Goal: Task Accomplishment & Management: Use online tool/utility

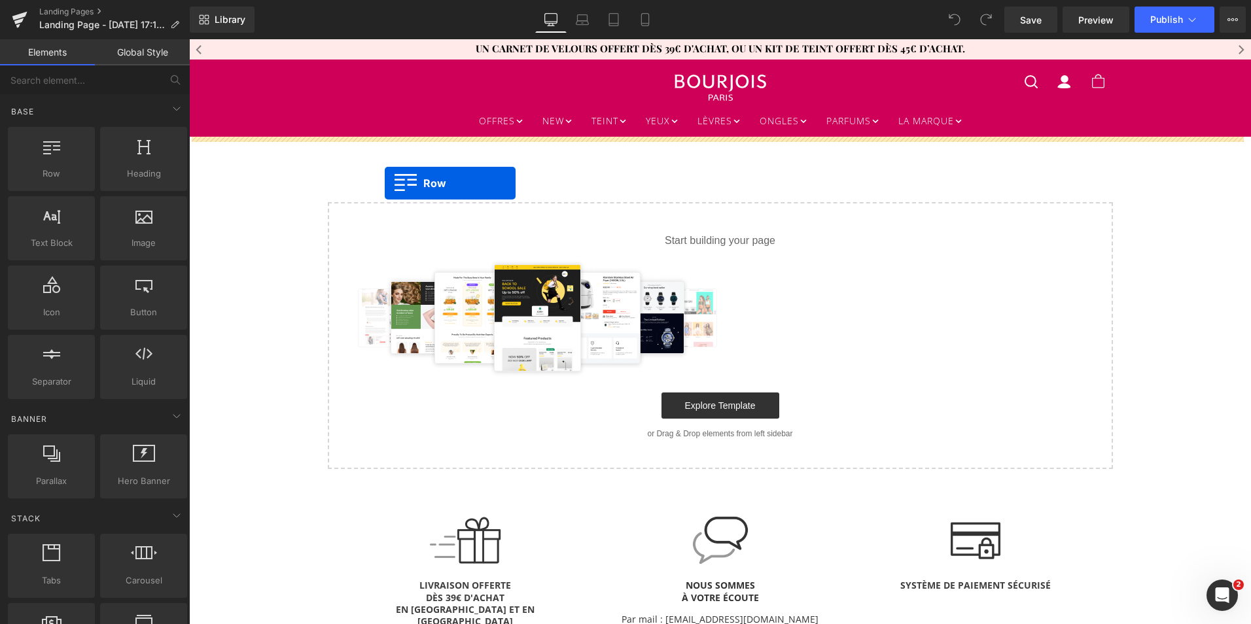
drag, startPoint x: 255, startPoint y: 205, endPoint x: 385, endPoint y: 183, distance: 132.0
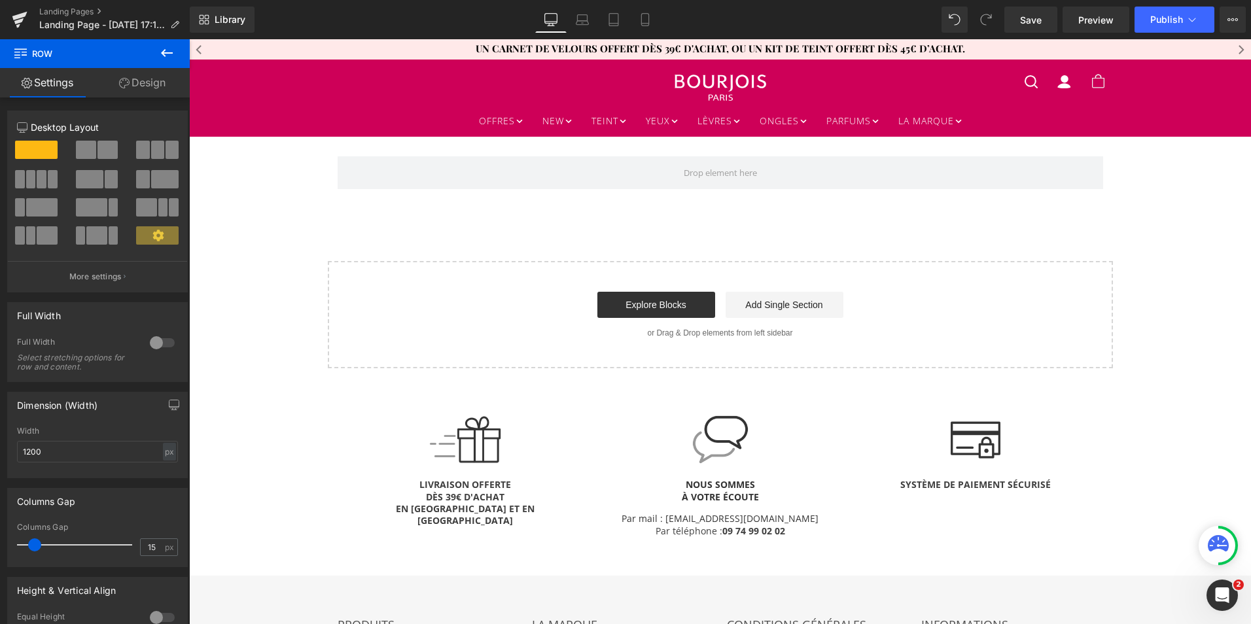
click at [164, 48] on icon at bounding box center [167, 53] width 16 height 16
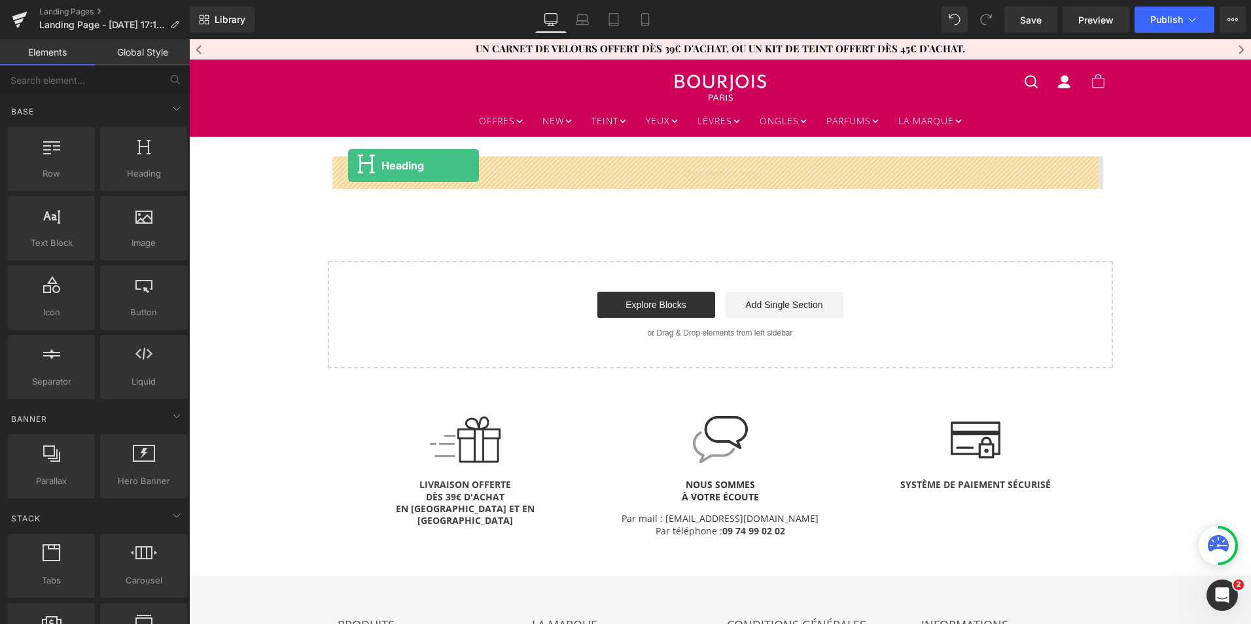
drag, startPoint x: 338, startPoint y: 201, endPoint x: 348, endPoint y: 166, distance: 36.7
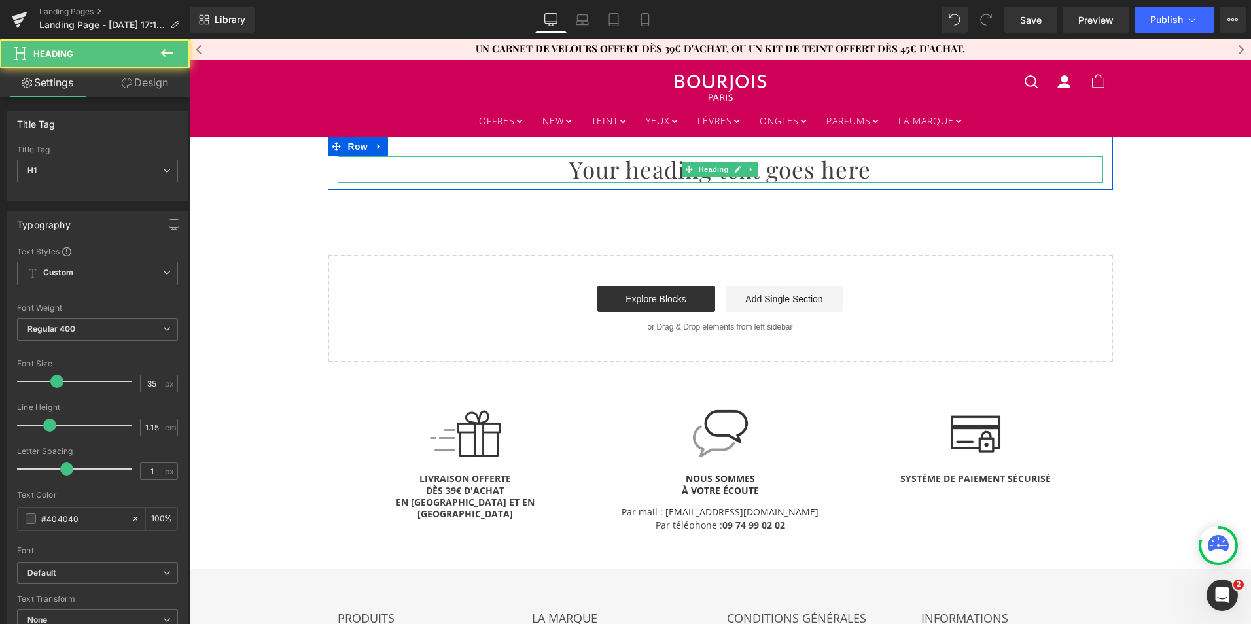
click at [627, 171] on h1 "Your heading text goes here" at bounding box center [721, 169] width 766 height 26
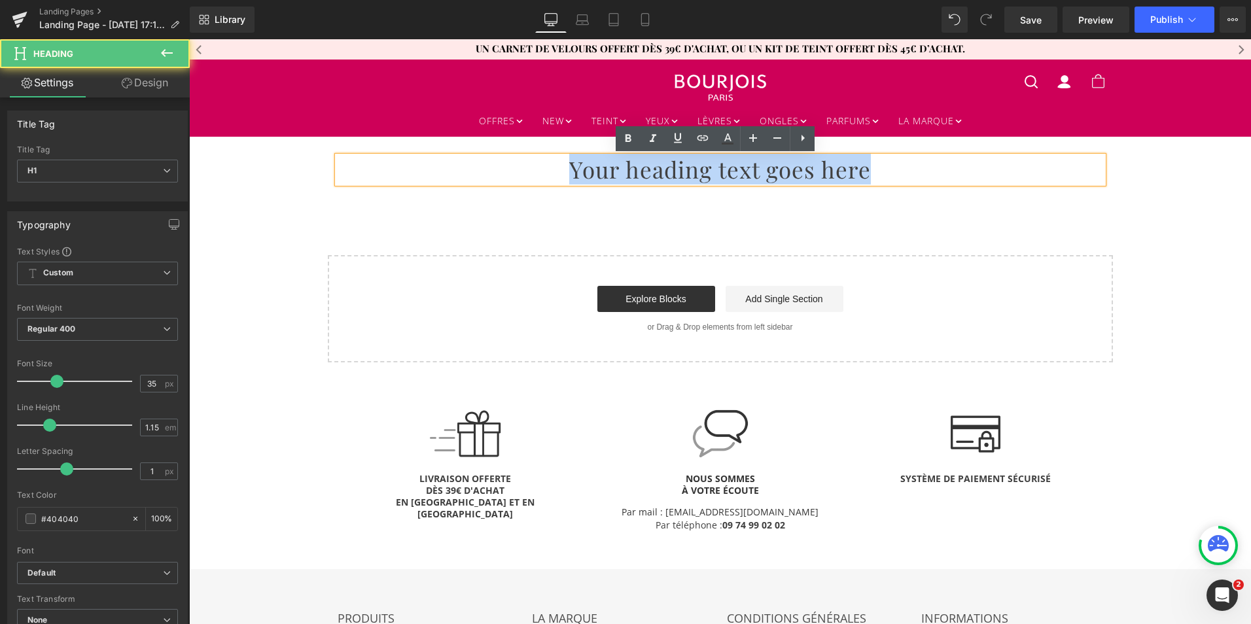
paste div
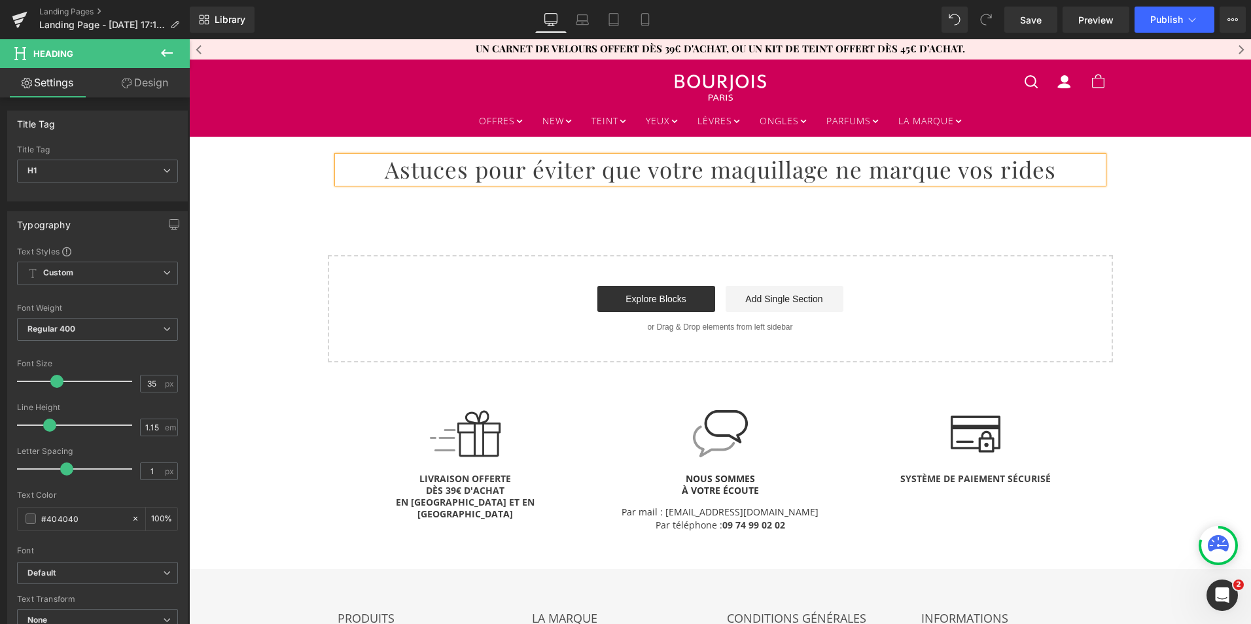
click at [680, 213] on div "Astuces pour éviter que votre maquillage ne marque vos rides Heading Row Select…" at bounding box center [720, 249] width 1062 height 225
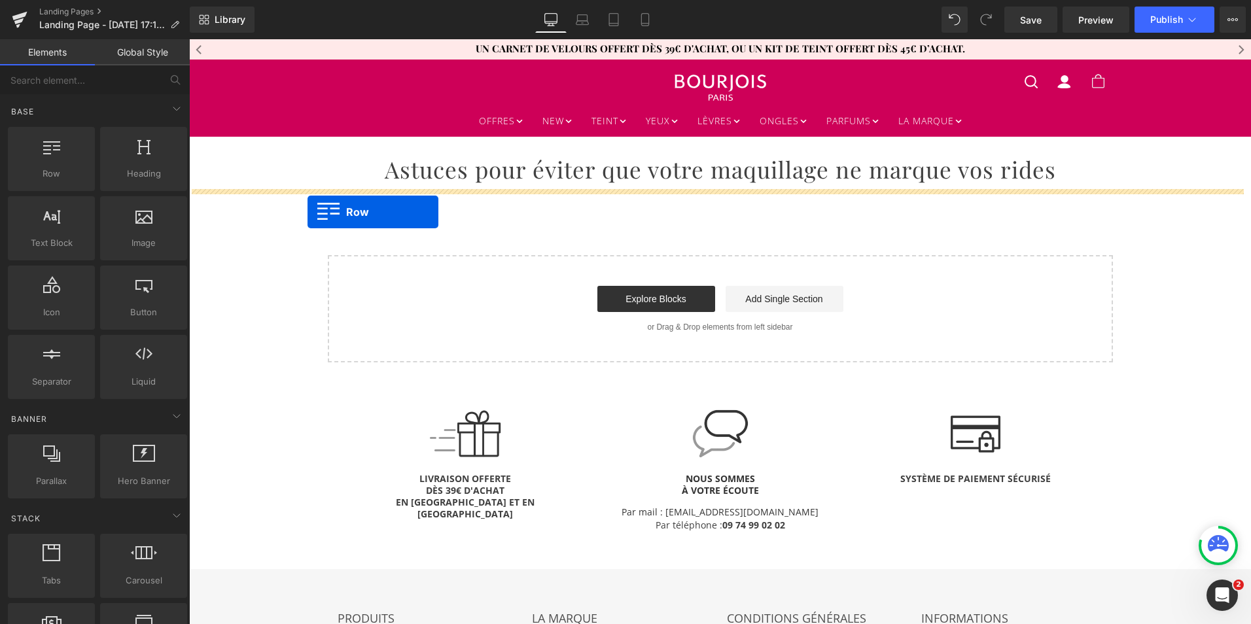
drag, startPoint x: 249, startPoint y: 207, endPoint x: 312, endPoint y: 213, distance: 63.8
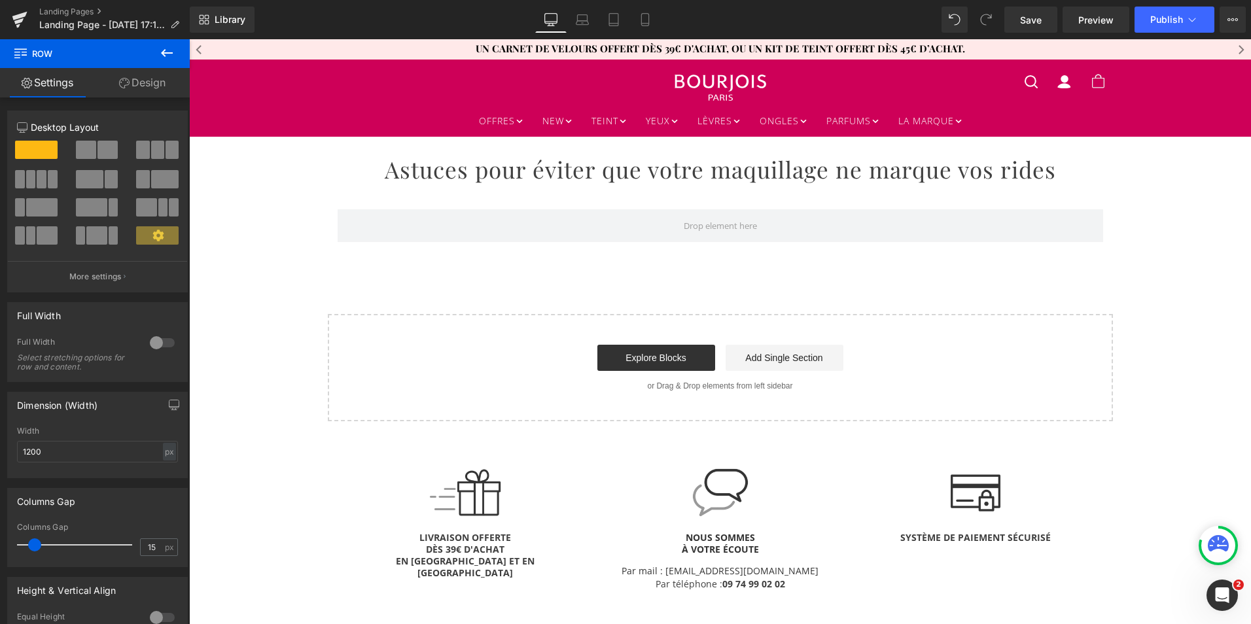
click at [166, 43] on button at bounding box center [167, 53] width 46 height 29
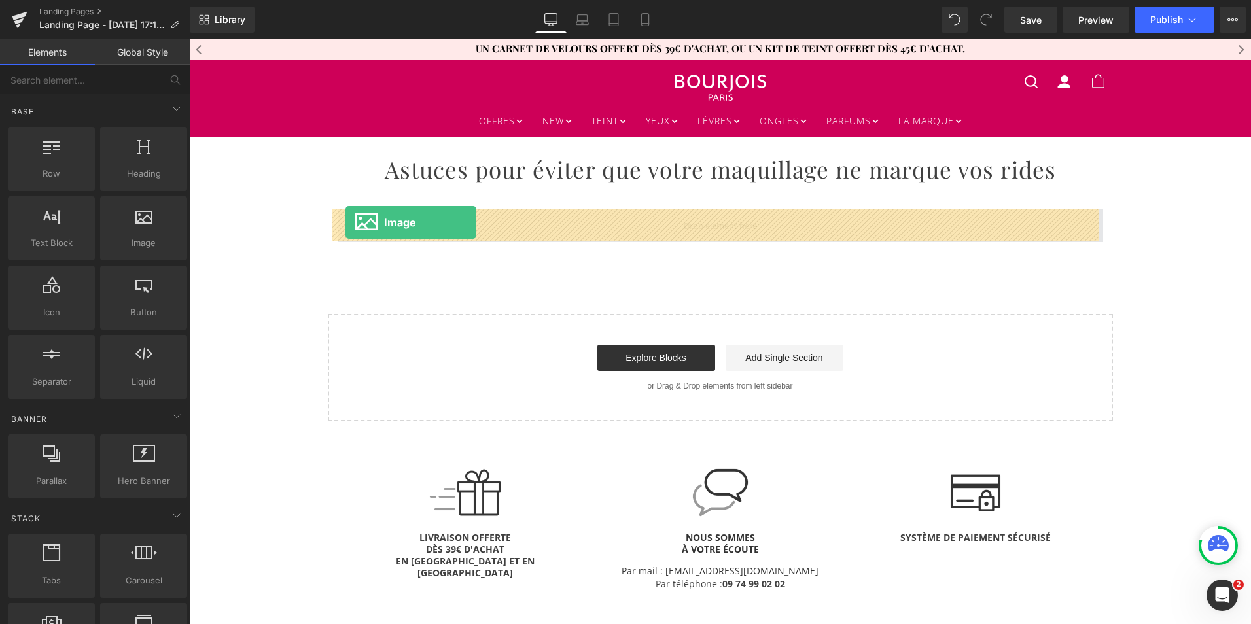
drag, startPoint x: 337, startPoint y: 280, endPoint x: 345, endPoint y: 222, distance: 58.2
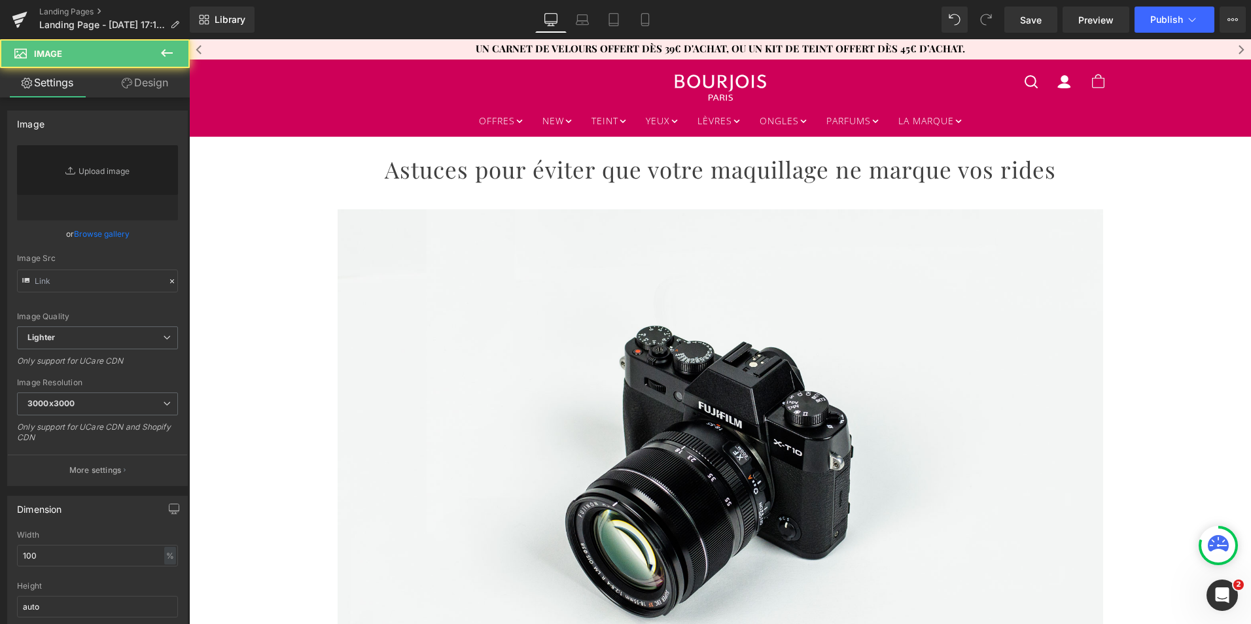
type input "//[DOMAIN_NAME][URL]"
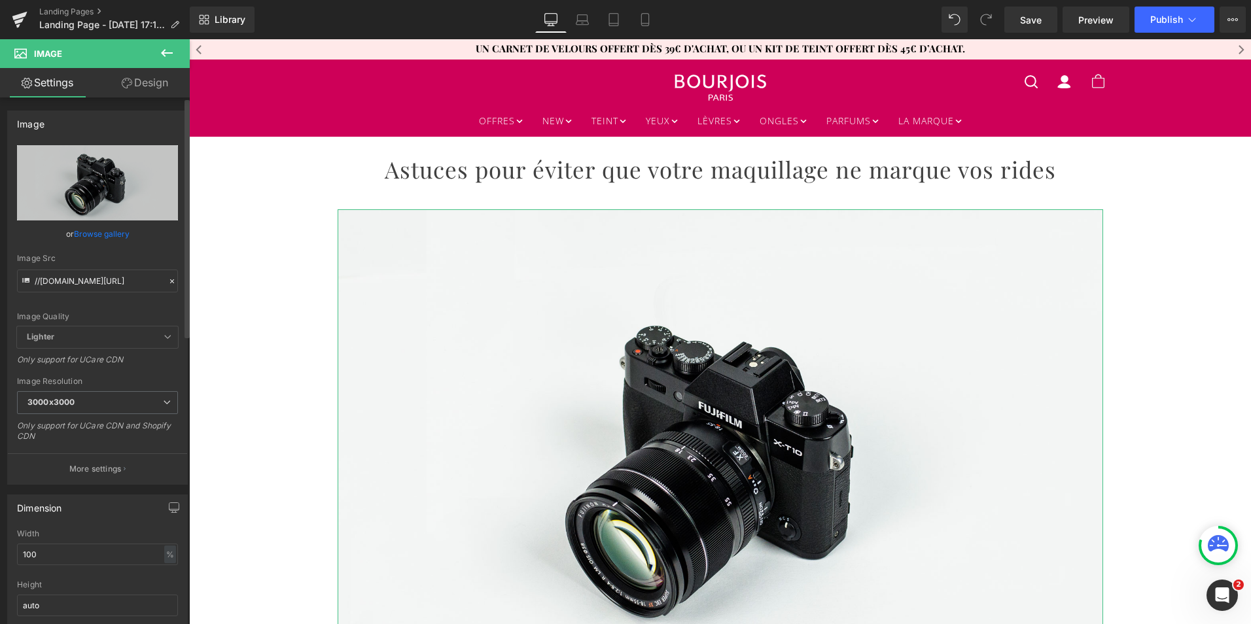
click at [111, 234] on link "Browse gallery" at bounding box center [102, 233] width 56 height 23
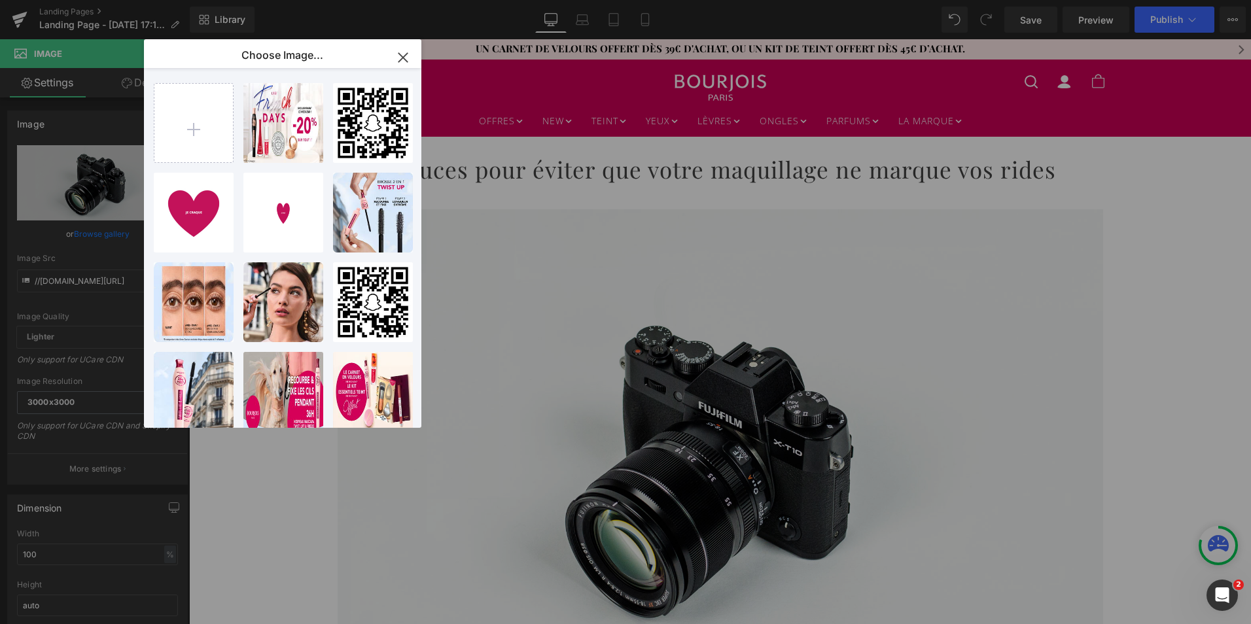
scroll to position [26, 0]
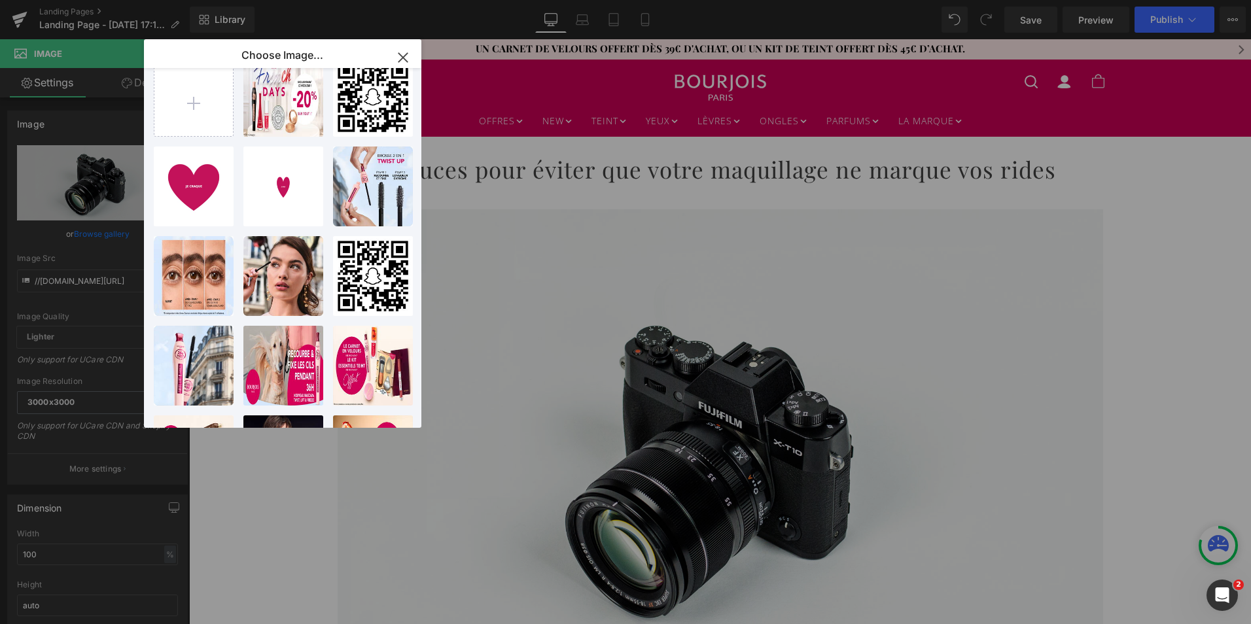
type input "C:\fakepath\Visuel-couverture.jpg"
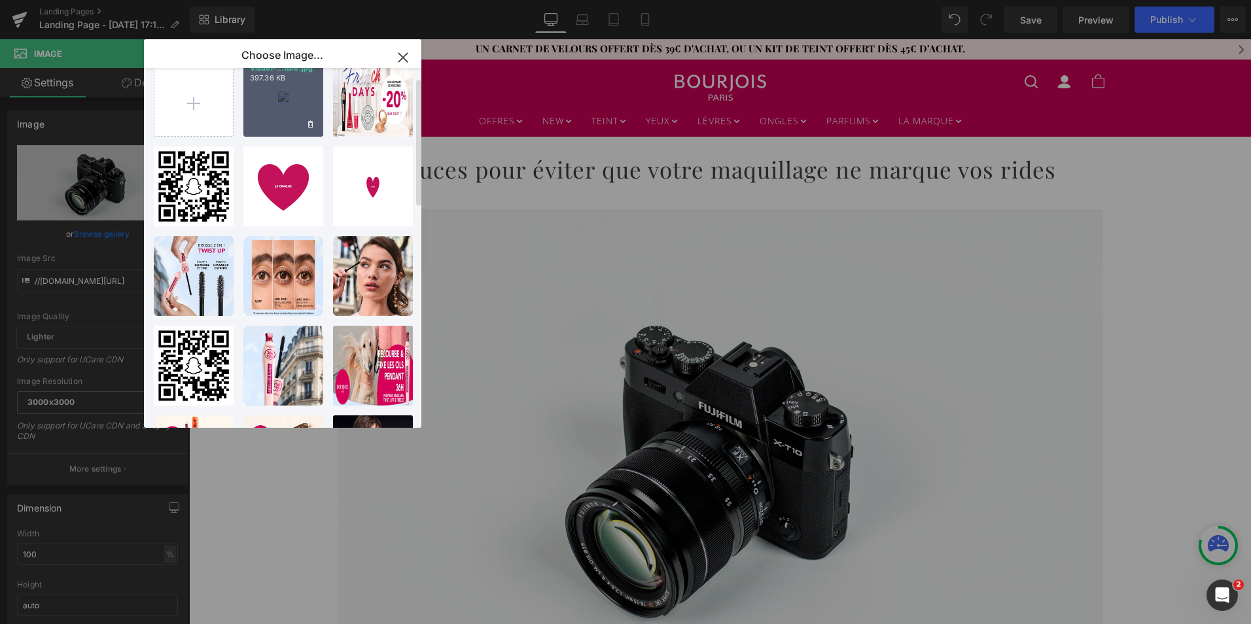
click at [283, 111] on div "Visuel-...ture.jpg 397.36 KB" at bounding box center [283, 97] width 80 height 80
type input "https://ucarecdn.com/676a0fce-bf6a-4a4f-a8b6-3769a7bee194/-/format/auto/-/previ…"
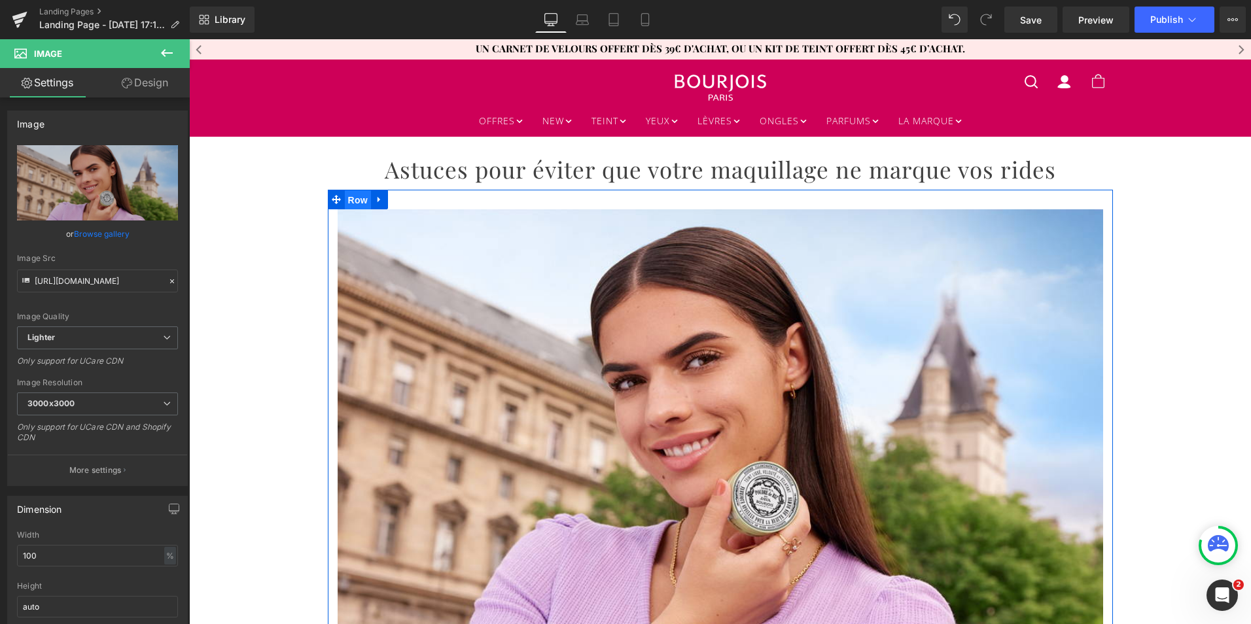
click at [351, 198] on span "Row" at bounding box center [358, 200] width 26 height 20
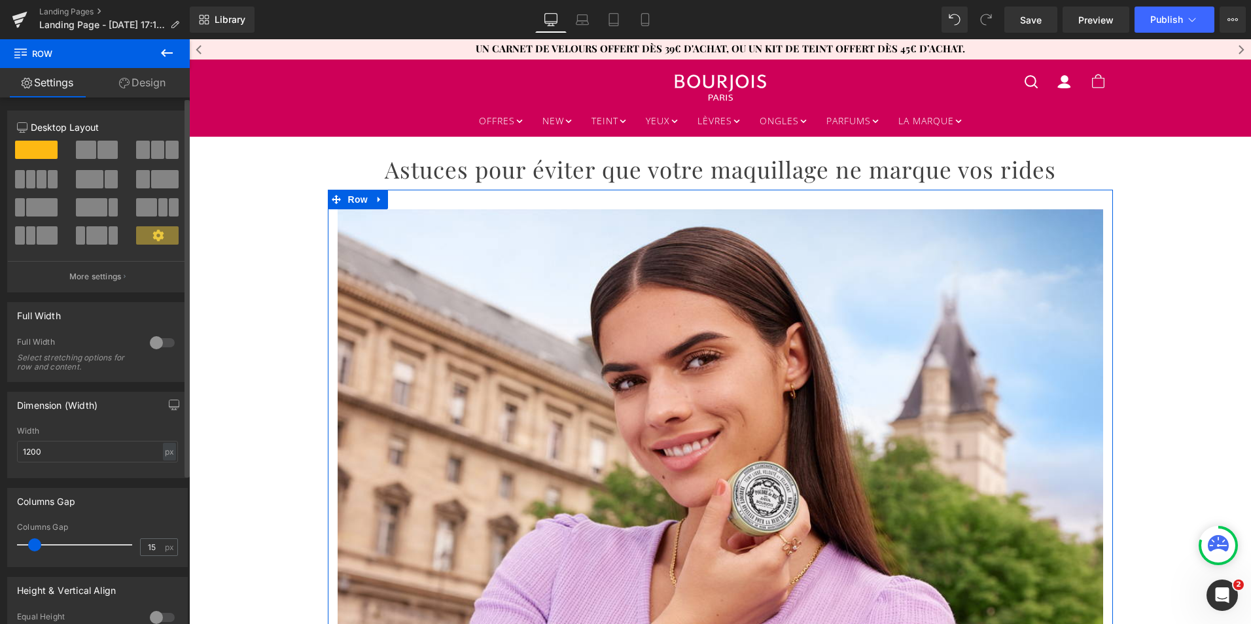
click at [99, 241] on span at bounding box center [96, 235] width 20 height 18
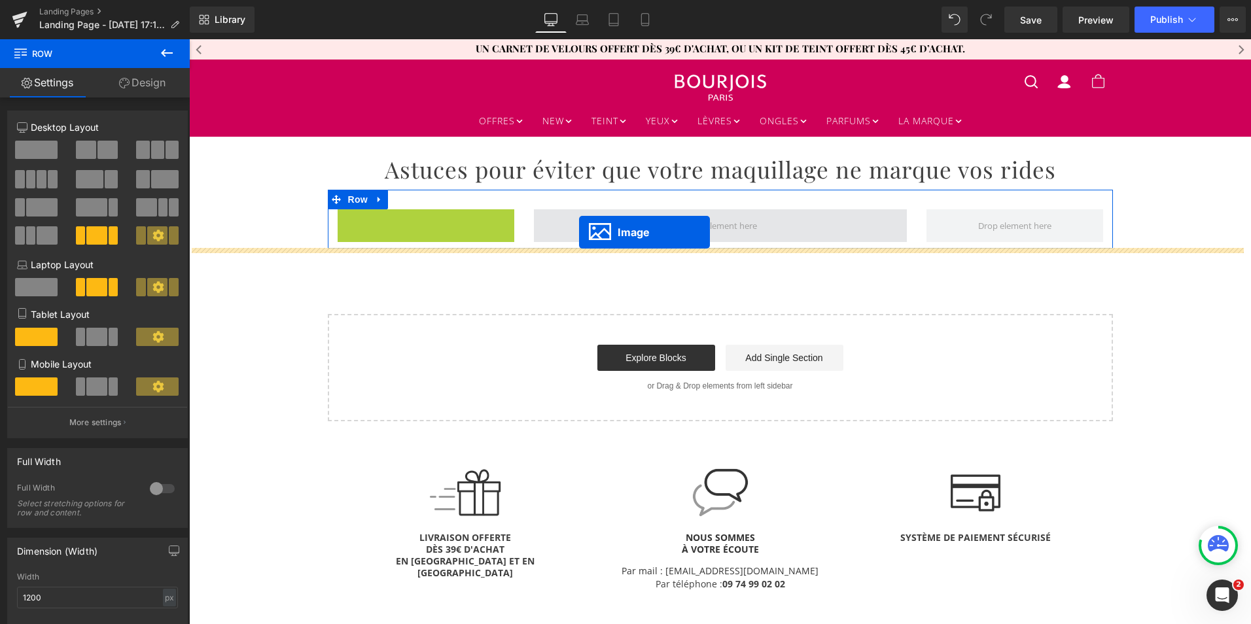
drag, startPoint x: 419, startPoint y: 260, endPoint x: 579, endPoint y: 232, distance: 162.2
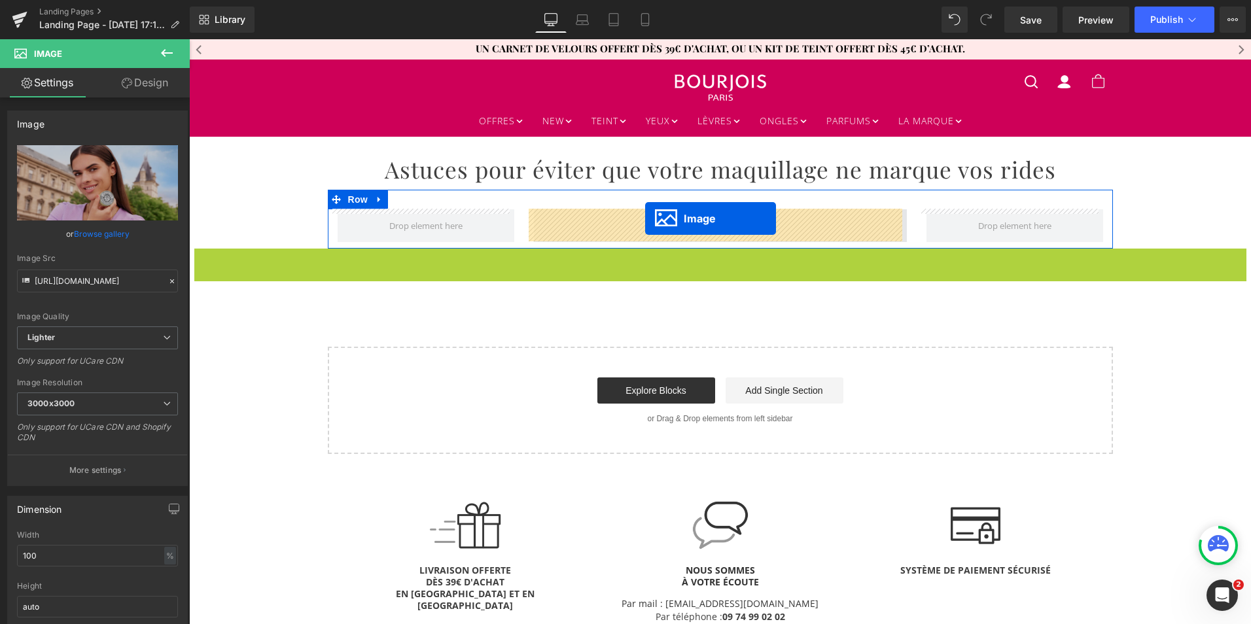
drag, startPoint x: 693, startPoint y: 541, endPoint x: 645, endPoint y: 219, distance: 326.1
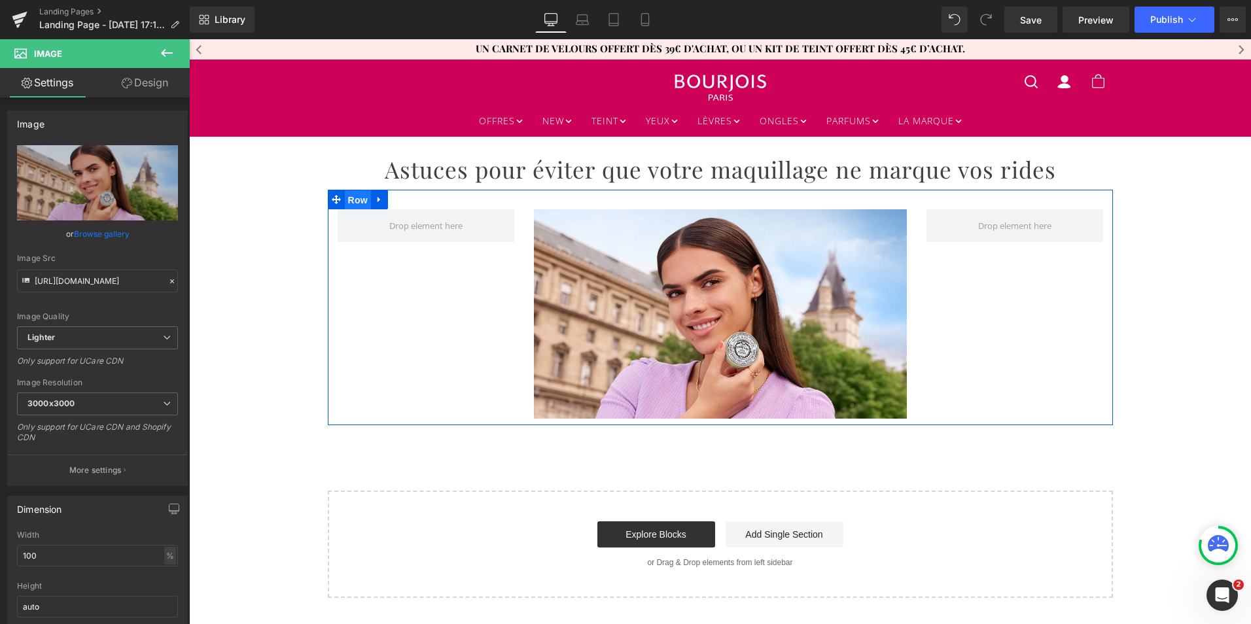
click at [352, 200] on span "Row" at bounding box center [358, 200] width 26 height 20
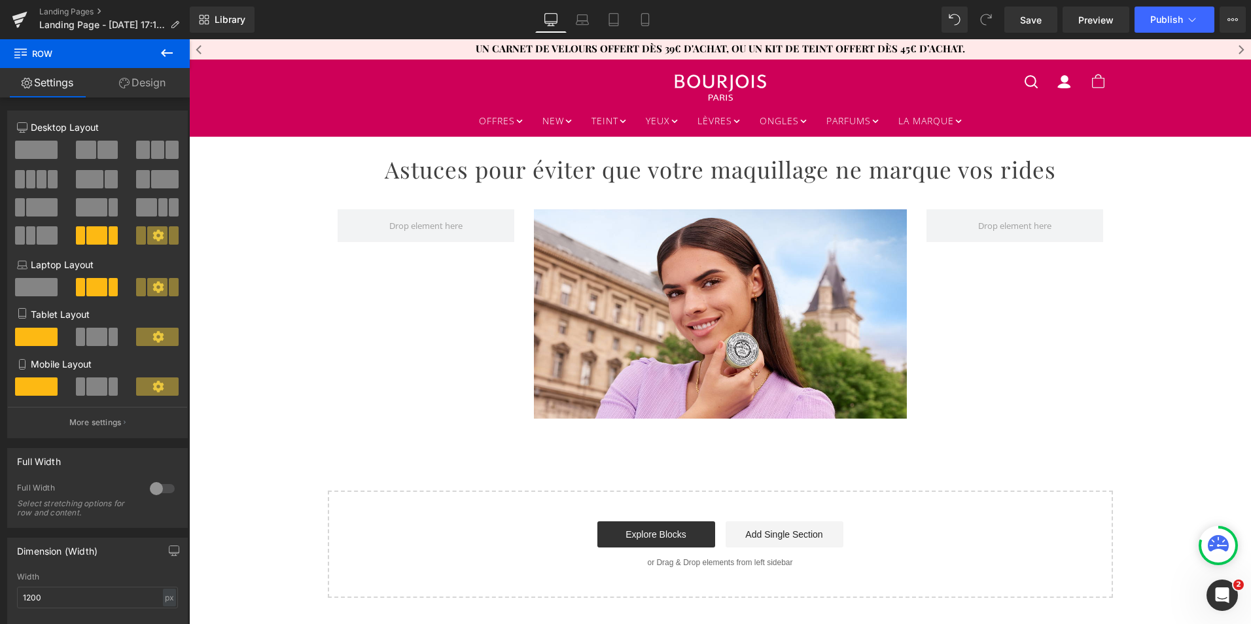
click at [243, 279] on div "Astuces pour éviter que votre maquillage ne marque vos rides Heading Row Image …" at bounding box center [720, 367] width 1062 height 461
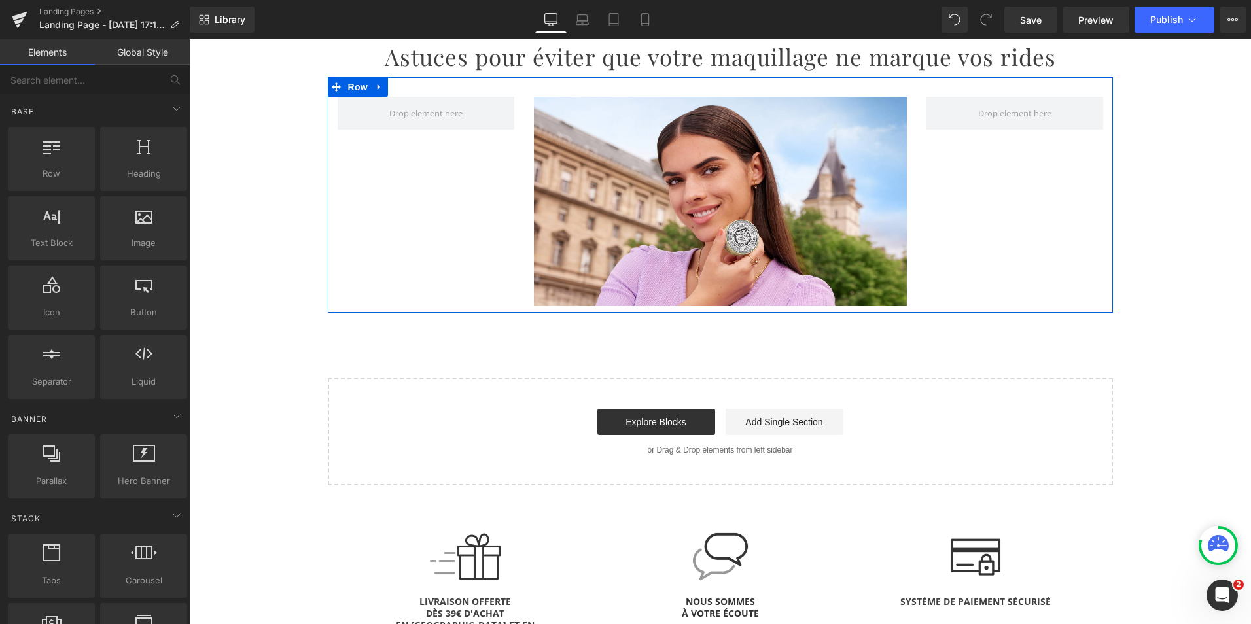
scroll to position [113, 0]
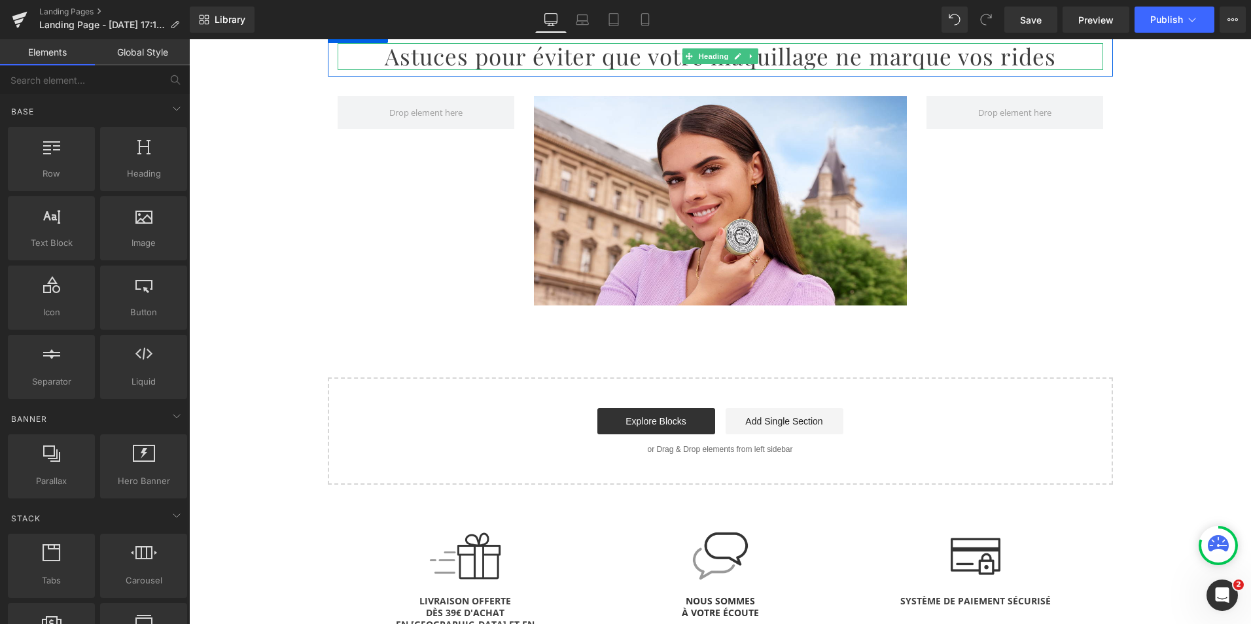
click at [395, 64] on h1 "Astuces pour éviter que votre maquillage ne marque vos rides" at bounding box center [721, 56] width 766 height 26
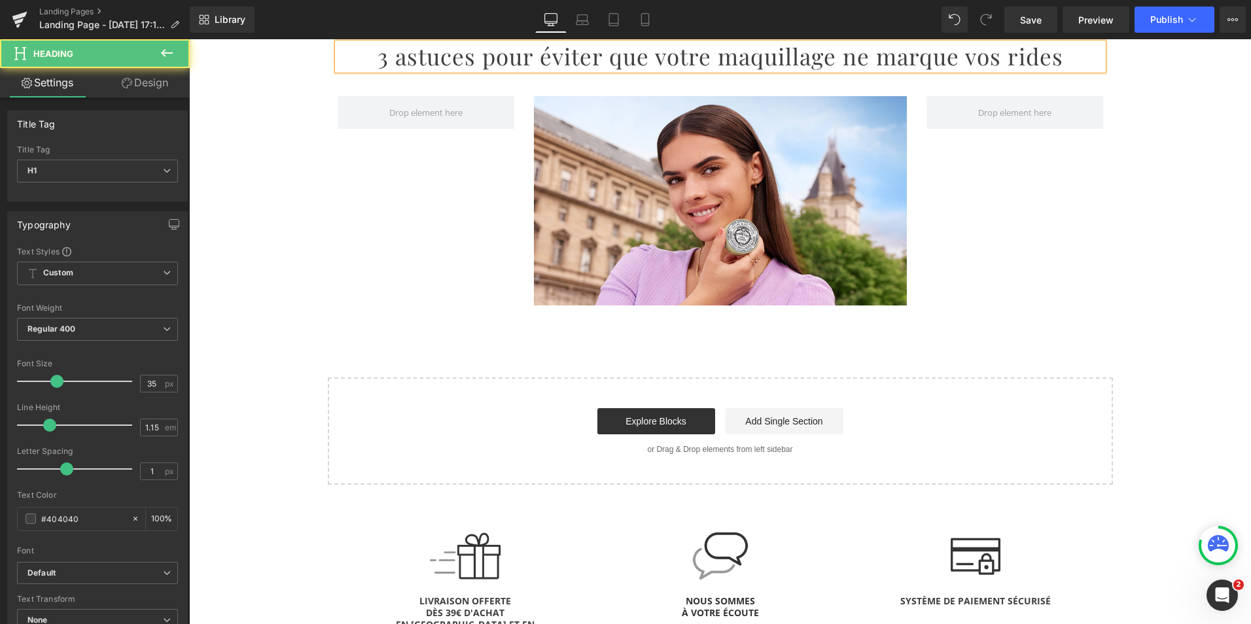
click at [381, 58] on h1 "3 astuces pour éviter que votre maquillage ne marque vos rides" at bounding box center [721, 56] width 766 height 26
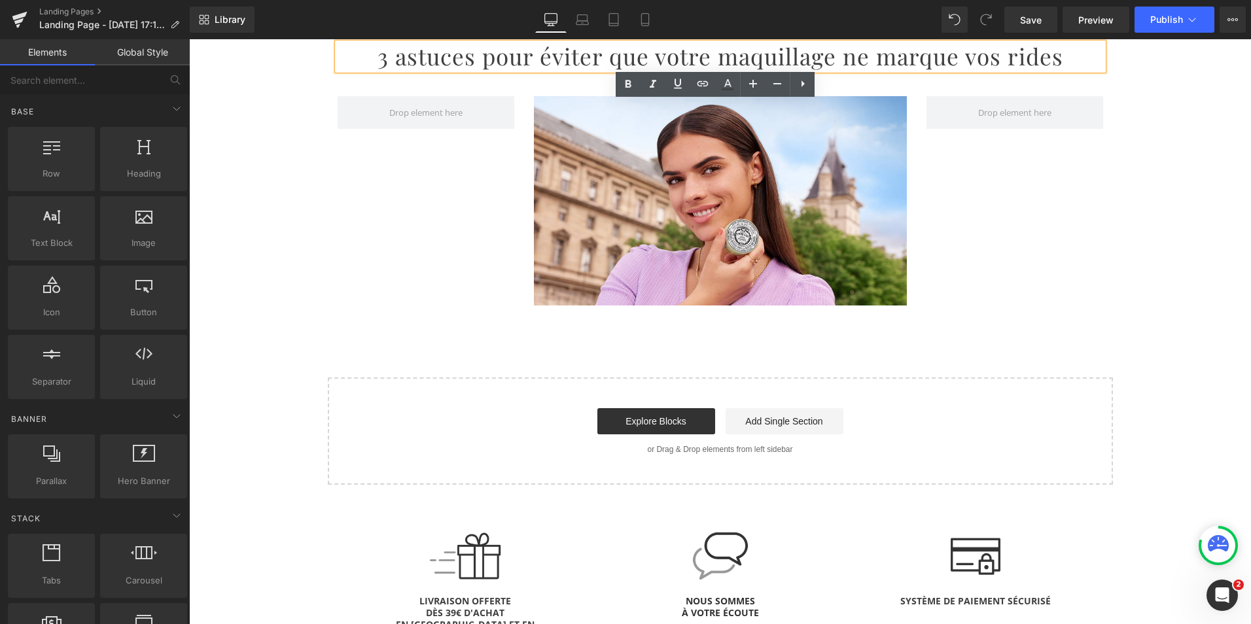
click at [281, 279] on div "3 astuces pour éviter que votre maquillage ne marque vos rides Heading Row Imag…" at bounding box center [720, 254] width 1062 height 461
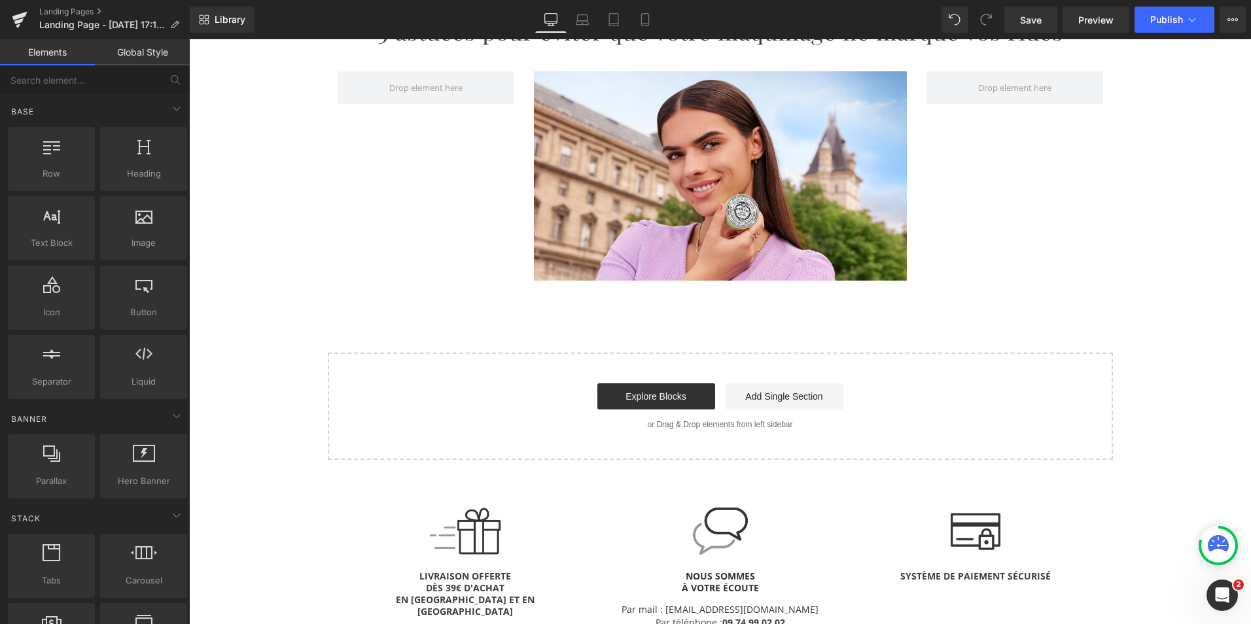
scroll to position [145, 0]
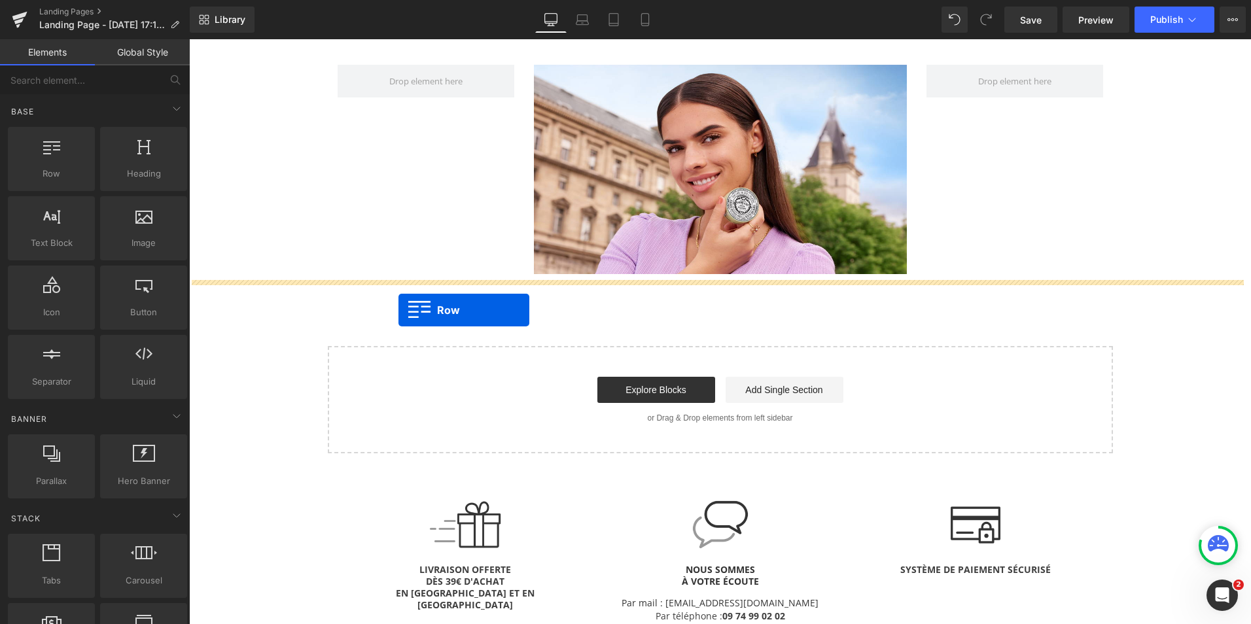
drag, startPoint x: 258, startPoint y: 215, endPoint x: 400, endPoint y: 310, distance: 170.8
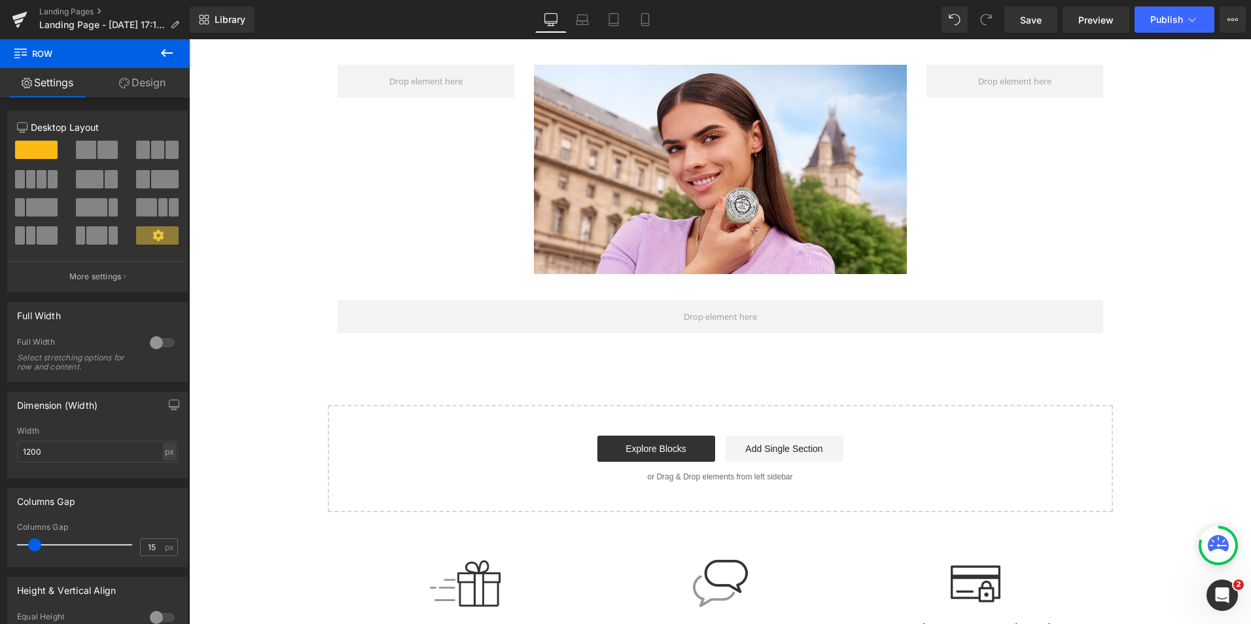
click at [167, 55] on icon at bounding box center [167, 53] width 16 height 16
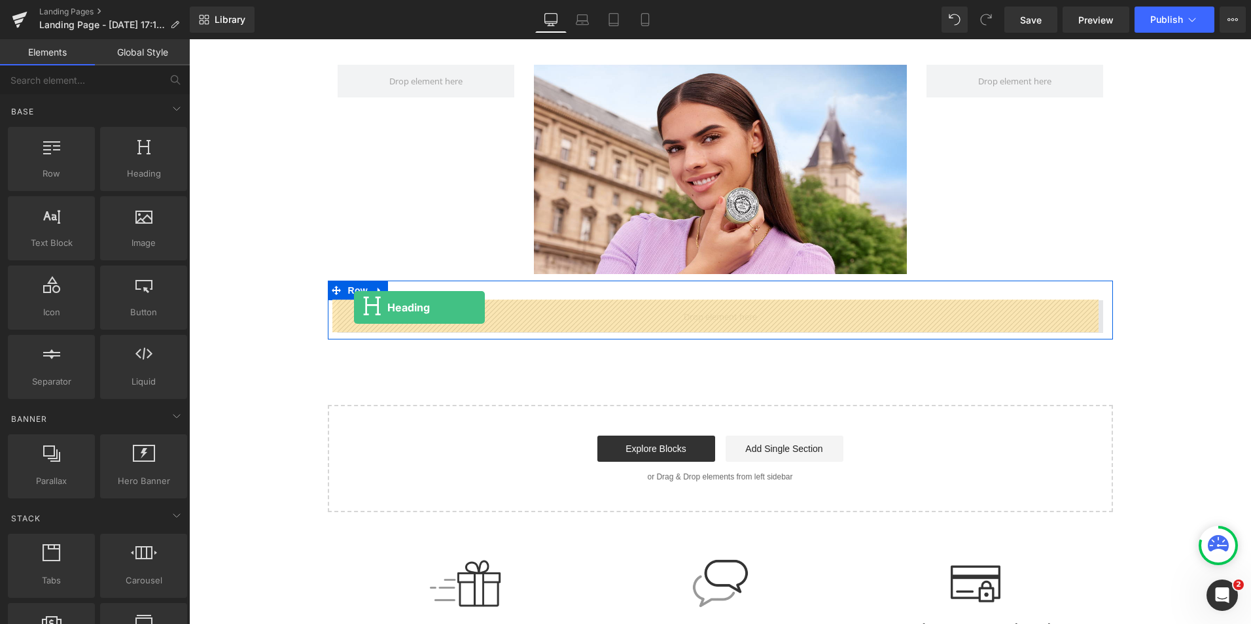
drag, startPoint x: 334, startPoint y: 200, endPoint x: 354, endPoint y: 308, distance: 109.7
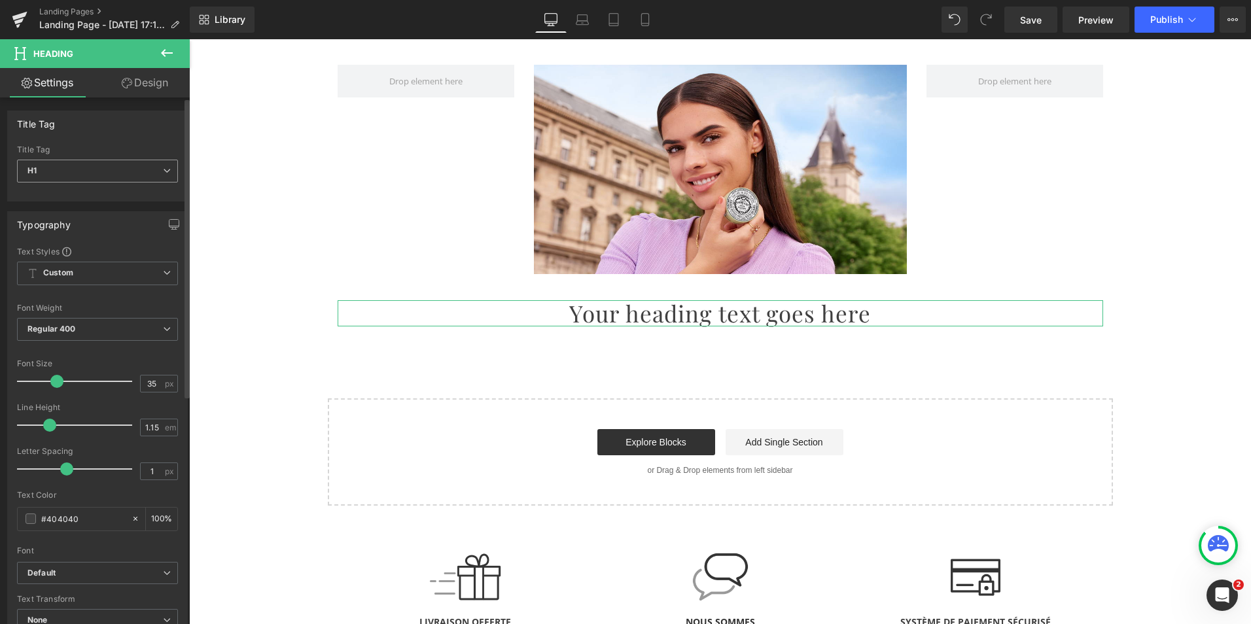
click at [163, 170] on icon at bounding box center [167, 171] width 8 height 8
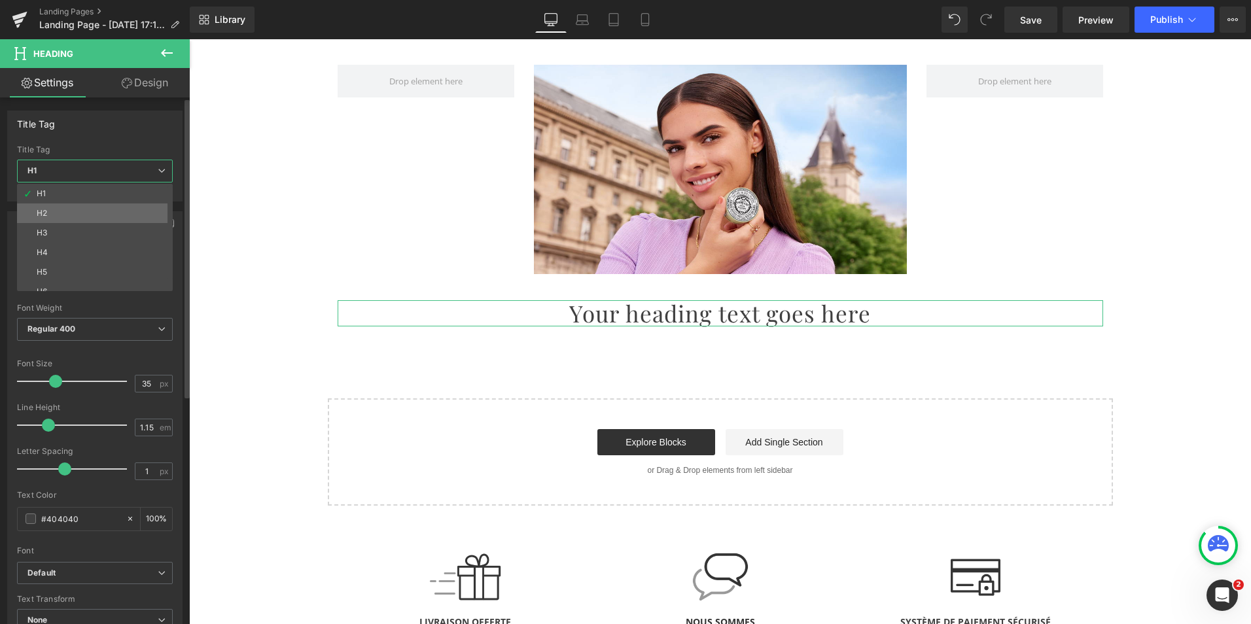
click at [116, 217] on li "H2" at bounding box center [98, 214] width 162 height 20
type input "31"
type input "100"
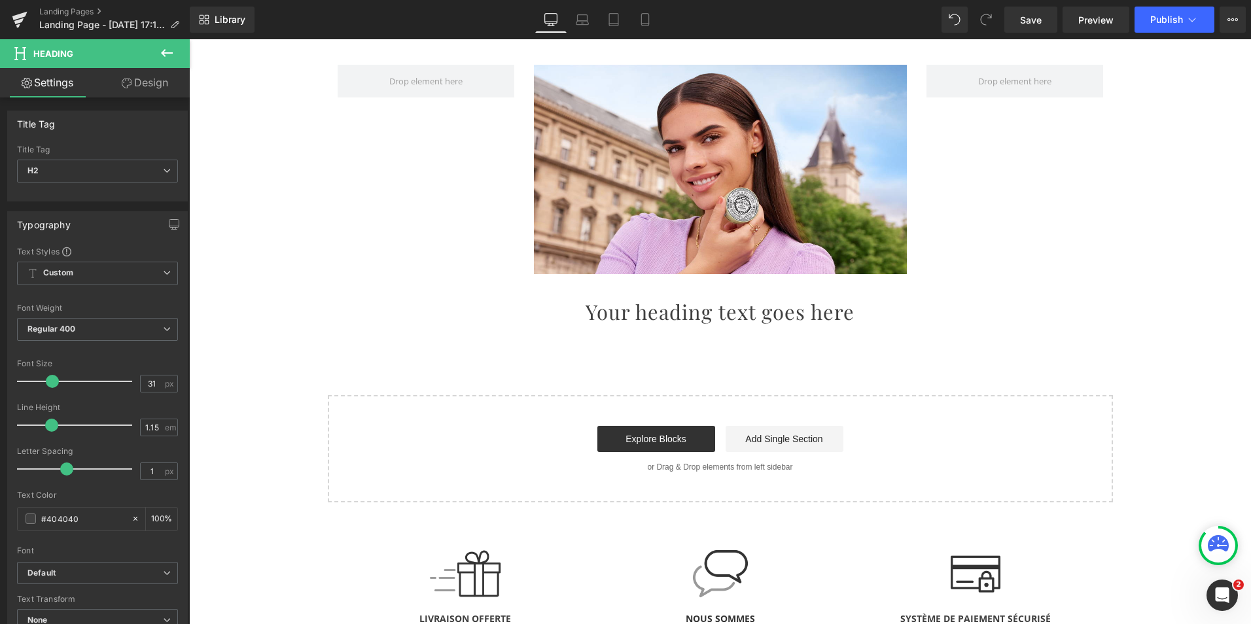
click at [166, 56] on icon at bounding box center [167, 53] width 12 height 8
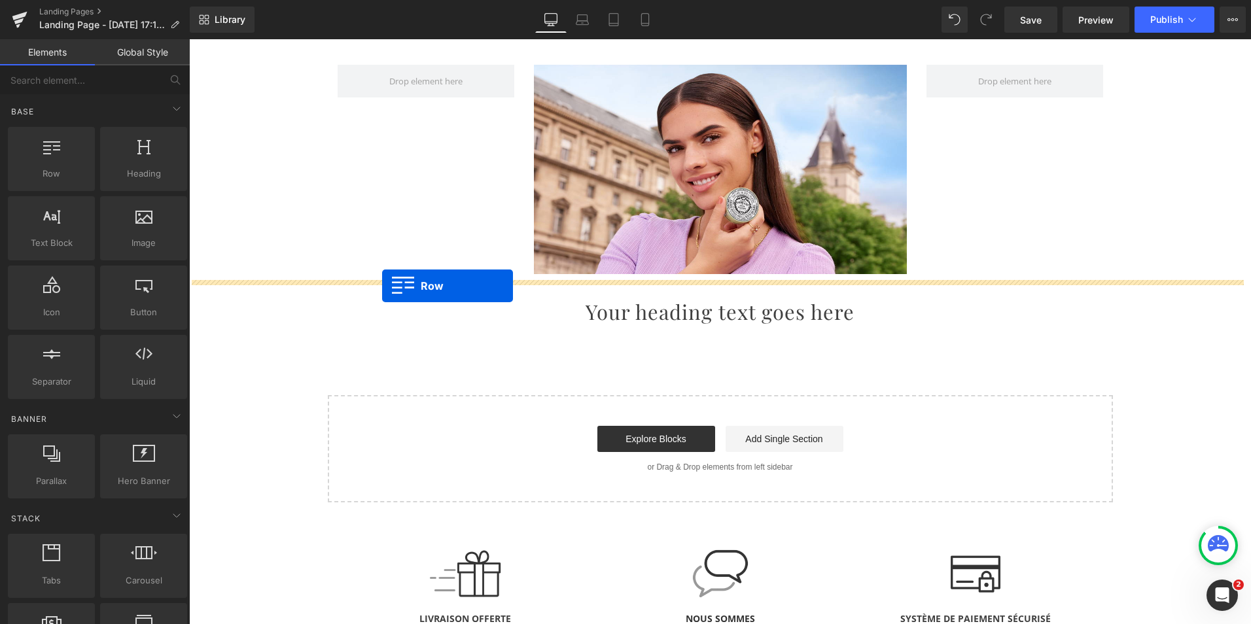
drag, startPoint x: 253, startPoint y: 209, endPoint x: 382, endPoint y: 286, distance: 150.3
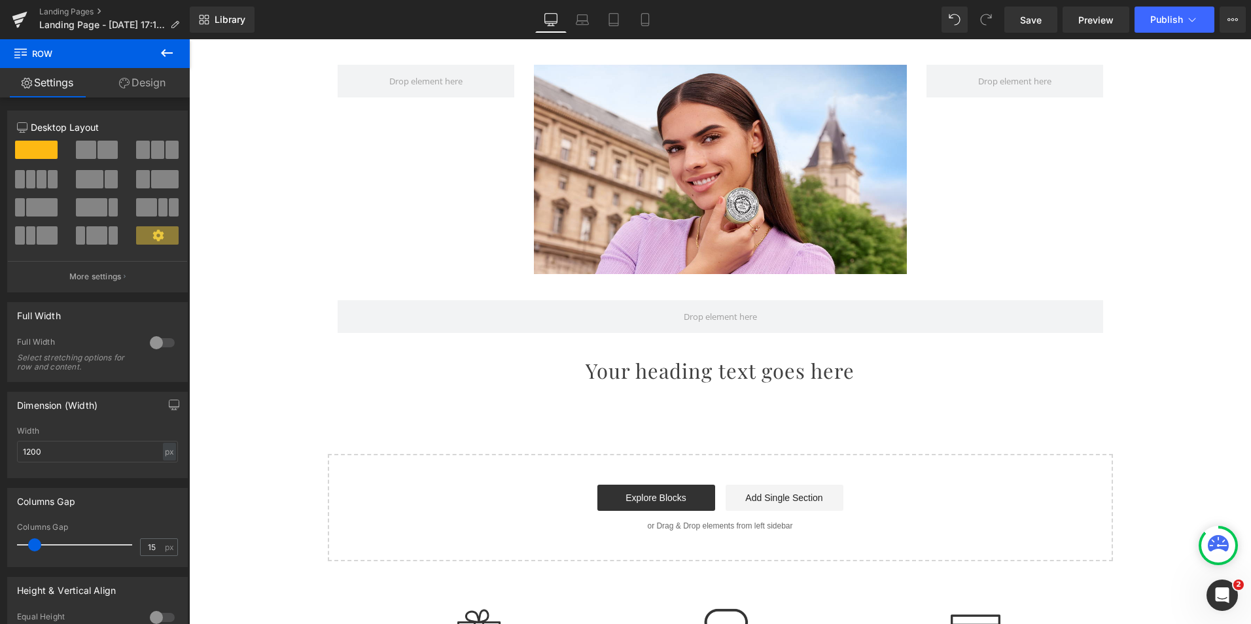
click at [166, 55] on icon at bounding box center [167, 53] width 16 height 16
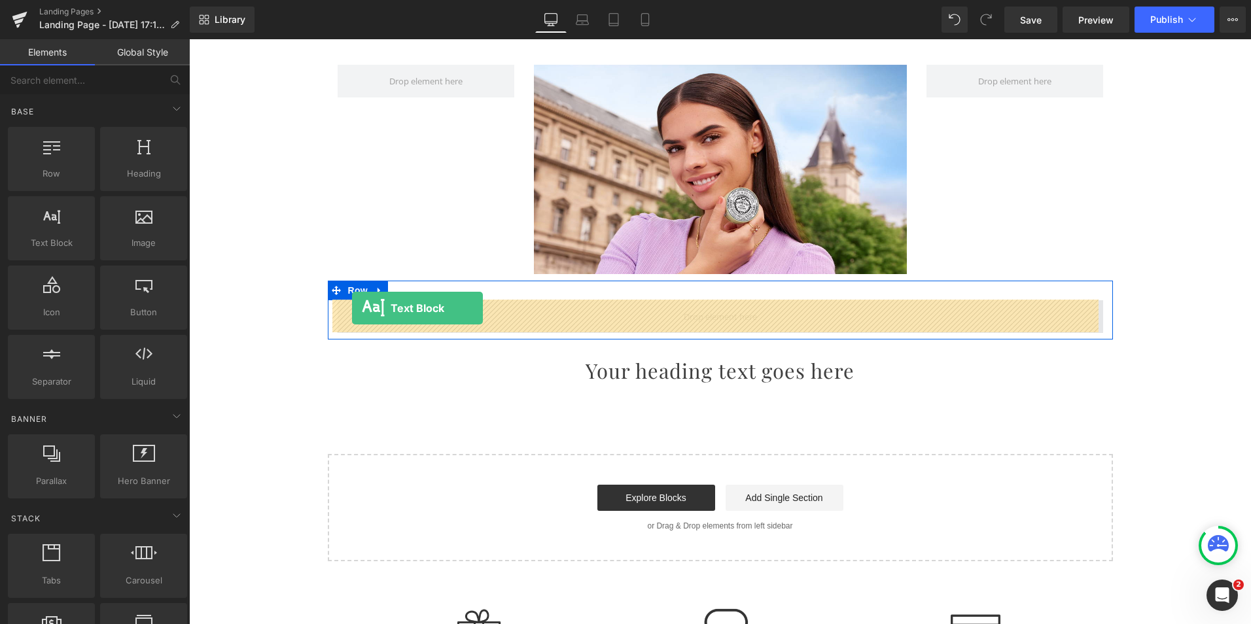
drag, startPoint x: 244, startPoint y: 274, endPoint x: 352, endPoint y: 308, distance: 113.4
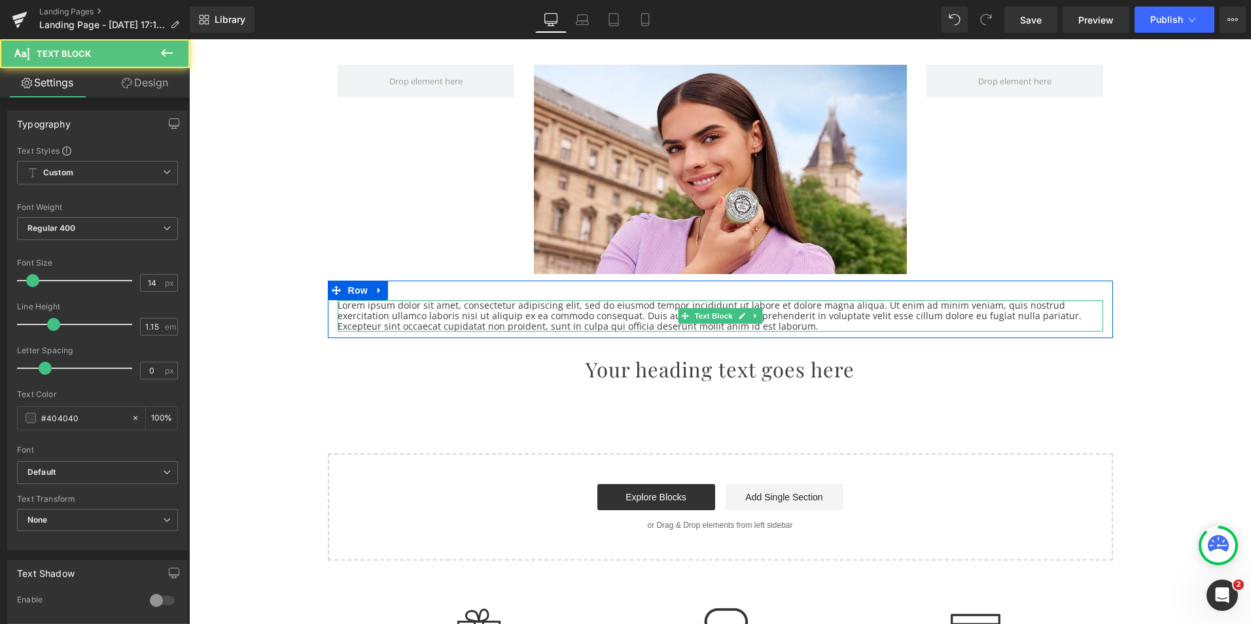
click at [398, 315] on p "Lorem ipsum dolor sit amet, consectetur adipiscing elit, sed do eiusmod tempor …" at bounding box center [721, 315] width 766 height 31
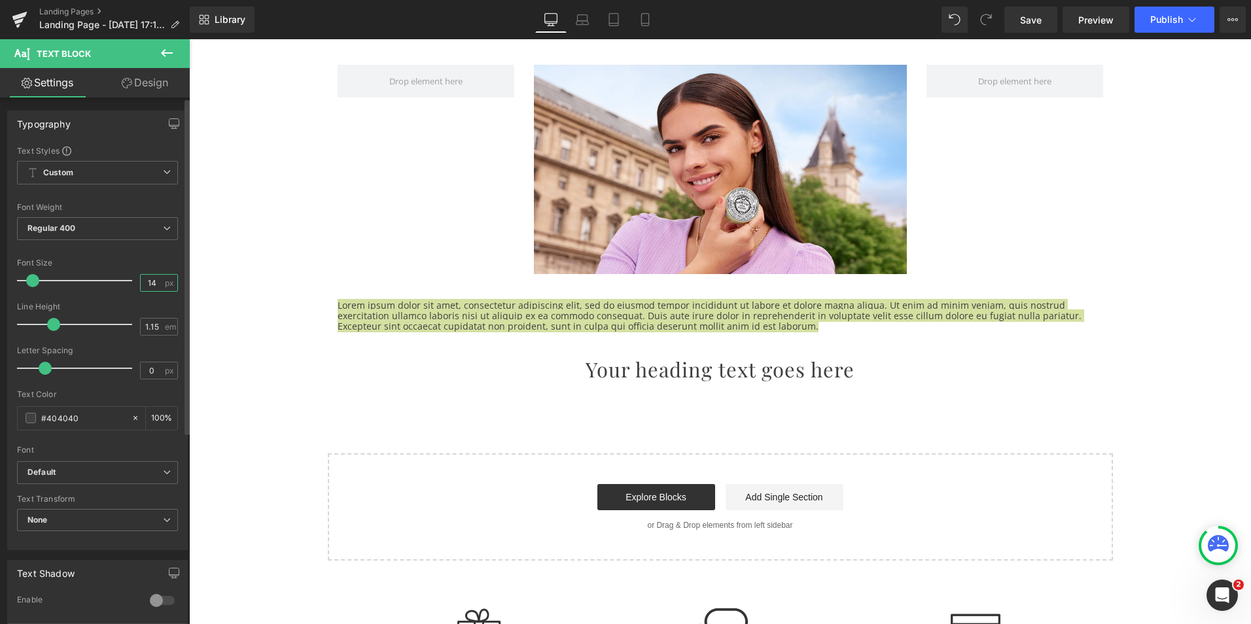
click at [152, 284] on input "14" at bounding box center [152, 283] width 23 height 16
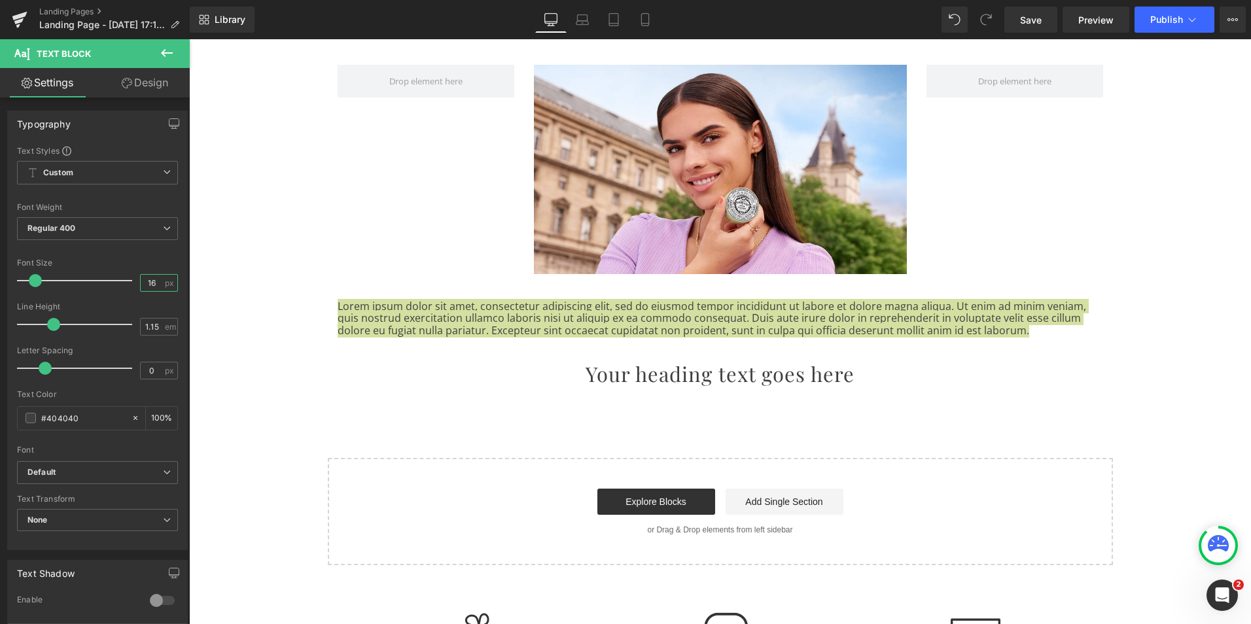
type input "16"
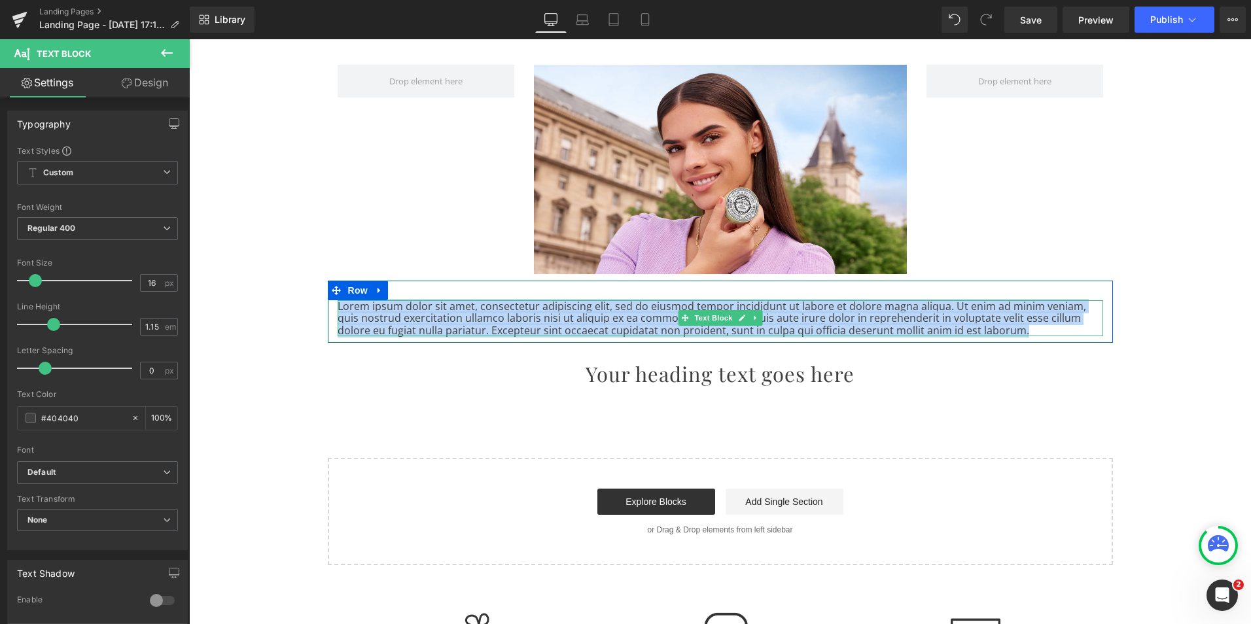
click at [431, 318] on p "Lorem ipsum dolor sit amet, consectetur adipiscing elit, sed do eiusmod tempor …" at bounding box center [721, 318] width 766 height 36
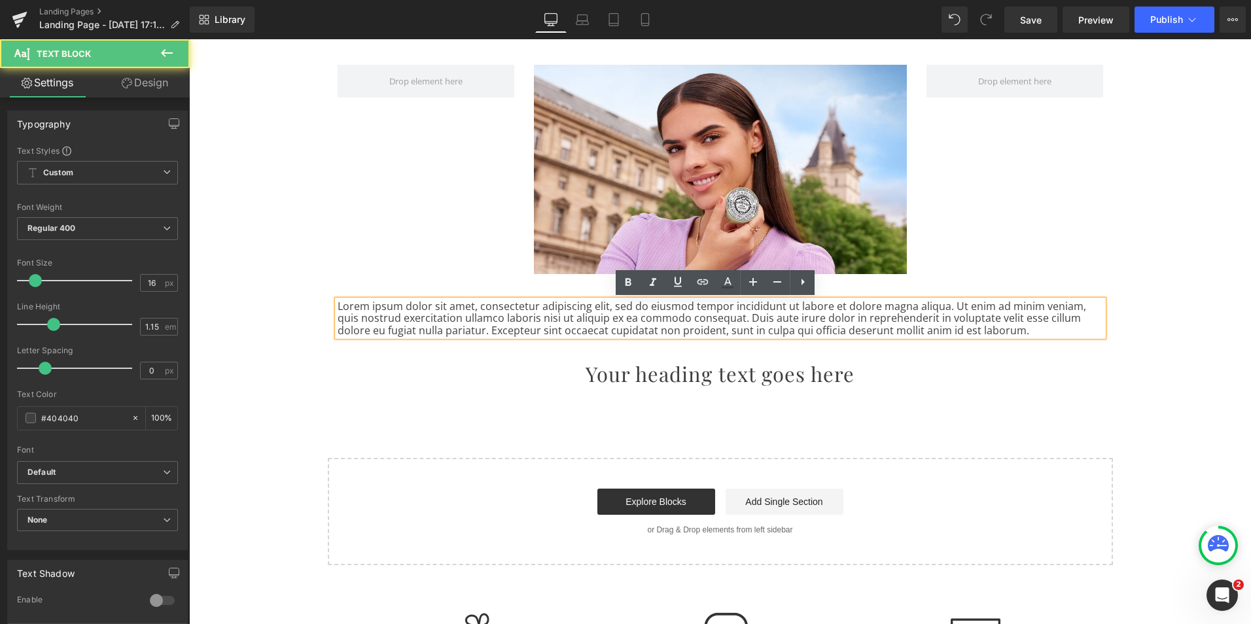
click at [438, 318] on p "Lorem ipsum dolor sit amet, consectetur adipiscing elit, sed do eiusmod tempor …" at bounding box center [721, 318] width 766 height 36
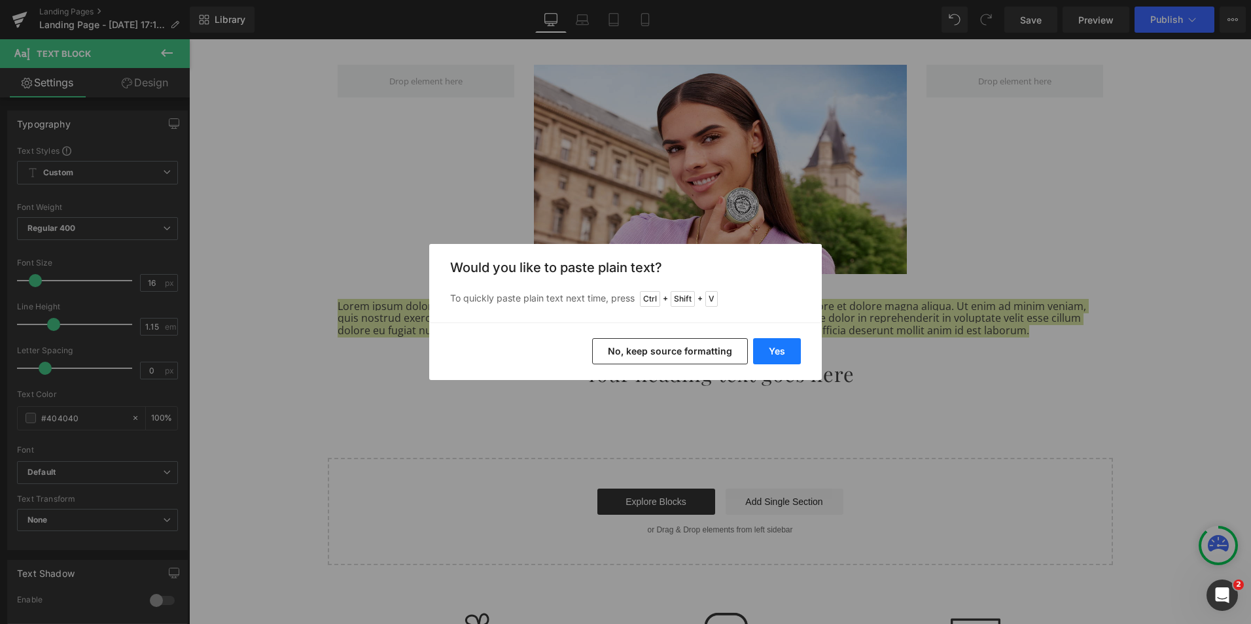
click at [788, 353] on button "Yes" at bounding box center [777, 351] width 48 height 26
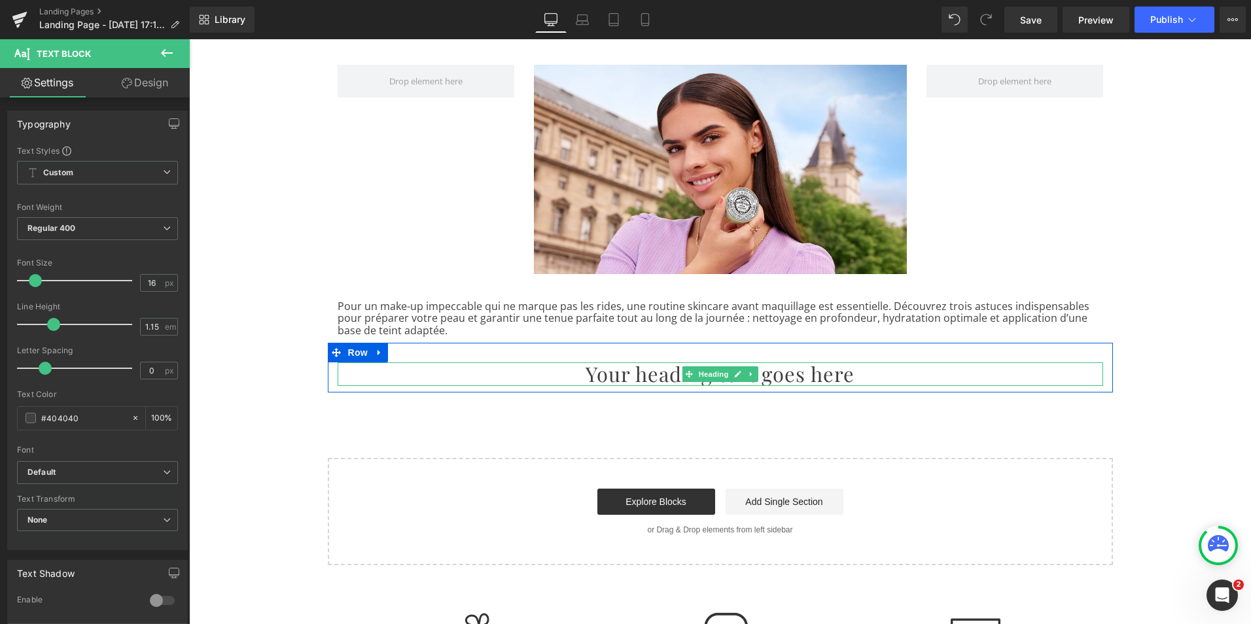
click at [633, 380] on h2 "Your heading text goes here" at bounding box center [721, 375] width 766 height 24
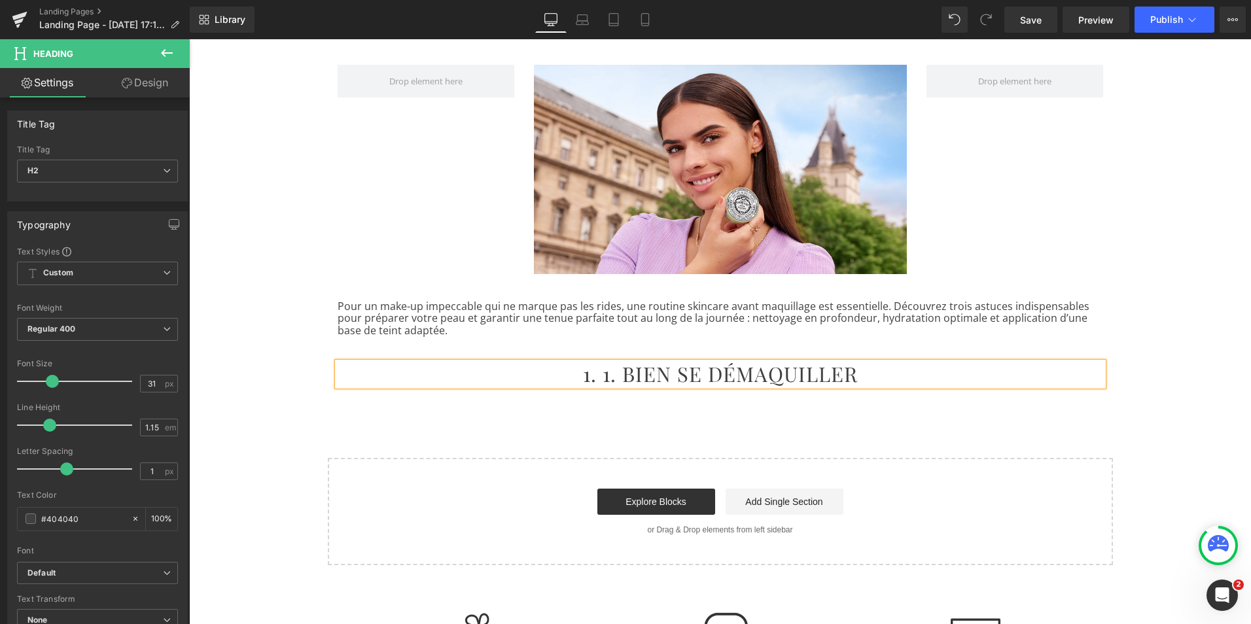
click at [596, 378] on h2 "1. 1. BIEN SE DÉMAQUILLER" at bounding box center [721, 375] width 766 height 24
click at [645, 414] on div "3 astuces pour éviter que votre maquillage ne marque vos rides Heading Row Imag…" at bounding box center [720, 278] width 1062 height 573
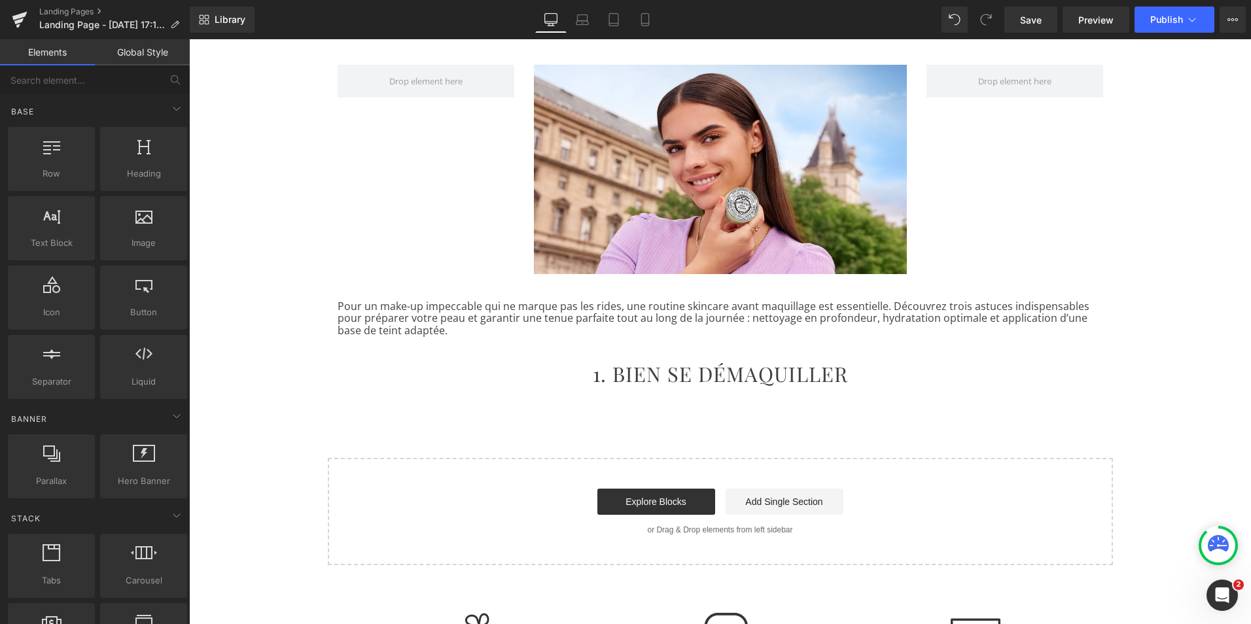
scroll to position [0, 0]
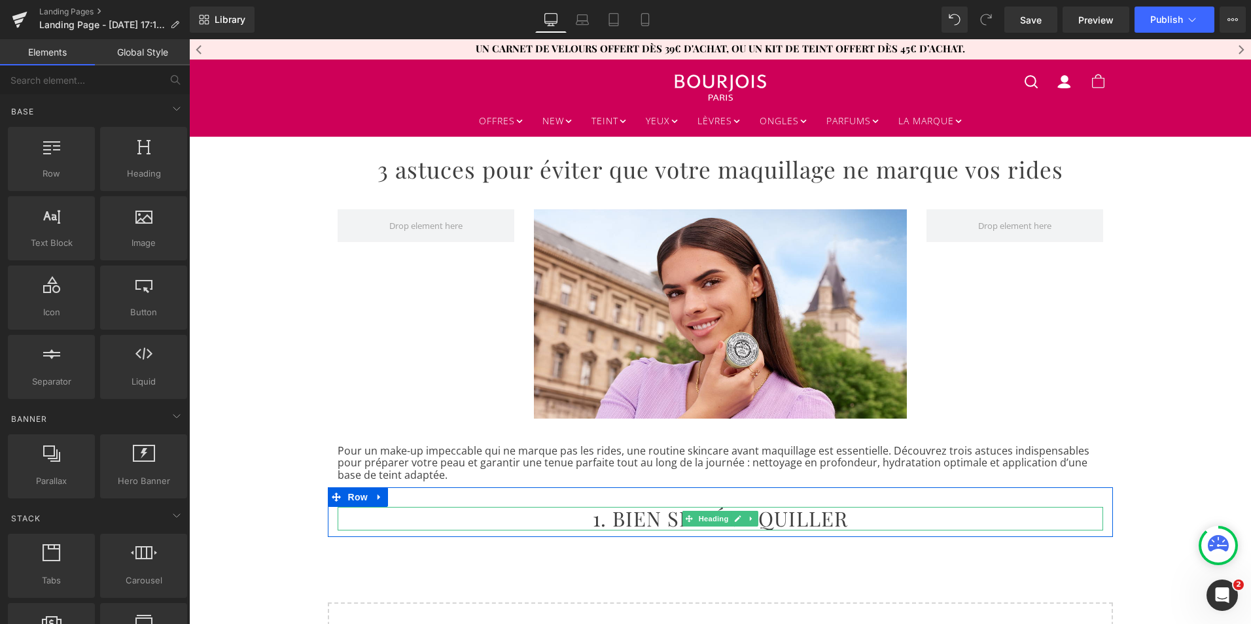
click at [813, 521] on h2 "1. BIEN SE DÉMAQUILLER" at bounding box center [721, 519] width 766 height 24
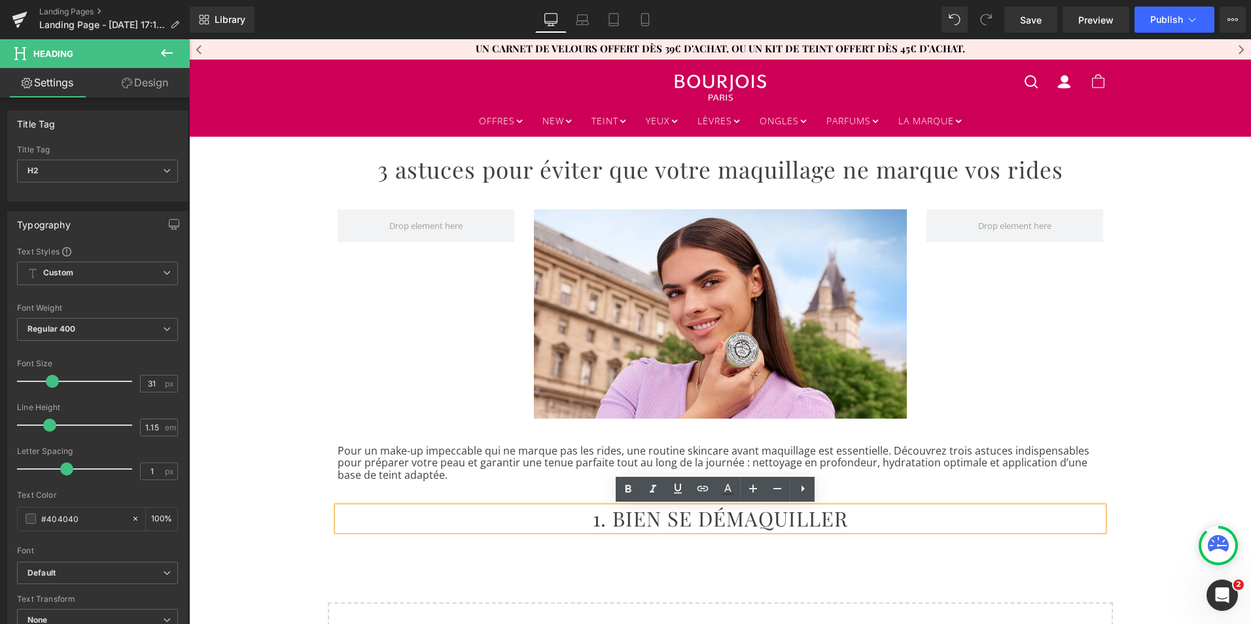
drag, startPoint x: 847, startPoint y: 521, endPoint x: 652, endPoint y: 520, distance: 195.7
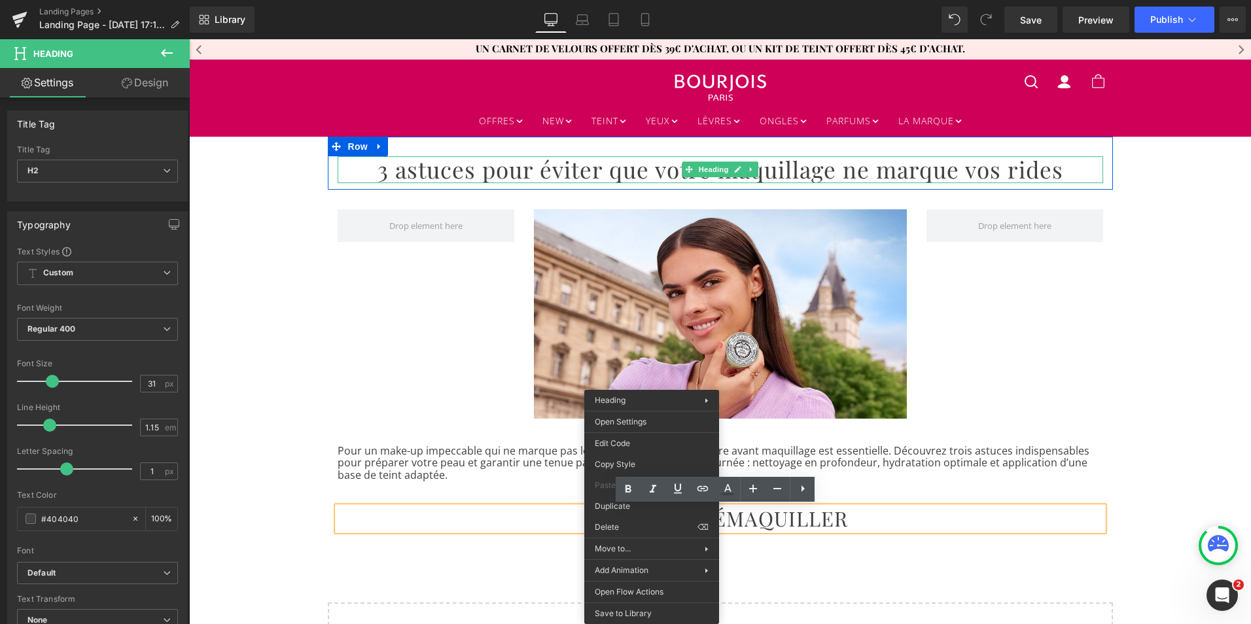
click at [562, 168] on h1 "3 astuces pour éviter que votre maquillage ne marque vos rides" at bounding box center [721, 169] width 766 height 26
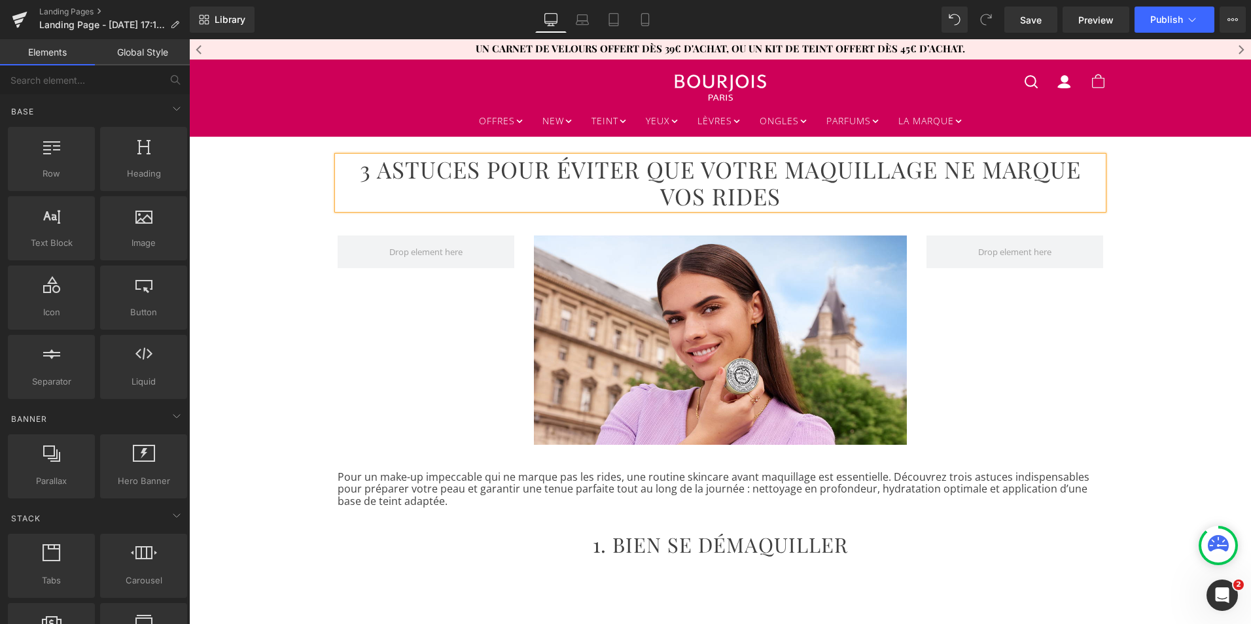
click at [272, 525] on div "3 ASTUCES POUR ÉVITER QUE VOTRE MAQUILLAGE NE MARQUE VOS RIDES Heading Row Imag…" at bounding box center [720, 436] width 1062 height 599
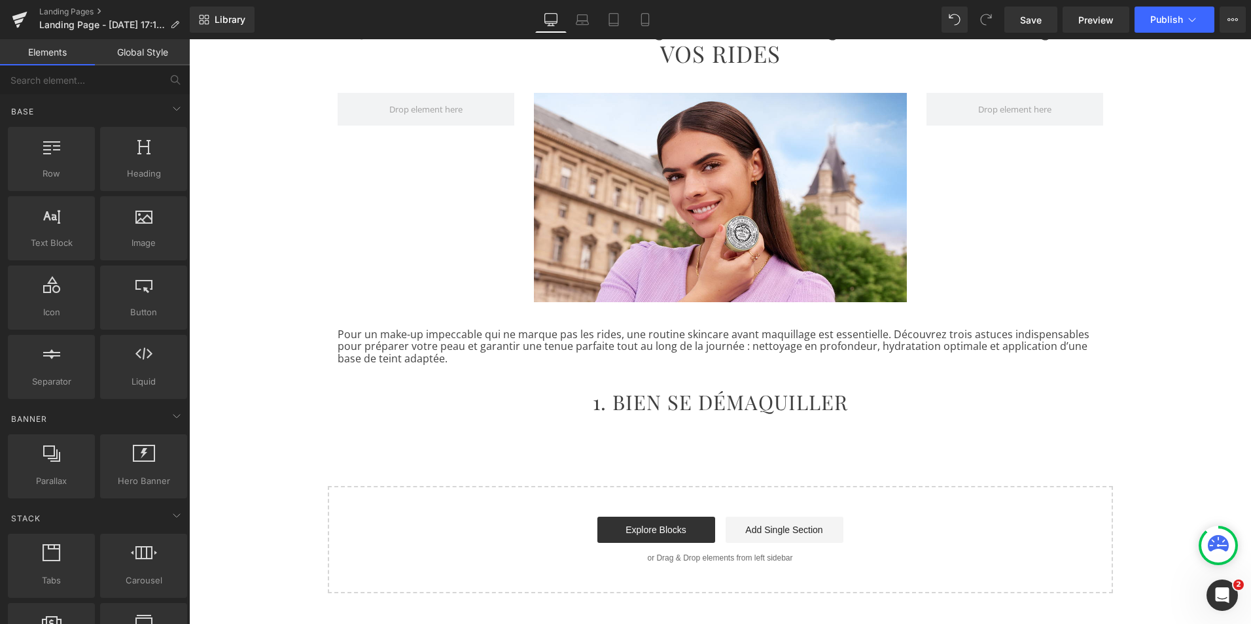
scroll to position [147, 0]
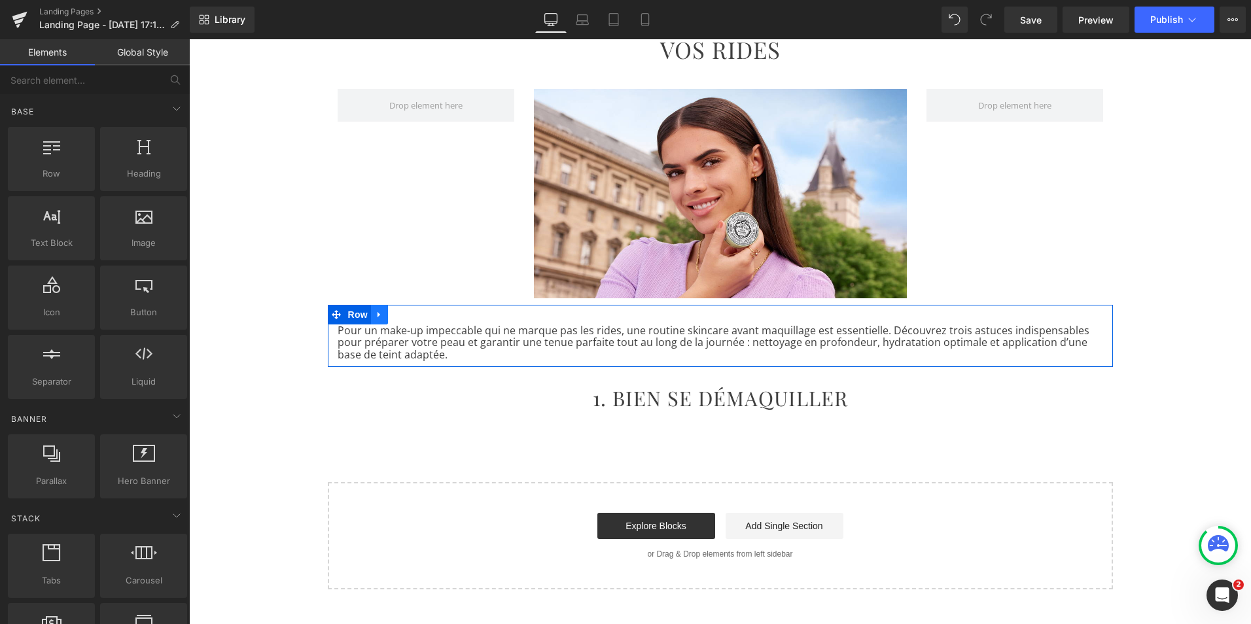
click at [378, 317] on icon at bounding box center [379, 315] width 3 height 6
click at [392, 319] on icon at bounding box center [396, 314] width 9 height 9
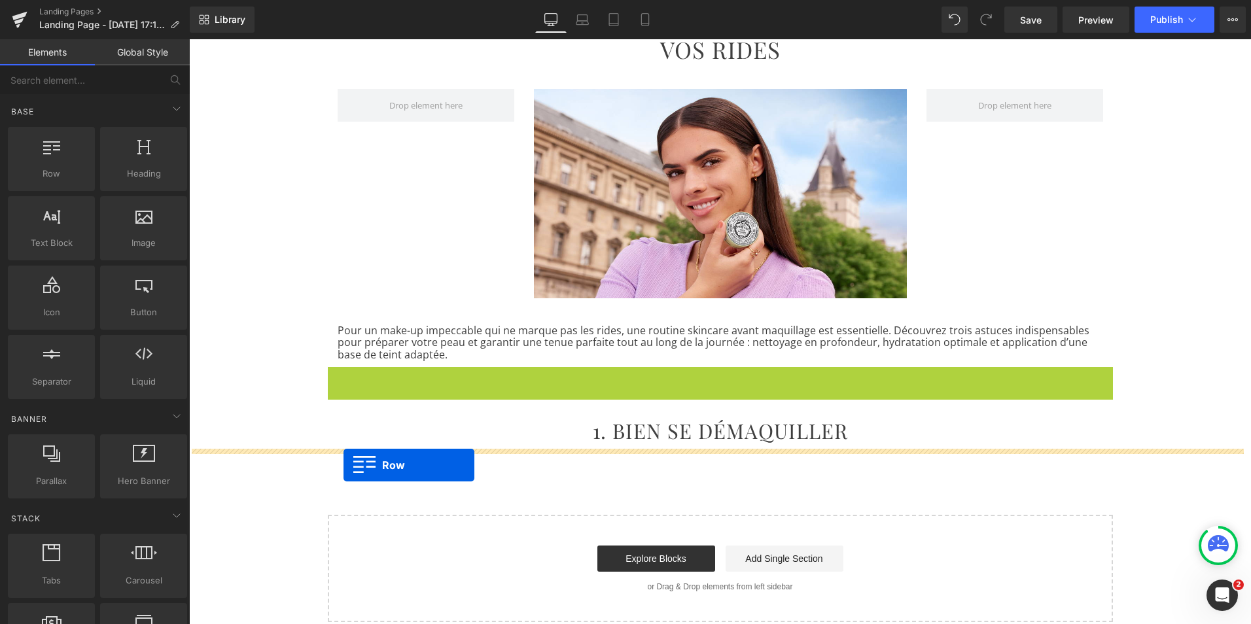
drag, startPoint x: 328, startPoint y: 377, endPoint x: 344, endPoint y: 465, distance: 89.7
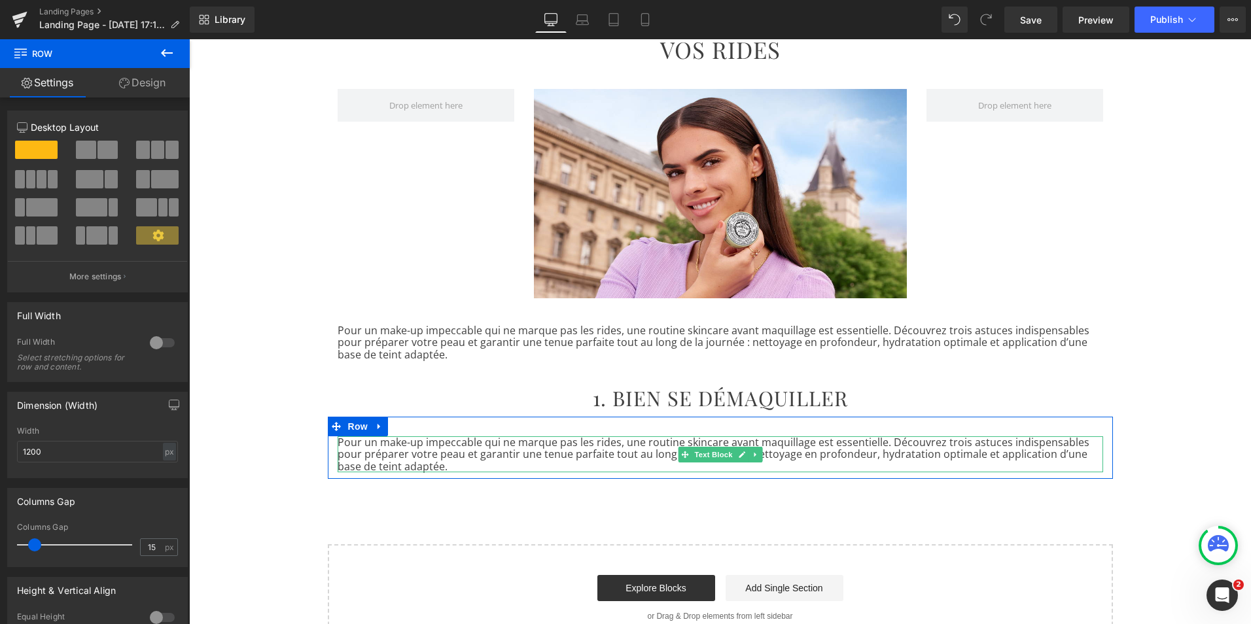
click at [403, 461] on p "Pour un make-up impeccable qui ne marque pas les rides, une routine skincare av…" at bounding box center [721, 454] width 766 height 36
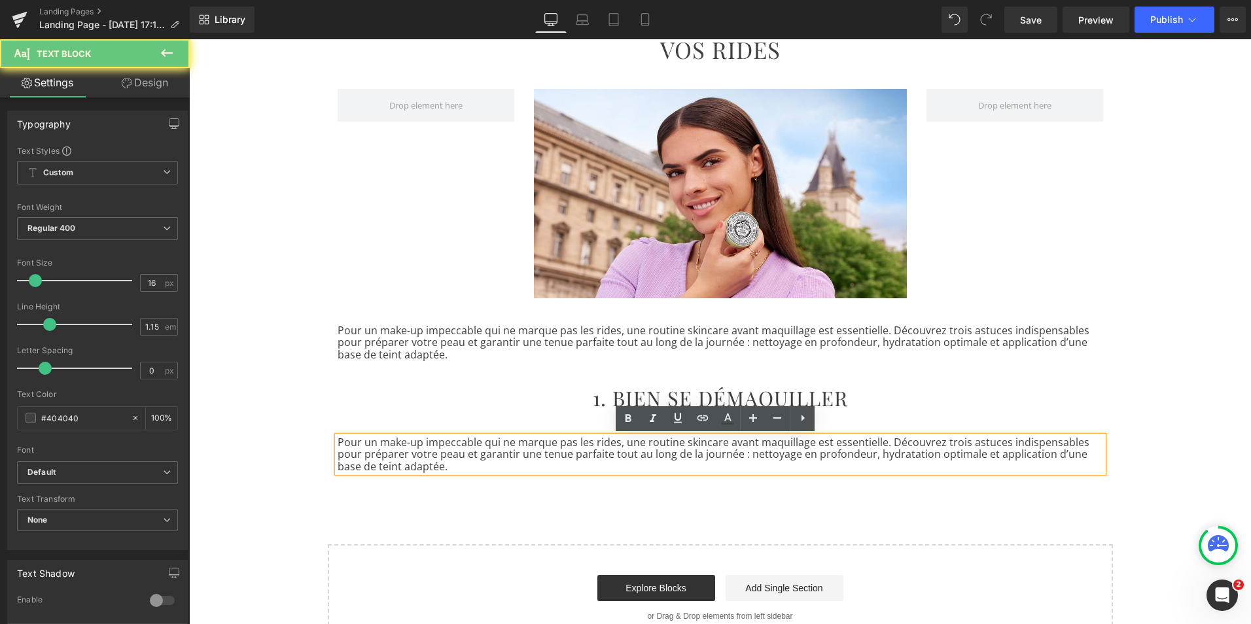
click at [418, 465] on p "Pour un make-up impeccable qui ne marque pas les rides, une routine skincare av…" at bounding box center [721, 454] width 766 height 36
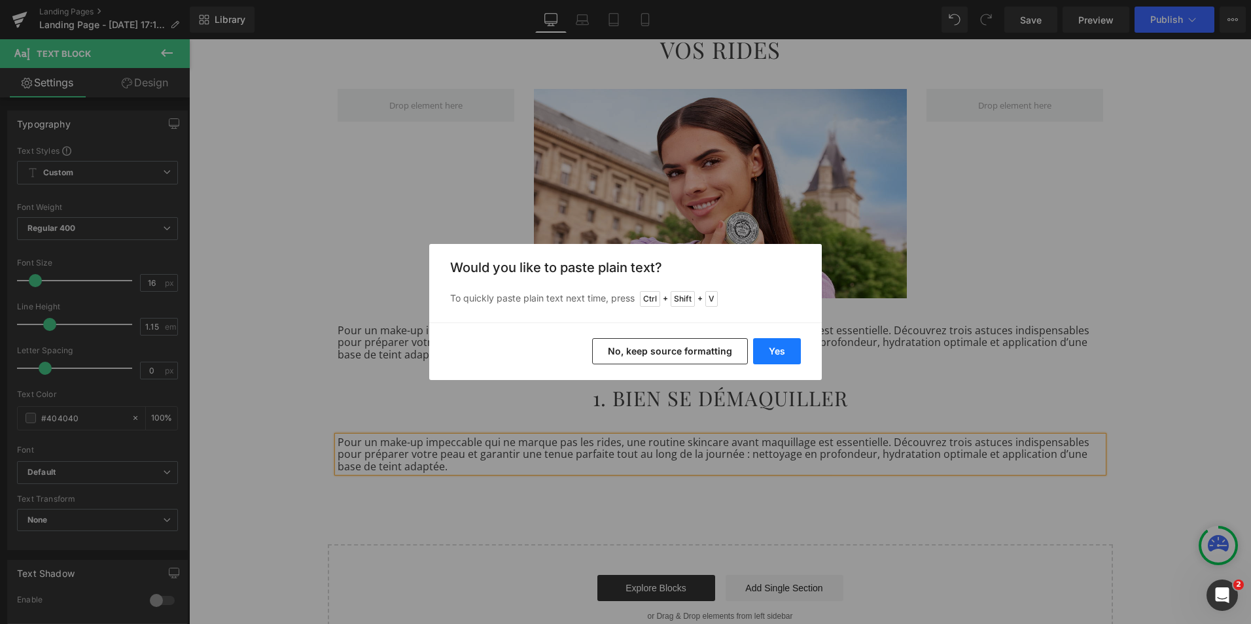
click at [768, 353] on button "Yes" at bounding box center [777, 351] width 48 height 26
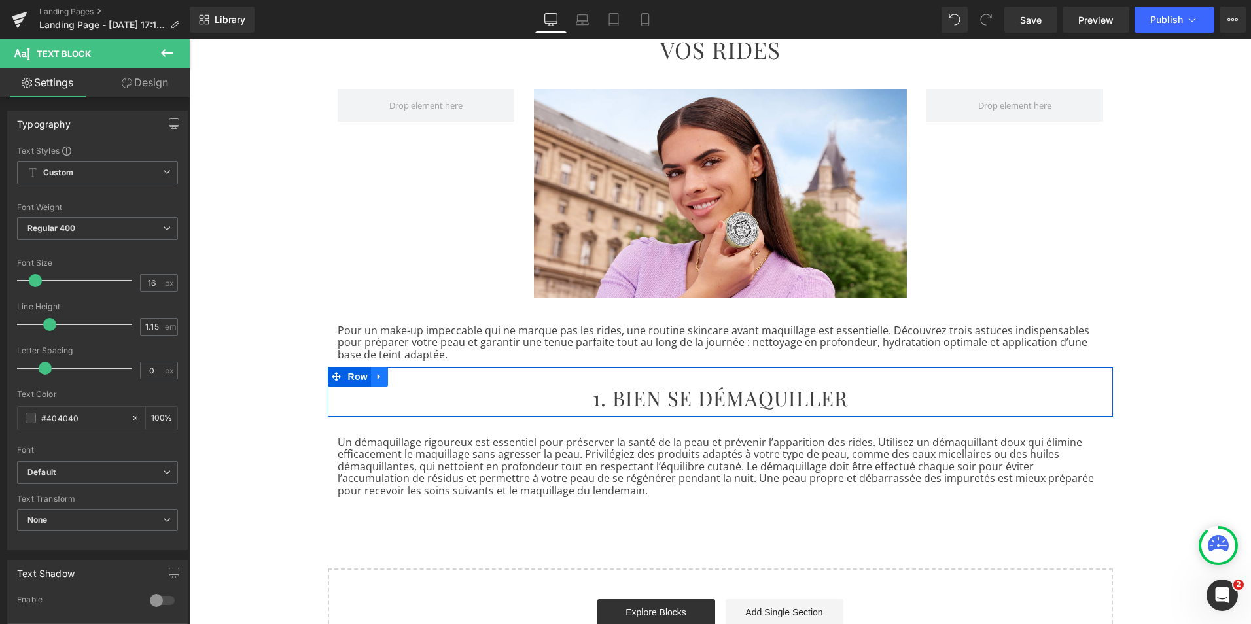
click at [375, 378] on icon at bounding box center [379, 377] width 9 height 10
click at [392, 381] on icon at bounding box center [396, 376] width 9 height 9
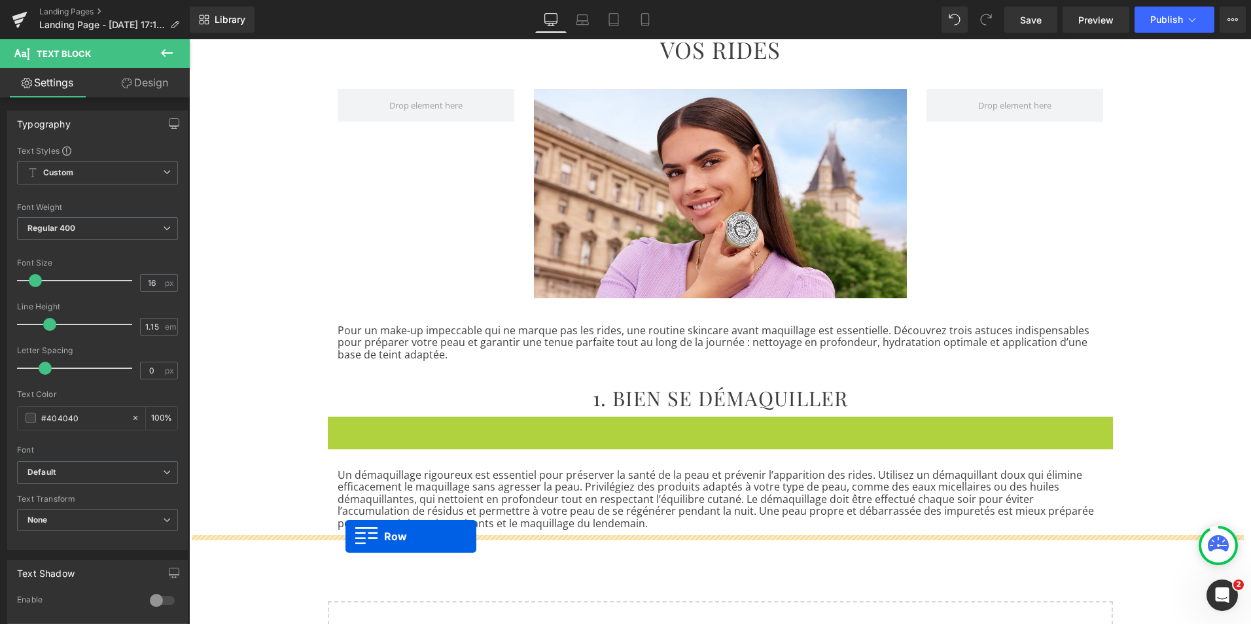
drag, startPoint x: 330, startPoint y: 426, endPoint x: 345, endPoint y: 537, distance: 111.7
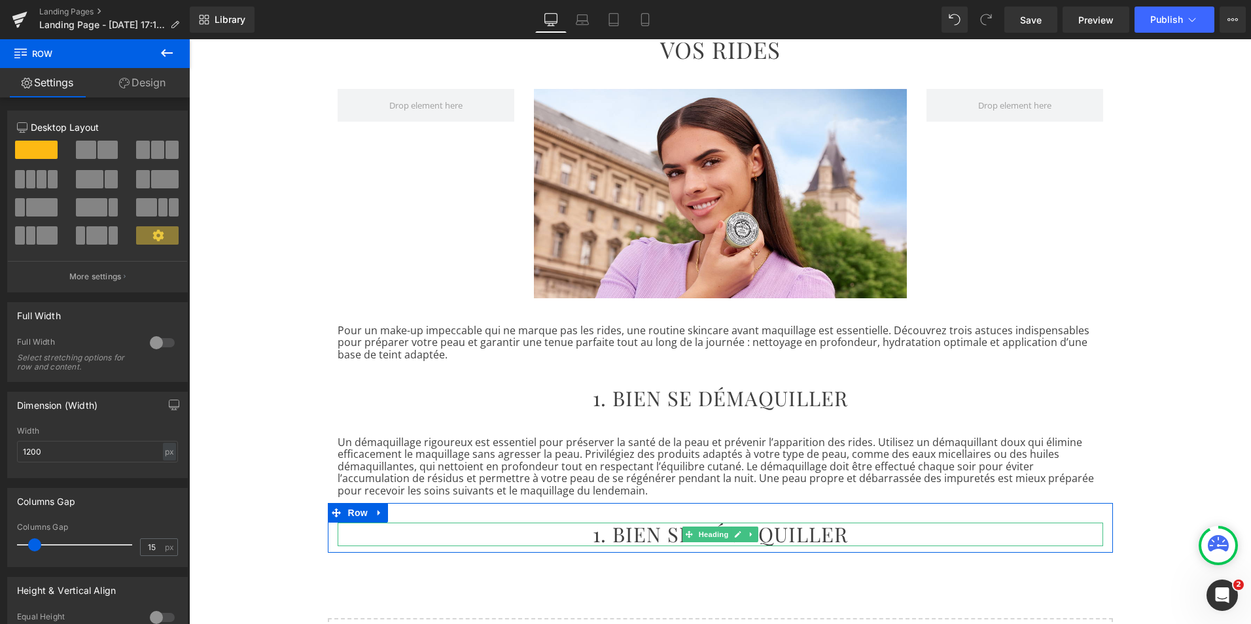
click at [647, 538] on h2 "1. BIEN SE DÉMAQUILLER" at bounding box center [721, 535] width 766 height 24
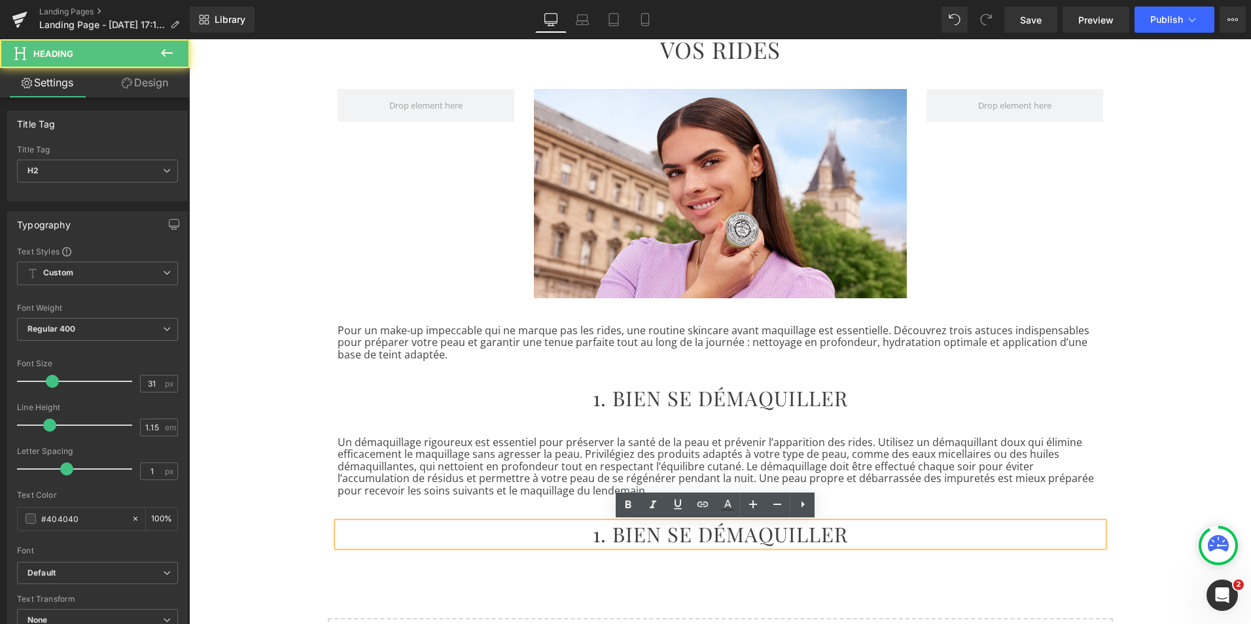
click at [656, 537] on h2 "1. BIEN SE DÉMAQUILLER" at bounding box center [721, 535] width 766 height 24
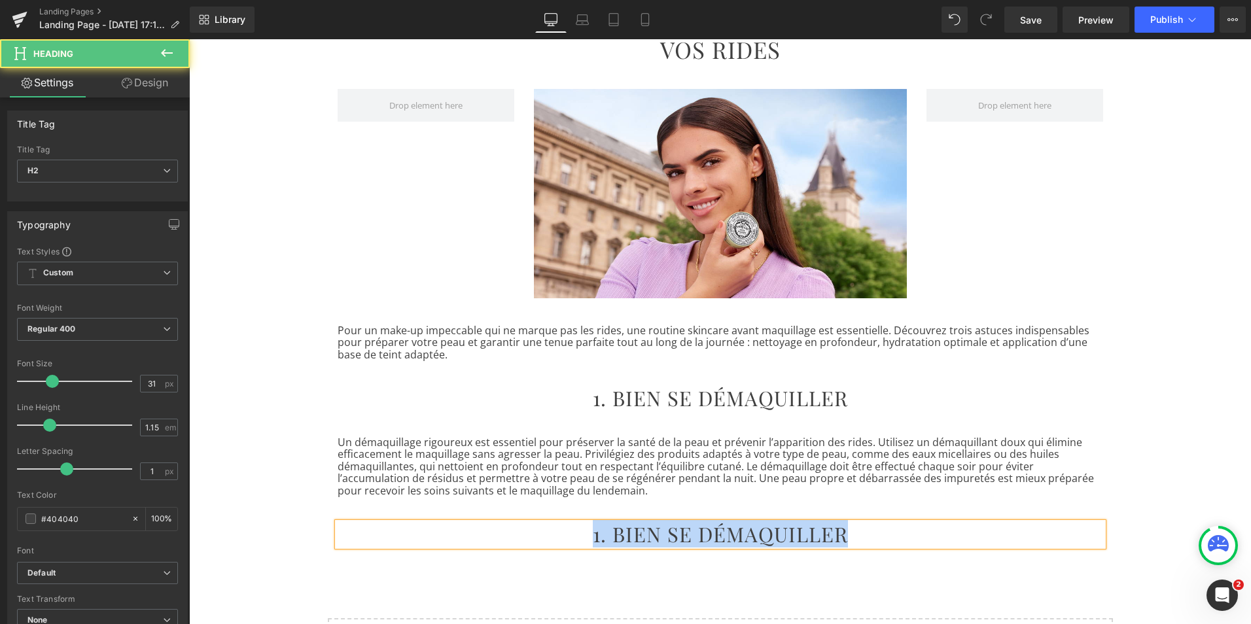
paste div
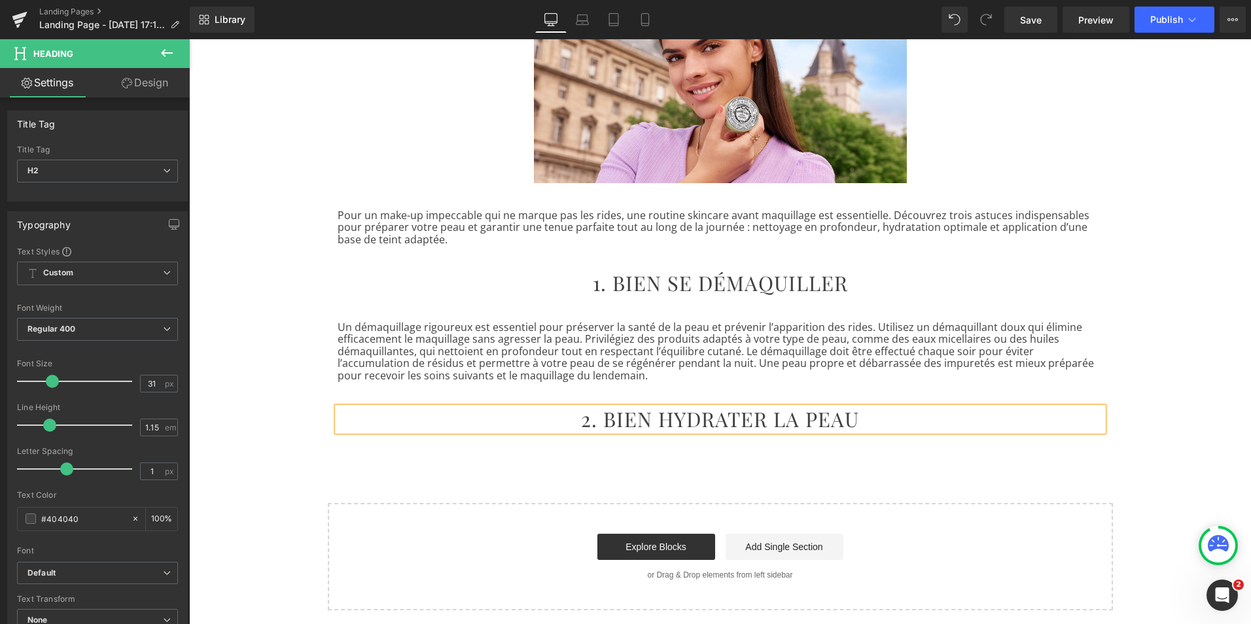
scroll to position [281, 0]
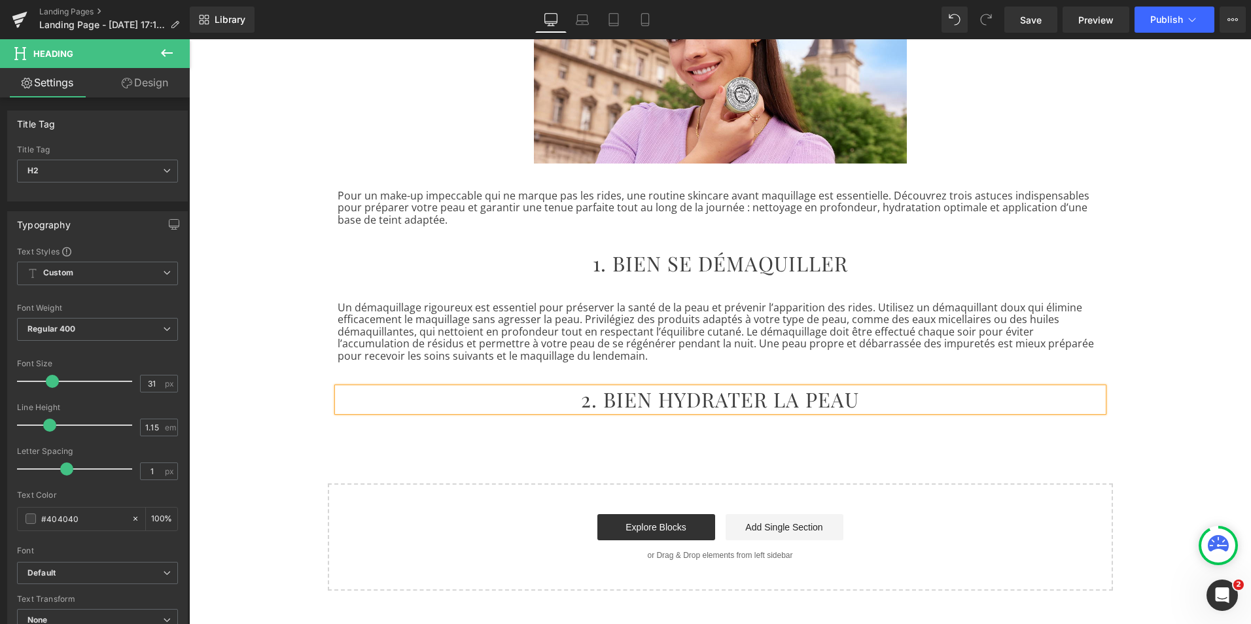
click at [618, 452] on div "3 ASTUCES POUR ÉVITER QUE VOTRE MAQUILLAGE NE MARQUE VOS RIDES Heading Row Imag…" at bounding box center [720, 222] width 1062 height 735
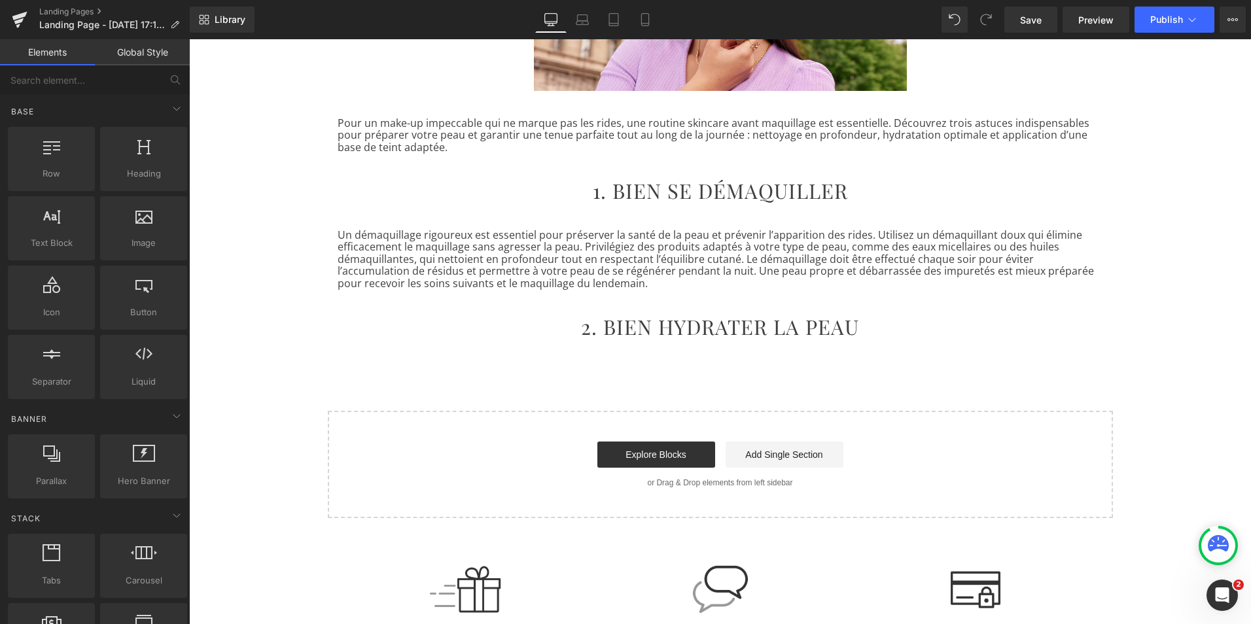
scroll to position [355, 0]
click at [378, 221] on icon at bounding box center [379, 219] width 3 height 6
click at [392, 219] on icon at bounding box center [396, 218] width 9 height 9
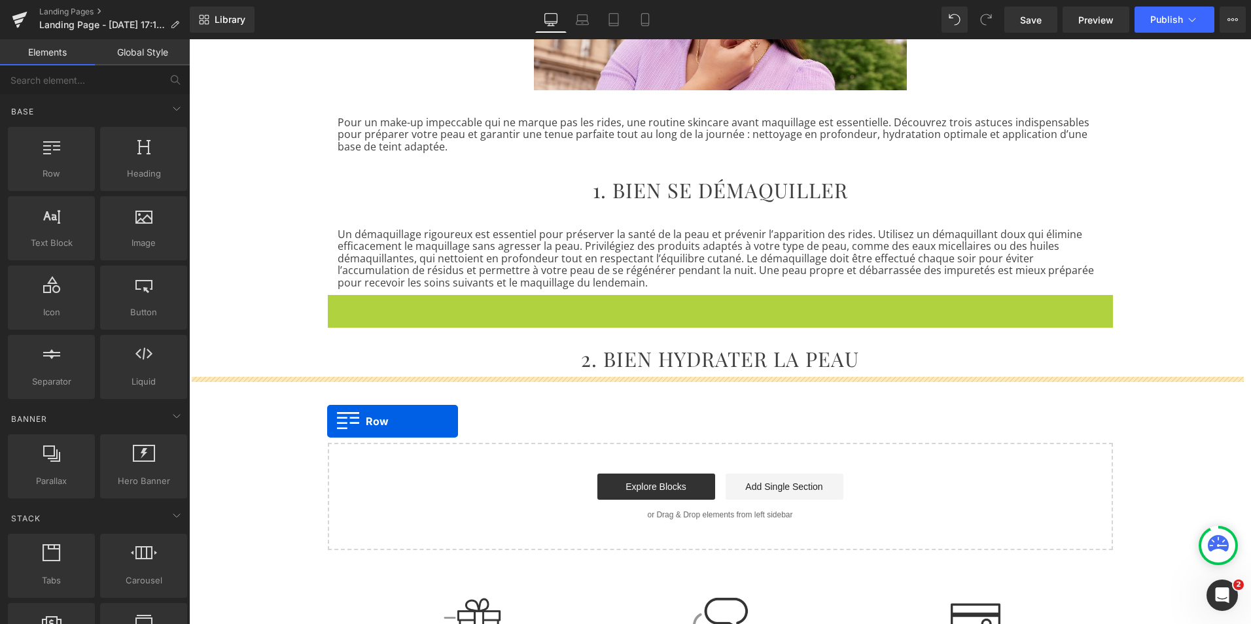
drag, startPoint x: 330, startPoint y: 308, endPoint x: 327, endPoint y: 421, distance: 113.9
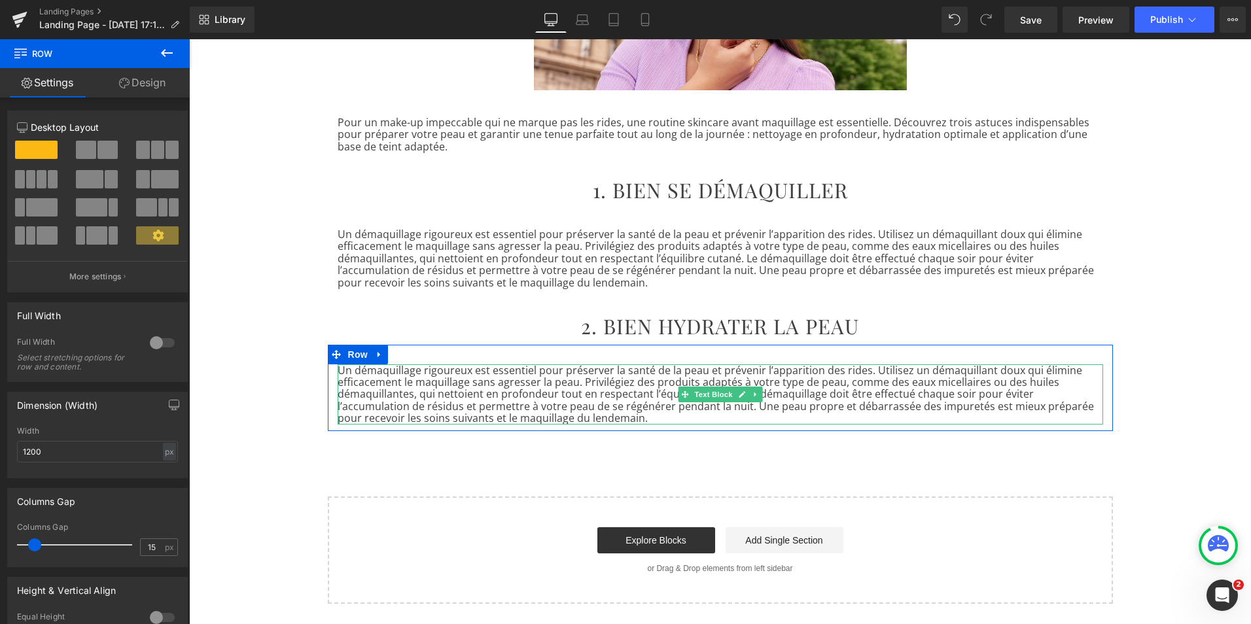
click at [372, 403] on p "Un démaquillage rigoureux est essentiel pour préserver la santé de la peau et p…" at bounding box center [721, 394] width 766 height 60
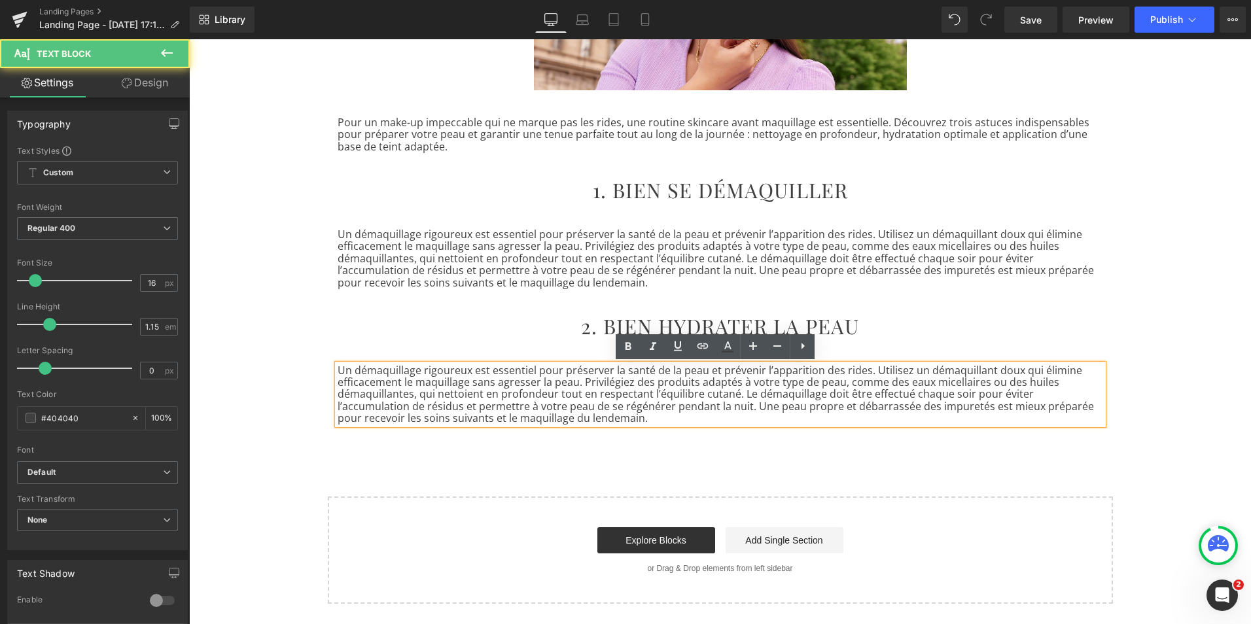
click at [381, 404] on p "Un démaquillage rigoureux est essentiel pour préserver la santé de la peau et p…" at bounding box center [721, 394] width 766 height 60
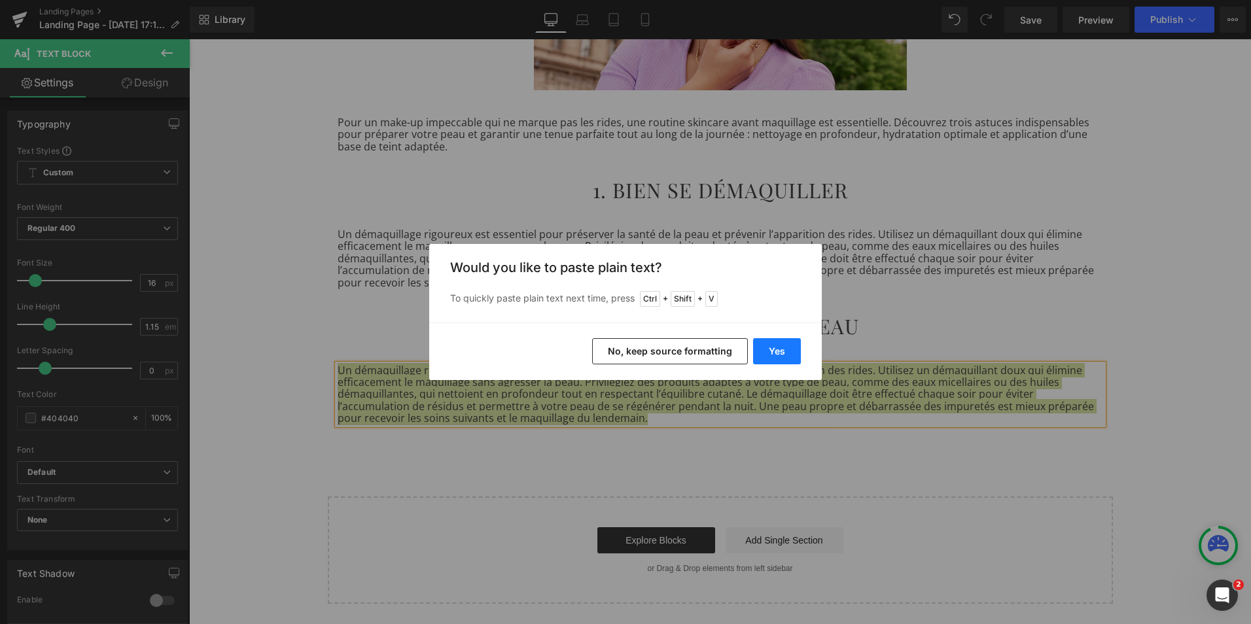
click at [773, 349] on button "Yes" at bounding box center [777, 351] width 48 height 26
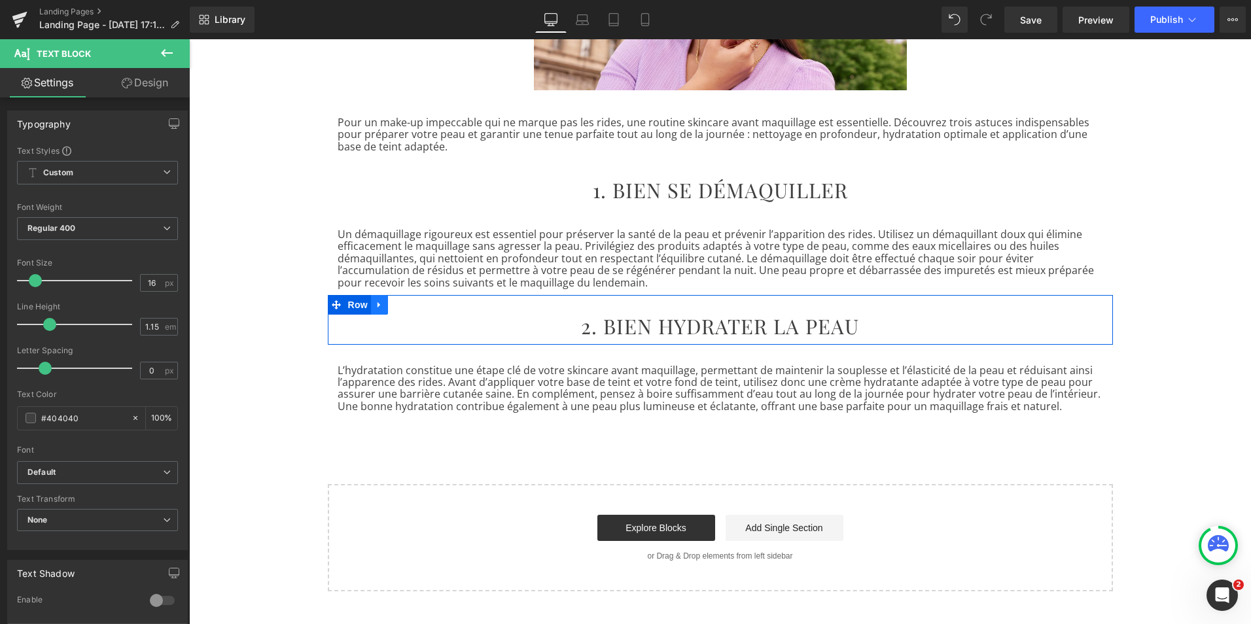
click at [375, 302] on icon at bounding box center [379, 305] width 9 height 10
click at [392, 307] on icon at bounding box center [396, 304] width 9 height 9
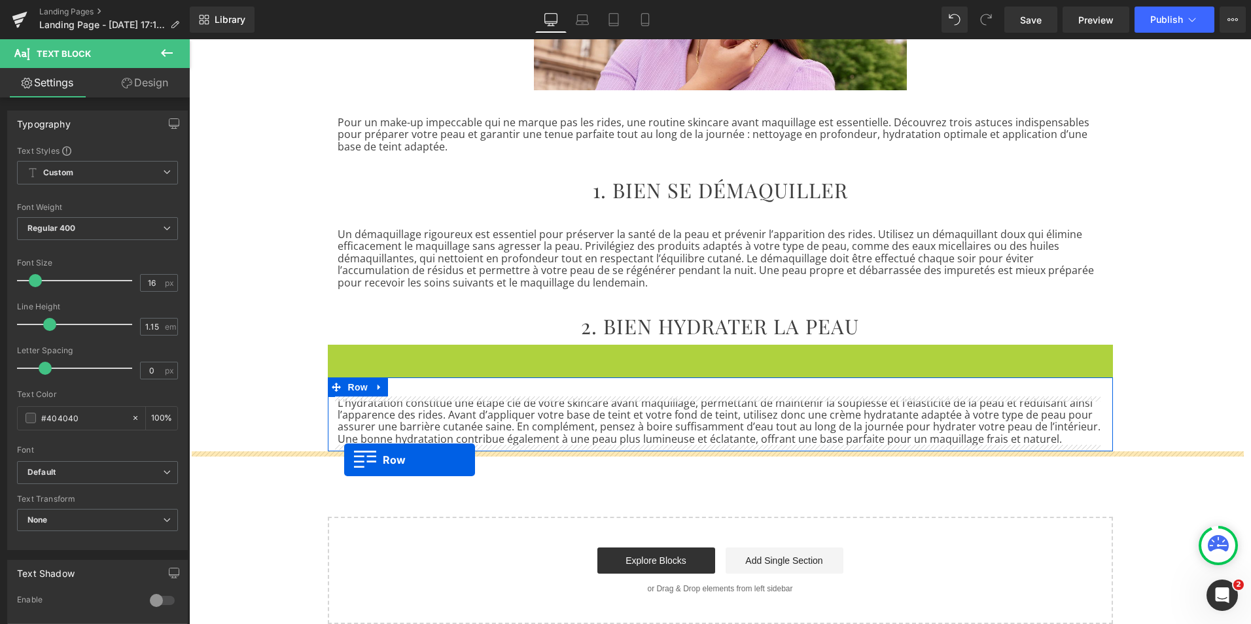
drag, startPoint x: 329, startPoint y: 357, endPoint x: 344, endPoint y: 460, distance: 104.5
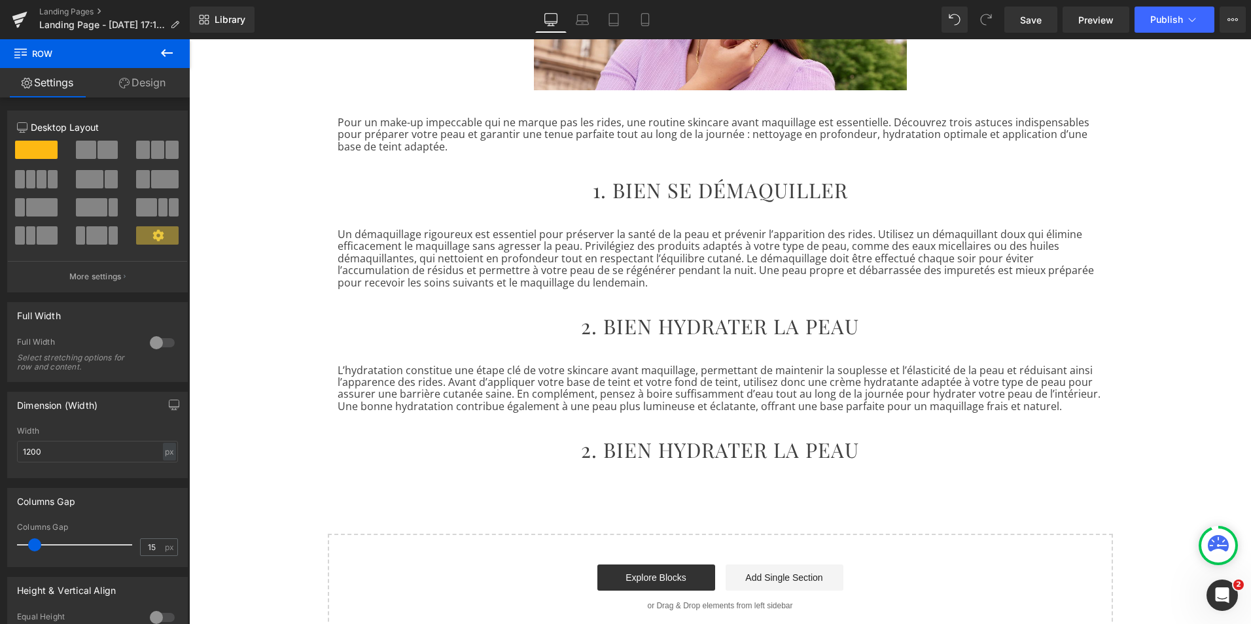
click at [628, 448] on h2 "2. BIEN HYDRATER LA PEAU" at bounding box center [721, 450] width 766 height 24
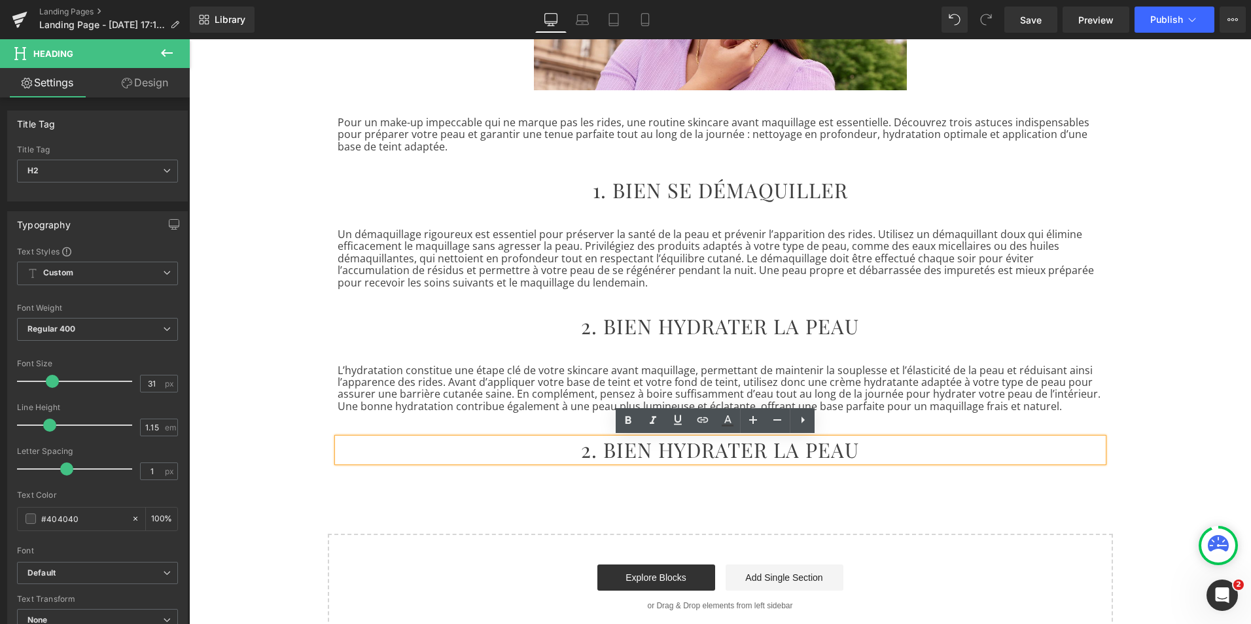
click at [639, 455] on h2 "2. BIEN HYDRATER LA PEAU" at bounding box center [721, 450] width 766 height 24
paste div
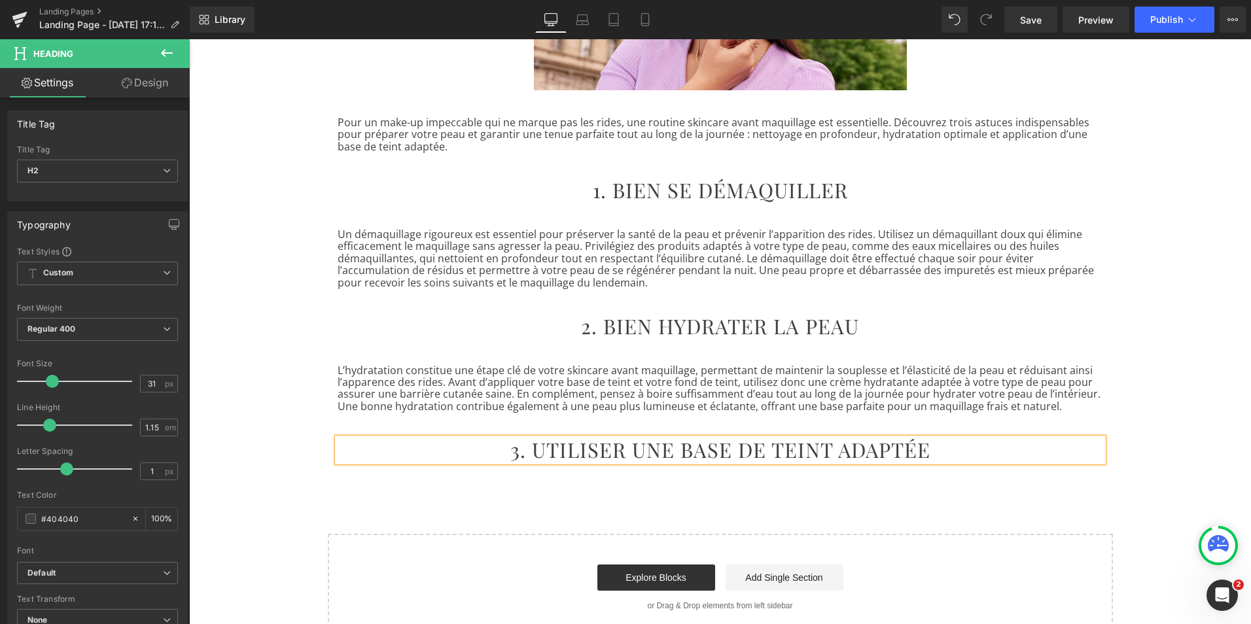
click at [711, 499] on div "3 ASTUCES POUR ÉVITER QUE VOTRE MAQUILLAGE NE MARQUE VOS RIDES Heading Row Imag…" at bounding box center [720, 211] width 1062 height 859
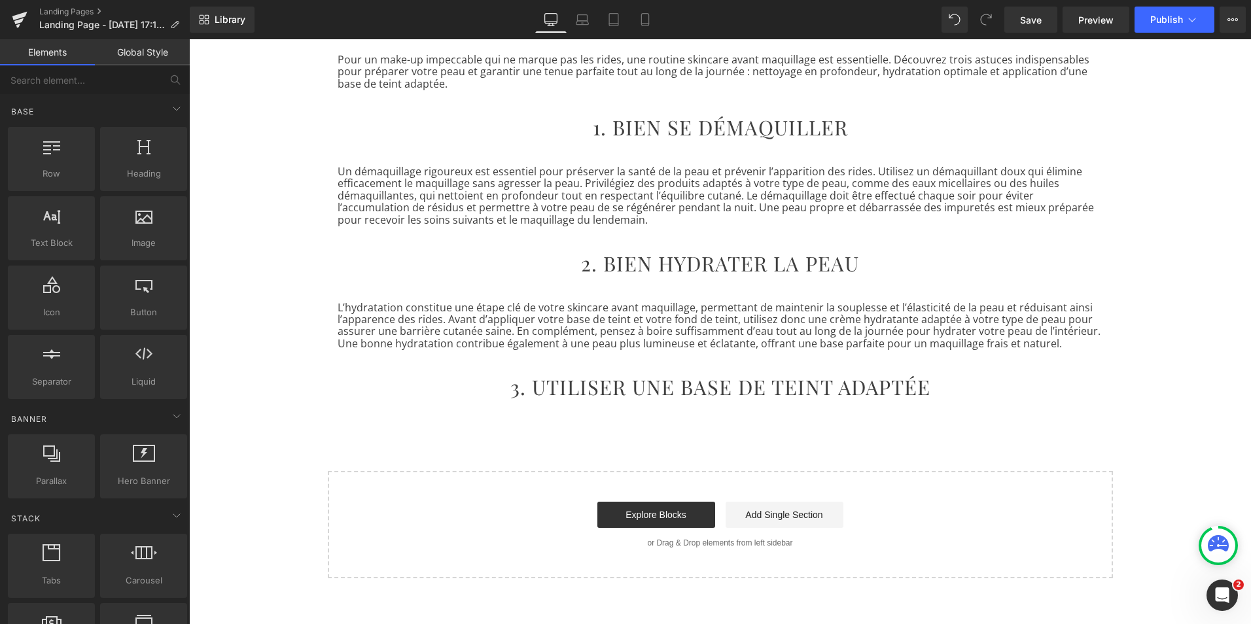
scroll to position [421, 0]
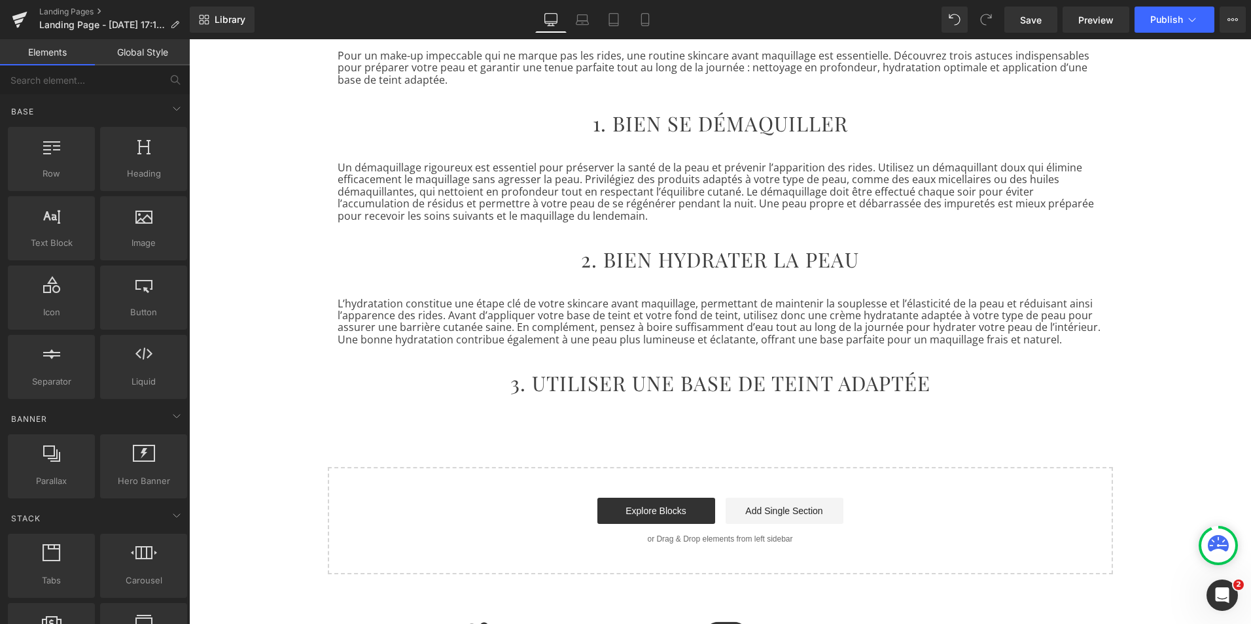
click at [370, 308] on p "L’hydratation constitue une étape clé de votre skincare avant maquillage, perme…" at bounding box center [721, 322] width 766 height 48
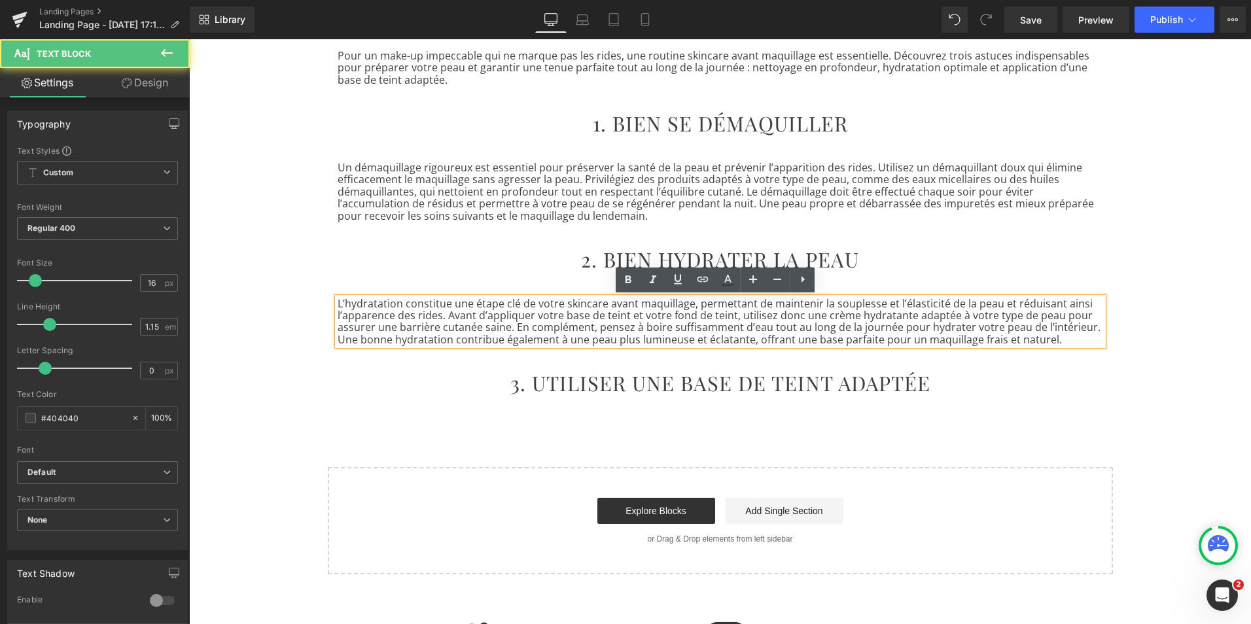
click at [391, 288] on div "L’hydratation constitue une étape clé de votre skincare avant maquillage, perme…" at bounding box center [720, 315] width 785 height 75
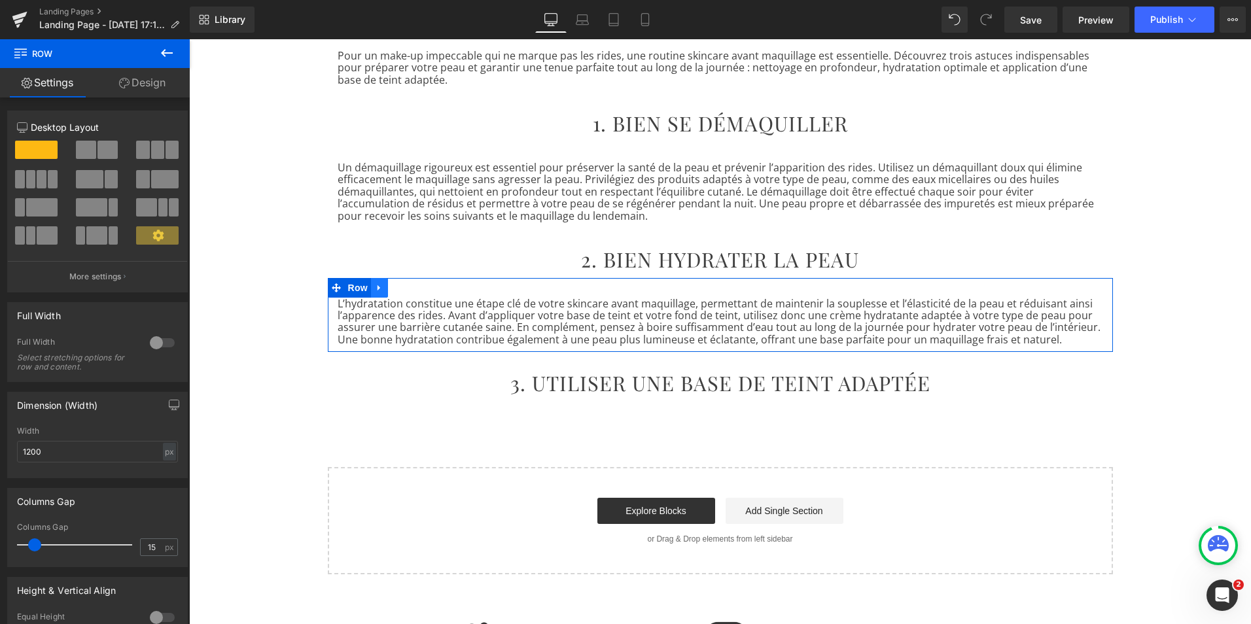
click at [375, 289] on icon at bounding box center [379, 288] width 9 height 10
click at [392, 292] on icon at bounding box center [396, 288] width 9 height 10
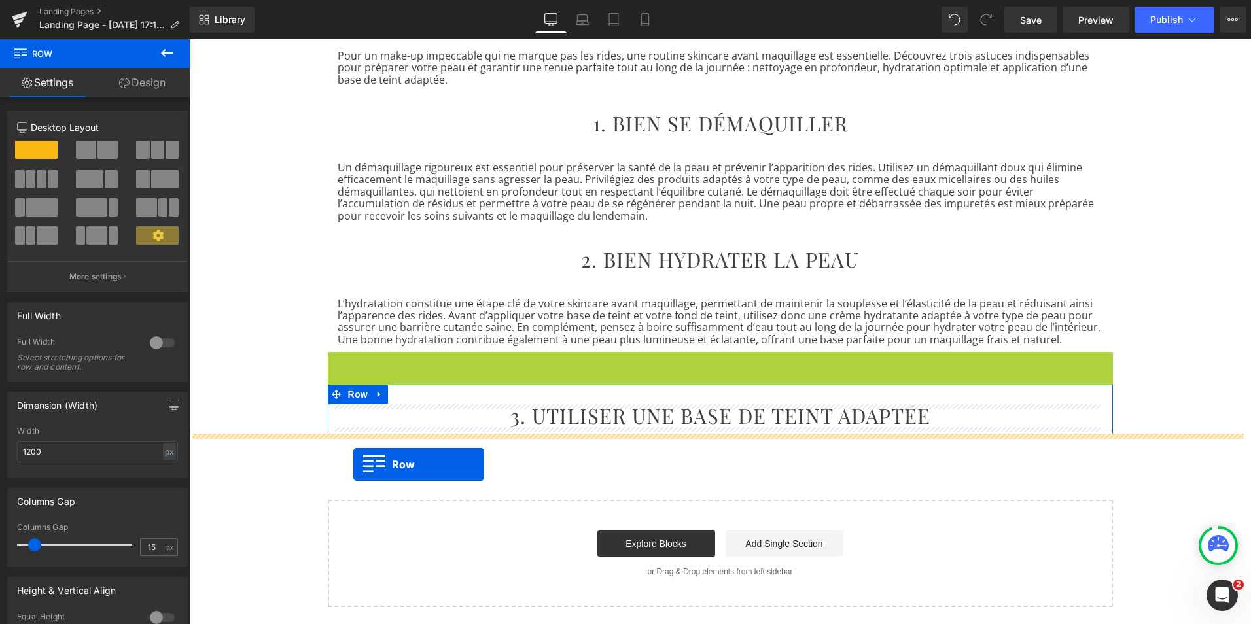
drag, startPoint x: 331, startPoint y: 365, endPoint x: 353, endPoint y: 465, distance: 101.9
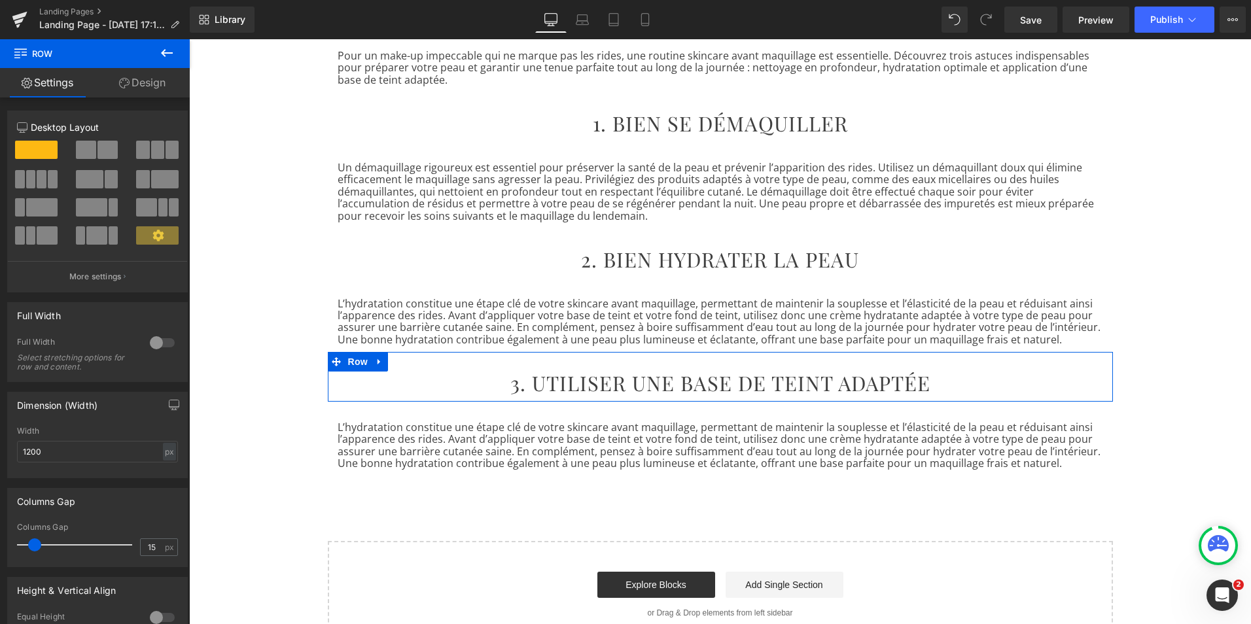
click at [480, 483] on div "3 ASTUCES POUR ÉVITER QUE VOTRE MAQUILLAGE NE MARQUE VOS RIDES Heading Row Imag…" at bounding box center [720, 181] width 1062 height 933
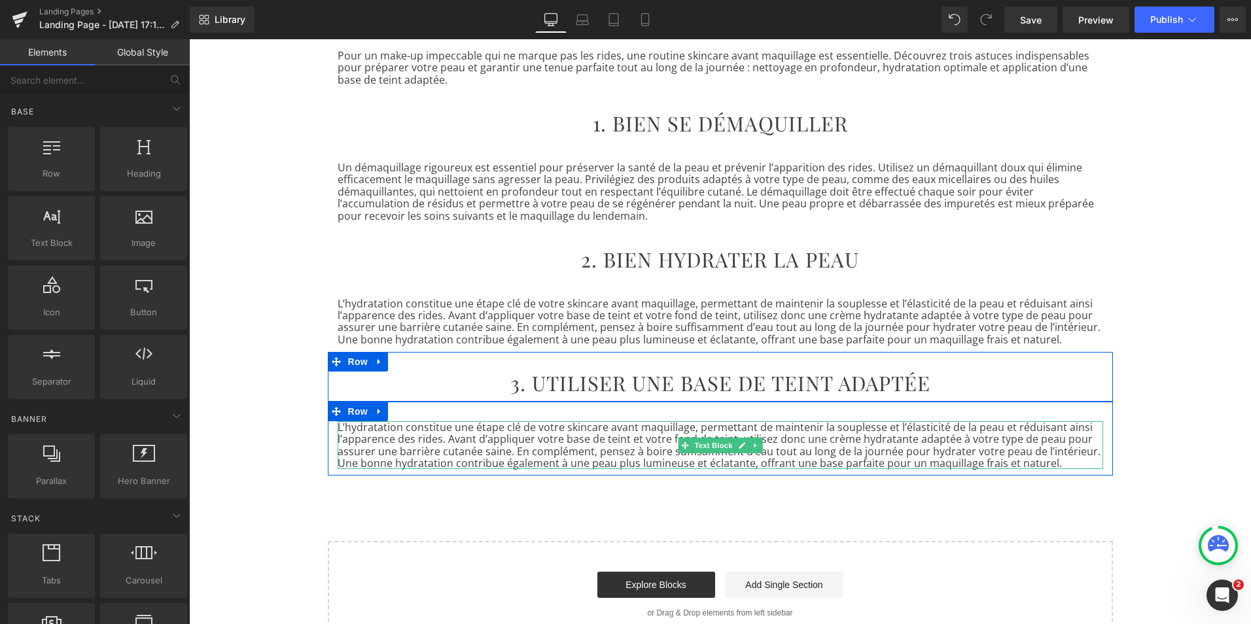
click at [461, 456] on p "L’hydratation constitue une étape clé de votre skincare avant maquillage, perme…" at bounding box center [721, 445] width 766 height 48
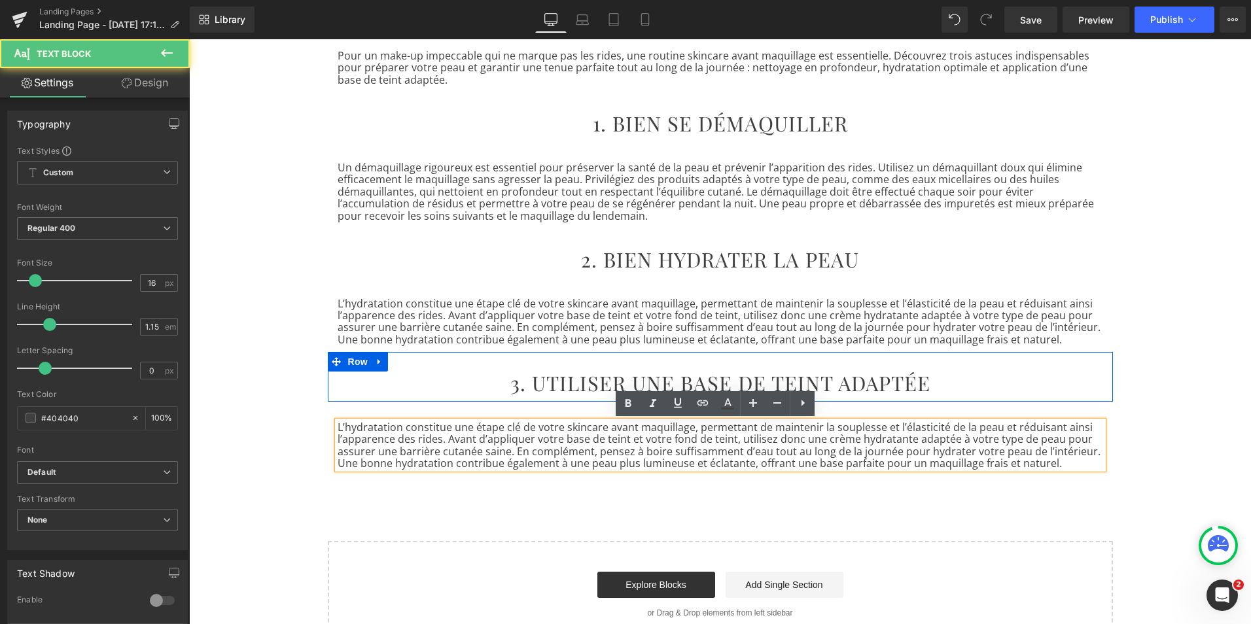
click at [474, 453] on p "L’hydratation constitue une étape clé de votre skincare avant maquillage, perme…" at bounding box center [721, 445] width 766 height 48
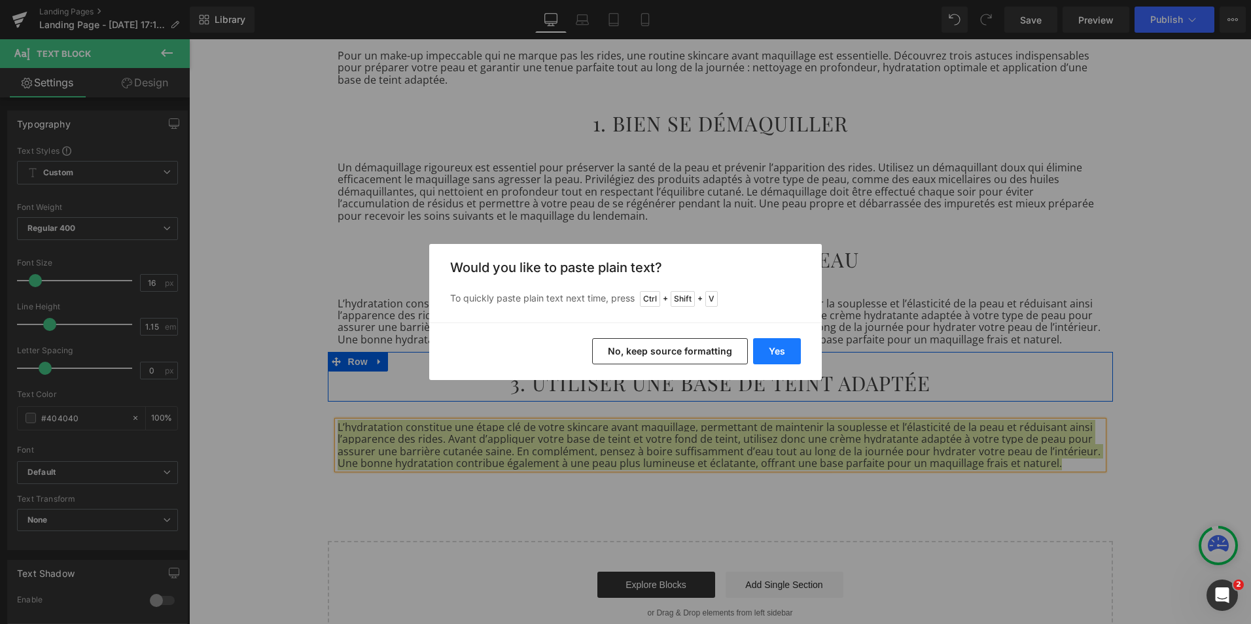
click at [798, 353] on button "Yes" at bounding box center [777, 351] width 48 height 26
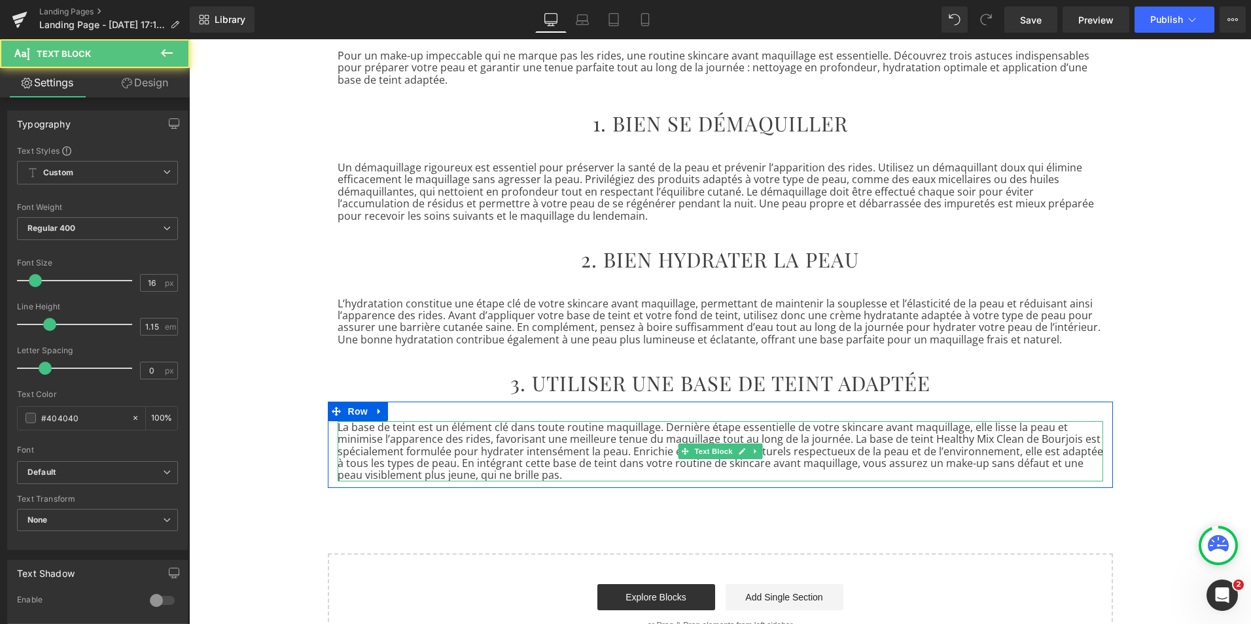
click at [1067, 441] on p "La base de teint est un élément clé dans toute routine maquillage. Dernière éta…" at bounding box center [721, 451] width 766 height 60
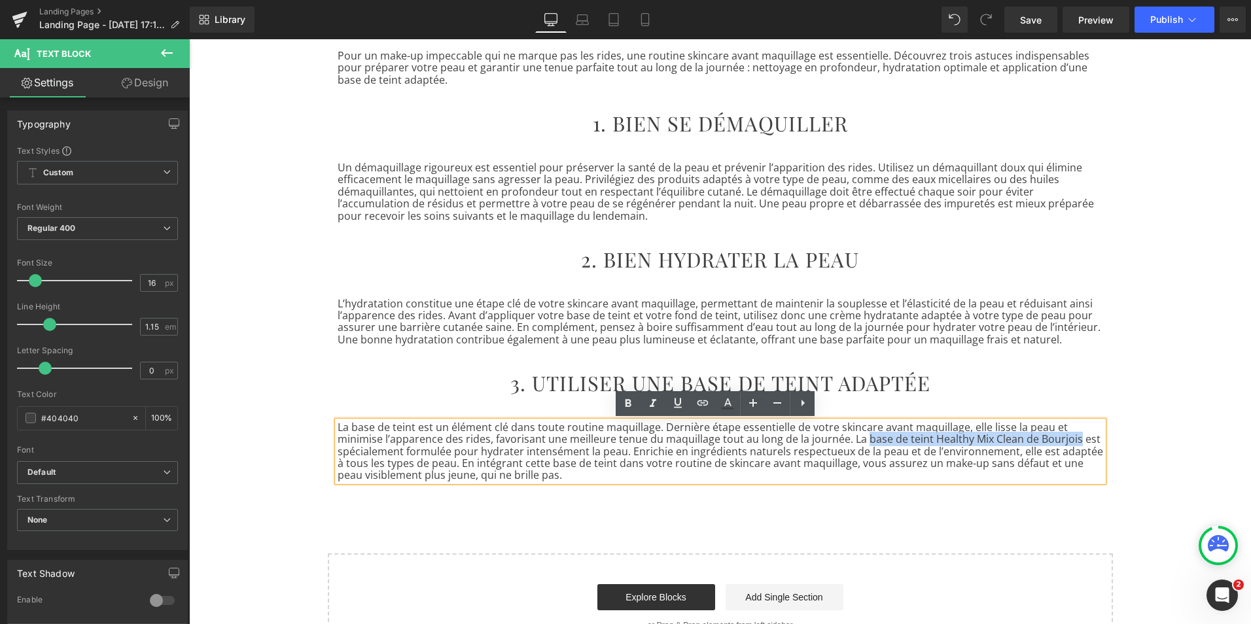
drag, startPoint x: 1070, startPoint y: 440, endPoint x: 858, endPoint y: 446, distance: 212.1
click at [858, 446] on p "La base de teint est un élément clé dans toute routine maquillage. Dernière éta…" at bounding box center [721, 451] width 766 height 60
click at [703, 404] on icon at bounding box center [703, 403] width 16 height 16
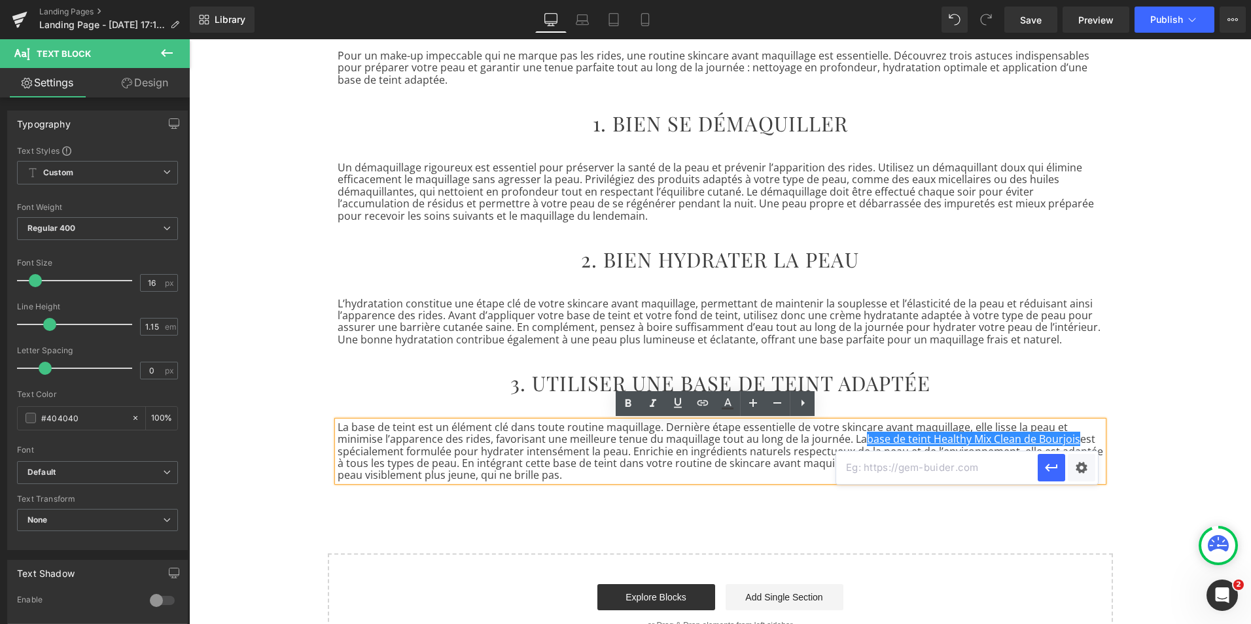
click at [849, 470] on input "text" at bounding box center [937, 468] width 202 height 33
paste input "https://bourjois.fr/collections/gamme-maquillage-healthy-mix-clean"
type input "https://bourjois.fr/collections/gamme-maquillage-healthy-mix-clean"
click at [1055, 477] on button "button" at bounding box center [1051, 467] width 27 height 27
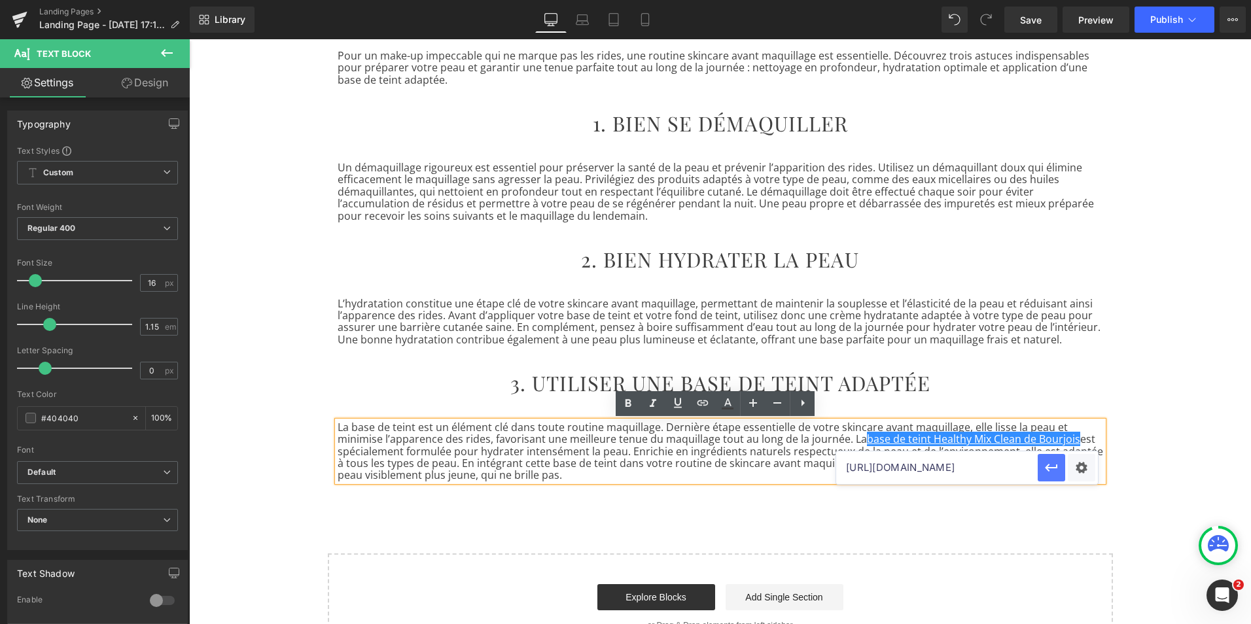
scroll to position [0, 0]
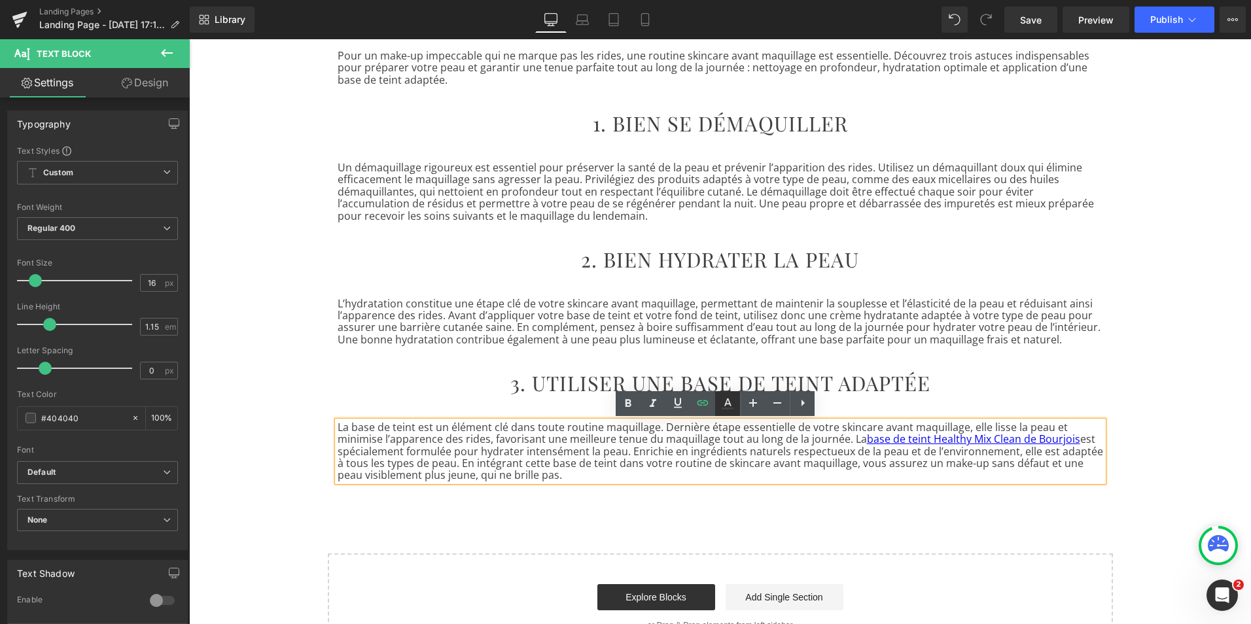
click at [729, 412] on link at bounding box center [727, 403] width 25 height 25
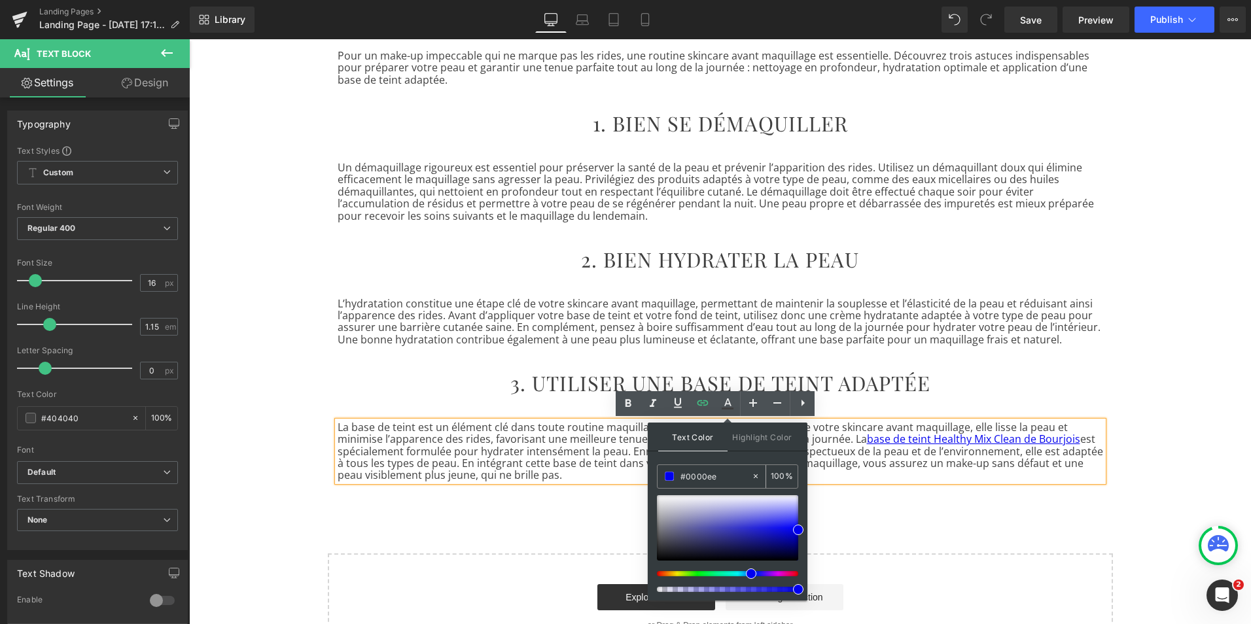
drag, startPoint x: 717, startPoint y: 480, endPoint x: 687, endPoint y: 478, distance: 30.1
click at [687, 478] on input "#0000ee" at bounding box center [716, 476] width 71 height 14
type input "#4"
type input "0"
type input "#404"
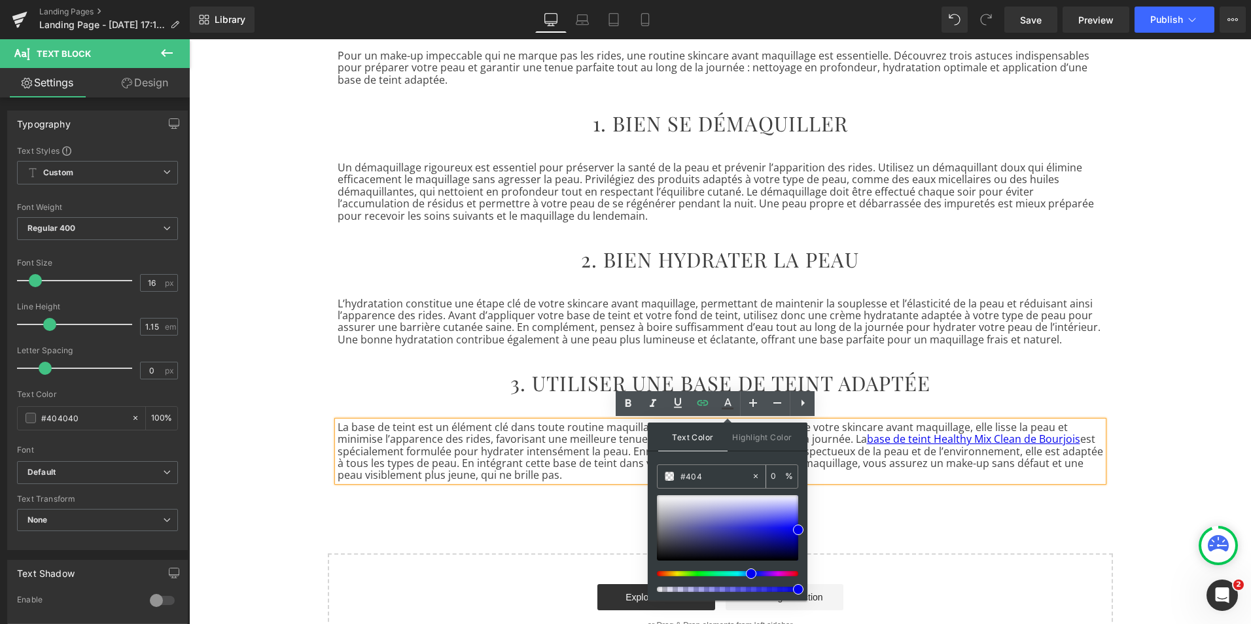
type input "100"
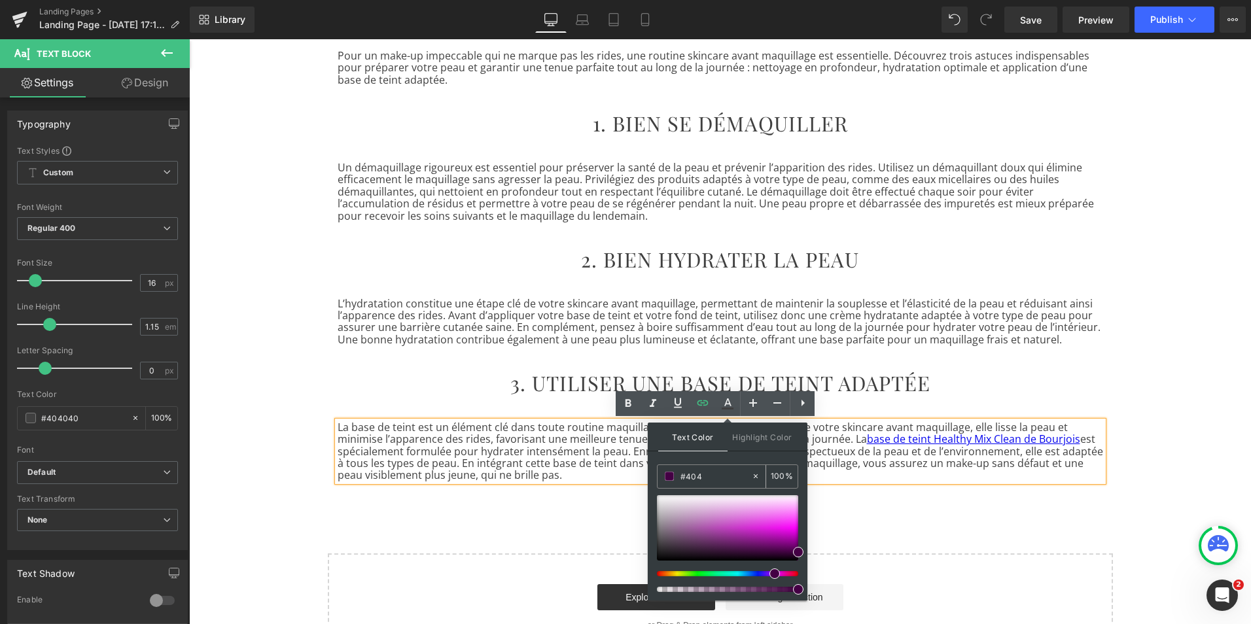
type input "#4040"
type input "0"
type input "#404040"
type input "100"
type input "#404040"
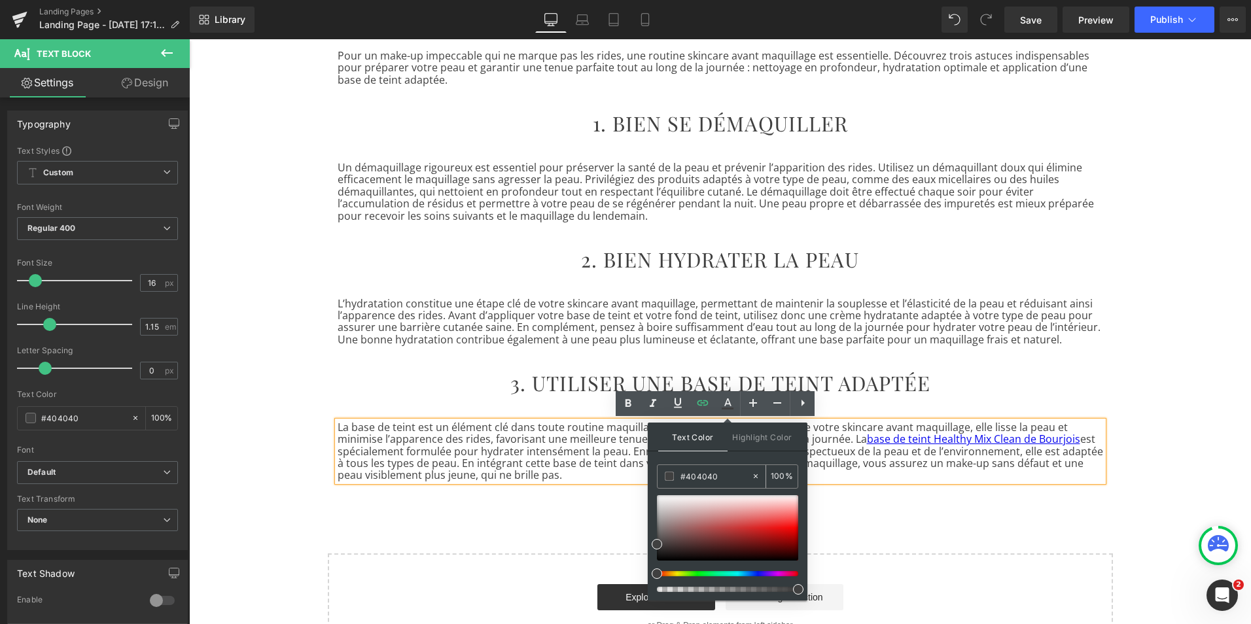
click at [667, 475] on span at bounding box center [669, 476] width 9 height 9
drag, startPoint x: 730, startPoint y: 474, endPoint x: 669, endPoint y: 476, distance: 60.9
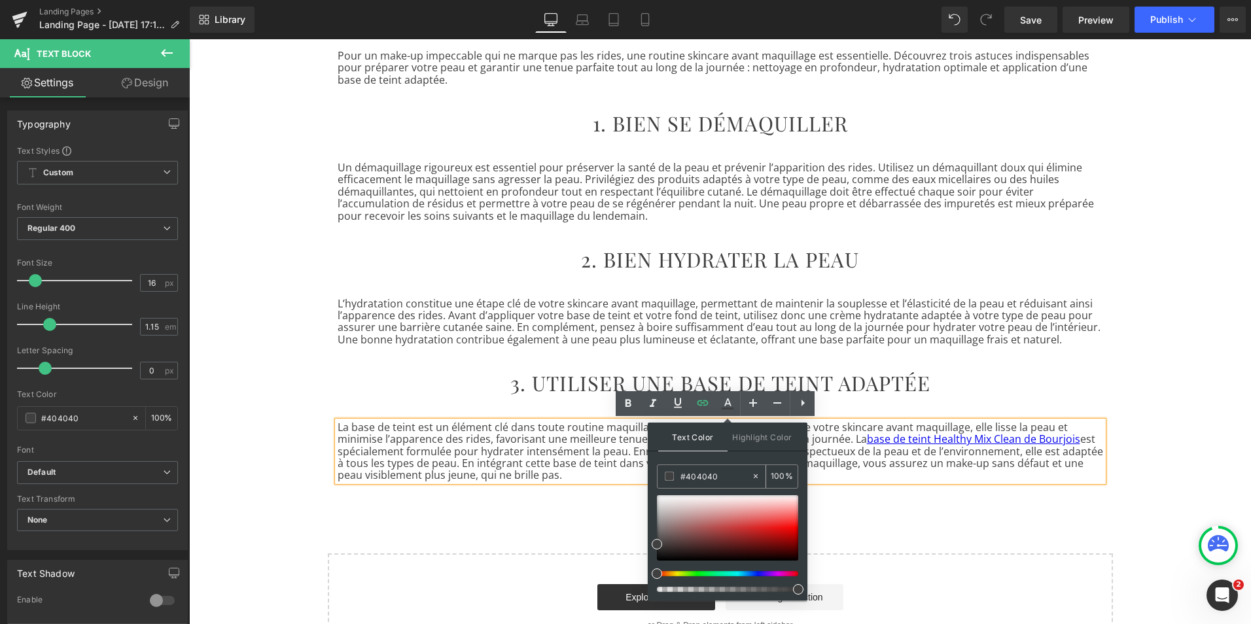
click at [669, 476] on div "#404040" at bounding box center [705, 476] width 94 height 23
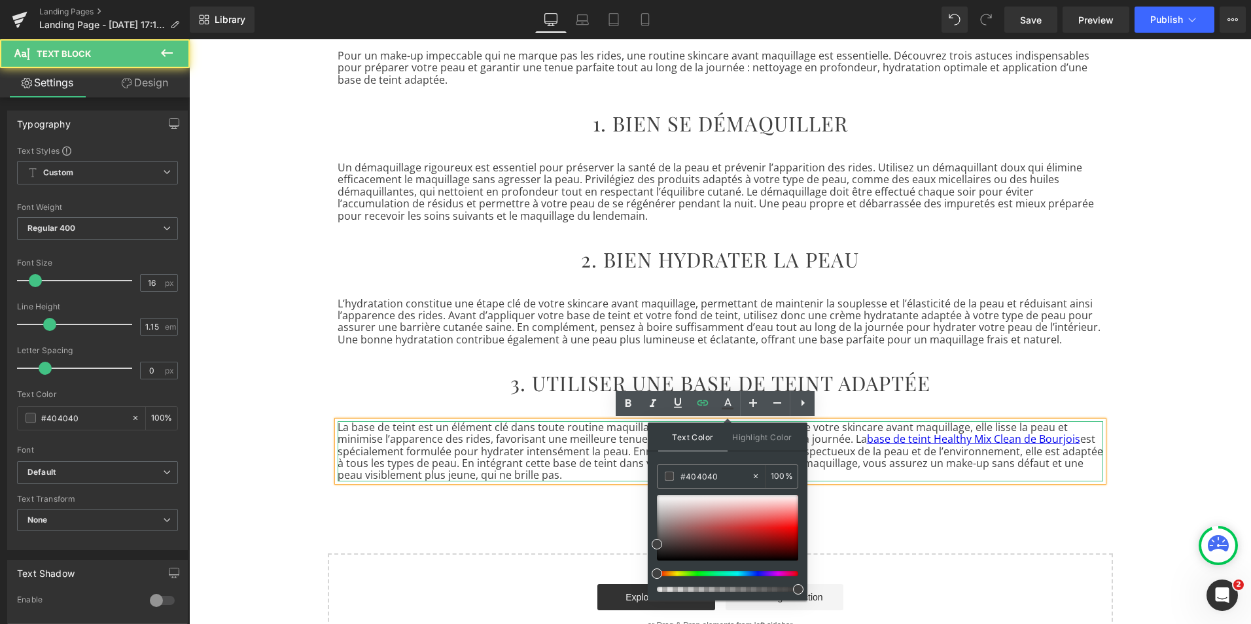
click at [860, 471] on p "La base de teint est un élément clé dans toute routine maquillage. Dernière éta…" at bounding box center [721, 451] width 766 height 60
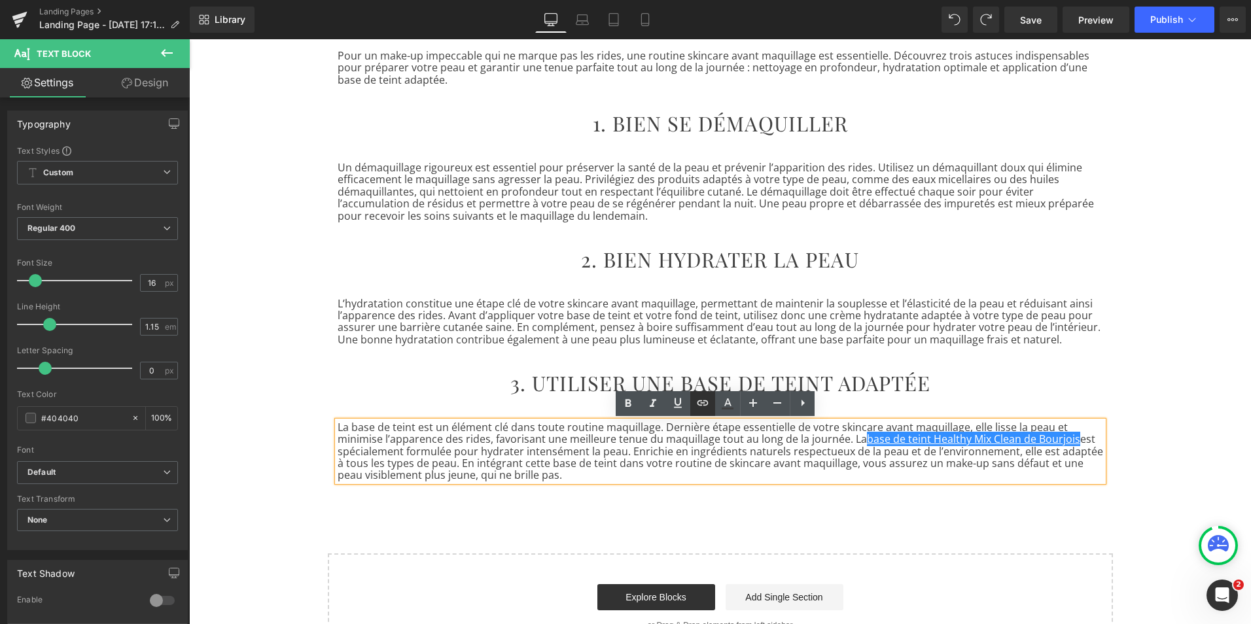
click at [706, 407] on icon at bounding box center [703, 403] width 16 height 16
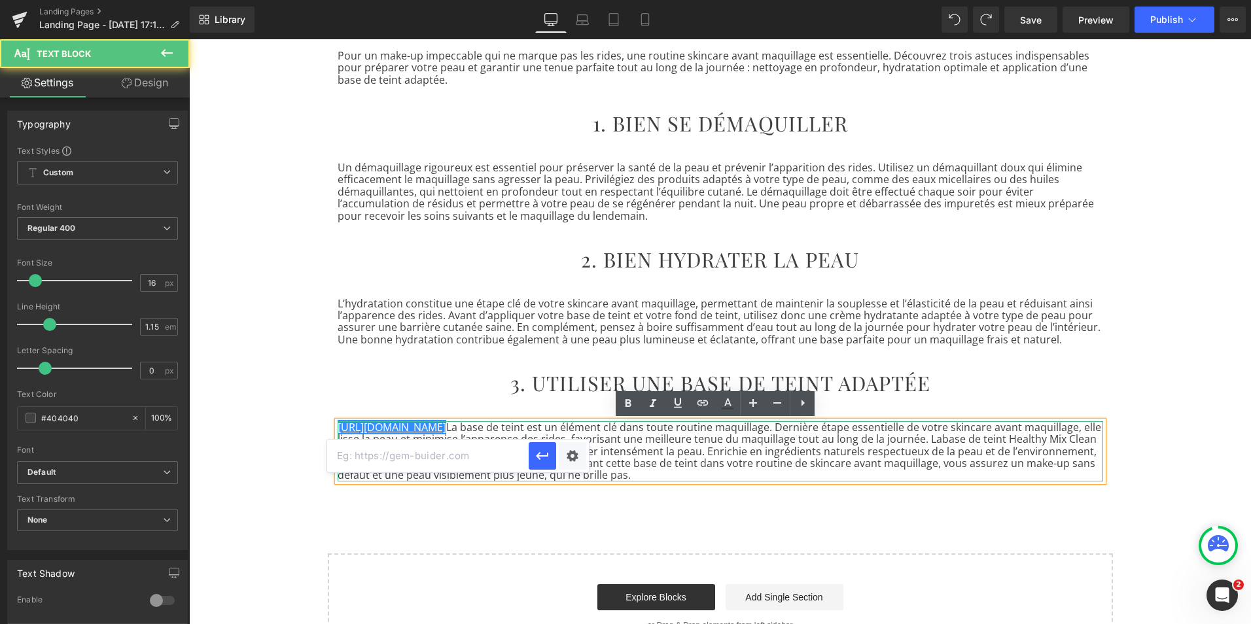
click at [758, 450] on p "https://gem-3910432.net La base de teint est un élément clé dans toute routine …" at bounding box center [721, 451] width 766 height 60
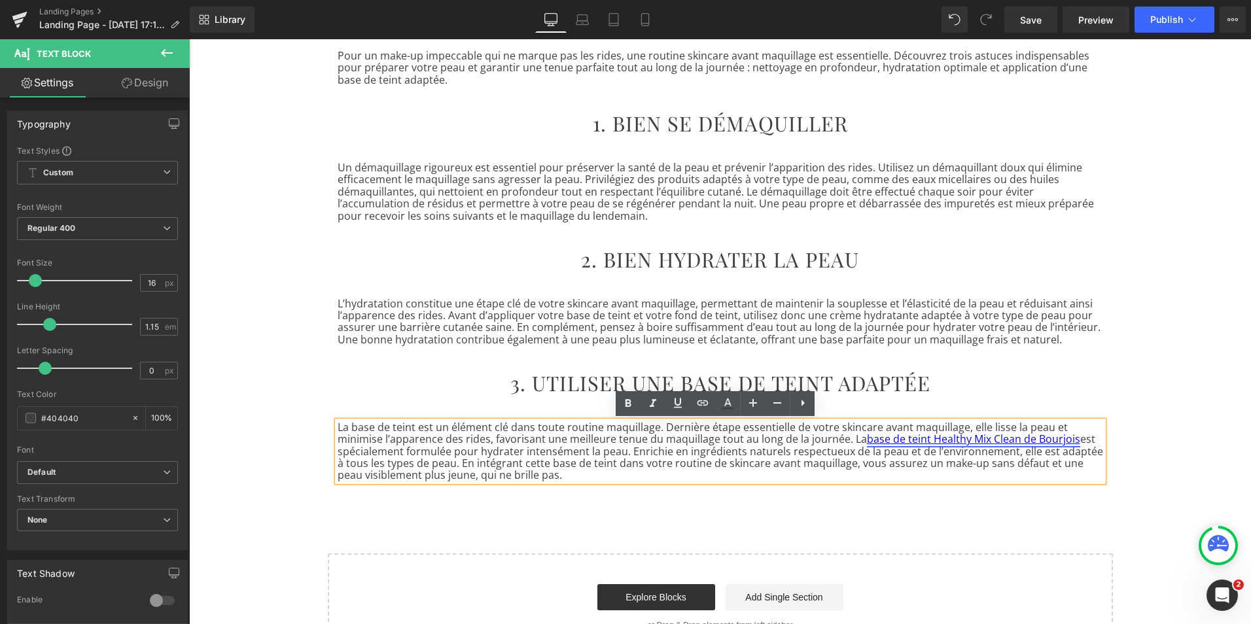
click at [1045, 440] on link "base de teint Healthy Mix Clean de Bourjois" at bounding box center [973, 439] width 213 height 14
click at [704, 399] on icon at bounding box center [703, 403] width 16 height 16
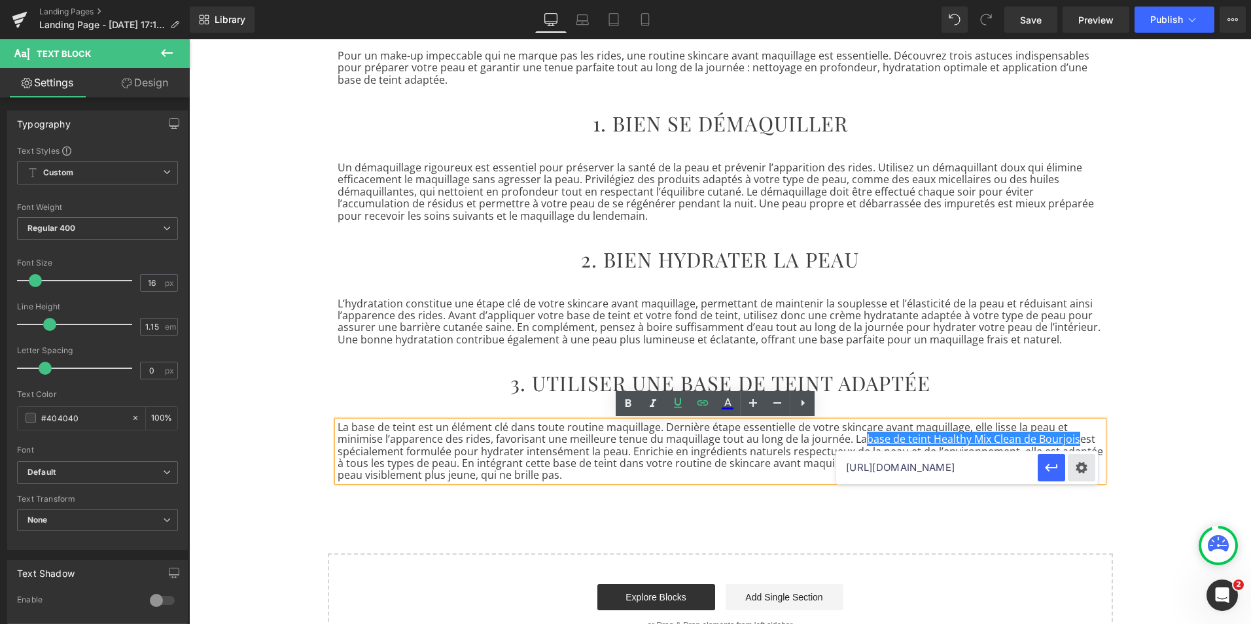
click at [1084, 0] on div "Text Color Highlight Color rgb(64, 64, 64) #404040 100 % transparent transparen…" at bounding box center [625, 0] width 1251 height 0
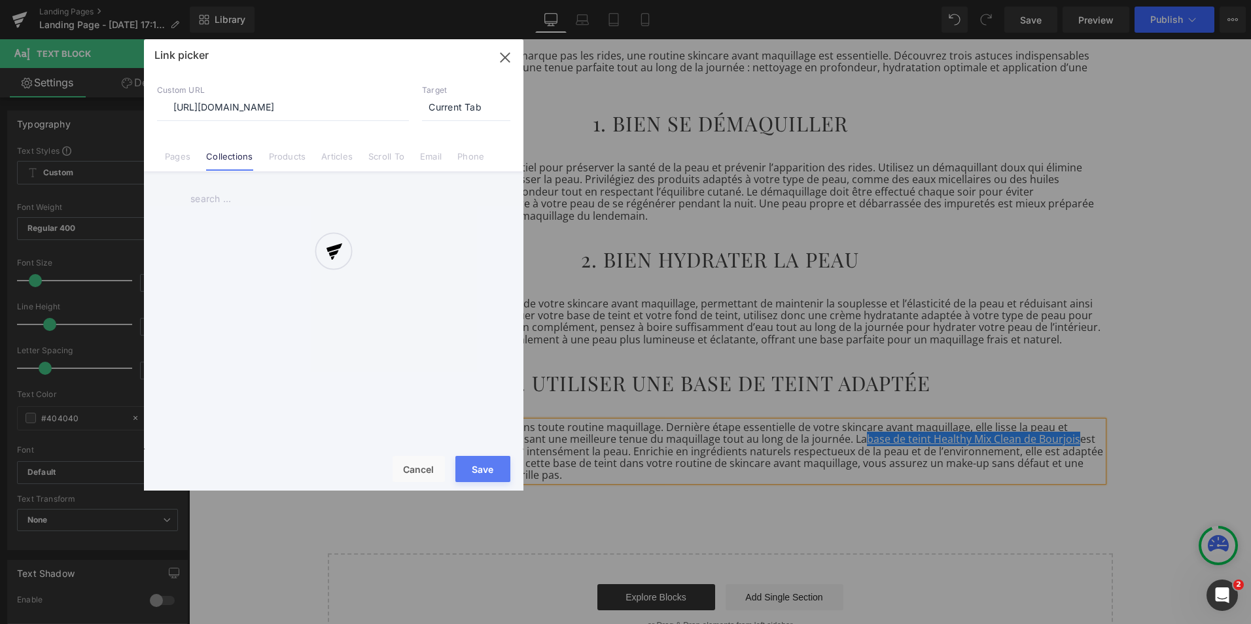
scroll to position [0, 66]
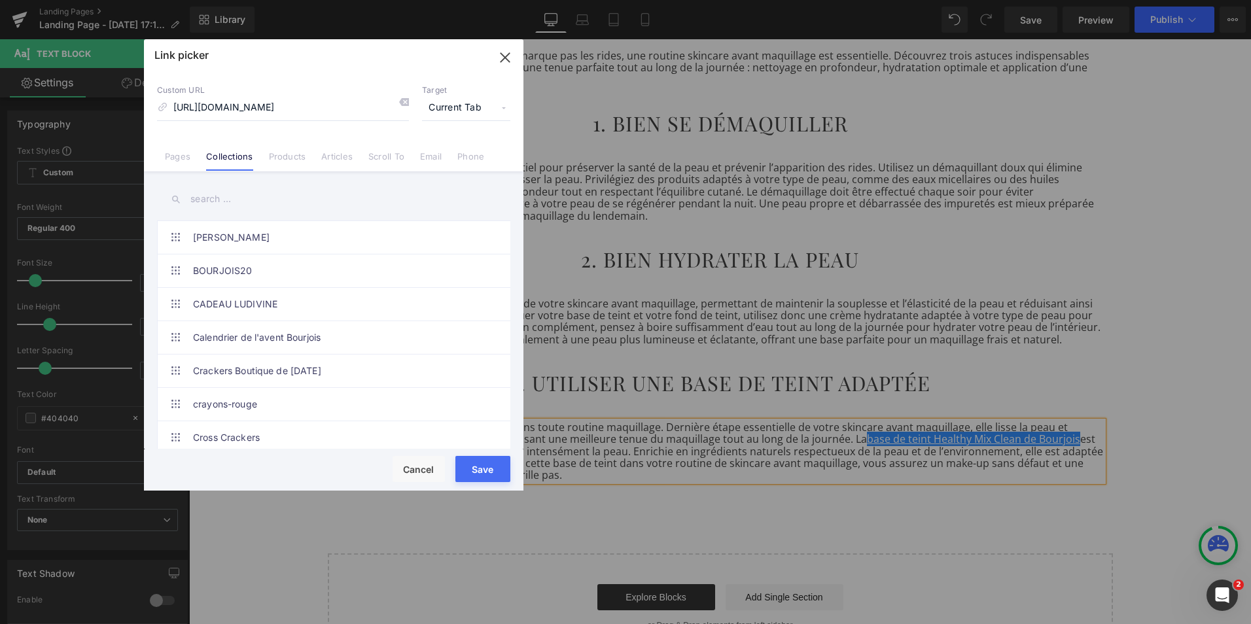
click at [509, 56] on icon "button" at bounding box center [505, 57] width 21 height 21
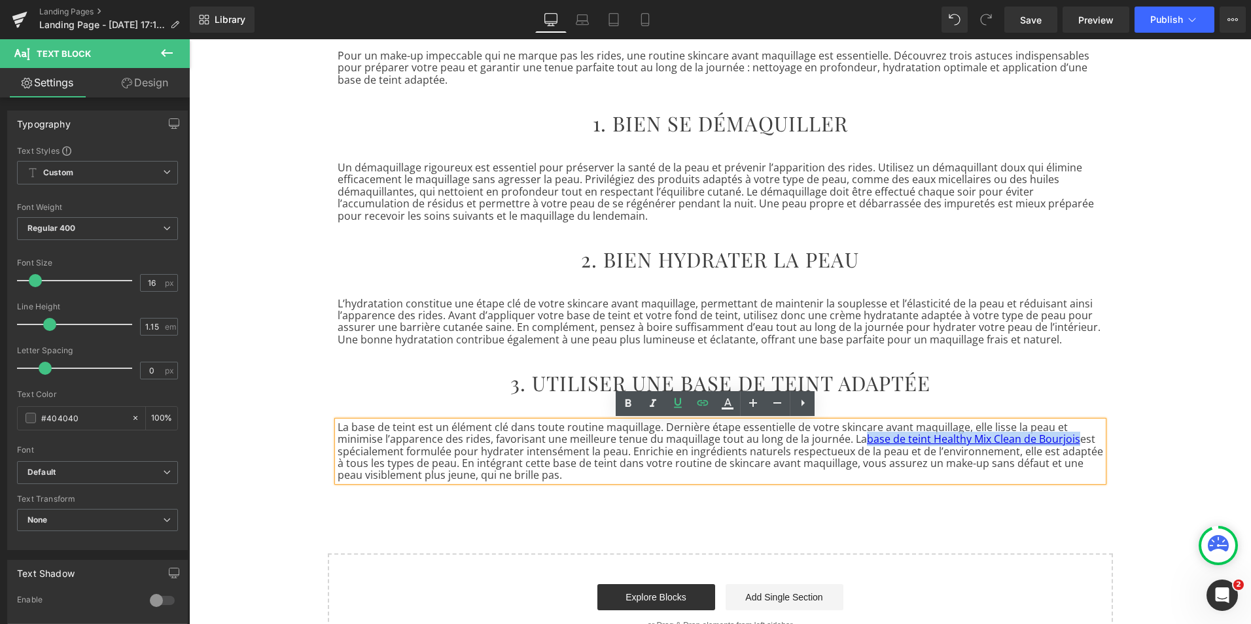
drag, startPoint x: 1068, startPoint y: 439, endPoint x: 856, endPoint y: 440, distance: 212.0
click at [856, 440] on p "La base de teint est un élément clé dans toute routine maquillage. Dernière éta…" at bounding box center [721, 451] width 766 height 60
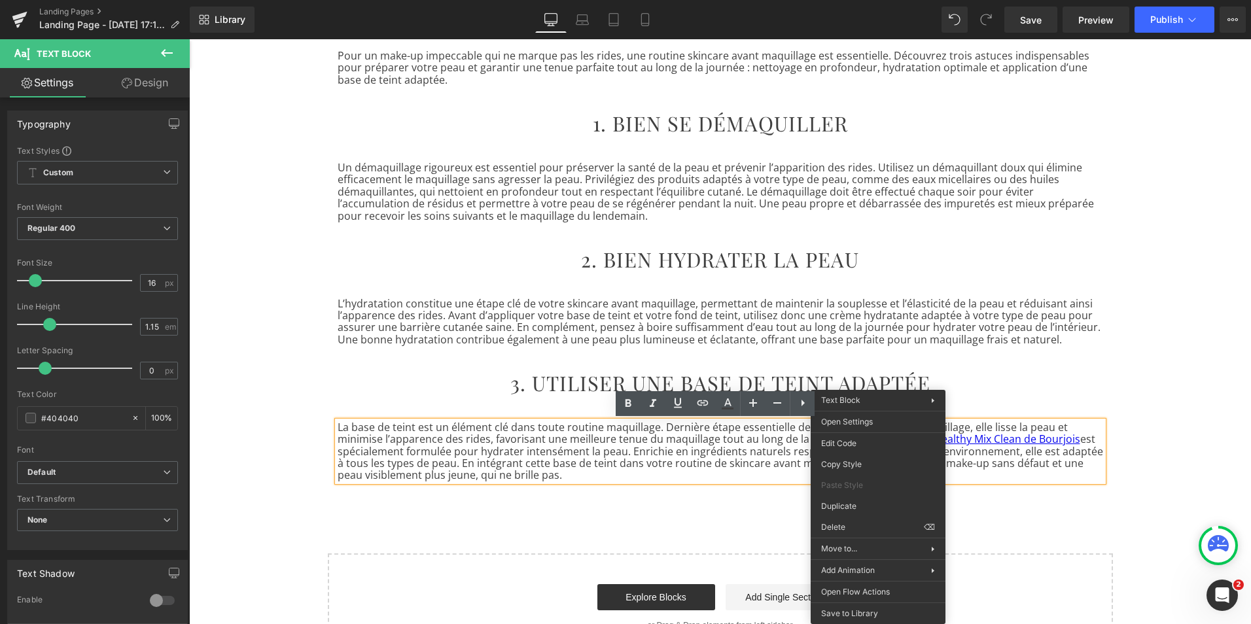
click at [747, 452] on p "La base de teint est un élément clé dans toute routine maquillage. Dernière éta…" at bounding box center [721, 451] width 766 height 60
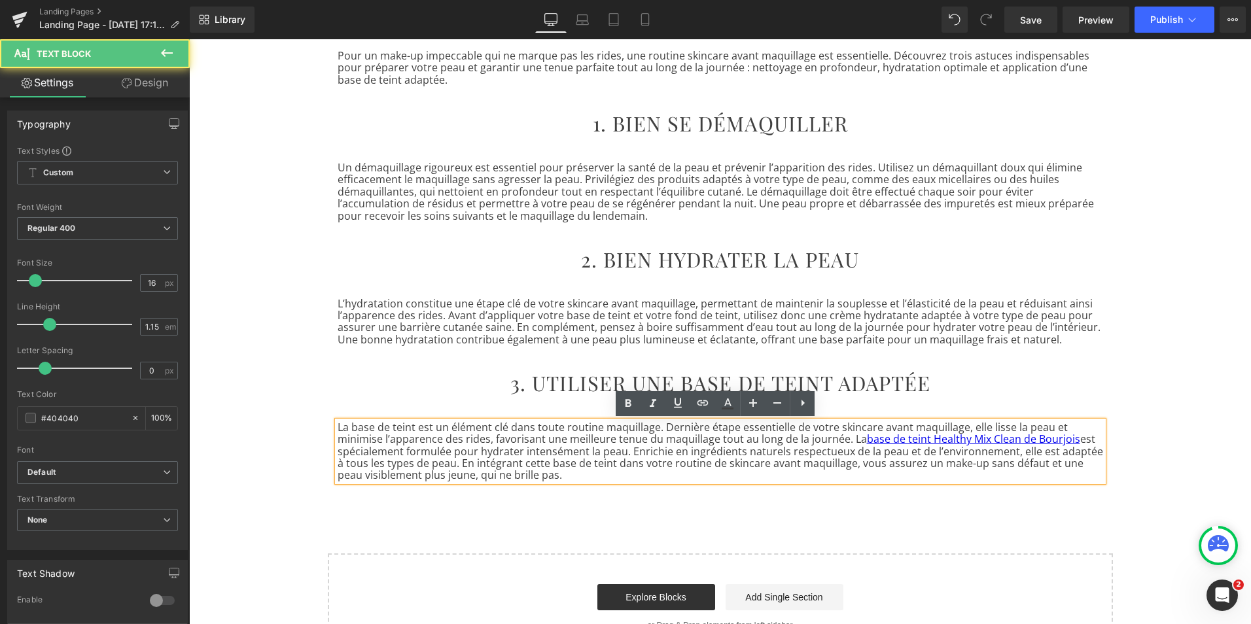
click at [509, 466] on p "La base de teint est un élément clé dans toute routine maquillage. Dernière éta…" at bounding box center [721, 451] width 766 height 60
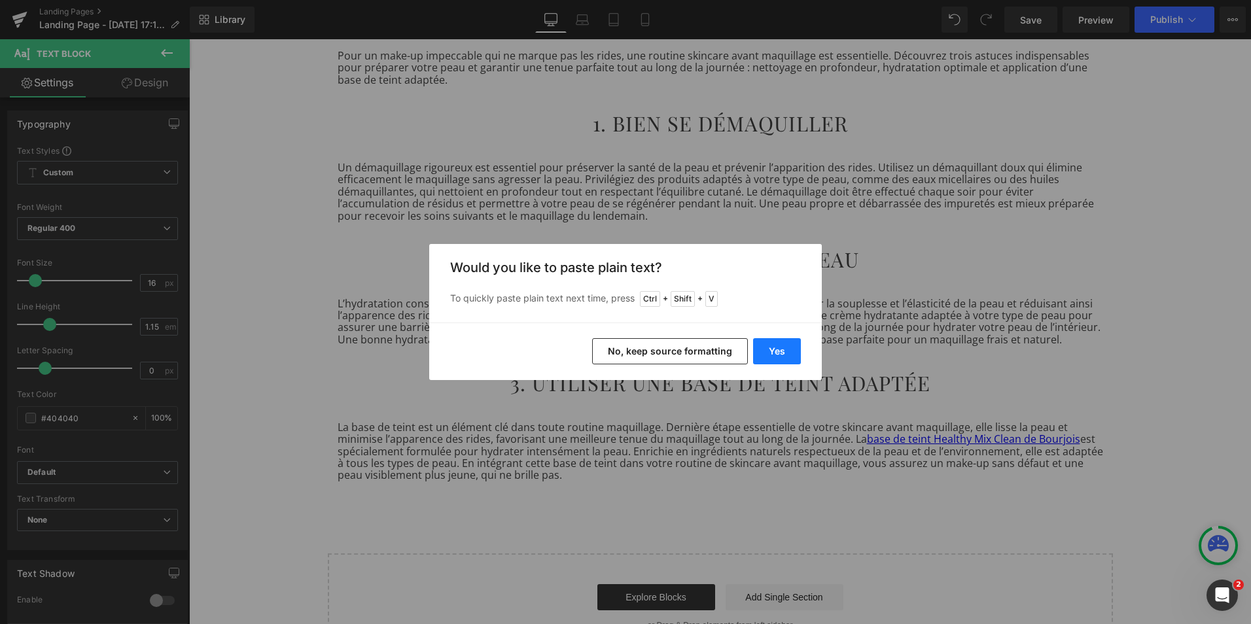
click at [764, 351] on button "Yes" at bounding box center [777, 351] width 48 height 26
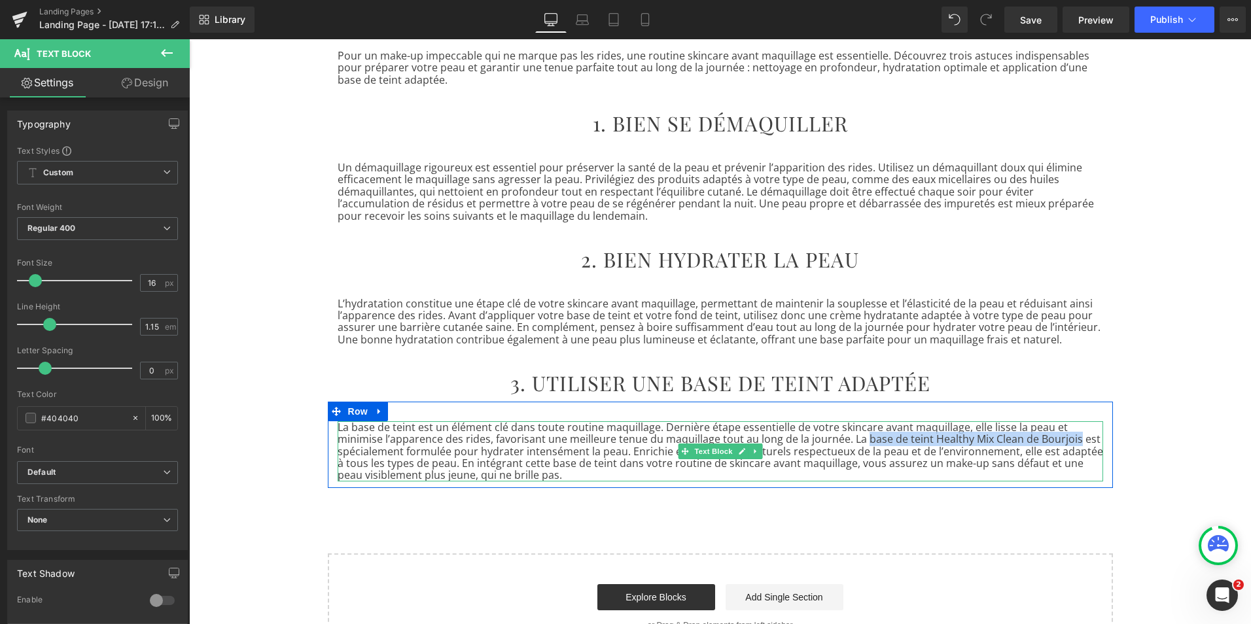
drag, startPoint x: 1068, startPoint y: 441, endPoint x: 859, endPoint y: 440, distance: 208.7
click at [859, 440] on p "La base de teint est un élément clé dans toute routine maquillage. Dernière éta…" at bounding box center [721, 451] width 766 height 60
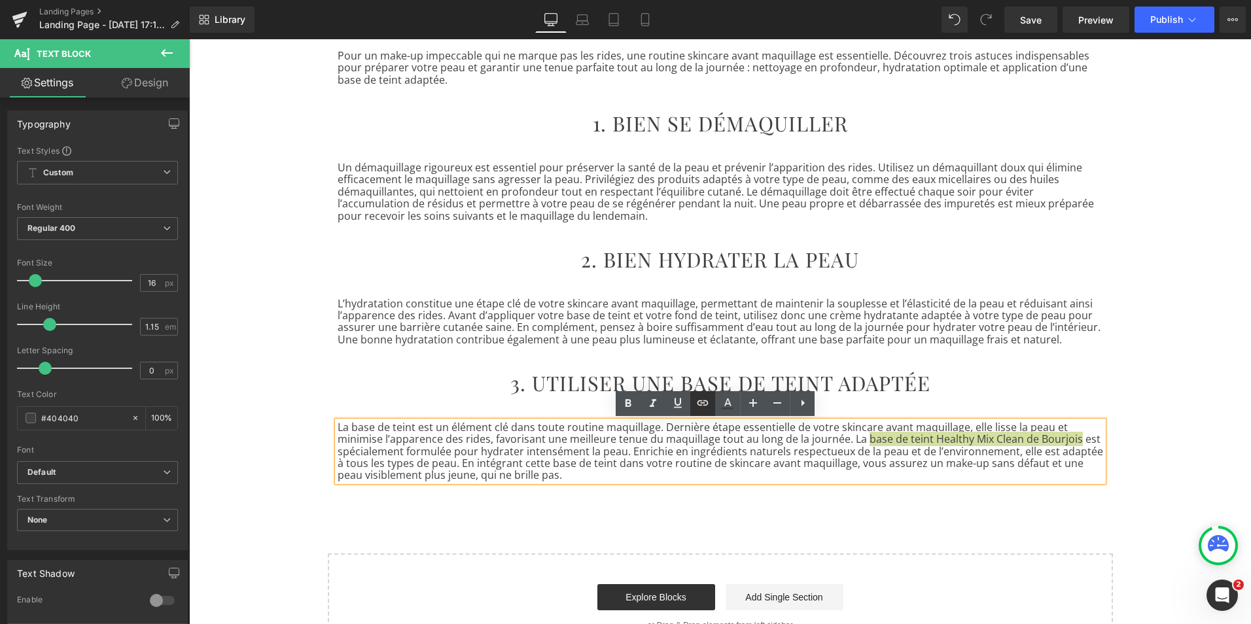
click at [703, 406] on icon at bounding box center [703, 403] width 16 height 16
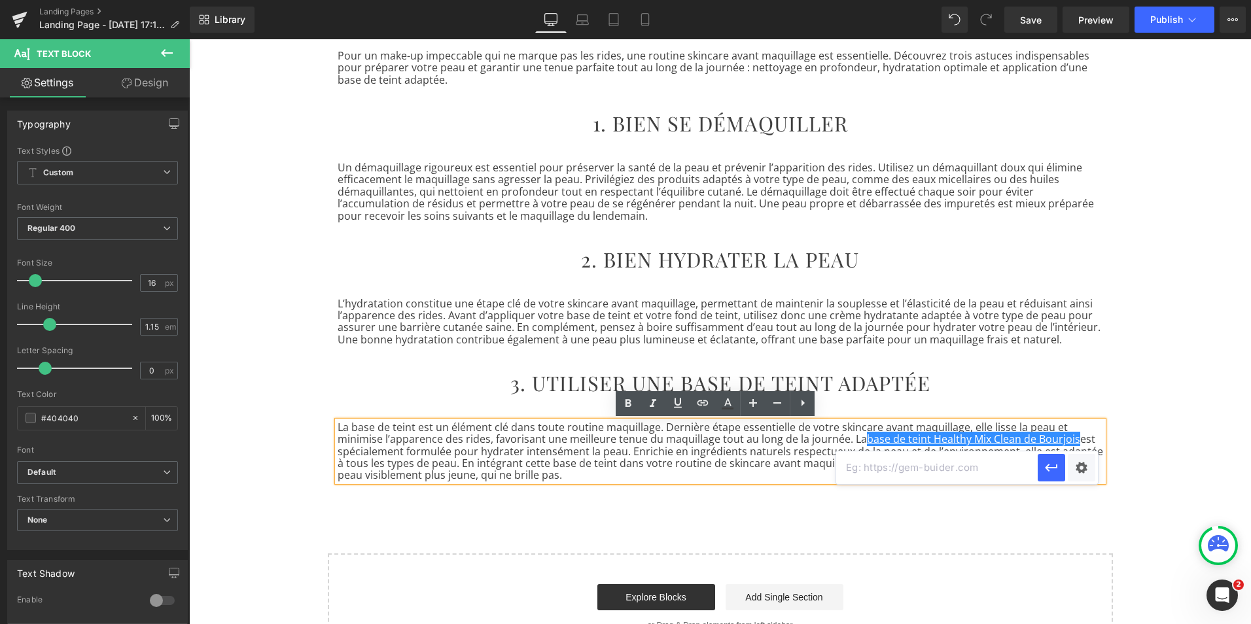
click at [850, 470] on input "text" at bounding box center [937, 468] width 202 height 33
paste input "https://bourjois.fr/collections/gamme-maquillage-healthy-mix-clean"
type input "https://bourjois.fr/collections/gamme-maquillage-healthy-mix-clean"
click at [1048, 474] on icon "button" at bounding box center [1052, 468] width 16 height 16
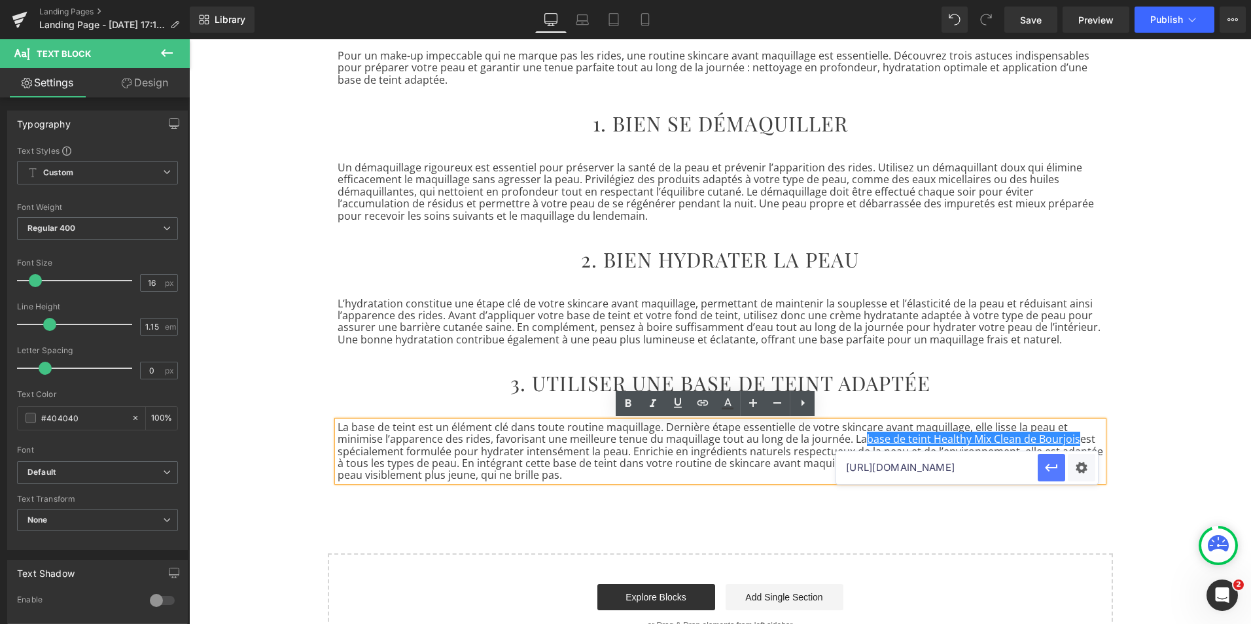
scroll to position [0, 0]
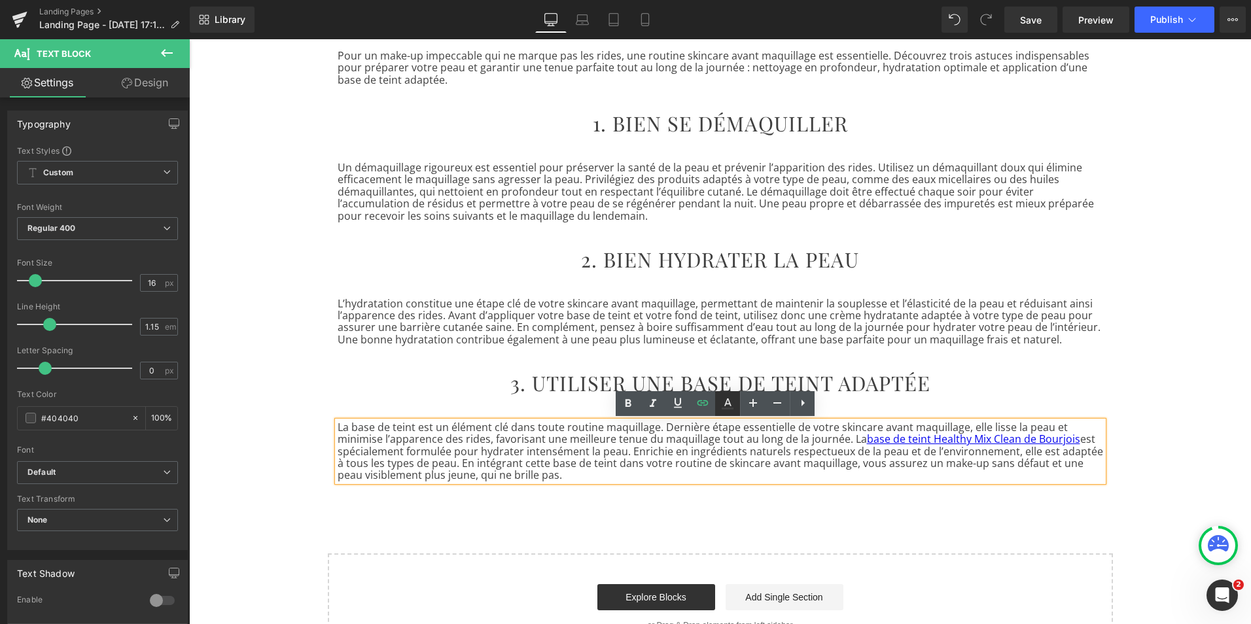
click at [727, 403] on icon at bounding box center [728, 404] width 16 height 16
type input "#0000ee"
type input "100"
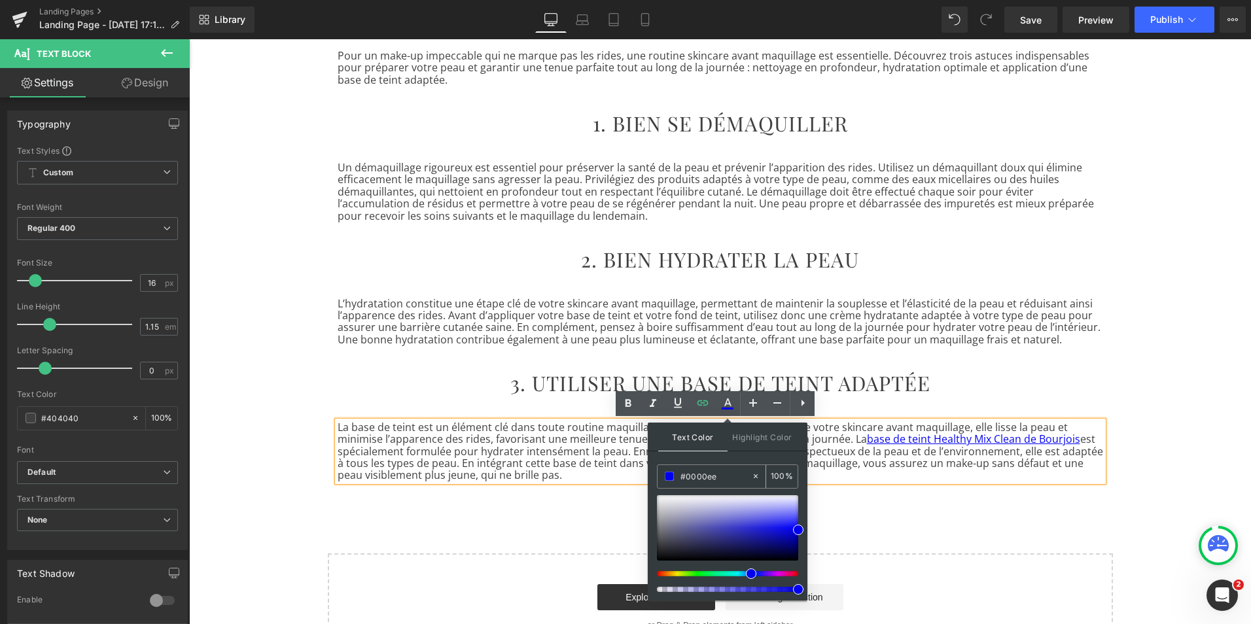
drag, startPoint x: 719, startPoint y: 478, endPoint x: 685, endPoint y: 476, distance: 34.1
click at [685, 476] on input "#0000ee" at bounding box center [716, 476] width 71 height 14
type input "#4"
type input "0"
type input "#404"
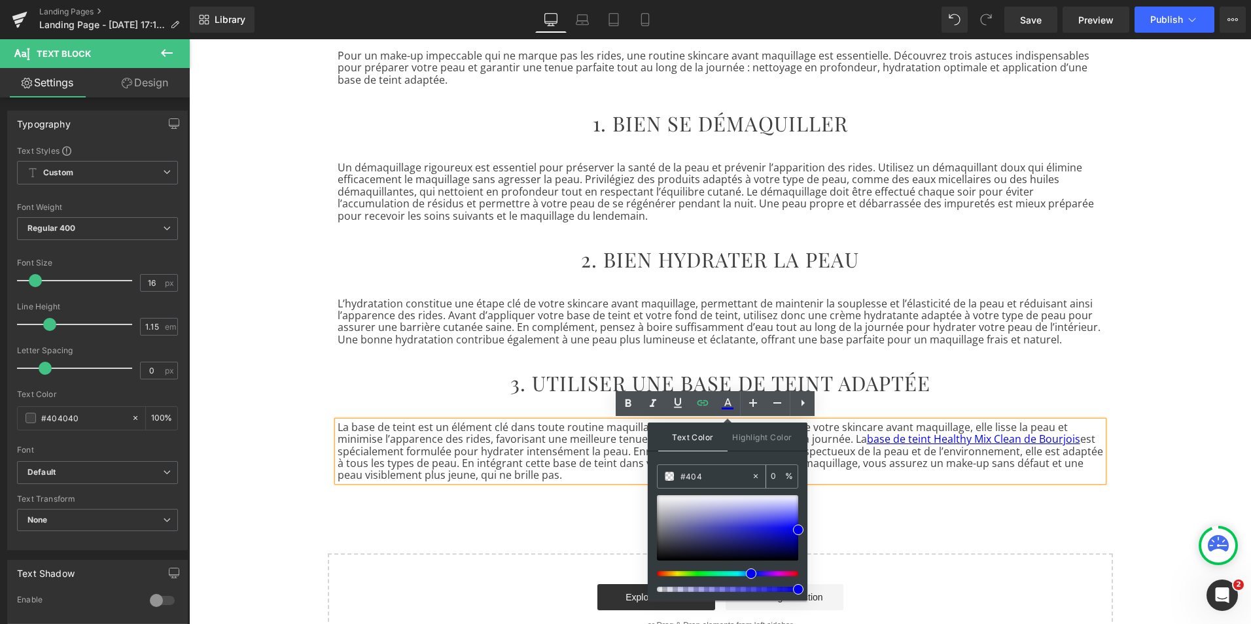
type input "100"
type input "#4040"
type input "0"
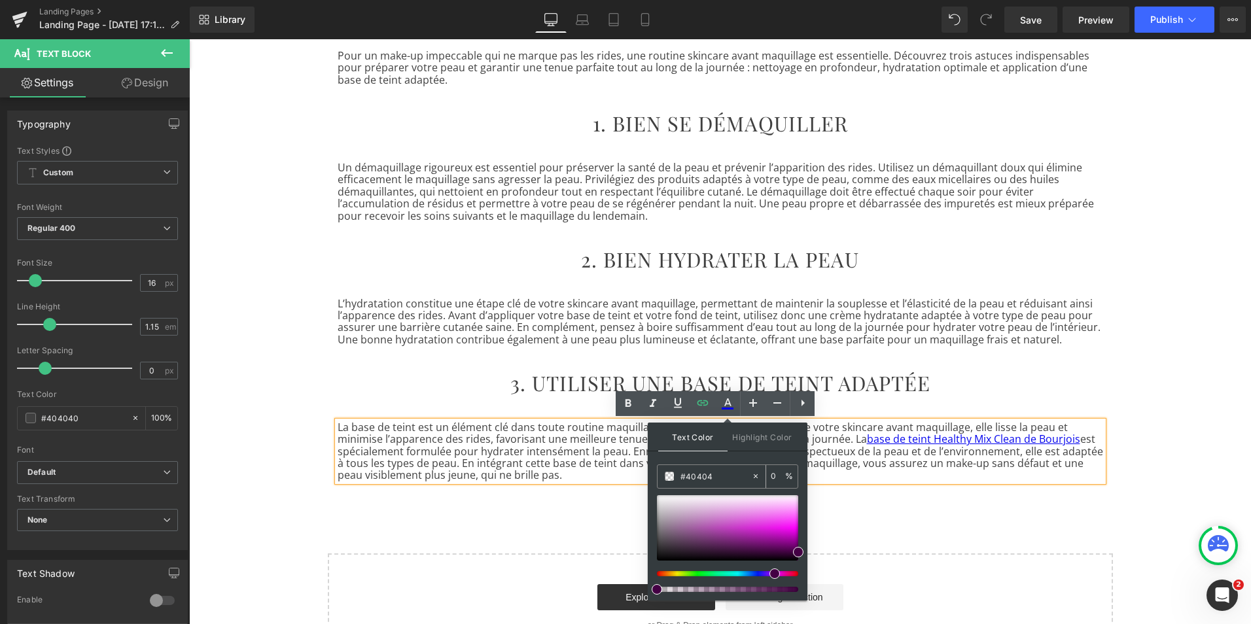
type input "#404040"
type input "100"
type input "#404040"
click at [668, 478] on span at bounding box center [669, 476] width 9 height 9
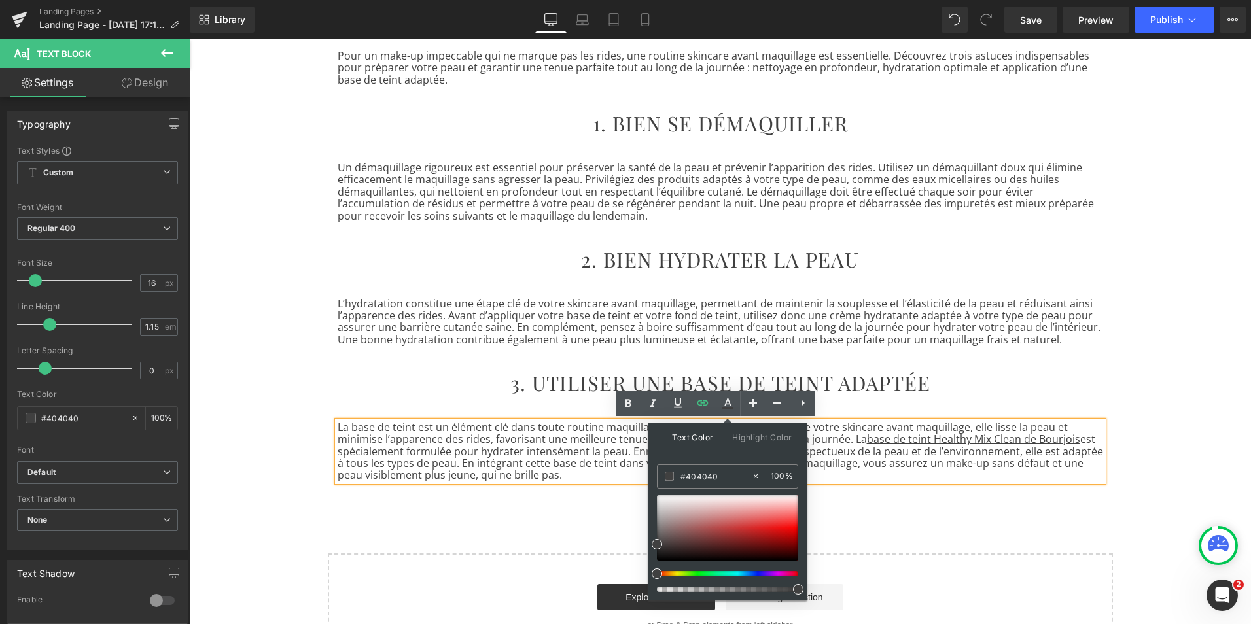
click at [668, 478] on span at bounding box center [669, 476] width 9 height 9
click at [856, 465] on p "La base de teint est un élément clé dans toute routine maquillage. Dernière éta…" at bounding box center [721, 451] width 766 height 60
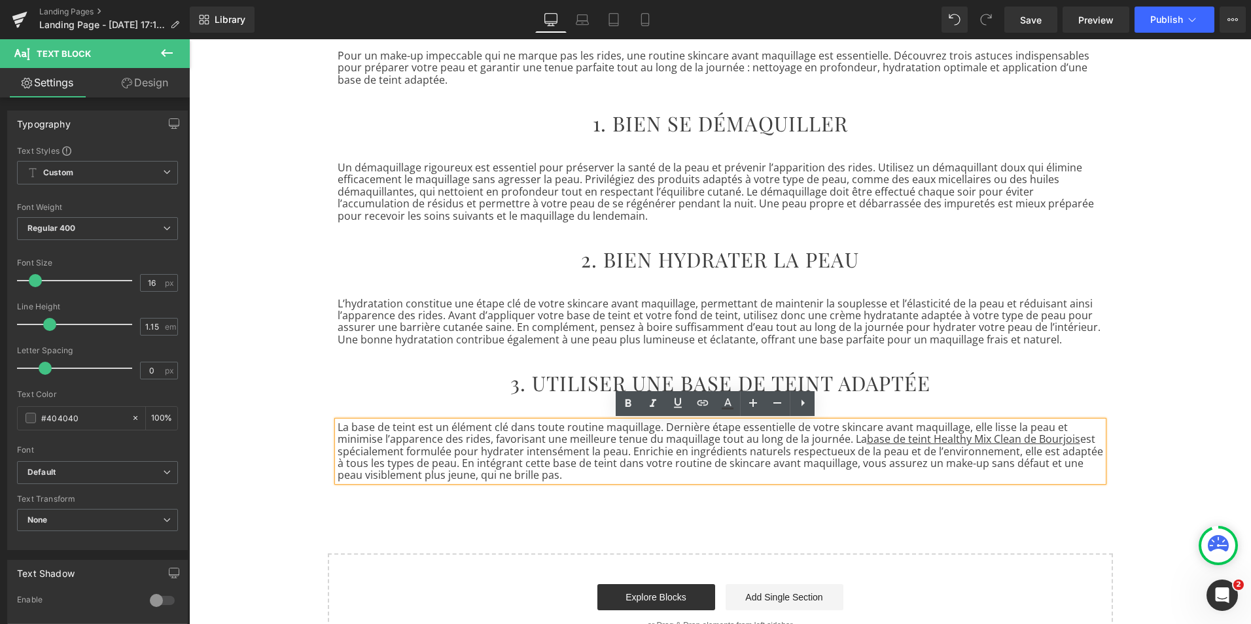
click at [590, 520] on div "3 ASTUCES POUR ÉVITER QUE VOTRE MAQUILLAGE NE MARQUE VOS RIDES Heading Row Imag…" at bounding box center [720, 188] width 1062 height 946
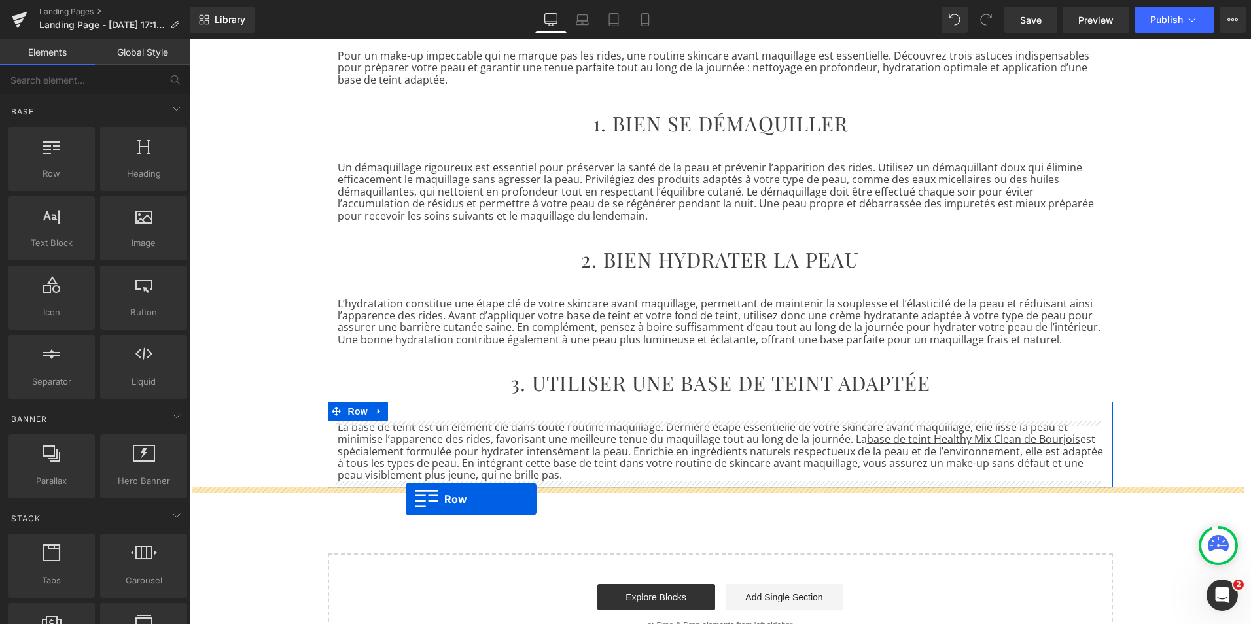
drag, startPoint x: 257, startPoint y: 200, endPoint x: 406, endPoint y: 499, distance: 333.9
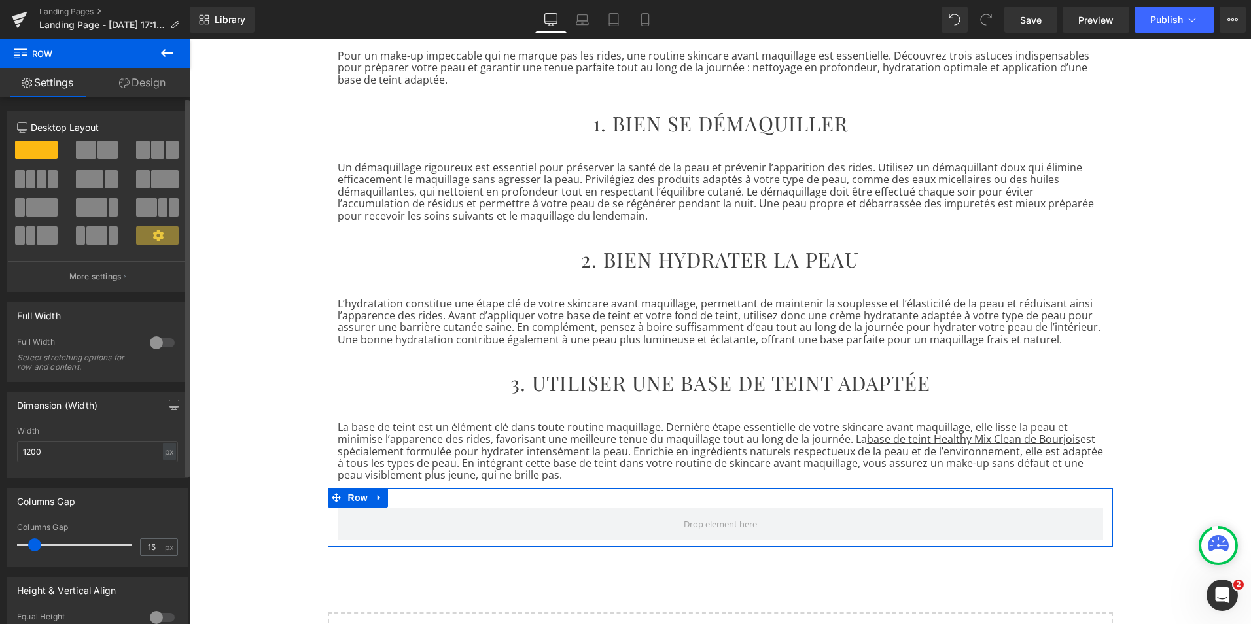
click at [154, 147] on span at bounding box center [157, 150] width 13 height 18
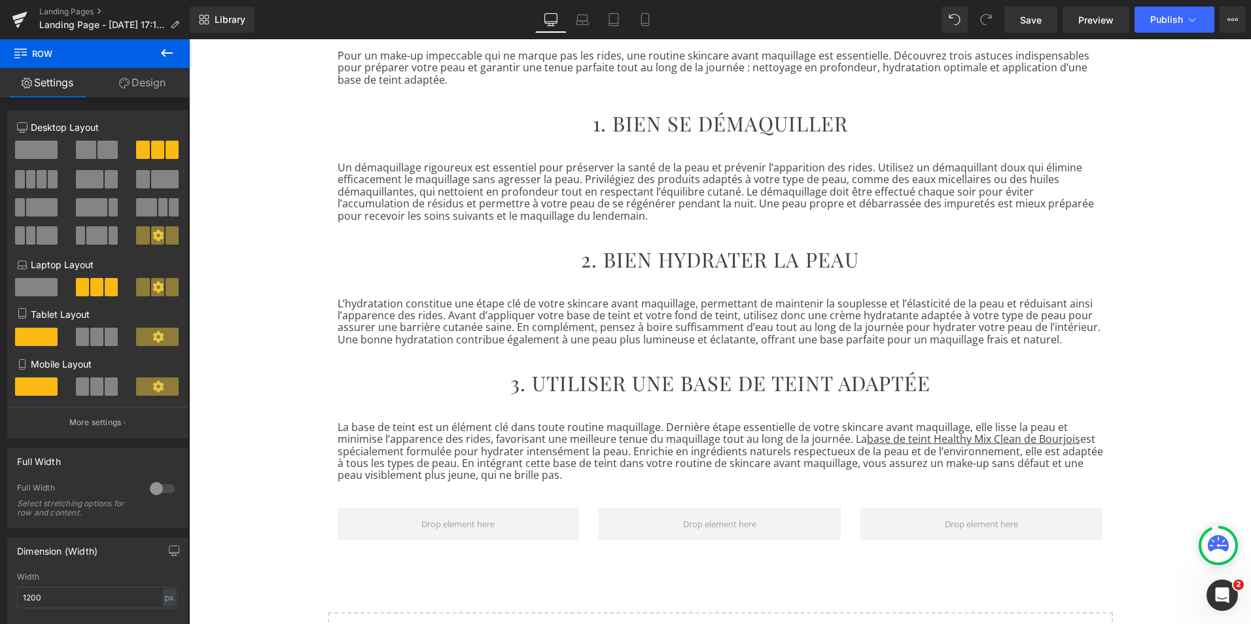
click at [164, 53] on icon at bounding box center [167, 53] width 12 height 8
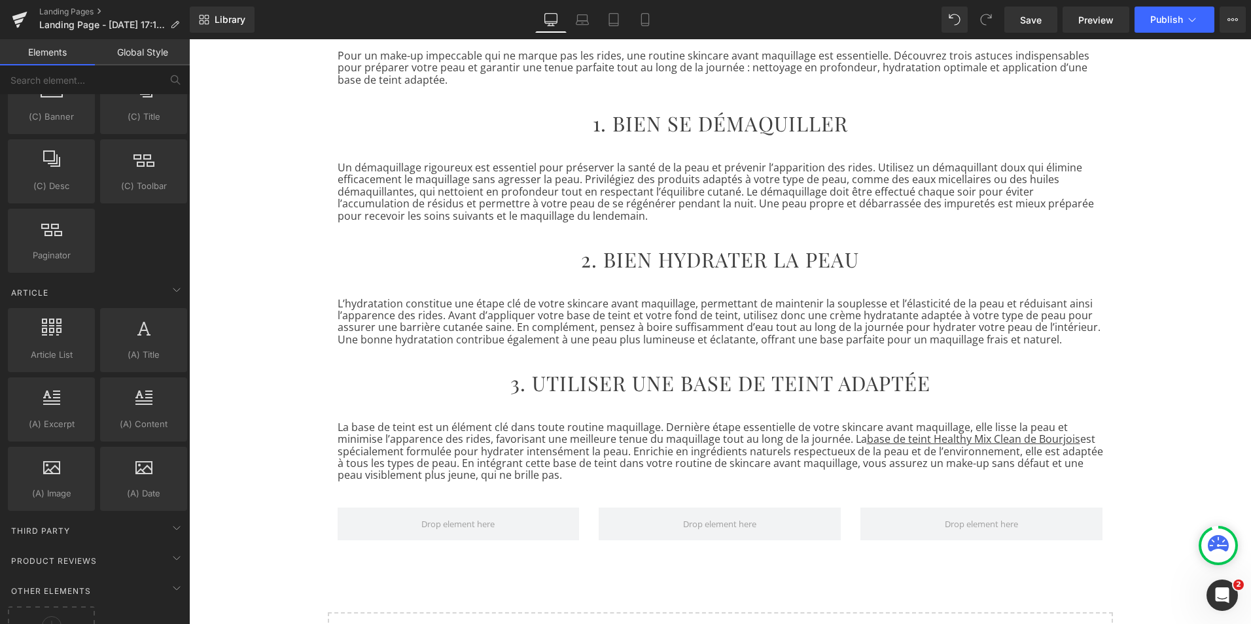
scroll to position [2287, 0]
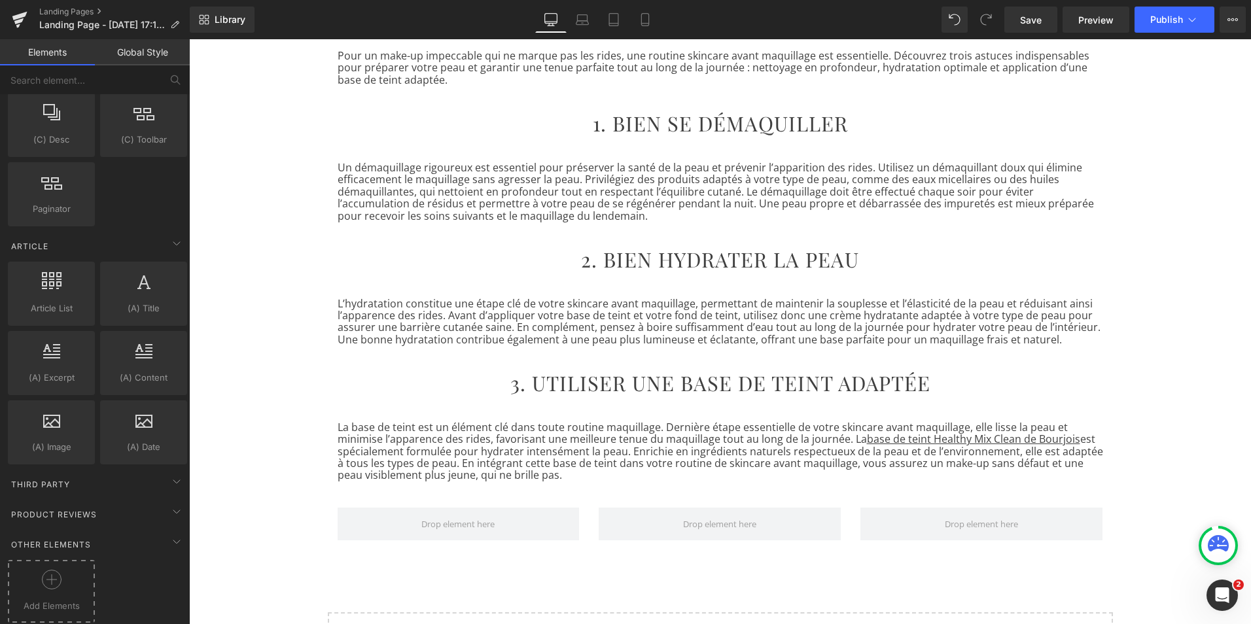
click at [71, 570] on div at bounding box center [51, 584] width 80 height 29
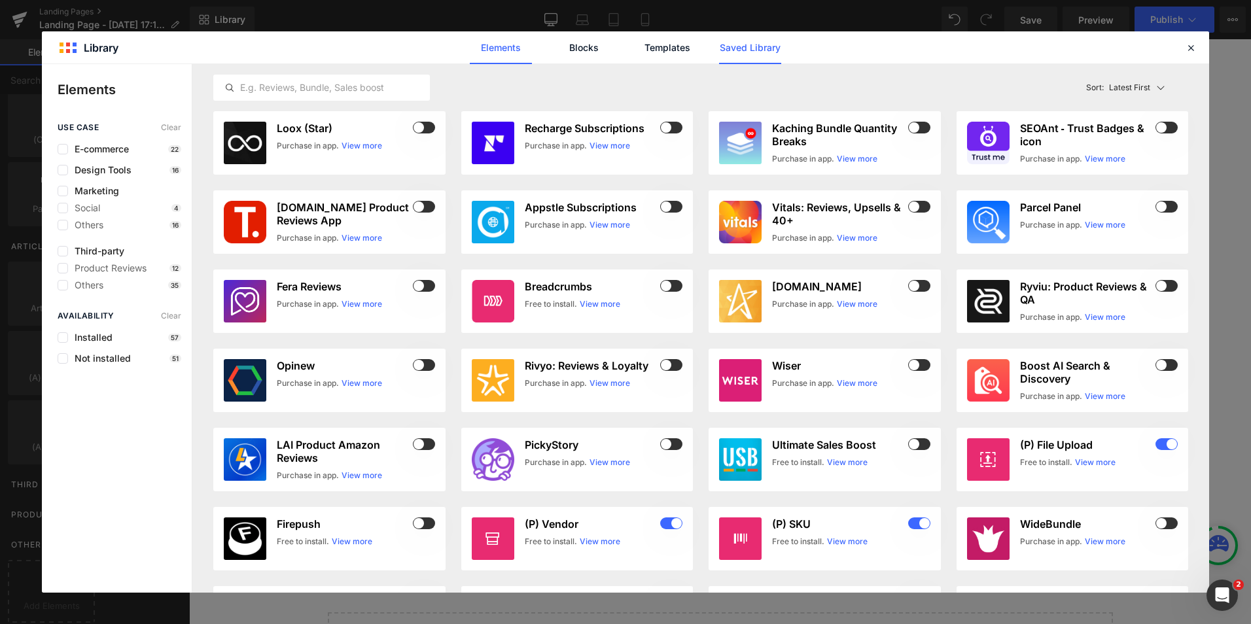
click at [734, 47] on link "Saved Library" at bounding box center [750, 47] width 62 height 33
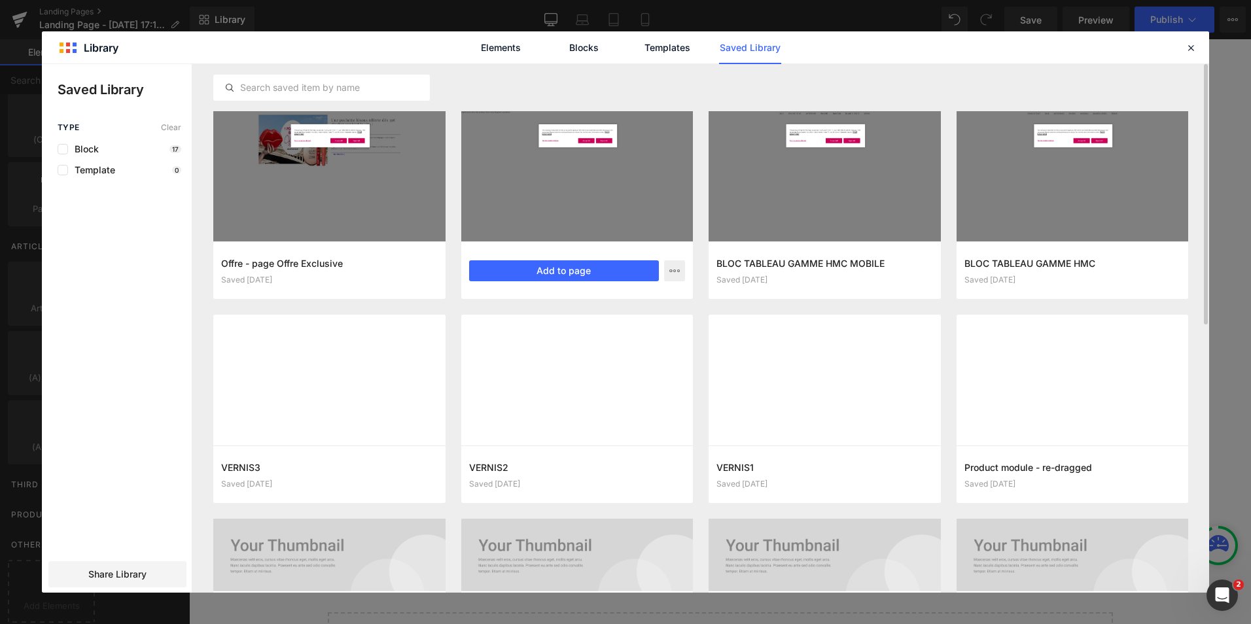
click at [546, 204] on div at bounding box center [577, 176] width 232 height 130
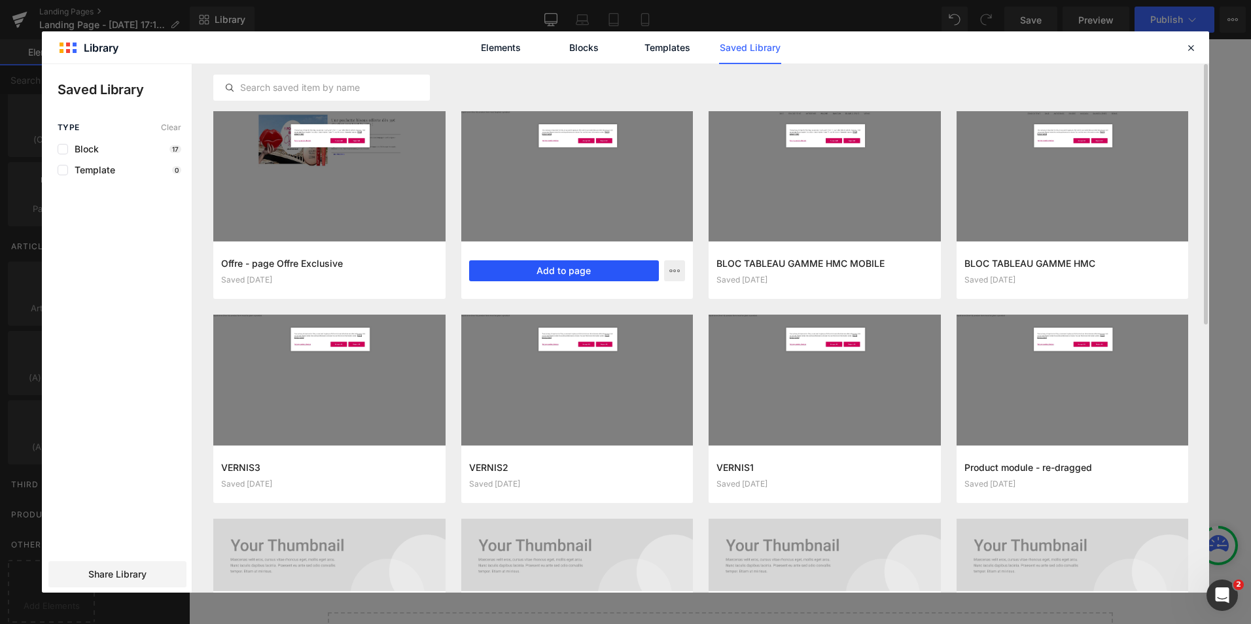
click at [559, 272] on button "Add to page" at bounding box center [564, 270] width 190 height 21
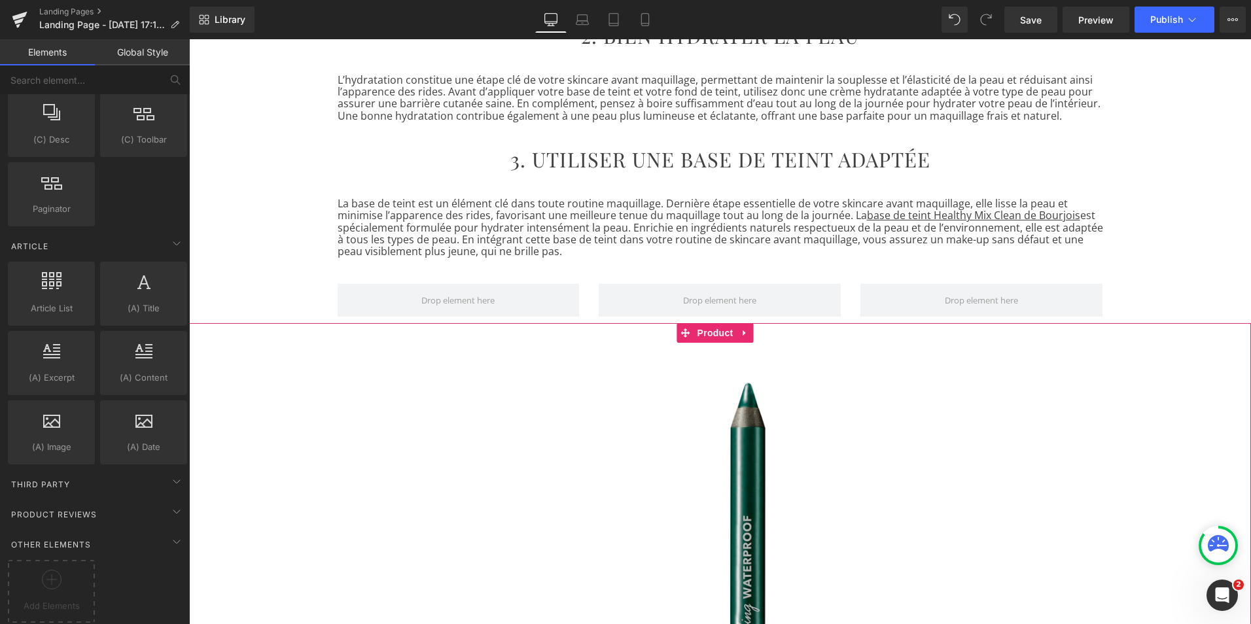
scroll to position [645, 0]
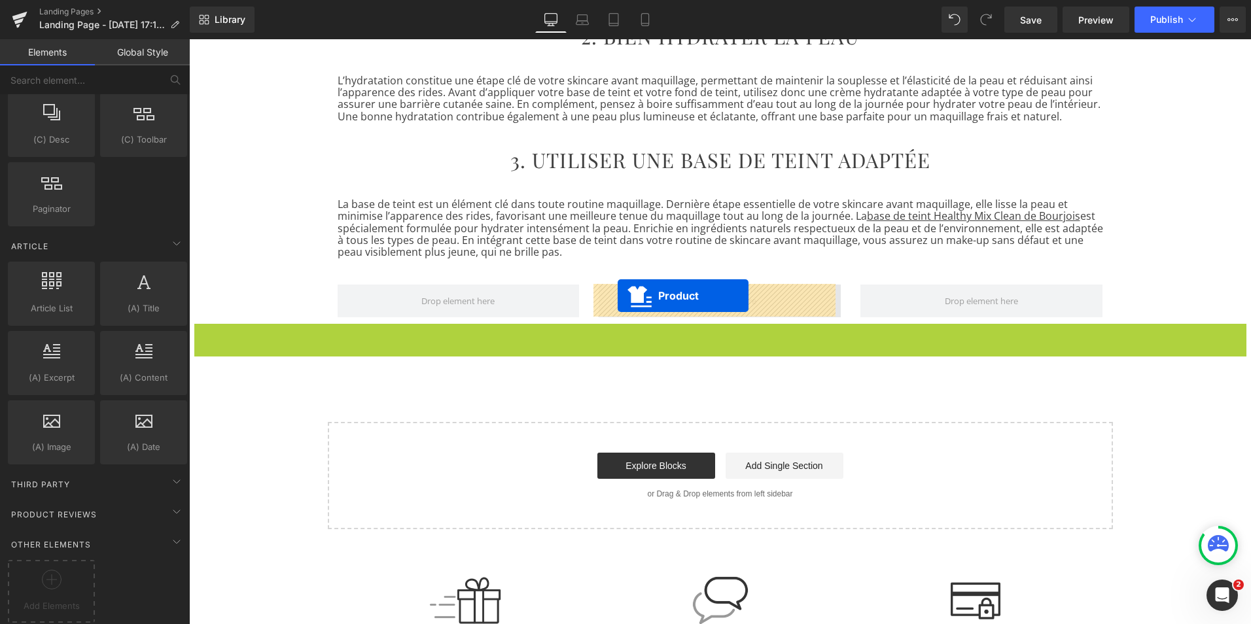
drag, startPoint x: 684, startPoint y: 332, endPoint x: 618, endPoint y: 296, distance: 75.6
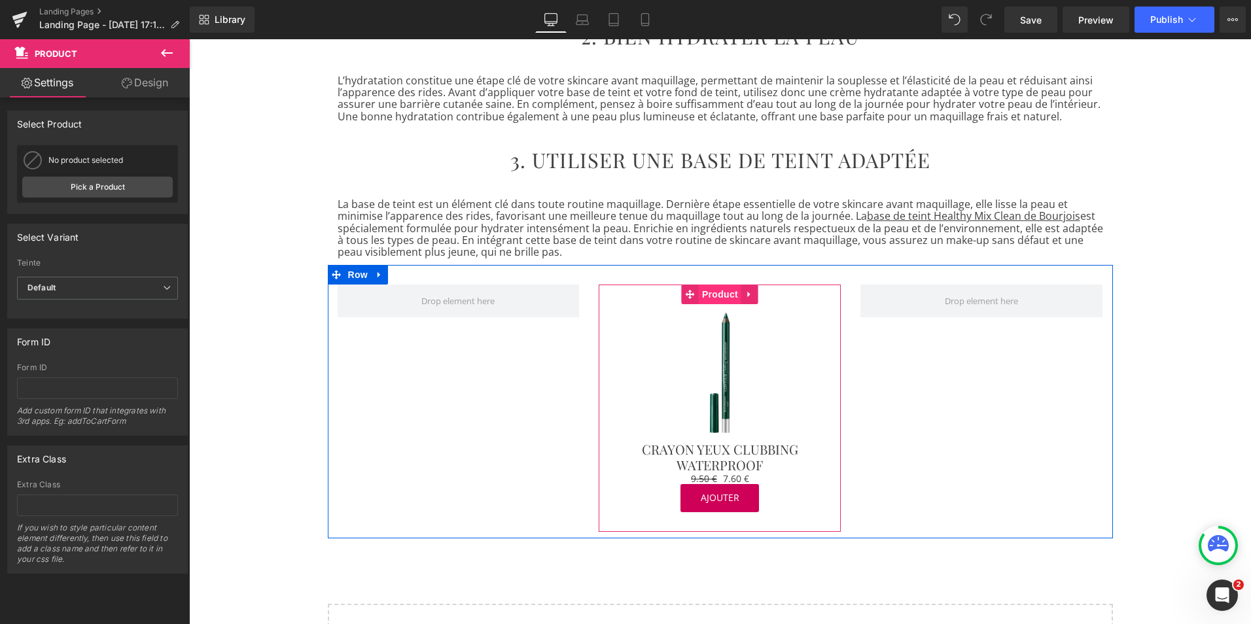
click at [711, 296] on span "Product" at bounding box center [720, 295] width 43 height 20
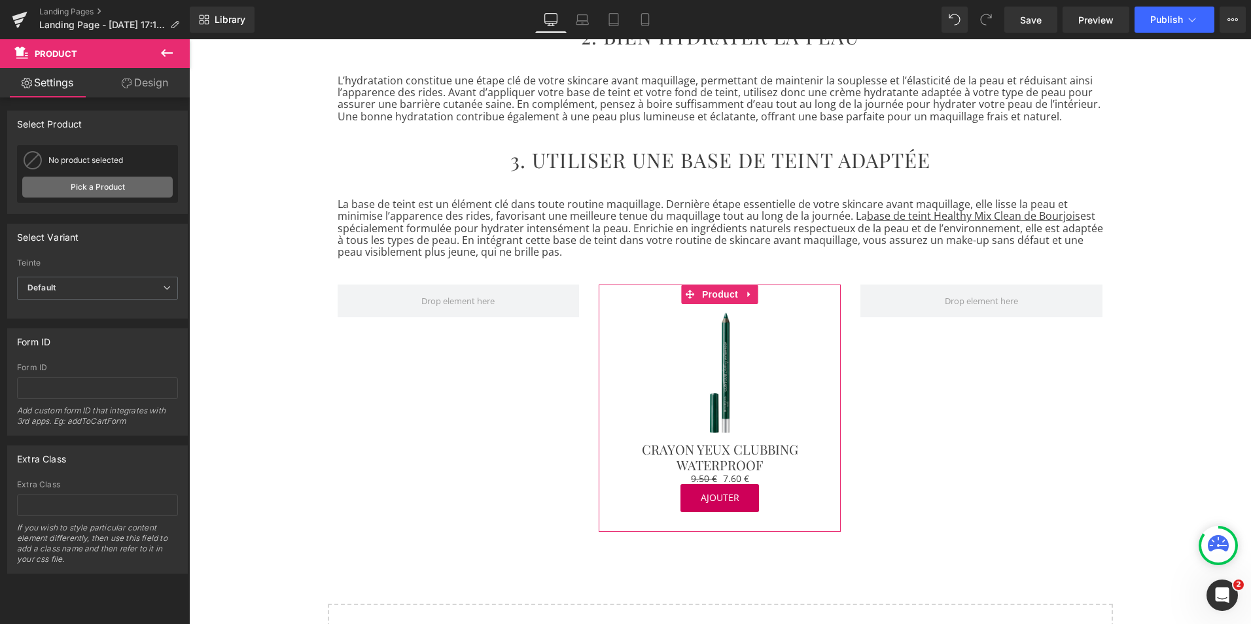
click at [120, 186] on link "Pick a Product" at bounding box center [97, 187] width 151 height 21
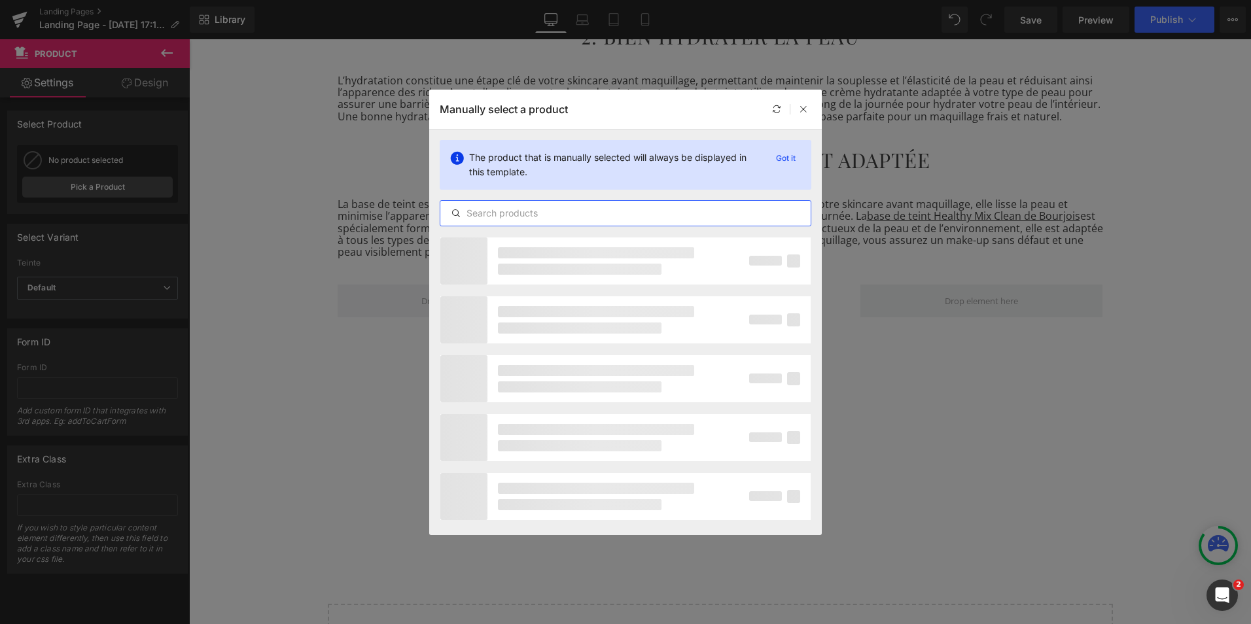
click at [490, 215] on input "text" at bounding box center [625, 213] width 370 height 16
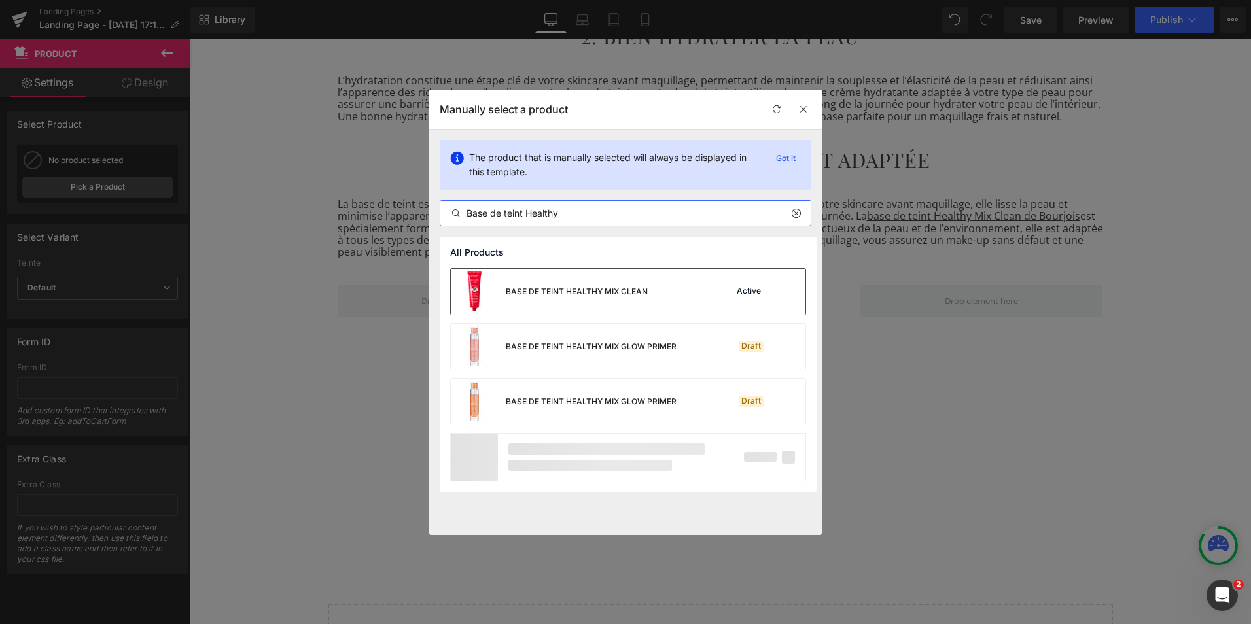
type input "Base de teint Healthy"
click at [523, 294] on div "BASE DE TEINT HEALTHY MIX CLEAN" at bounding box center [577, 292] width 142 height 12
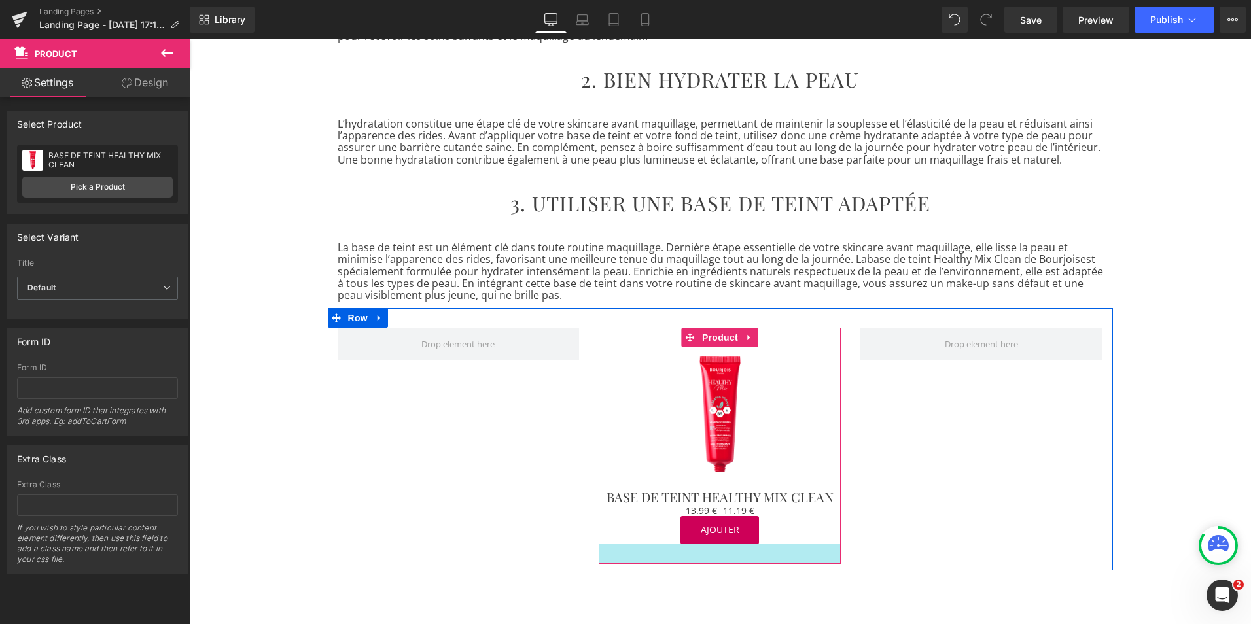
scroll to position [601, 0]
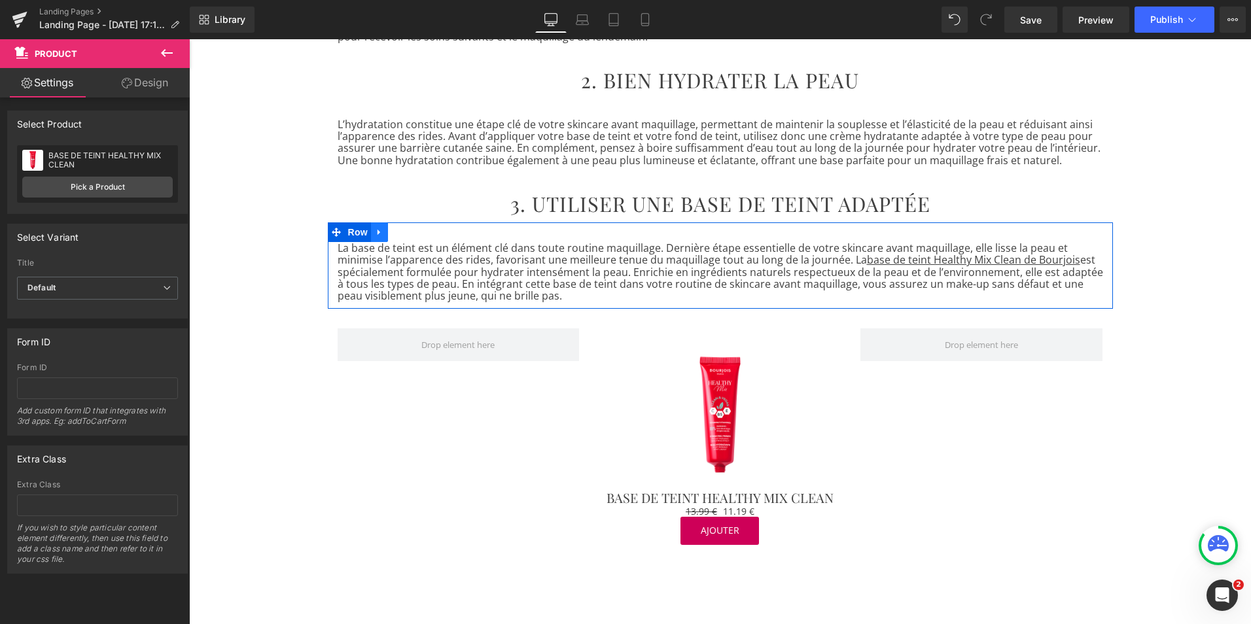
click at [378, 232] on icon at bounding box center [379, 233] width 3 height 6
click at [392, 232] on icon at bounding box center [396, 232] width 9 height 9
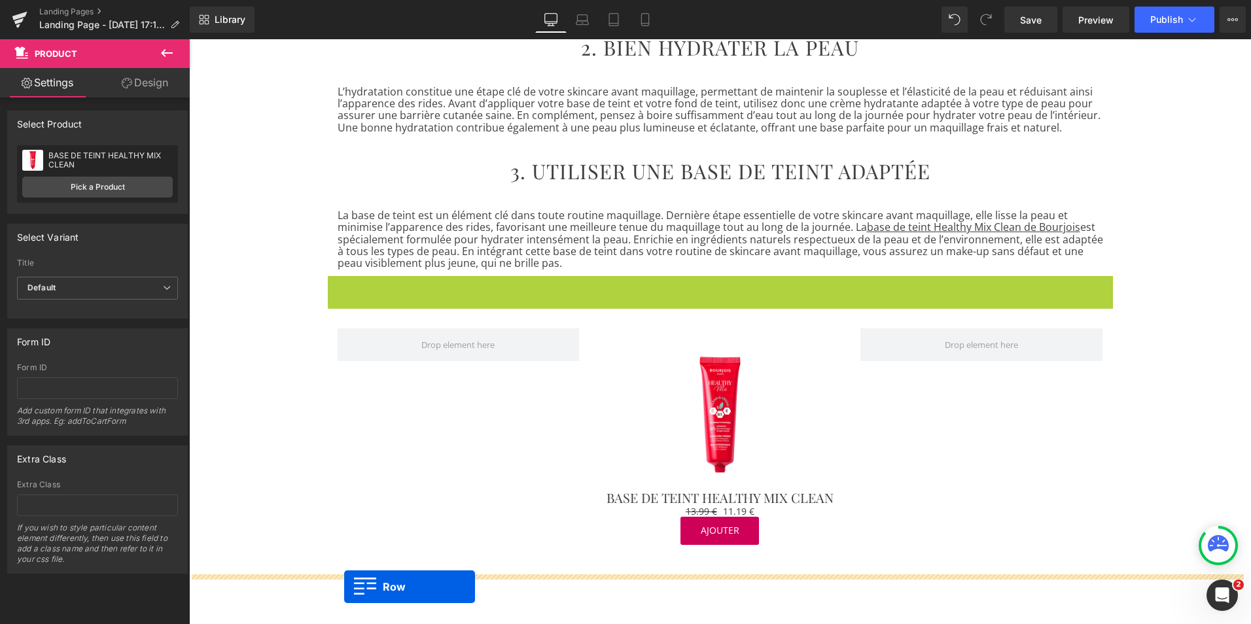
scroll to position [645, 0]
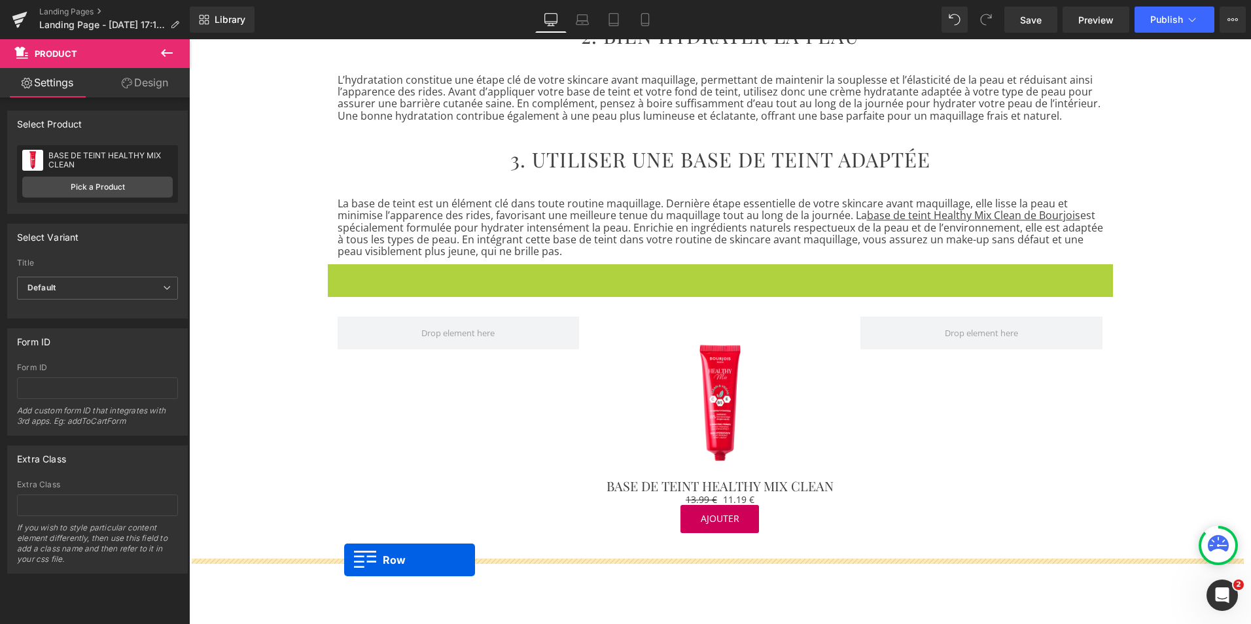
drag, startPoint x: 332, startPoint y: 321, endPoint x: 344, endPoint y: 559, distance: 238.5
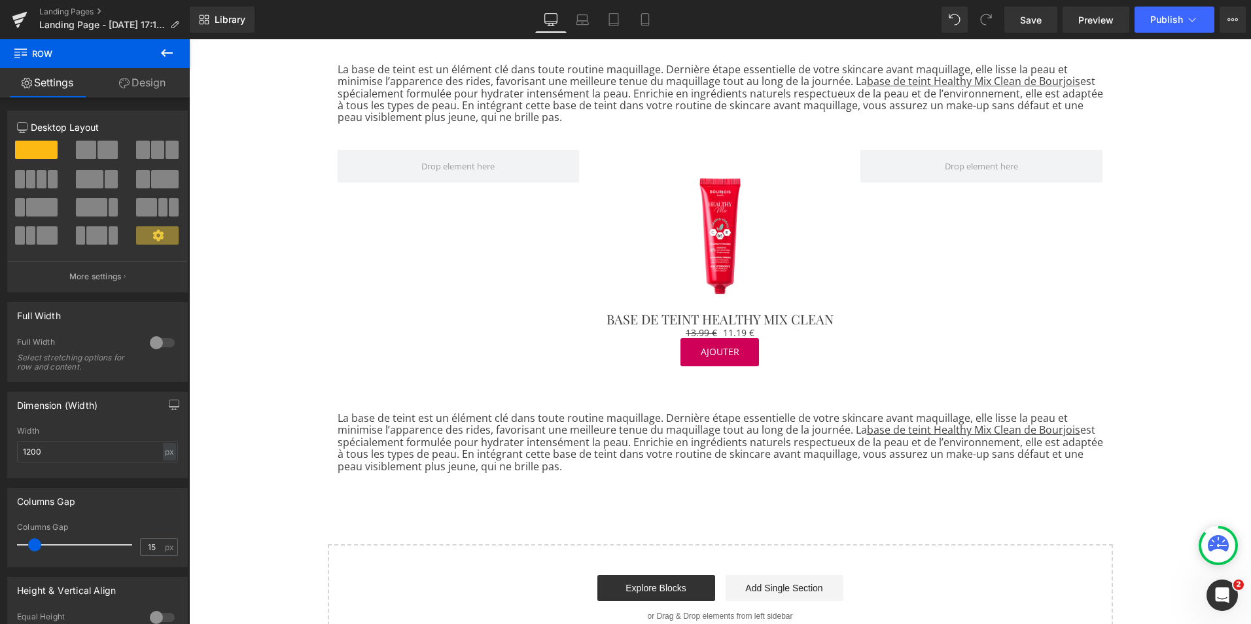
scroll to position [801, 0]
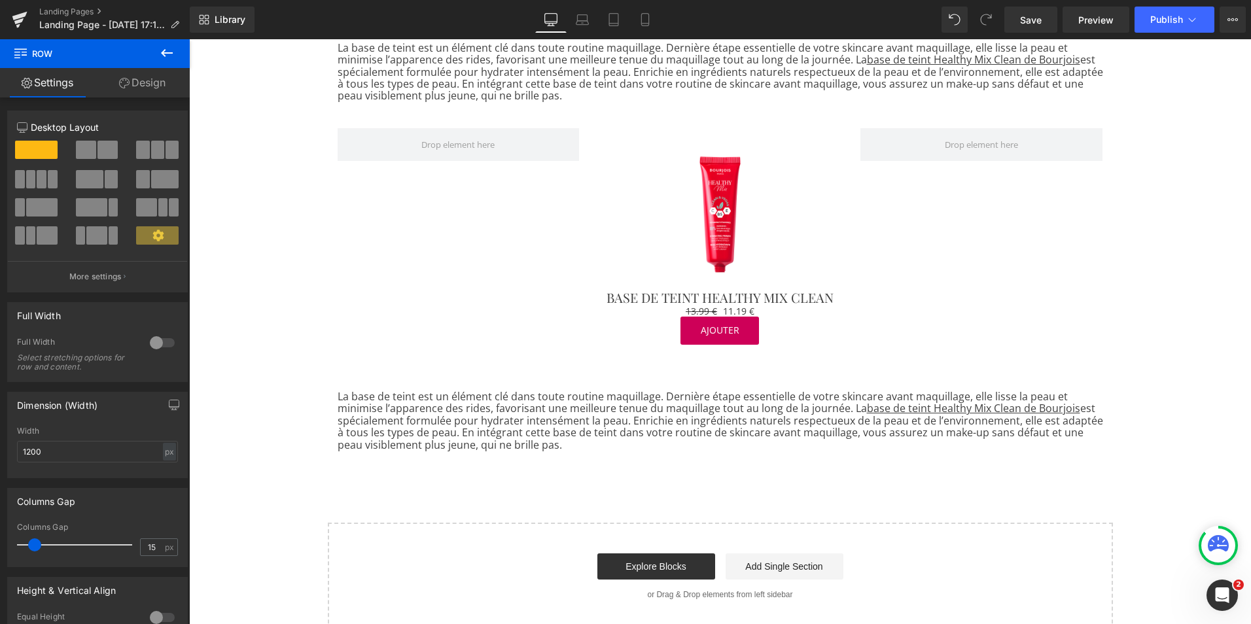
click at [408, 439] on p "La base de teint est un élément clé dans toute routine maquillage. Dernière éta…" at bounding box center [721, 421] width 766 height 60
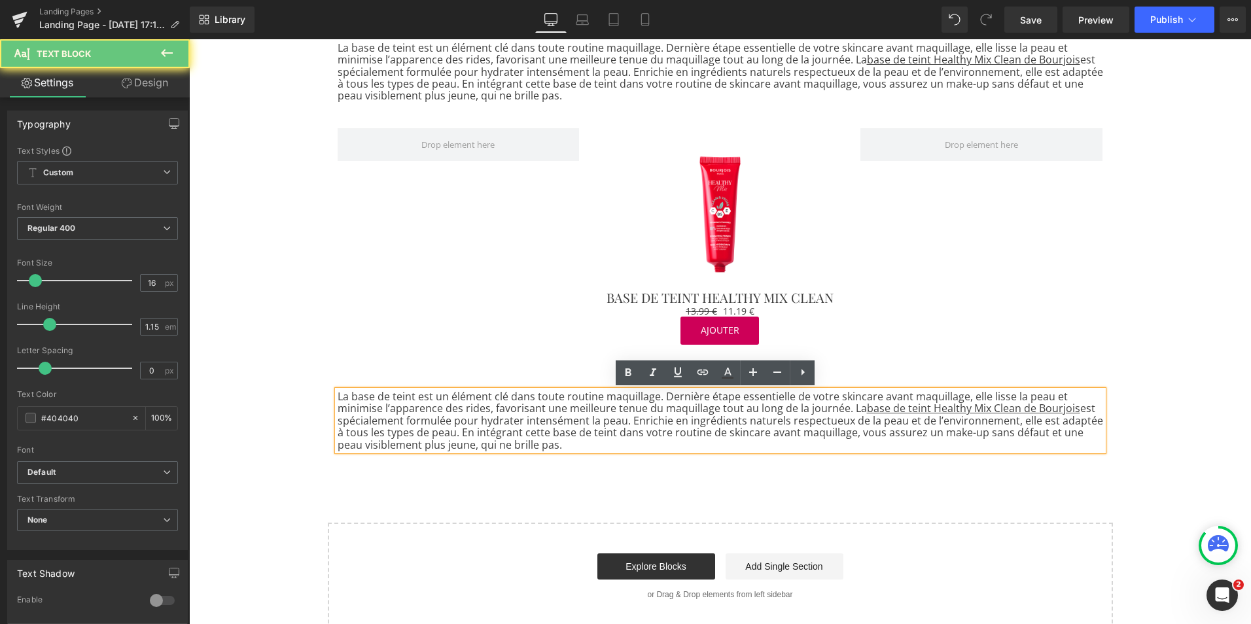
click at [416, 435] on p "La base de teint est un élément clé dans toute routine maquillage. Dernière éta…" at bounding box center [721, 421] width 766 height 60
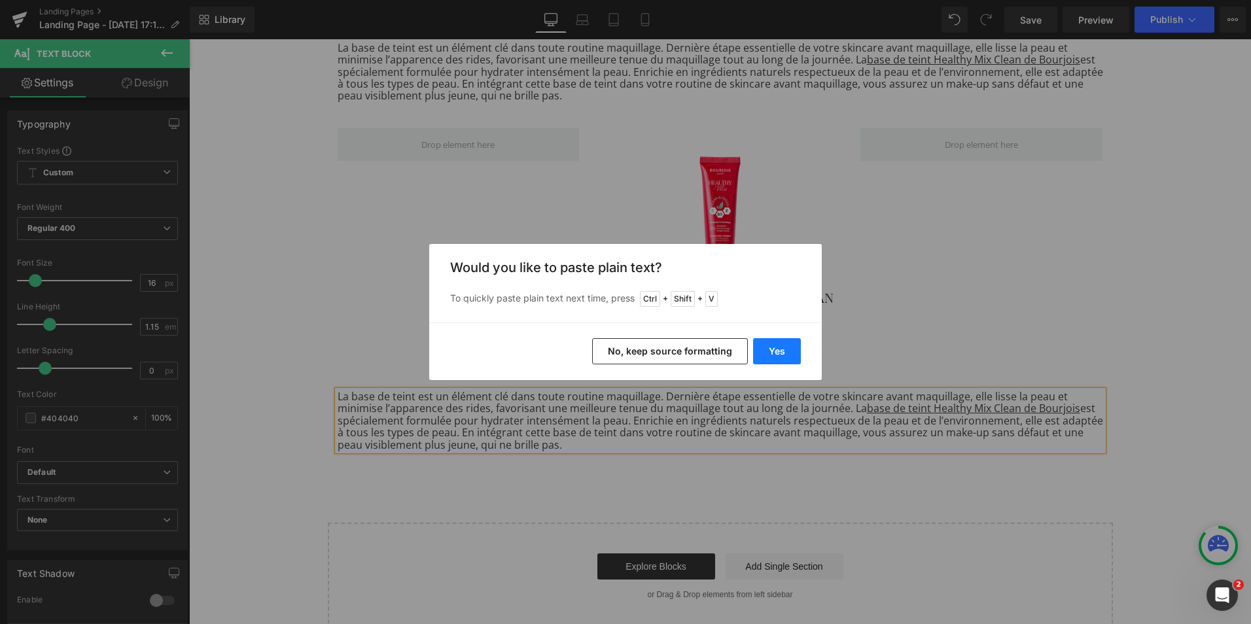
click at [765, 350] on button "Yes" at bounding box center [777, 351] width 48 height 26
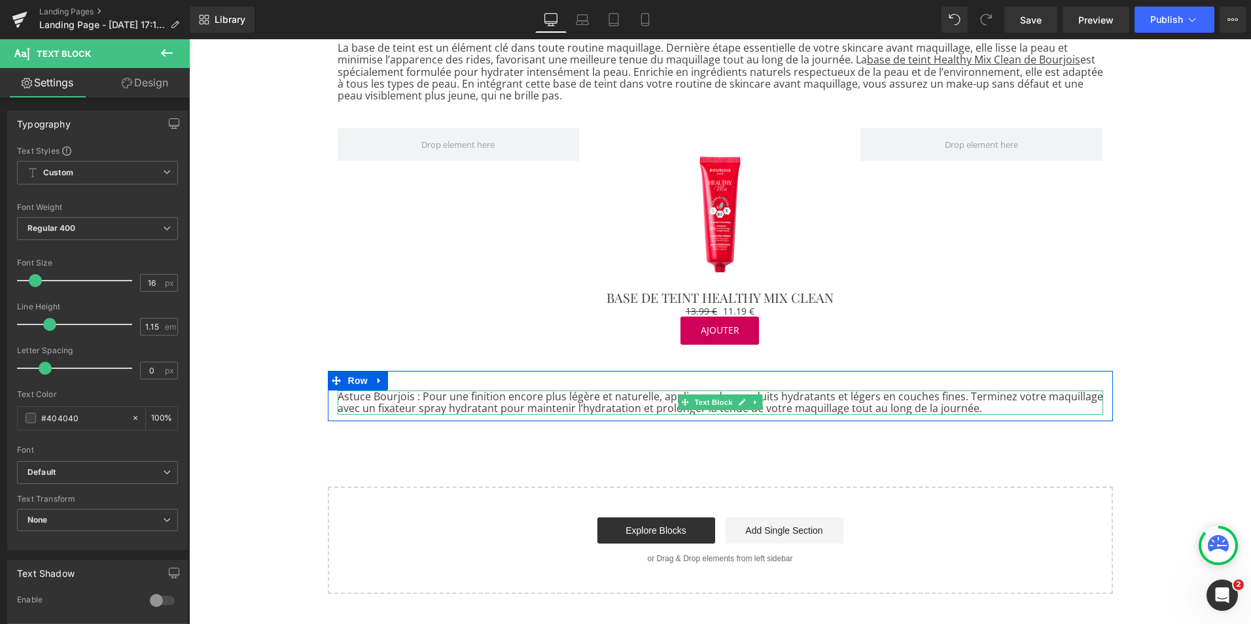
click at [419, 394] on p "Astuce Bourjois : Pour une finition encore plus légère et naturelle, appliquez …" at bounding box center [721, 403] width 766 height 24
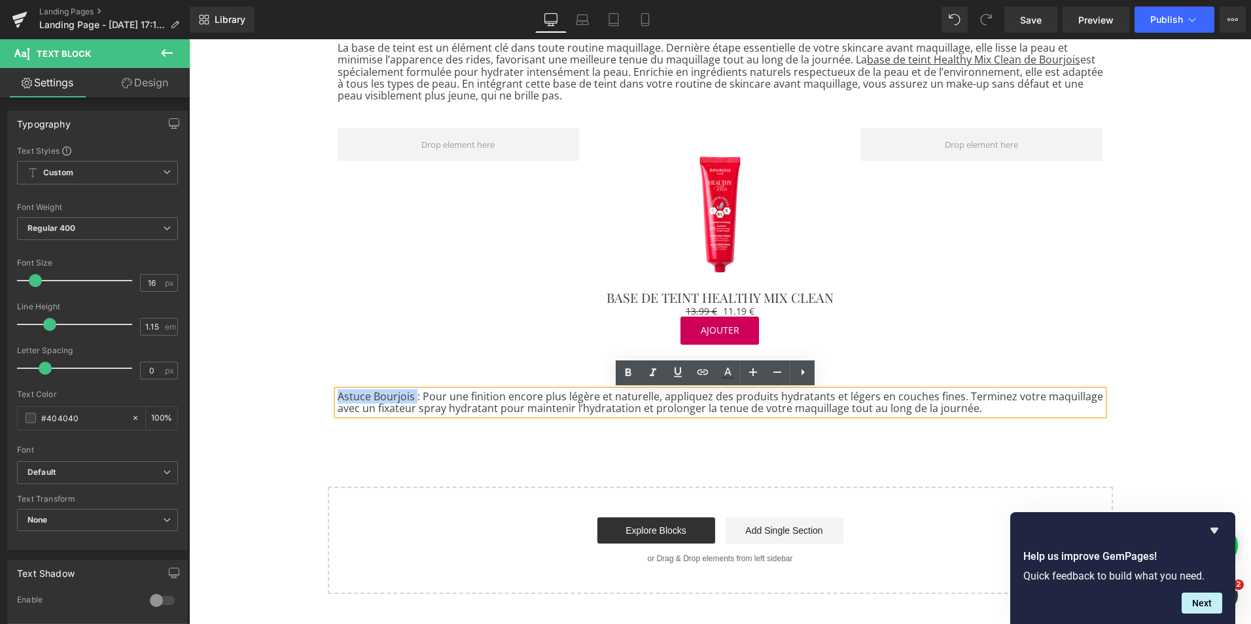
drag, startPoint x: 411, startPoint y: 395, endPoint x: 332, endPoint y: 390, distance: 78.7
click at [338, 391] on p "Astuce Bourjois : Pour une finition encore plus légère et naturelle, appliquez …" at bounding box center [721, 403] width 766 height 24
click at [628, 373] on icon at bounding box center [629, 372] width 6 height 8
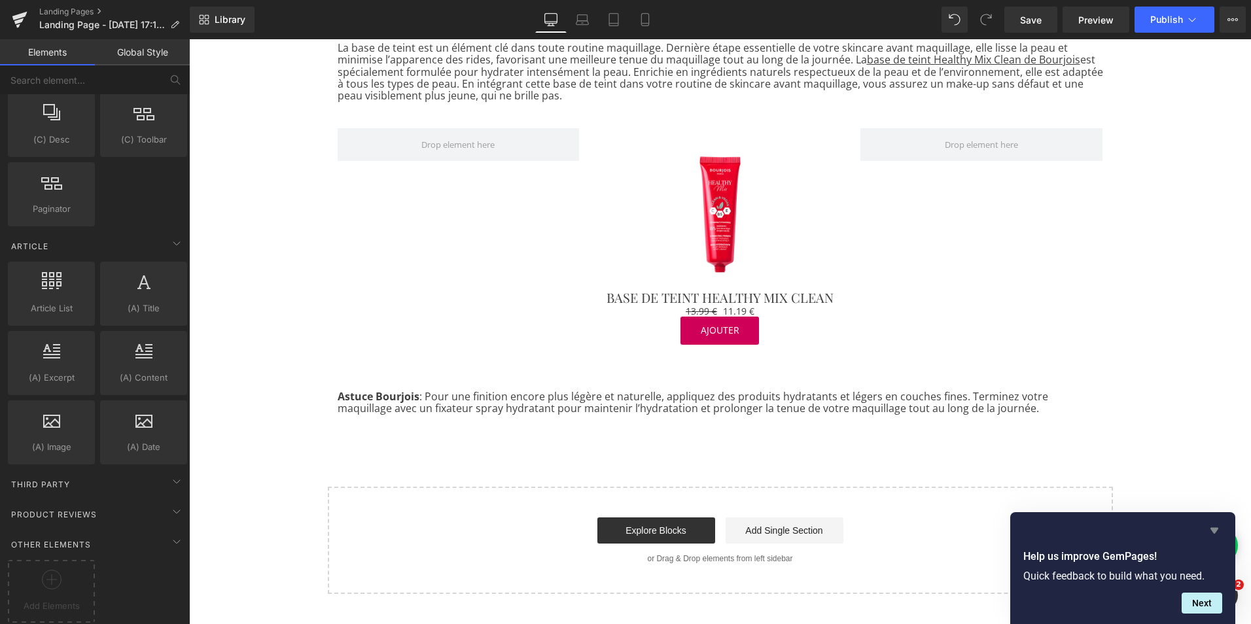
click at [1211, 529] on icon "Hide survey" at bounding box center [1215, 531] width 8 height 6
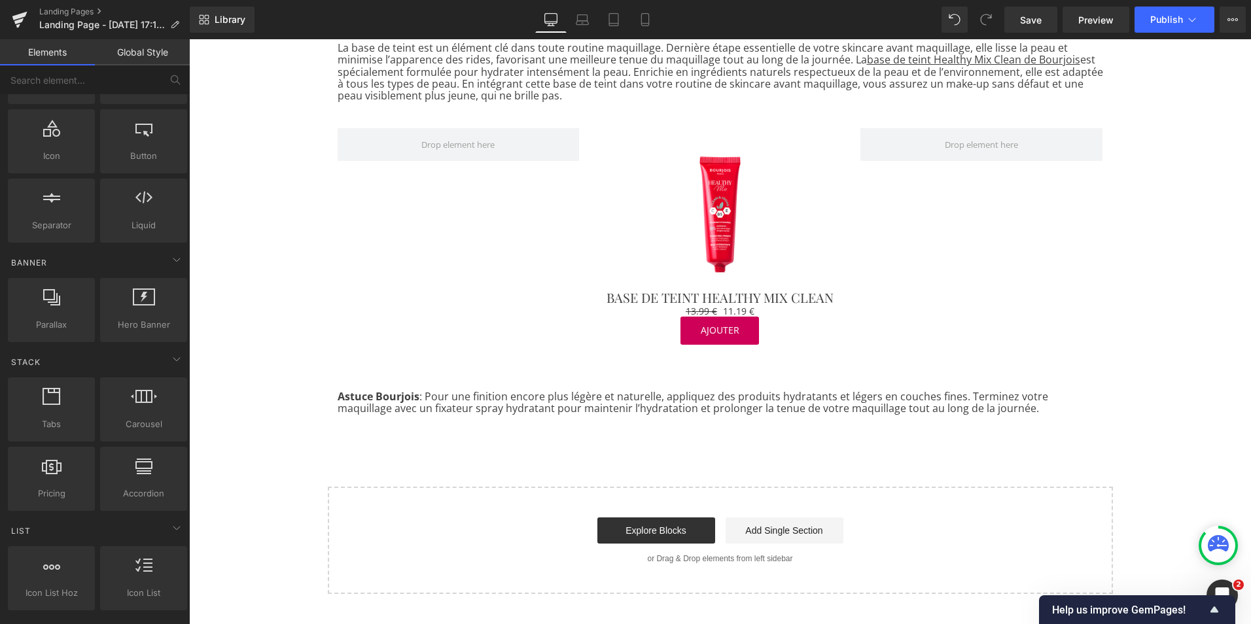
scroll to position [0, 0]
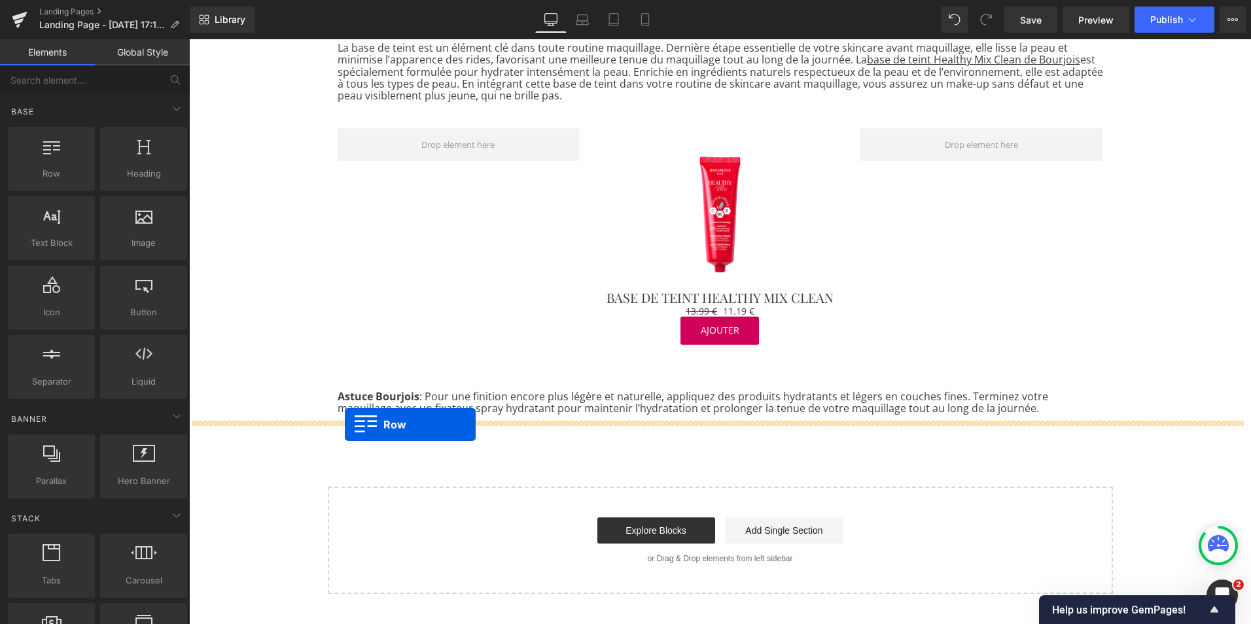
drag, startPoint x: 226, startPoint y: 219, endPoint x: 345, endPoint y: 425, distance: 237.2
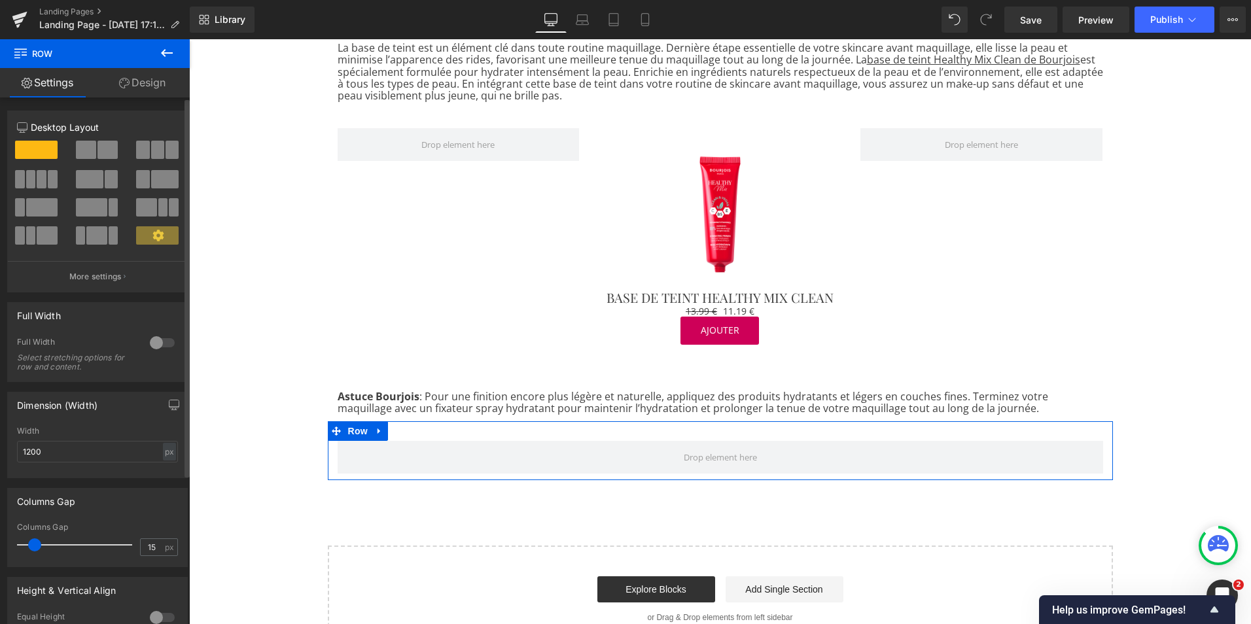
click at [48, 184] on span at bounding box center [53, 179] width 10 height 18
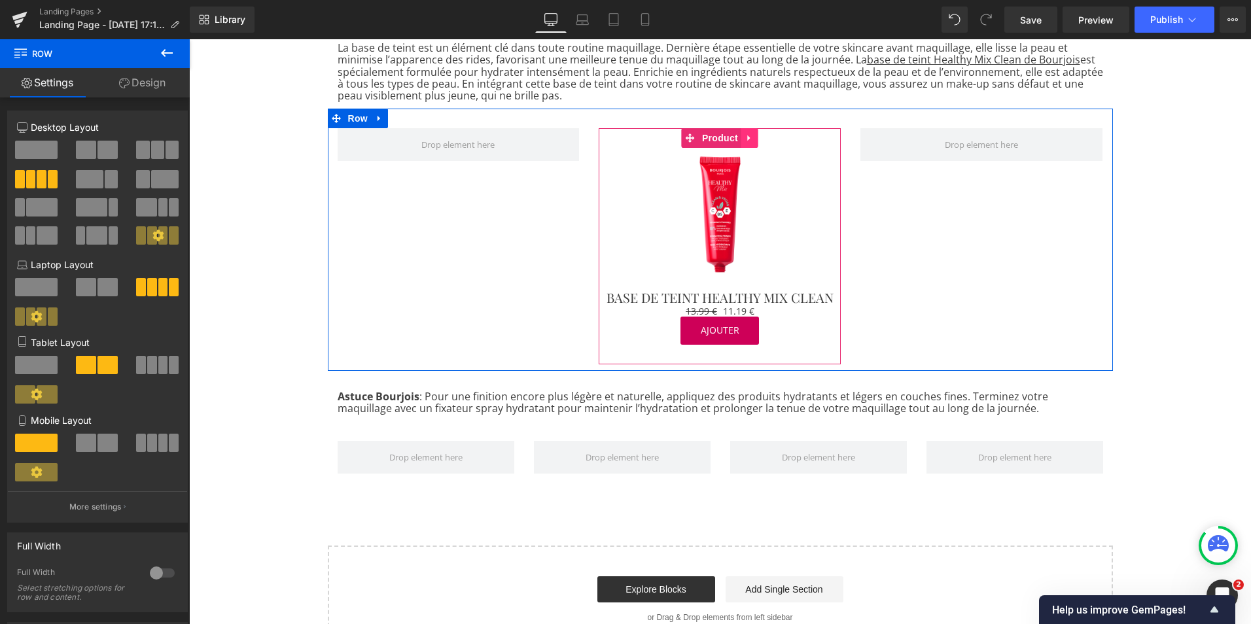
click at [748, 137] on icon at bounding box center [749, 138] width 3 height 6
click at [737, 137] on icon at bounding box center [741, 137] width 9 height 9
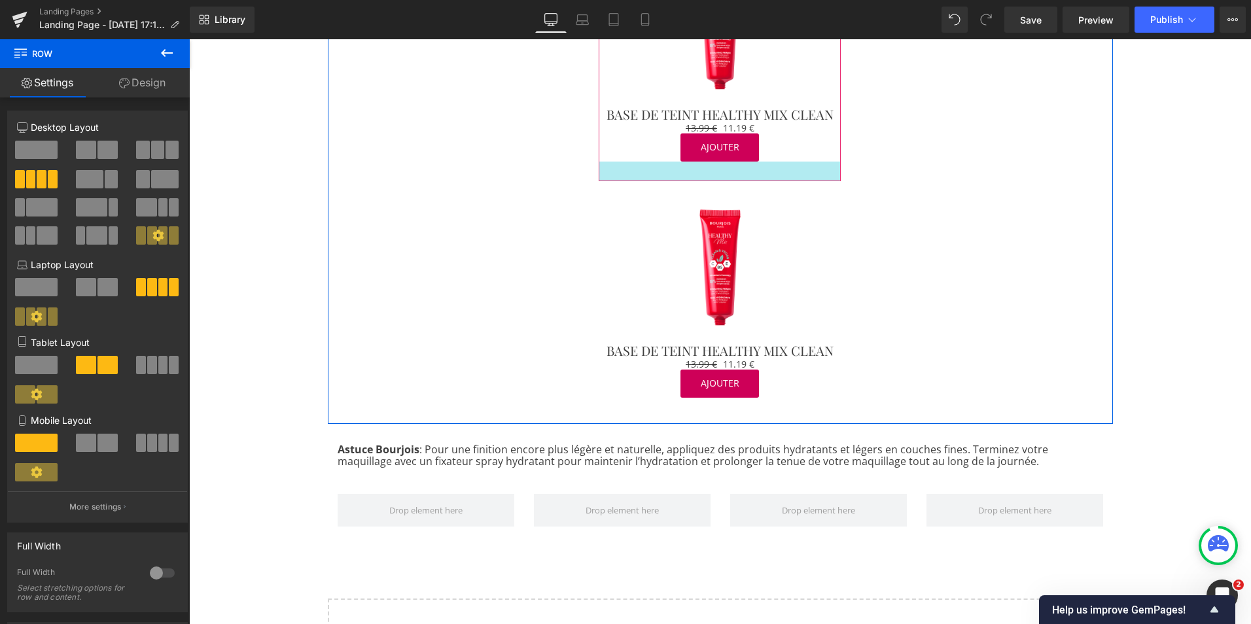
scroll to position [1046, 0]
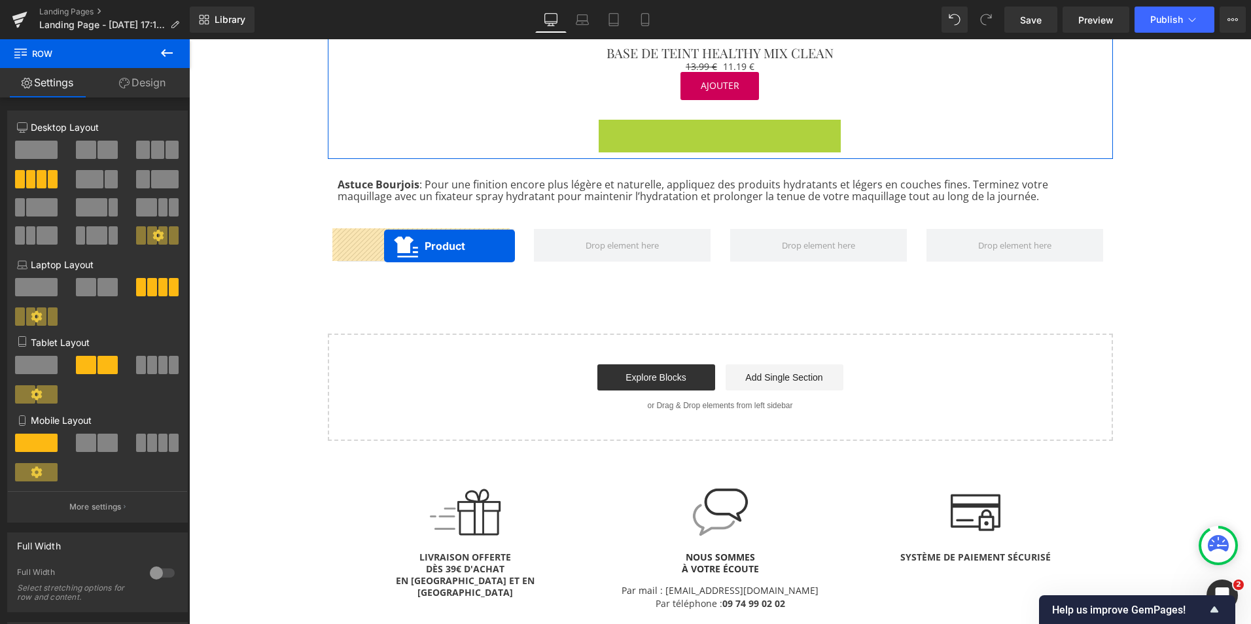
drag, startPoint x: 684, startPoint y: 129, endPoint x: 384, endPoint y: 246, distance: 321.8
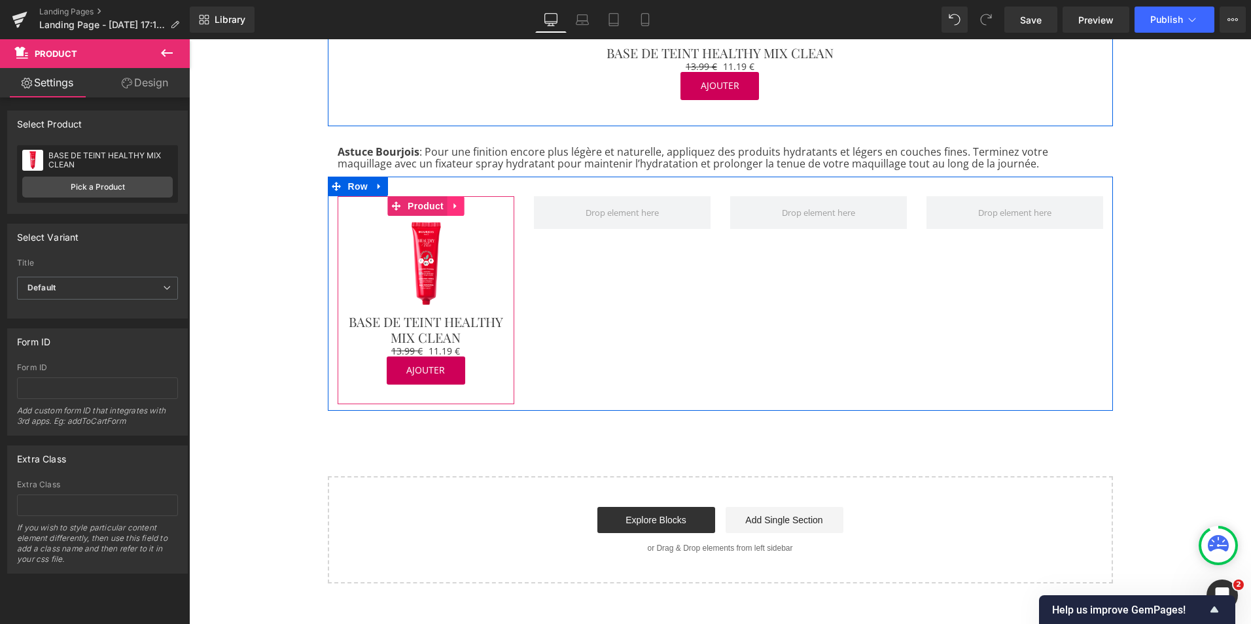
click at [455, 207] on link at bounding box center [455, 206] width 17 height 20
click at [444, 207] on icon at bounding box center [446, 206] width 9 height 10
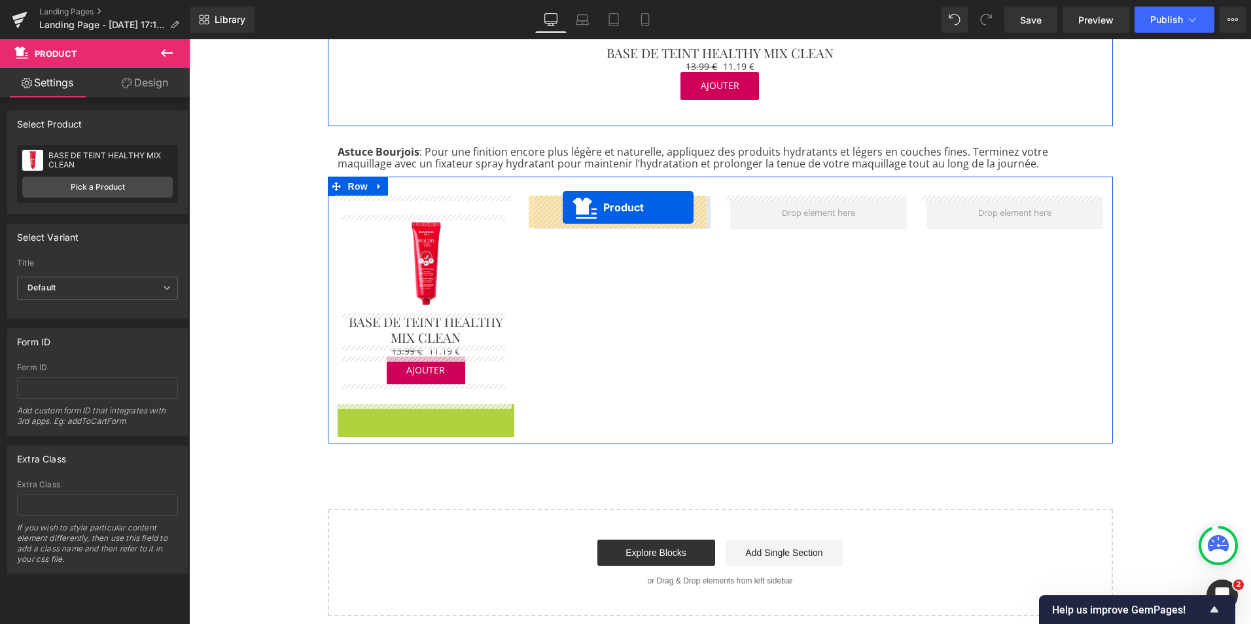
drag, startPoint x: 391, startPoint y: 416, endPoint x: 563, endPoint y: 207, distance: 270.5
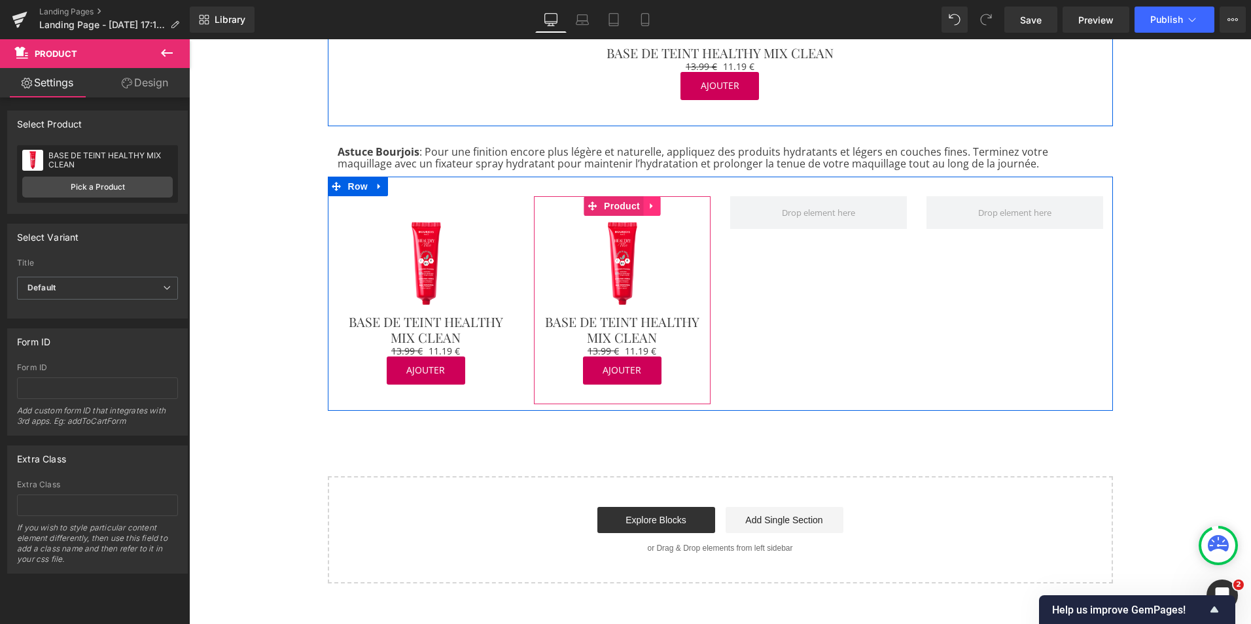
click at [647, 205] on icon at bounding box center [651, 206] width 9 height 10
click at [639, 207] on icon at bounding box center [643, 206] width 9 height 9
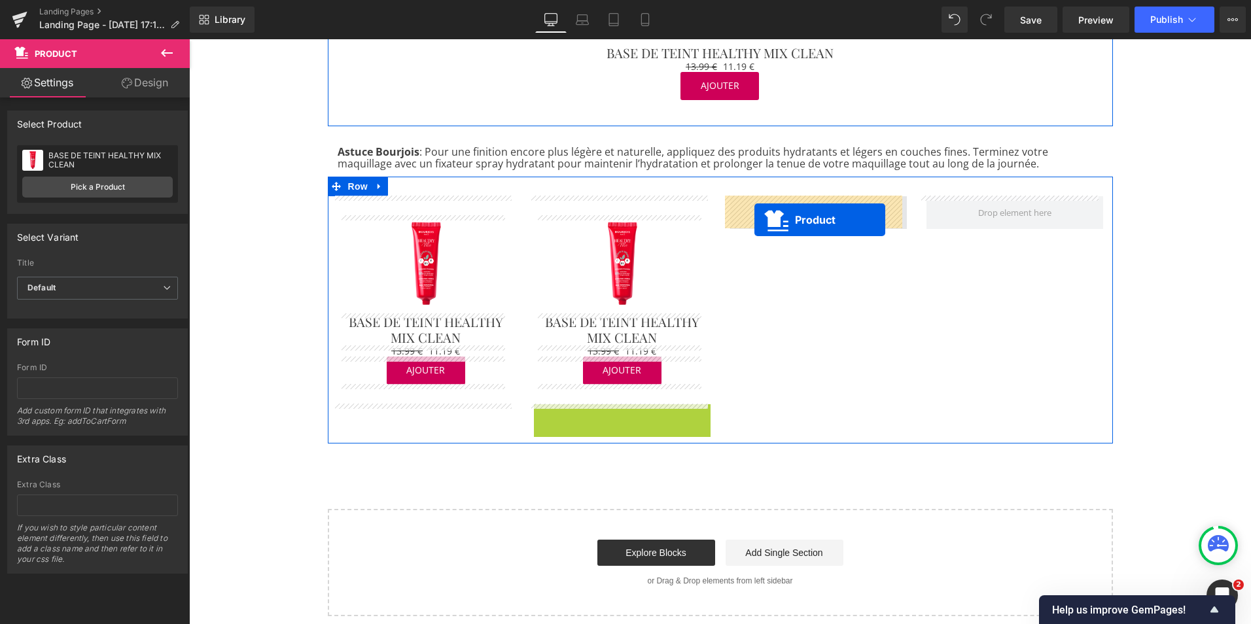
drag, startPoint x: 585, startPoint y: 419, endPoint x: 754, endPoint y: 220, distance: 261.8
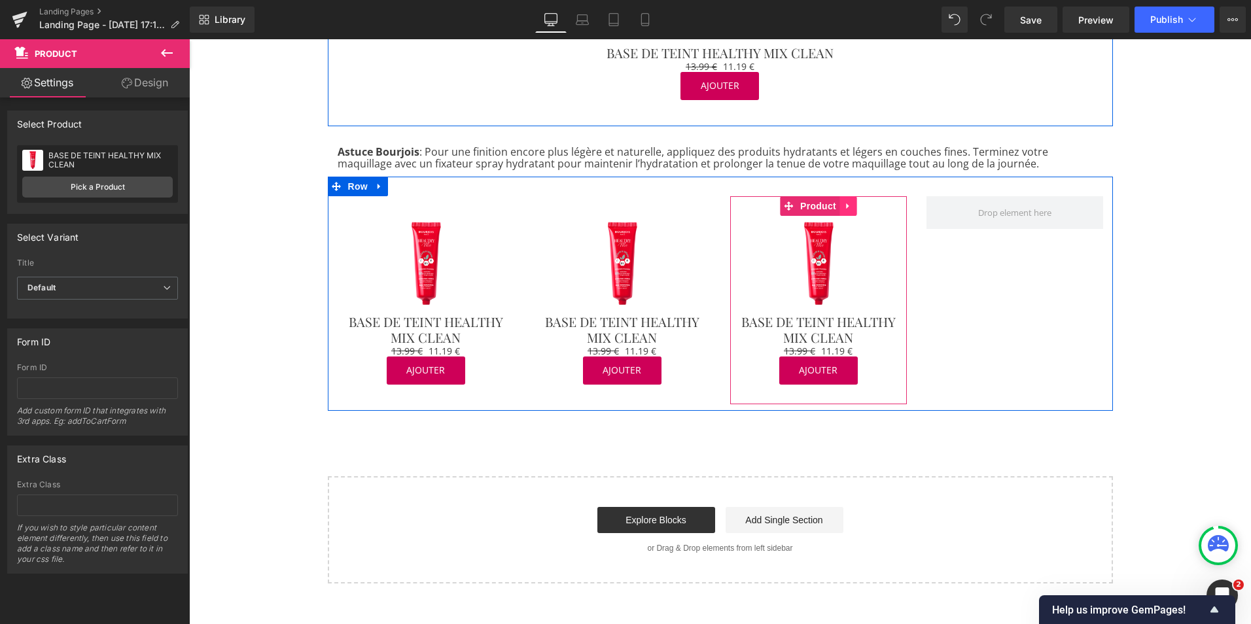
click at [846, 207] on icon at bounding box center [847, 206] width 3 height 6
click at [831, 212] on link at bounding box center [839, 206] width 17 height 20
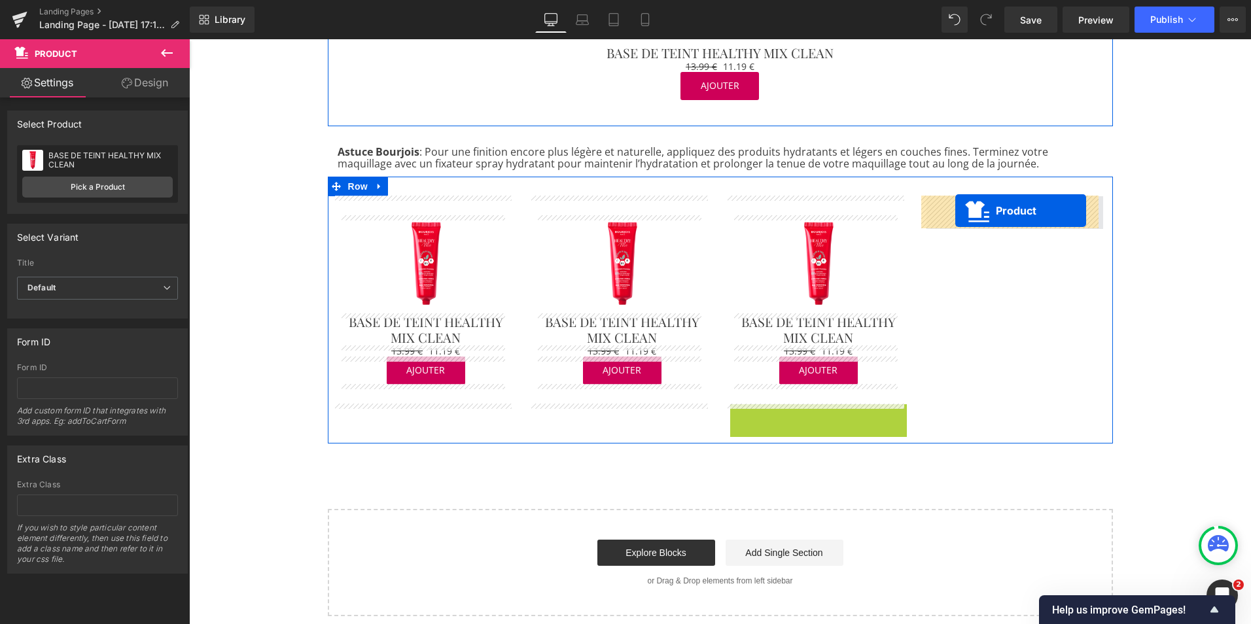
drag, startPoint x: 782, startPoint y: 414, endPoint x: 955, endPoint y: 211, distance: 267.4
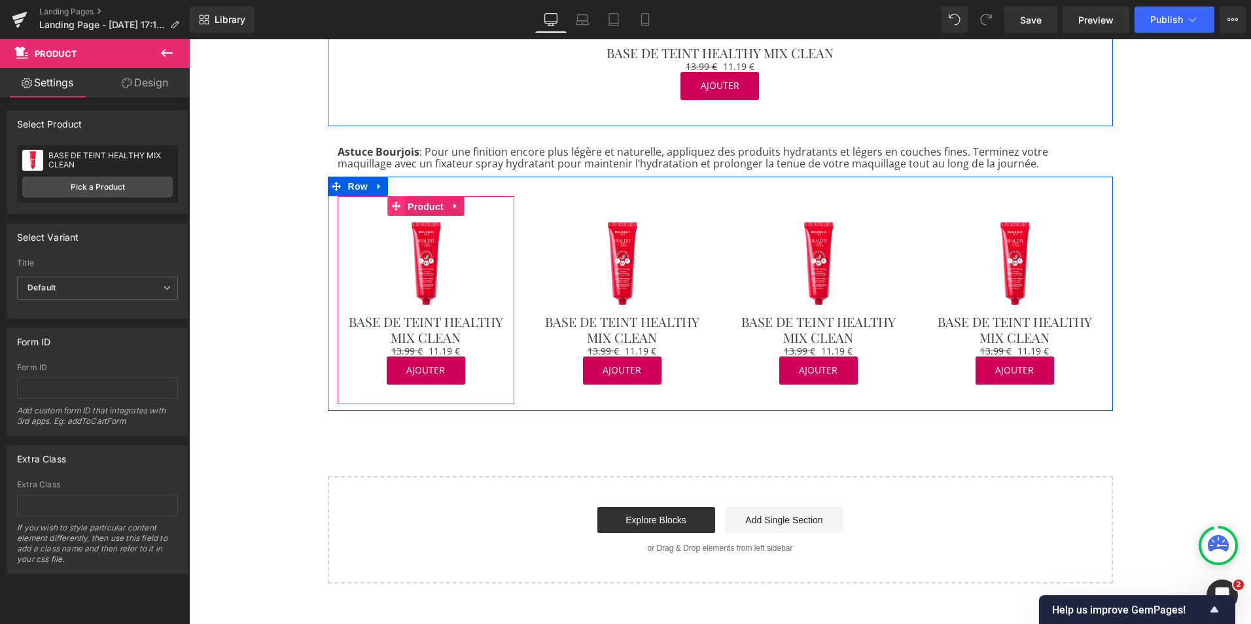
click at [397, 205] on link "Product" at bounding box center [417, 206] width 60 height 20
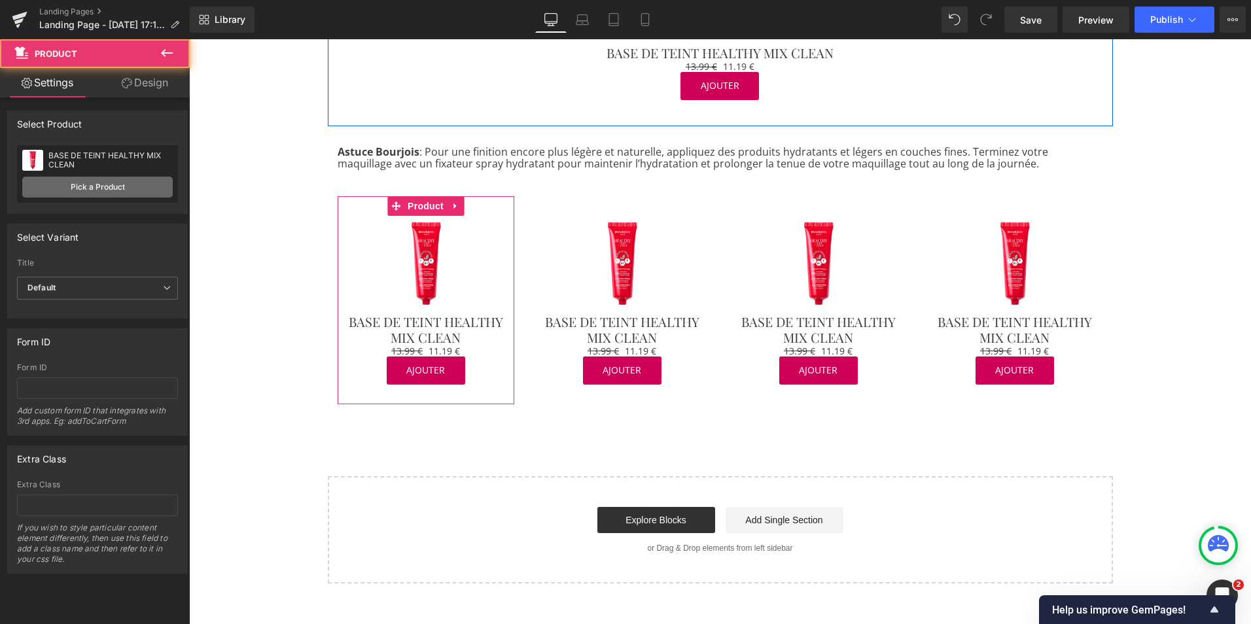
click at [130, 190] on link "Pick a Product" at bounding box center [97, 187] width 151 height 21
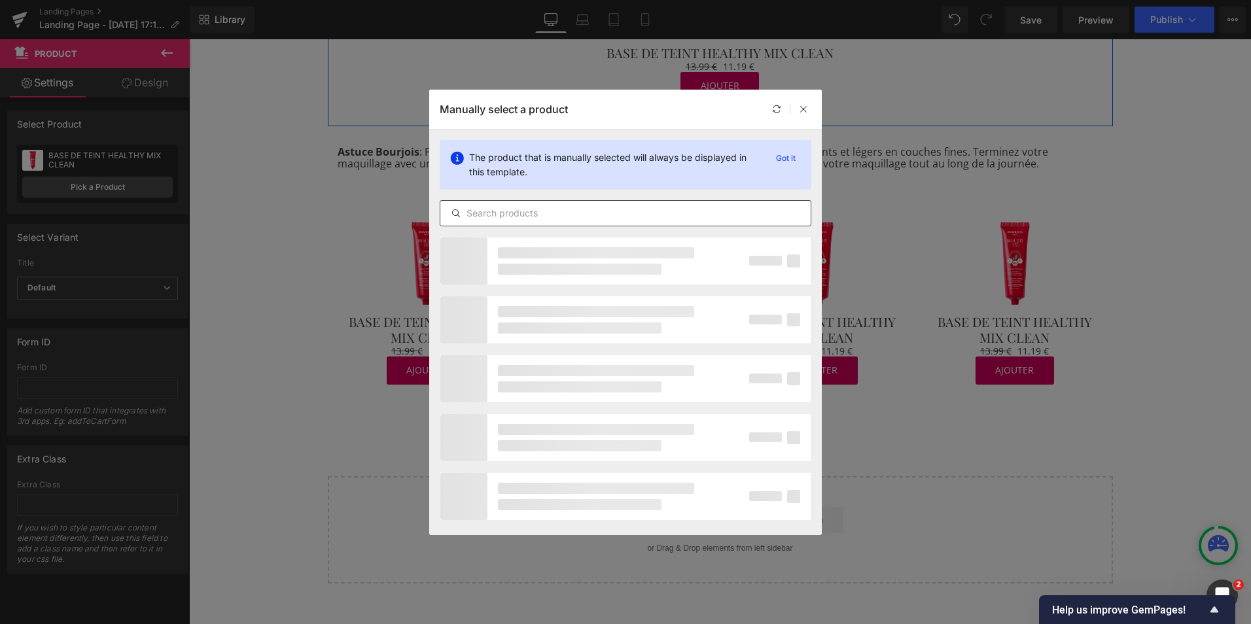
click at [510, 211] on input "text" at bounding box center [625, 213] width 370 height 16
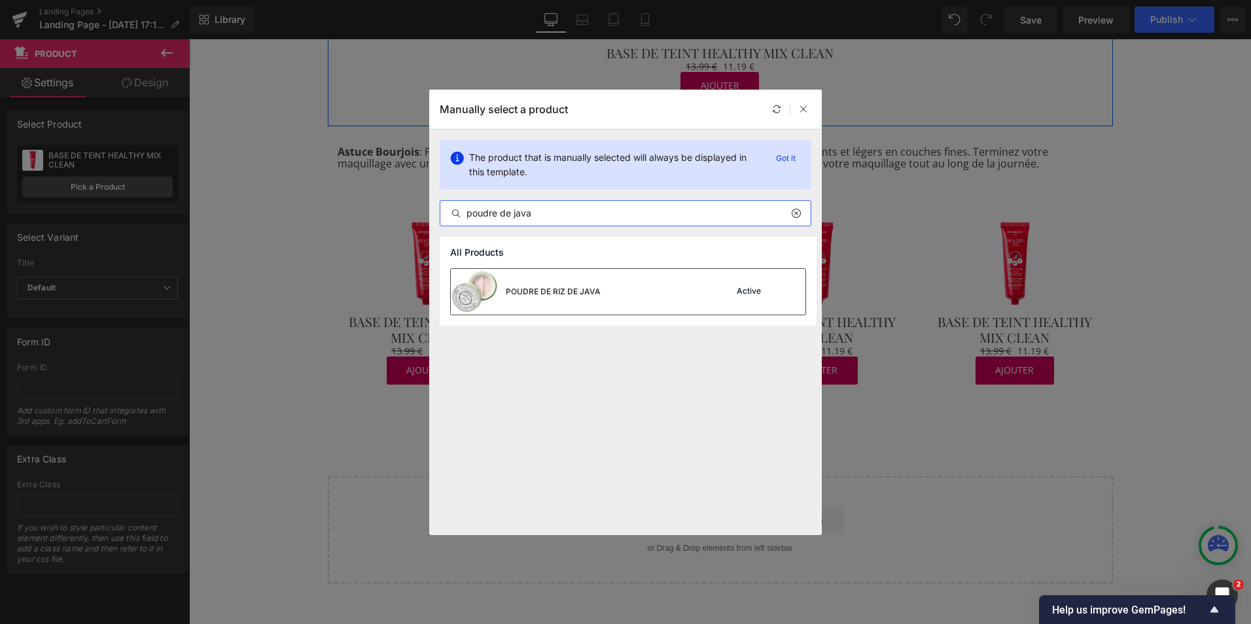
type input "poudre de java"
click at [560, 280] on div "POUDRE DE RIZ DE JAVA" at bounding box center [526, 292] width 150 height 46
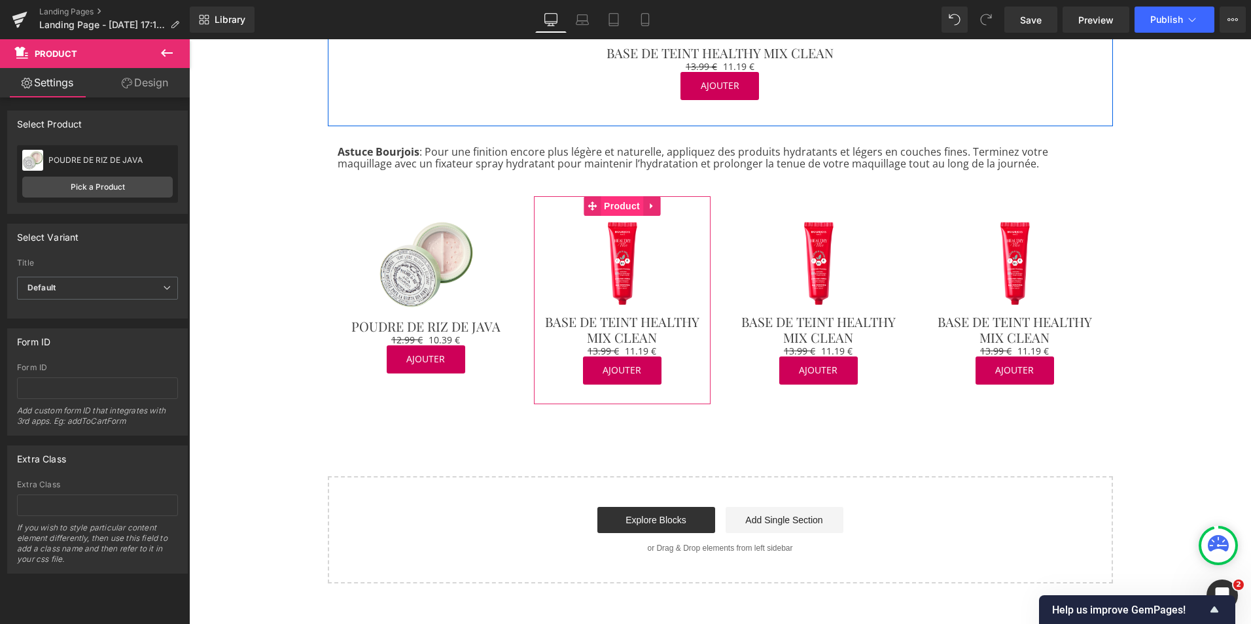
click at [596, 208] on link "Product" at bounding box center [614, 206] width 60 height 20
click at [124, 192] on link "Pick a Product" at bounding box center [97, 187] width 151 height 21
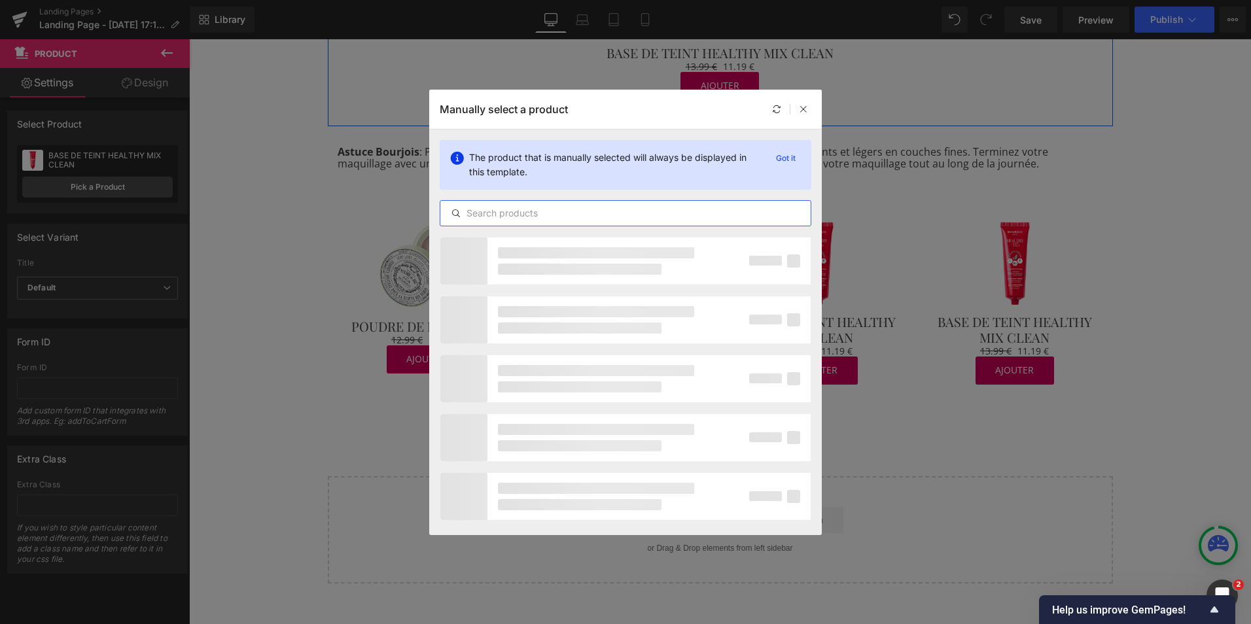
click at [495, 218] on input "text" at bounding box center [625, 213] width 370 height 16
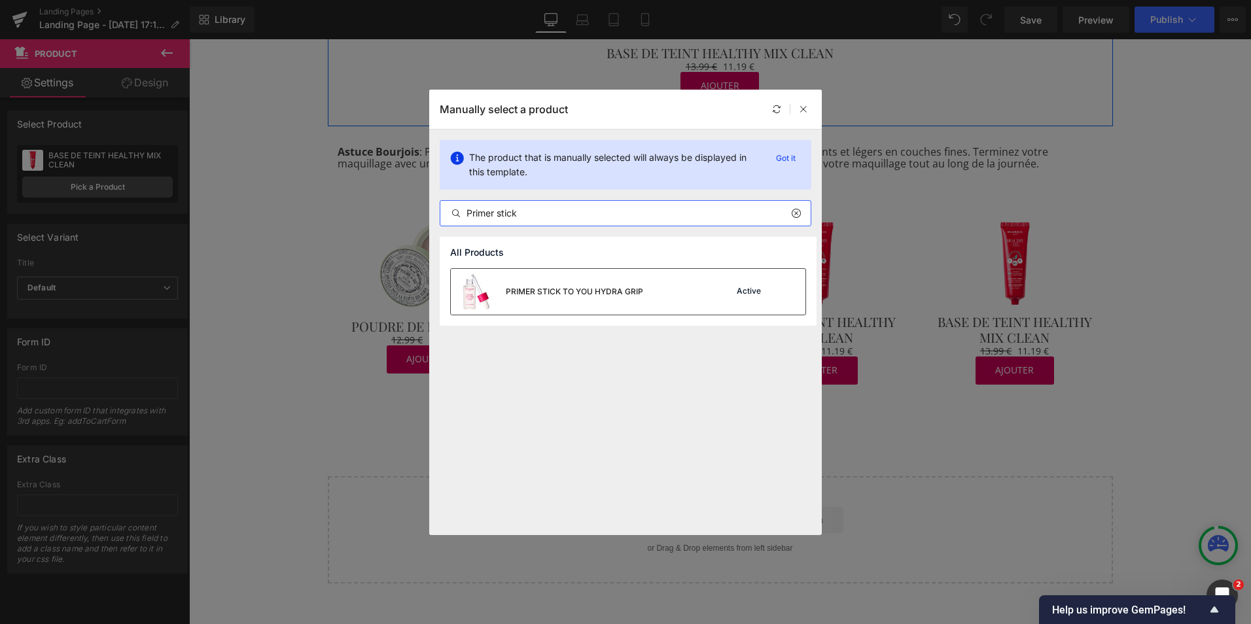
type input "Primer stick"
click at [547, 291] on div "PRIMER STICK TO YOU HYDRA GRIP" at bounding box center [574, 292] width 137 height 12
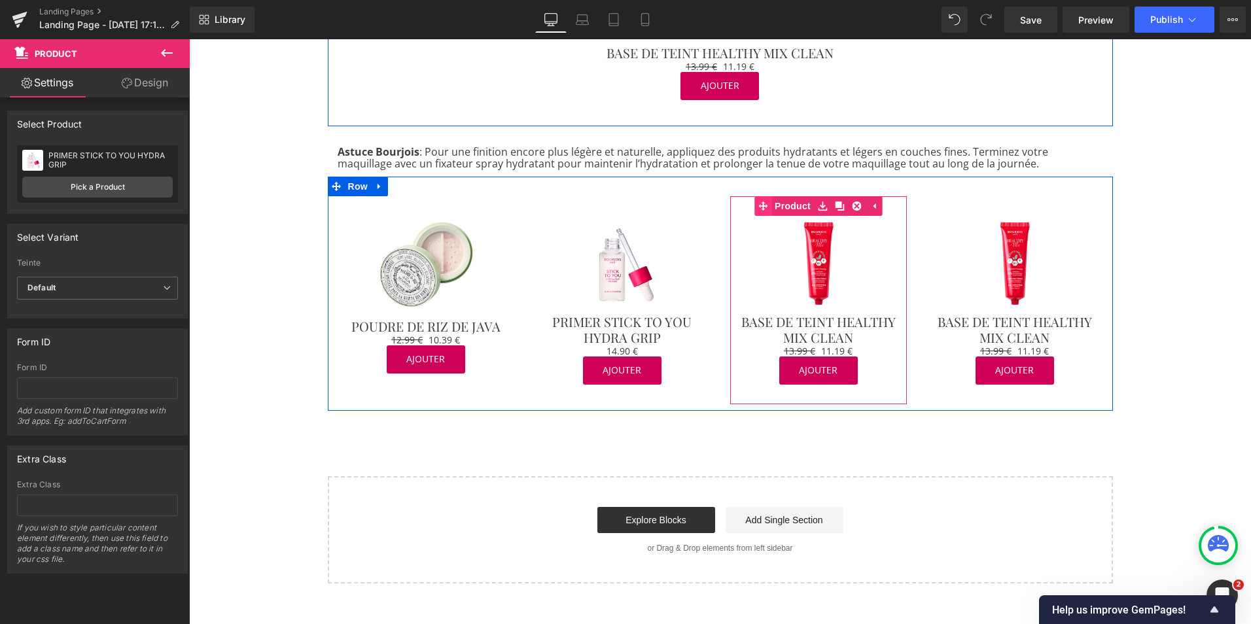
click at [790, 208] on link "Product" at bounding box center [784, 206] width 60 height 20
click at [813, 209] on span "Product" at bounding box center [818, 206] width 43 height 20
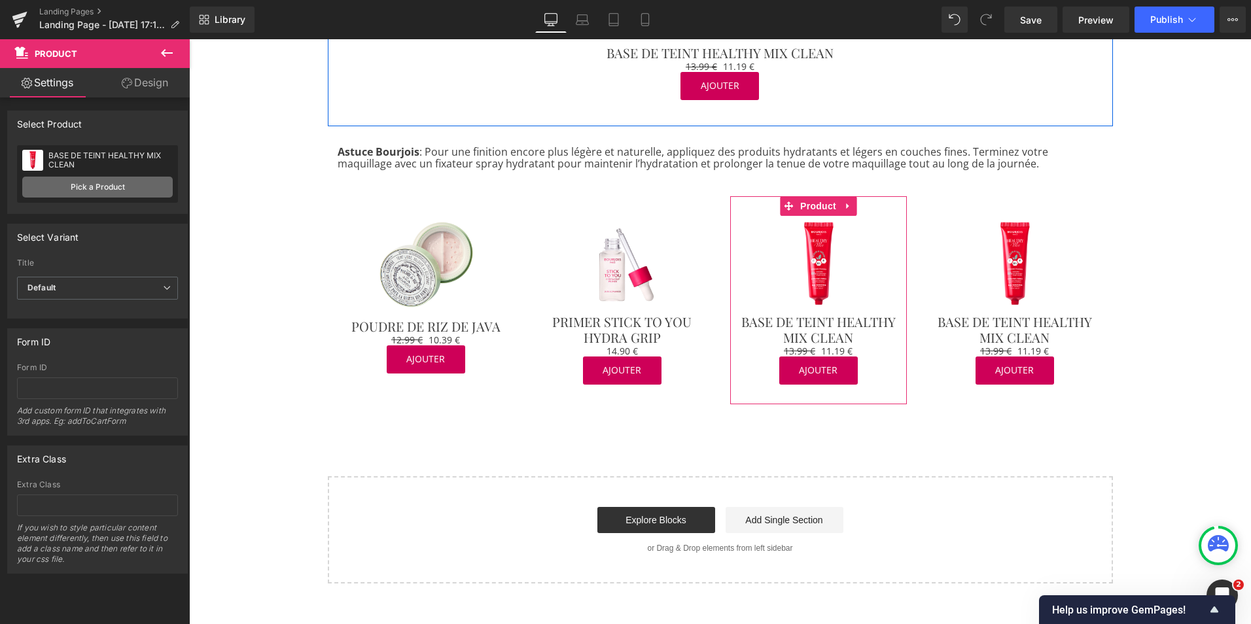
click at [131, 186] on link "Pick a Product" at bounding box center [97, 187] width 151 height 21
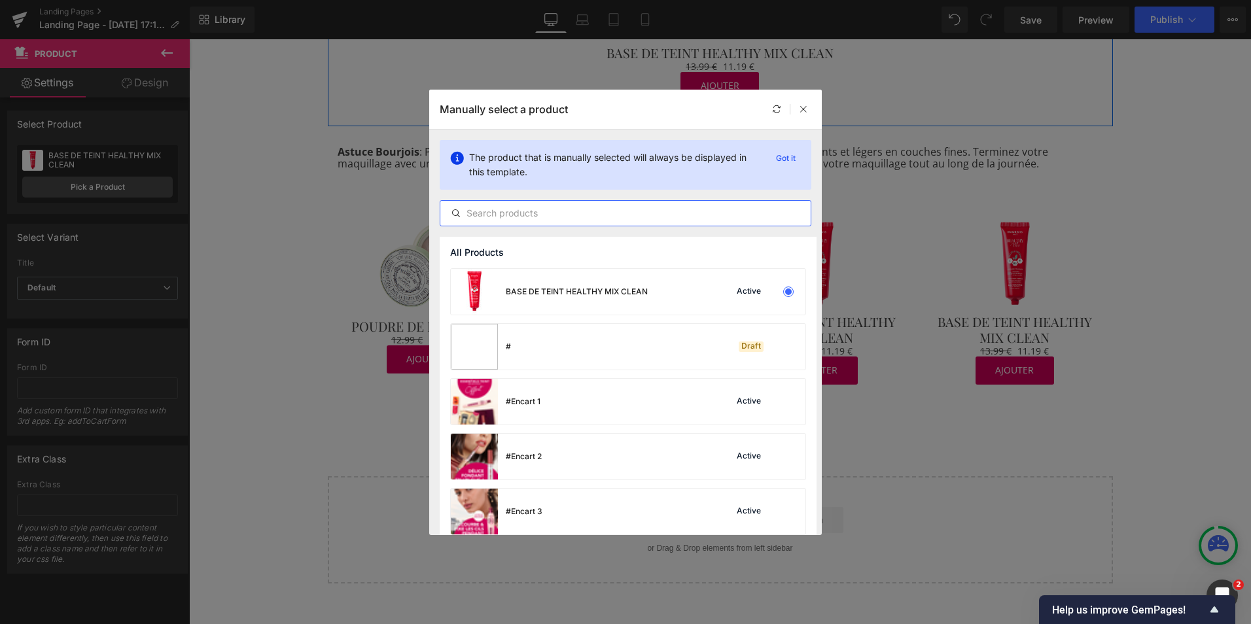
click at [466, 214] on input "text" at bounding box center [625, 213] width 370 height 16
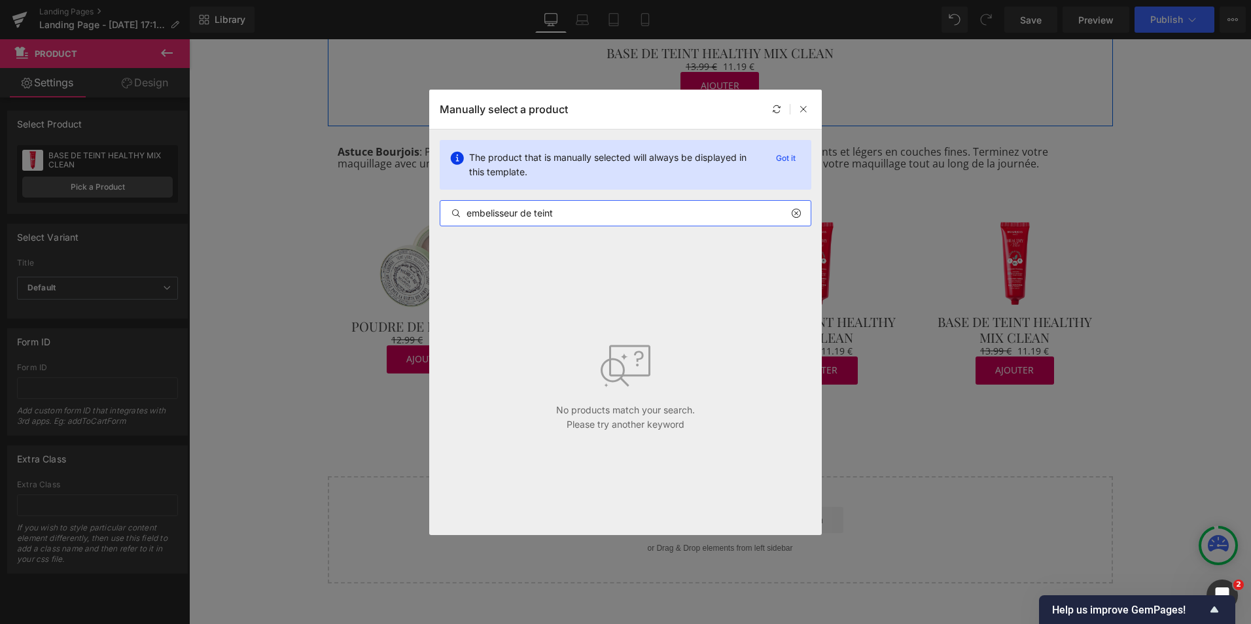
click at [495, 215] on input "embelisseur de teint" at bounding box center [625, 213] width 370 height 16
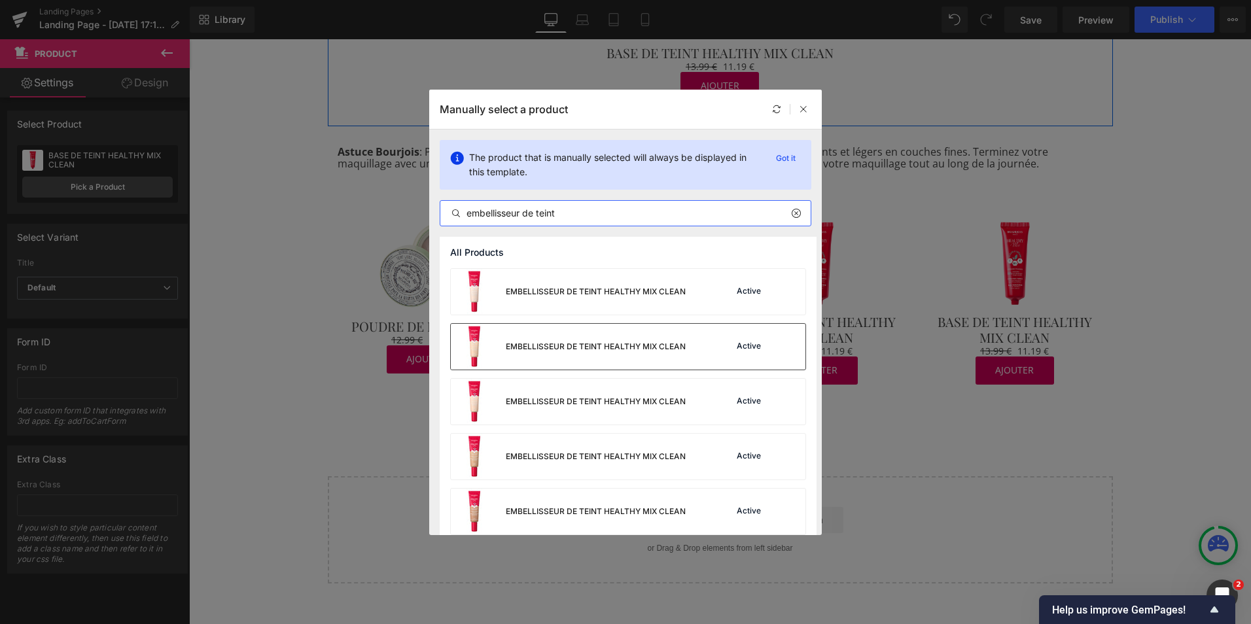
type input "embellisseur de teint"
click at [594, 347] on div "EMBELLISSEUR DE TEINT HEALTHY MIX CLEAN" at bounding box center [596, 347] width 180 height 12
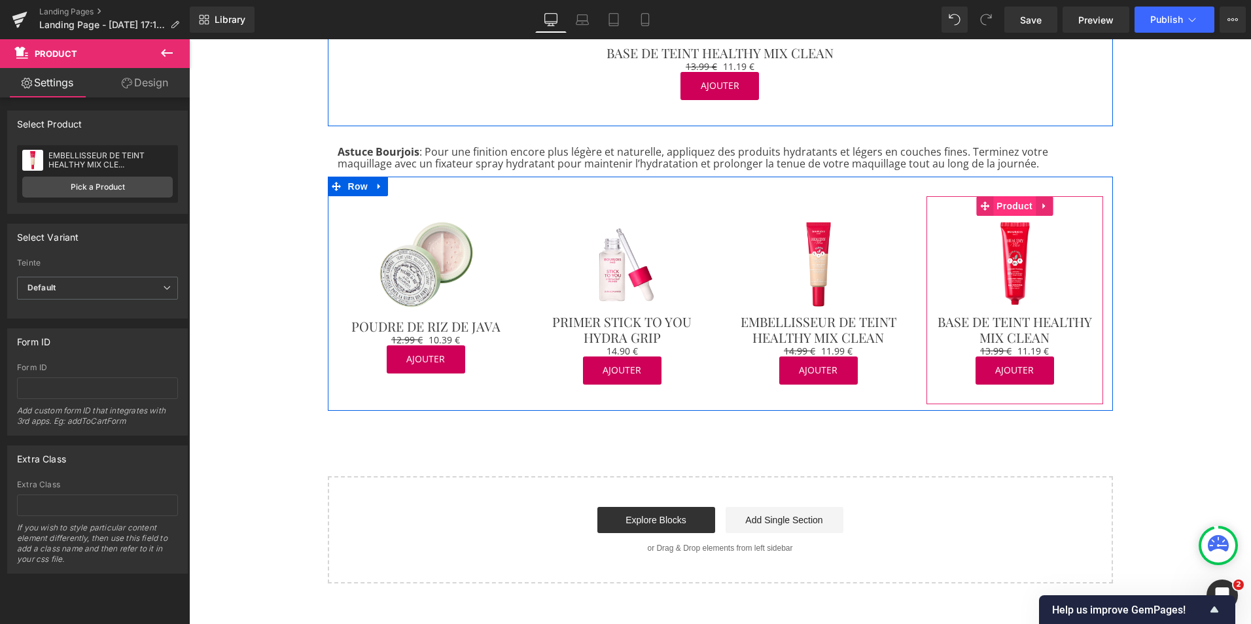
click at [1012, 208] on span "Product" at bounding box center [1014, 206] width 43 height 20
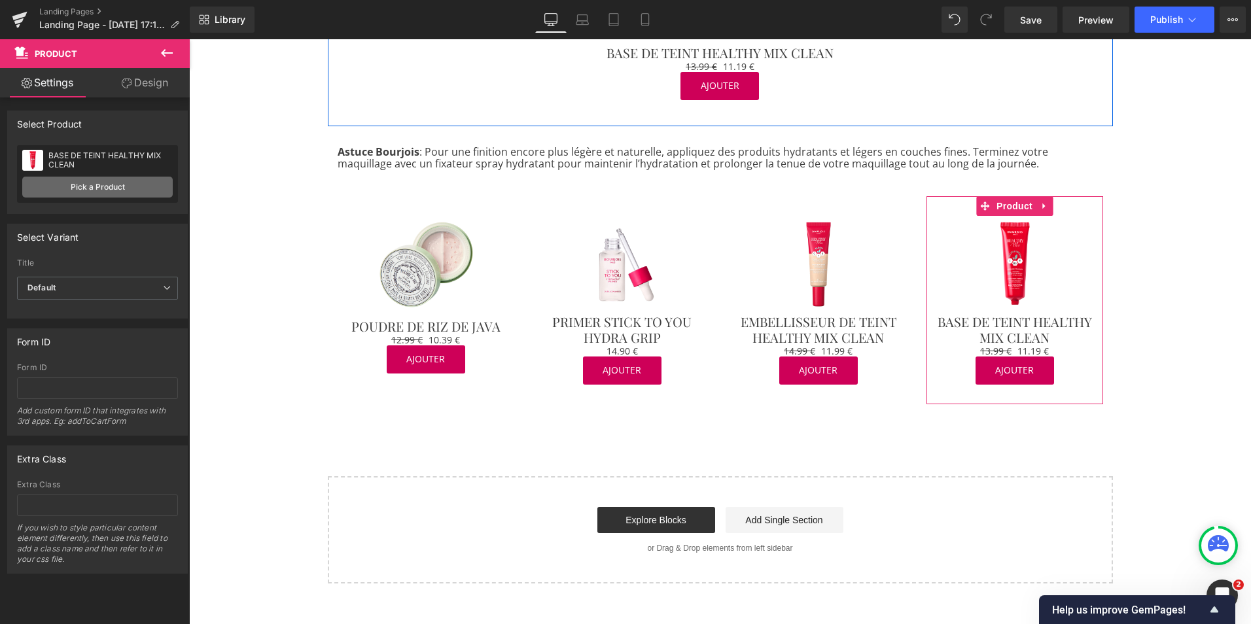
click at [125, 185] on link "Pick a Product" at bounding box center [97, 187] width 151 height 21
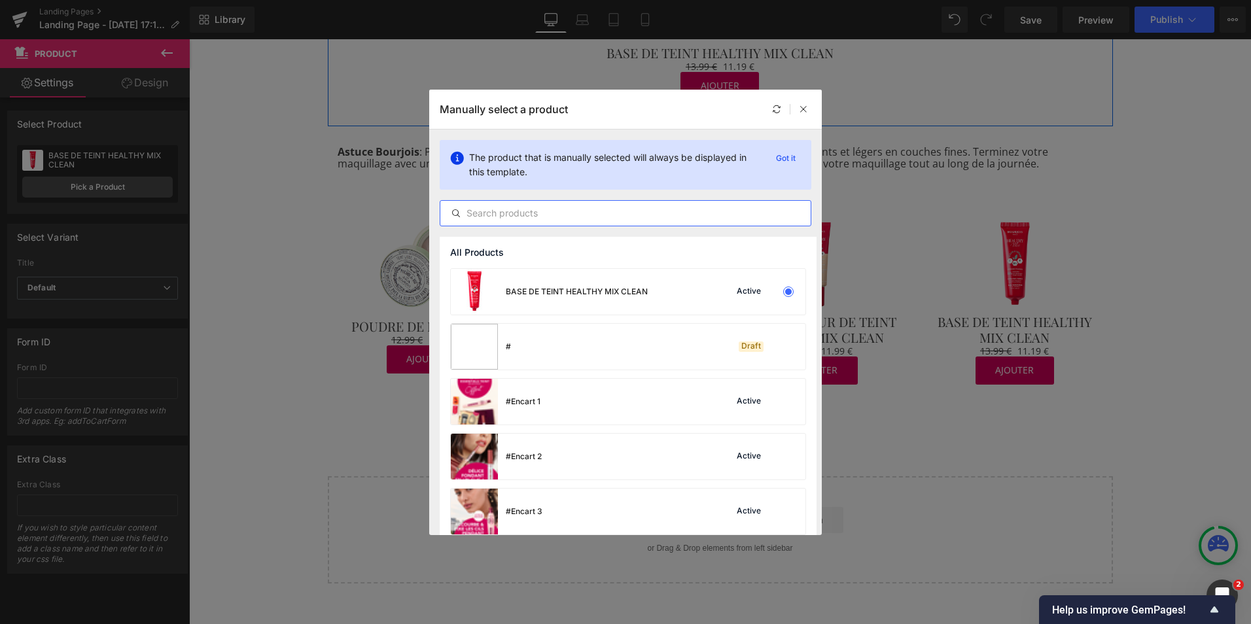
click at [480, 211] on input "text" at bounding box center [625, 213] width 370 height 16
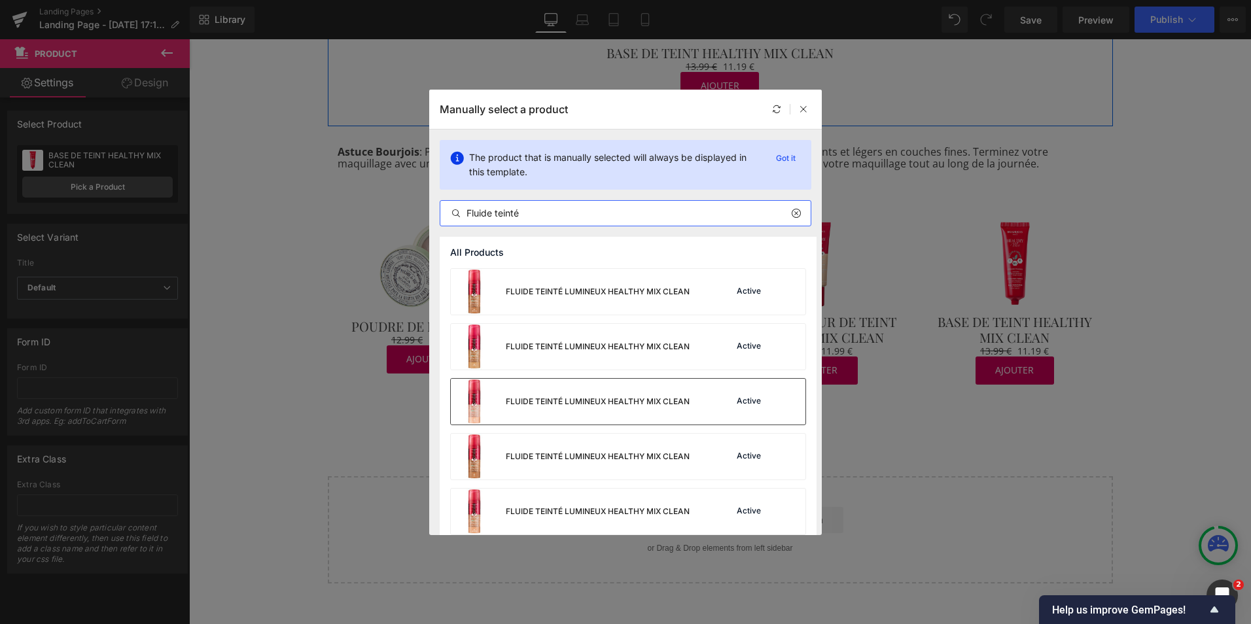
scroll to position [120, 0]
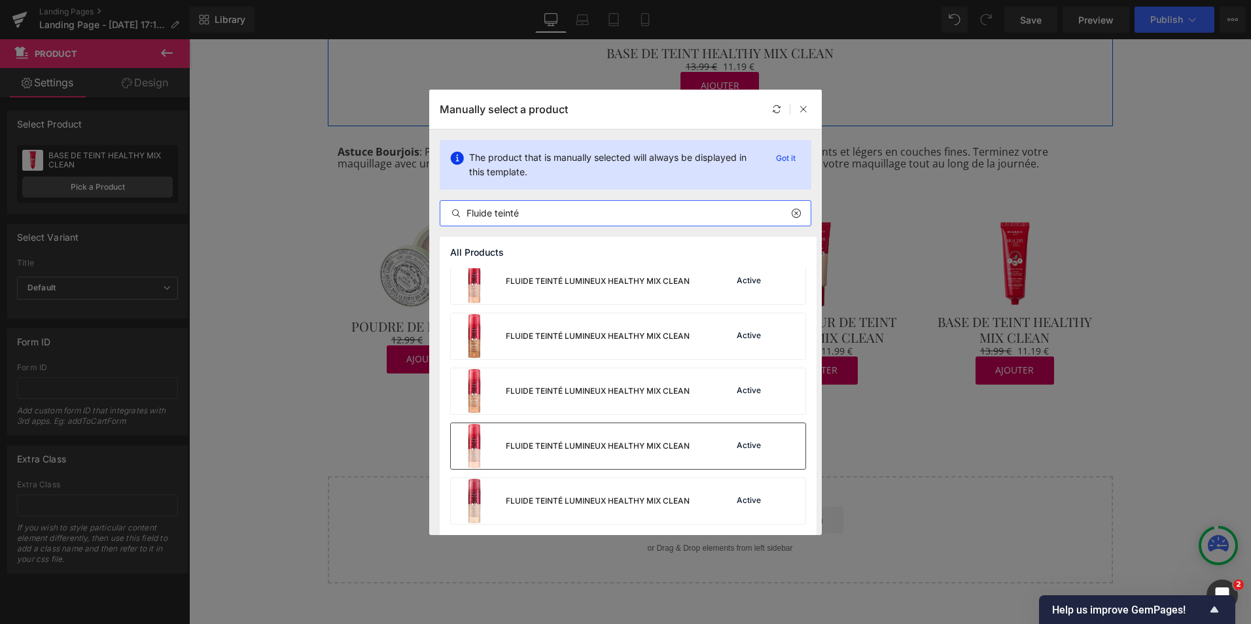
type input "Fluide teinté"
click at [573, 450] on div "FLUIDE TEINTÉ LUMINEUX HEALTHY MIX CLEAN" at bounding box center [598, 446] width 184 height 12
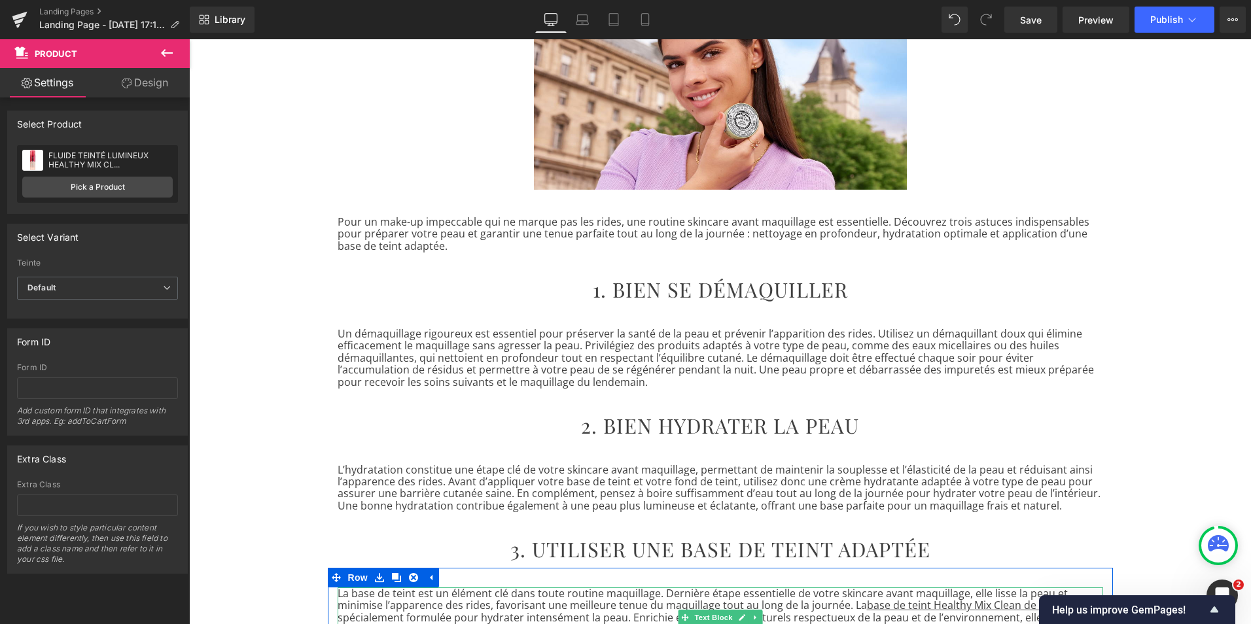
scroll to position [0, 0]
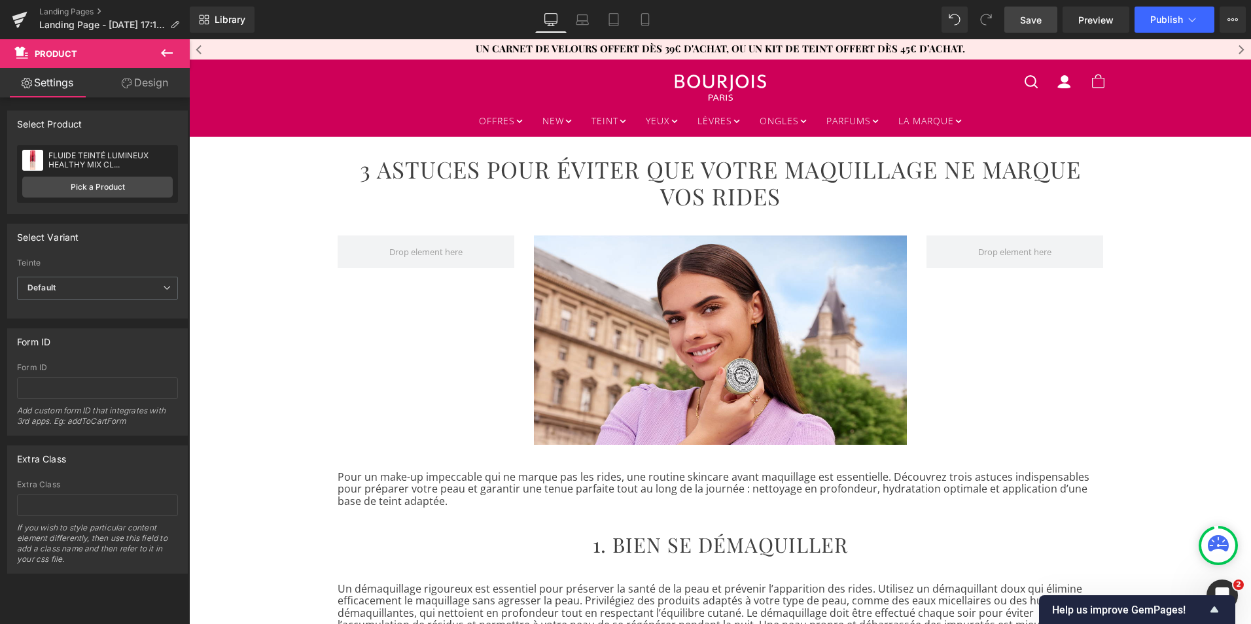
click at [1039, 23] on span "Save" at bounding box center [1031, 20] width 22 height 14
click at [1182, 25] on button "Publish" at bounding box center [1175, 20] width 80 height 26
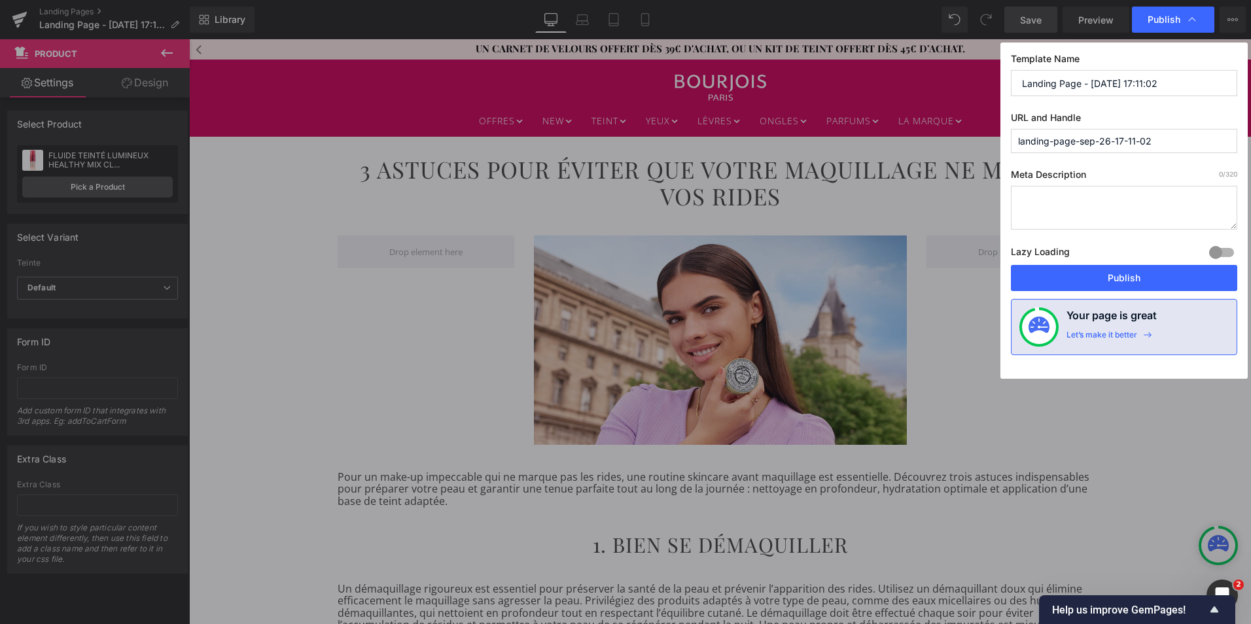
click at [1054, 81] on input "Landing Page - Sep 26, 17:11:02" at bounding box center [1124, 83] width 226 height 26
paste input "Base de Teint : Skincare Étape Clé avant Maquillage | Bourjois"
type input "Base de Teint : Skincare Étape Clé avant Maquillage | Bourjois"
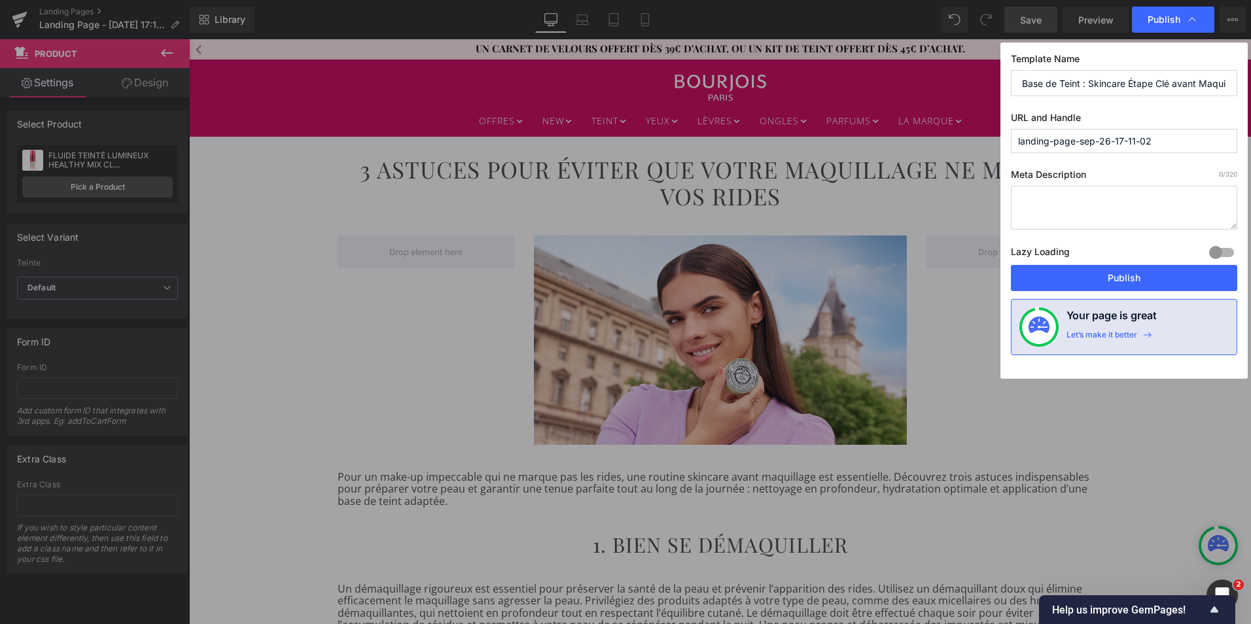
click at [1067, 144] on input "landing-page-sep-26-17-11-02" at bounding box center [1124, 141] width 226 height 24
paste input "Base de Teint : Skincare Étape Clé avant Maquillage | Bourjois"
drag, startPoint x: 1192, startPoint y: 141, endPoint x: 1238, endPoint y: 142, distance: 46.5
click at [1238, 142] on div "Template Name Base de Teint : Skincare Étape Clé avant Maquillage | Bourjois UR…" at bounding box center [1123, 211] width 247 height 336
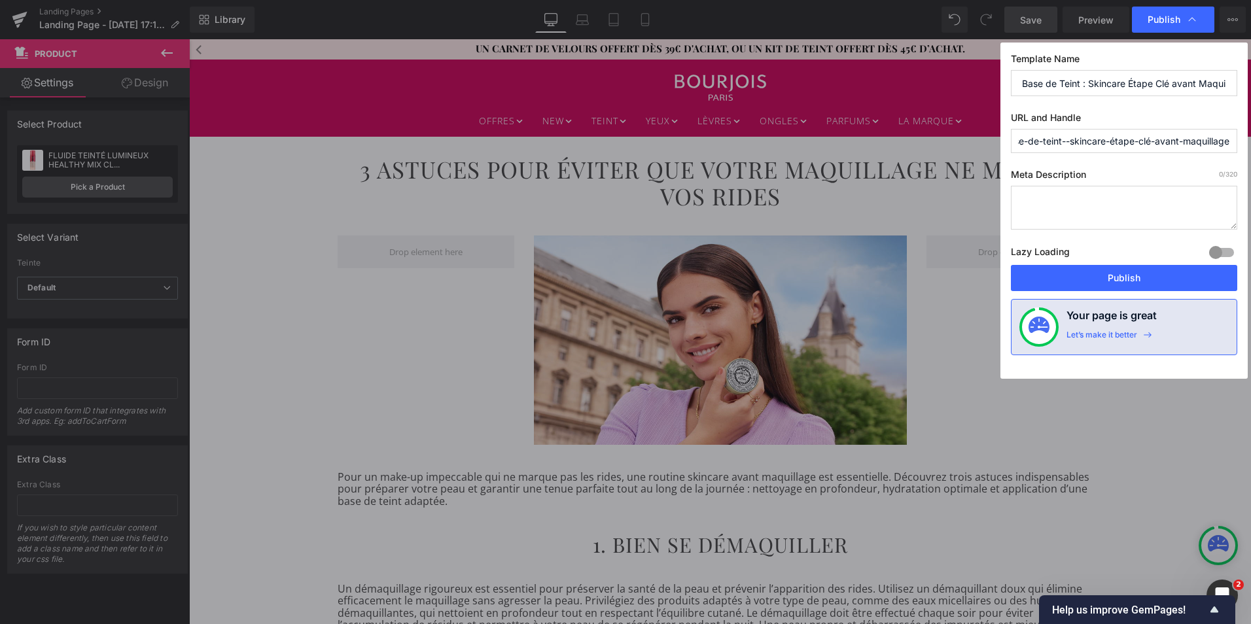
scroll to position [0, 18]
click at [1191, 141] on input "base-de-teint--skincare-étape-clé-avant-maquillage" at bounding box center [1124, 141] width 226 height 24
click at [1087, 141] on input "base-de-teint--skincare-étape-clé-avant-maquillage" at bounding box center [1124, 141] width 226 height 24
click at [1101, 143] on input "base-de-teint-skincare-étape-clé-avant-maquillage" at bounding box center [1124, 141] width 226 height 24
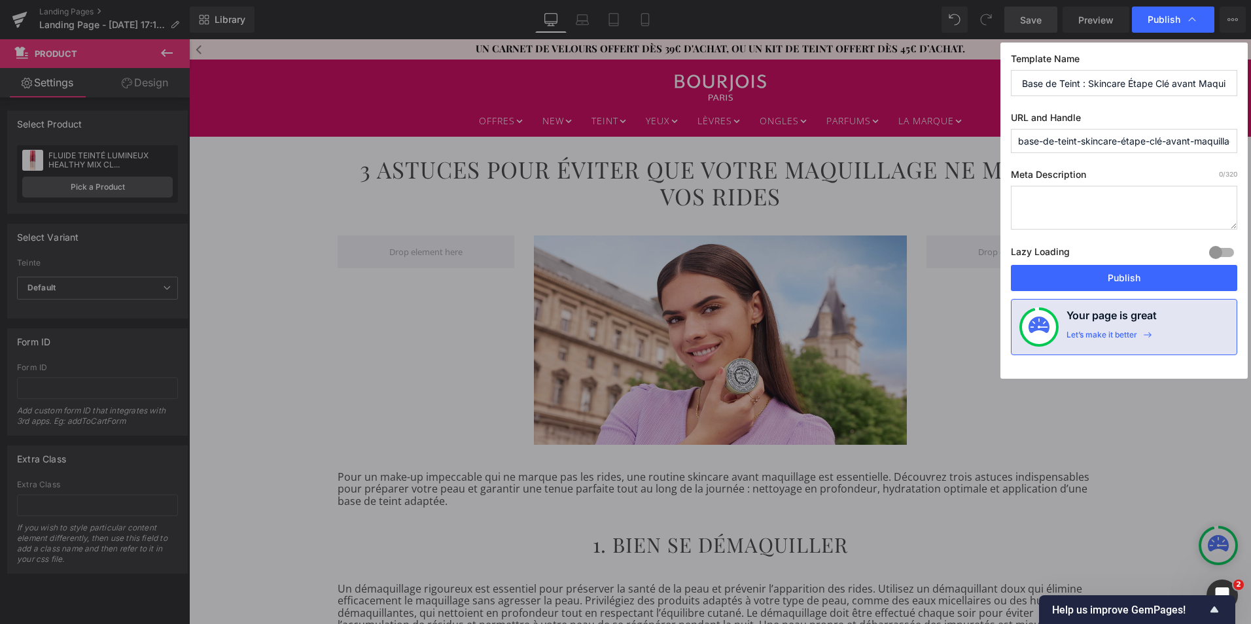
type input "base-de-teint-skincare-étape-clé-avant-maquillage"
click at [1023, 197] on textarea at bounding box center [1124, 208] width 226 height 44
paste textarea "Découvrez nos astuces skincare avant maquillage : nettoyage, hydratation et app…"
type textarea "Découvrez nos astuces skincare avant maquillage : nettoyage, hydratation et app…"
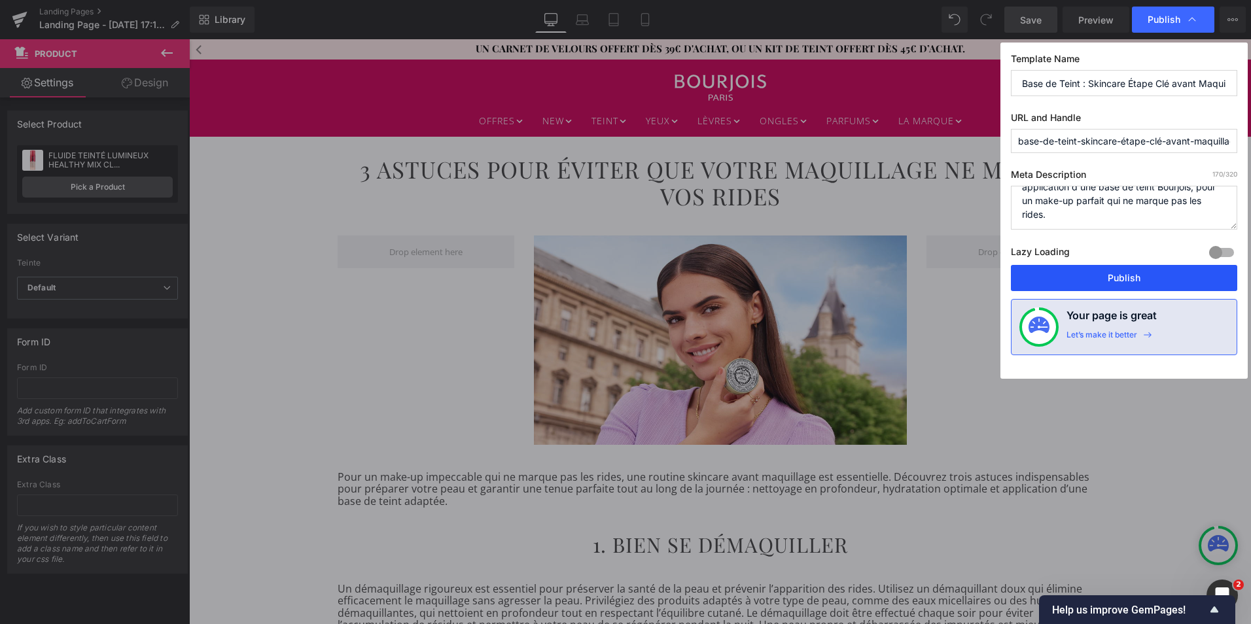
click at [1129, 279] on button "Publish" at bounding box center [1124, 278] width 226 height 26
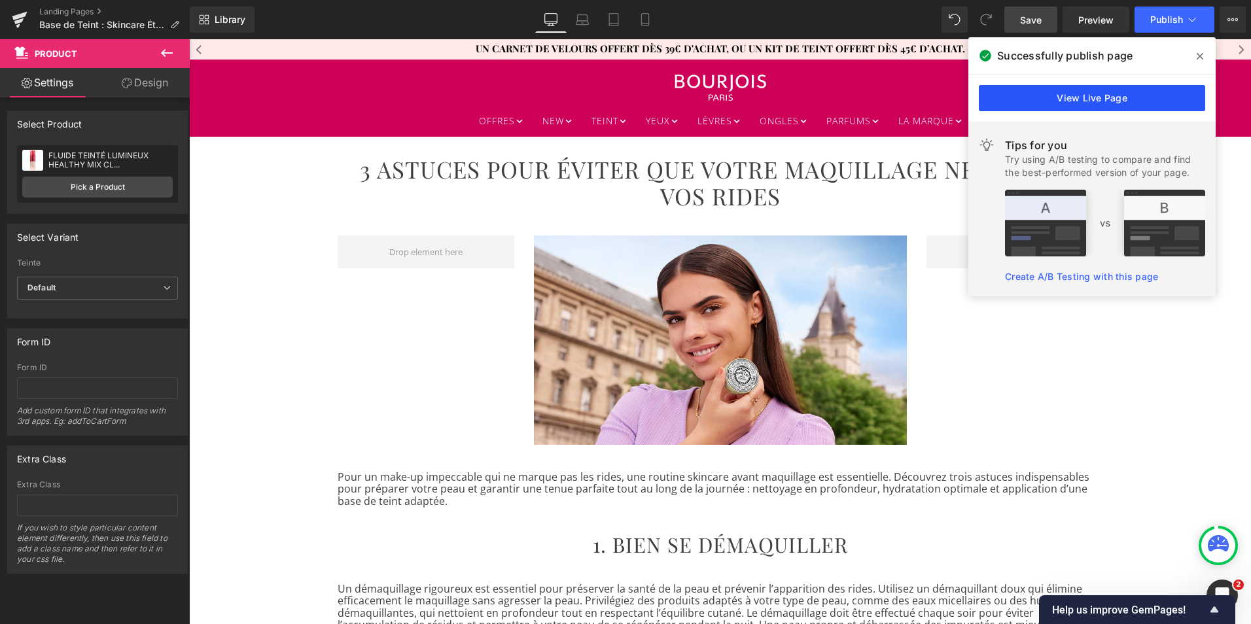
click at [1091, 99] on link "View Live Page" at bounding box center [1092, 98] width 226 height 26
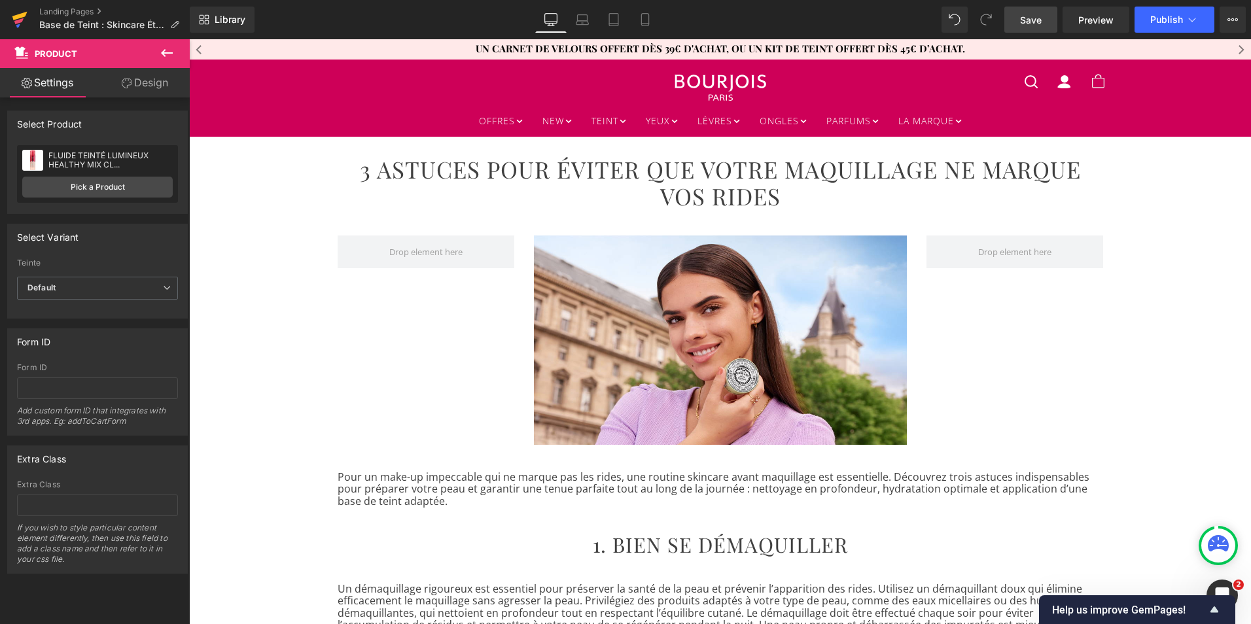
click at [14, 18] on icon at bounding box center [19, 16] width 15 height 9
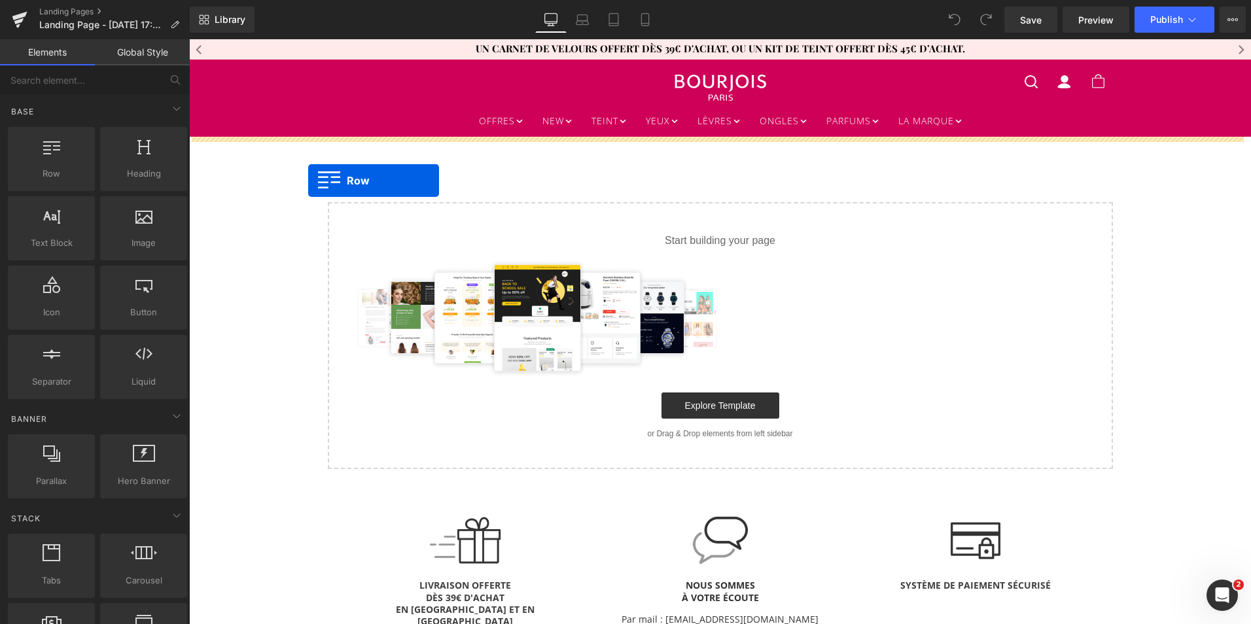
drag, startPoint x: 245, startPoint y: 207, endPoint x: 310, endPoint y: 181, distance: 70.1
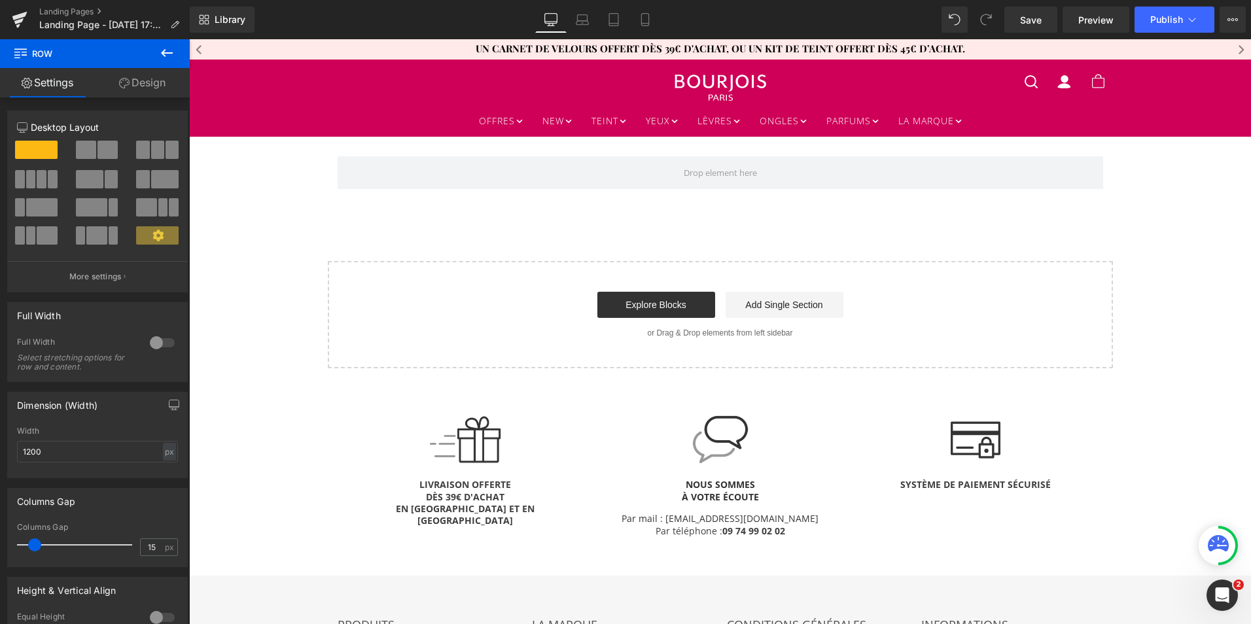
click at [162, 54] on icon at bounding box center [167, 53] width 12 height 8
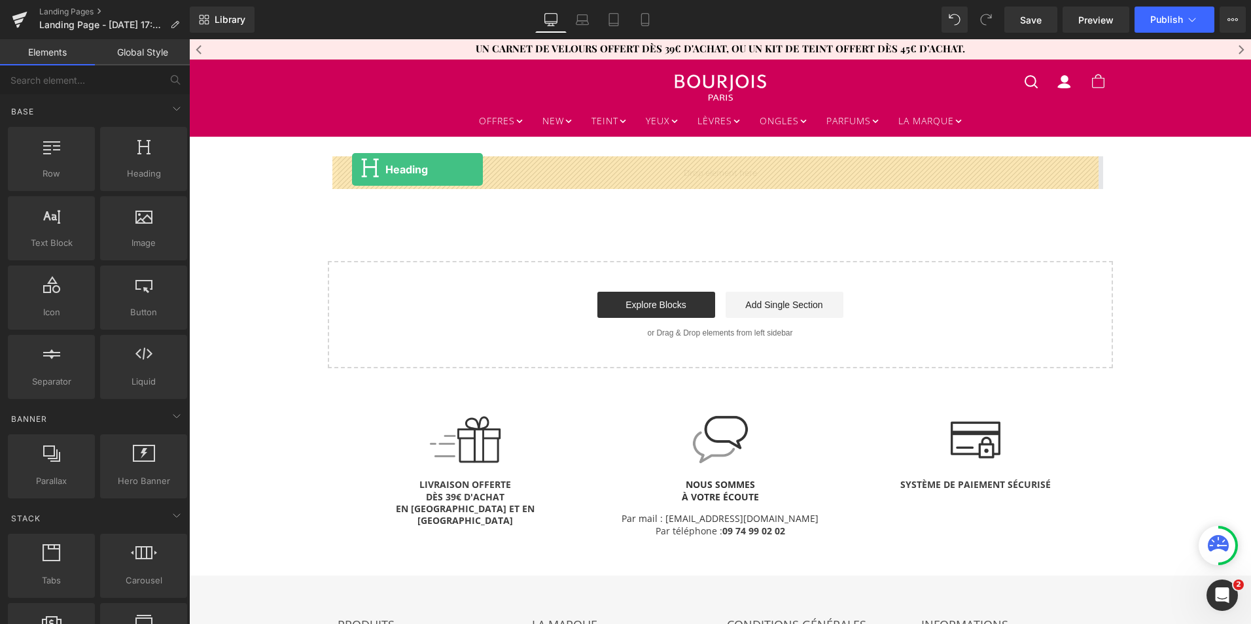
drag, startPoint x: 332, startPoint y: 200, endPoint x: 352, endPoint y: 169, distance: 36.5
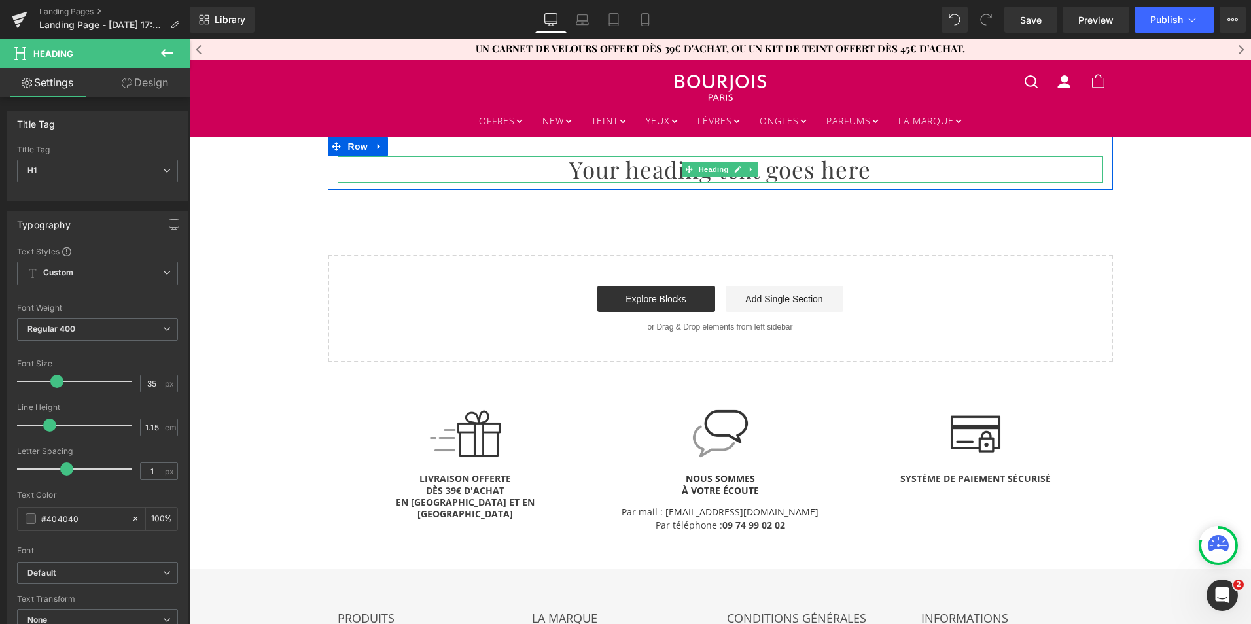
click at [640, 176] on h1 "Your heading text goes here" at bounding box center [721, 169] width 766 height 26
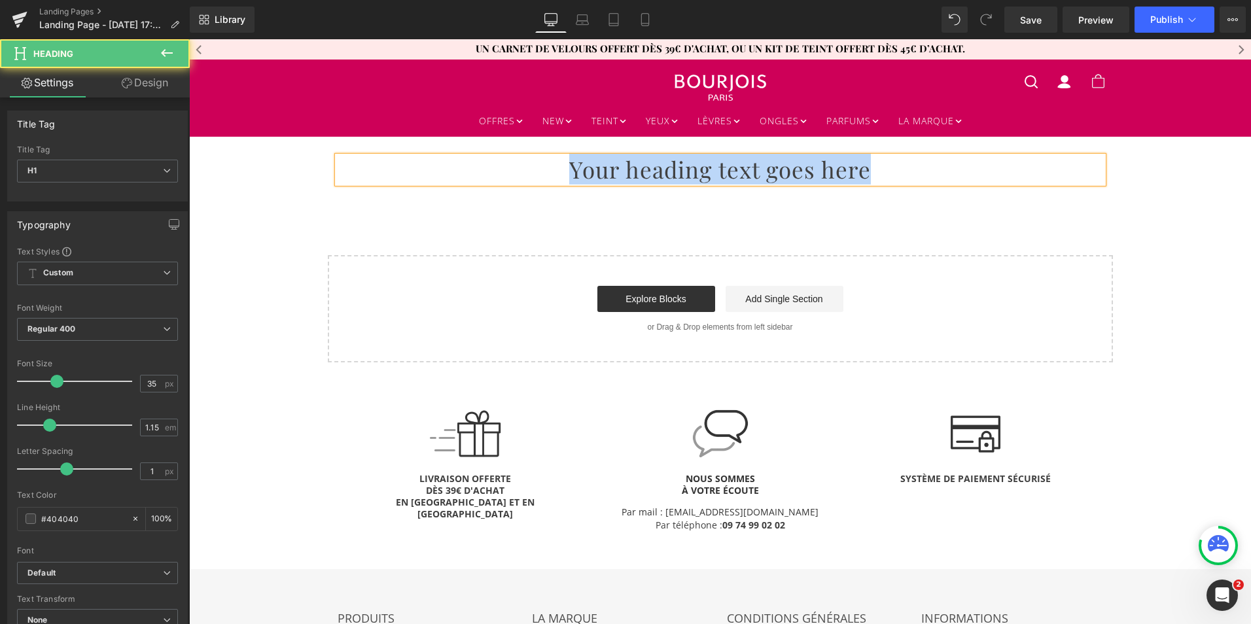
paste div
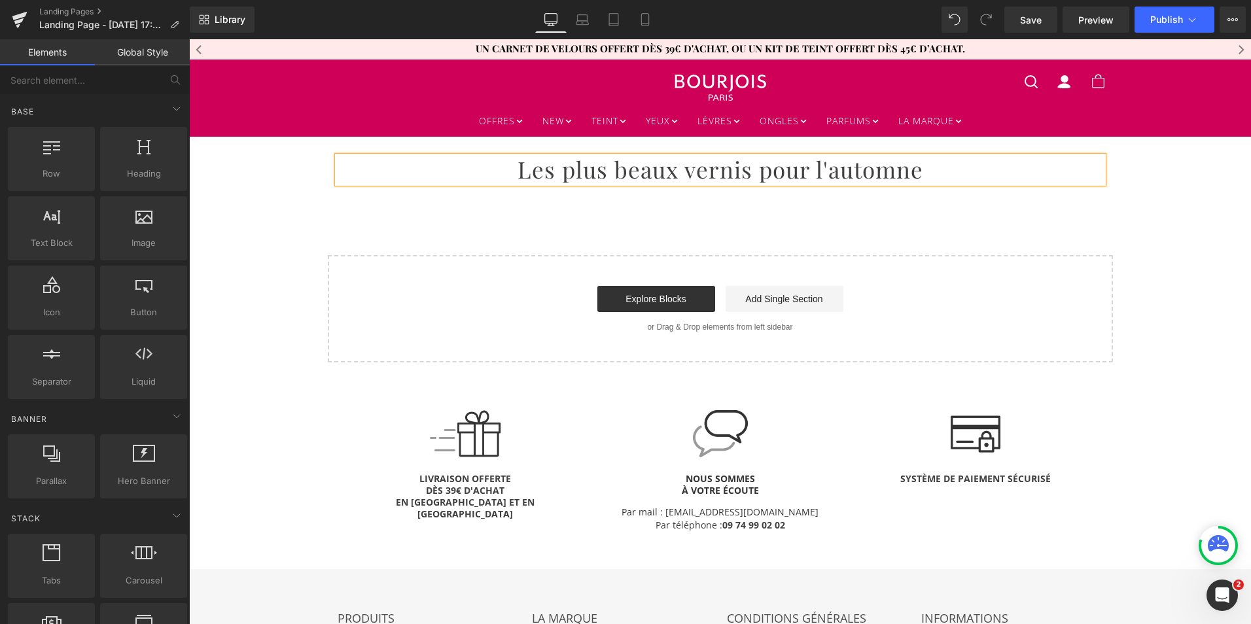
click at [652, 232] on div "Les plus beaux vernis pour l'automne Heading Row Select your layout" at bounding box center [720, 249] width 1062 height 225
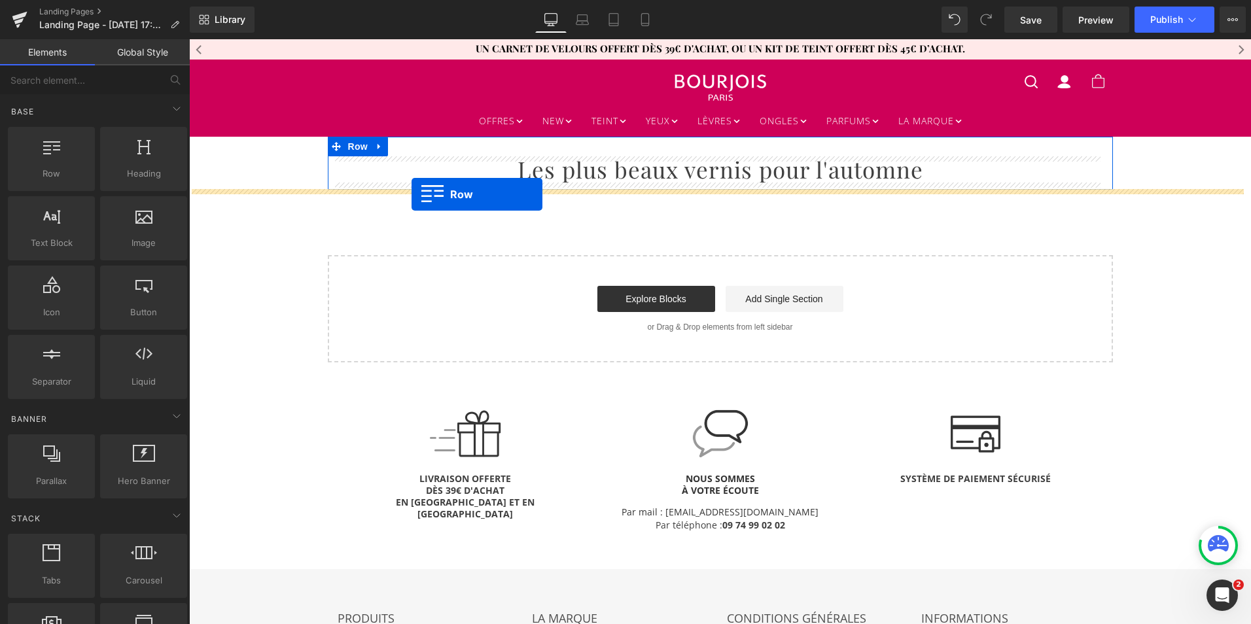
drag, startPoint x: 269, startPoint y: 199, endPoint x: 412, endPoint y: 194, distance: 142.7
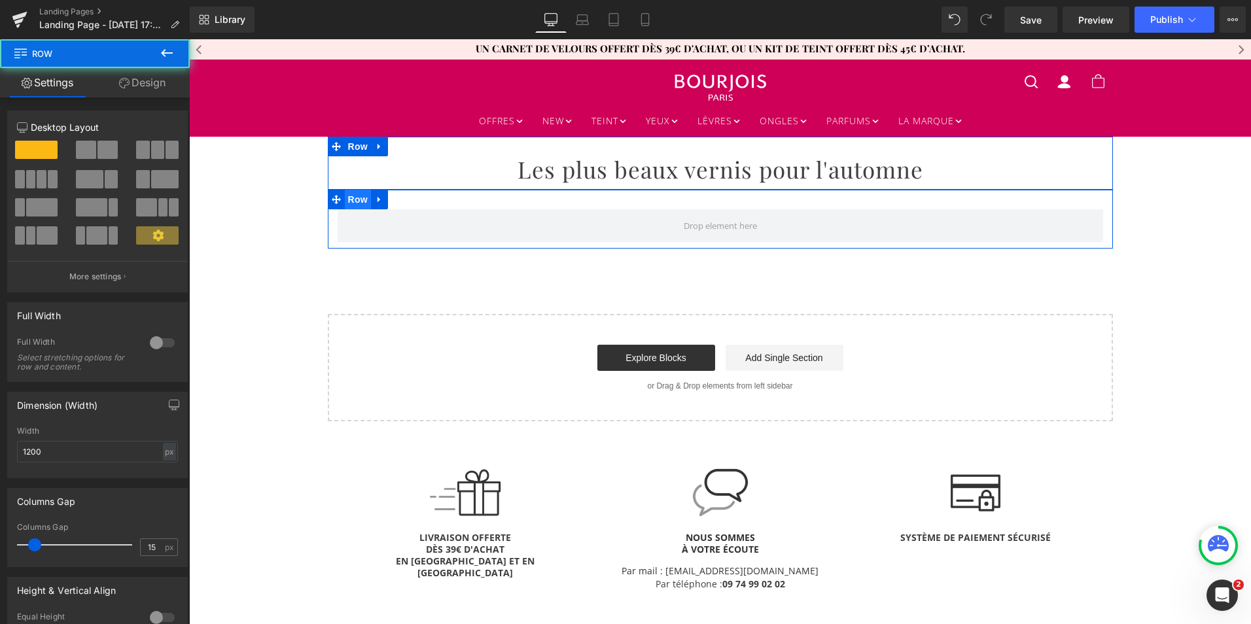
click at [350, 194] on span "Row" at bounding box center [358, 200] width 26 height 20
click at [103, 234] on span at bounding box center [96, 235] width 20 height 18
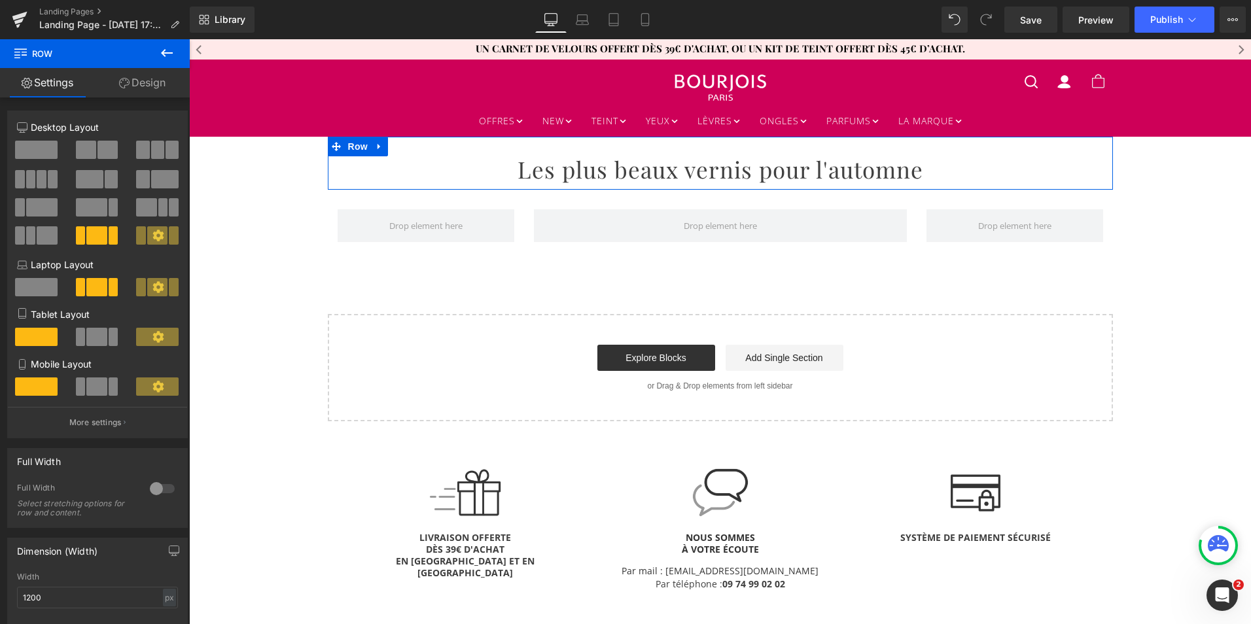
click at [165, 57] on icon at bounding box center [167, 53] width 12 height 8
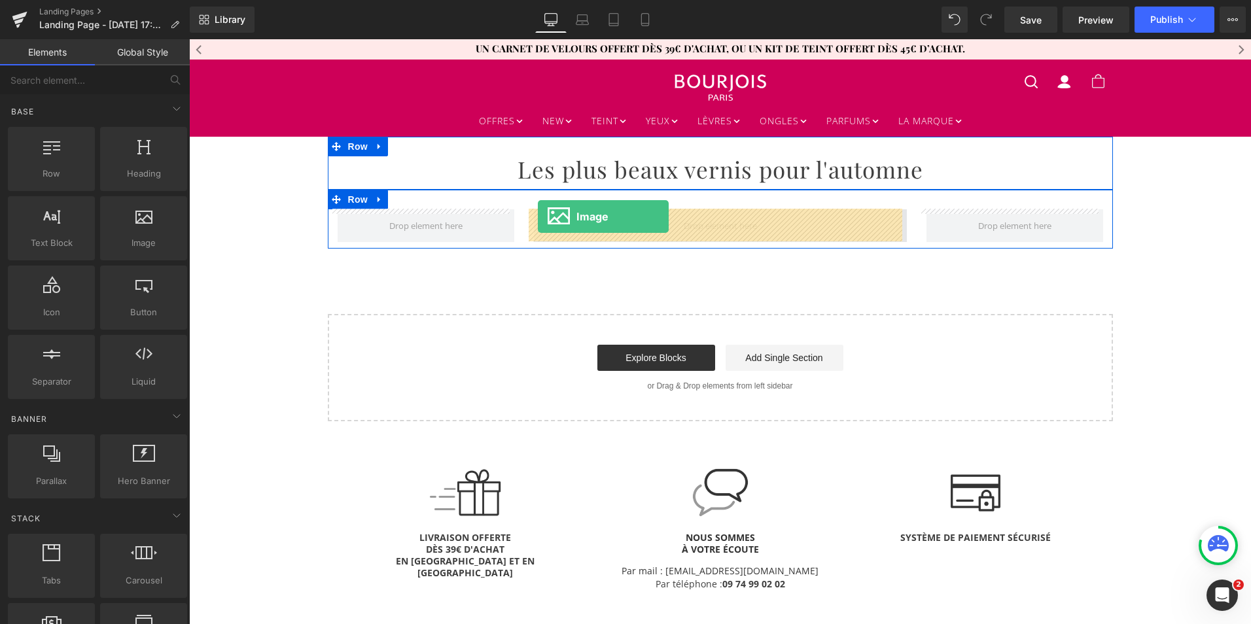
drag, startPoint x: 333, startPoint y: 275, endPoint x: 539, endPoint y: 217, distance: 213.6
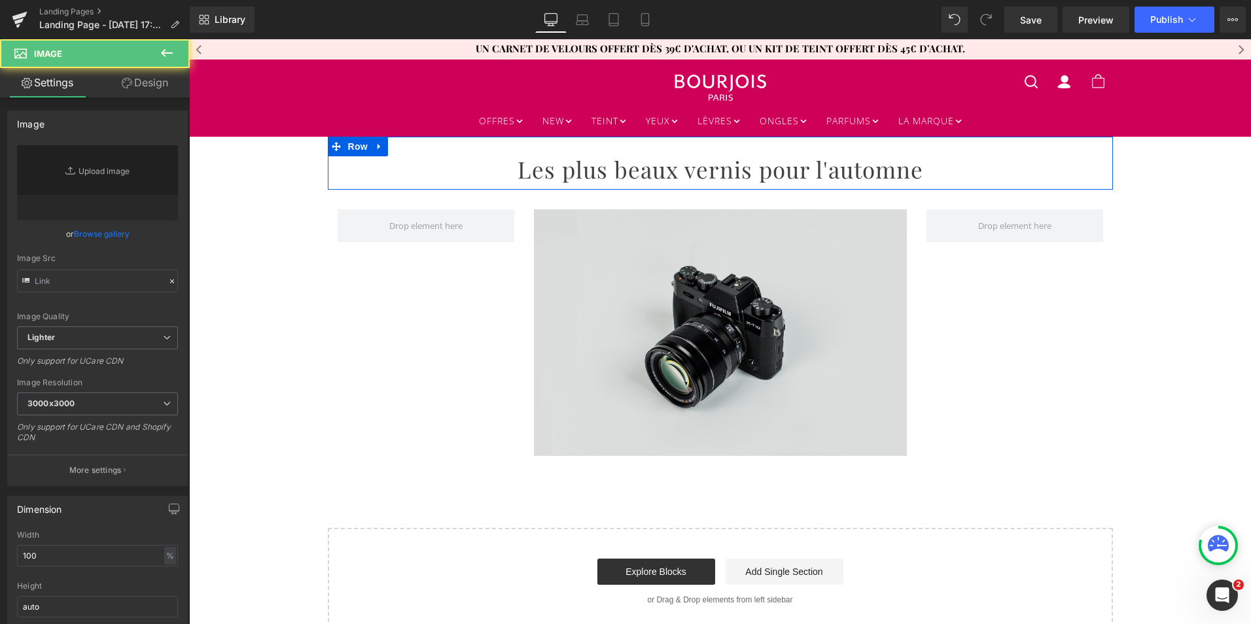
type input "//[DOMAIN_NAME][URL]"
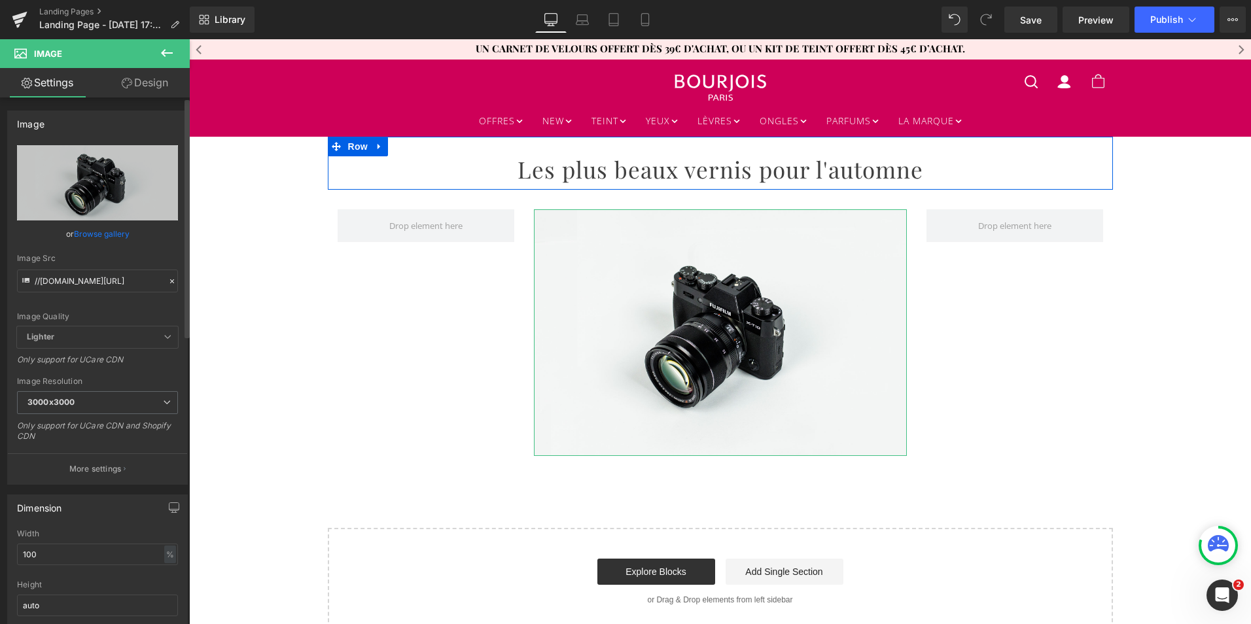
click at [110, 234] on link "Browse gallery" at bounding box center [102, 233] width 56 height 23
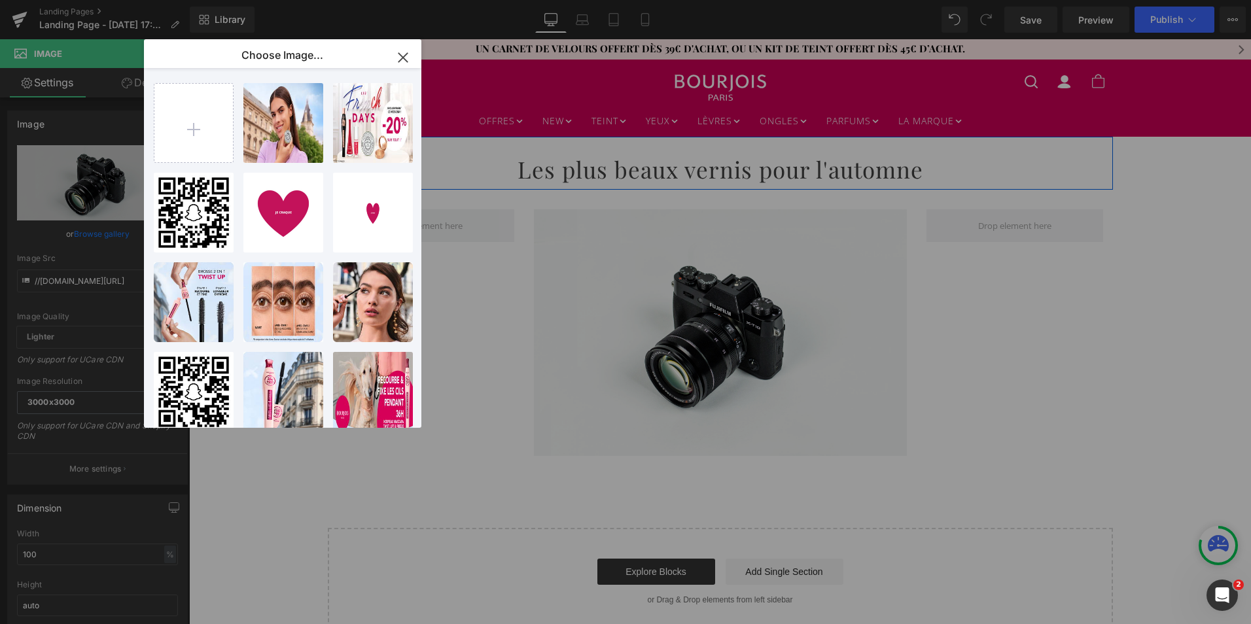
type input "C:\fakepath\Visuel-couverture.jpg"
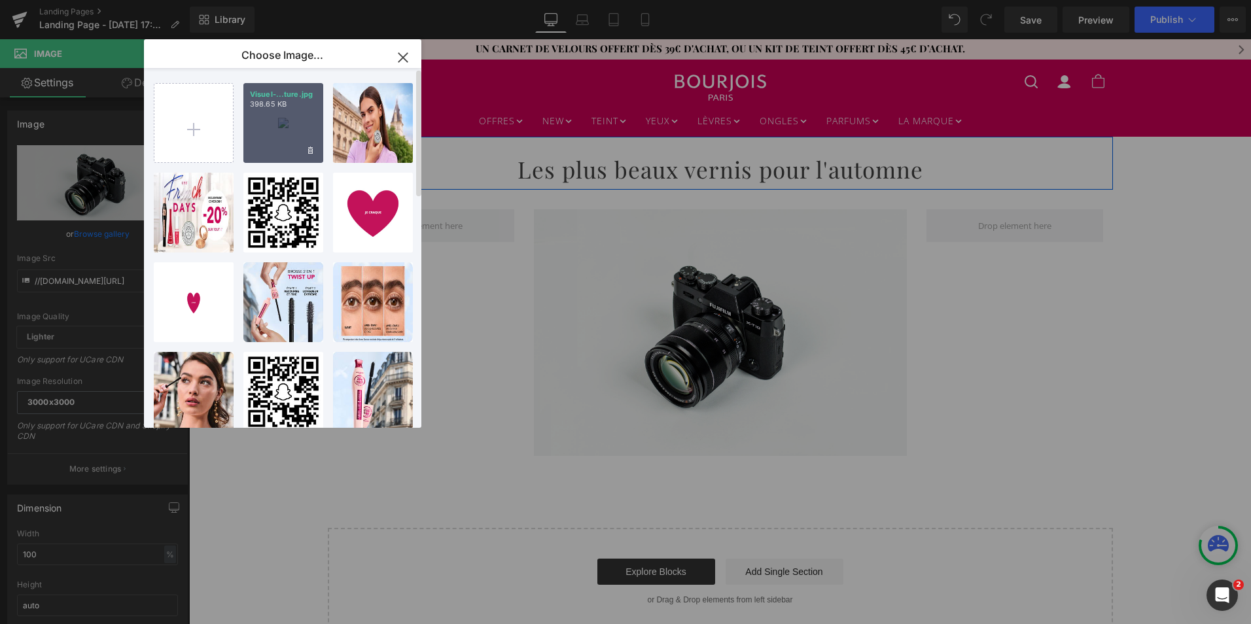
click at [272, 121] on div "Visuel-...ture.jpg 398.65 KB" at bounding box center [283, 123] width 80 height 80
type input "[URL][DOMAIN_NAME]"
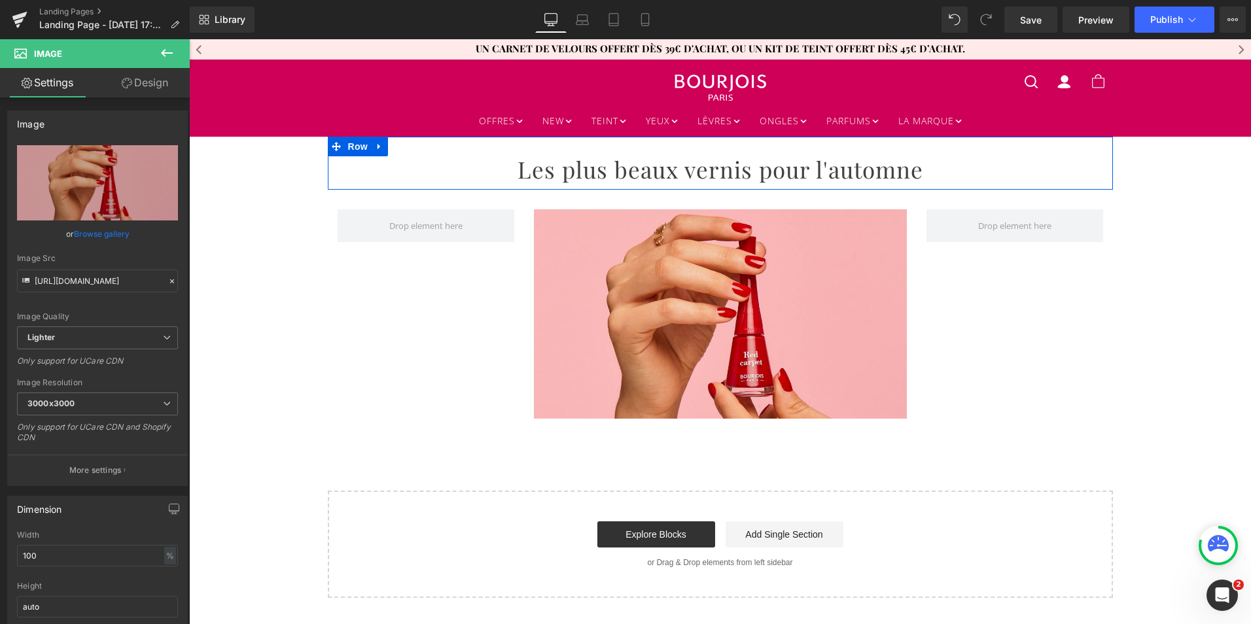
click at [164, 50] on icon at bounding box center [167, 53] width 12 height 8
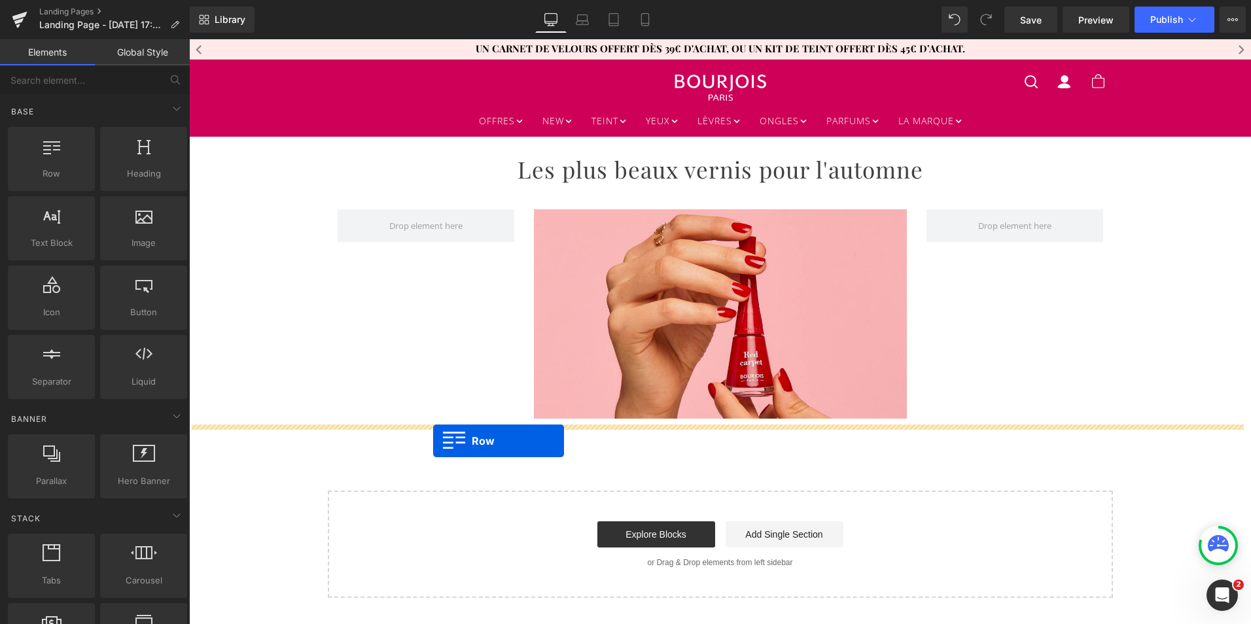
drag, startPoint x: 242, startPoint y: 214, endPoint x: 433, endPoint y: 441, distance: 296.8
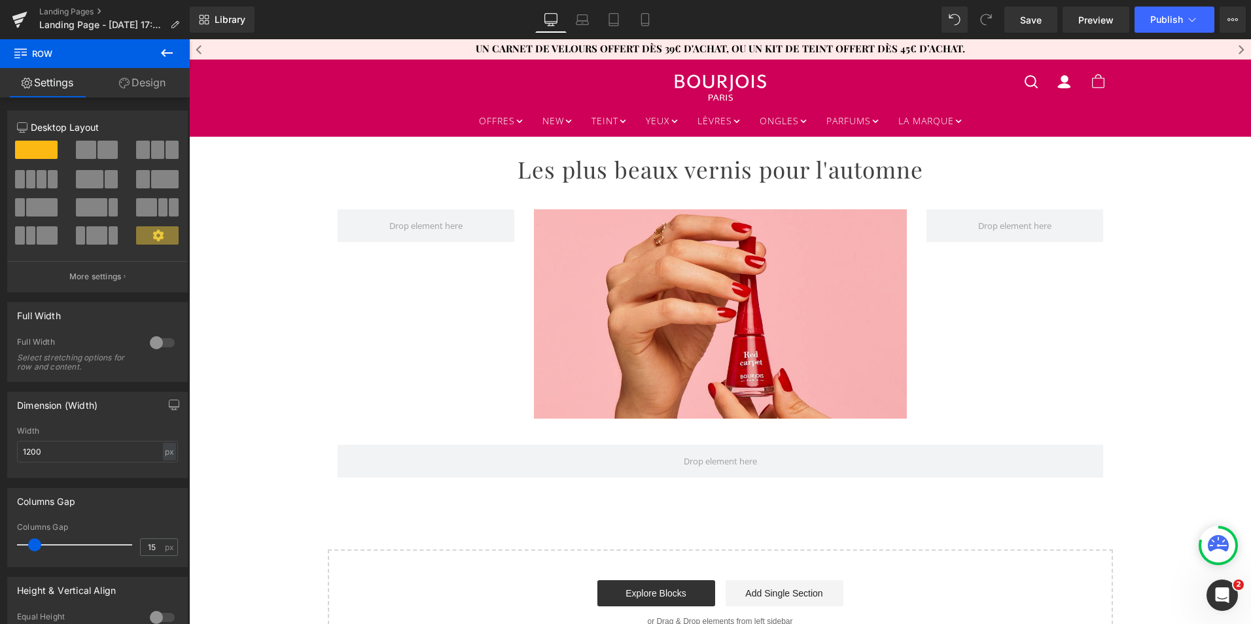
click at [169, 48] on icon at bounding box center [167, 53] width 16 height 16
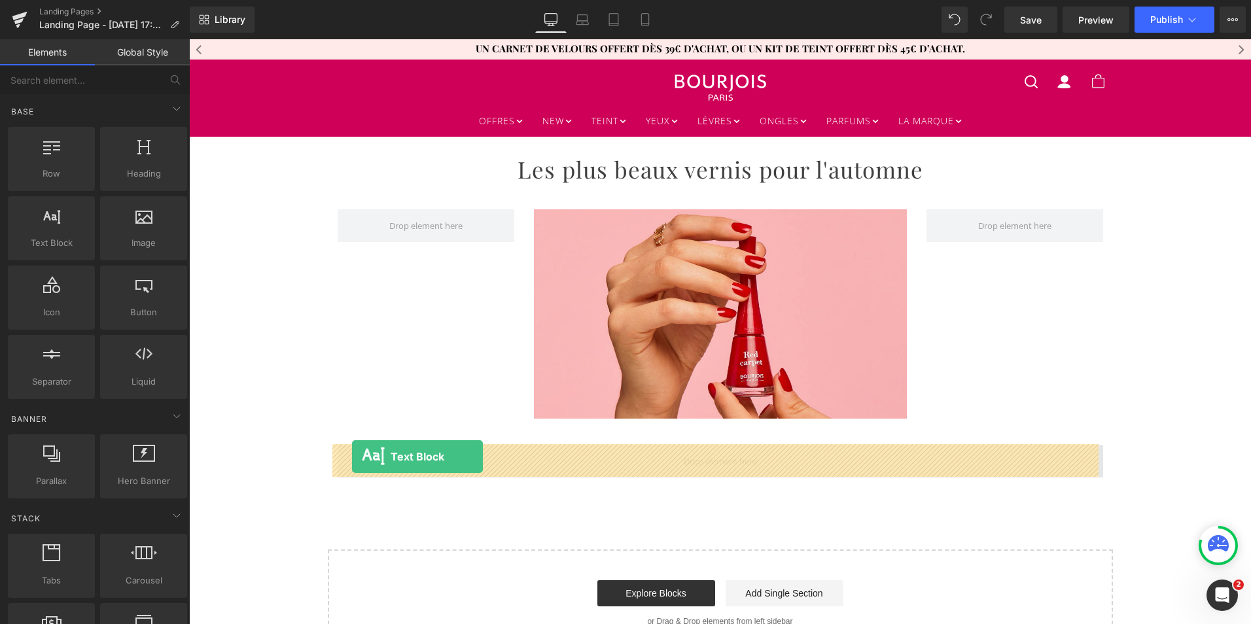
drag, startPoint x: 251, startPoint y: 282, endPoint x: 352, endPoint y: 457, distance: 202.0
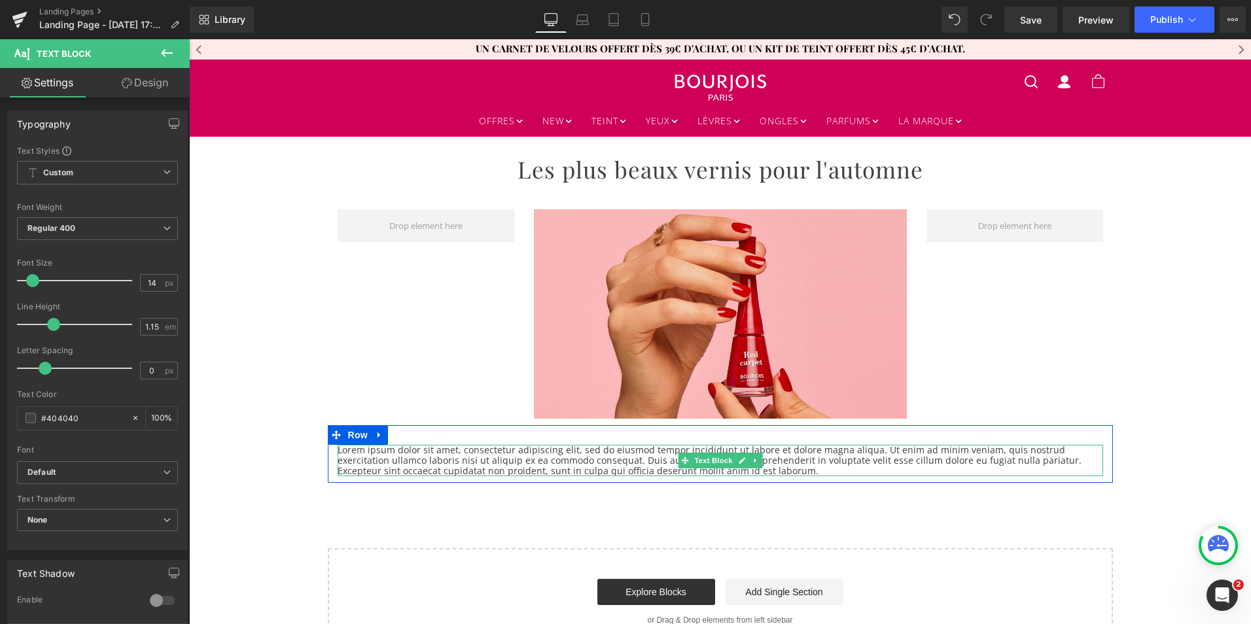
click at [434, 467] on p "Lorem ipsum dolor sit amet, consectetur adipiscing elit, sed do eiusmod tempor …" at bounding box center [721, 460] width 766 height 31
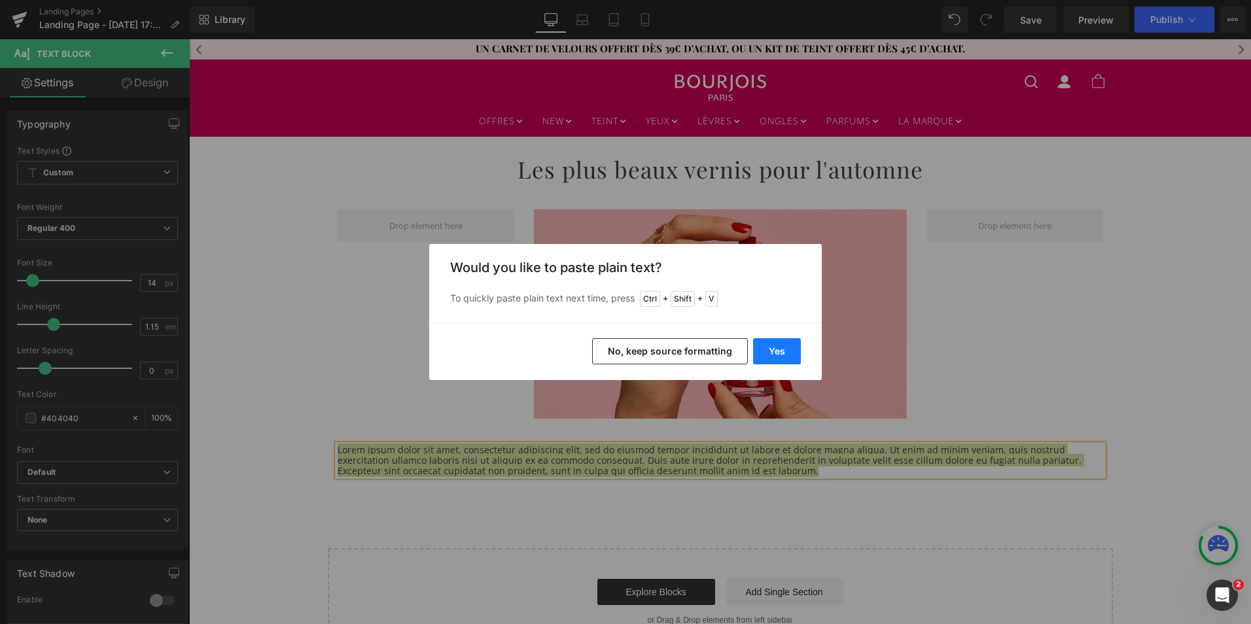
click at [790, 347] on button "Yes" at bounding box center [777, 351] width 48 height 26
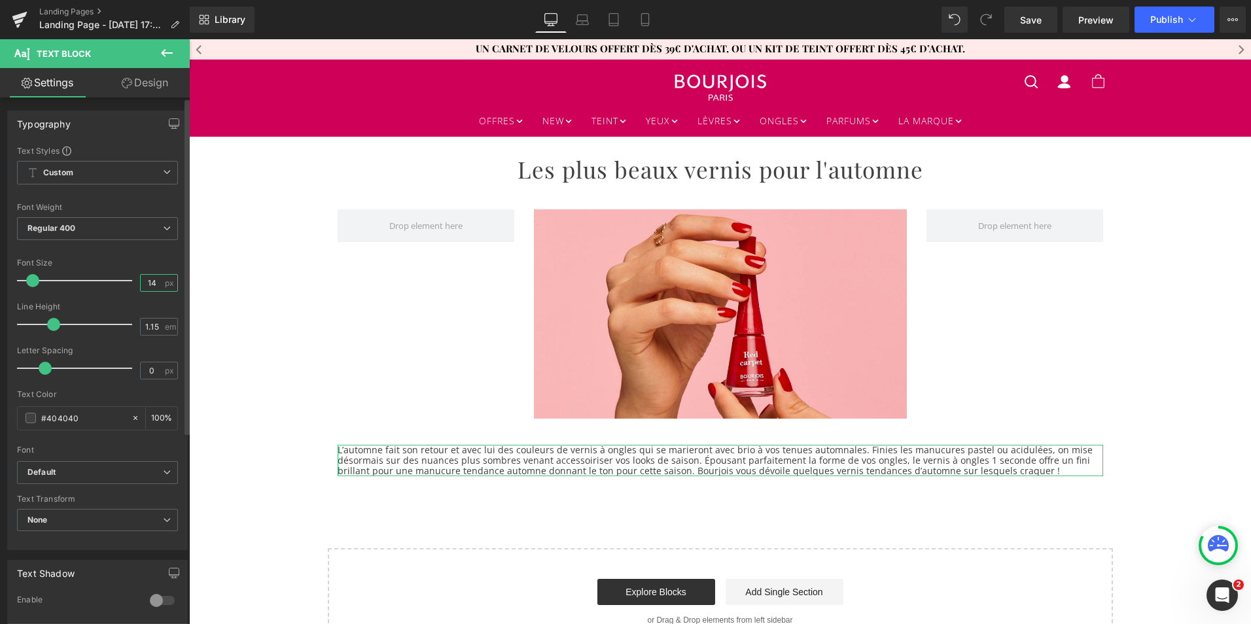
click at [151, 282] on input "14" at bounding box center [152, 283] width 23 height 16
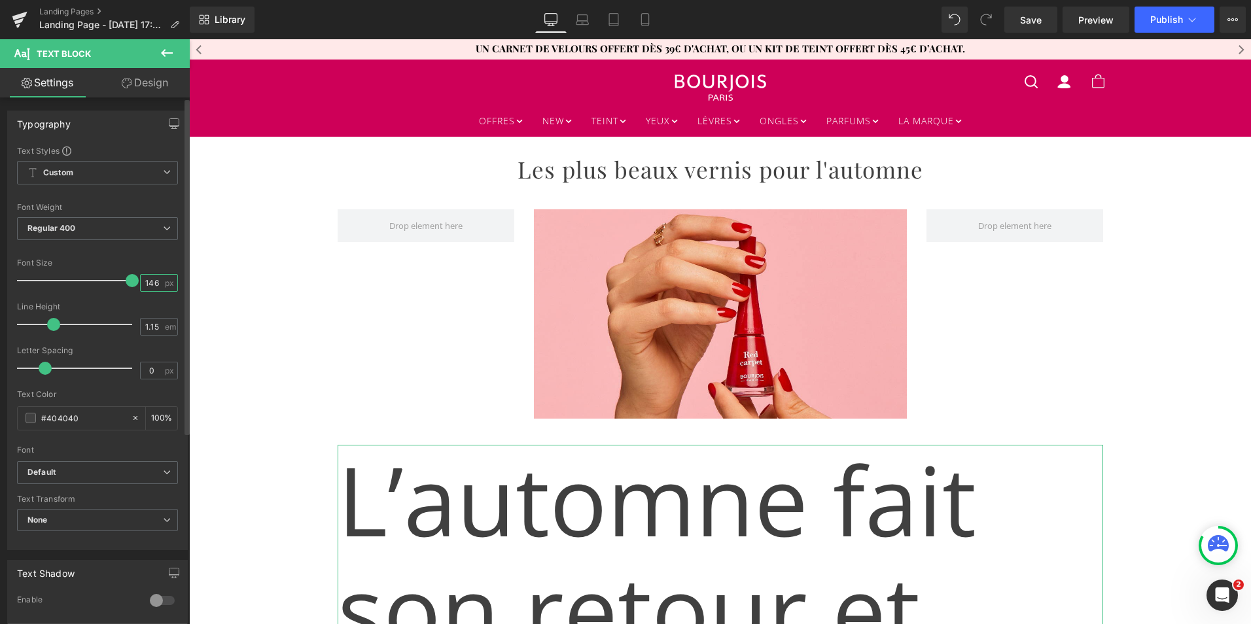
type input "16"
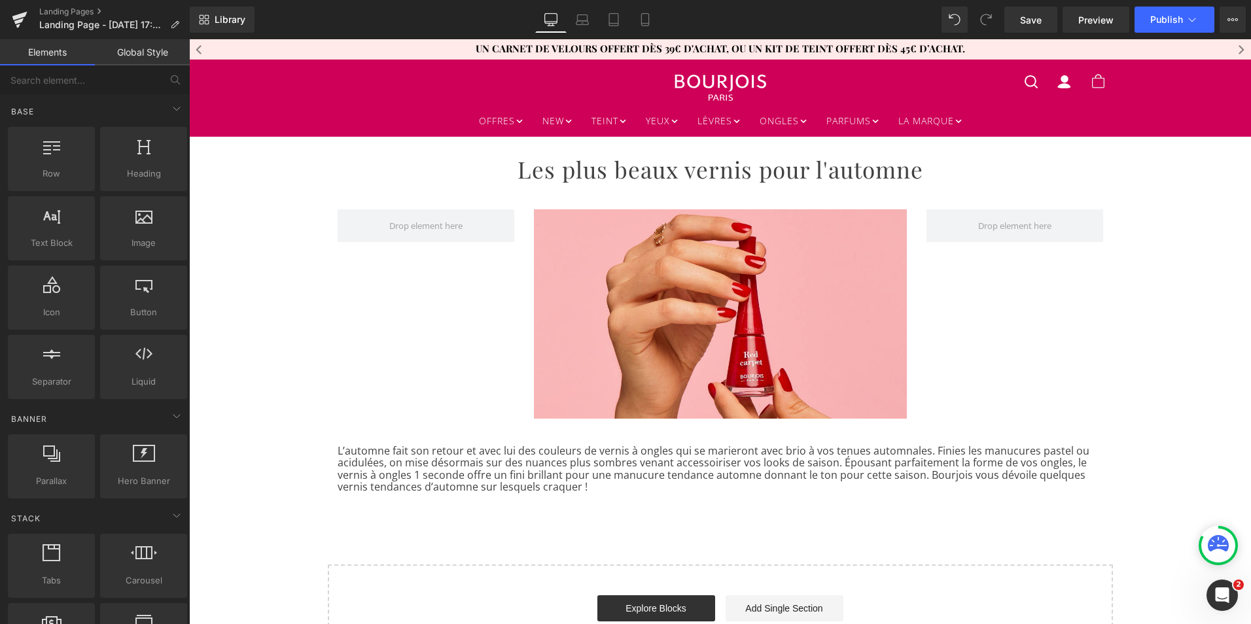
click at [548, 528] on div "Les plus beaux vernis pour l'automne Heading Row Image Row L’automne fait son r…" at bounding box center [720, 404] width 1062 height 535
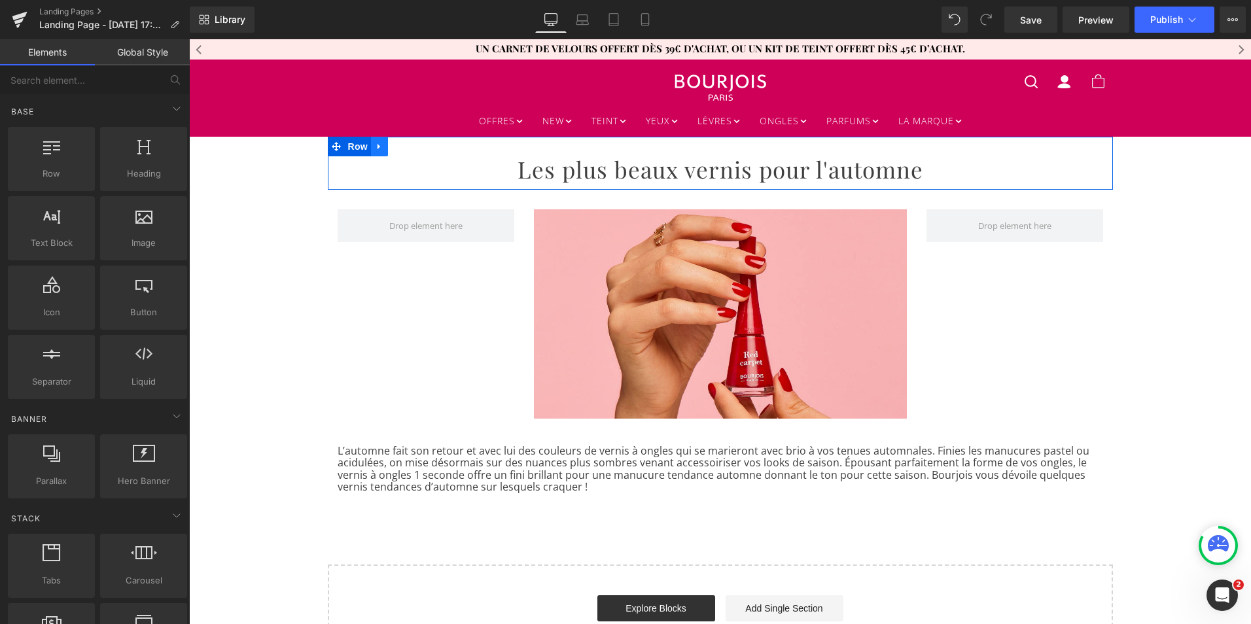
click at [375, 149] on icon at bounding box center [379, 147] width 9 height 10
click at [392, 148] on icon at bounding box center [396, 146] width 9 height 9
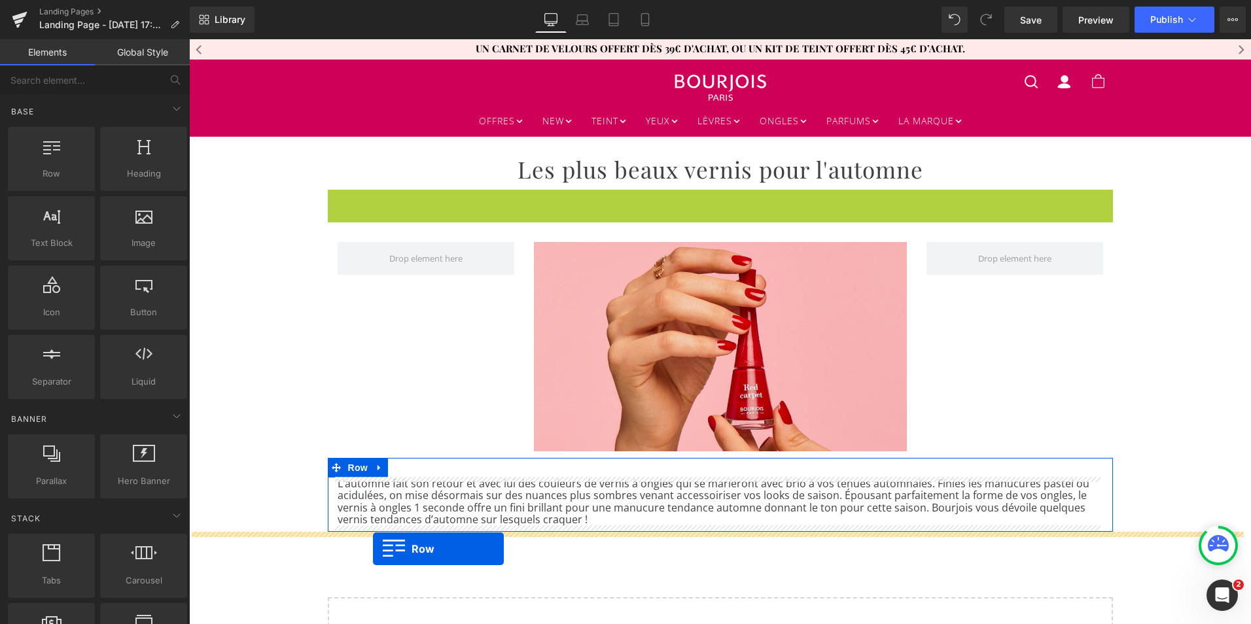
drag, startPoint x: 330, startPoint y: 201, endPoint x: 373, endPoint y: 549, distance: 350.7
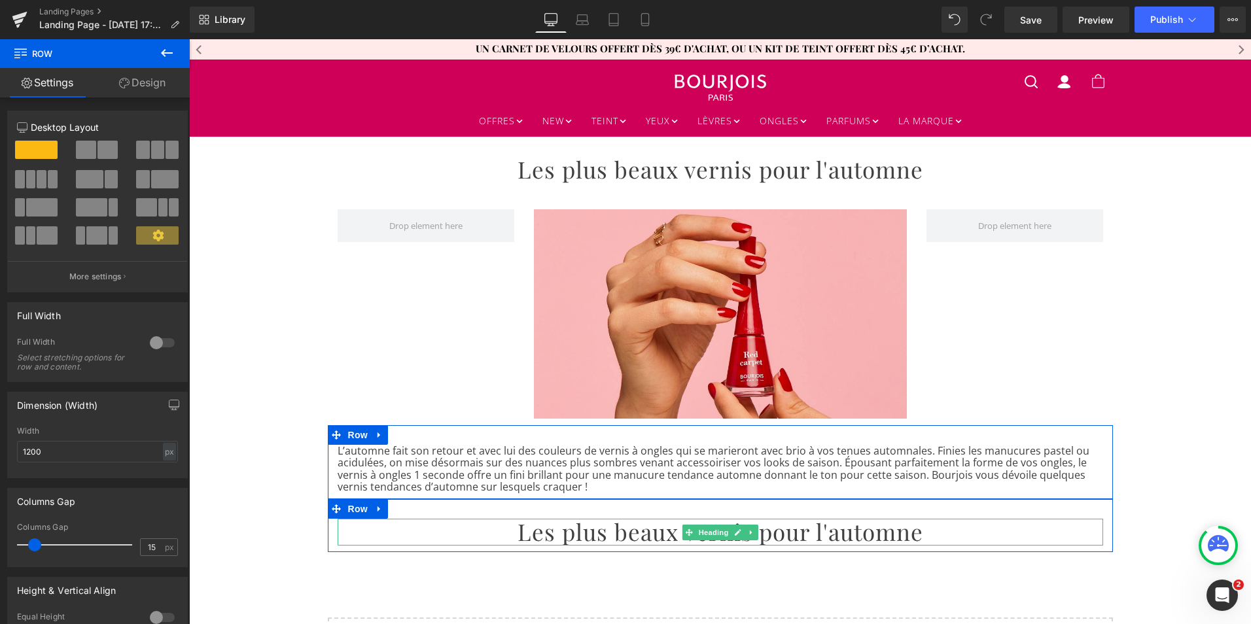
click at [441, 540] on h1 "Les plus beaux vernis pour l'automne" at bounding box center [721, 532] width 766 height 26
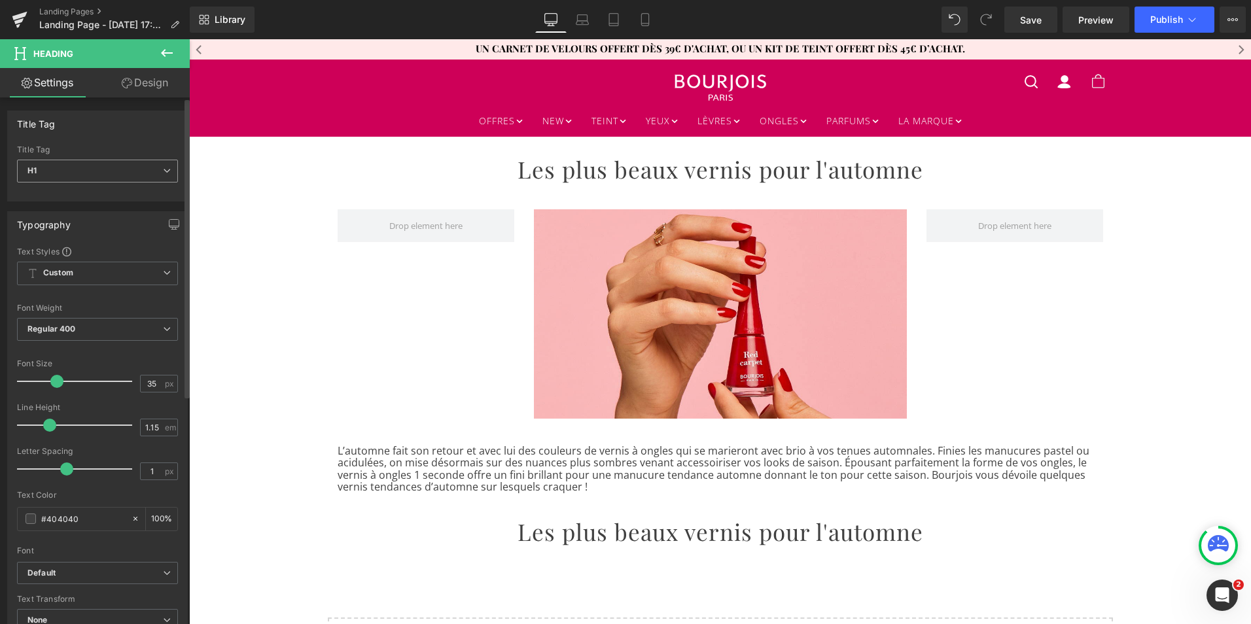
click at [163, 174] on icon at bounding box center [167, 171] width 8 height 8
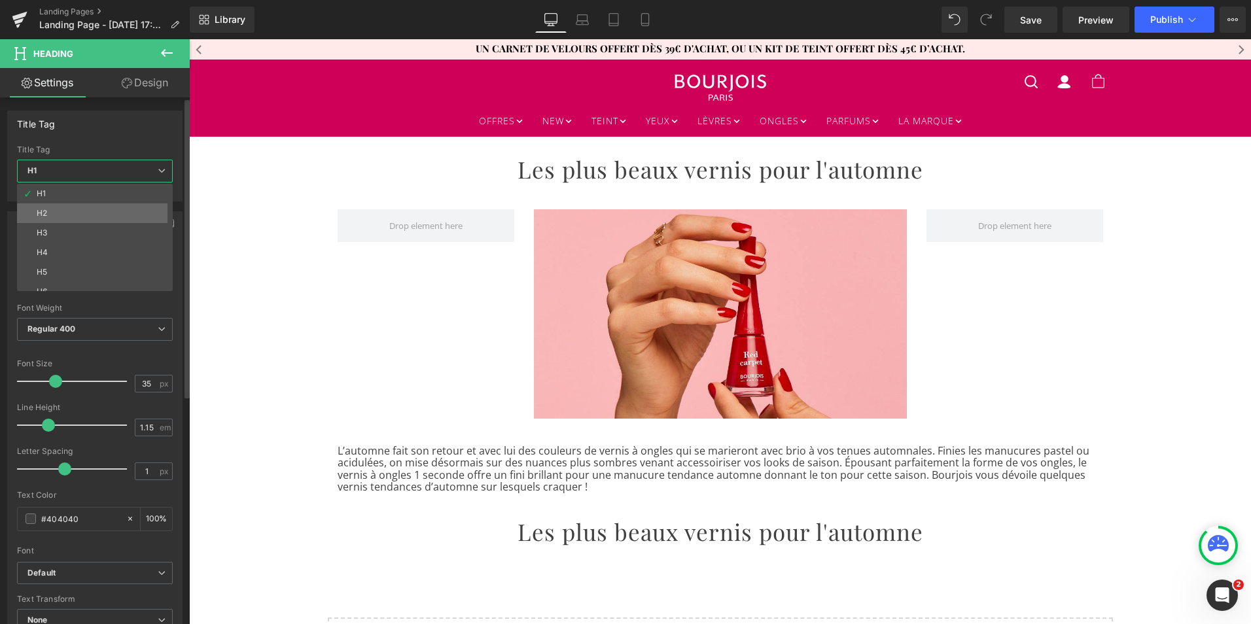
click at [127, 217] on li "H2" at bounding box center [98, 214] width 162 height 20
type input "31"
type input "100"
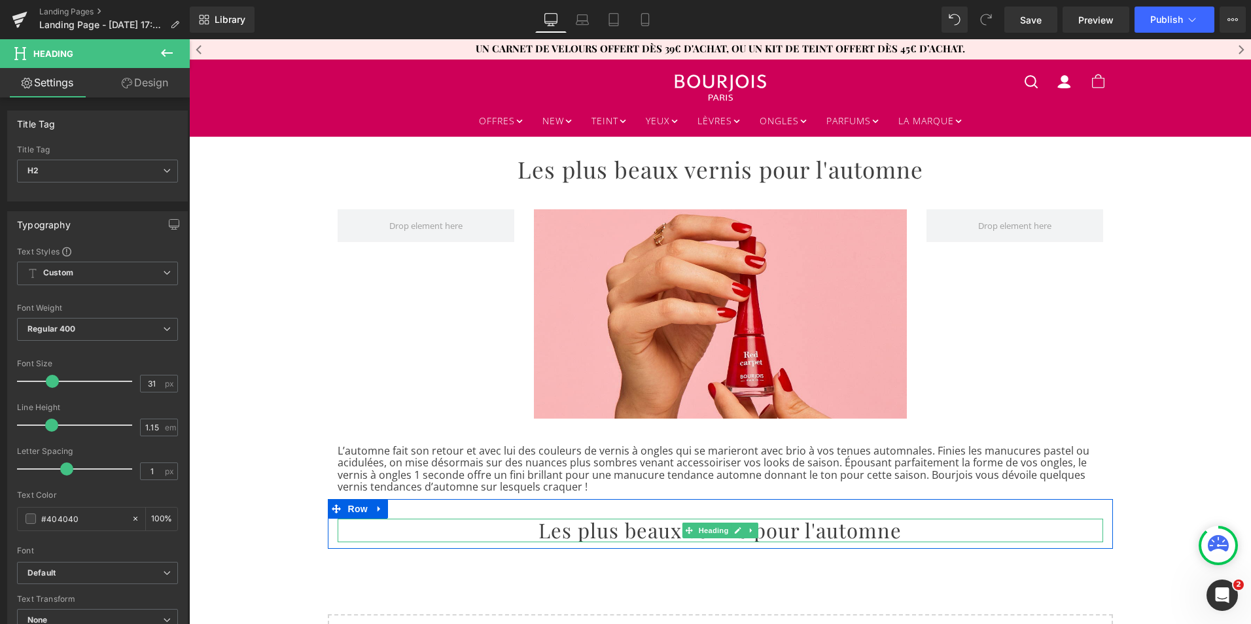
click at [560, 532] on h2 "Les plus beaux vernis pour l'automne" at bounding box center [721, 531] width 766 height 24
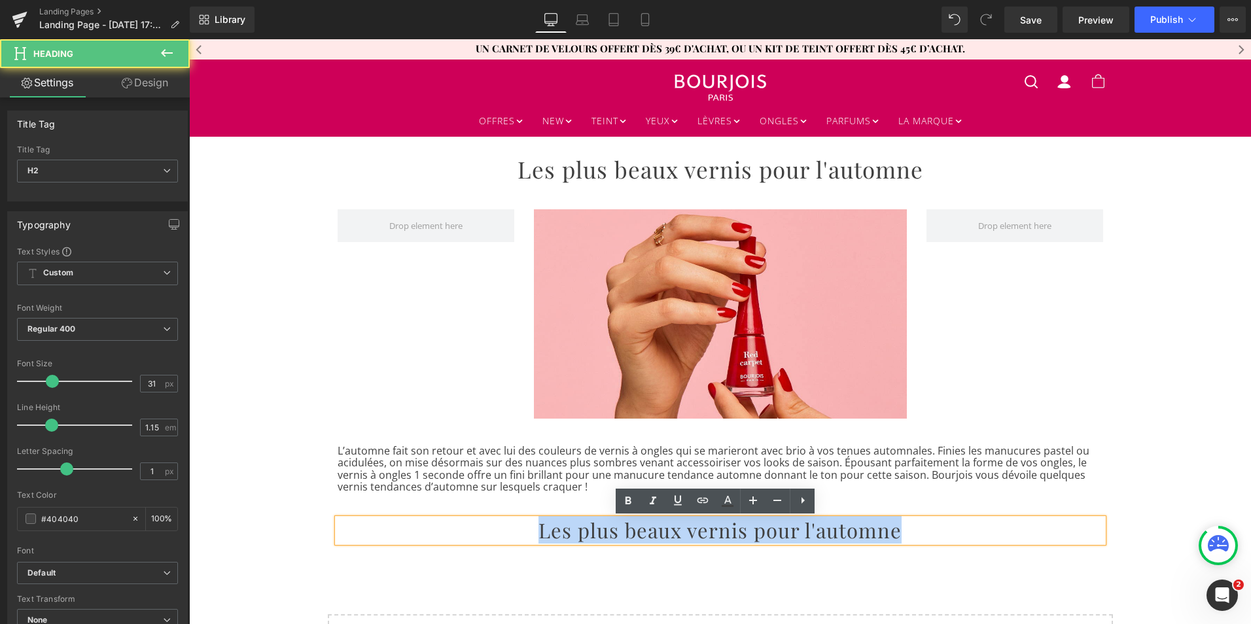
paste div
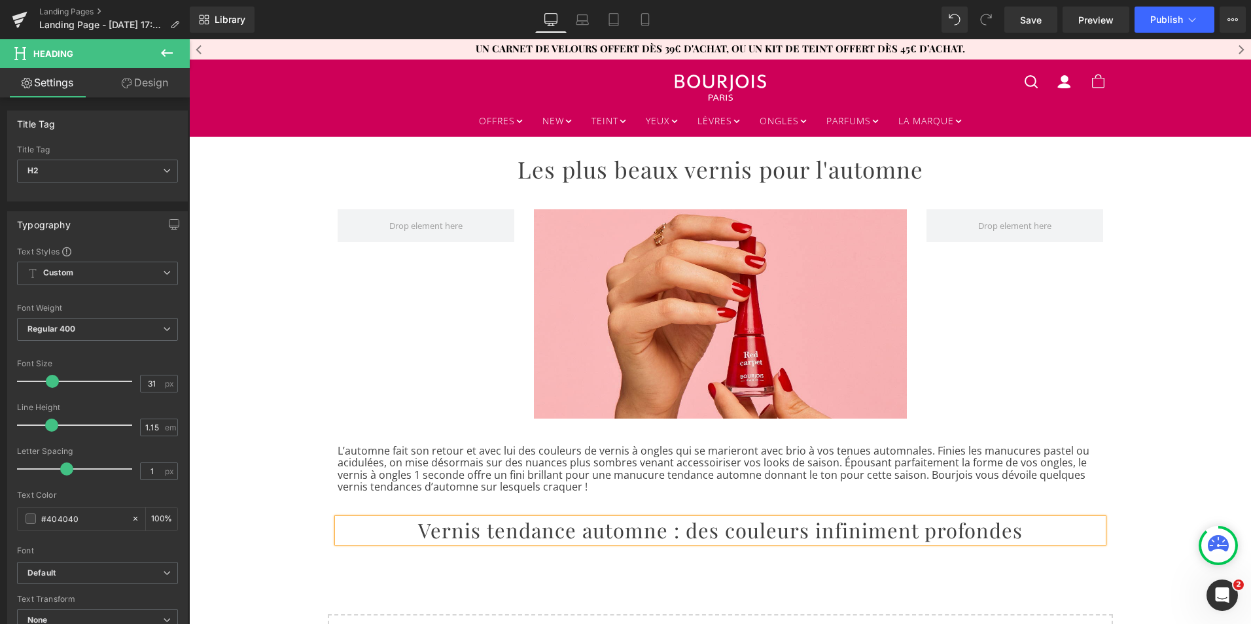
click at [627, 565] on div "Rendering Content" at bounding box center [626, 572] width 80 height 14
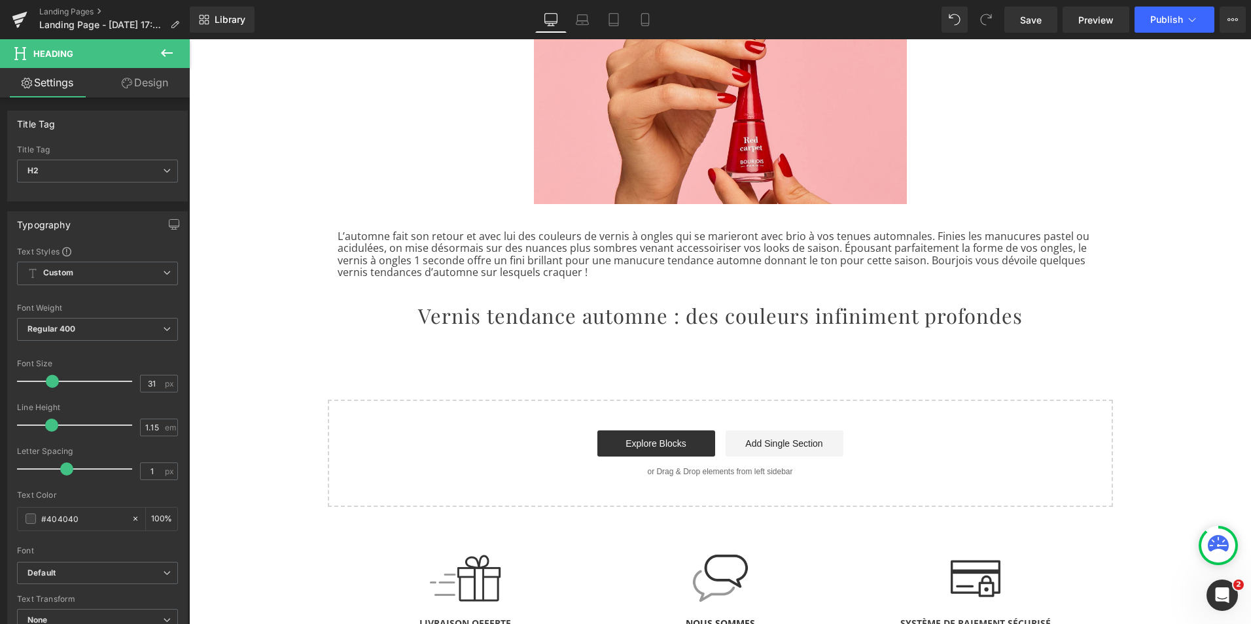
scroll to position [215, 0]
click at [378, 222] on icon at bounding box center [379, 220] width 9 height 10
click at [392, 221] on icon at bounding box center [396, 219] width 9 height 9
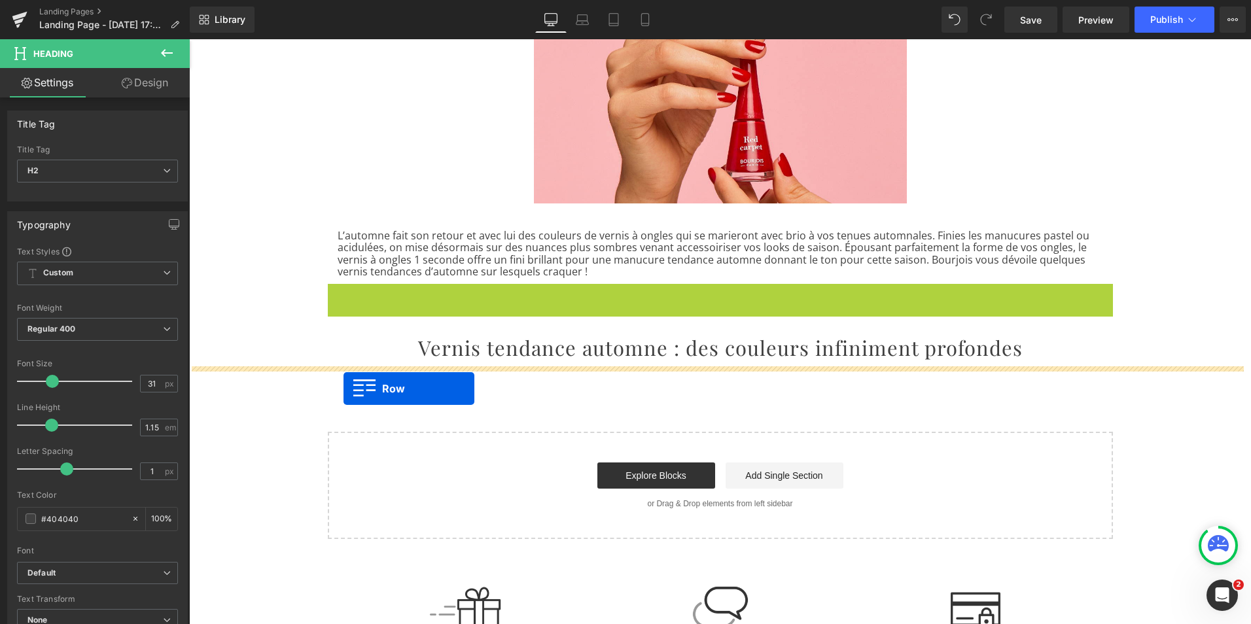
drag, startPoint x: 330, startPoint y: 298, endPoint x: 344, endPoint y: 389, distance: 91.2
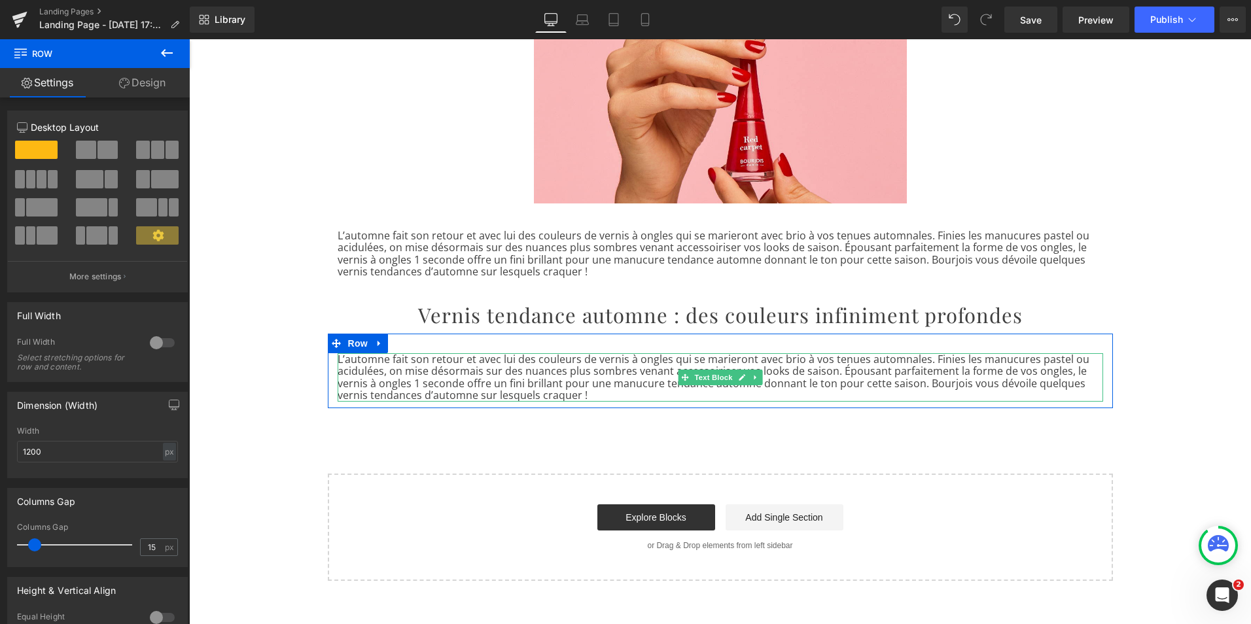
click at [397, 378] on p "L’automne fait son retour et avec lui des couleurs de vernis à ongles qui se ma…" at bounding box center [721, 377] width 766 height 48
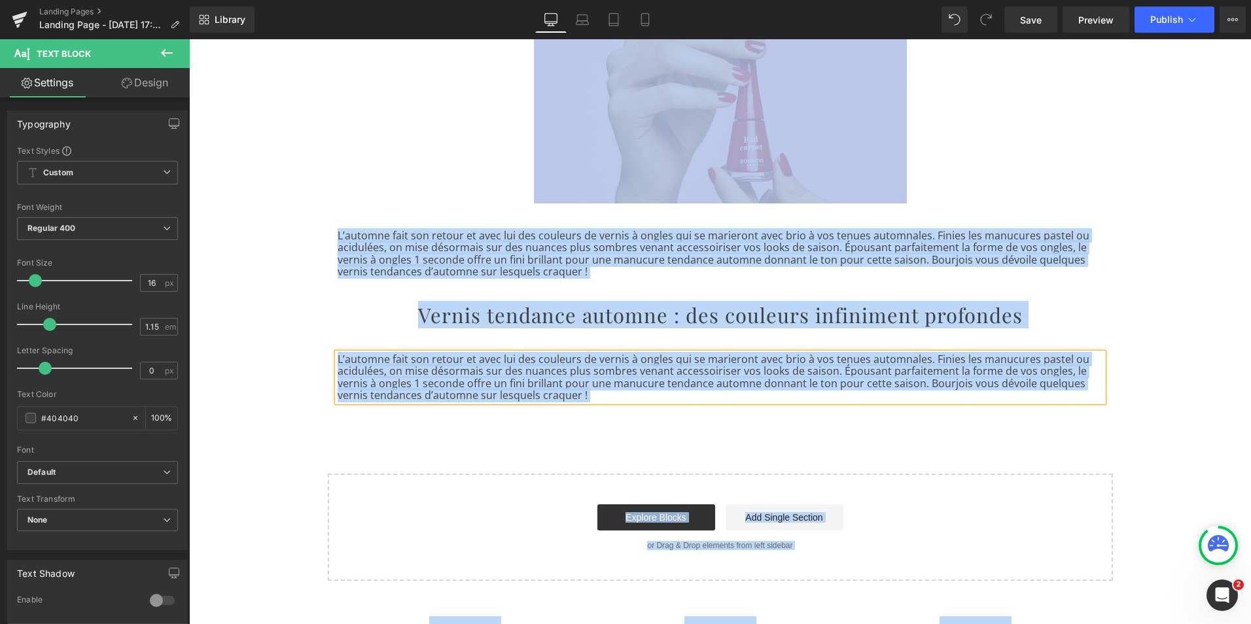
click at [419, 382] on p "L’automne fait son retour et avec lui des couleurs de vernis à ongles qui se ma…" at bounding box center [721, 377] width 766 height 48
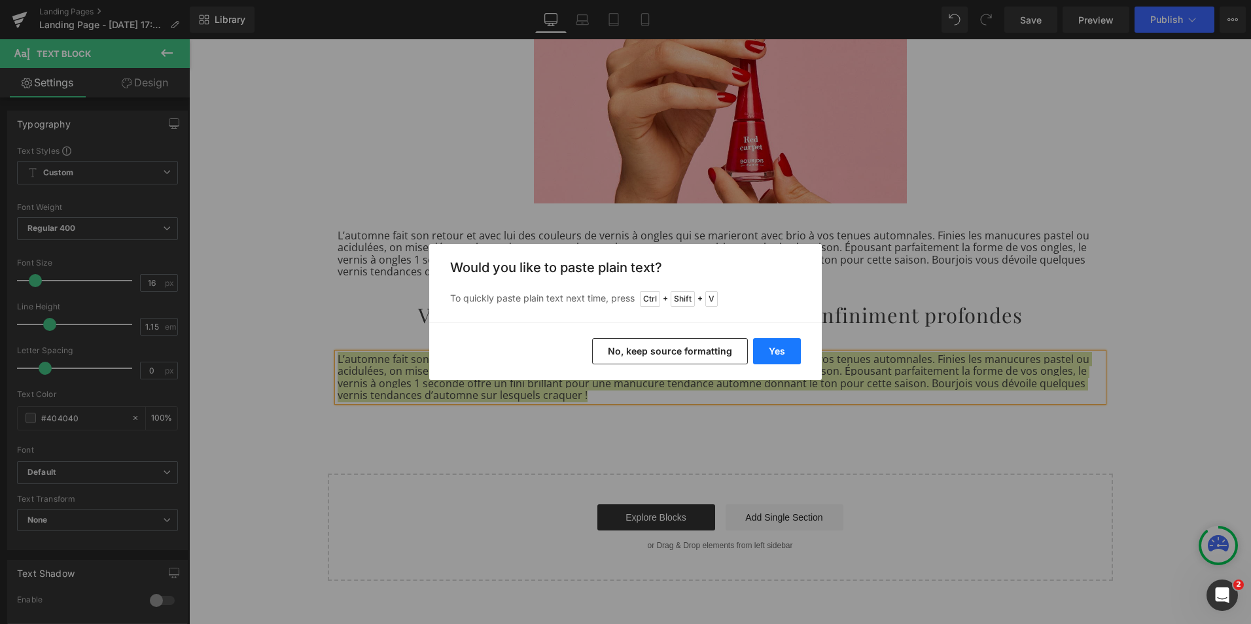
click at [758, 347] on button "Yes" at bounding box center [777, 351] width 48 height 26
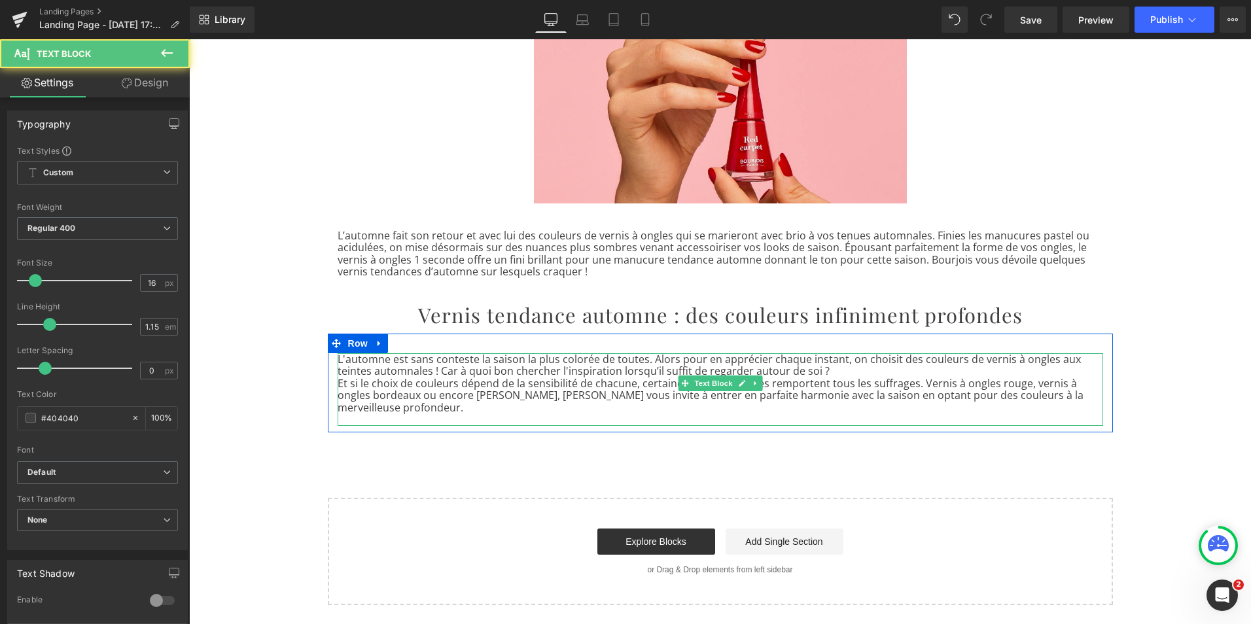
click at [828, 372] on p "L'automne est sans conteste la saison la plus colorée de toutes. Alors pour en …" at bounding box center [721, 365] width 766 height 24
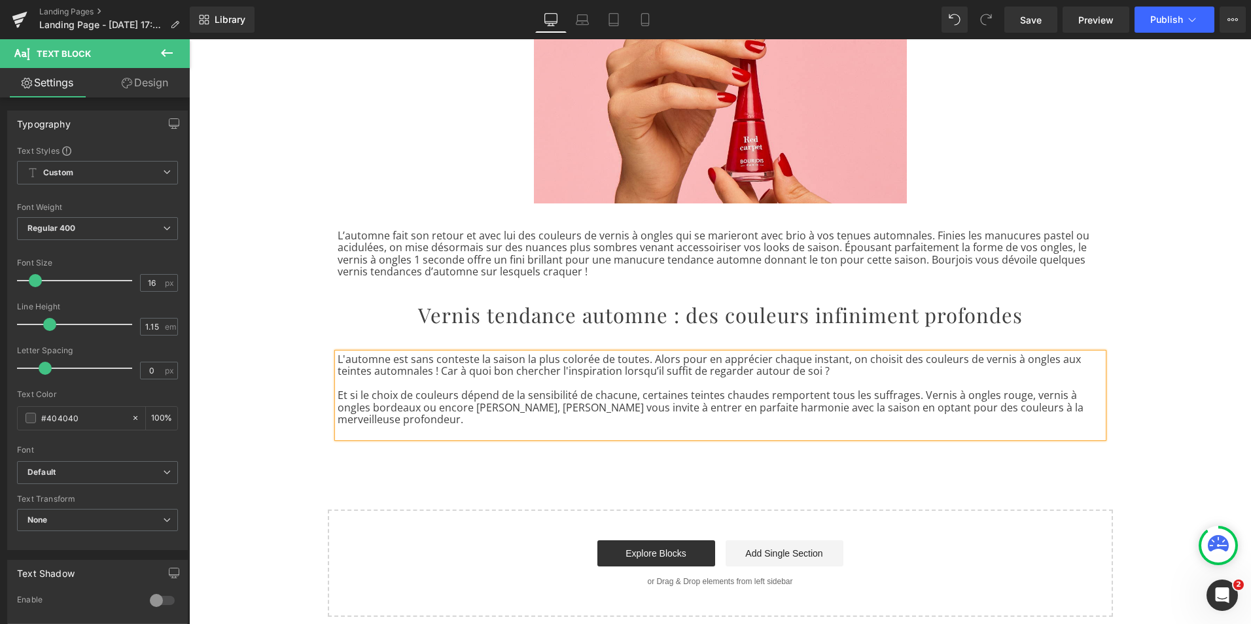
click at [729, 426] on p at bounding box center [721, 432] width 766 height 12
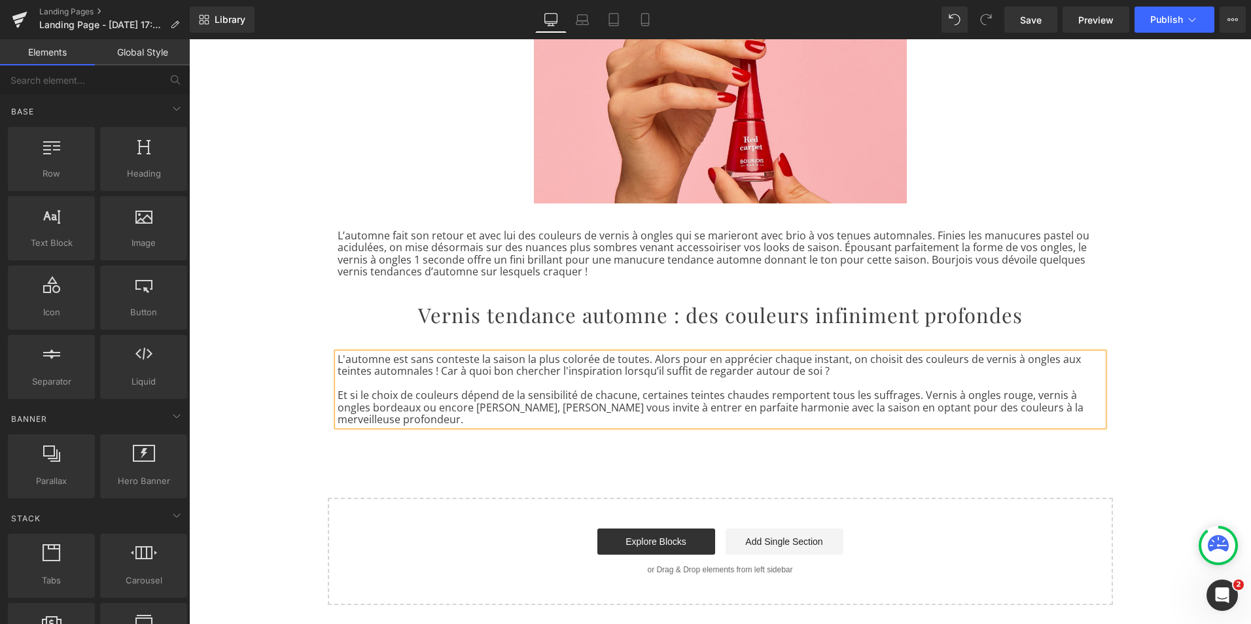
click at [786, 449] on div "Les plus beaux vernis pour l'automne Heading Row Image Row L’automne fait son r…" at bounding box center [720, 262] width 1062 height 683
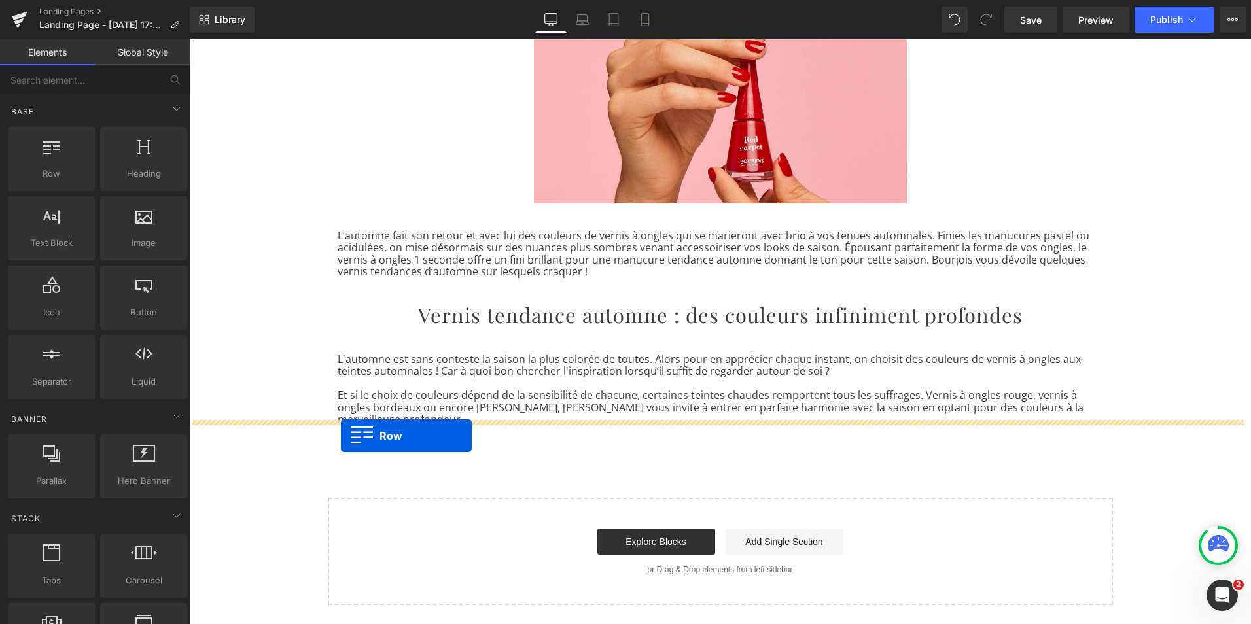
drag, startPoint x: 232, startPoint y: 219, endPoint x: 341, endPoint y: 436, distance: 242.9
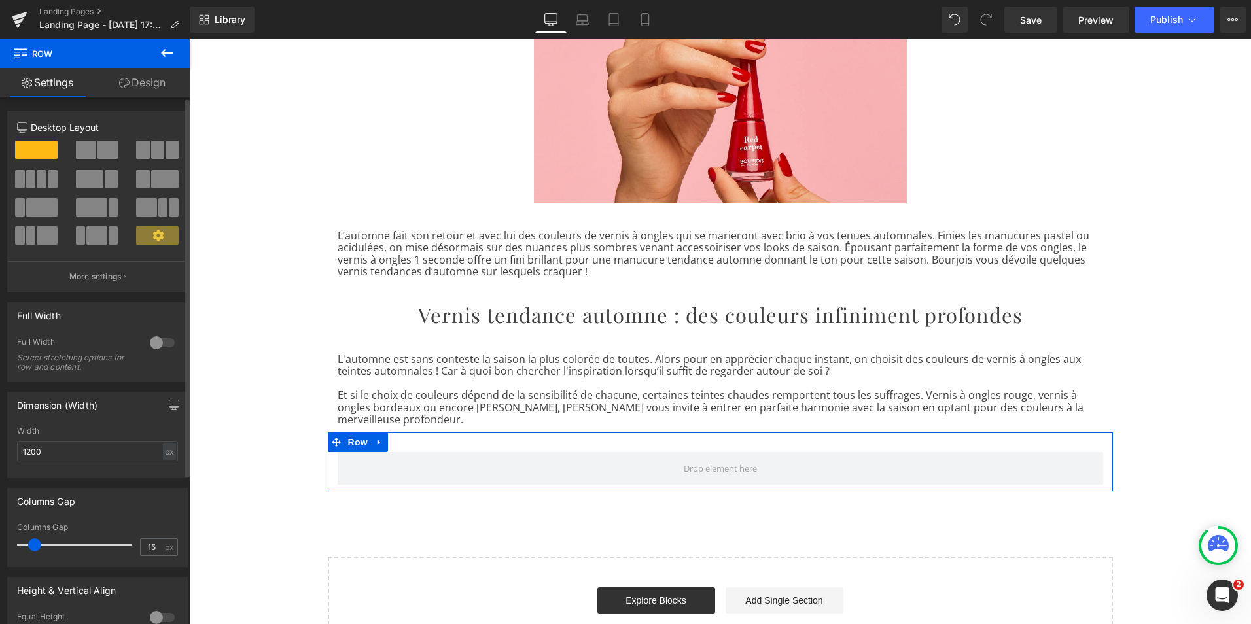
click at [156, 141] on span at bounding box center [157, 150] width 13 height 18
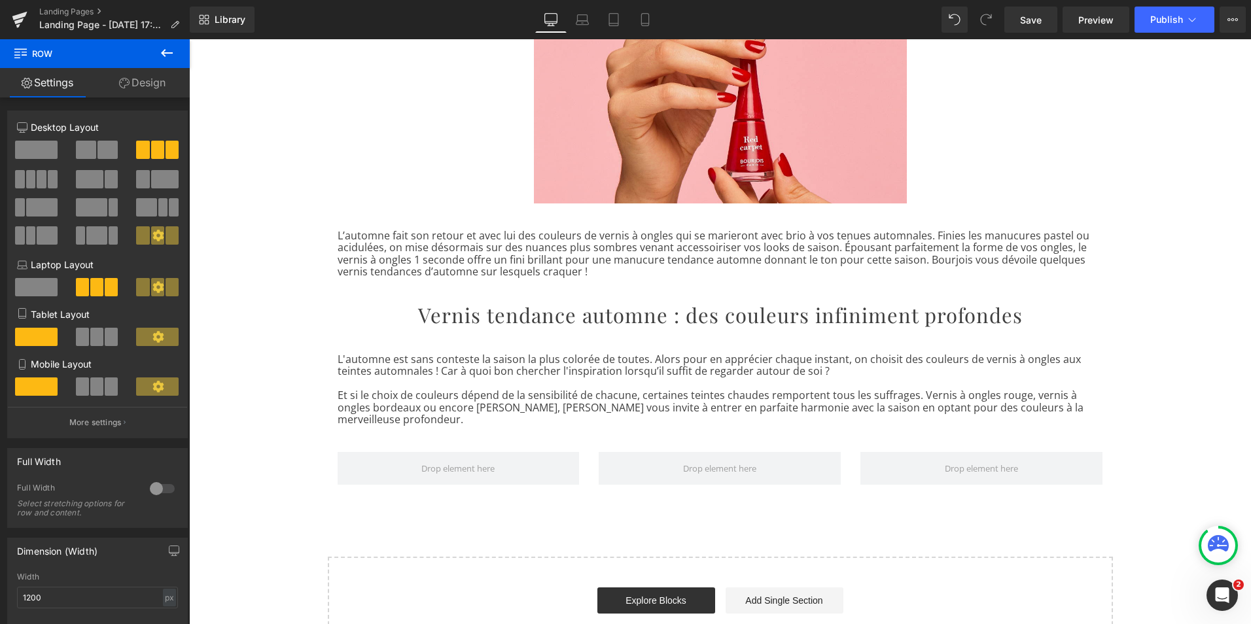
click at [163, 60] on icon at bounding box center [167, 53] width 16 height 16
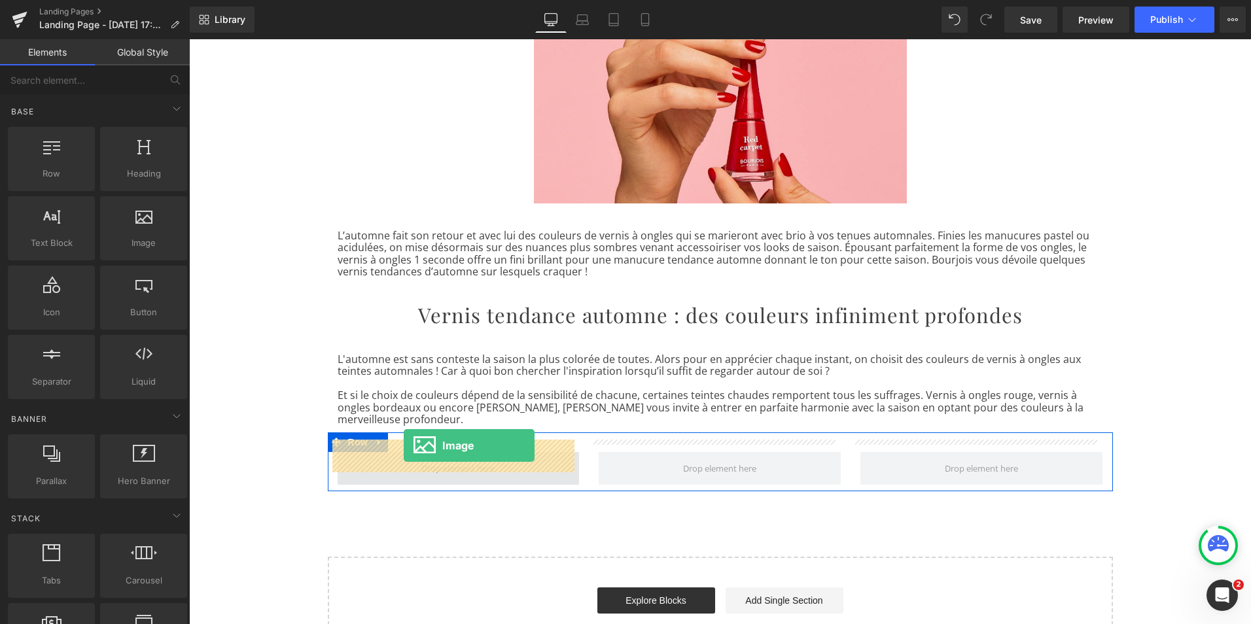
drag, startPoint x: 328, startPoint y: 279, endPoint x: 404, endPoint y: 446, distance: 183.0
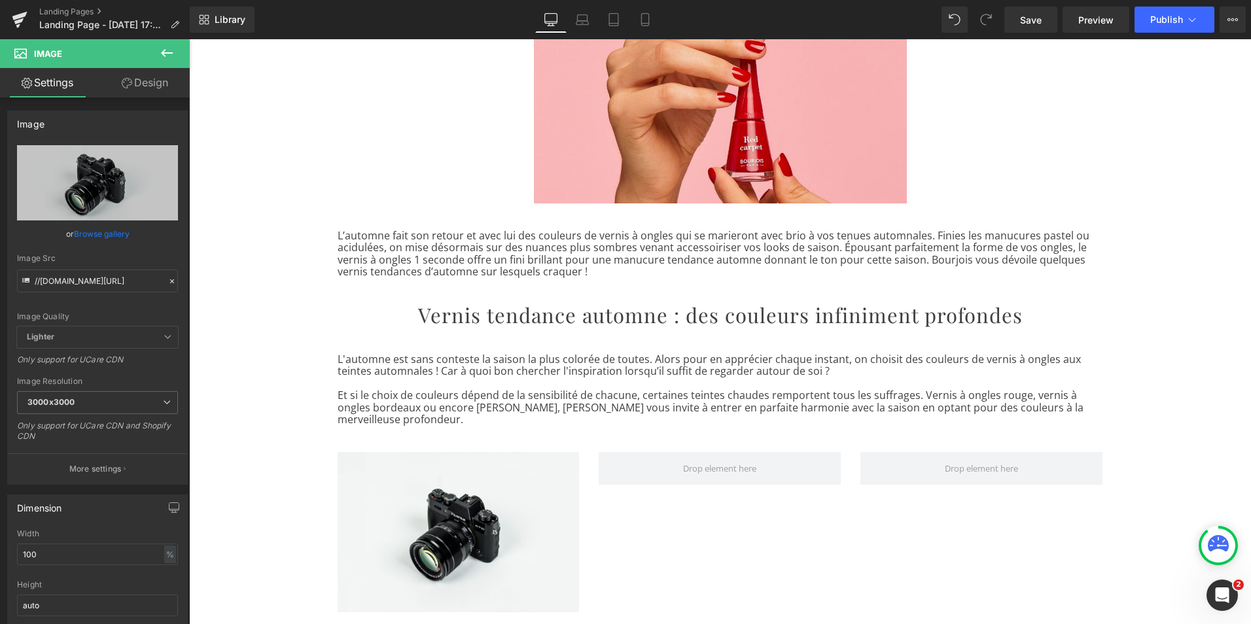
click at [165, 57] on icon at bounding box center [167, 53] width 12 height 8
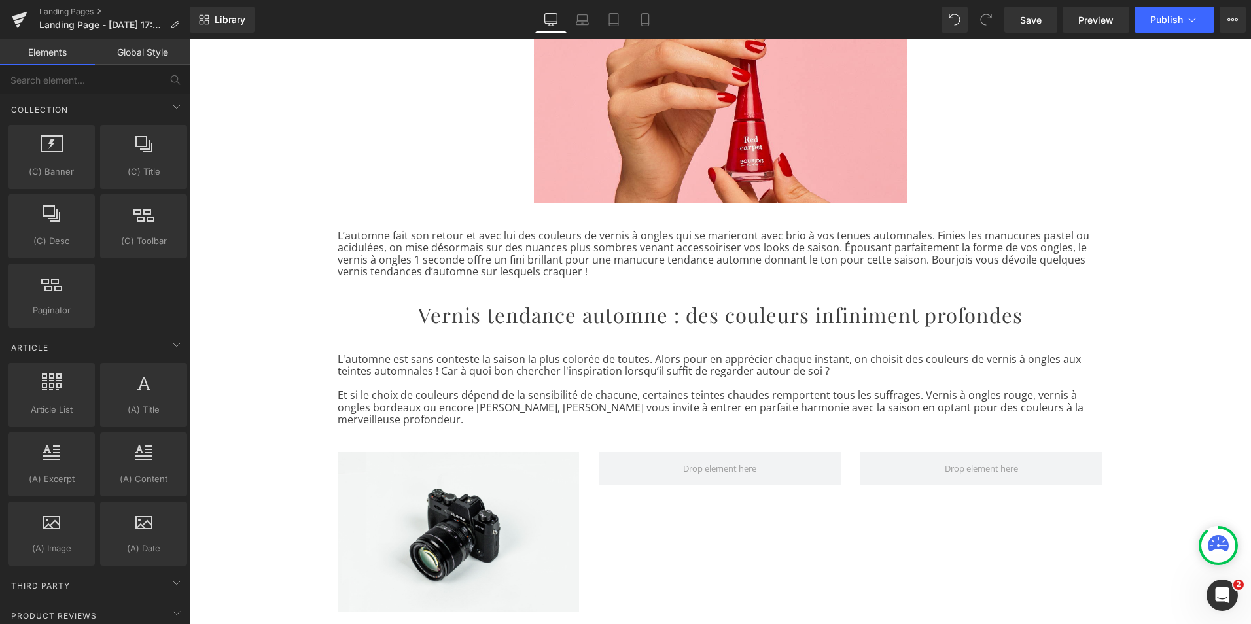
scroll to position [2287, 0]
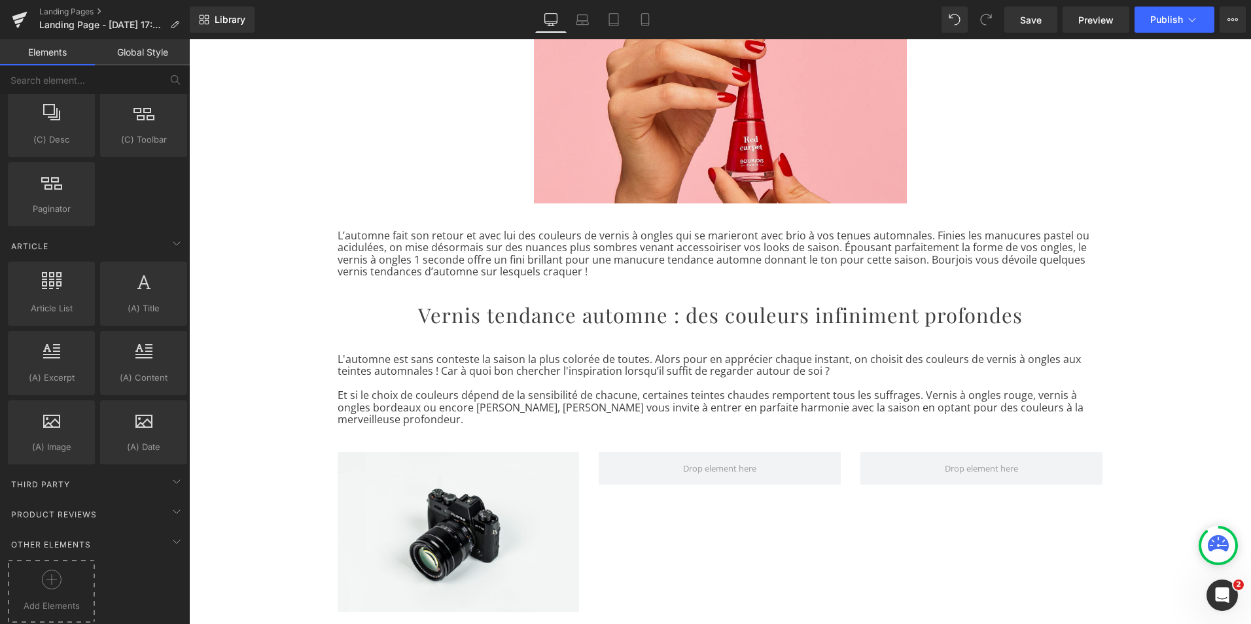
click at [67, 570] on div at bounding box center [51, 584] width 80 height 29
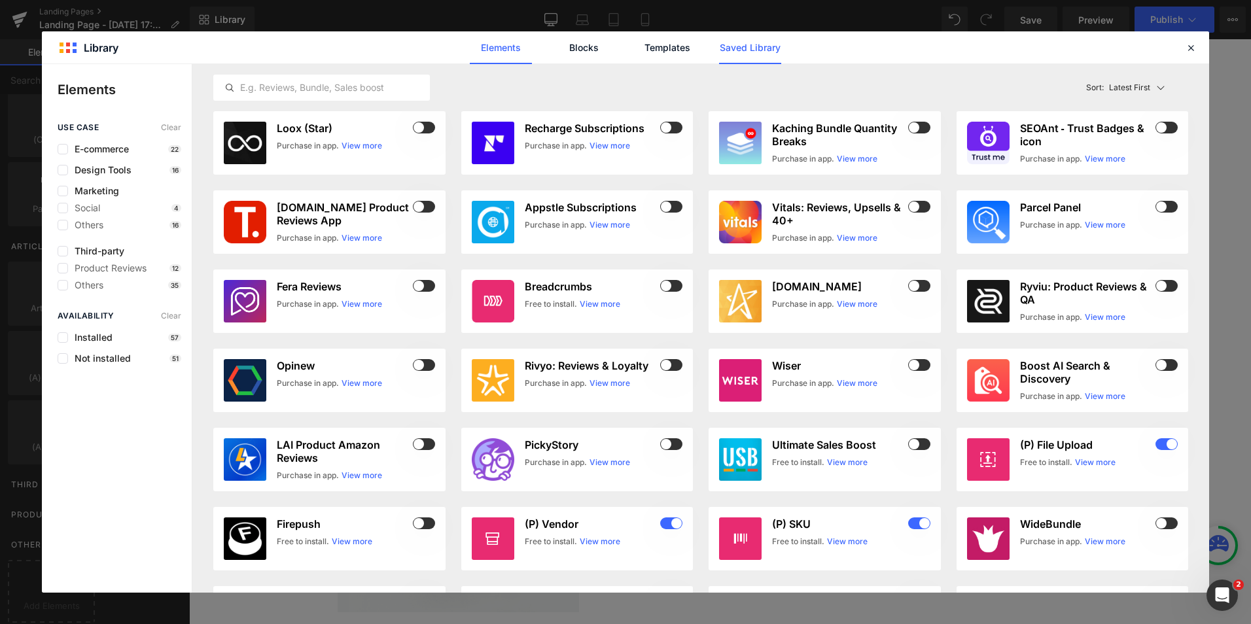
click at [737, 48] on link "Saved Library" at bounding box center [750, 47] width 62 height 33
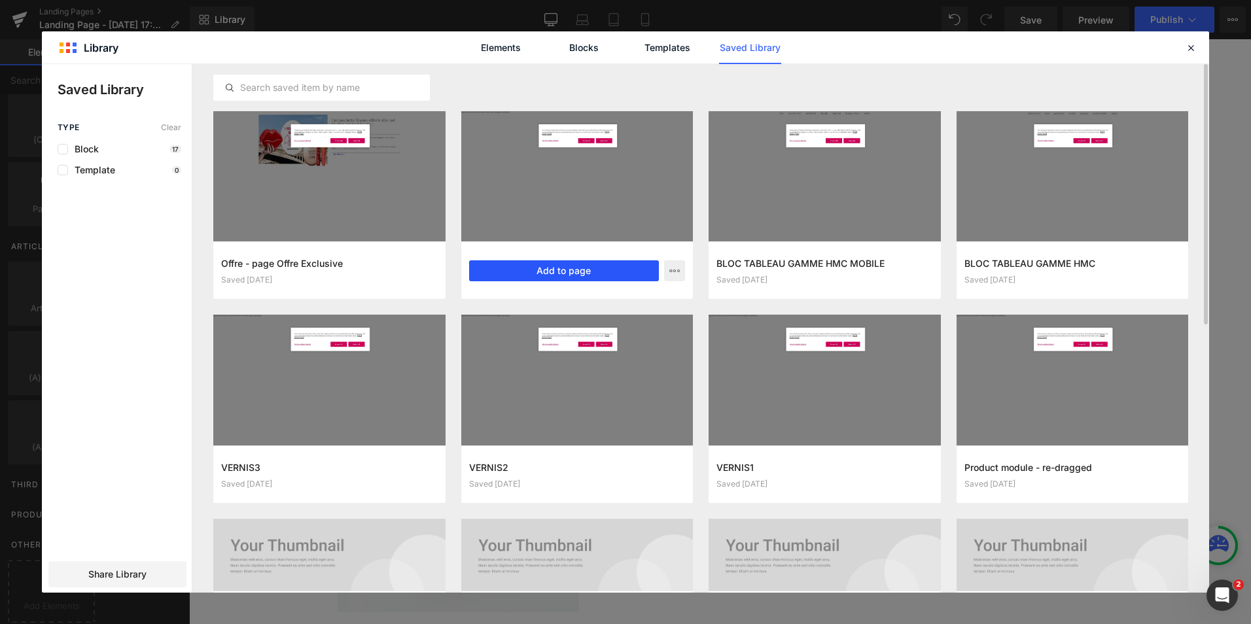
click at [561, 266] on button "Add to page" at bounding box center [564, 270] width 190 height 21
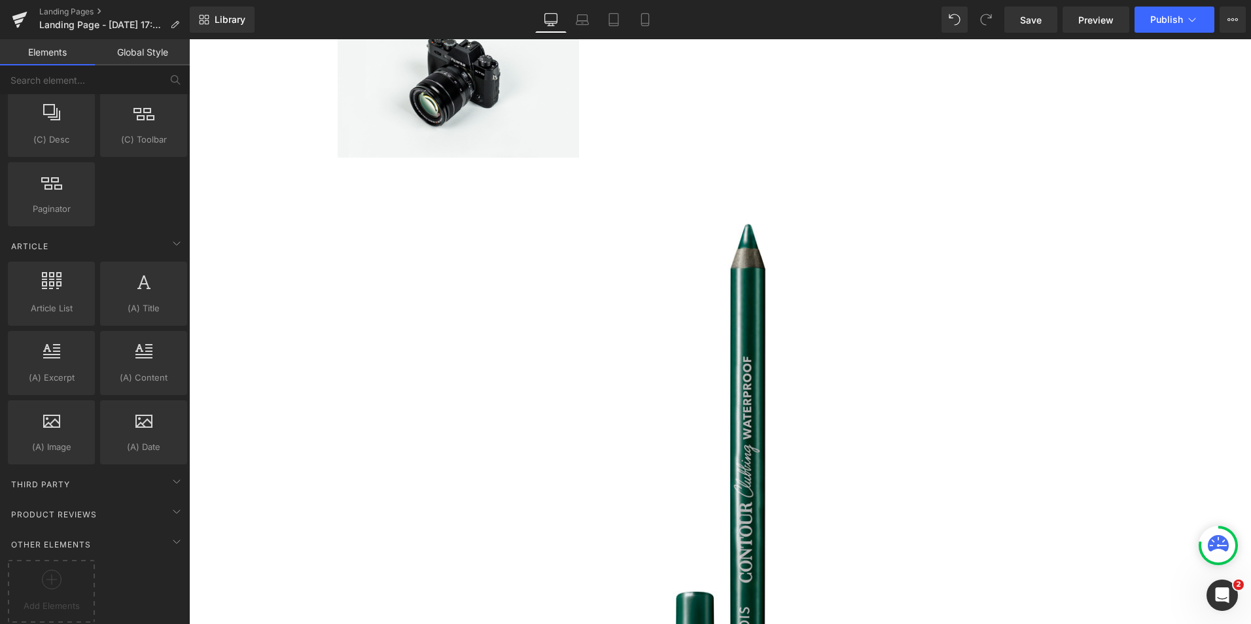
scroll to position [669, 0]
click at [739, 272] on img at bounding box center [720, 499] width 629 height 629
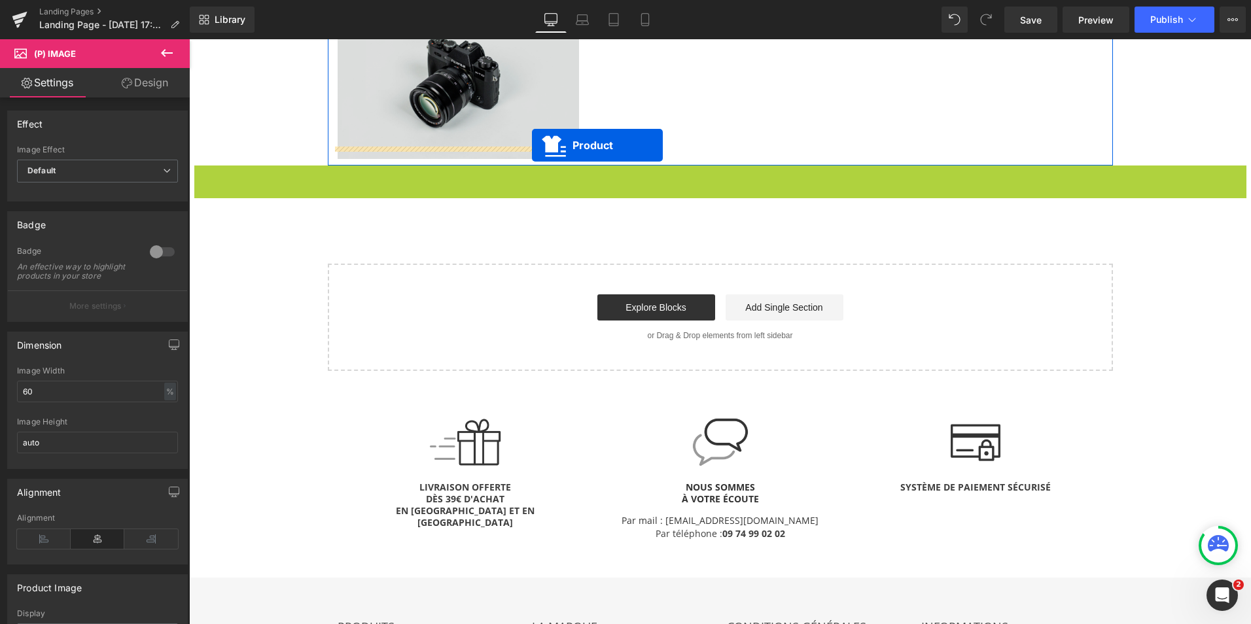
drag, startPoint x: 684, startPoint y: 166, endPoint x: 532, endPoint y: 145, distance: 153.8
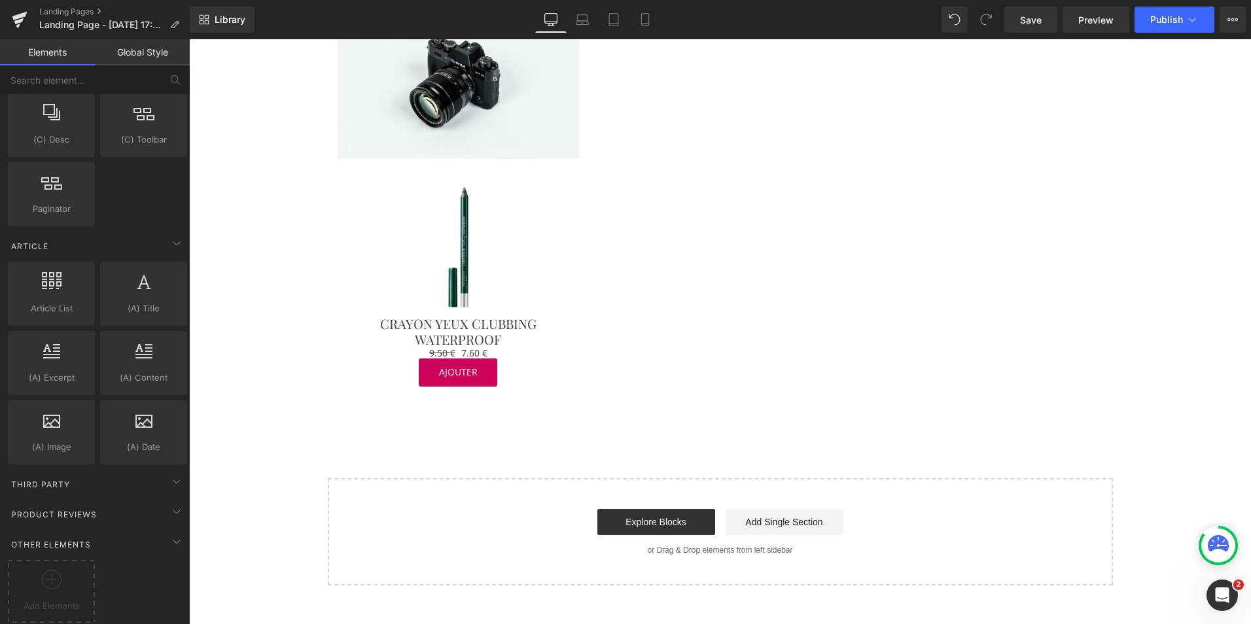
click at [606, 442] on div "Les plus beaux vernis pour l'automne Heading Row Image Row L’automne fait son r…" at bounding box center [720, 26] width 1062 height 1117
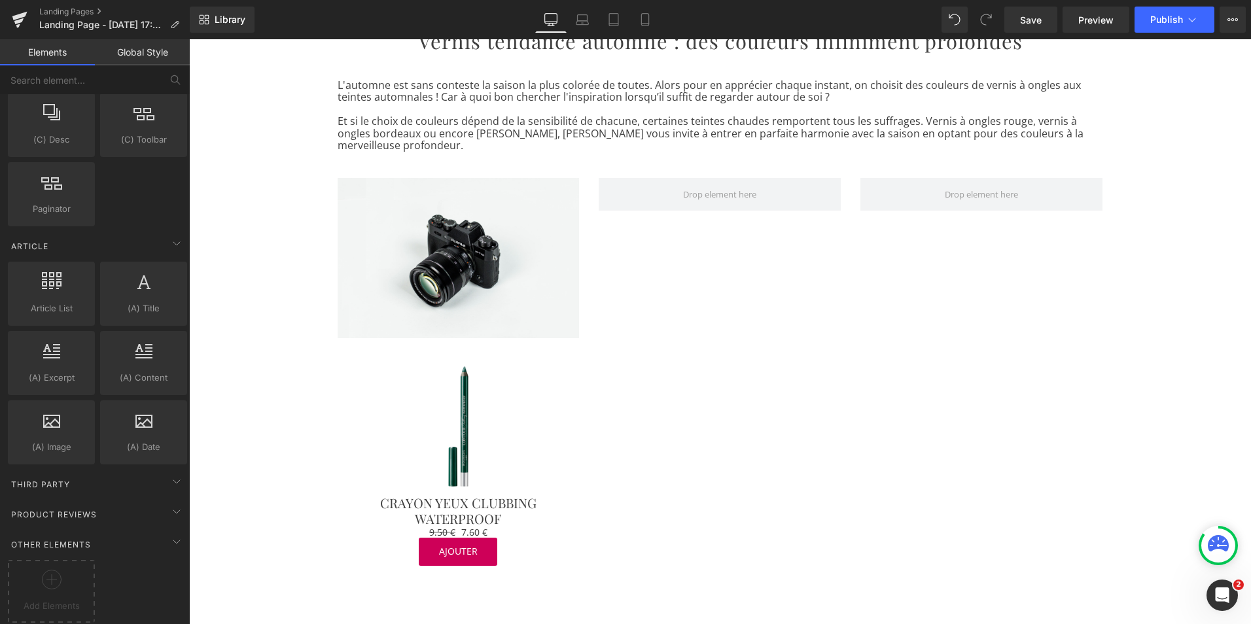
scroll to position [489, 0]
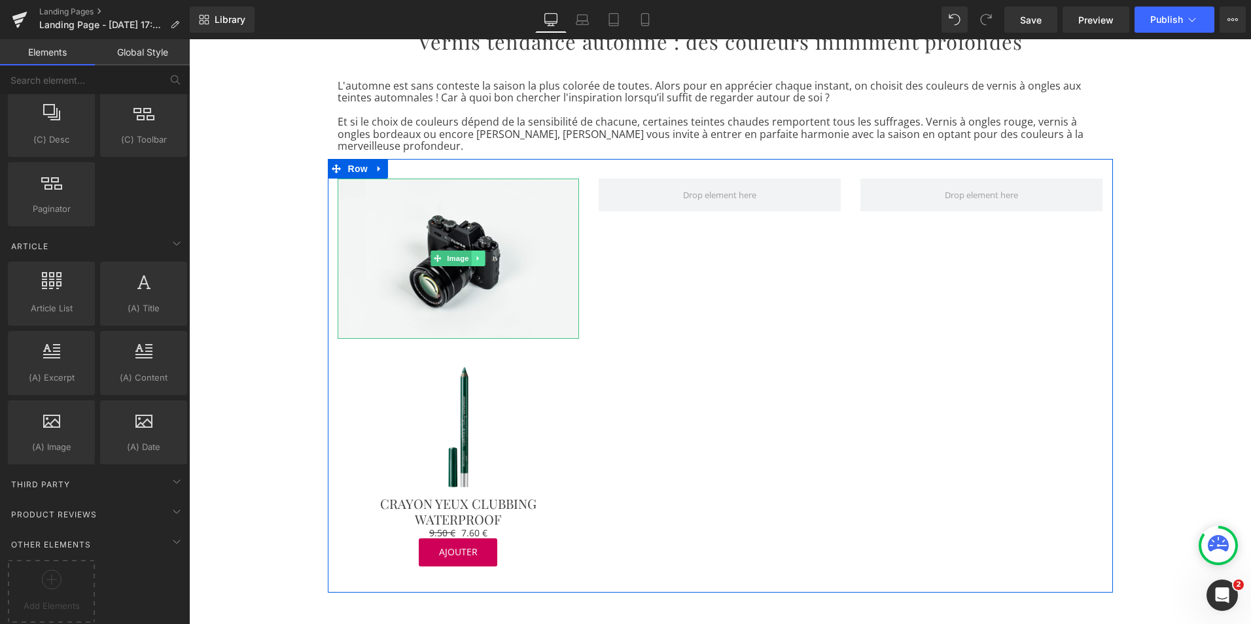
click at [477, 255] on icon at bounding box center [478, 259] width 7 height 8
click at [469, 255] on icon at bounding box center [472, 258] width 7 height 7
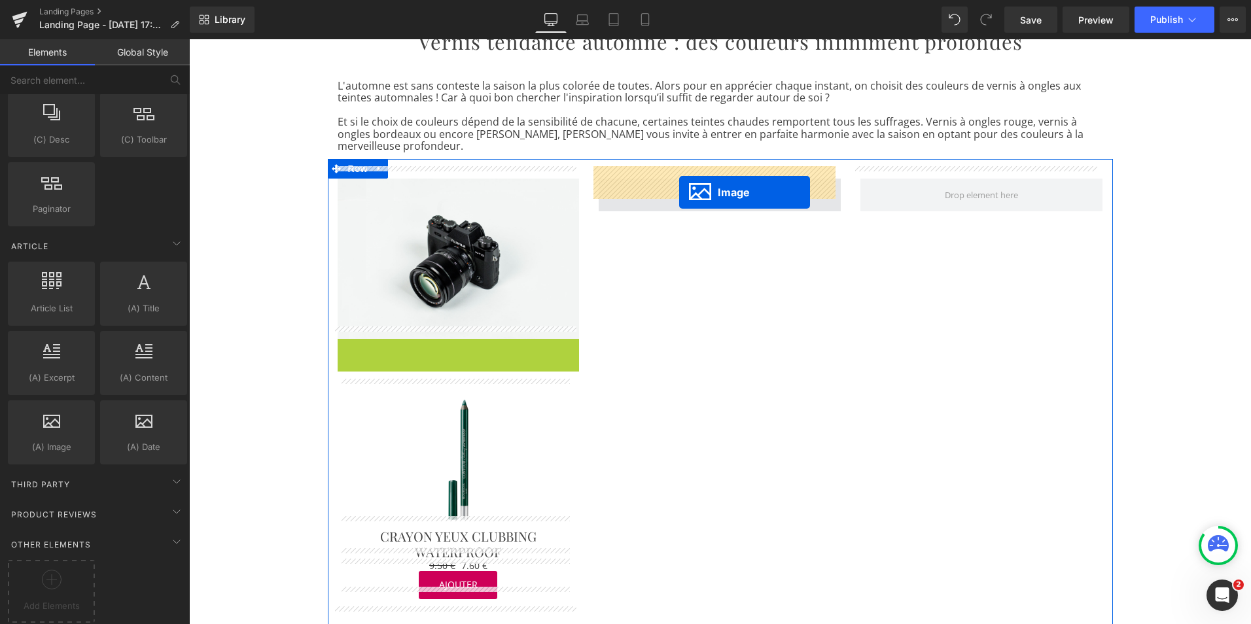
drag, startPoint x: 433, startPoint y: 405, endPoint x: 679, endPoint y: 192, distance: 325.2
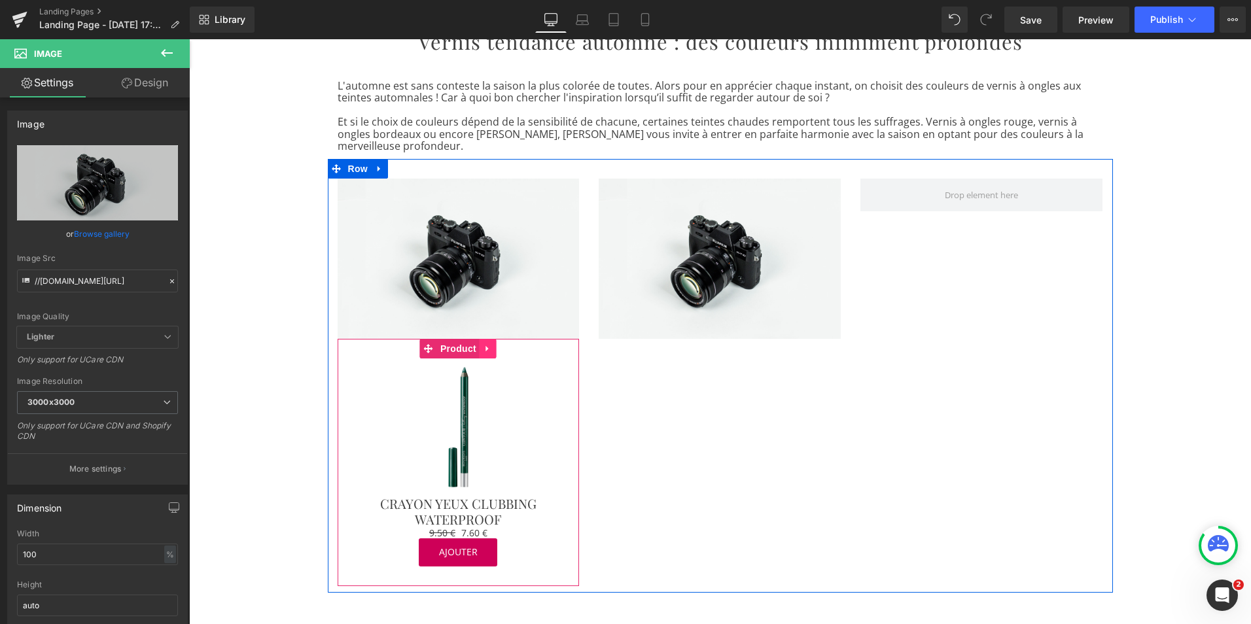
click at [484, 344] on icon at bounding box center [488, 349] width 9 height 10
click at [475, 344] on icon at bounding box center [479, 349] width 9 height 10
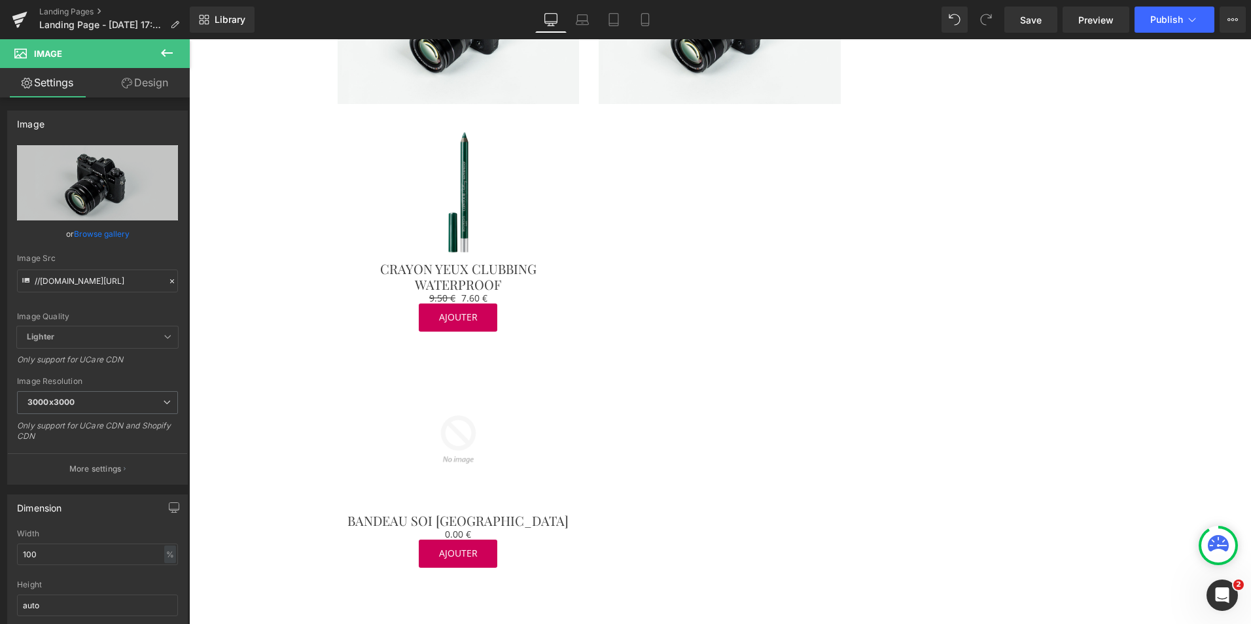
scroll to position [723, 0]
click at [452, 372] on img at bounding box center [458, 440] width 137 height 137
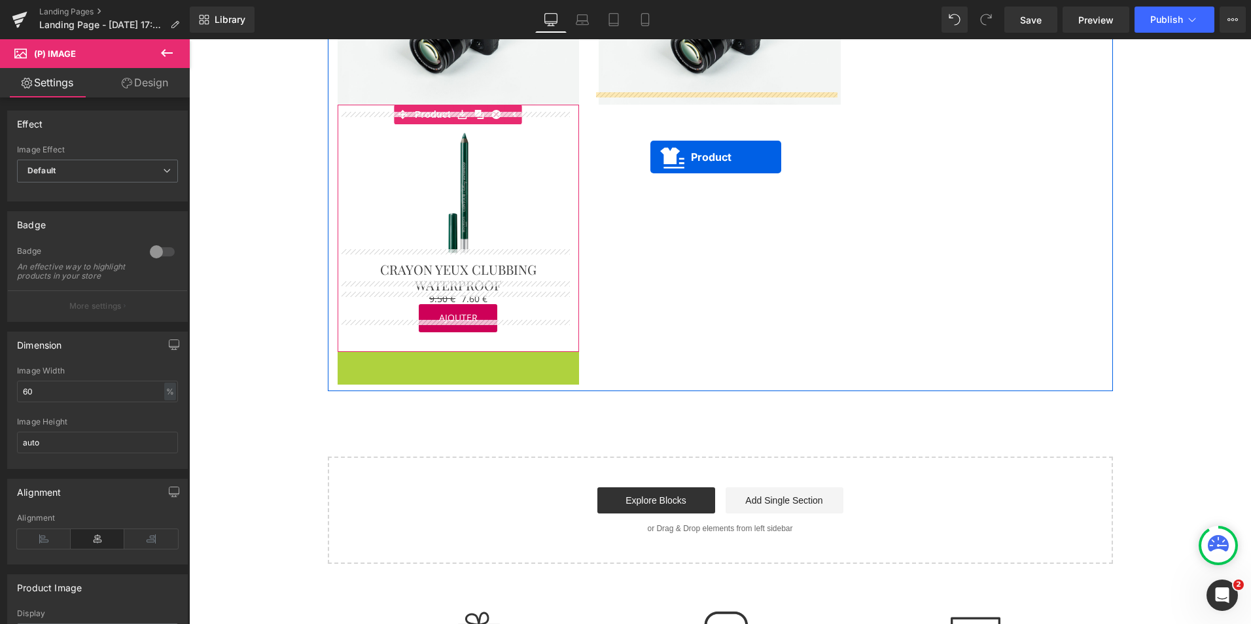
drag, startPoint x: 426, startPoint y: 347, endPoint x: 650, endPoint y: 157, distance: 293.9
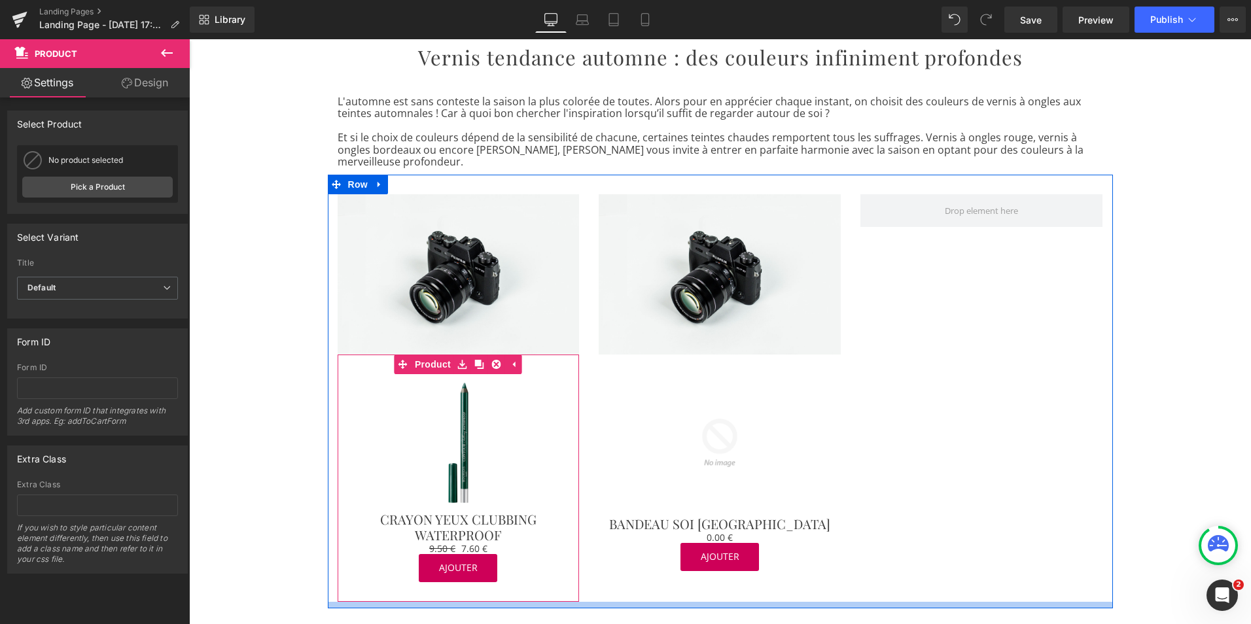
scroll to position [467, 0]
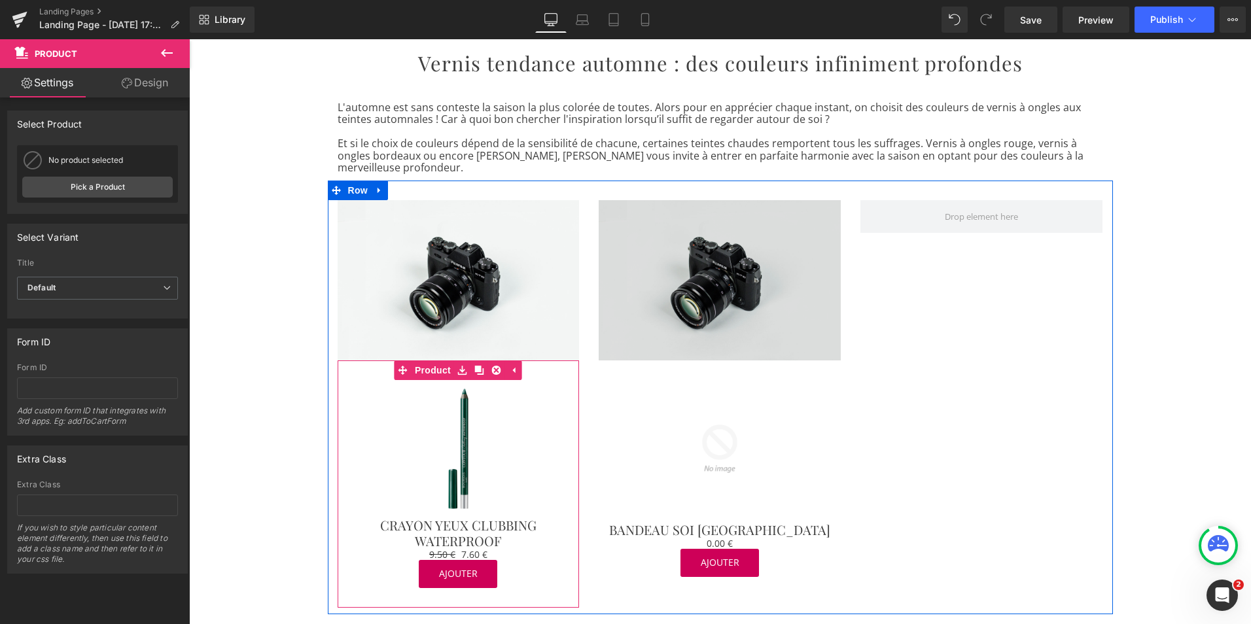
click at [726, 211] on img at bounding box center [720, 280] width 242 height 160
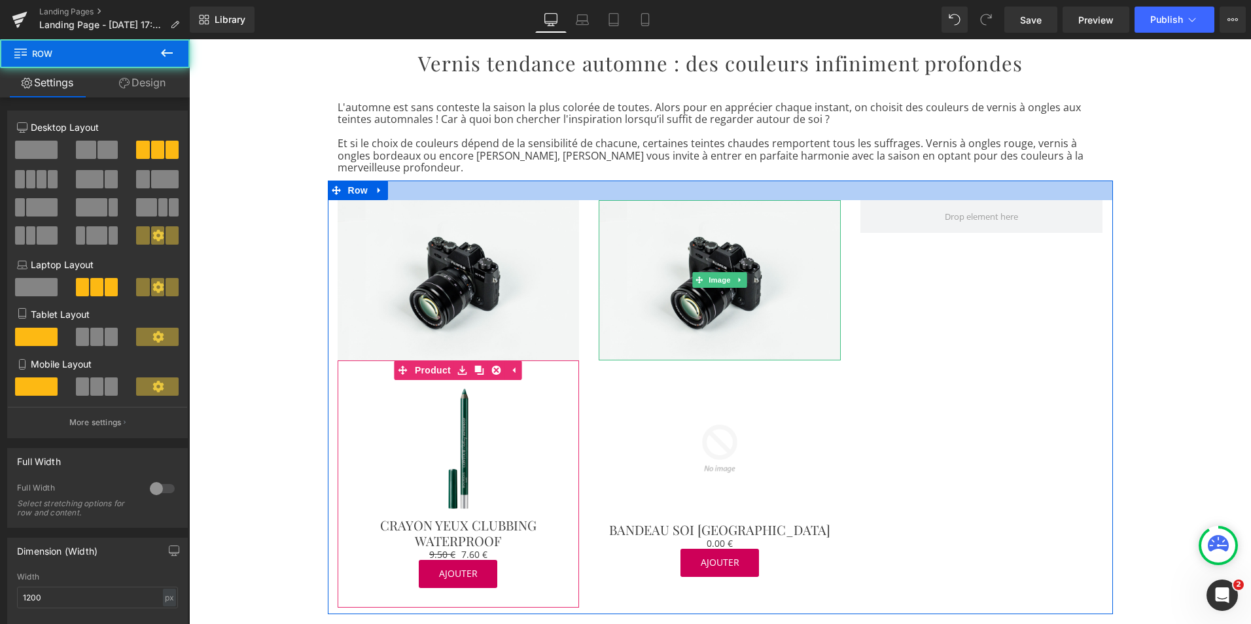
click at [773, 181] on div at bounding box center [720, 191] width 785 height 20
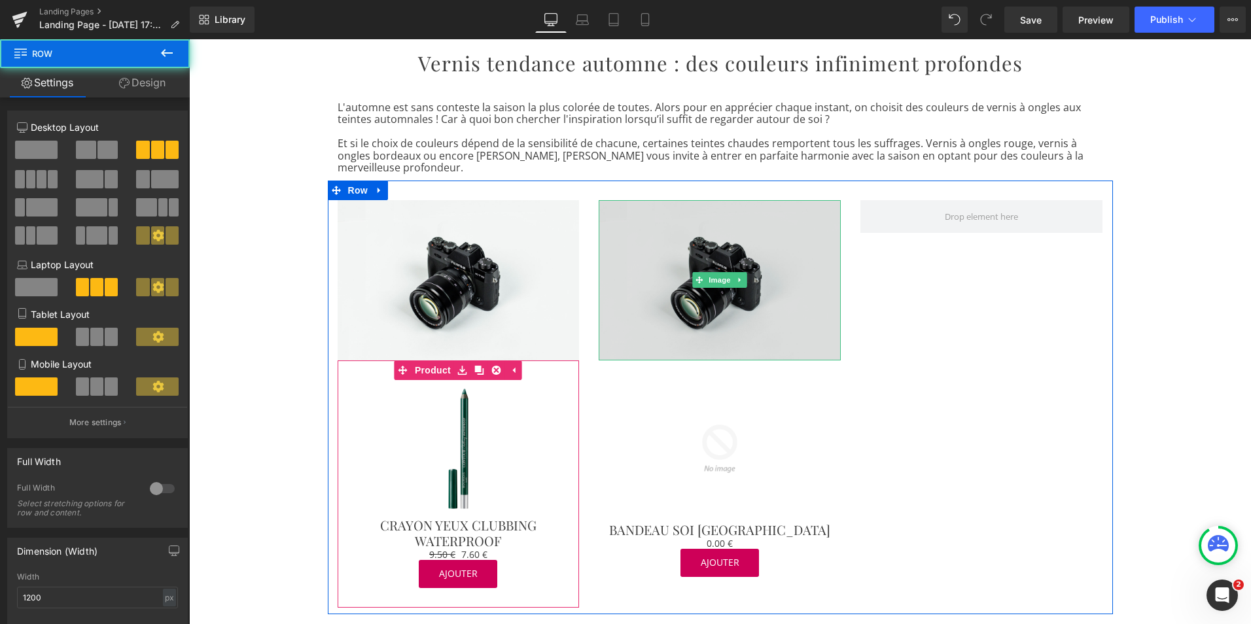
click at [730, 215] on img at bounding box center [720, 280] width 242 height 160
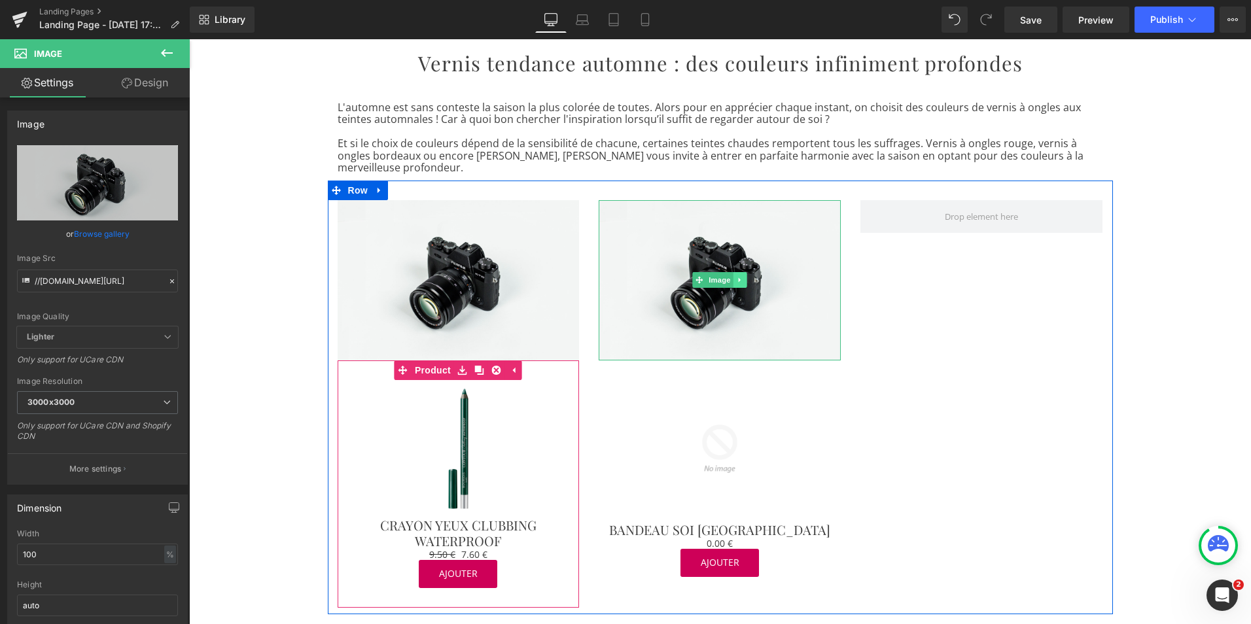
click at [737, 276] on icon at bounding box center [740, 280] width 7 height 8
click at [731, 276] on icon at bounding box center [733, 279] width 7 height 7
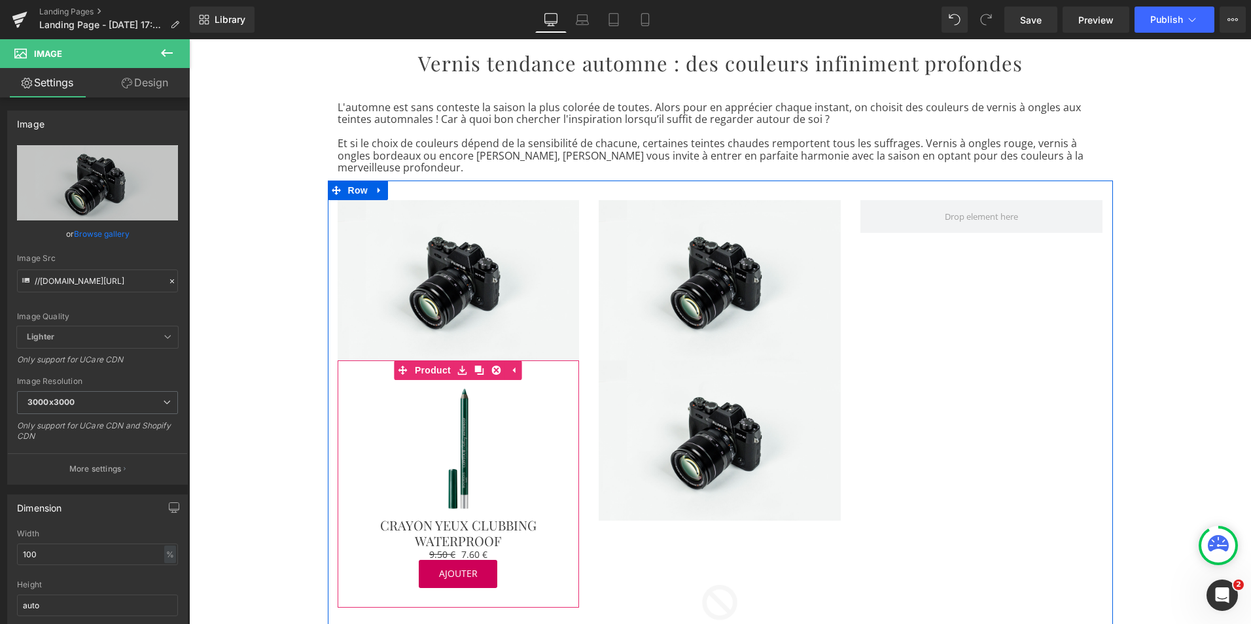
drag, startPoint x: 693, startPoint y: 422, endPoint x: 871, endPoint y: 313, distance: 208.5
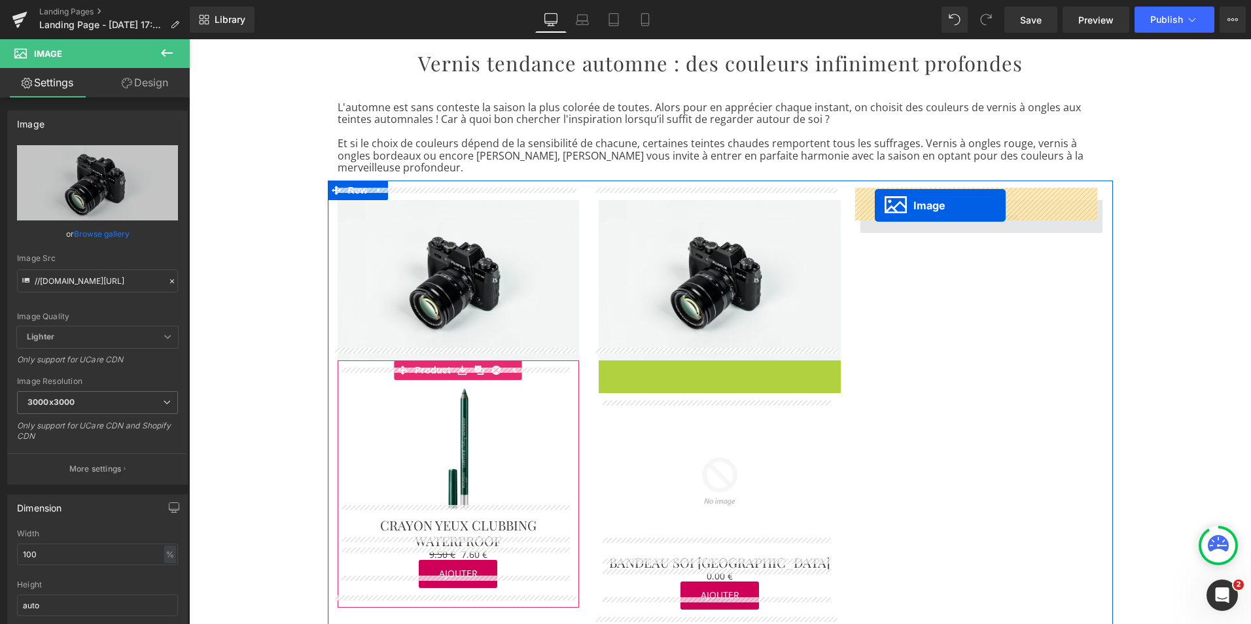
drag, startPoint x: 691, startPoint y: 434, endPoint x: 875, endPoint y: 205, distance: 293.2
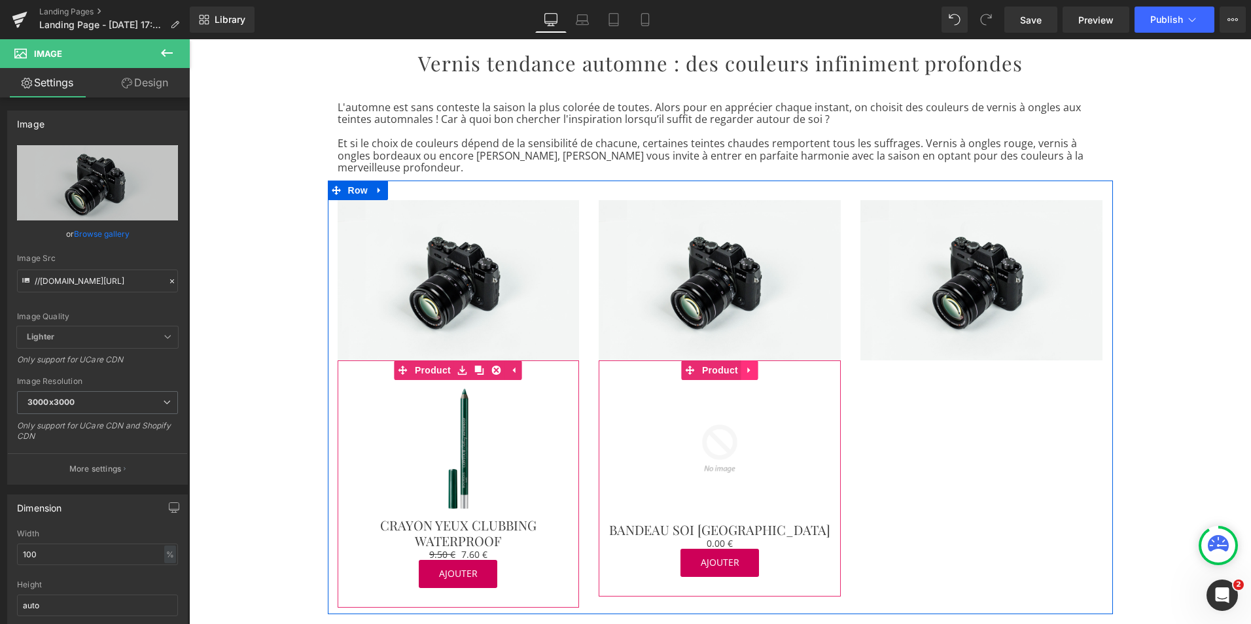
click at [745, 365] on link at bounding box center [749, 371] width 17 height 20
click at [733, 363] on link at bounding box center [741, 371] width 17 height 20
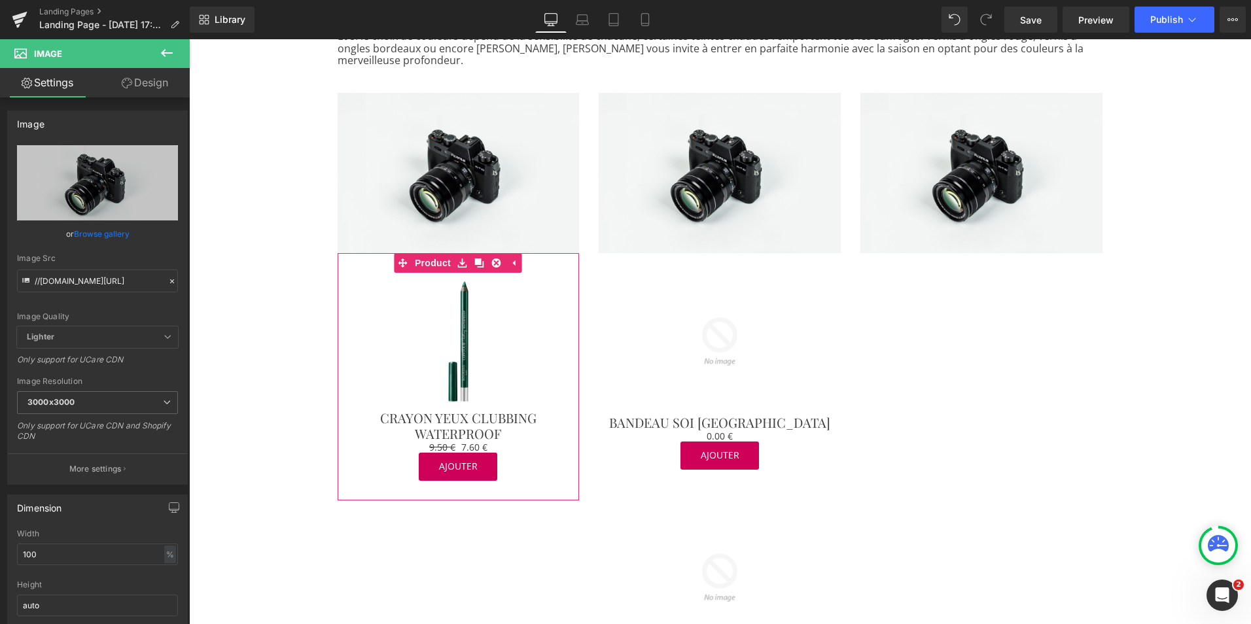
scroll to position [574, 0]
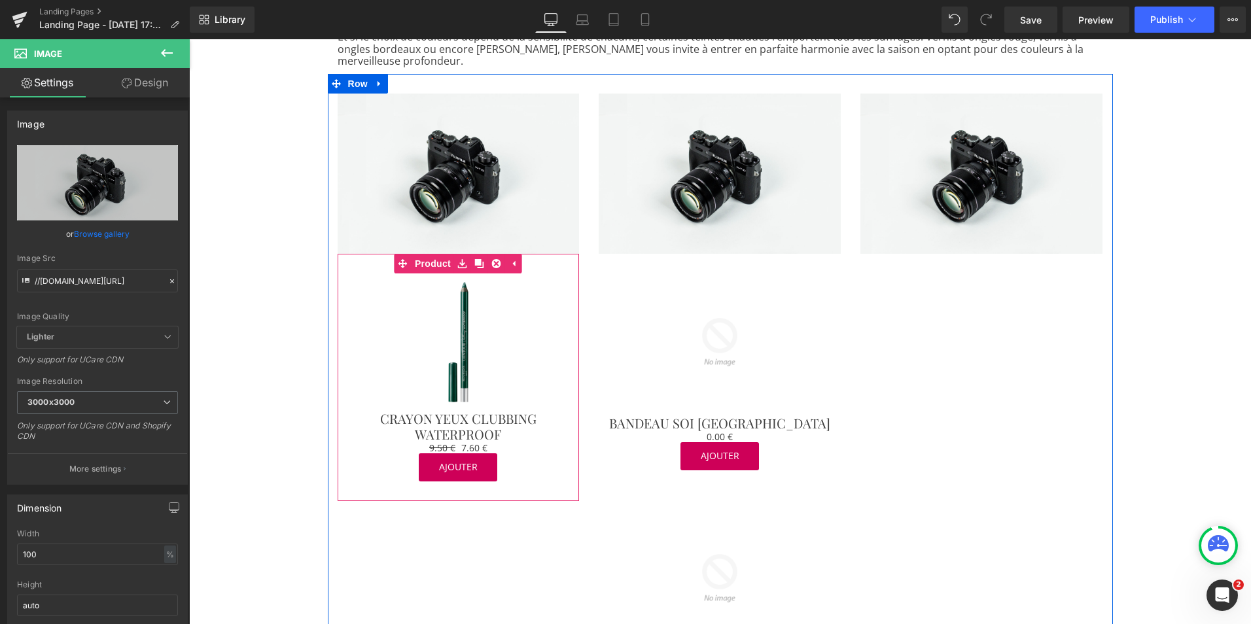
drag, startPoint x: 684, startPoint y: 488, endPoint x: 917, endPoint y: 317, distance: 289.4
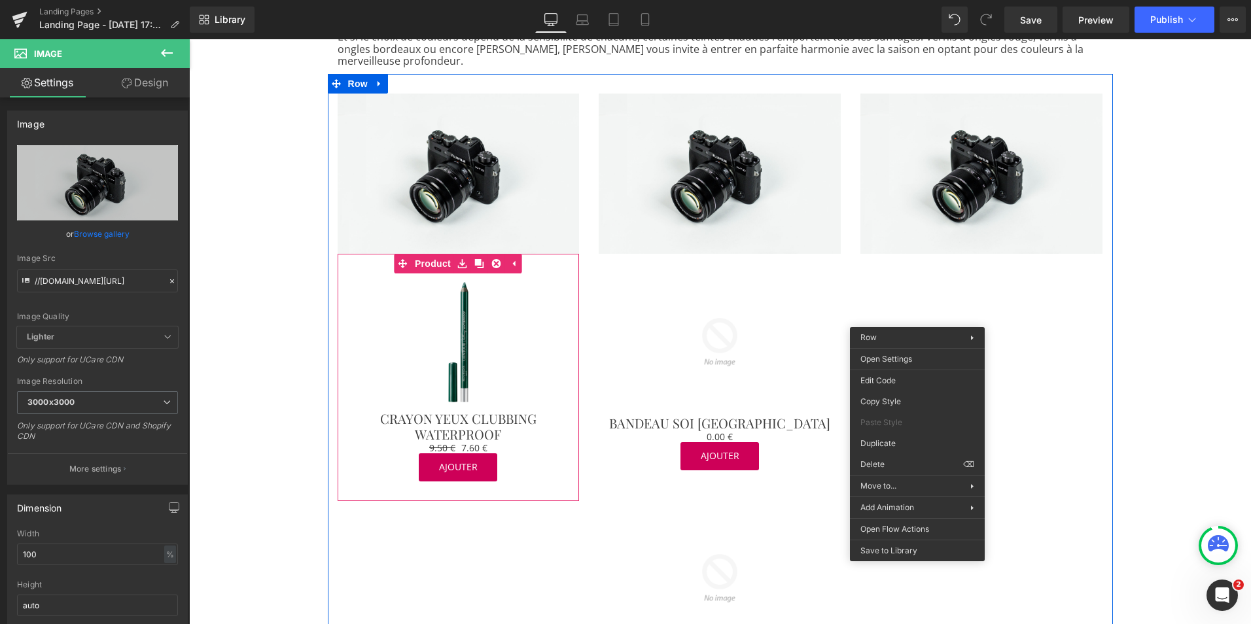
click at [717, 571] on span "(P) Image" at bounding box center [720, 579] width 40 height 16
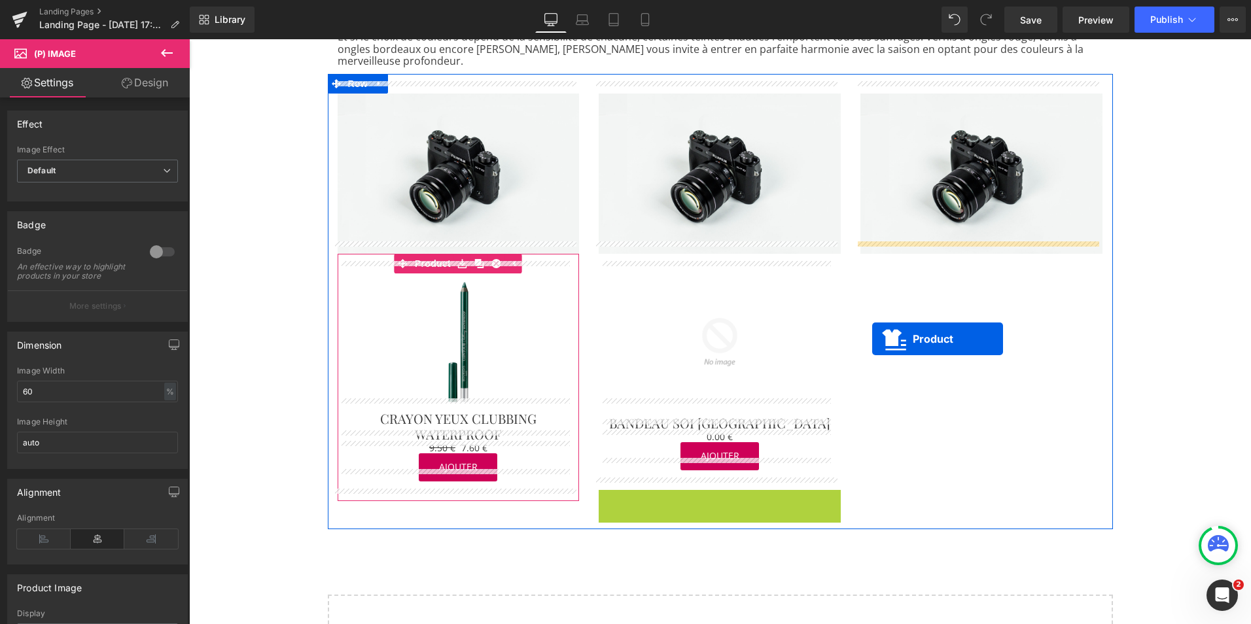
drag, startPoint x: 683, startPoint y: 487, endPoint x: 872, endPoint y: 339, distance: 240.5
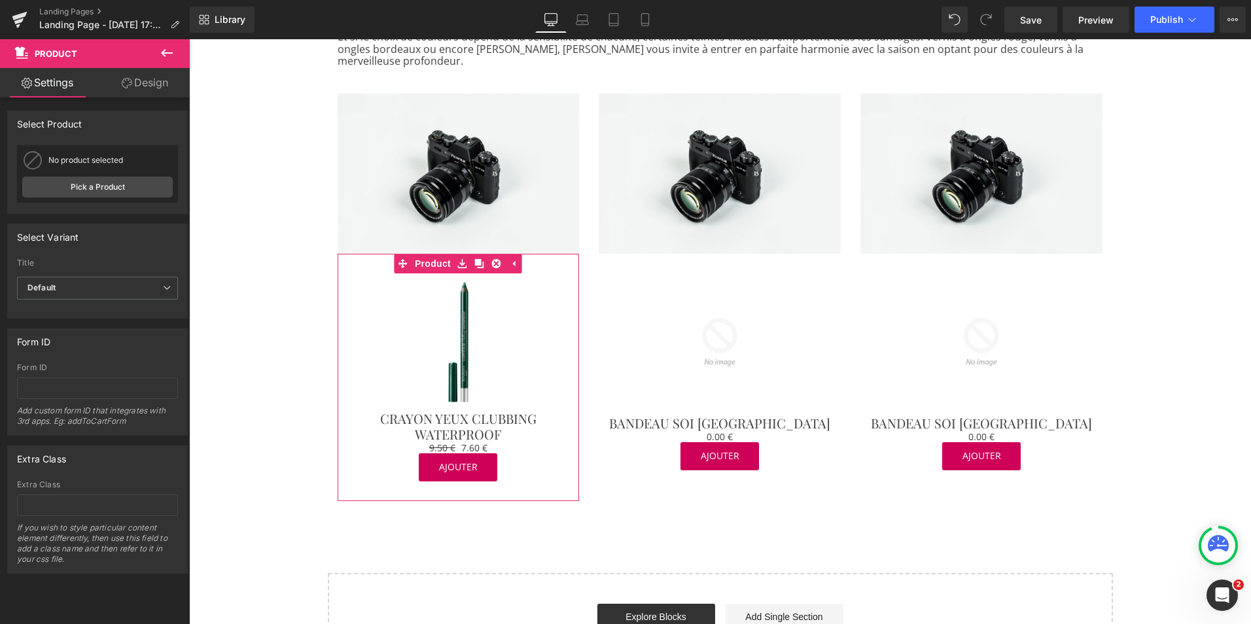
click at [1023, 544] on div "Les plus beaux vernis pour l'automne Heading Row Image Row L’automne fait son r…" at bounding box center [720, 121] width 1062 height 1117
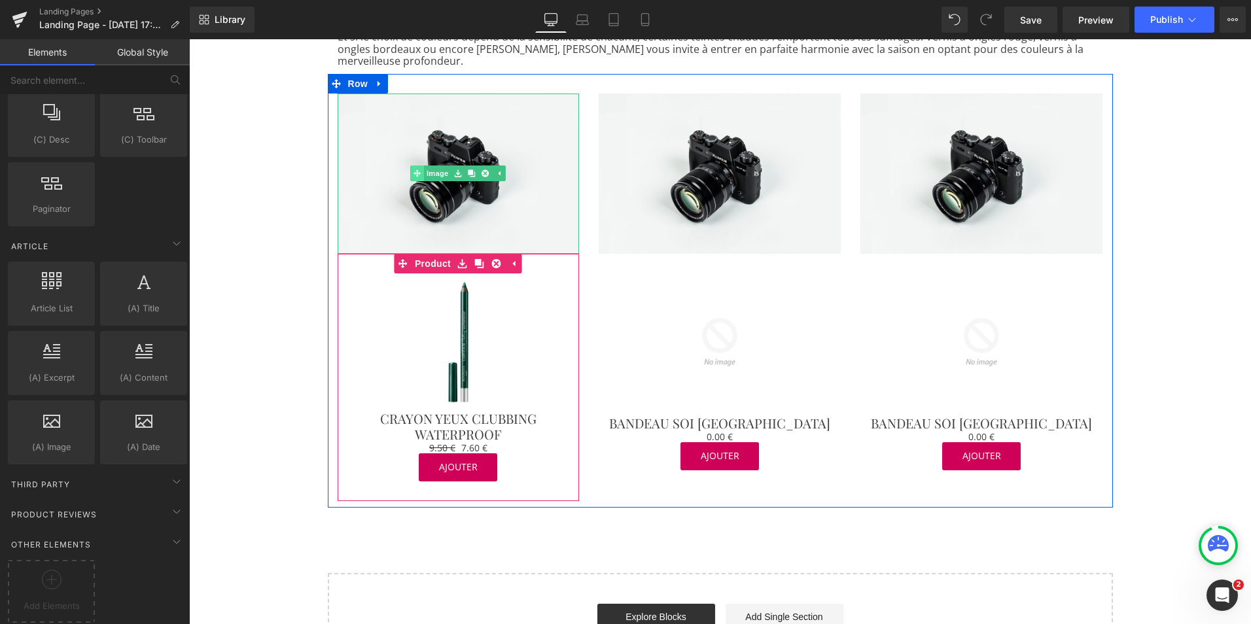
click at [434, 166] on link "Image" at bounding box center [431, 174] width 41 height 16
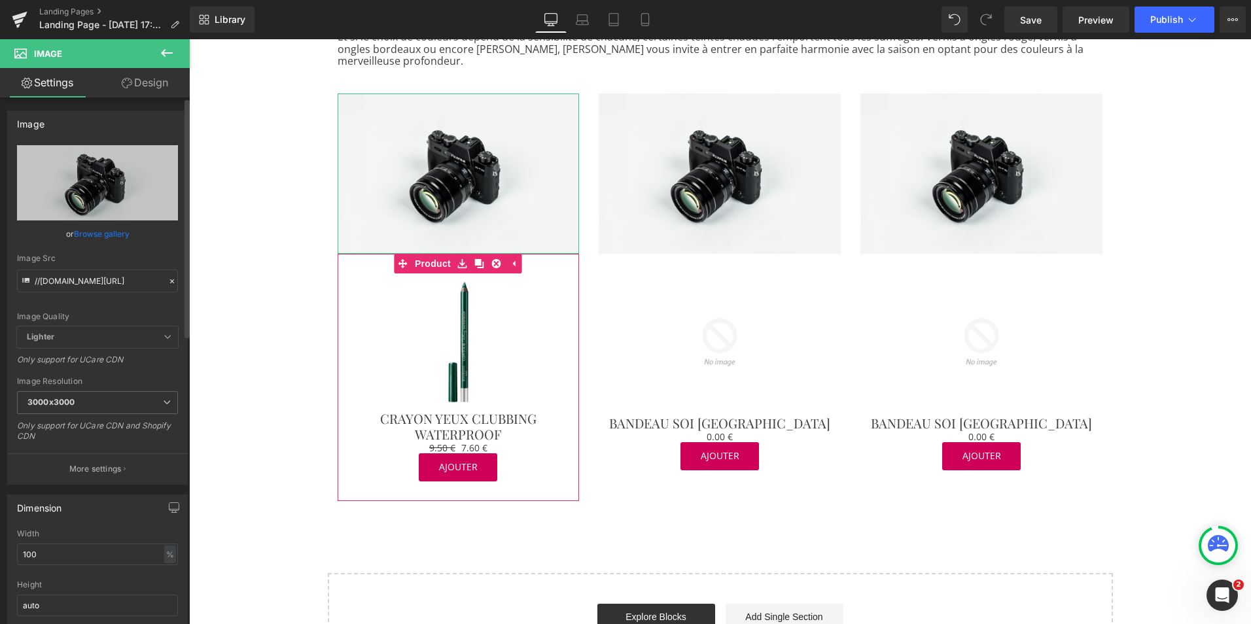
click at [125, 232] on link "Browse gallery" at bounding box center [102, 233] width 56 height 23
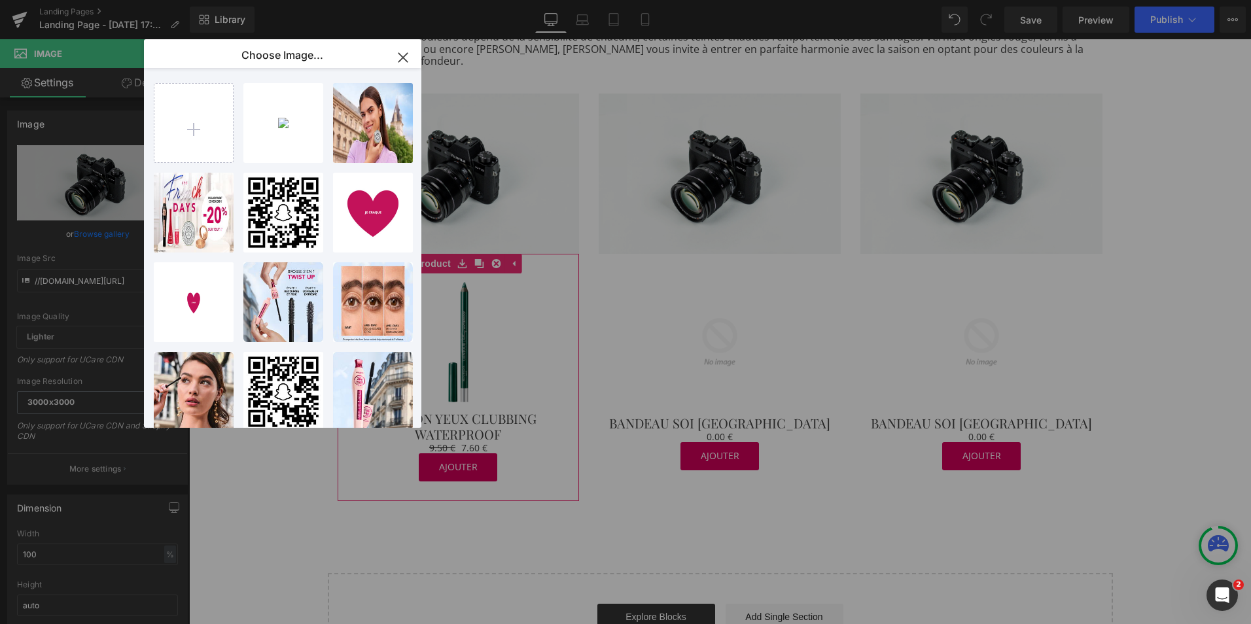
scroll to position [4, 0]
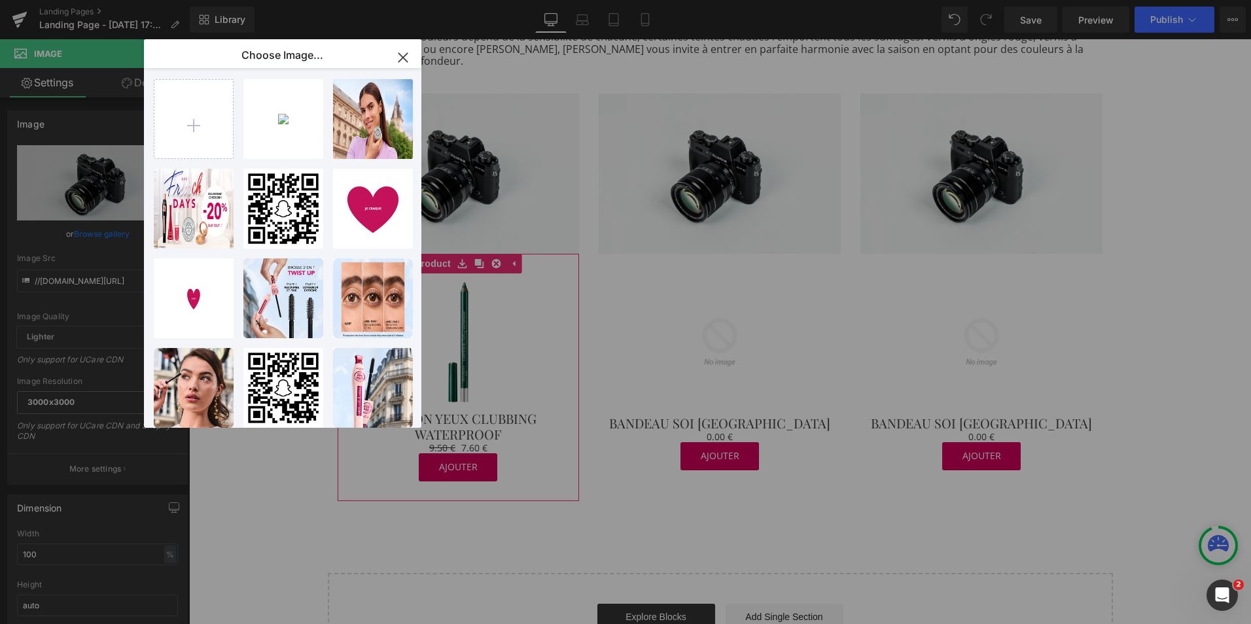
type input "C:\fakepath\Image-1.jpg"
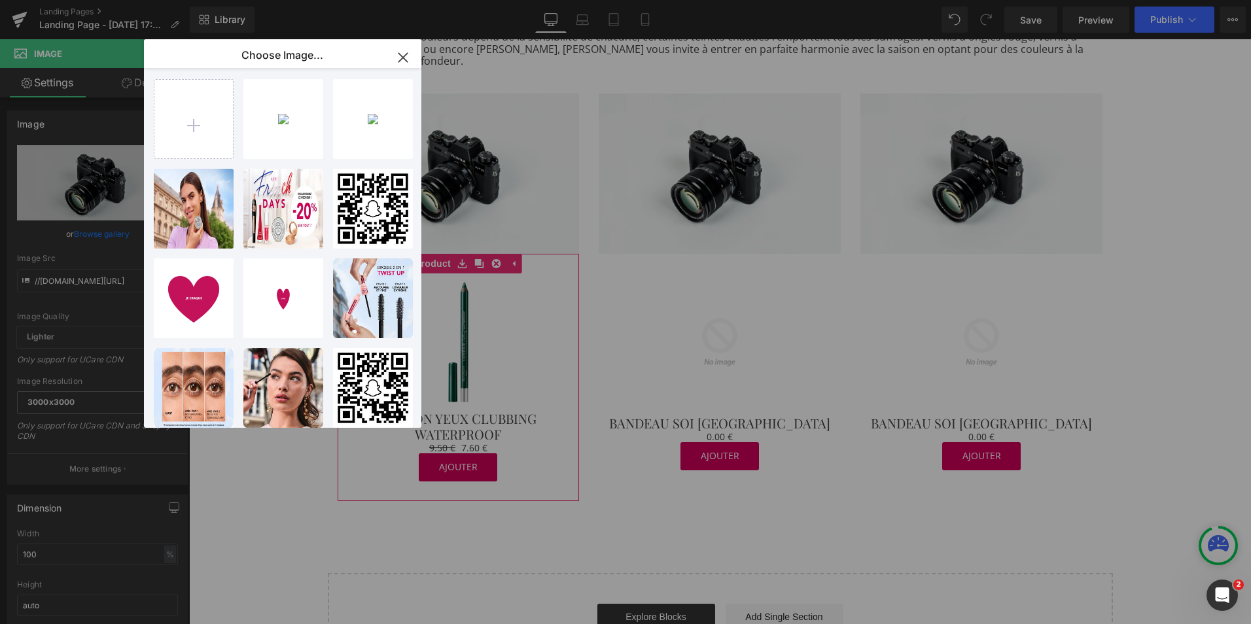
type input "C:\fakepath\Image-2.jpg"
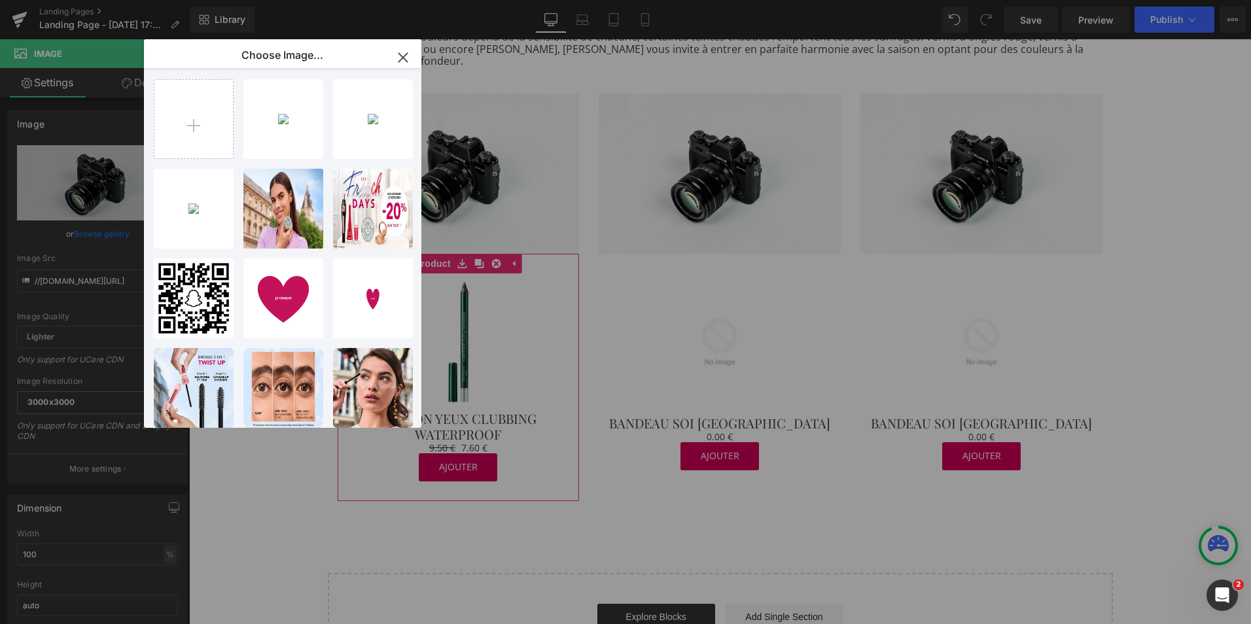
type input "C:\fakepath\Image-3.jpeg"
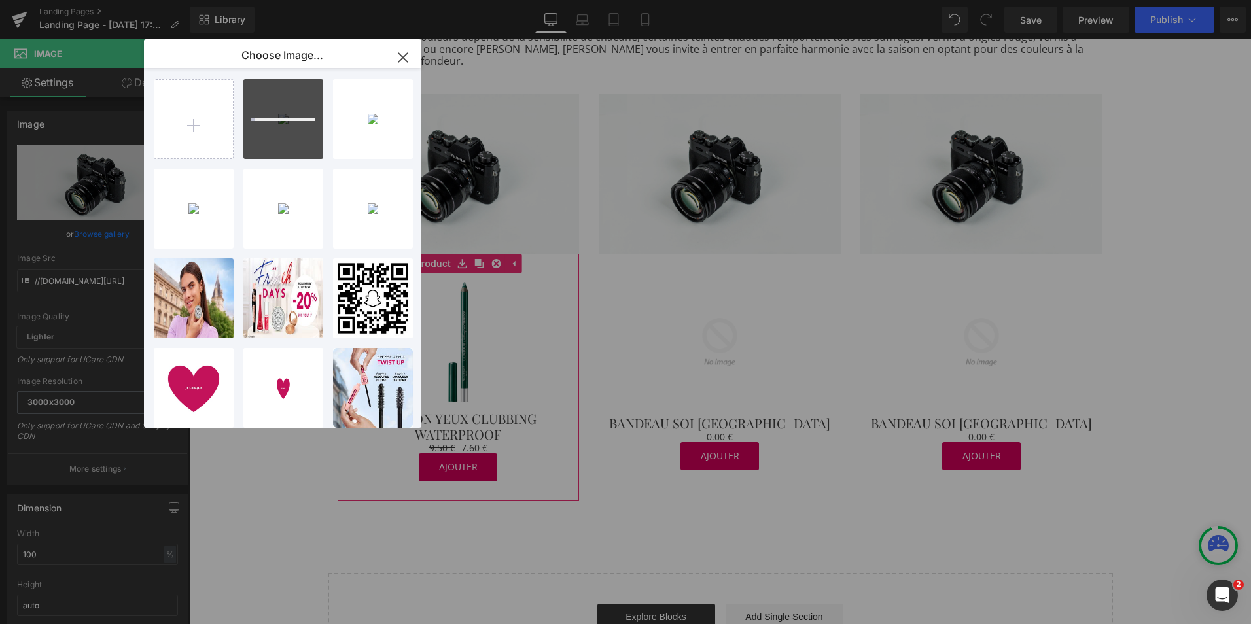
scroll to position [51, 0]
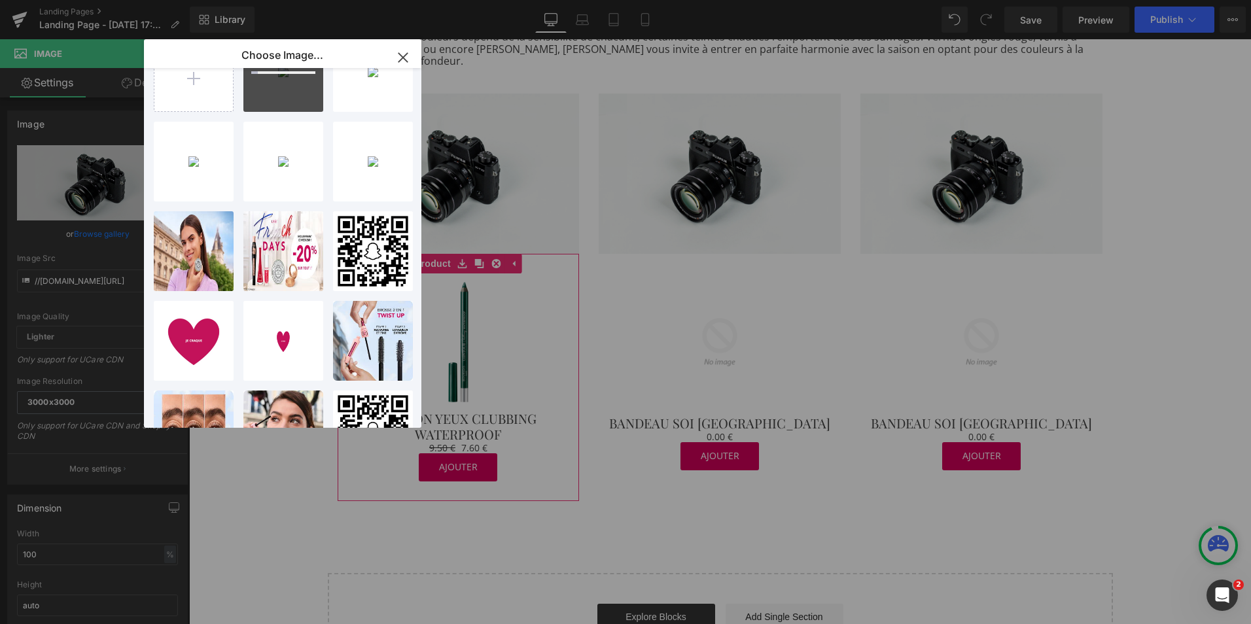
type input "C:\fakepath\Image-5.jpg"
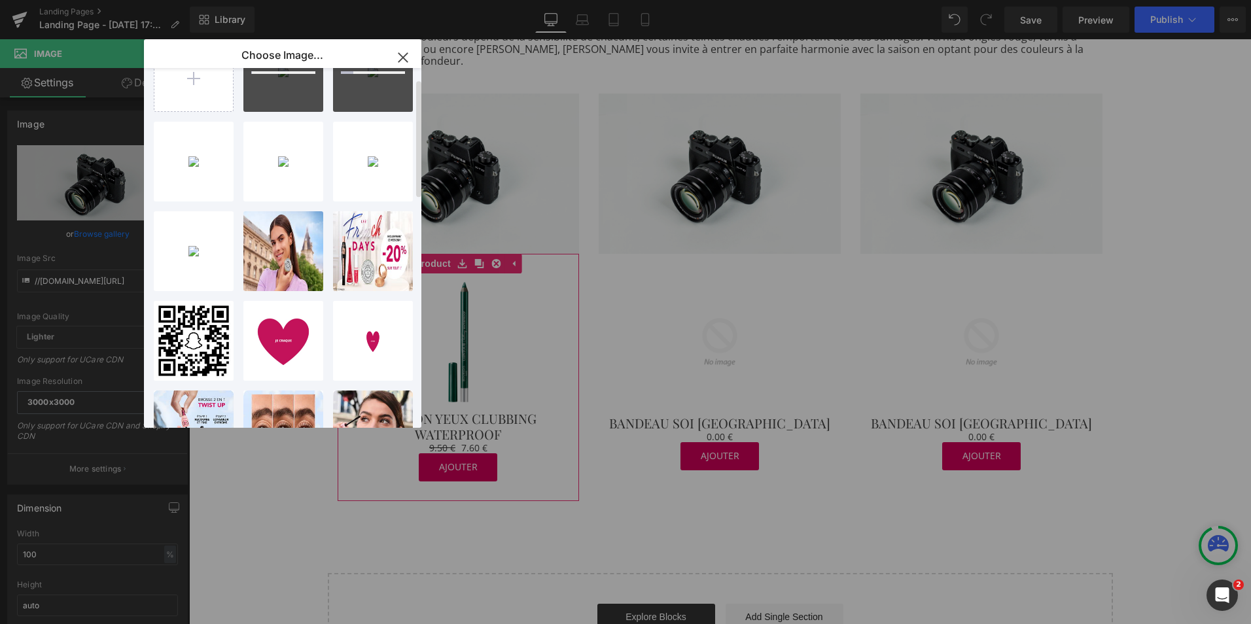
scroll to position [0, 0]
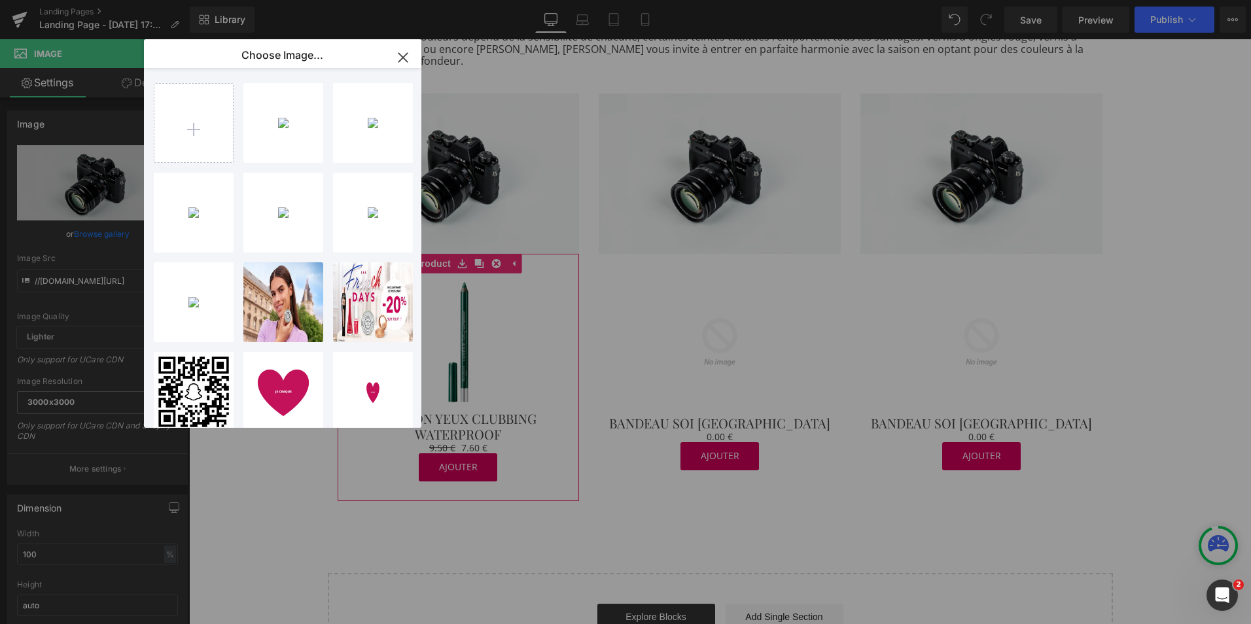
type input "C:\fakepath\Image-6.jpg"
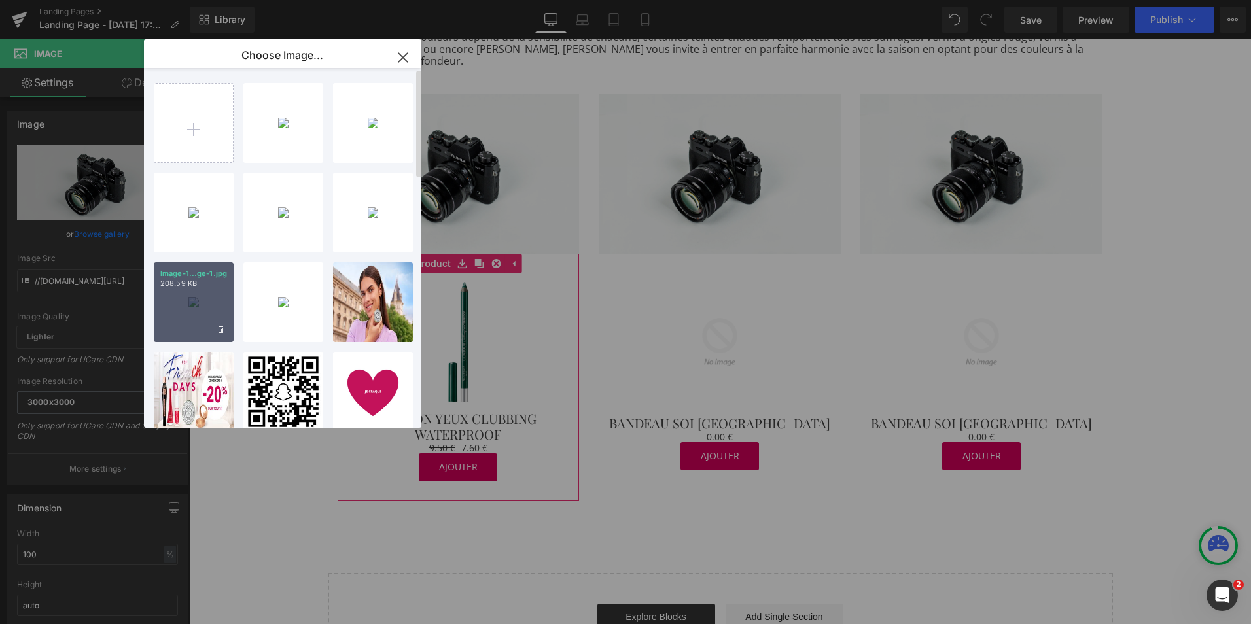
click at [195, 321] on div "Image-1...ge-1.jpg 208.59 KB" at bounding box center [194, 302] width 80 height 80
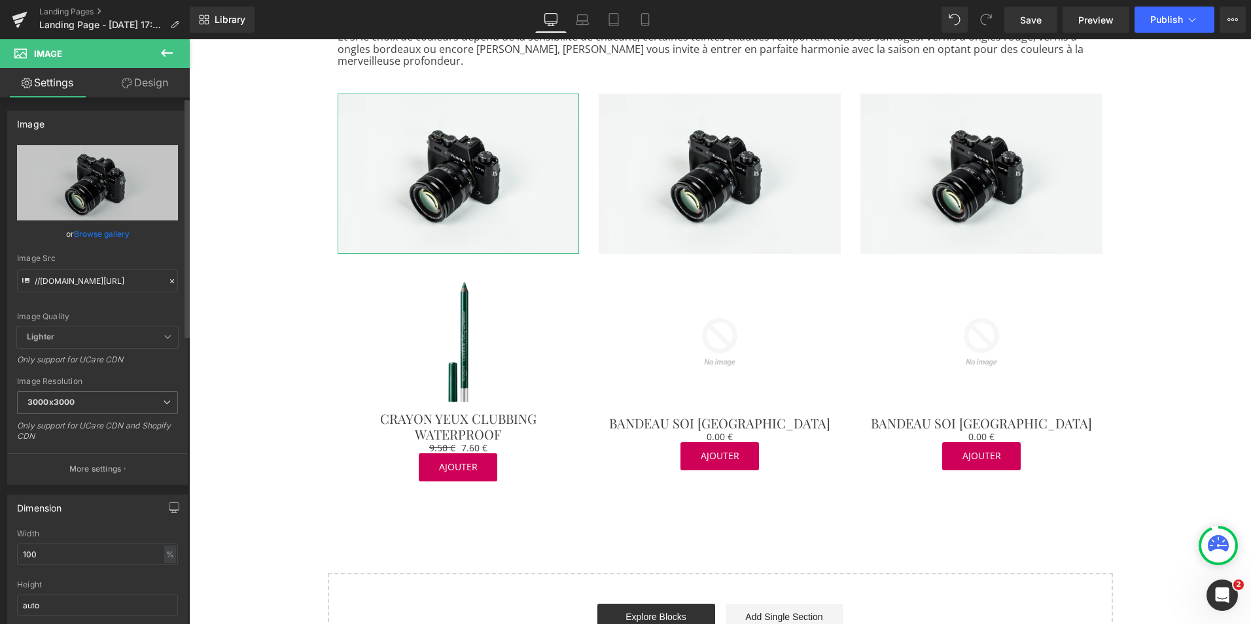
click at [109, 234] on link "Browse gallery" at bounding box center [102, 233] width 56 height 23
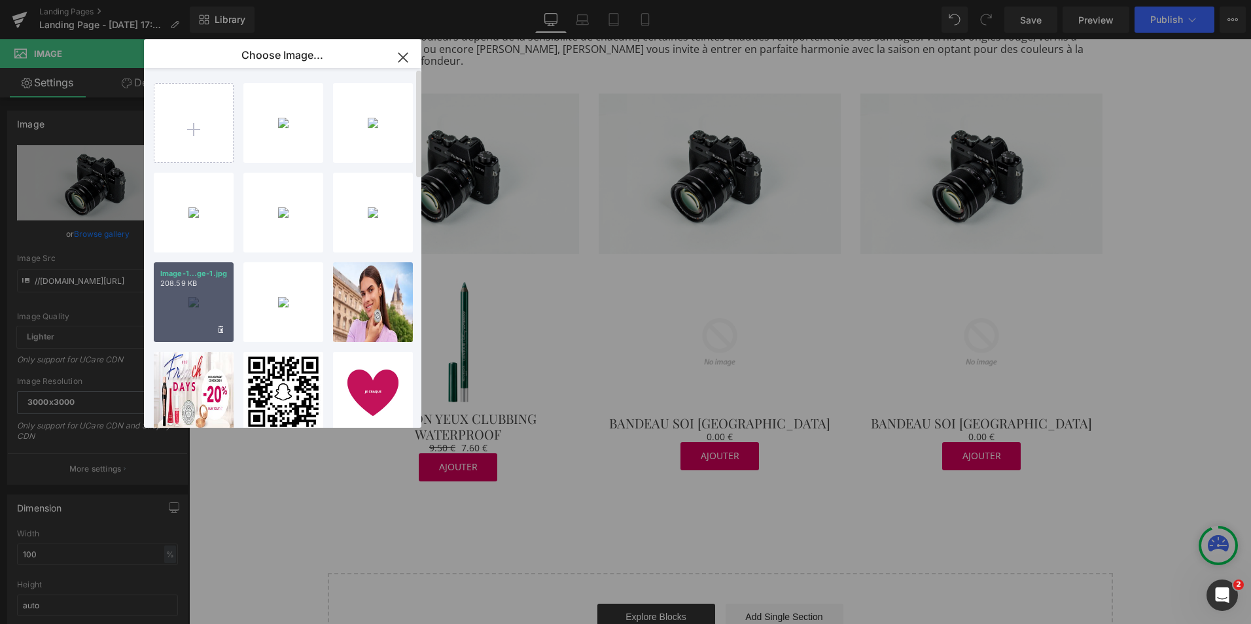
click at [206, 298] on div "Image-1...ge-1.jpg 208.59 KB" at bounding box center [194, 302] width 80 height 80
type input "[URL][DOMAIN_NAME]"
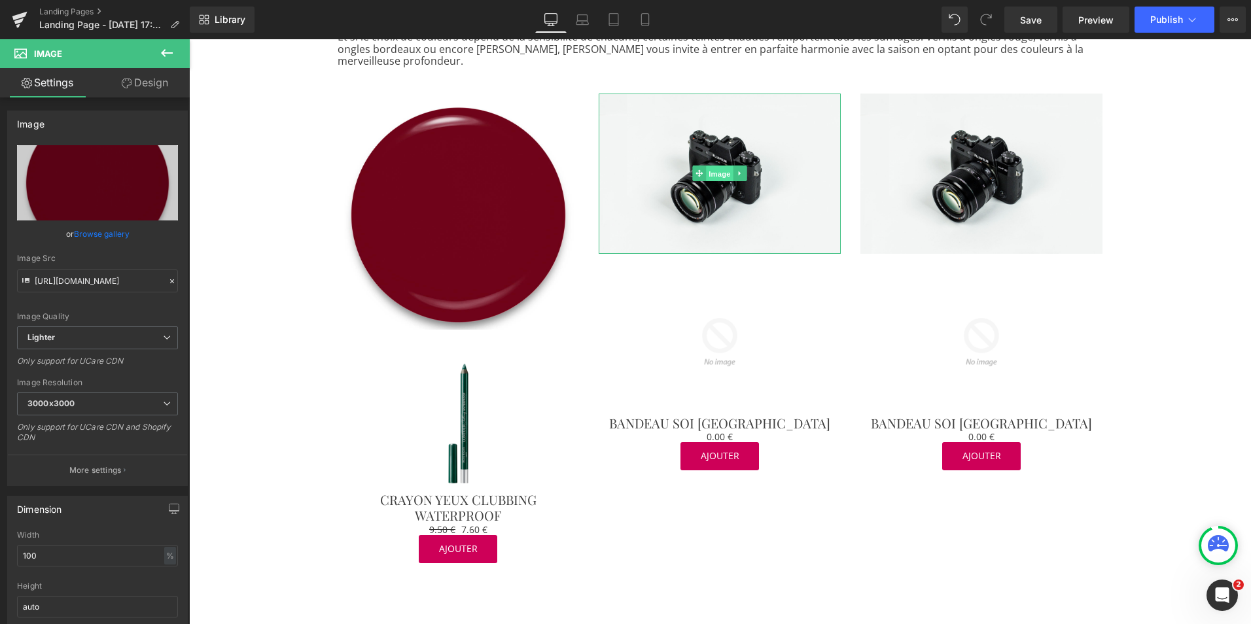
click at [696, 166] on link "Image" at bounding box center [713, 174] width 41 height 16
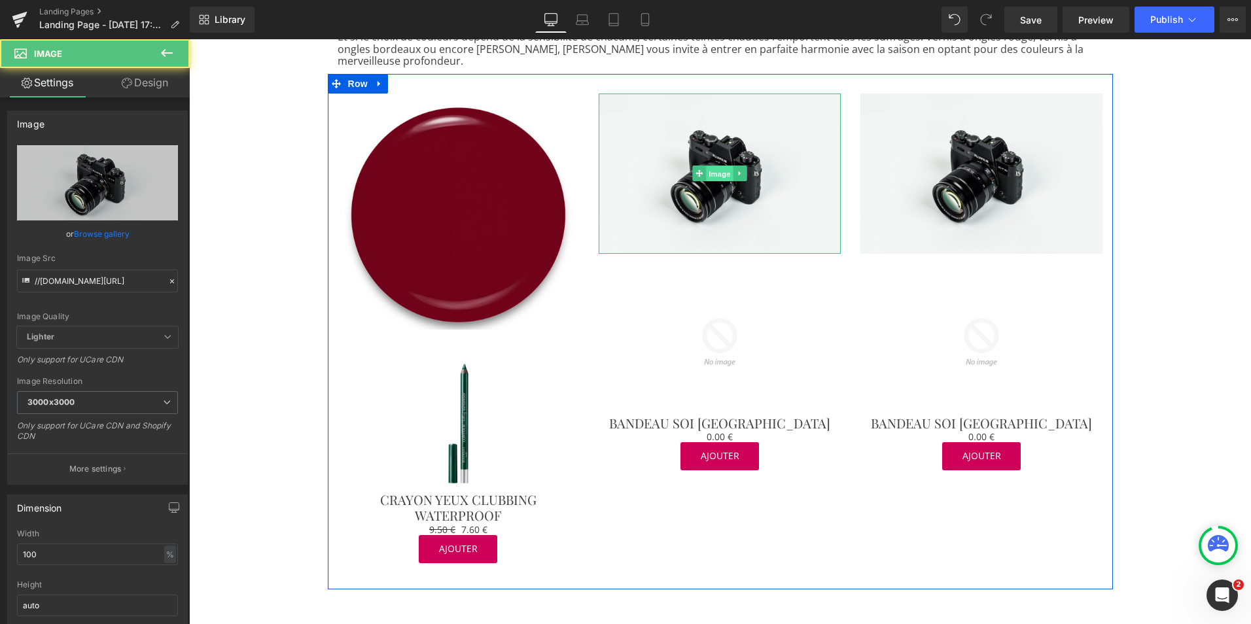
click at [713, 166] on span "Image" at bounding box center [720, 174] width 27 height 16
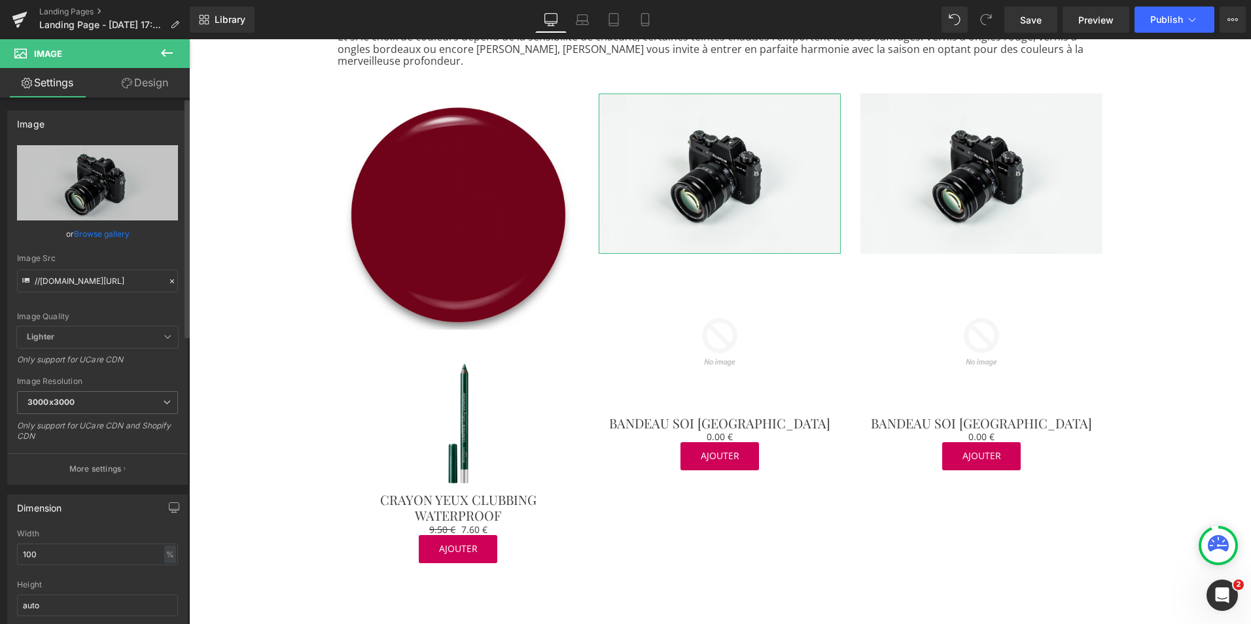
click at [111, 237] on link "Browse gallery" at bounding box center [102, 233] width 56 height 23
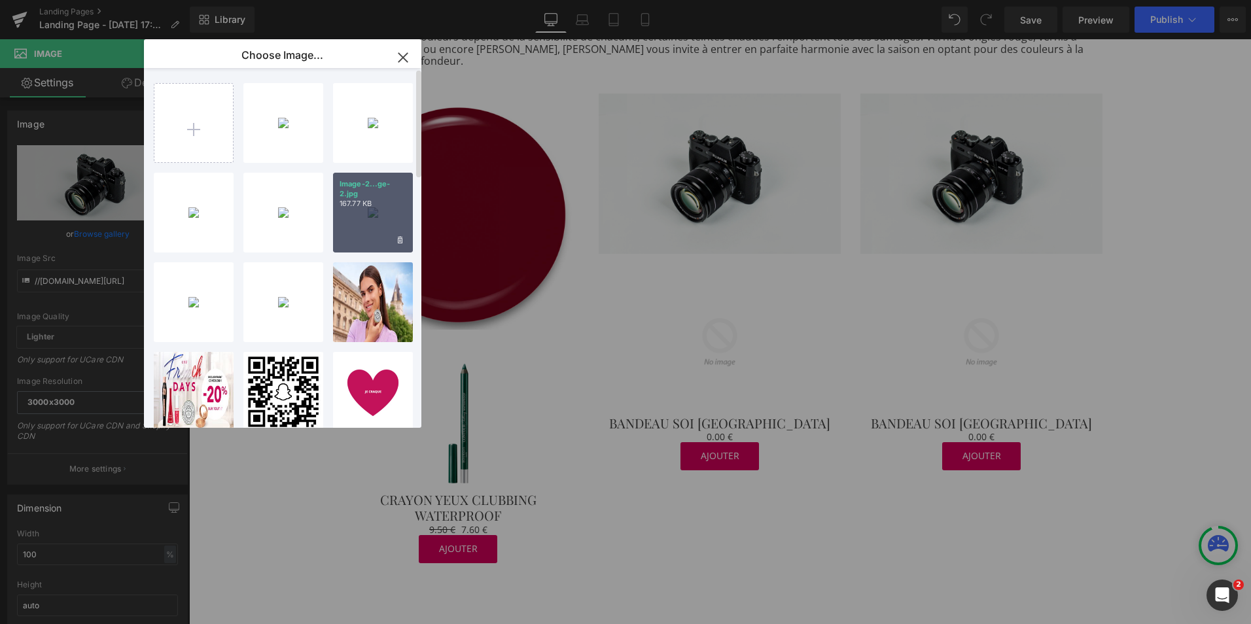
click at [361, 237] on div "Image-2...ge-2.jpg 167.77 KB" at bounding box center [373, 213] width 80 height 80
type input "[URL][DOMAIN_NAME]"
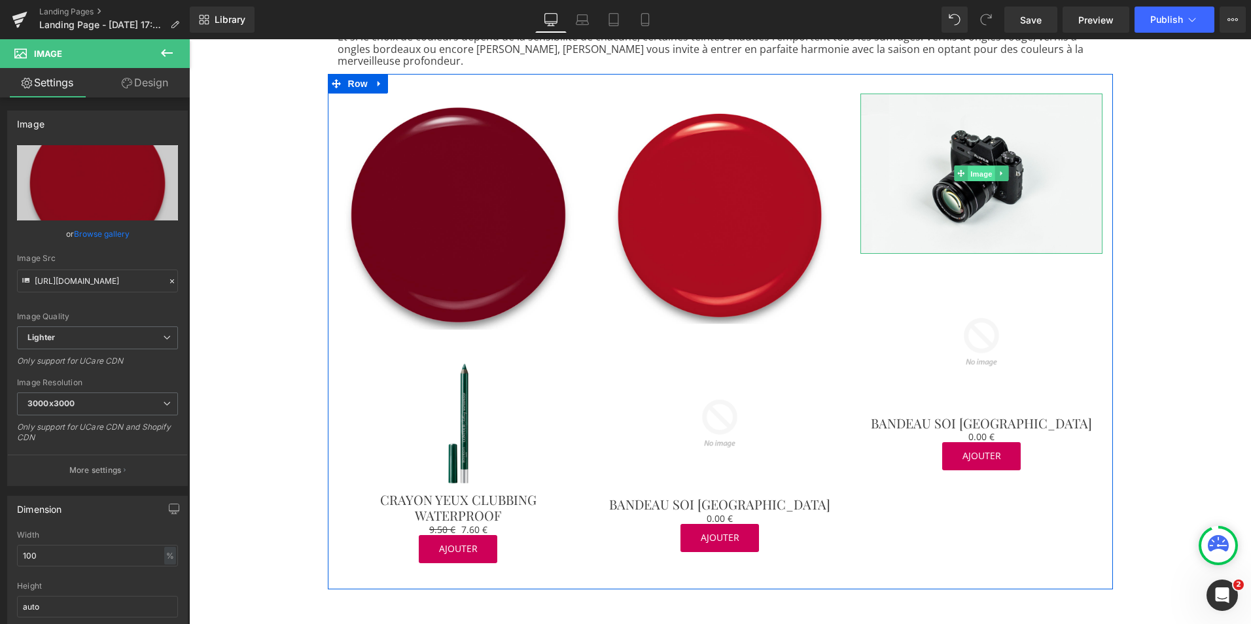
click at [983, 166] on span "Image" at bounding box center [981, 174] width 27 height 16
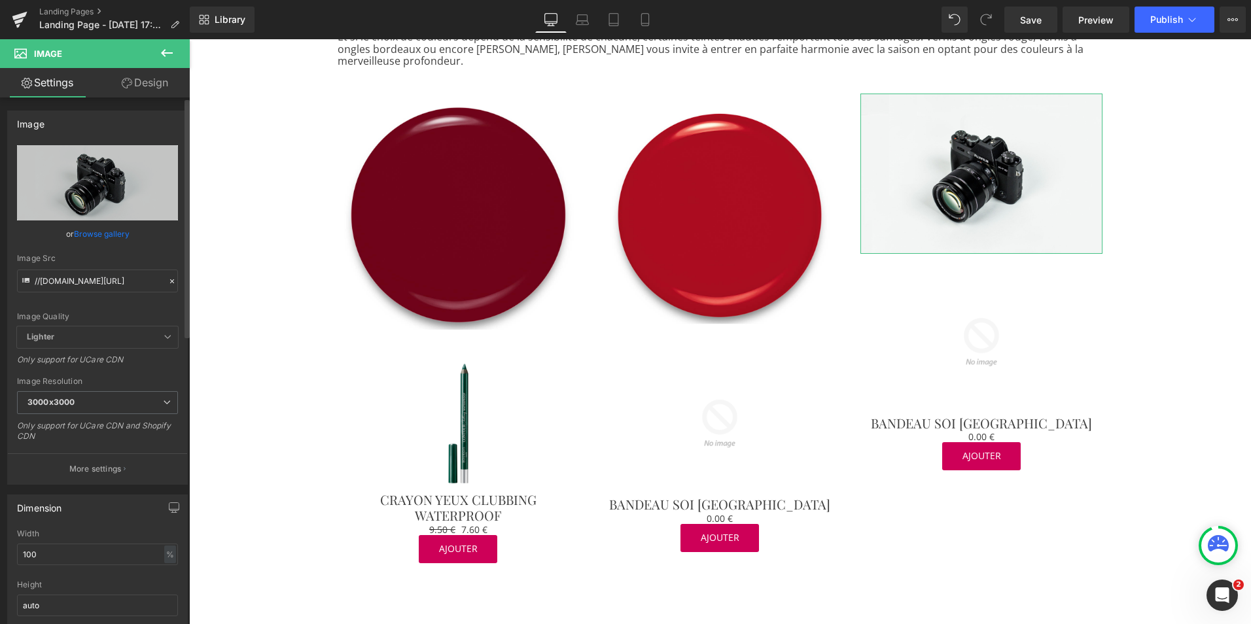
click at [94, 232] on link "Browse gallery" at bounding box center [102, 233] width 56 height 23
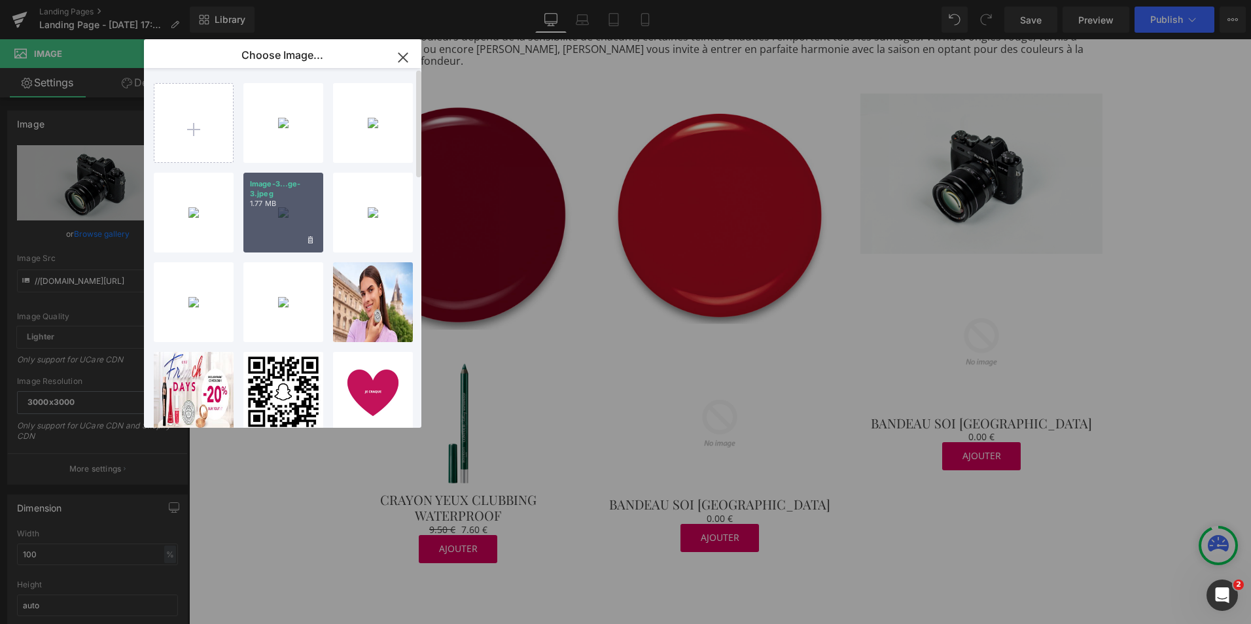
click at [281, 219] on div "Image-3...ge-3.jpeg 1.77 MB" at bounding box center [283, 213] width 80 height 80
type input "[URL][DOMAIN_NAME]"
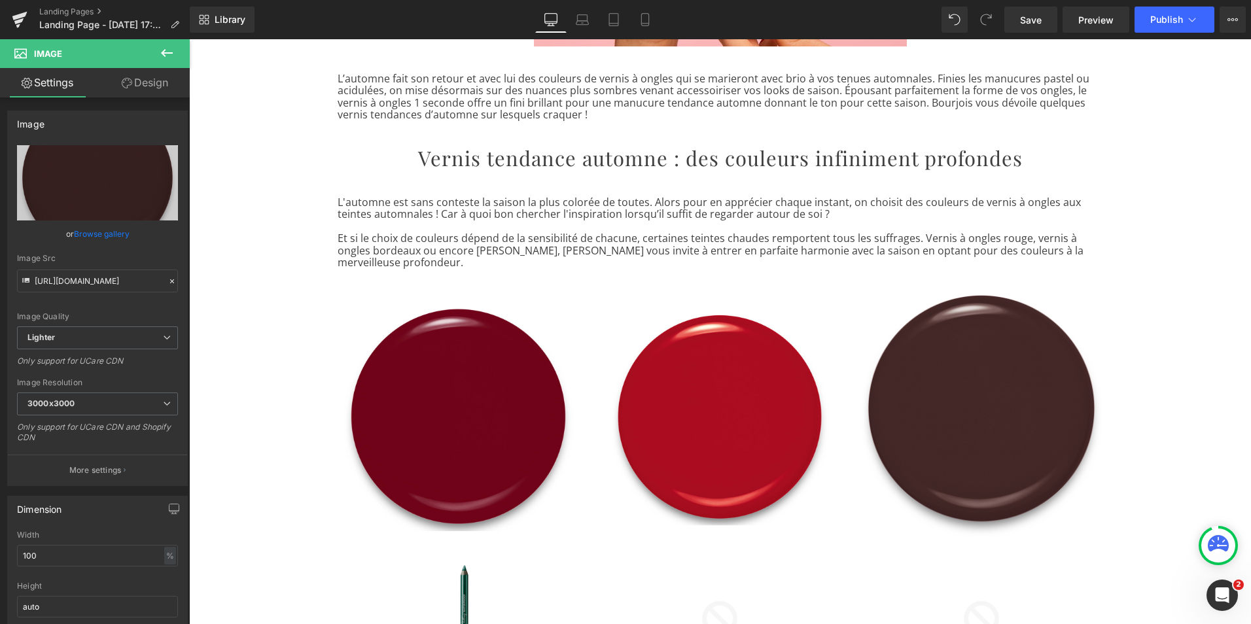
scroll to position [388, 0]
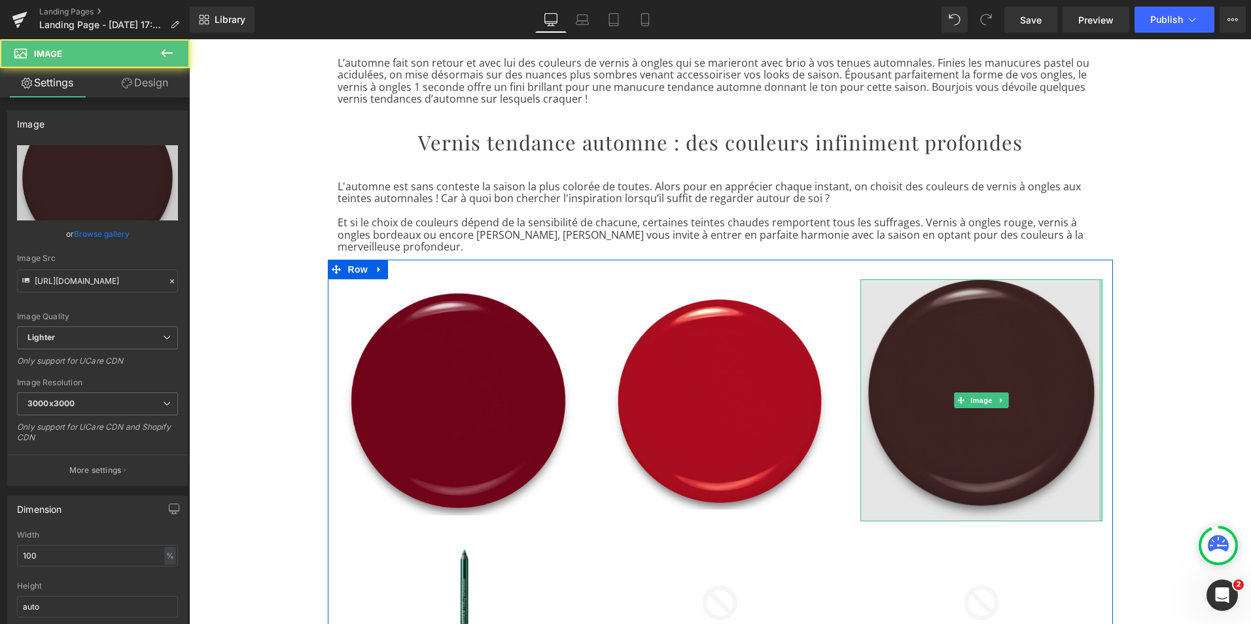
click at [1095, 484] on div "Image" at bounding box center [981, 400] width 242 height 242
click at [868, 303] on img at bounding box center [981, 400] width 242 height 242
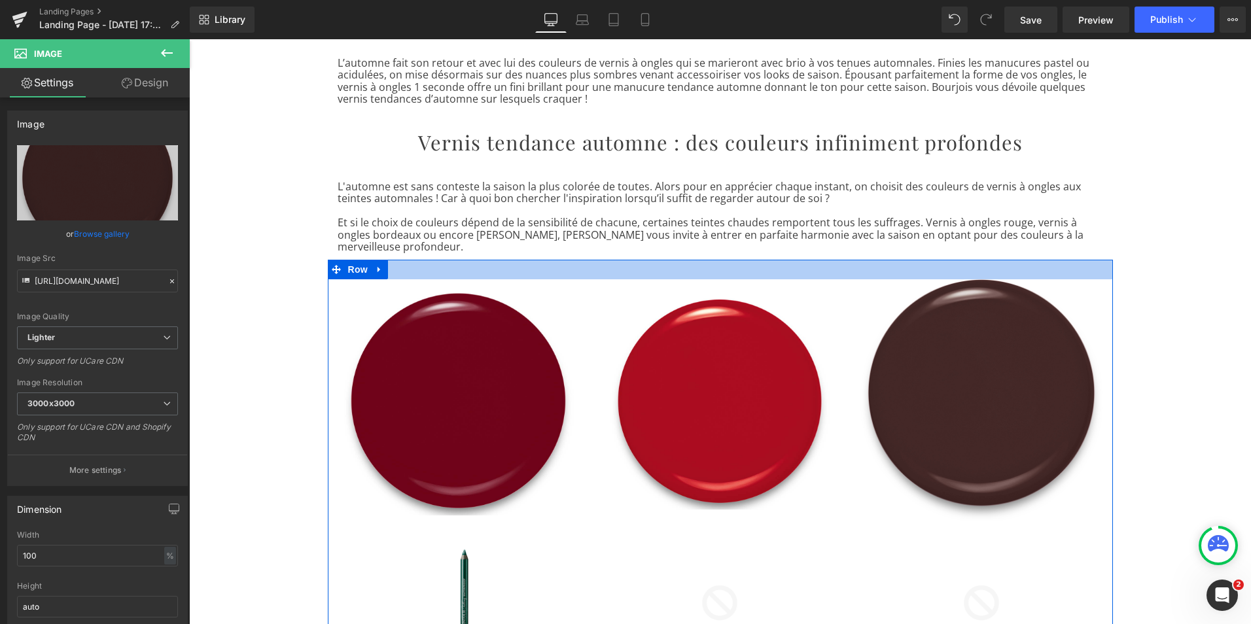
click at [875, 261] on div at bounding box center [720, 270] width 785 height 20
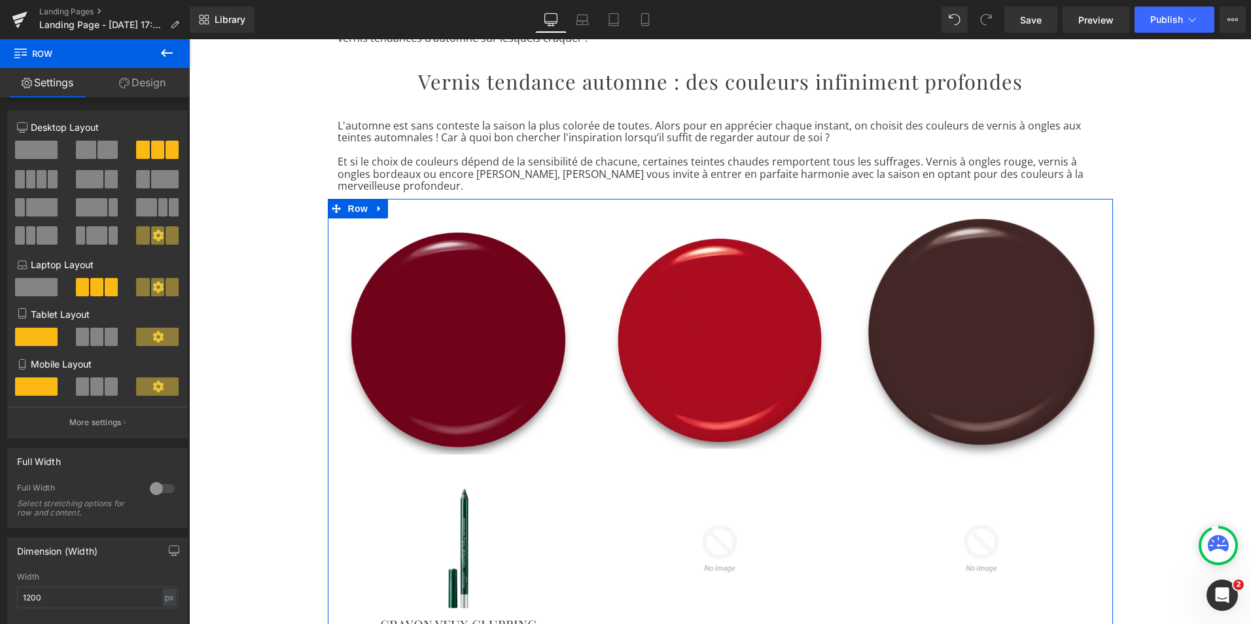
scroll to position [448, 0]
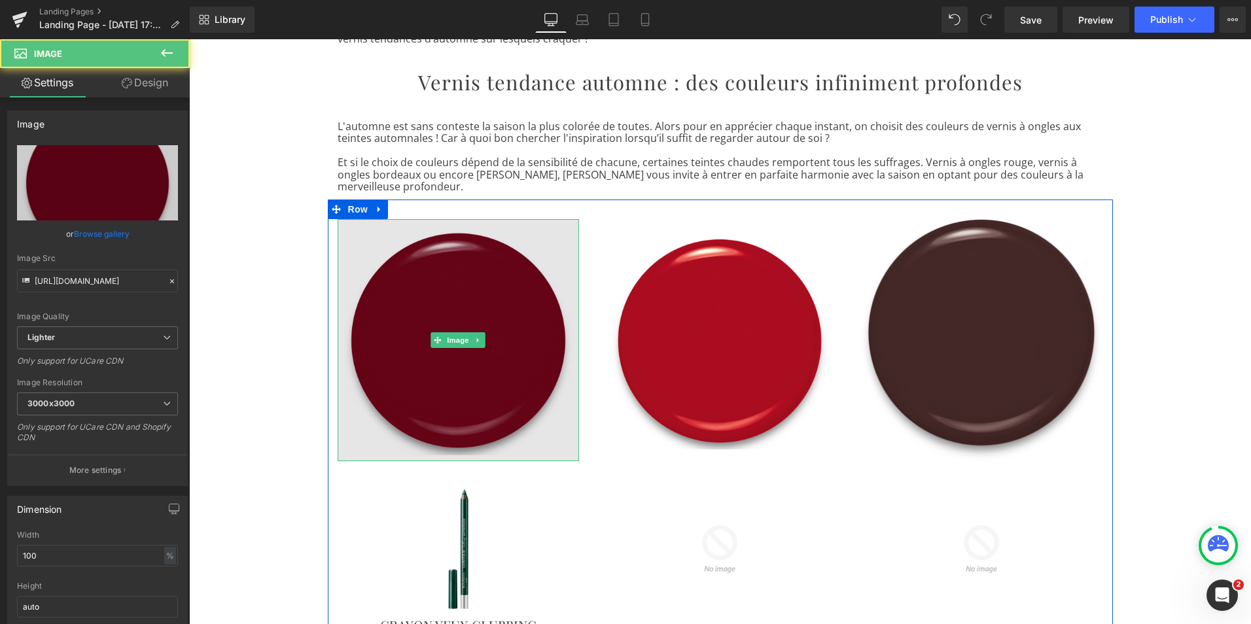
click at [356, 219] on img at bounding box center [459, 340] width 242 height 242
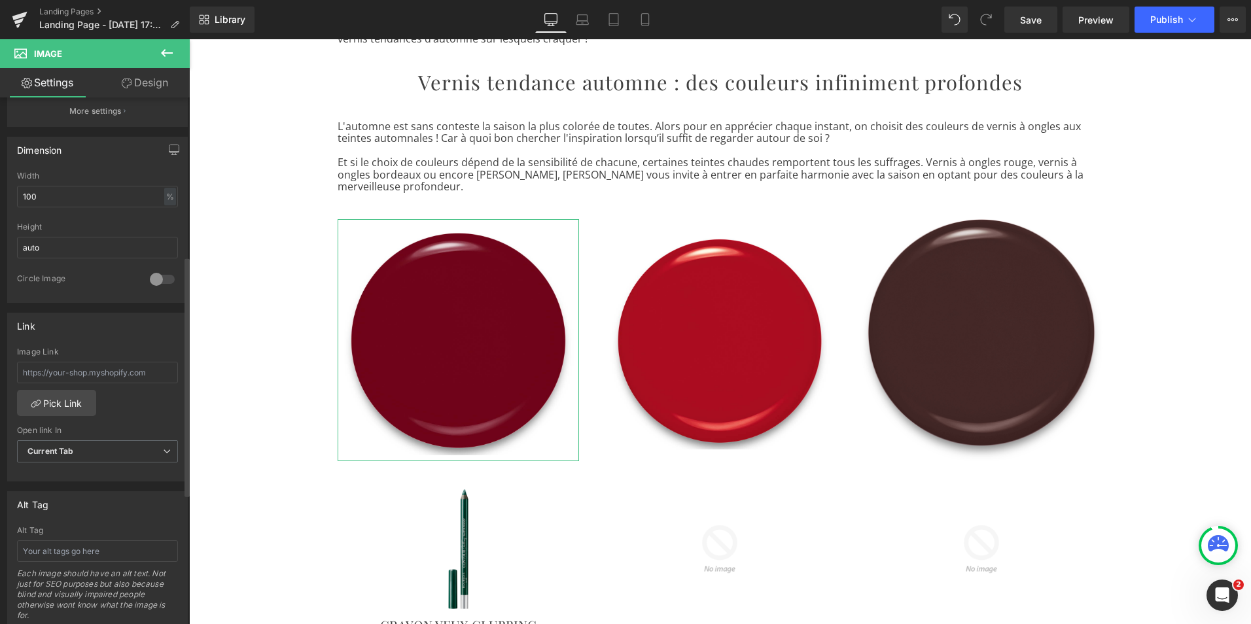
scroll to position [349, 0]
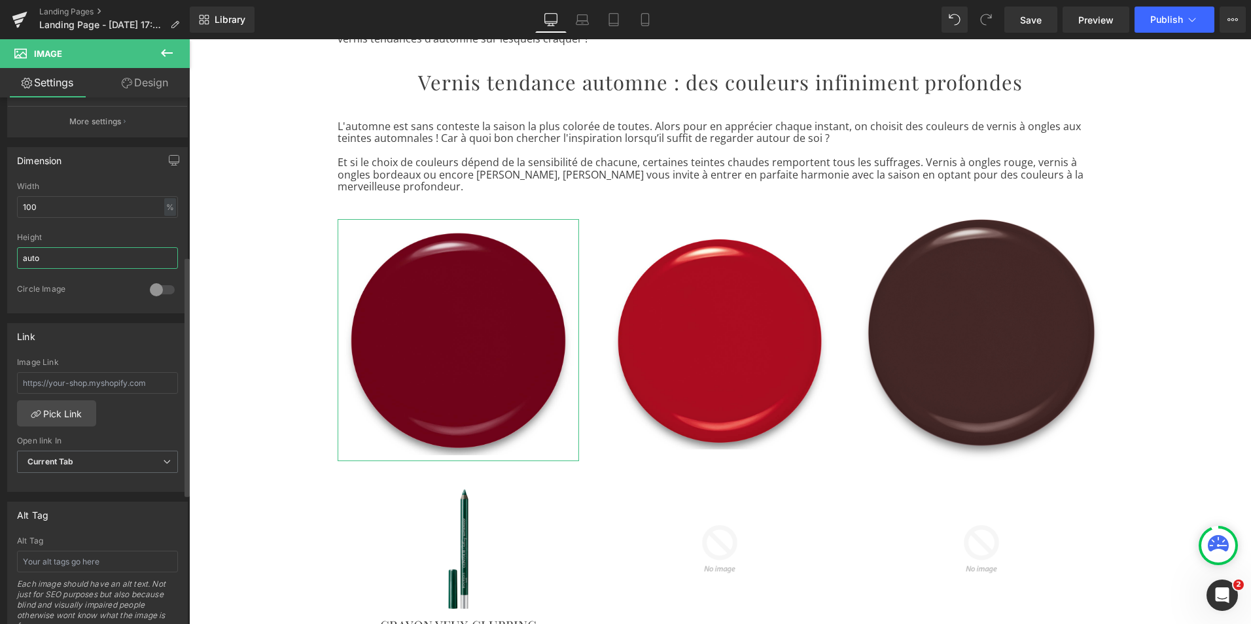
click at [62, 268] on input "auto" at bounding box center [97, 258] width 161 height 22
type input "a"
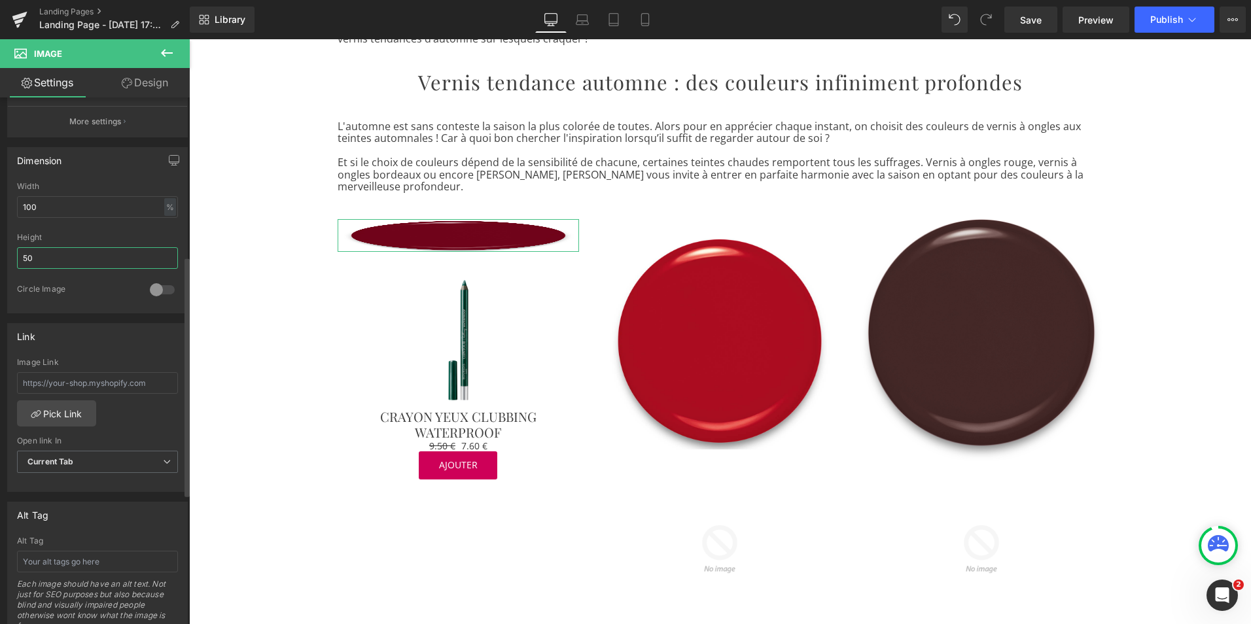
type input "5"
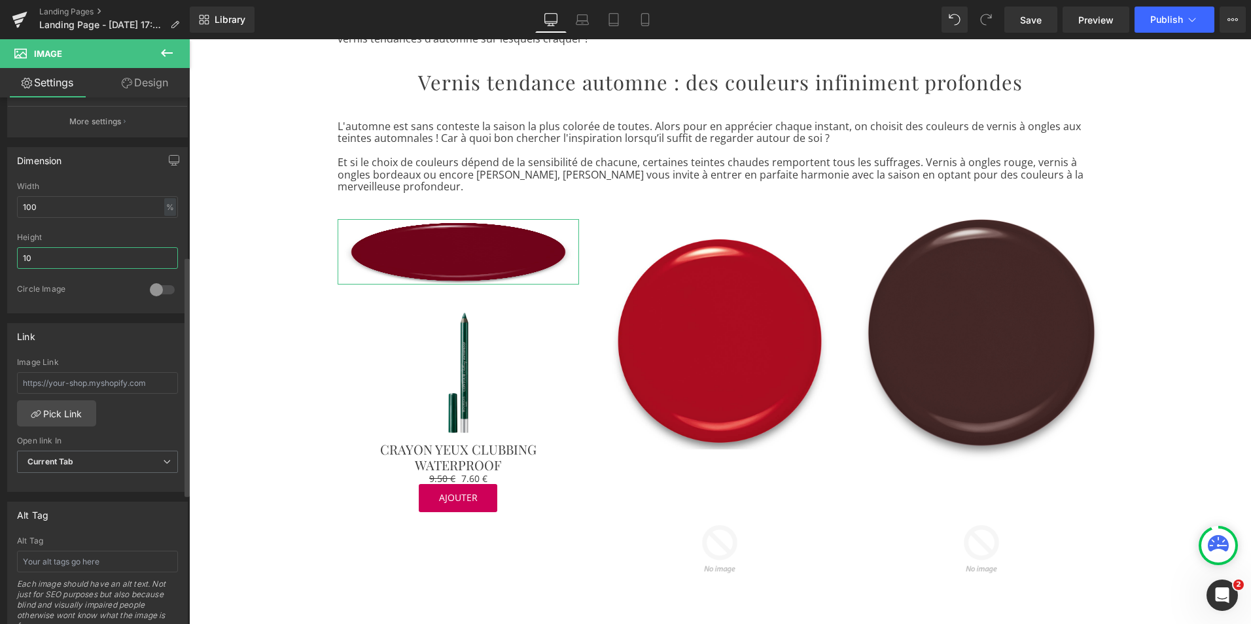
type input "1"
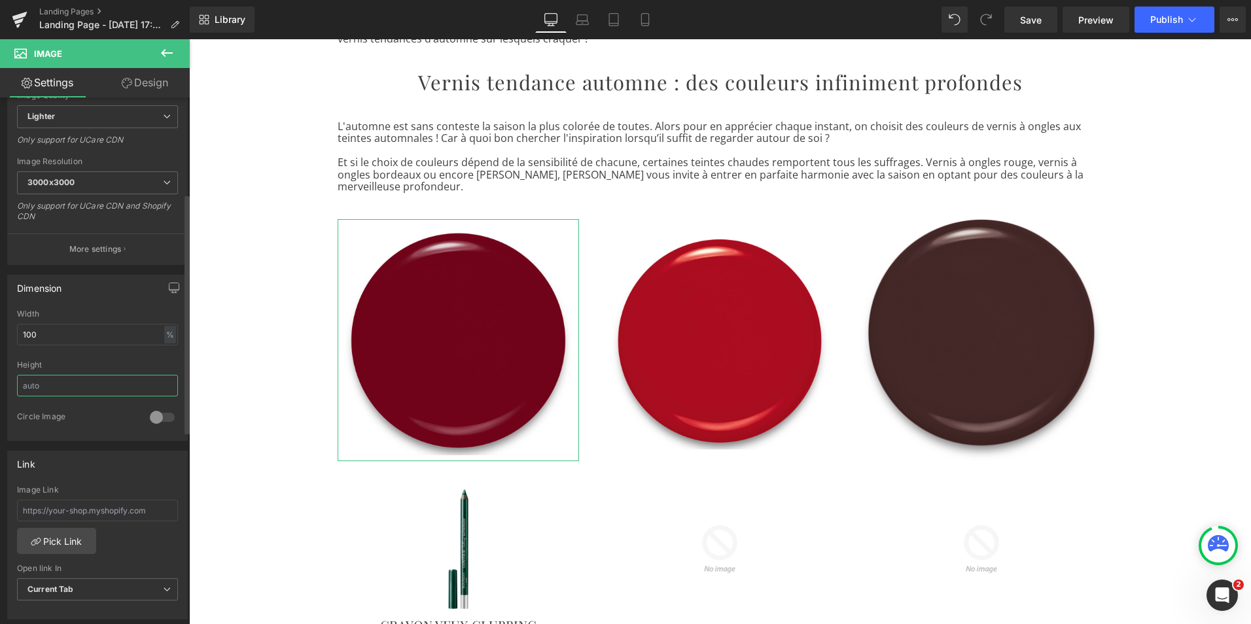
scroll to position [195, 0]
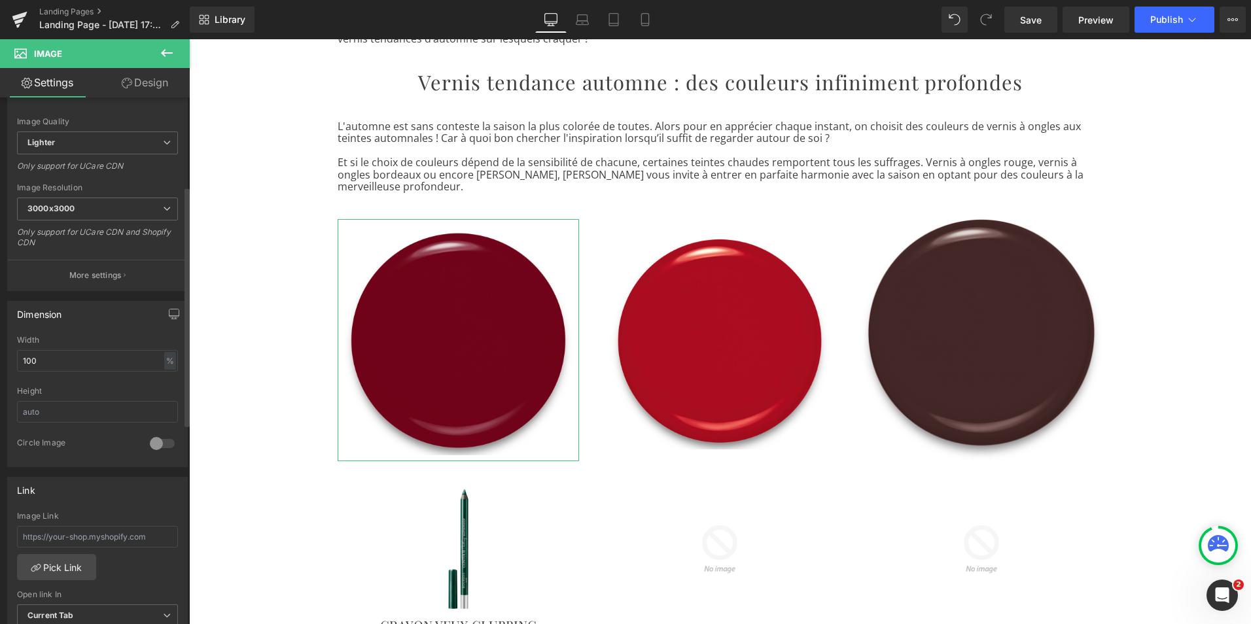
click at [149, 444] on div at bounding box center [162, 443] width 31 height 21
click at [157, 444] on div at bounding box center [162, 443] width 31 height 21
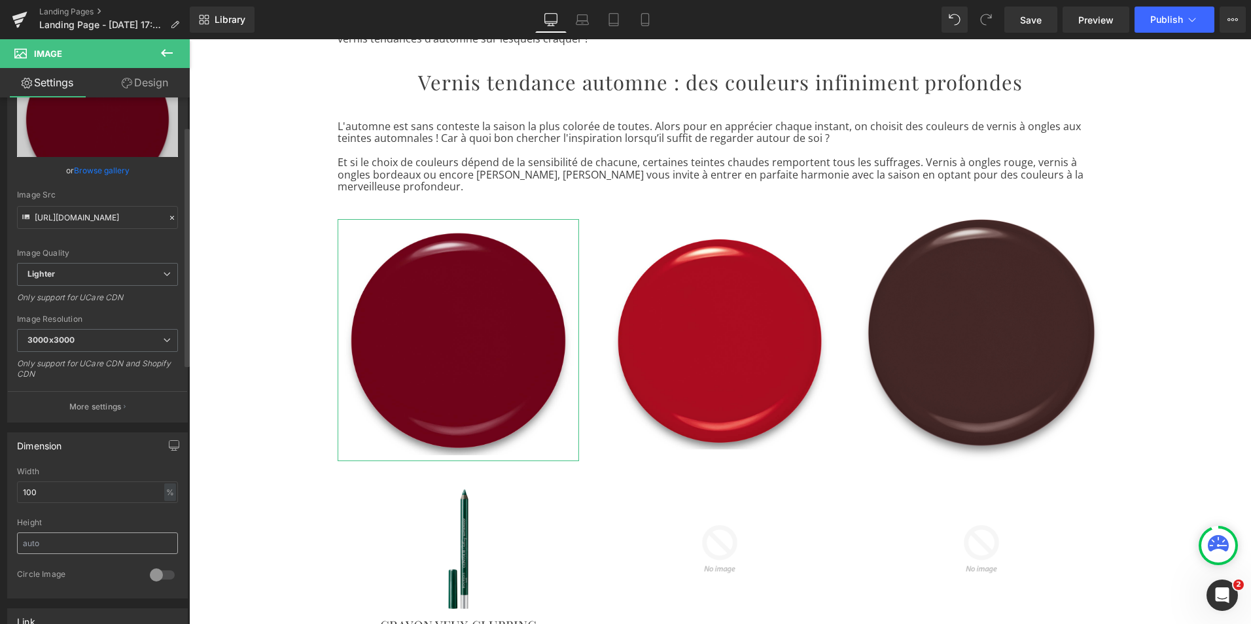
scroll to position [0, 0]
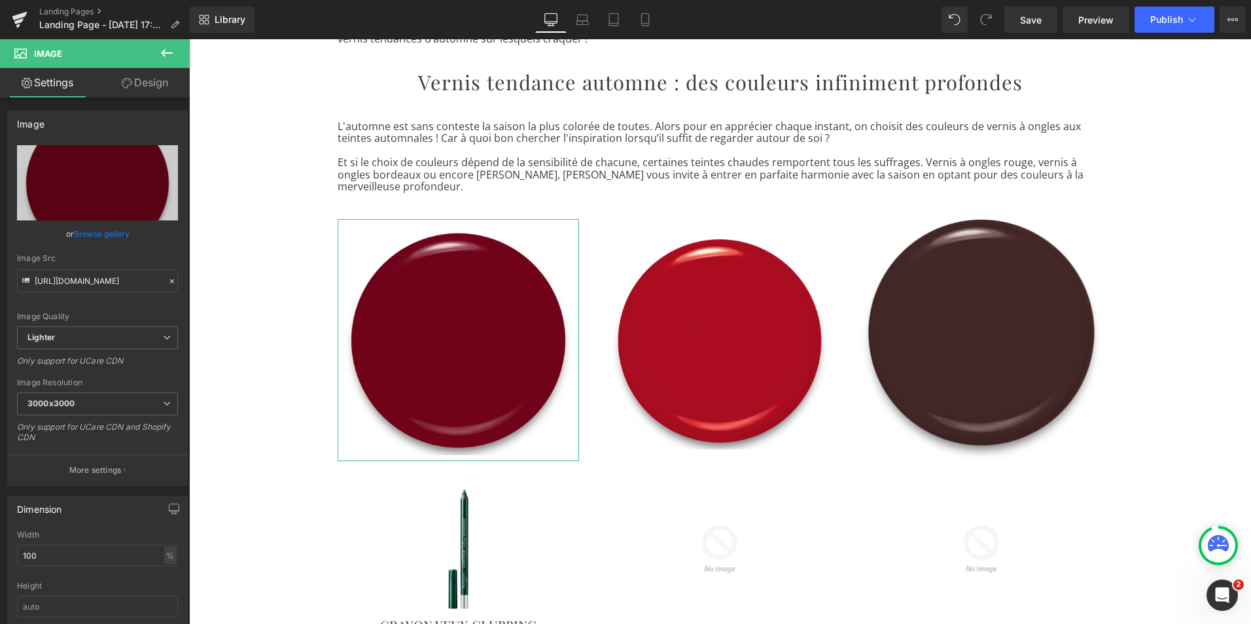
click at [148, 84] on link "Design" at bounding box center [144, 82] width 95 height 29
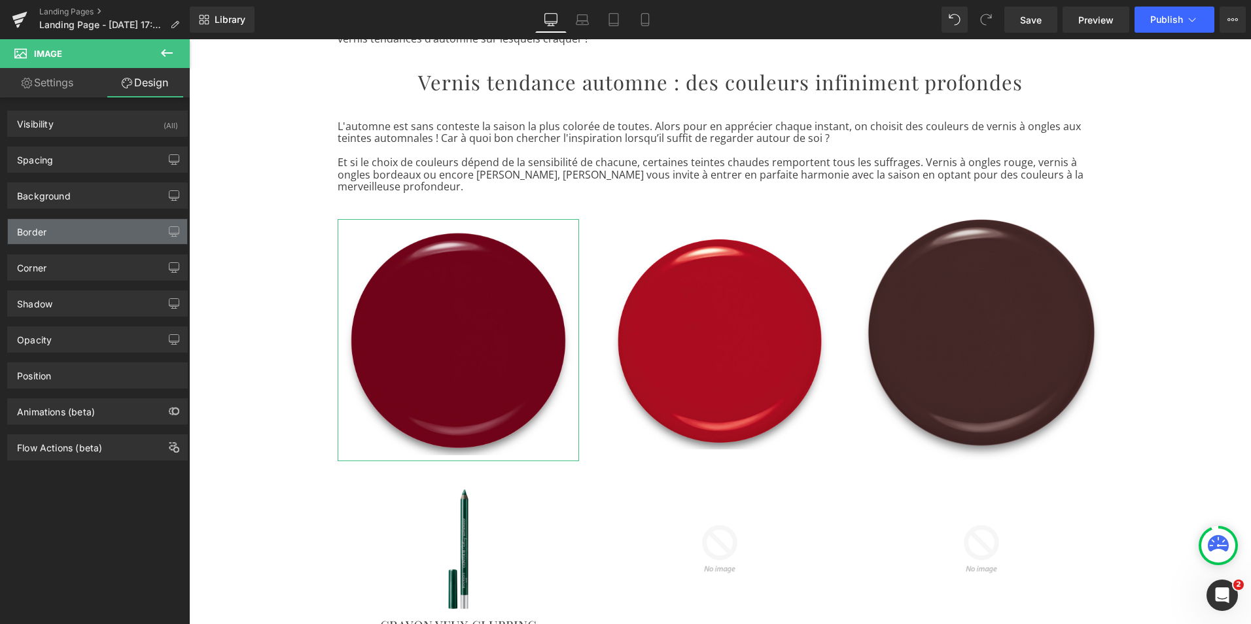
click at [77, 228] on div "Border" at bounding box center [97, 231] width 179 height 25
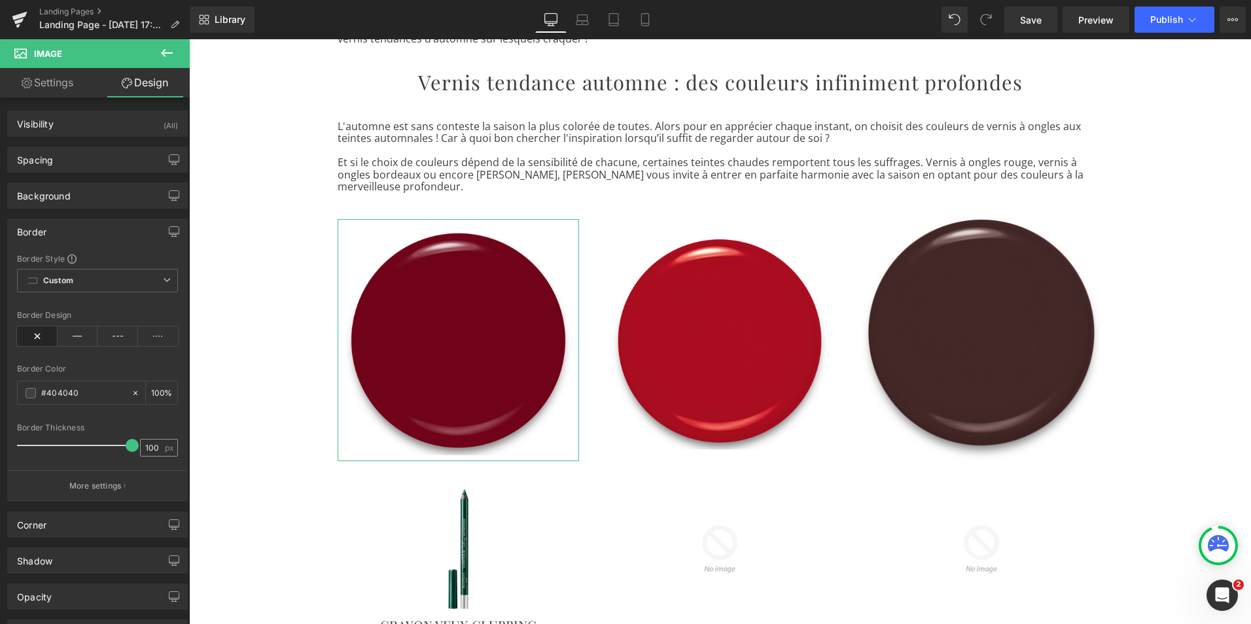
drag, startPoint x: 22, startPoint y: 446, endPoint x: 149, endPoint y: 455, distance: 128.0
click at [149, 455] on div "Border Thickness 100 px" at bounding box center [97, 445] width 161 height 44
type input "0"
drag, startPoint x: 125, startPoint y: 449, endPoint x: 5, endPoint y: 452, distance: 120.4
click at [5, 452] on div "Border Border Style Custom Custom Setup Global Style Custom Setup Global Style …" at bounding box center [98, 355] width 196 height 293
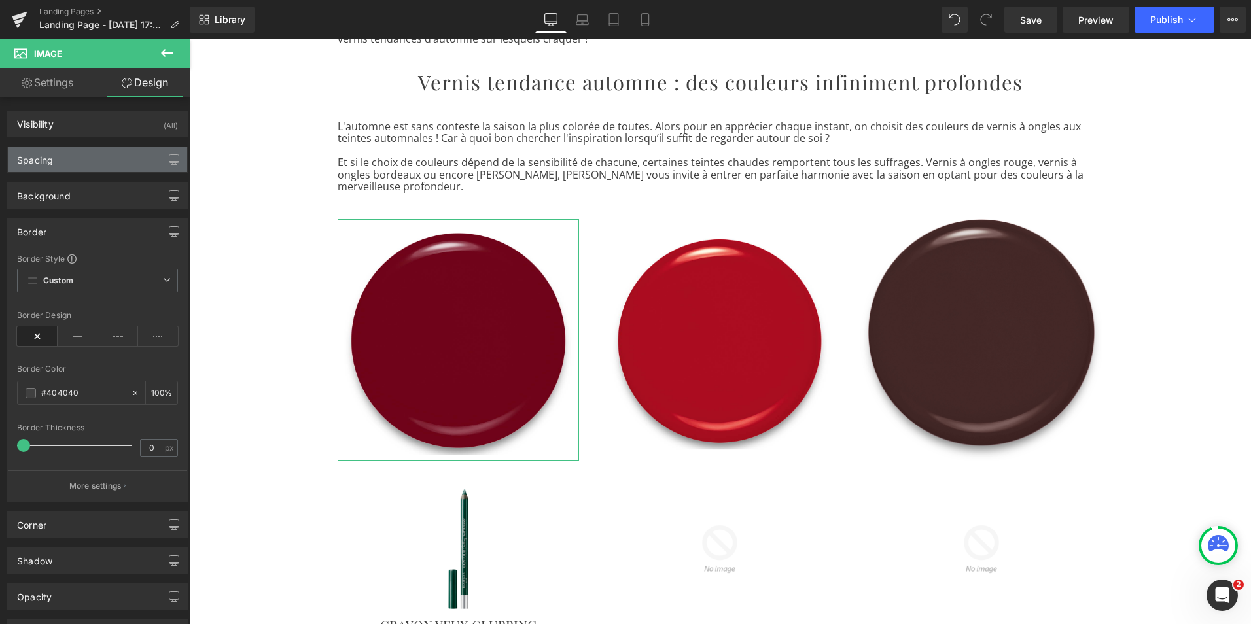
click at [70, 163] on div "Spacing" at bounding box center [97, 159] width 179 height 25
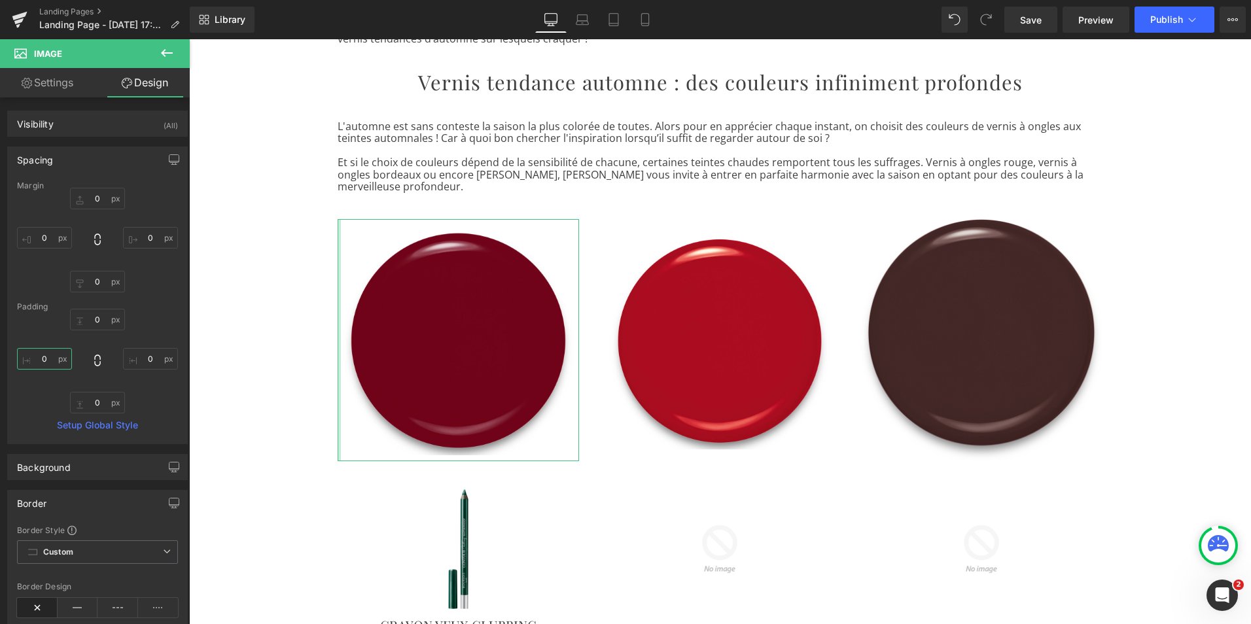
click at [48, 359] on input "0" at bounding box center [44, 359] width 55 height 22
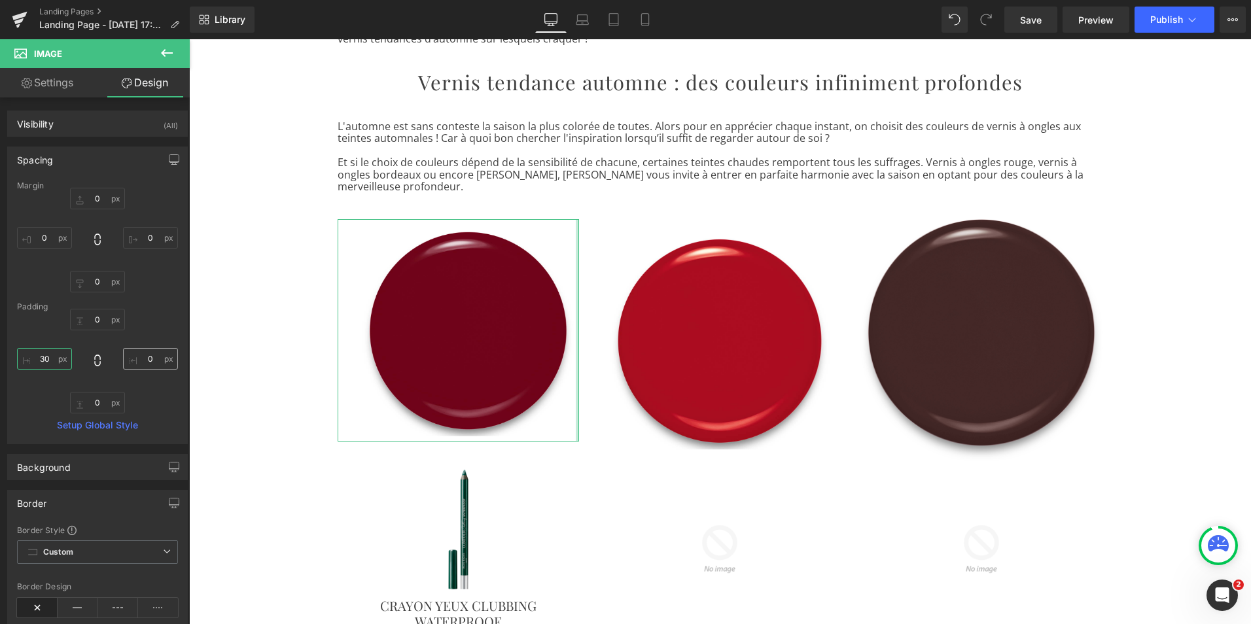
type input "30"
click at [145, 358] on input "0" at bounding box center [150, 359] width 55 height 22
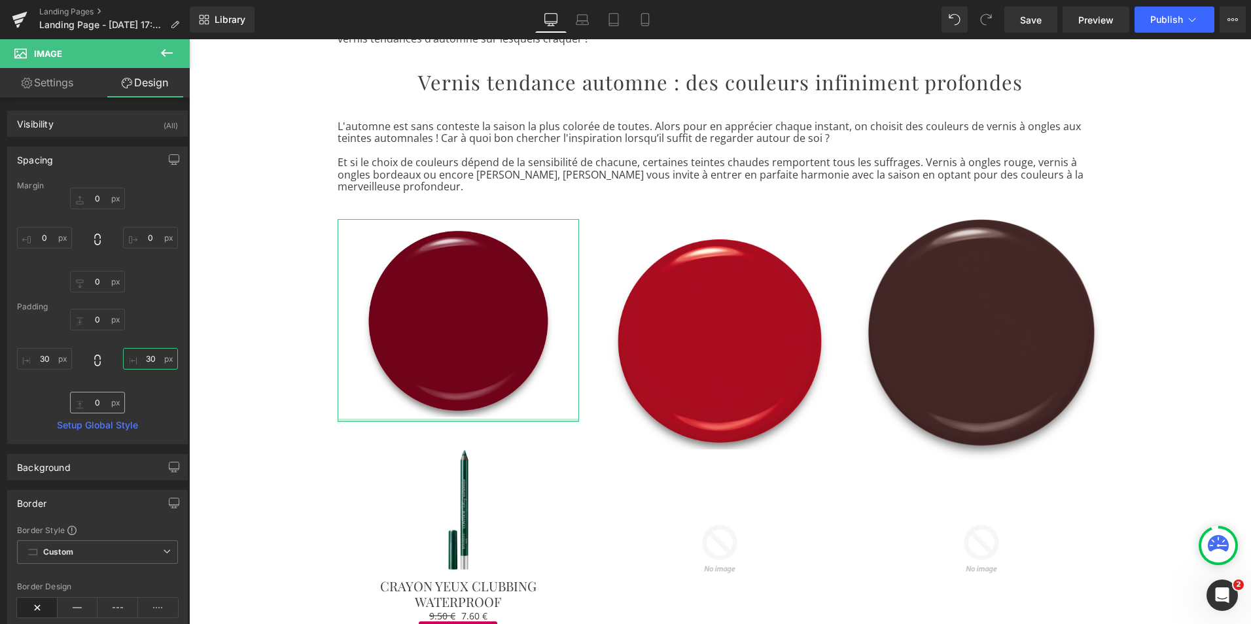
type input "30"
click at [94, 402] on input "0" at bounding box center [97, 403] width 55 height 22
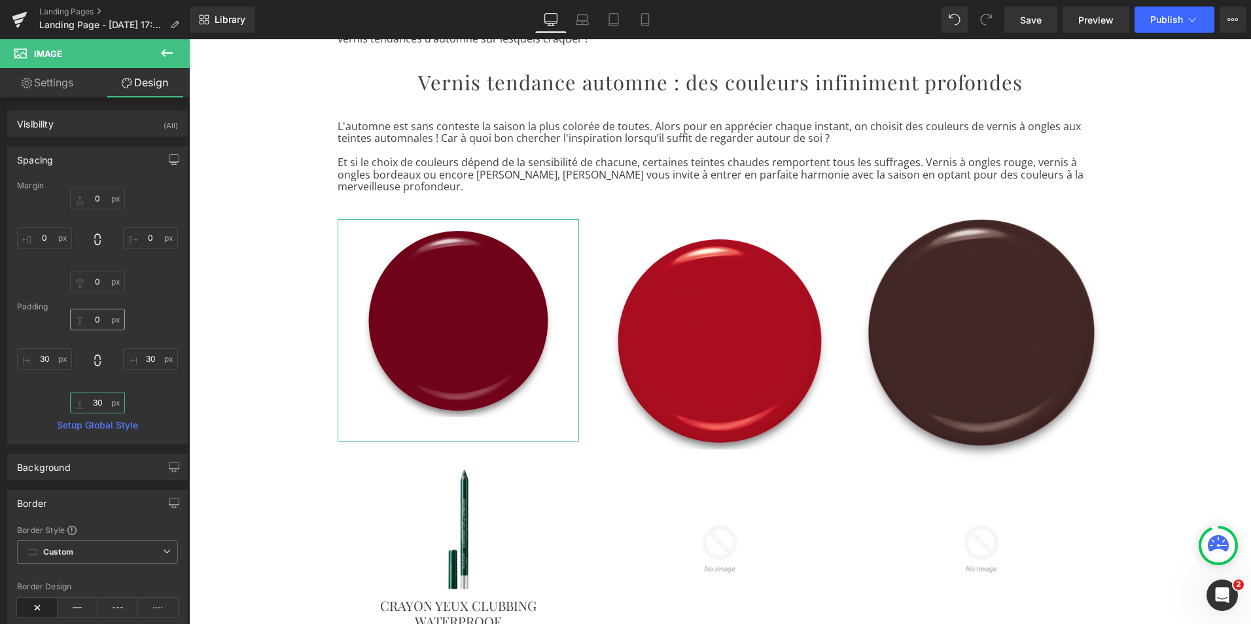
type input "30"
click at [94, 316] on input "0" at bounding box center [97, 320] width 55 height 22
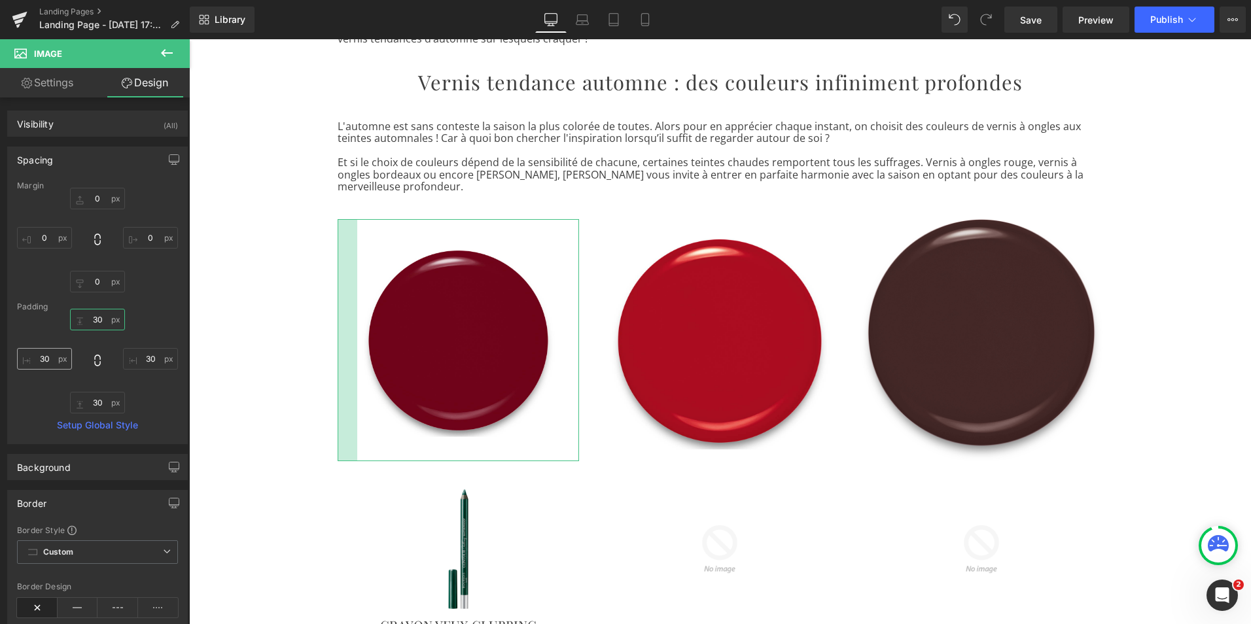
type input "30"
click at [48, 355] on input "30" at bounding box center [44, 359] width 55 height 22
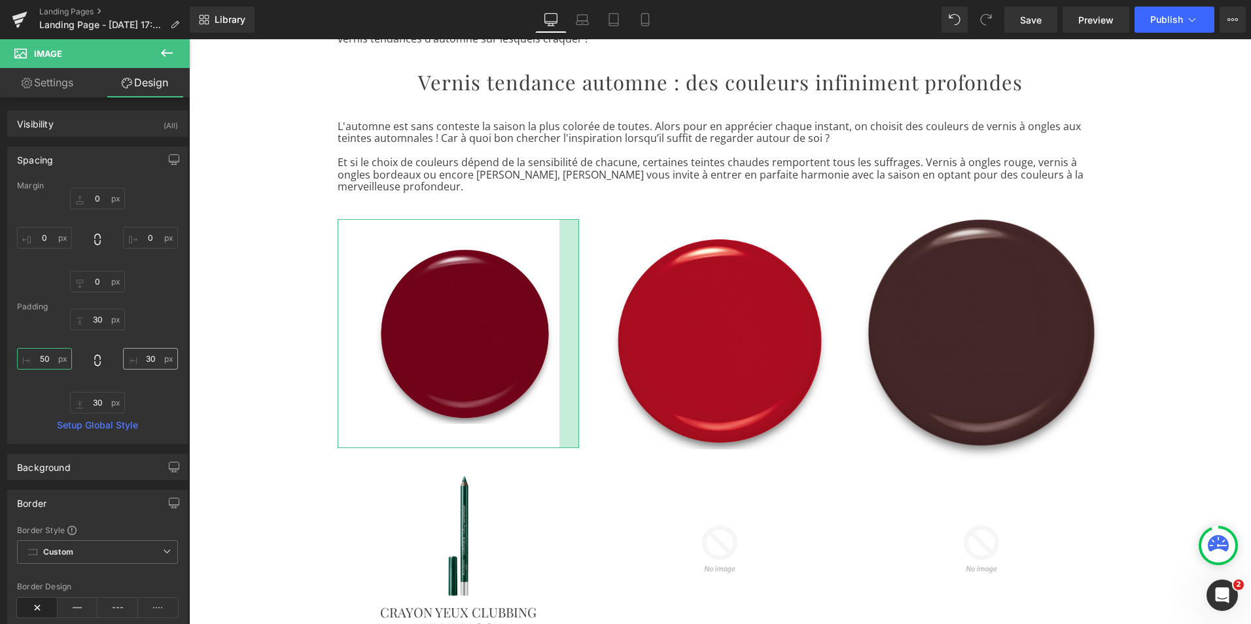
type input "50"
click at [145, 358] on input "30" at bounding box center [150, 359] width 55 height 22
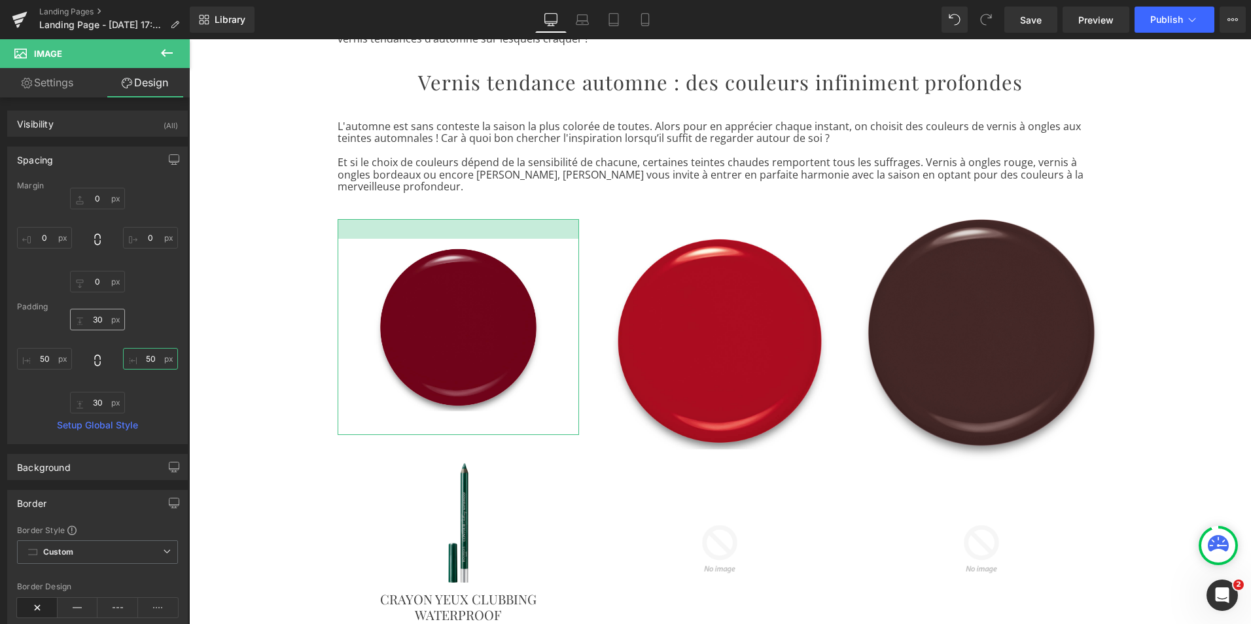
type input "50"
click at [94, 320] on input "30" at bounding box center [97, 320] width 55 height 22
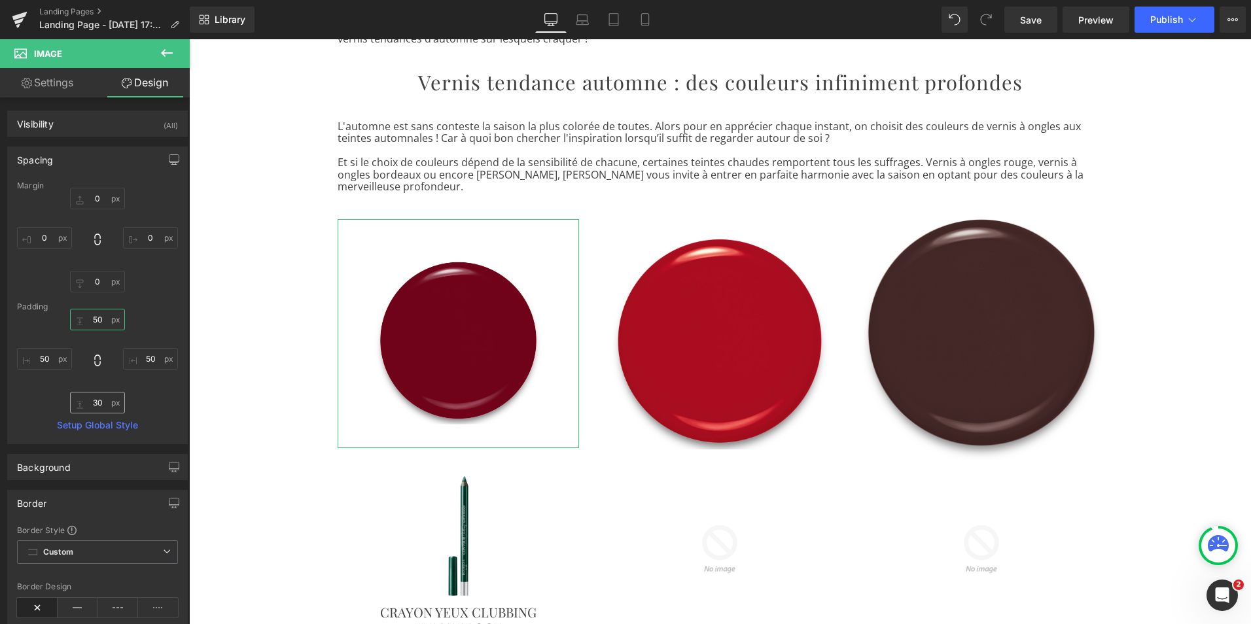
type input "50"
click at [94, 400] on input "30" at bounding box center [97, 403] width 55 height 22
type input "50"
click at [275, 432] on div "Les plus beaux vernis pour l'automne Heading Row Image Row L’automne fait son r…" at bounding box center [720, 288] width 1062 height 1199
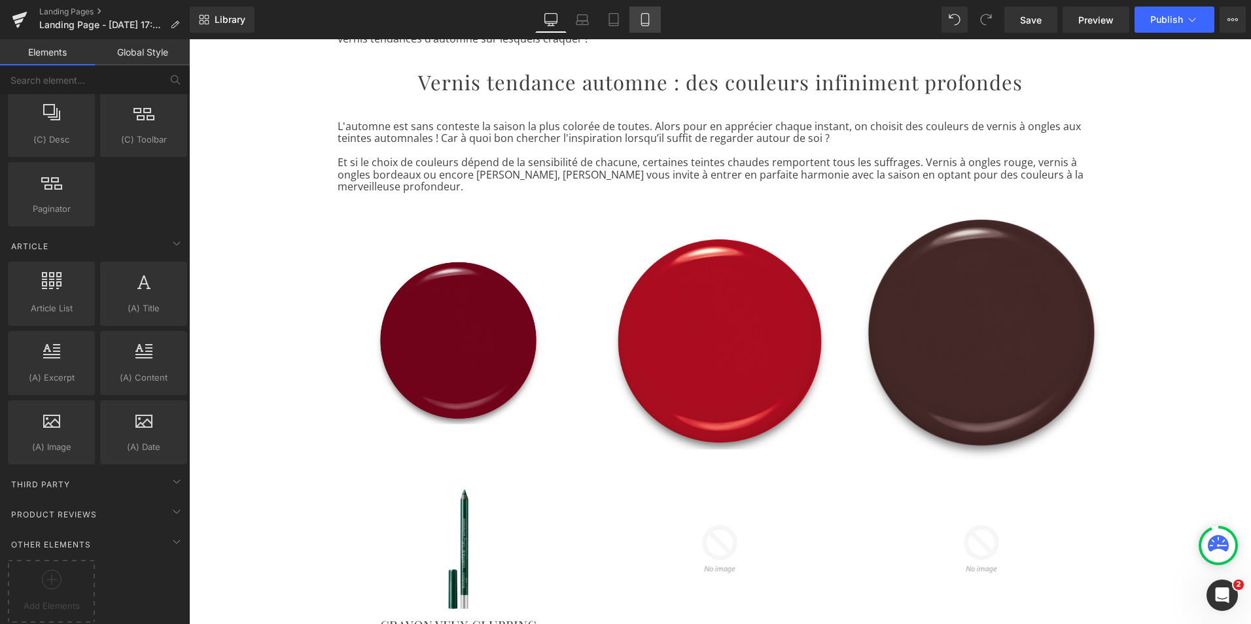
click at [647, 17] on icon at bounding box center [645, 19] width 13 height 13
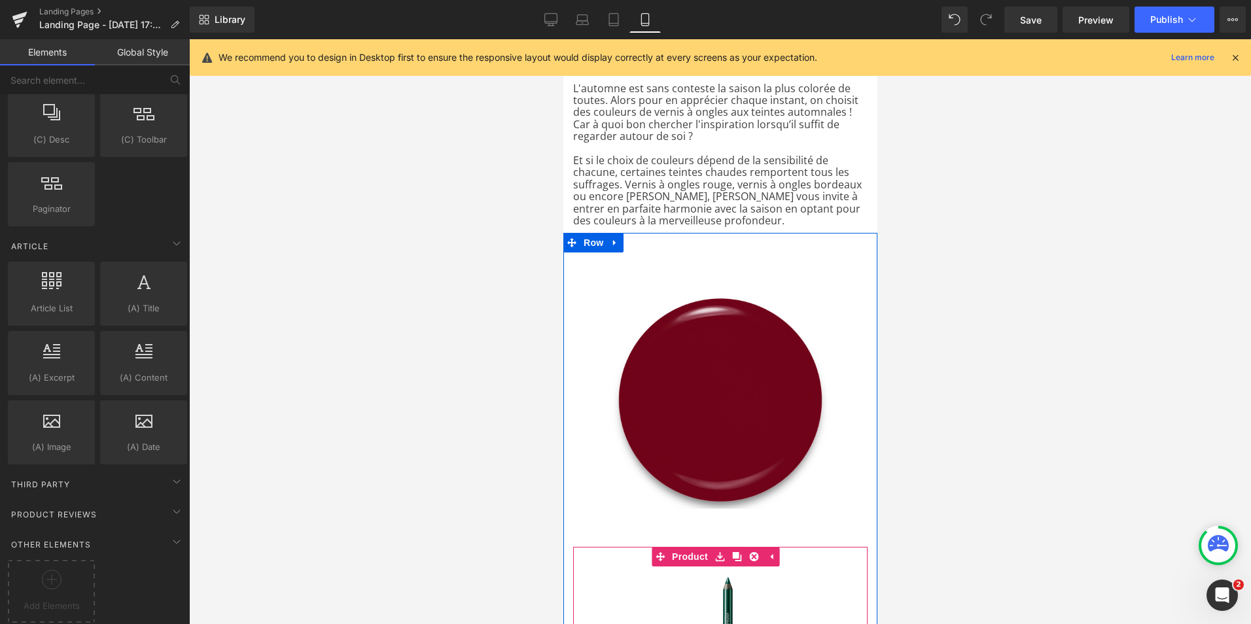
scroll to position [581, 0]
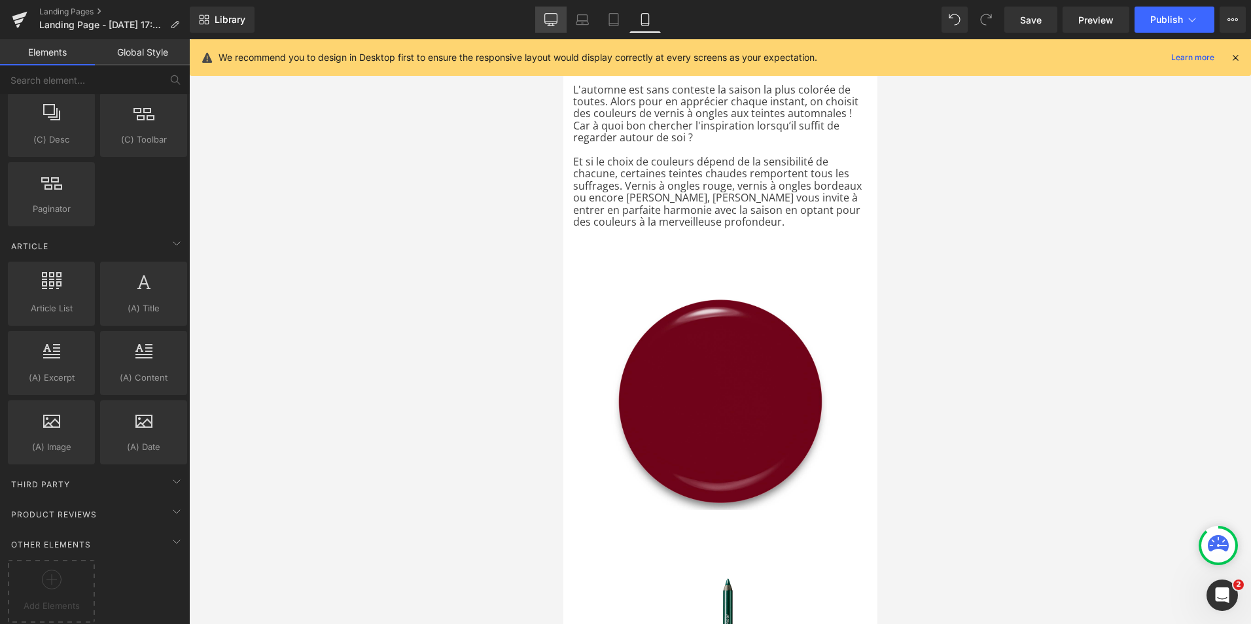
click at [551, 17] on icon at bounding box center [550, 19] width 13 height 13
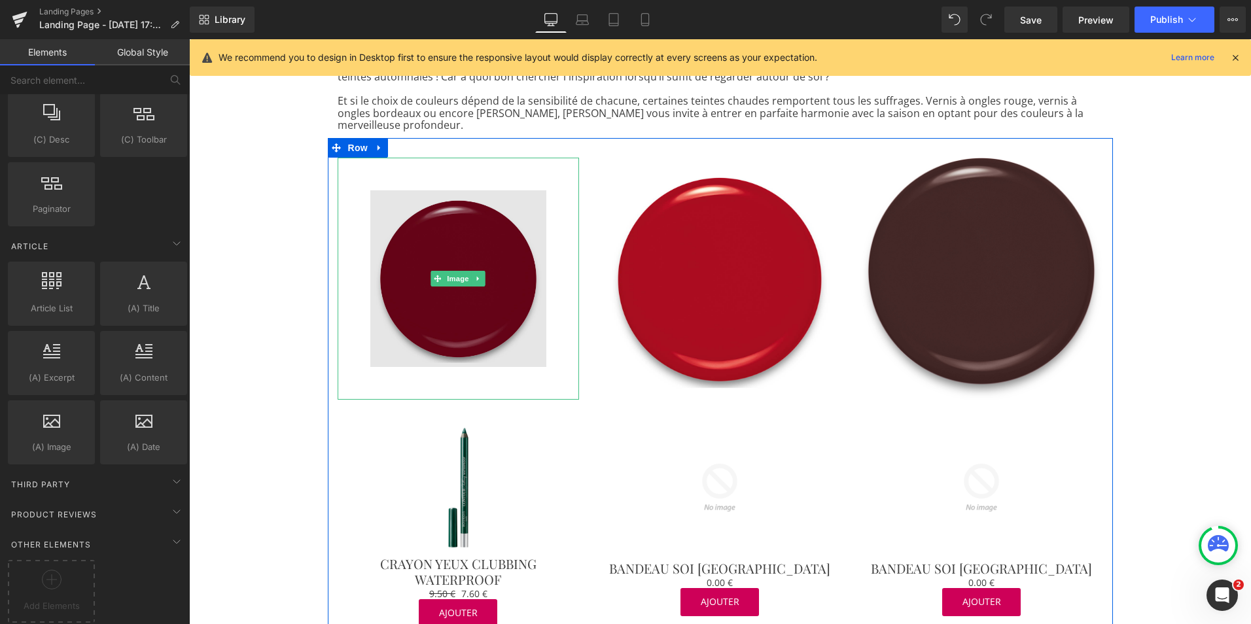
click at [361, 200] on img at bounding box center [459, 279] width 242 height 242
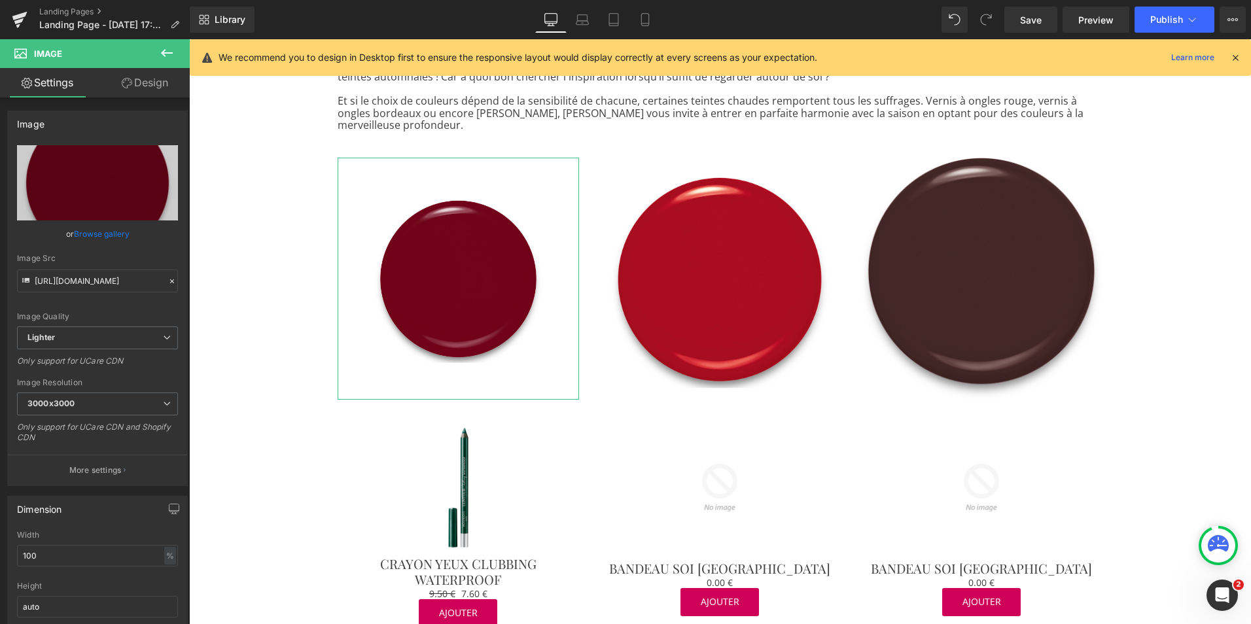
click at [125, 82] on icon at bounding box center [127, 83] width 10 height 10
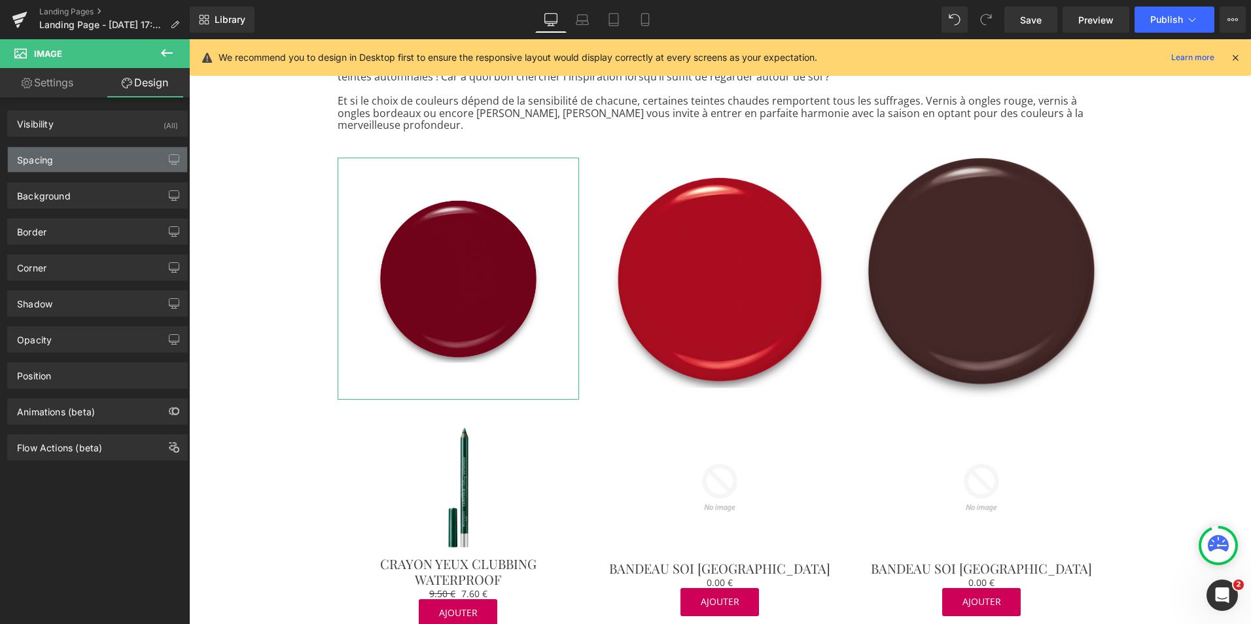
click at [65, 153] on div "Spacing" at bounding box center [97, 159] width 179 height 25
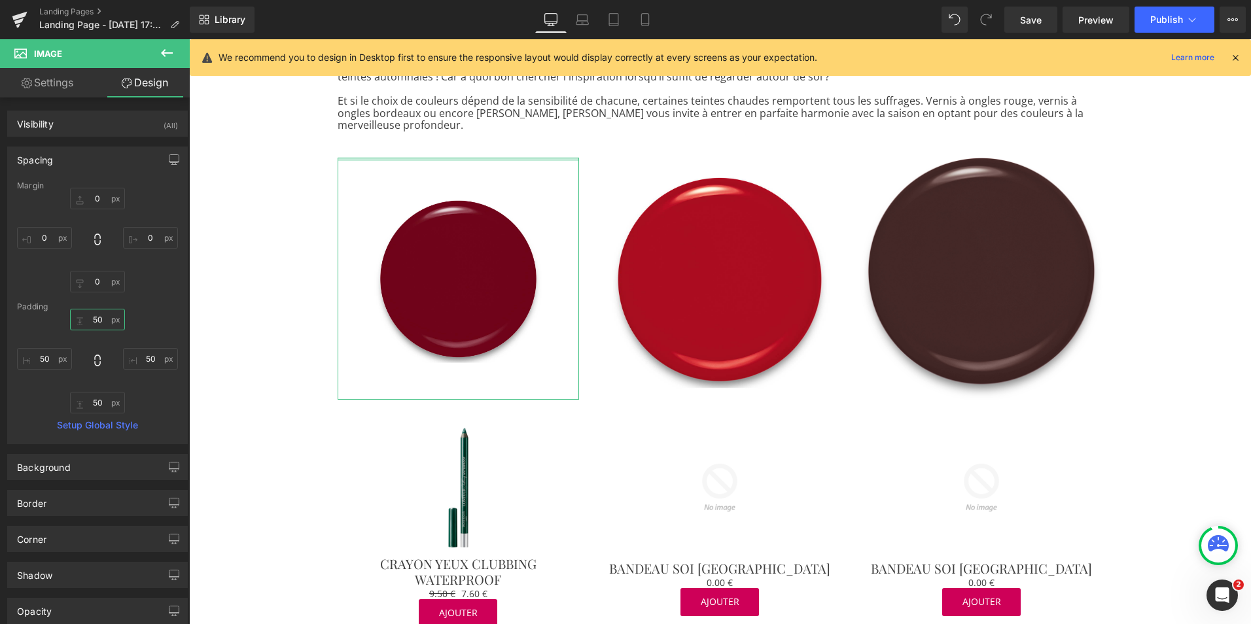
click at [95, 322] on input "50" at bounding box center [97, 320] width 55 height 22
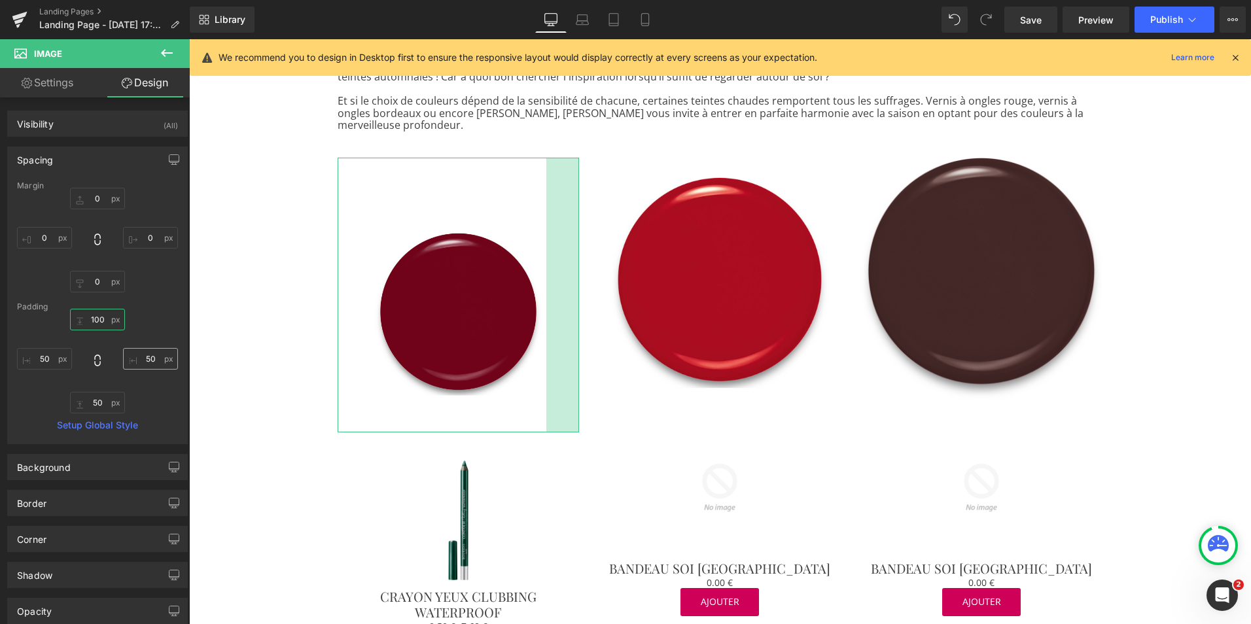
type input "100"
click at [144, 361] on input "50" at bounding box center [150, 359] width 55 height 22
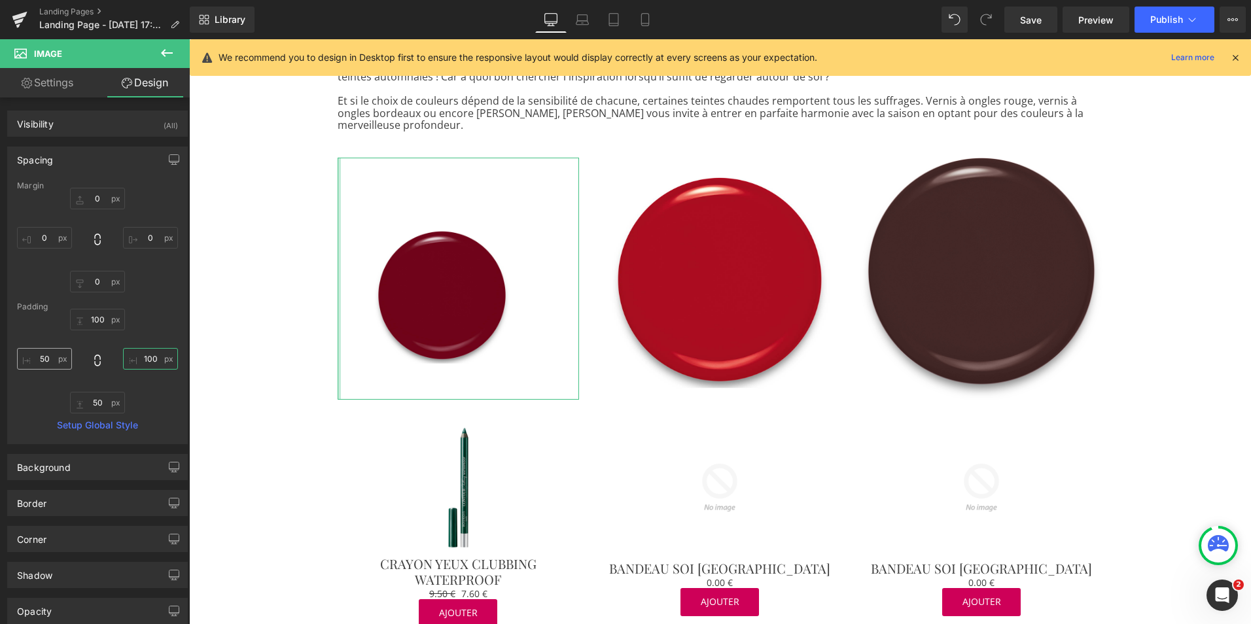
type input "100"
click at [48, 358] on input "50" at bounding box center [44, 359] width 55 height 22
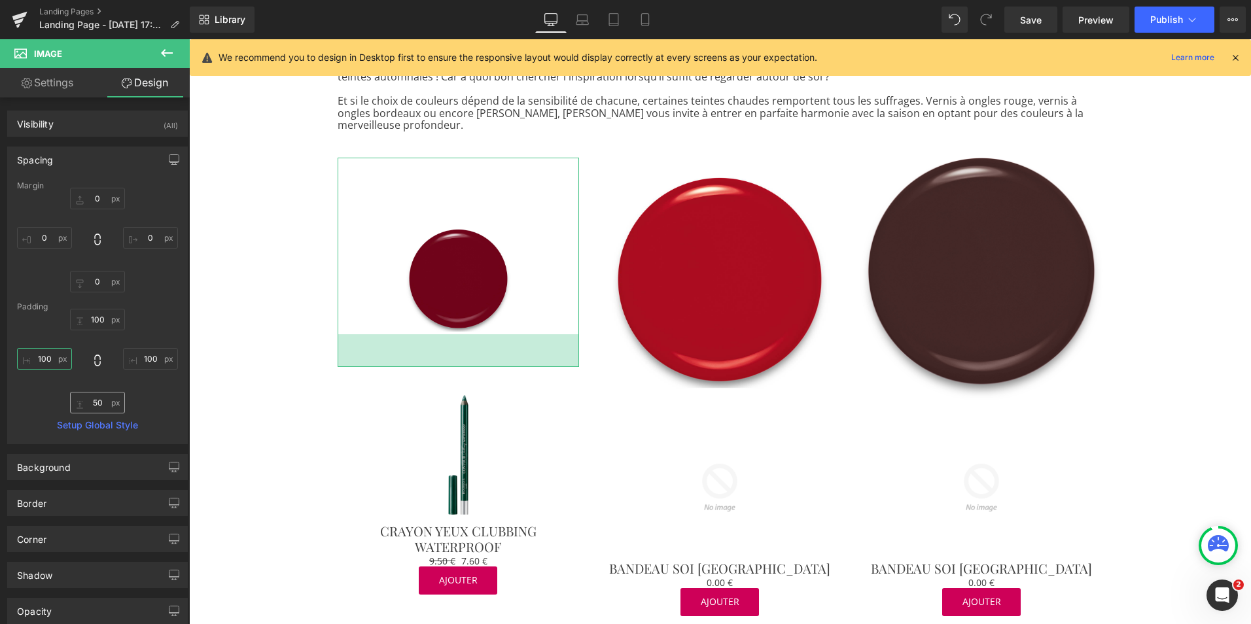
type input "100"
click at [99, 403] on input "50" at bounding box center [97, 403] width 55 height 22
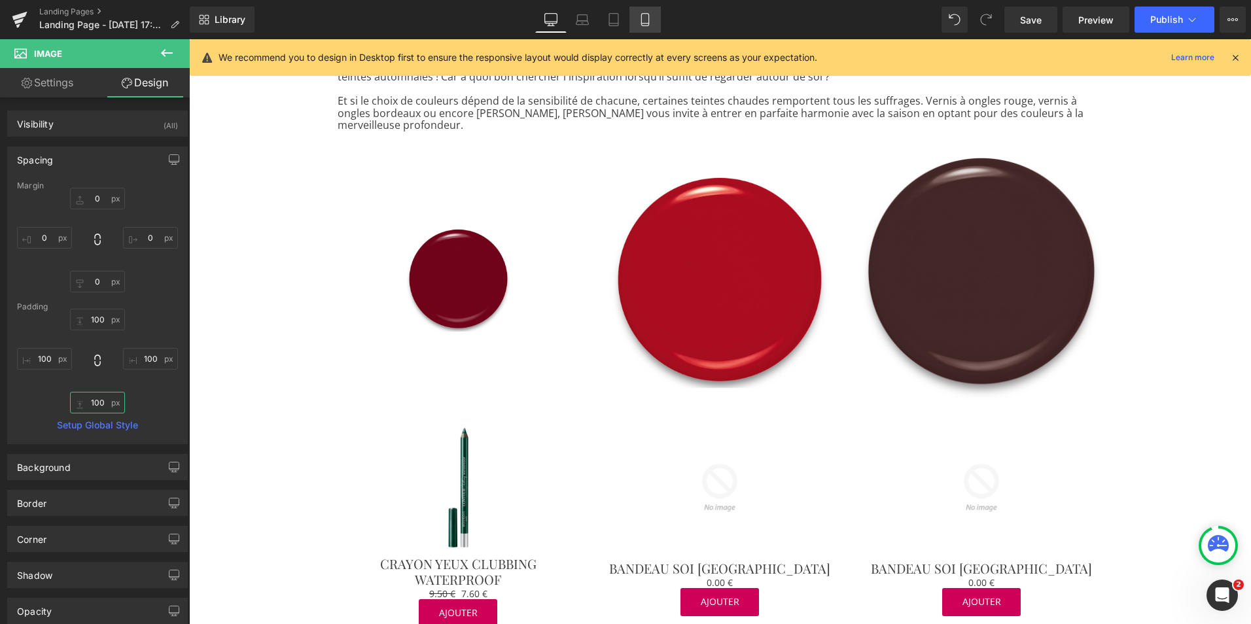
type input "100"
click at [642, 29] on link "Mobile" at bounding box center [644, 20] width 31 height 26
type input "0"
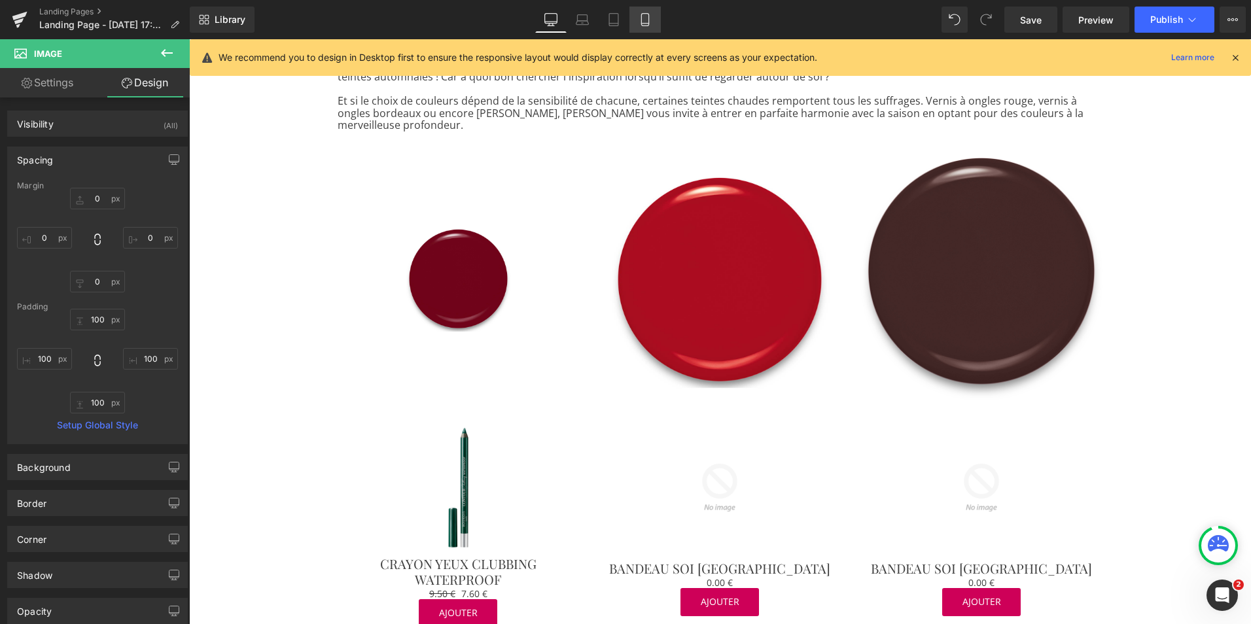
type input "0"
type input "100"
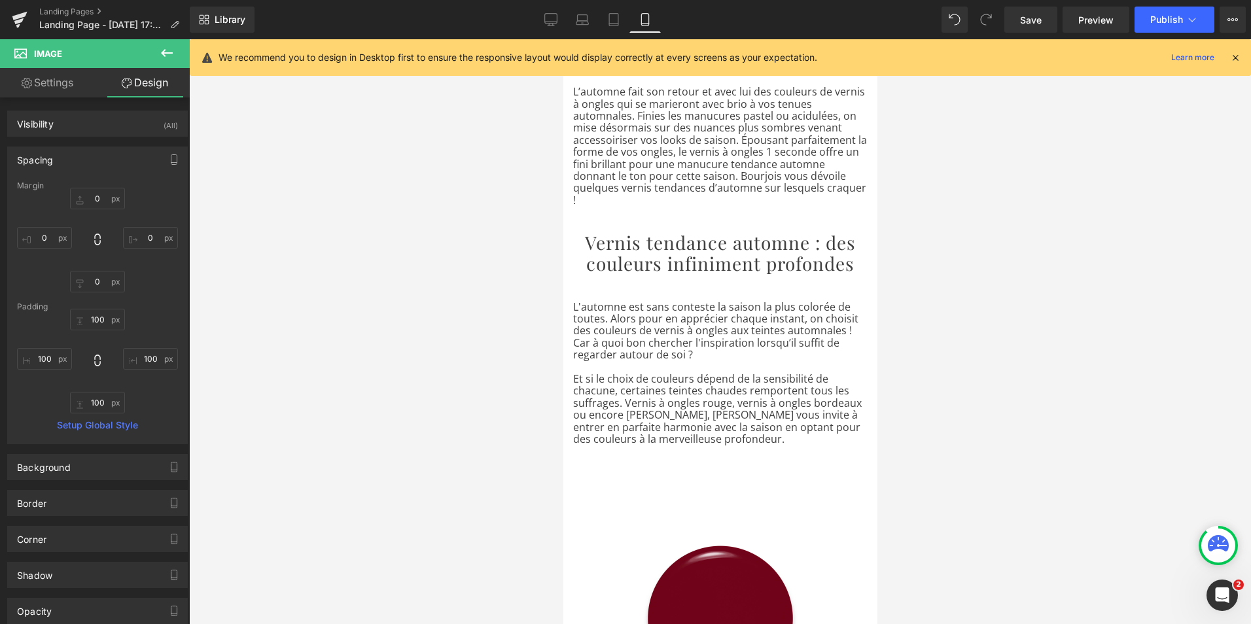
scroll to position [363, 0]
click at [557, 18] on icon at bounding box center [550, 19] width 13 height 13
type input "0"
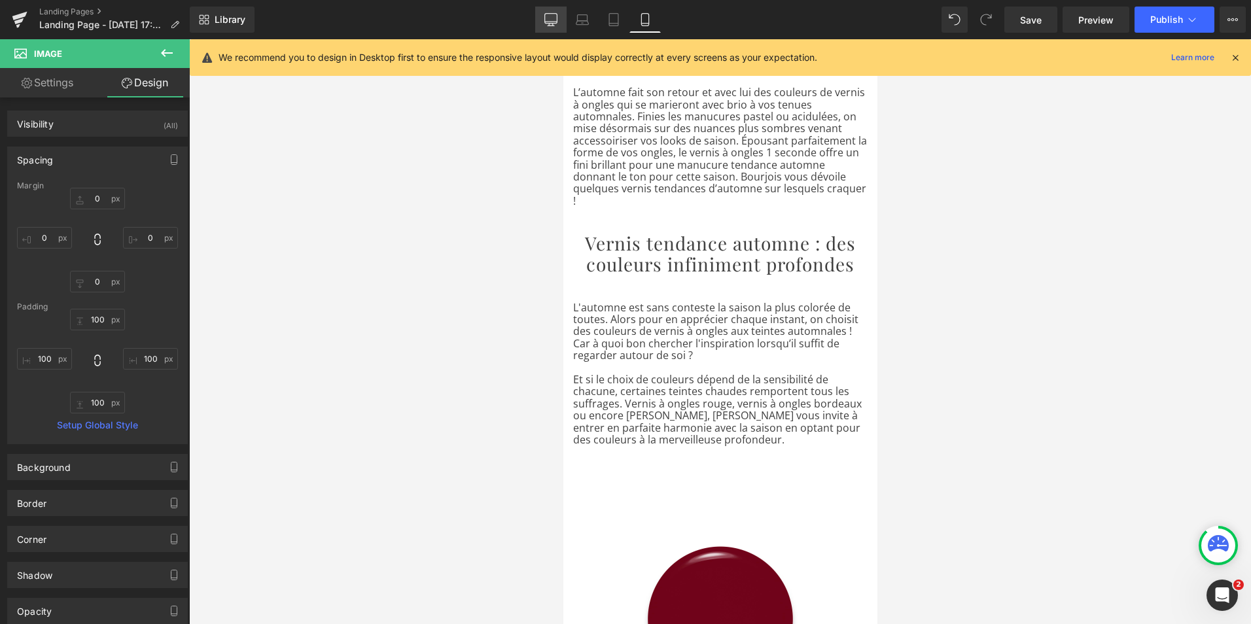
type input "0"
type input "100"
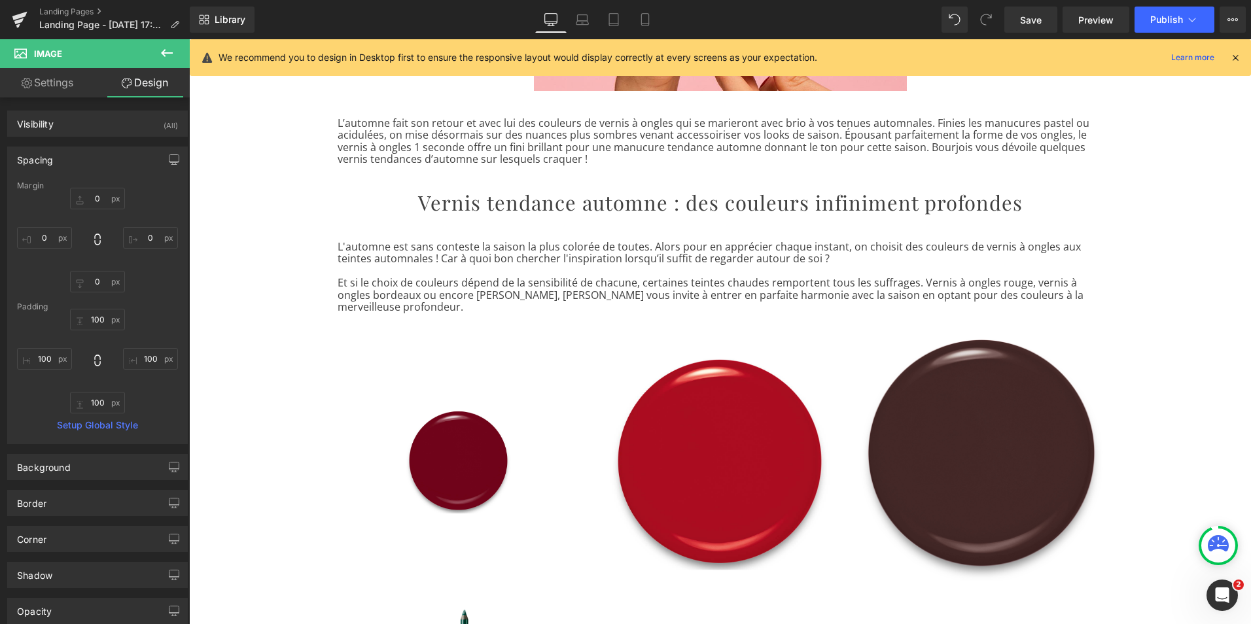
scroll to position [328, 0]
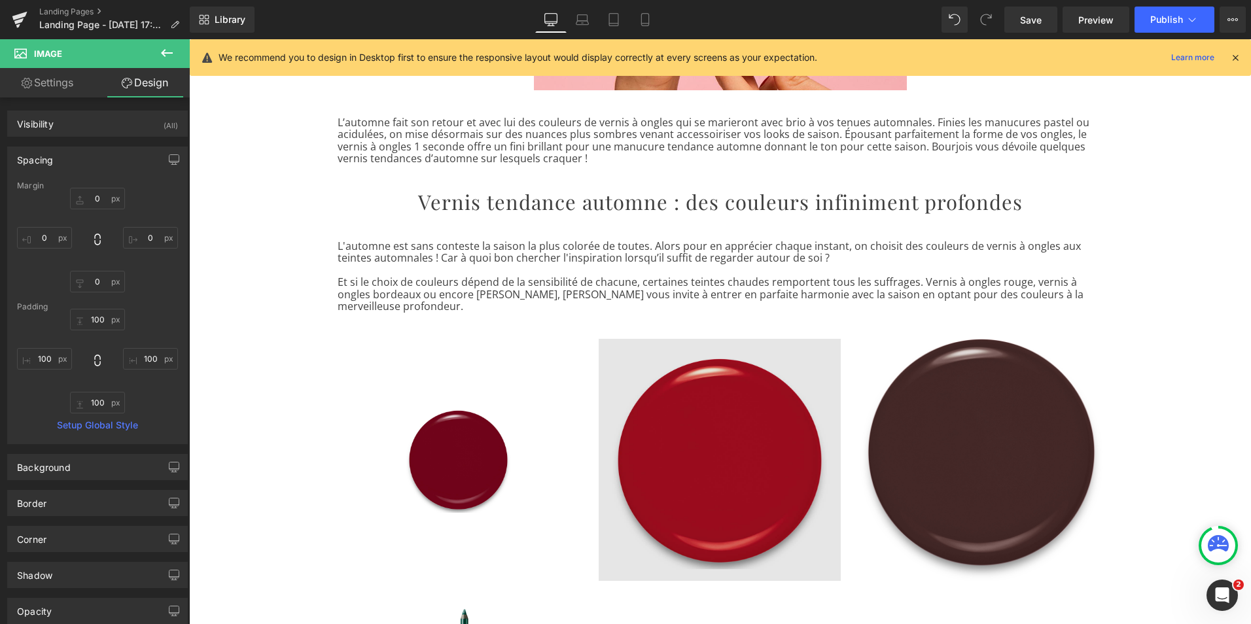
click at [608, 366] on img at bounding box center [720, 460] width 242 height 242
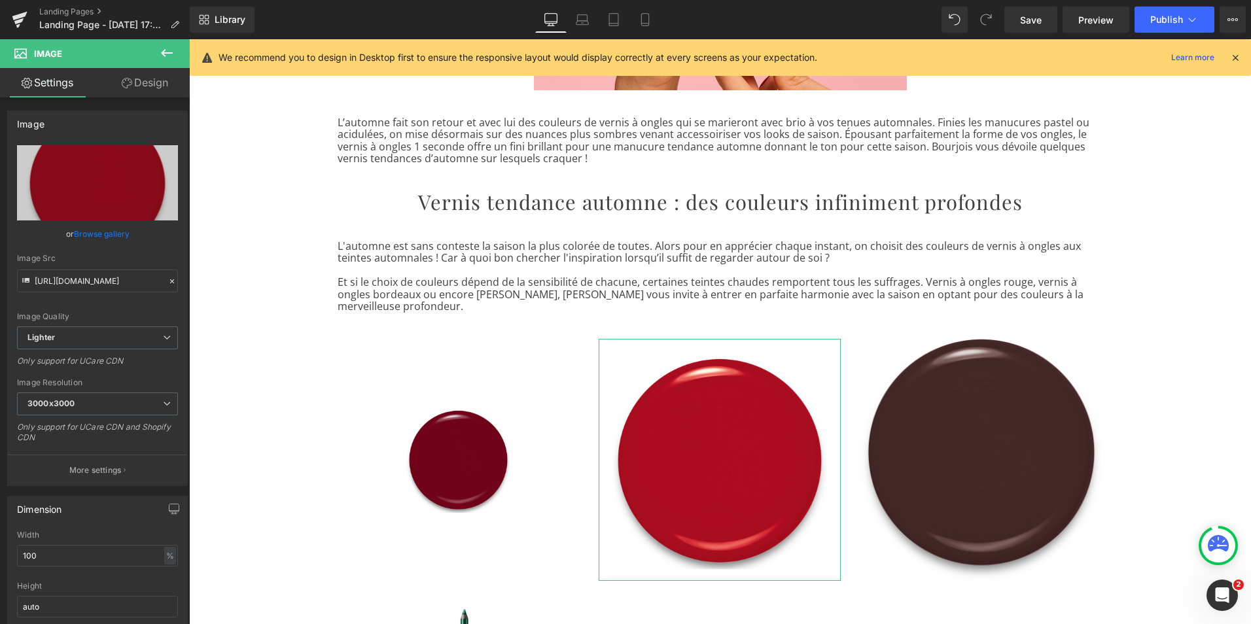
click at [162, 78] on link "Design" at bounding box center [144, 82] width 95 height 29
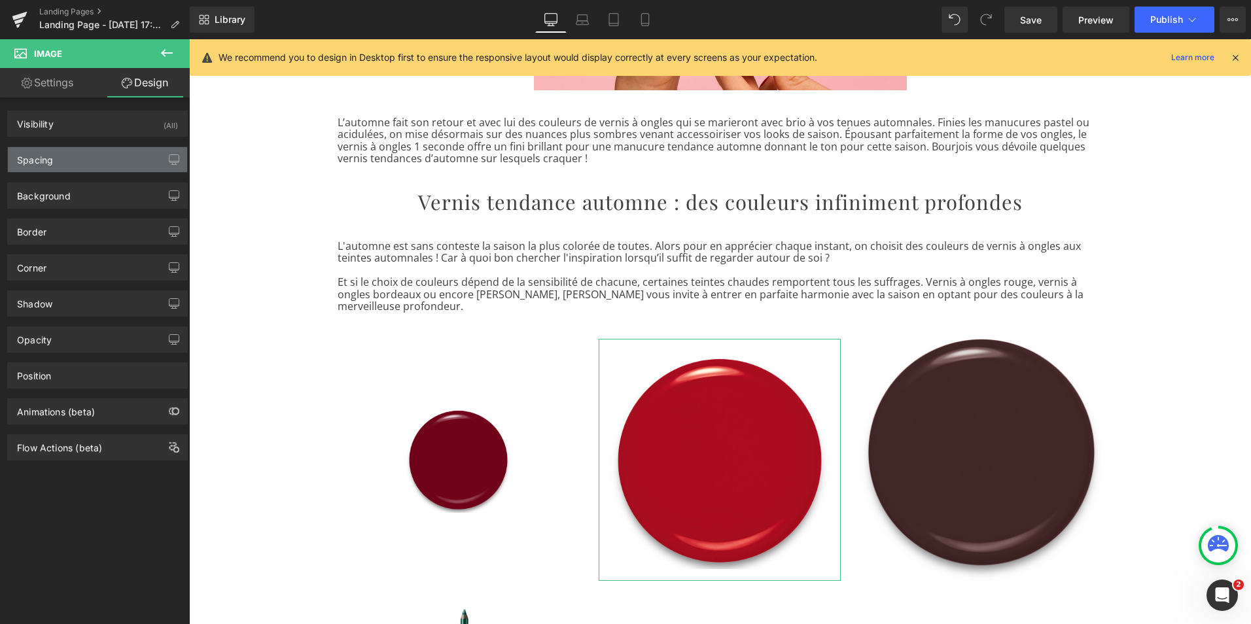
click at [54, 169] on div "Spacing" at bounding box center [97, 159] width 179 height 25
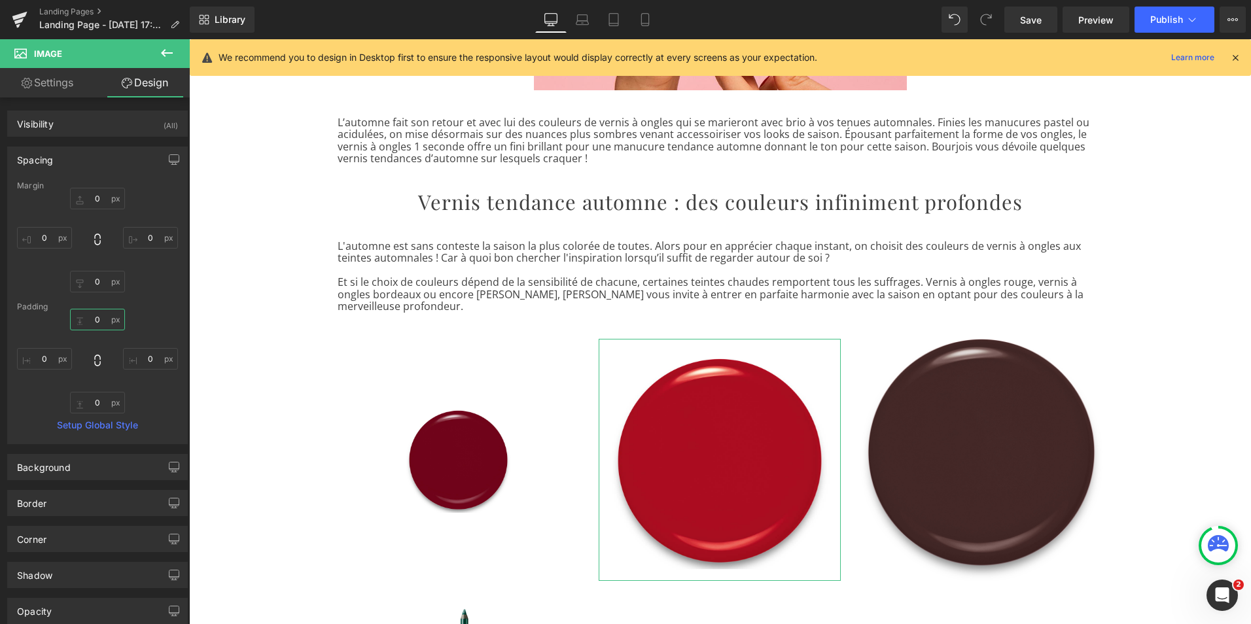
click at [97, 326] on input "0" at bounding box center [97, 320] width 55 height 22
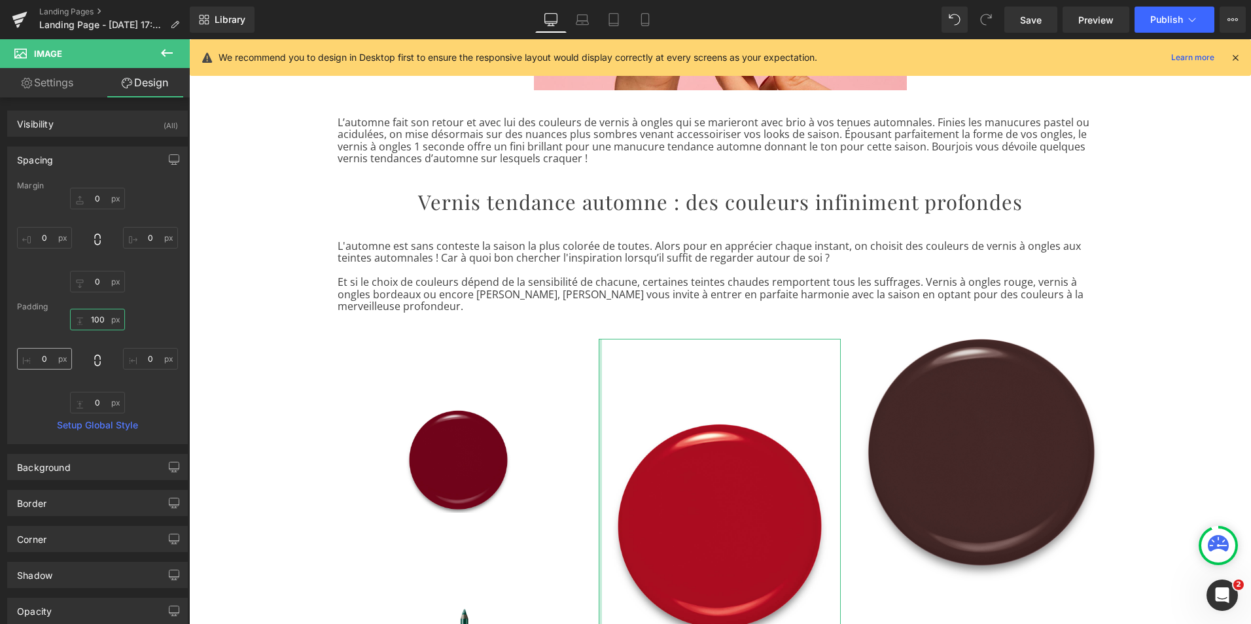
type input "100"
click at [41, 361] on input "0" at bounding box center [44, 359] width 55 height 22
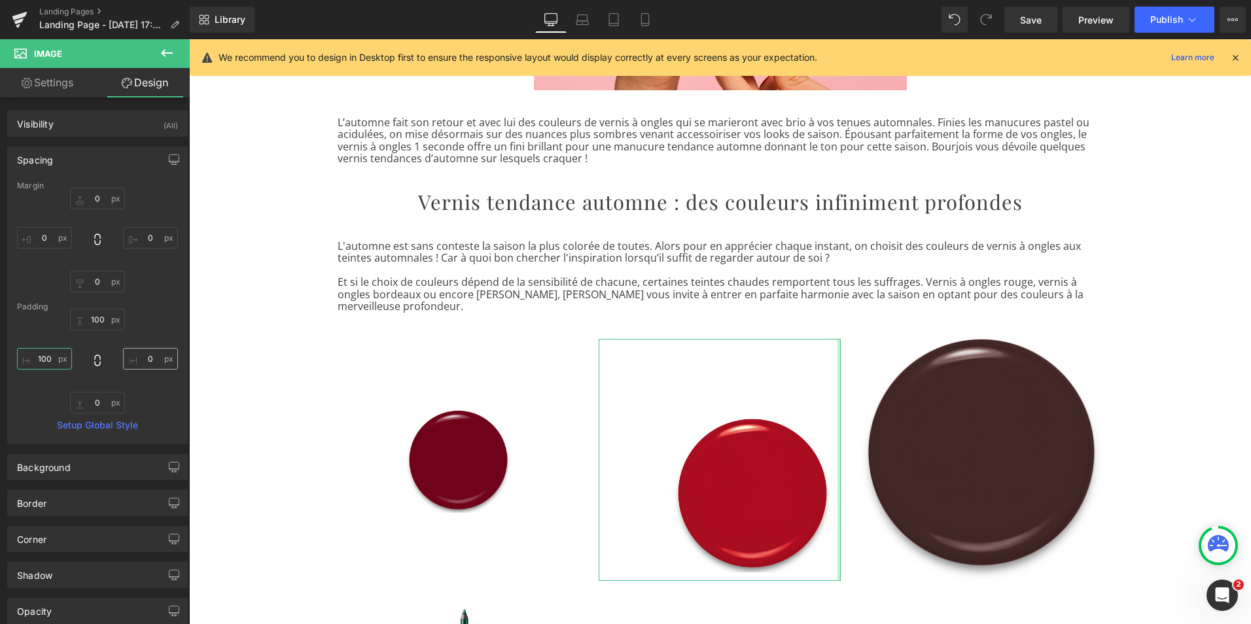
type input "100"
click at [145, 357] on input "0" at bounding box center [150, 359] width 55 height 22
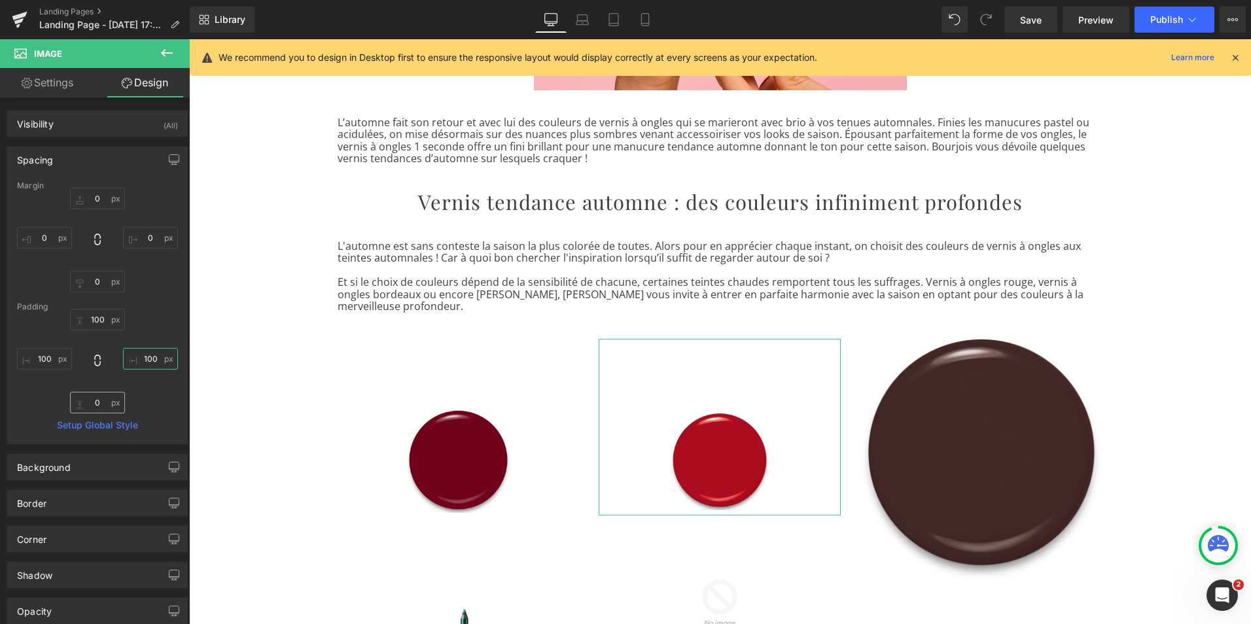
type input "100"
click at [92, 400] on input "0" at bounding box center [97, 403] width 55 height 22
type input "100"
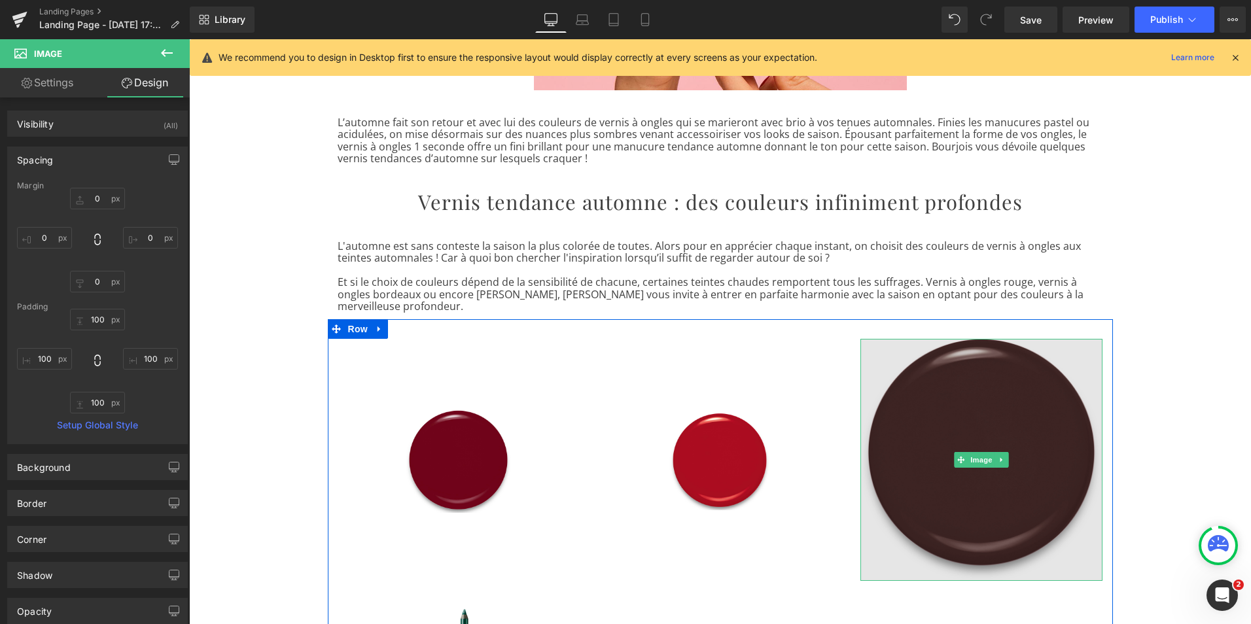
click at [887, 540] on img at bounding box center [981, 460] width 242 height 242
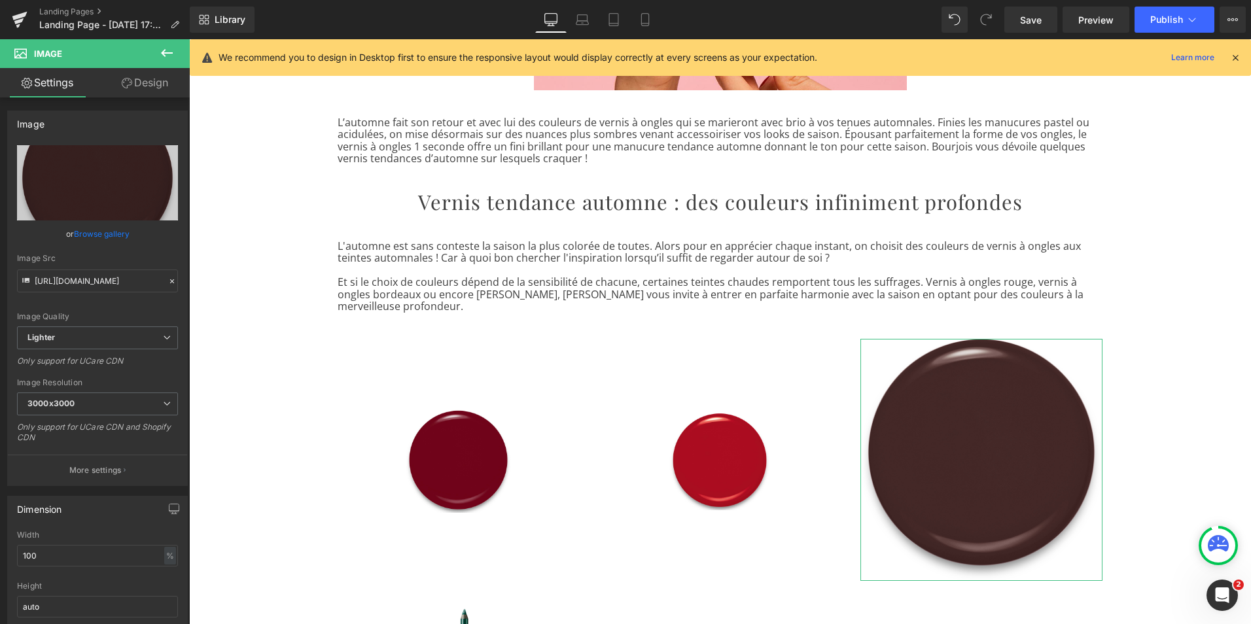
click at [149, 84] on link "Design" at bounding box center [144, 82] width 95 height 29
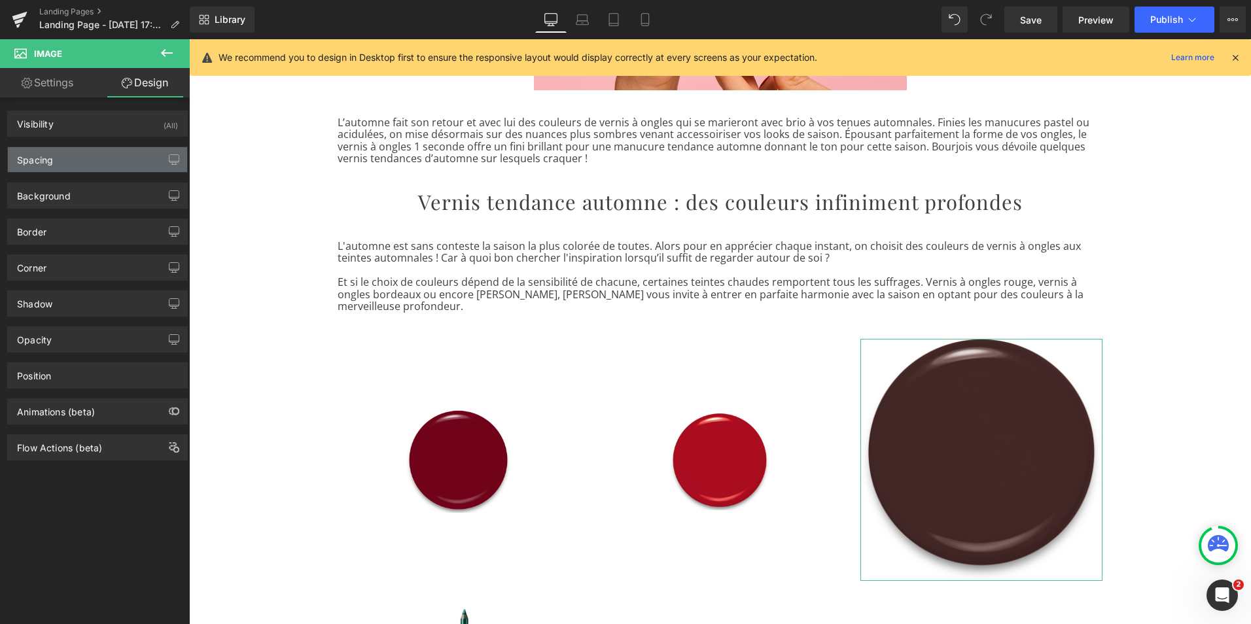
click at [75, 160] on div "Spacing" at bounding box center [97, 159] width 179 height 25
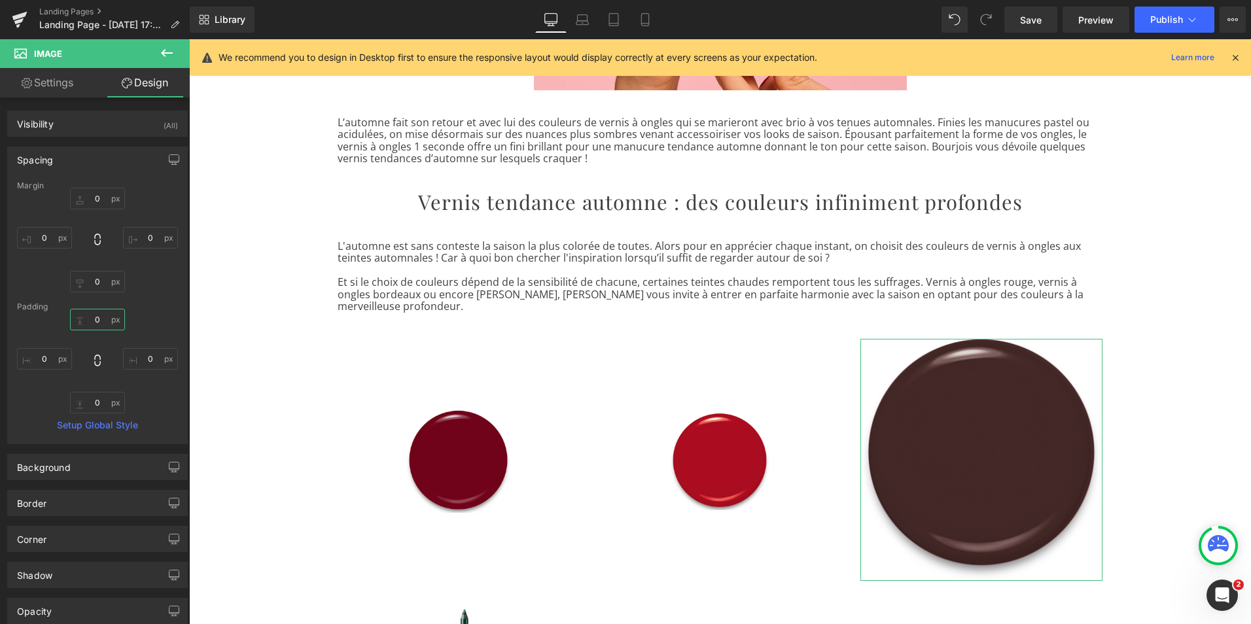
click at [99, 318] on input "0" at bounding box center [97, 320] width 55 height 22
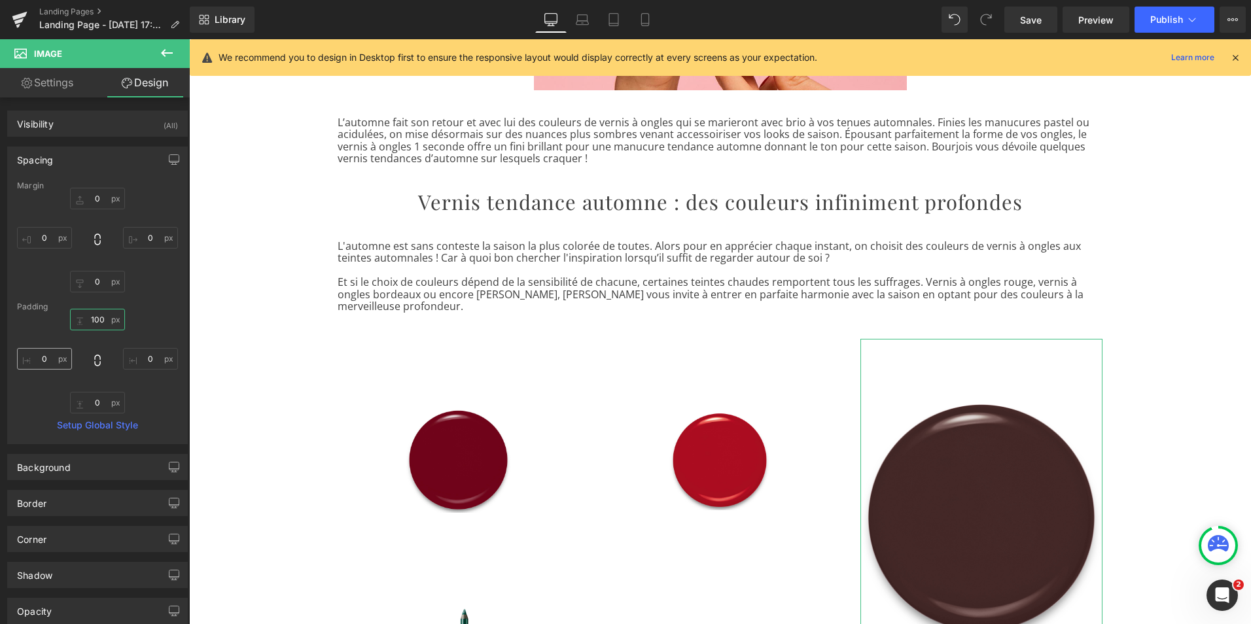
type input "100"
click at [50, 354] on input "0" at bounding box center [44, 359] width 55 height 22
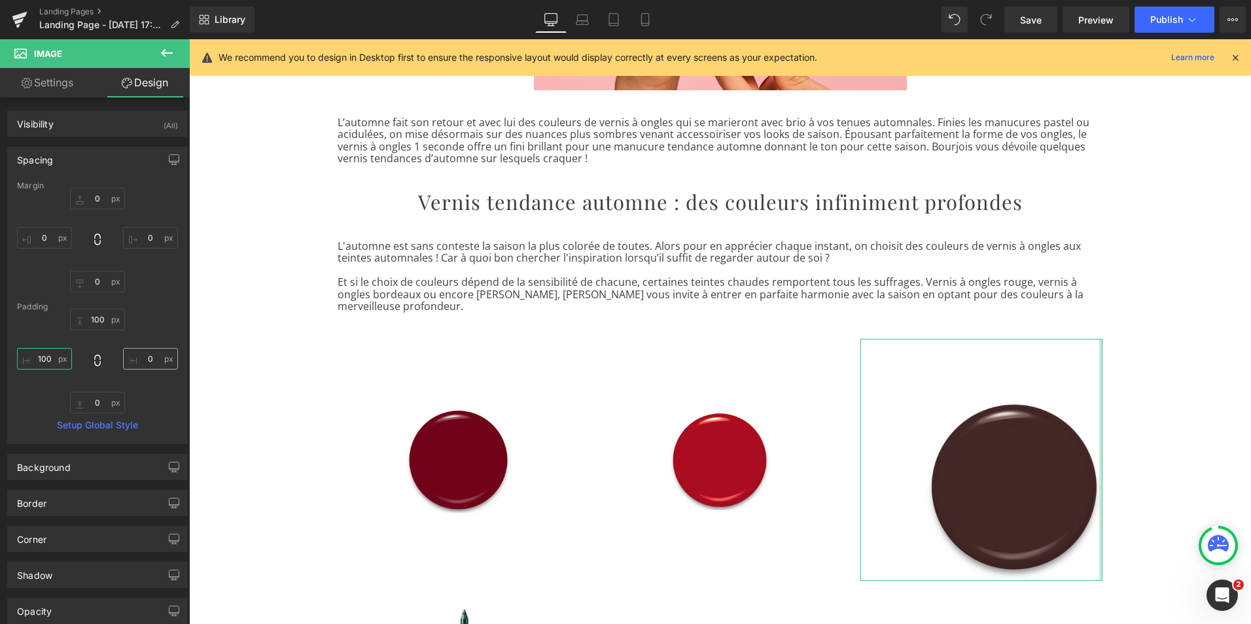
type input "100"
click at [147, 359] on input "0" at bounding box center [150, 359] width 55 height 22
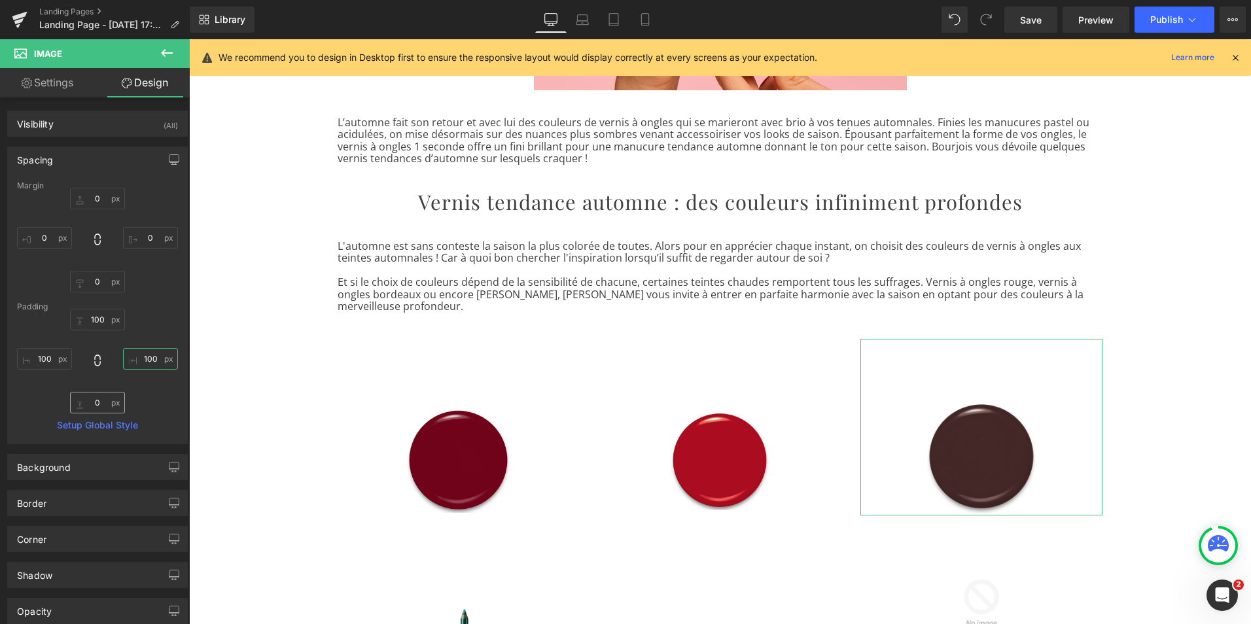
type input "100"
click at [96, 402] on input "0" at bounding box center [97, 403] width 55 height 22
type input "100"
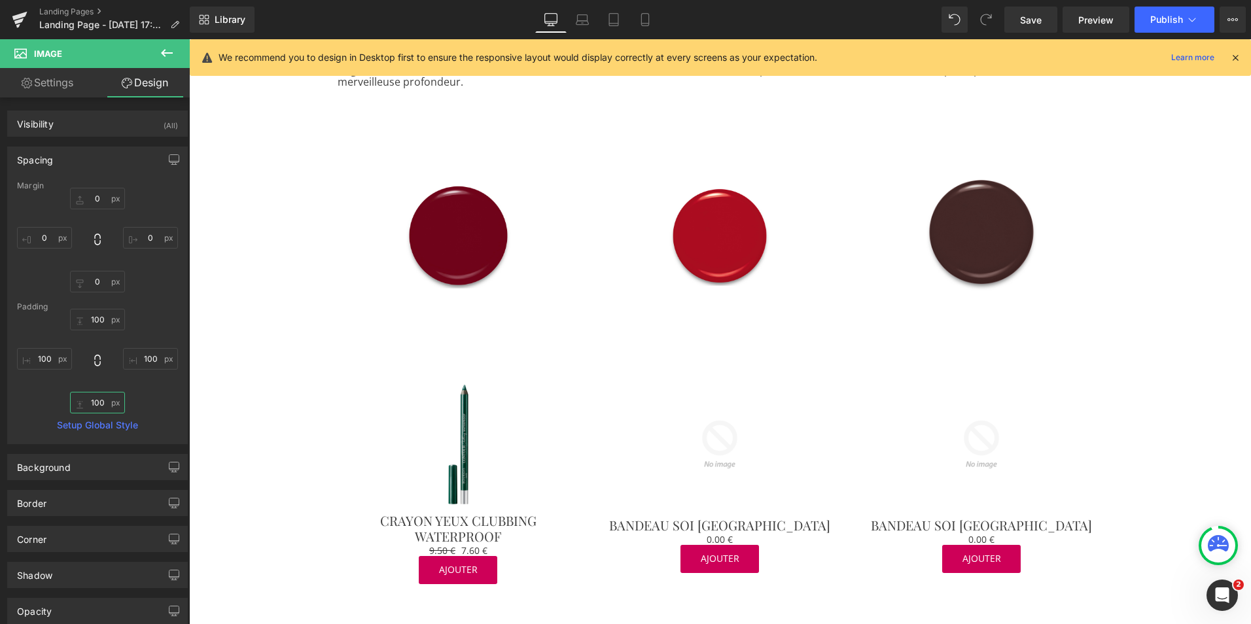
scroll to position [554, 0]
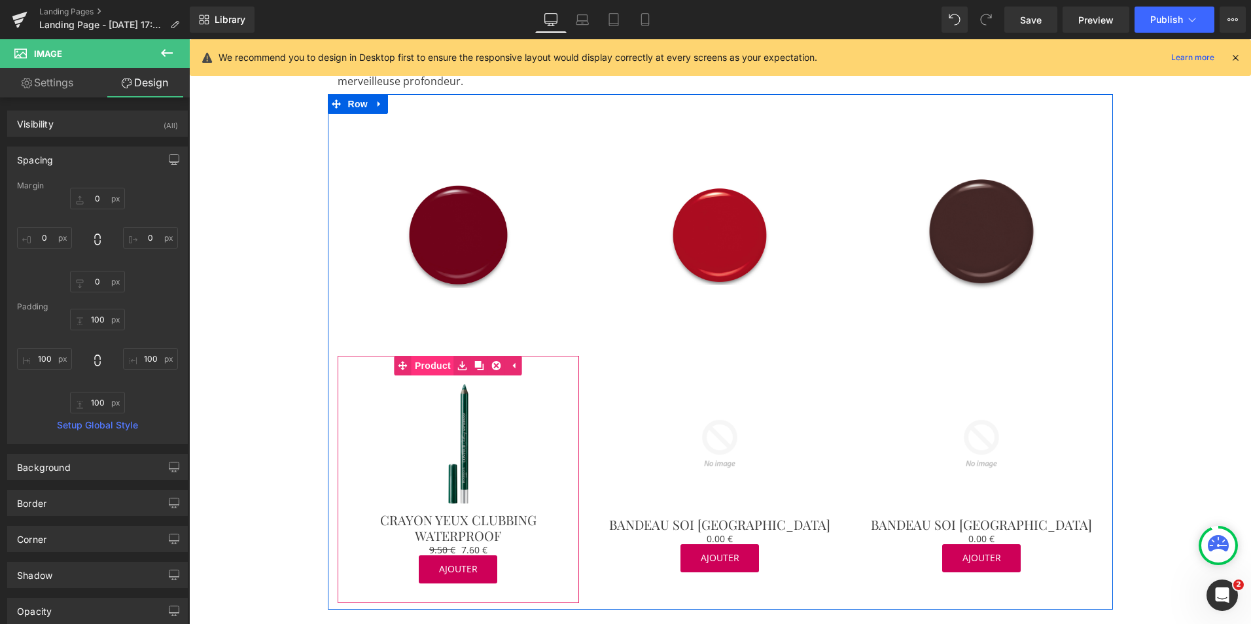
click at [433, 357] on span "Product" at bounding box center [433, 366] width 43 height 20
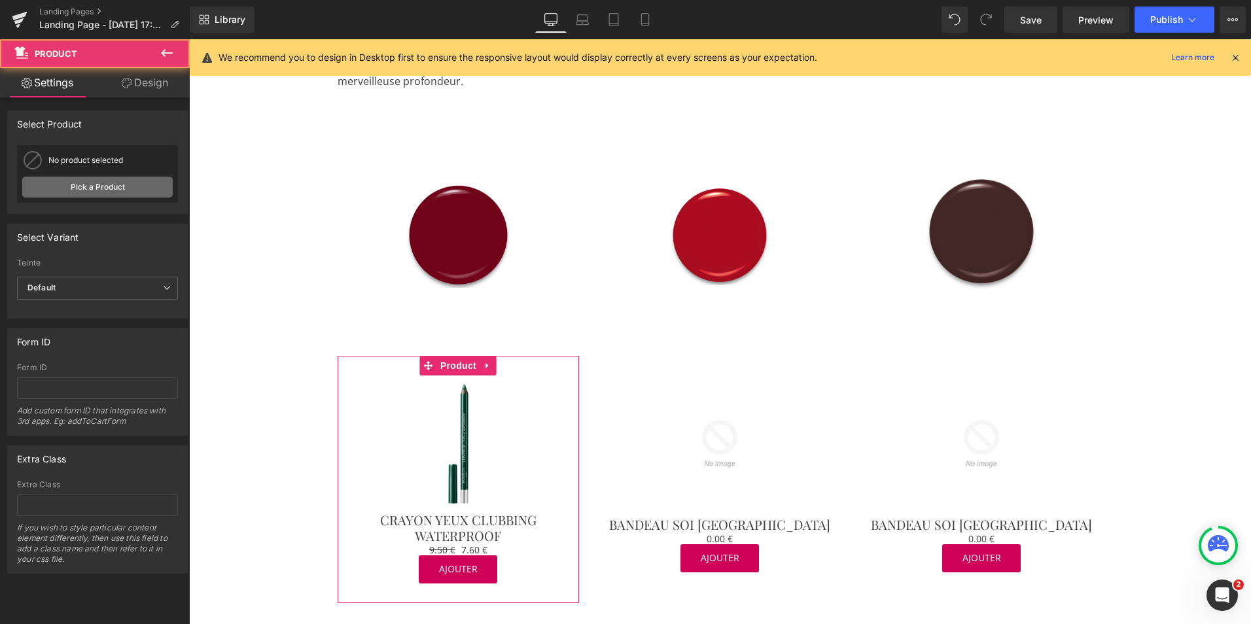
click at [102, 187] on link "Pick a Product" at bounding box center [97, 187] width 151 height 21
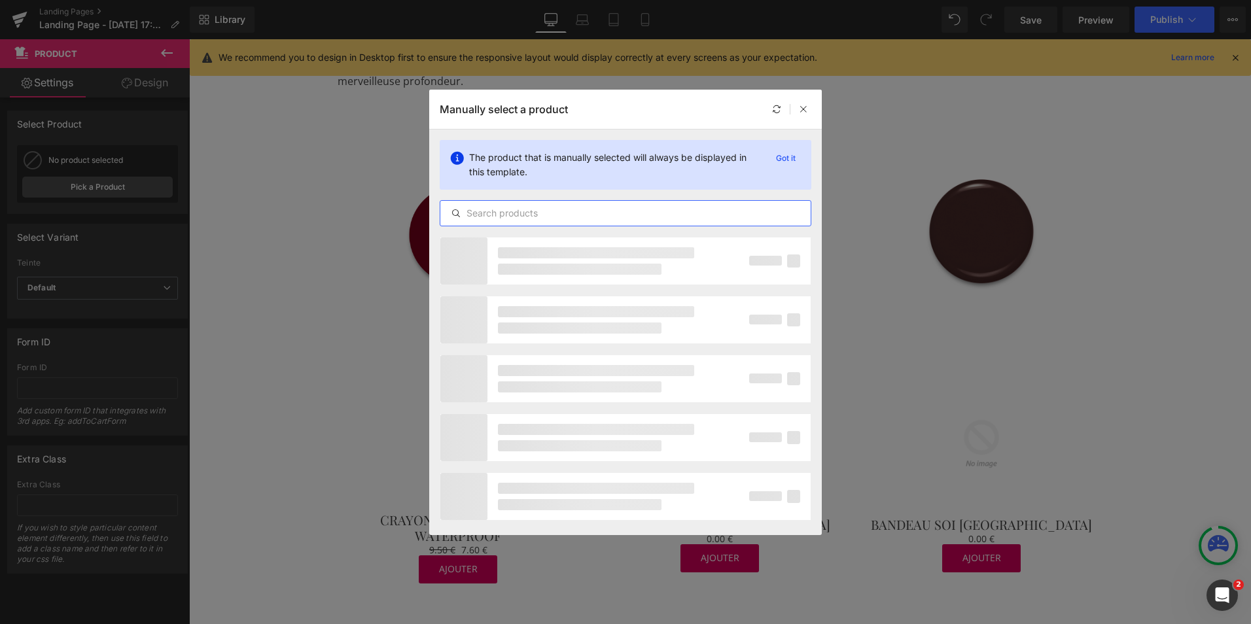
click at [467, 213] on input "text" at bounding box center [625, 213] width 370 height 16
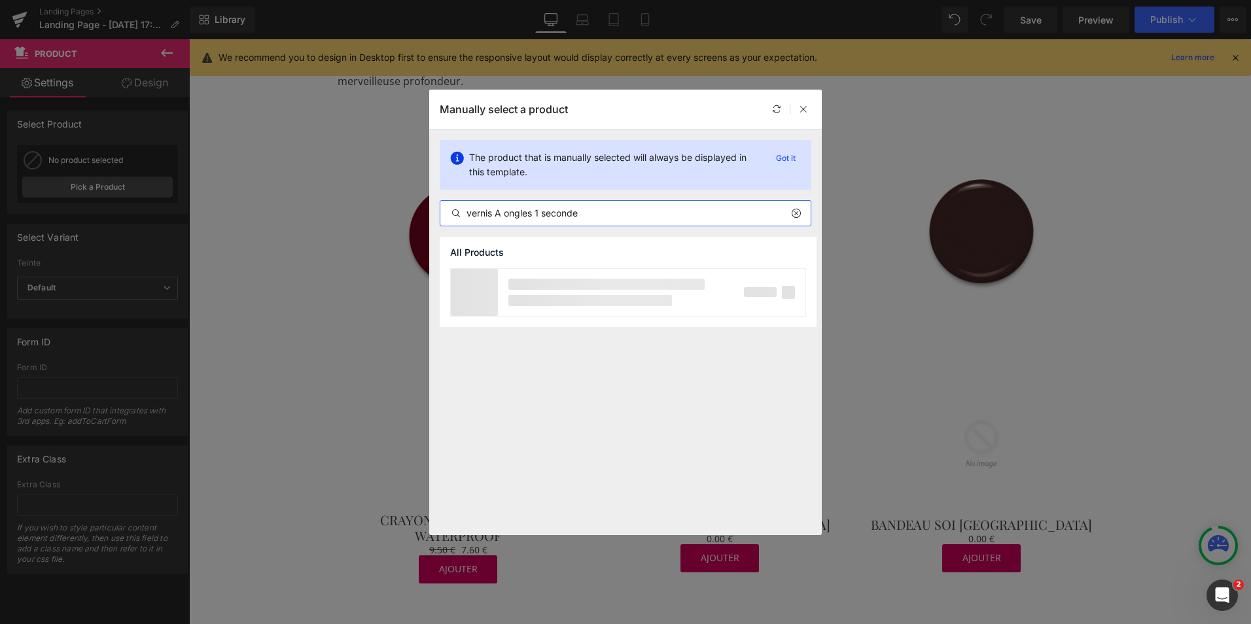
click at [501, 215] on input "vernis A ongles 1 seconde" at bounding box center [625, 213] width 370 height 16
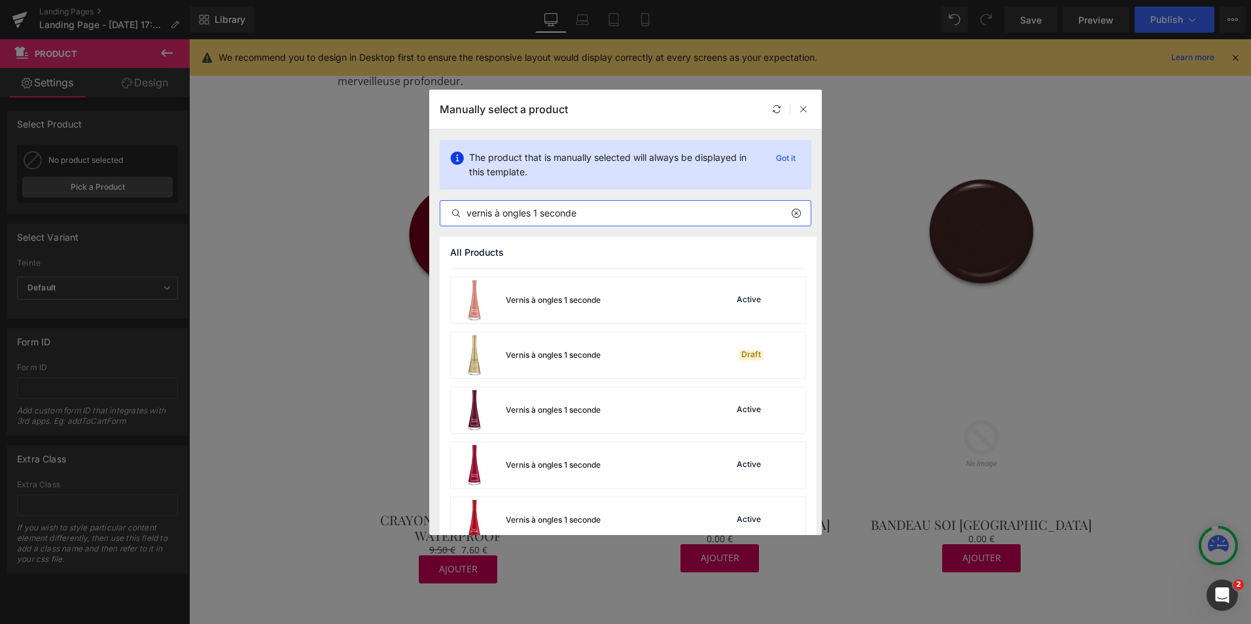
scroll to position [542, 0]
type input "vernis à ongles 1 seconde"
click at [561, 459] on div "Vernis à ongles 1 seconde" at bounding box center [553, 464] width 95 height 12
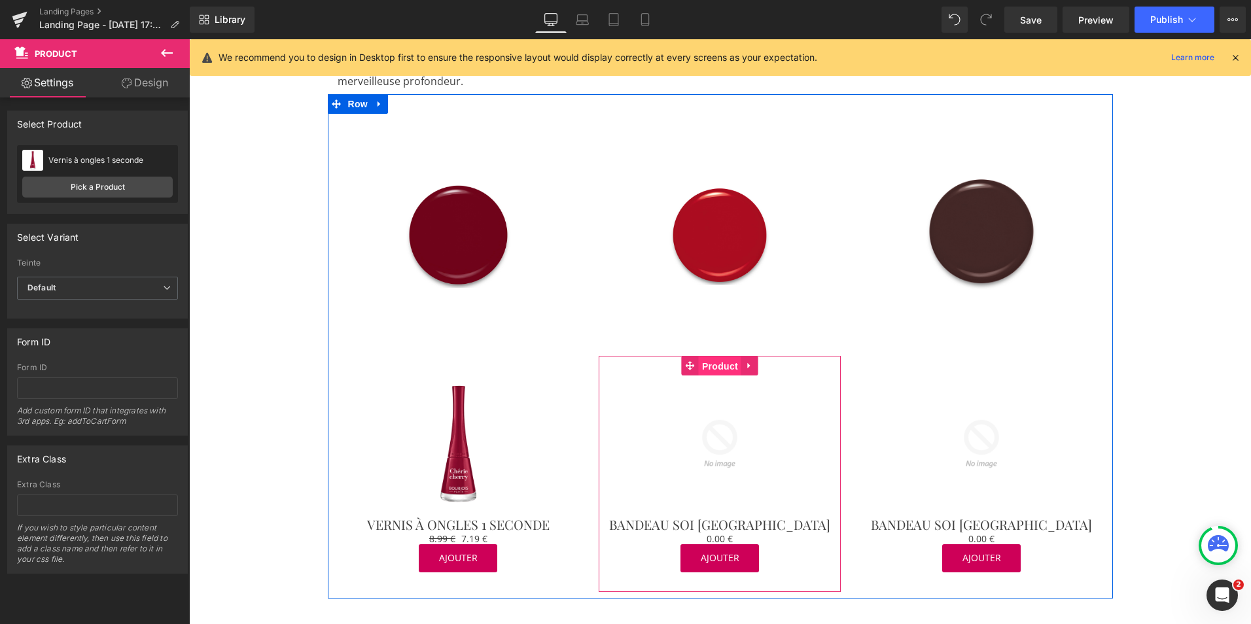
click at [699, 357] on span "Product" at bounding box center [720, 367] width 43 height 20
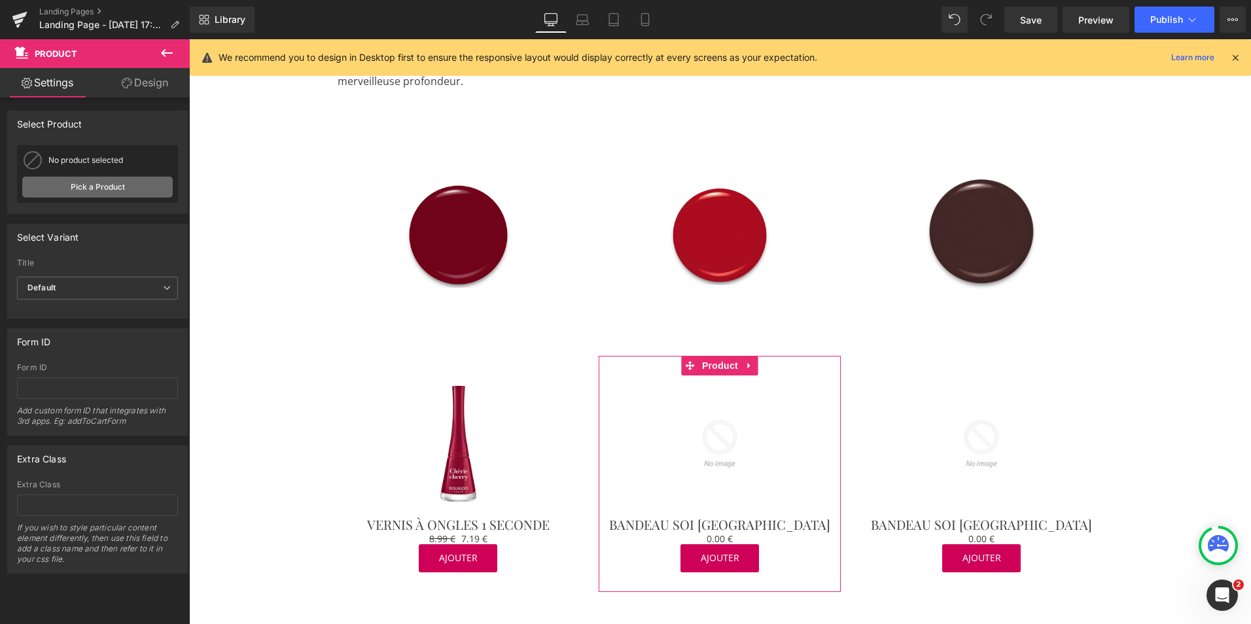
click at [102, 186] on link "Pick a Product" at bounding box center [97, 187] width 151 height 21
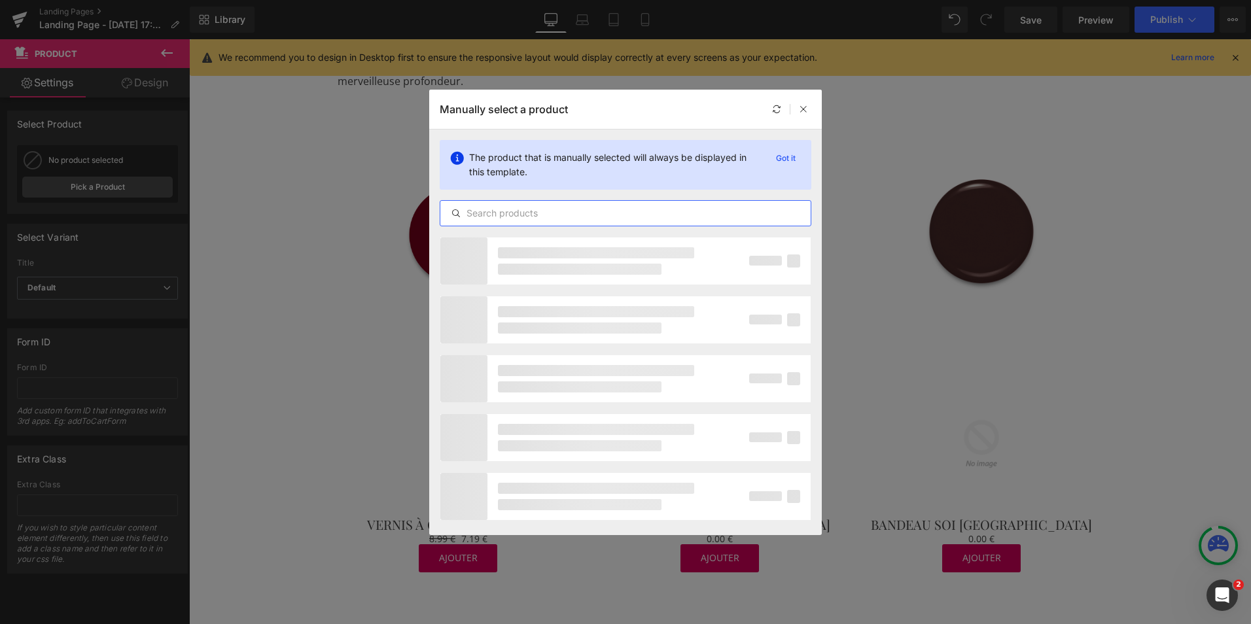
click at [479, 211] on input "text" at bounding box center [625, 213] width 370 height 16
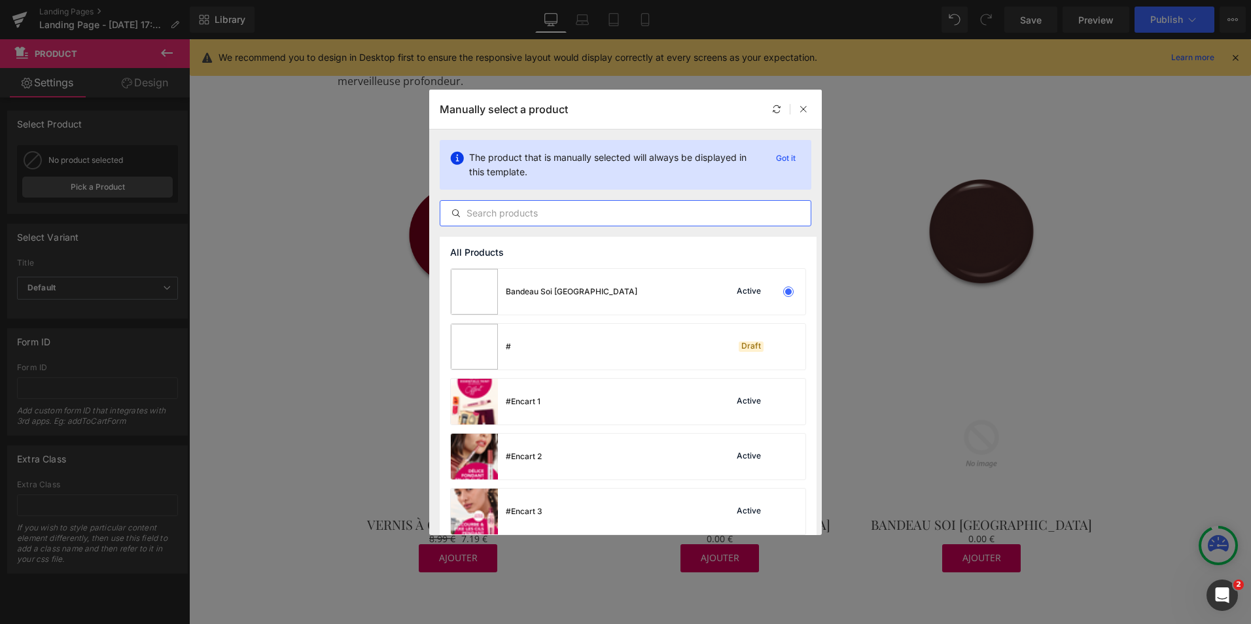
paste input "vernis A ongles 1 seconde"
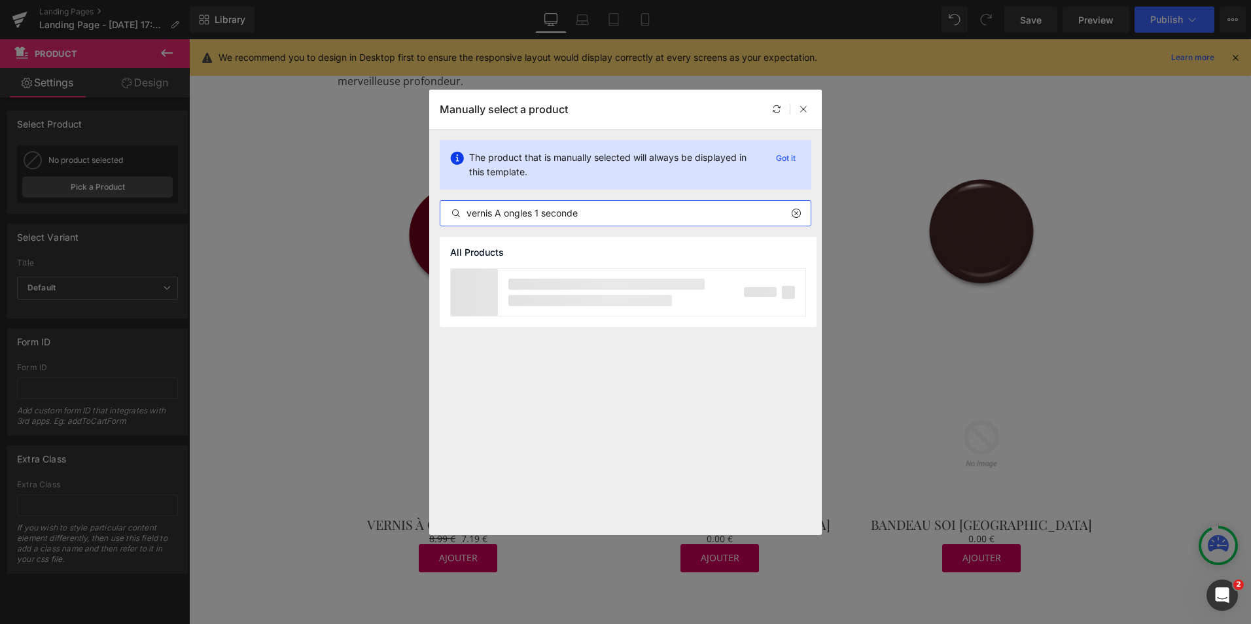
click at [501, 215] on input "vernis A ongles 1 seconde" at bounding box center [625, 213] width 370 height 16
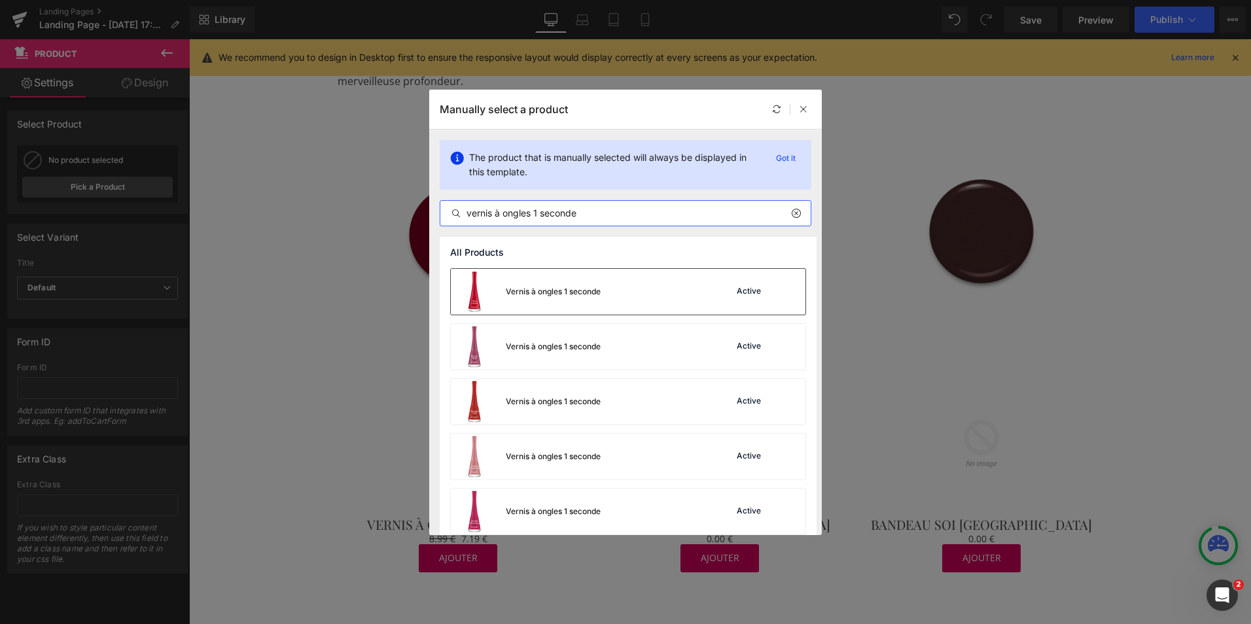
type input "vernis à ongles 1 seconde"
click at [518, 287] on div "Vernis à ongles 1 seconde" at bounding box center [553, 292] width 95 height 12
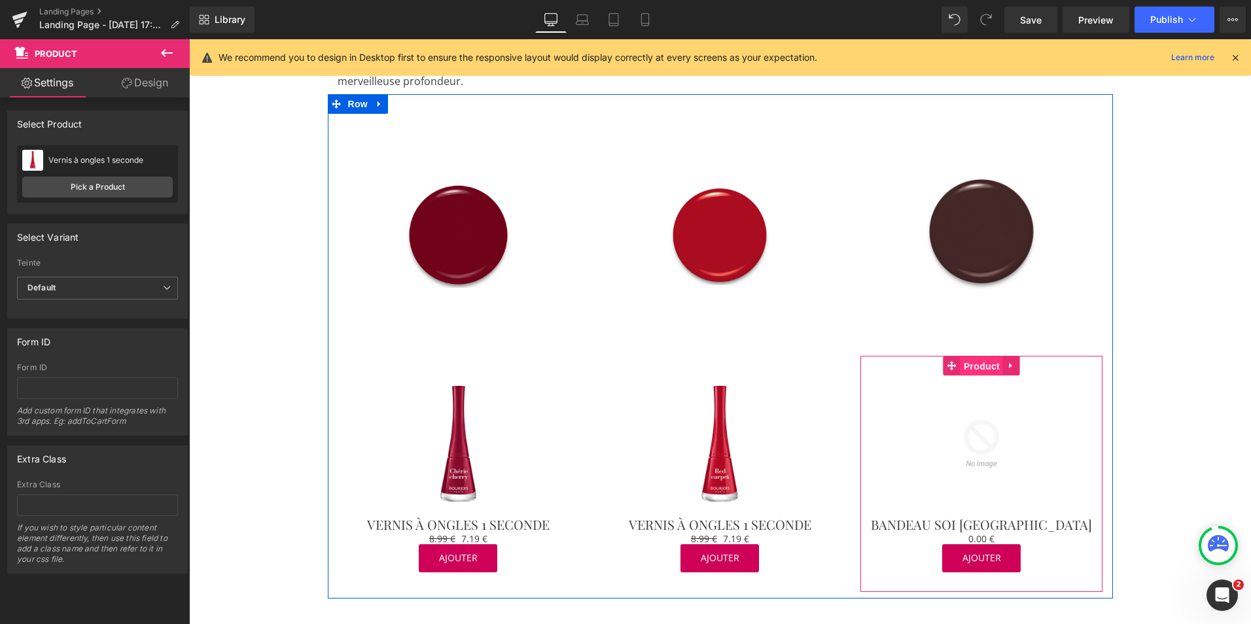
click at [970, 357] on span "Product" at bounding box center [982, 367] width 43 height 20
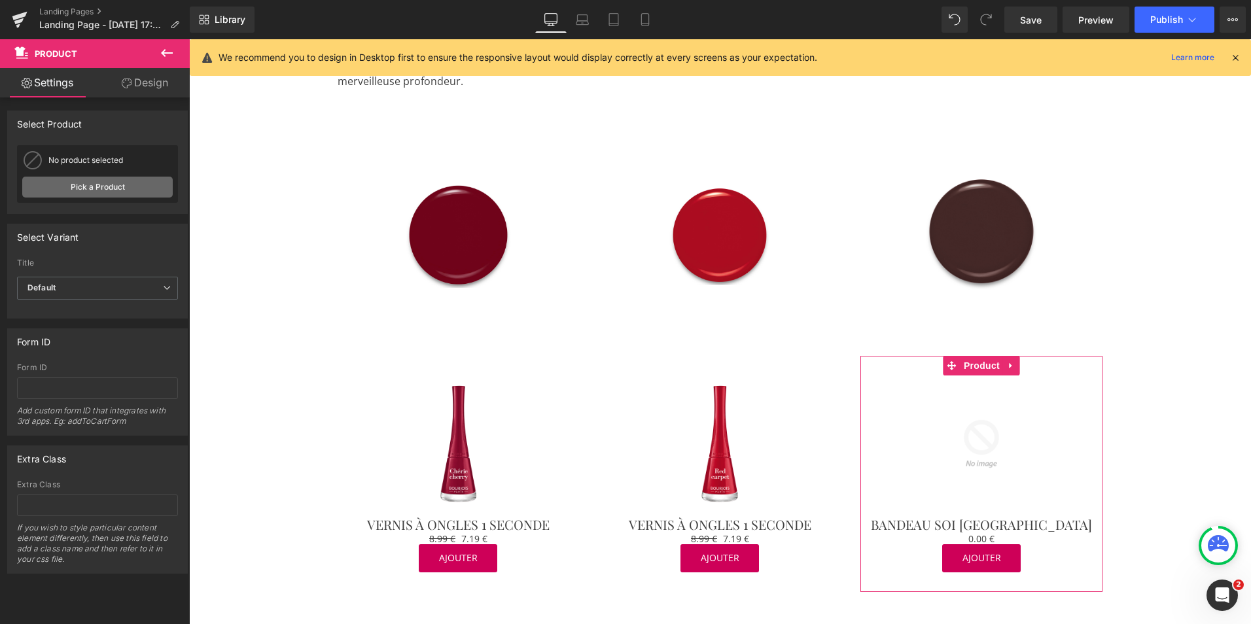
click at [82, 190] on link "Pick a Product" at bounding box center [97, 187] width 151 height 21
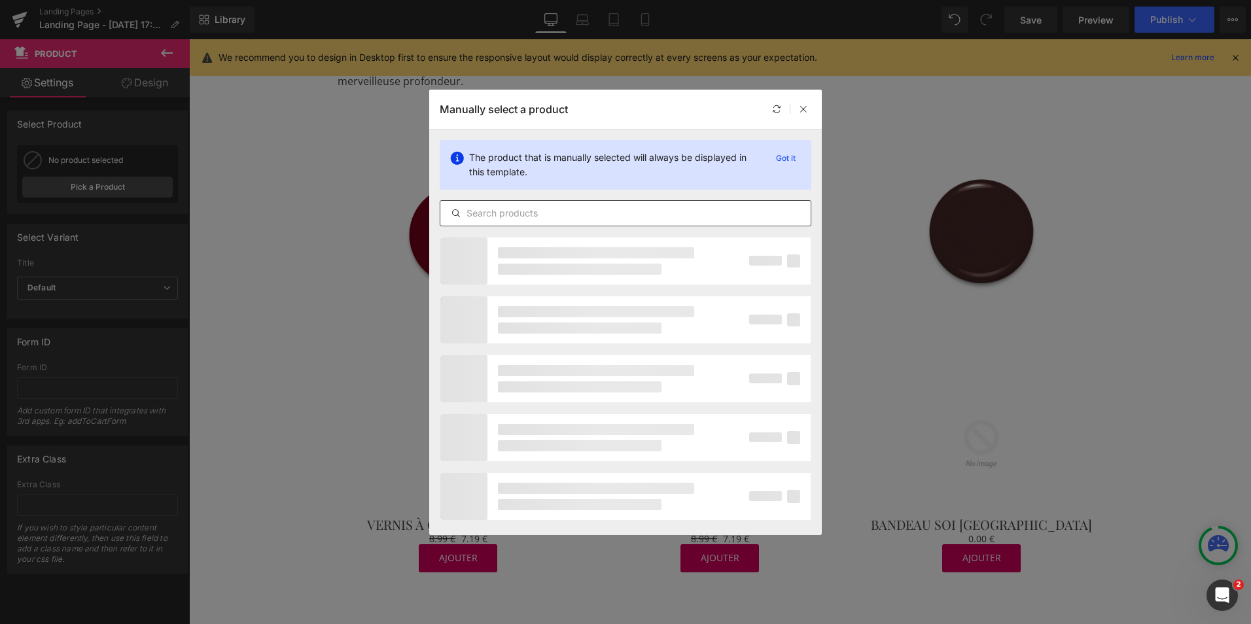
click at [476, 218] on input "text" at bounding box center [625, 213] width 370 height 16
paste input "vernis à ongles 1 seconde"
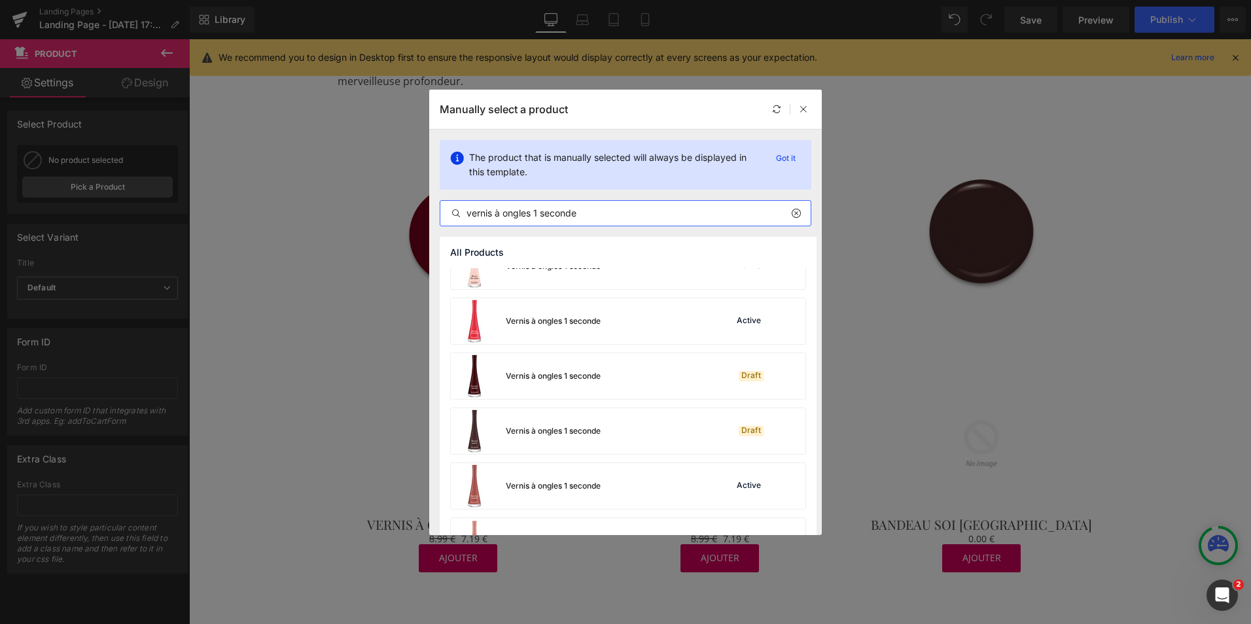
scroll to position [302, 0]
type input "vernis à ongles 1 seconde"
click at [556, 429] on div "Vernis à ongles 1 seconde" at bounding box center [553, 429] width 95 height 12
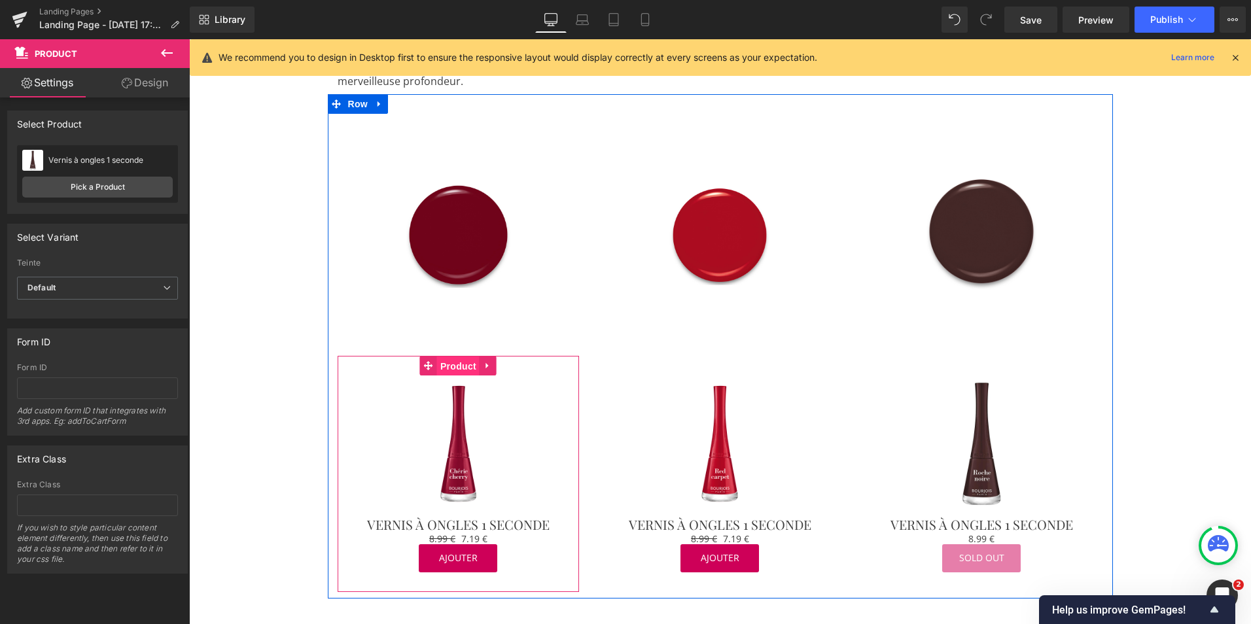
click at [450, 357] on span "Product" at bounding box center [458, 367] width 43 height 20
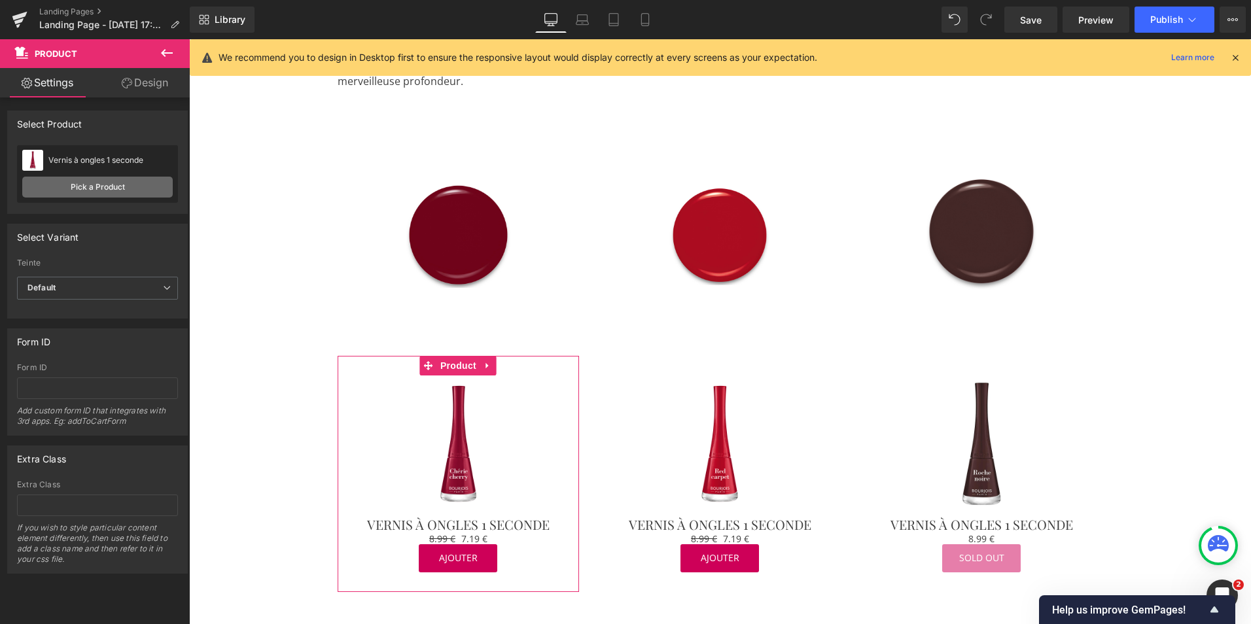
click at [101, 185] on link "Pick a Product" at bounding box center [97, 187] width 151 height 21
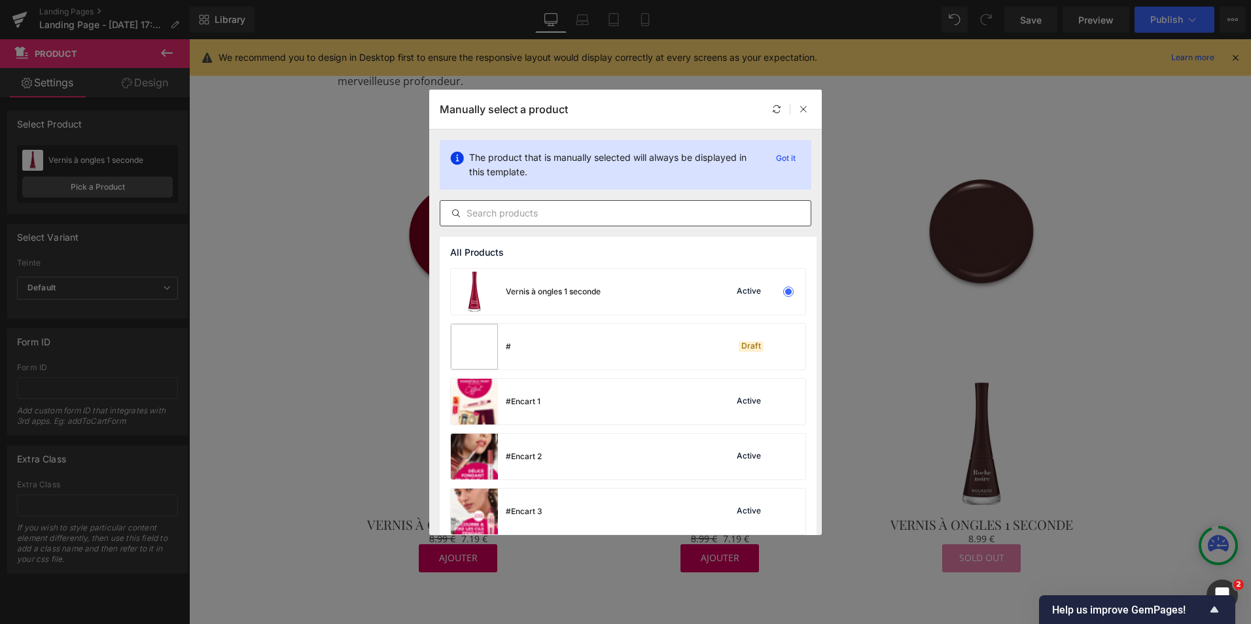
click at [477, 218] on input "text" at bounding box center [625, 213] width 370 height 16
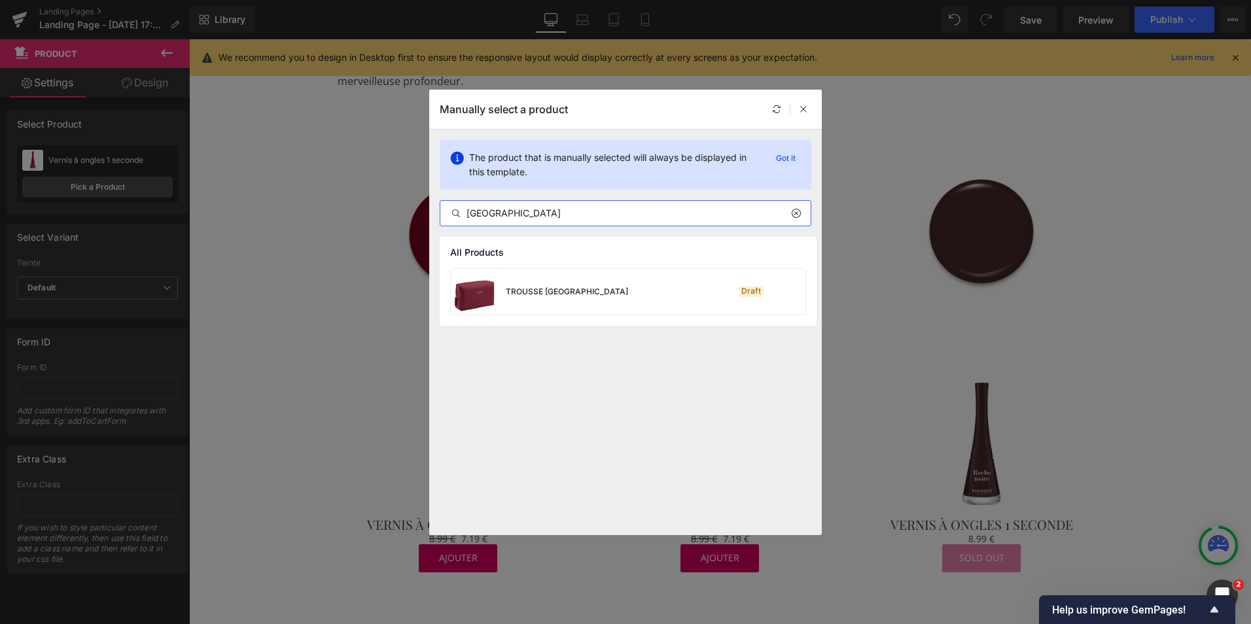
click at [469, 213] on input "[GEOGRAPHIC_DATA]" at bounding box center [625, 213] width 370 height 16
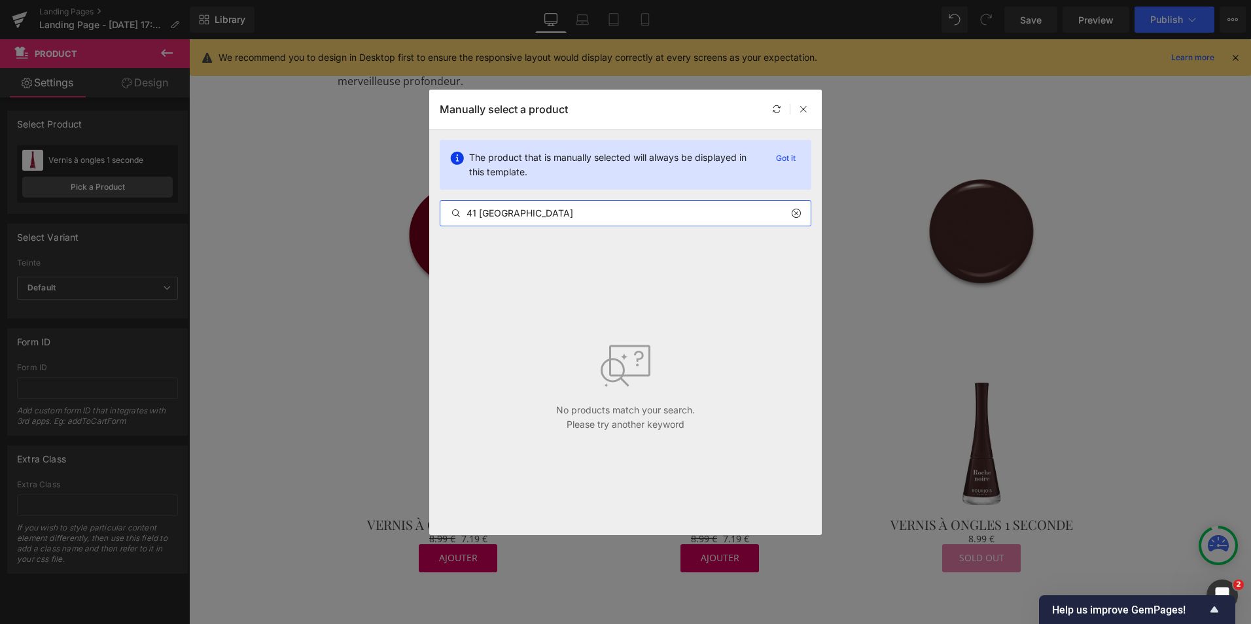
drag, startPoint x: 525, startPoint y: 215, endPoint x: 479, endPoint y: 209, distance: 46.8
click at [479, 209] on input "41 [GEOGRAPHIC_DATA]" at bounding box center [625, 213] width 370 height 16
type input "4"
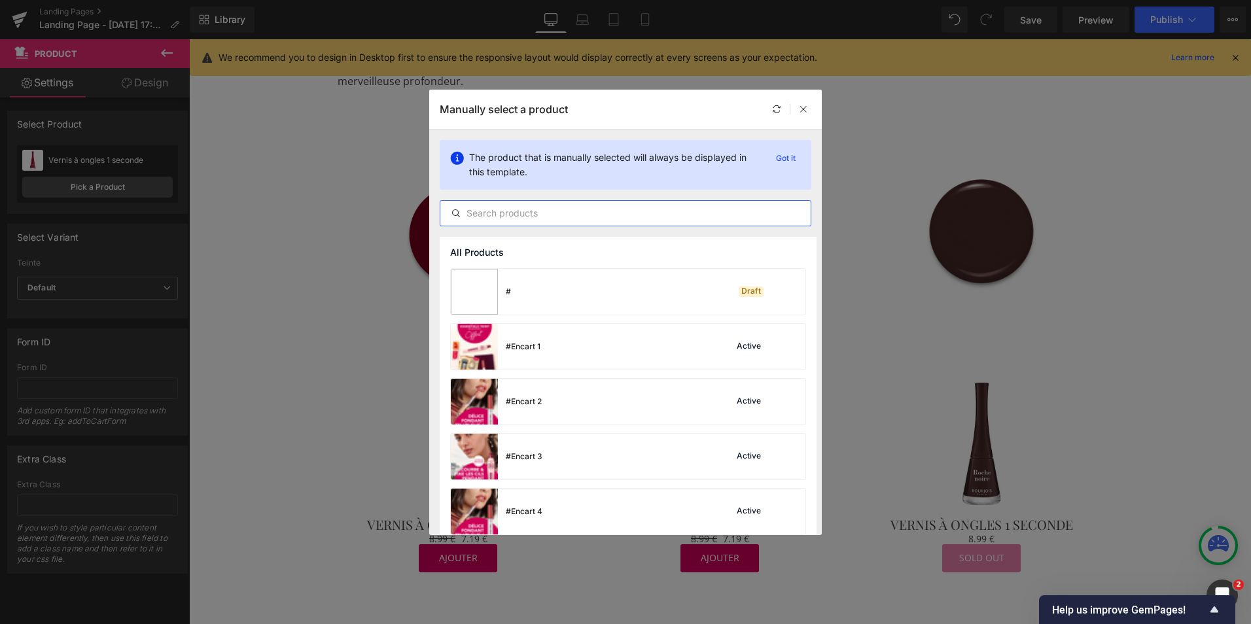
paste input "vernis à ongles 1 seconde"
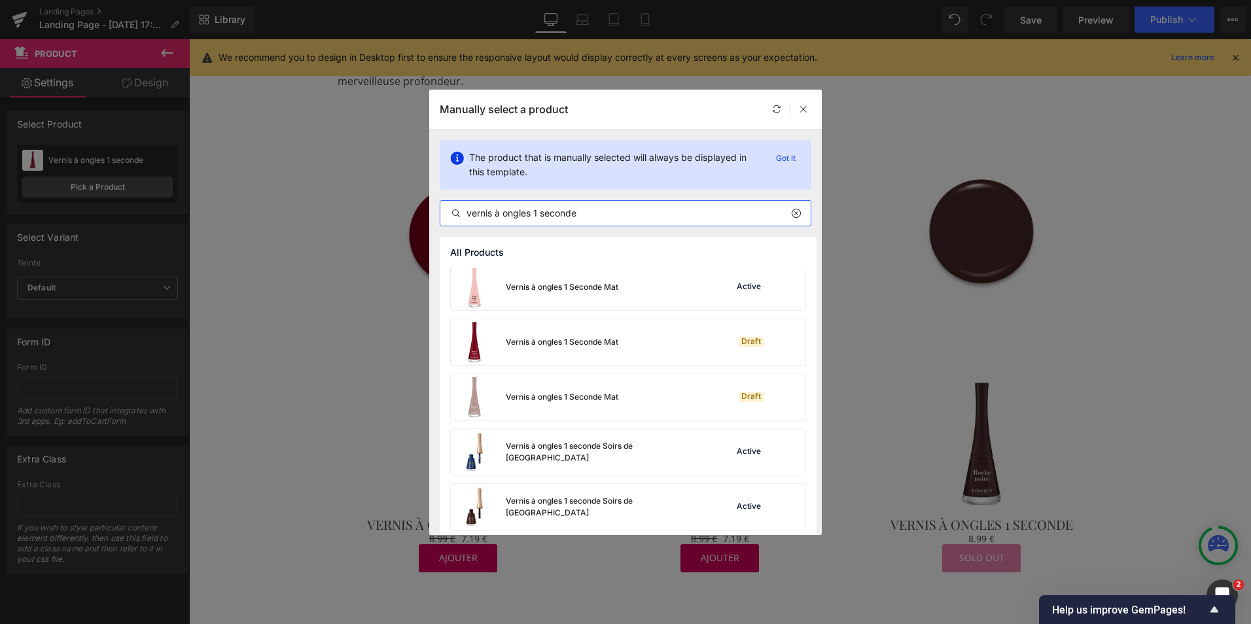
scroll to position [611, 0]
type input "vernis à ongles 1 seconde"
click at [565, 351] on div "Vernis à ongles 1 Seconde Mat" at bounding box center [535, 341] width 168 height 46
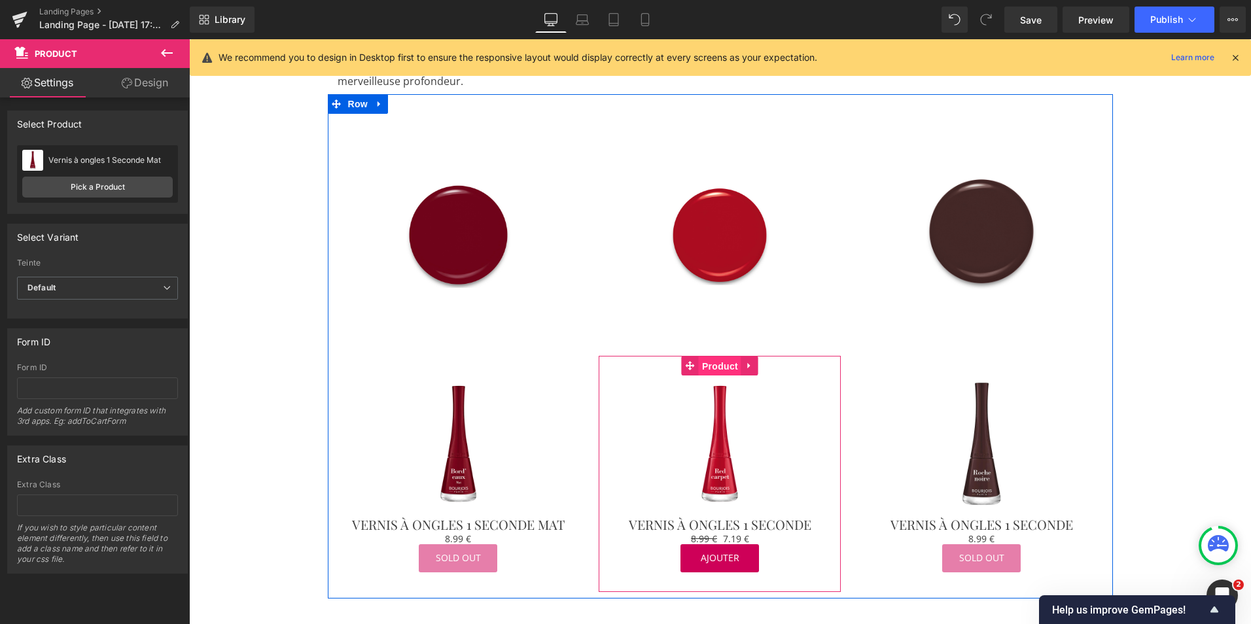
click at [706, 357] on span "Product" at bounding box center [720, 367] width 43 height 20
click at [715, 356] on span "Product" at bounding box center [720, 366] width 43 height 20
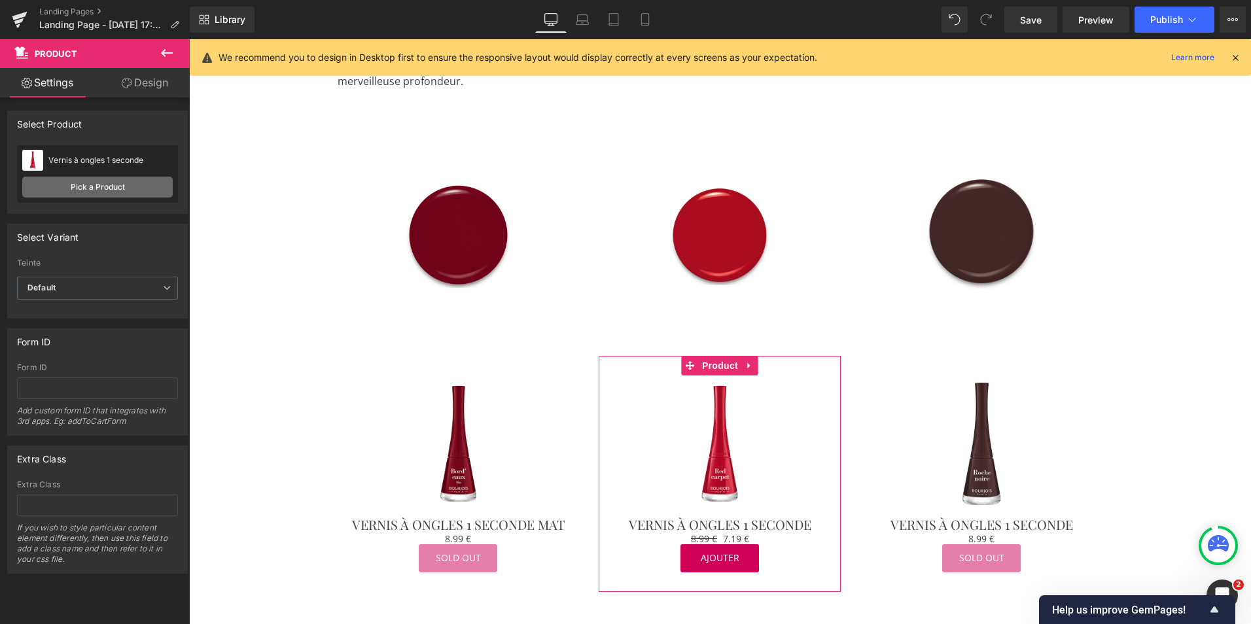
click at [88, 187] on link "Pick a Product" at bounding box center [97, 187] width 151 height 21
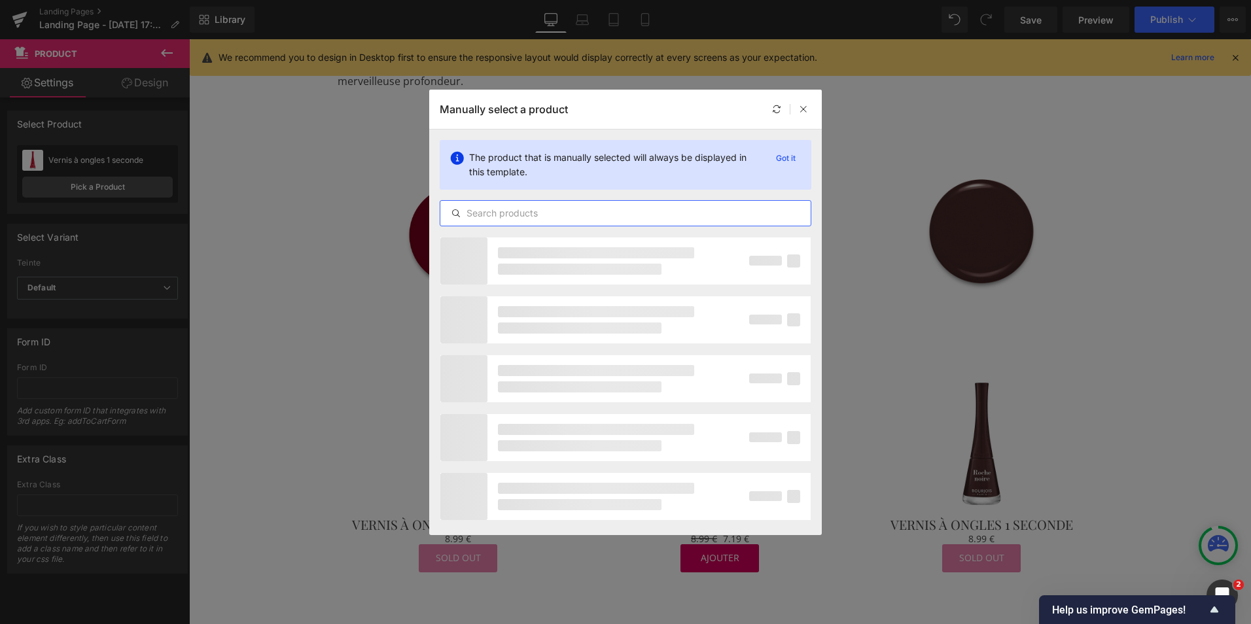
click at [465, 217] on input "text" at bounding box center [625, 213] width 370 height 16
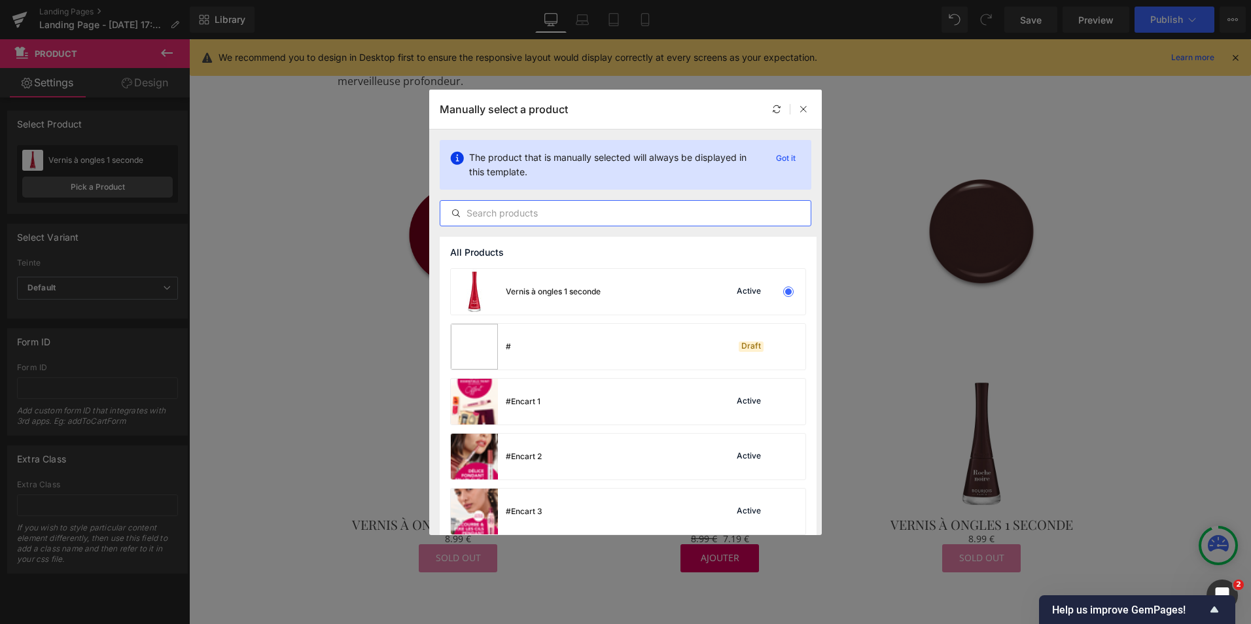
paste input "vernis à ongles 1 seconde"
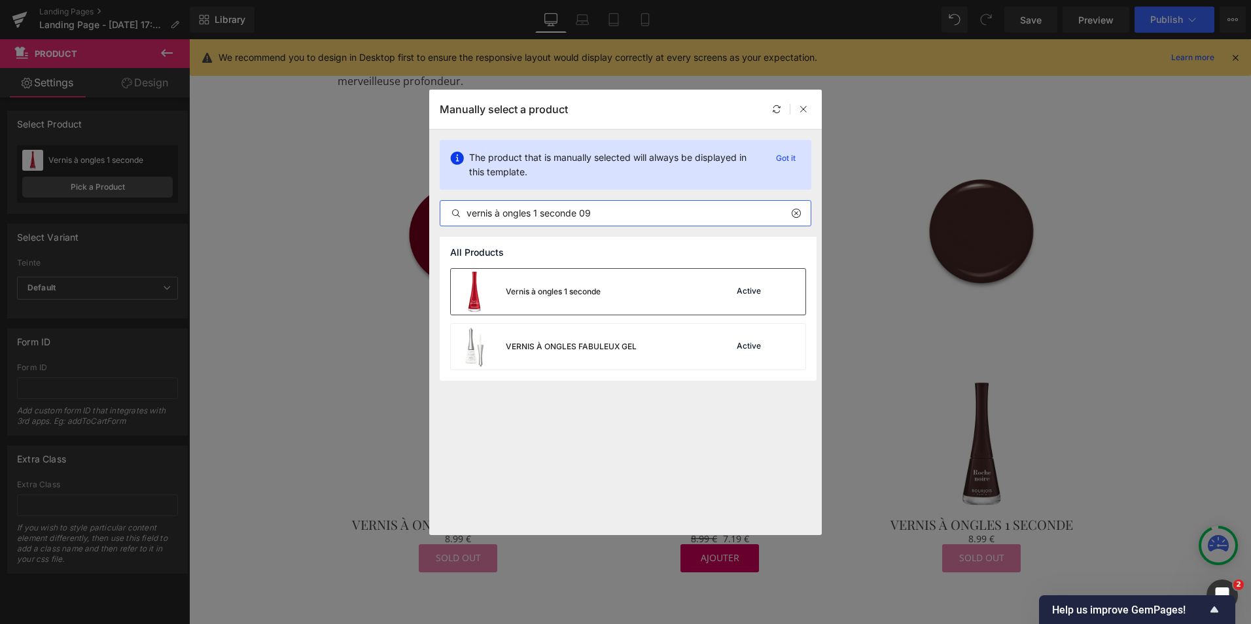
type input "vernis à ongles 1 seconde 09"
click at [586, 281] on div "Vernis à ongles 1 seconde" at bounding box center [526, 292] width 150 height 46
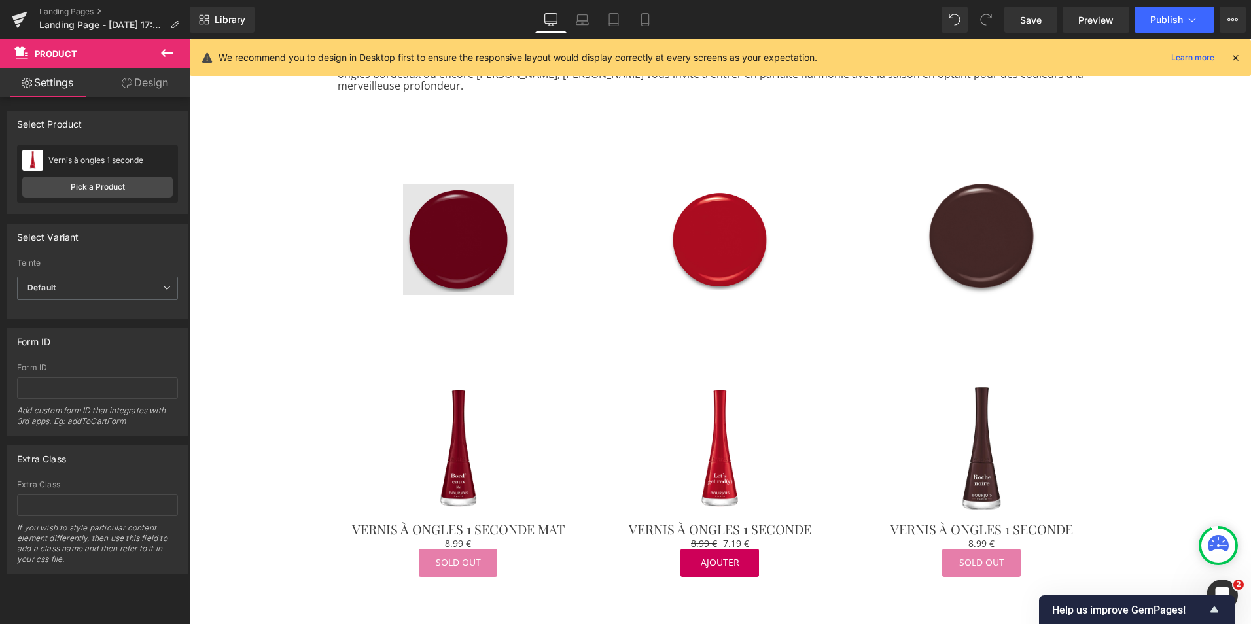
scroll to position [402, 0]
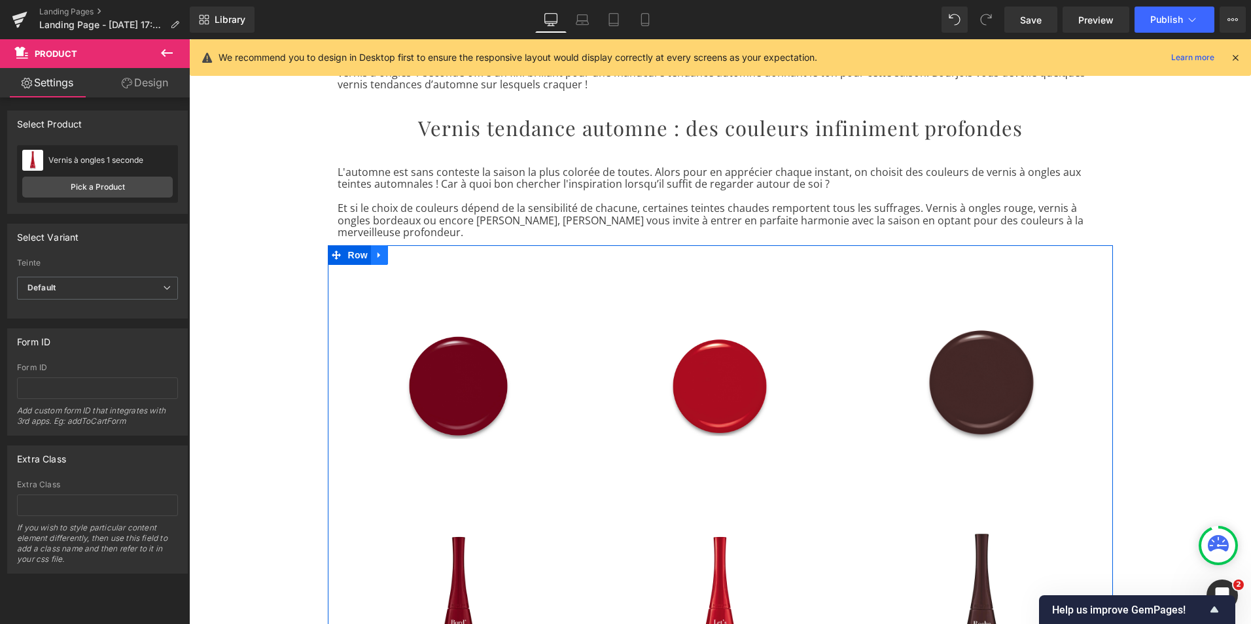
click at [375, 250] on icon at bounding box center [379, 255] width 9 height 10
click at [392, 250] on icon at bounding box center [396, 255] width 9 height 10
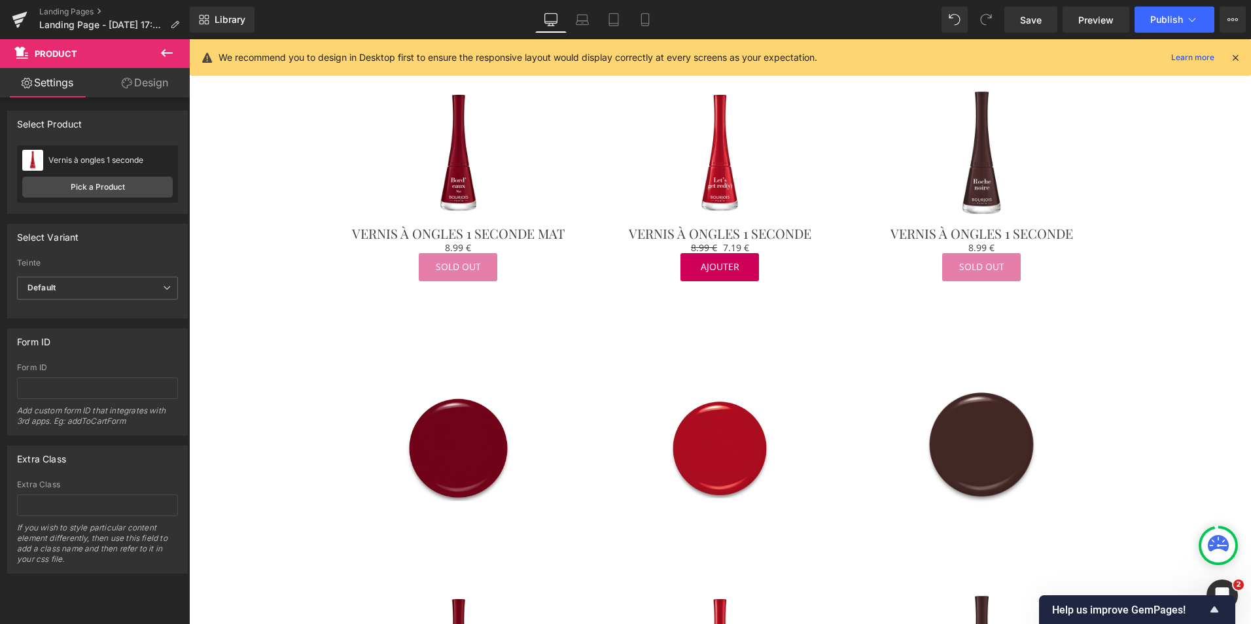
scroll to position [845, 0]
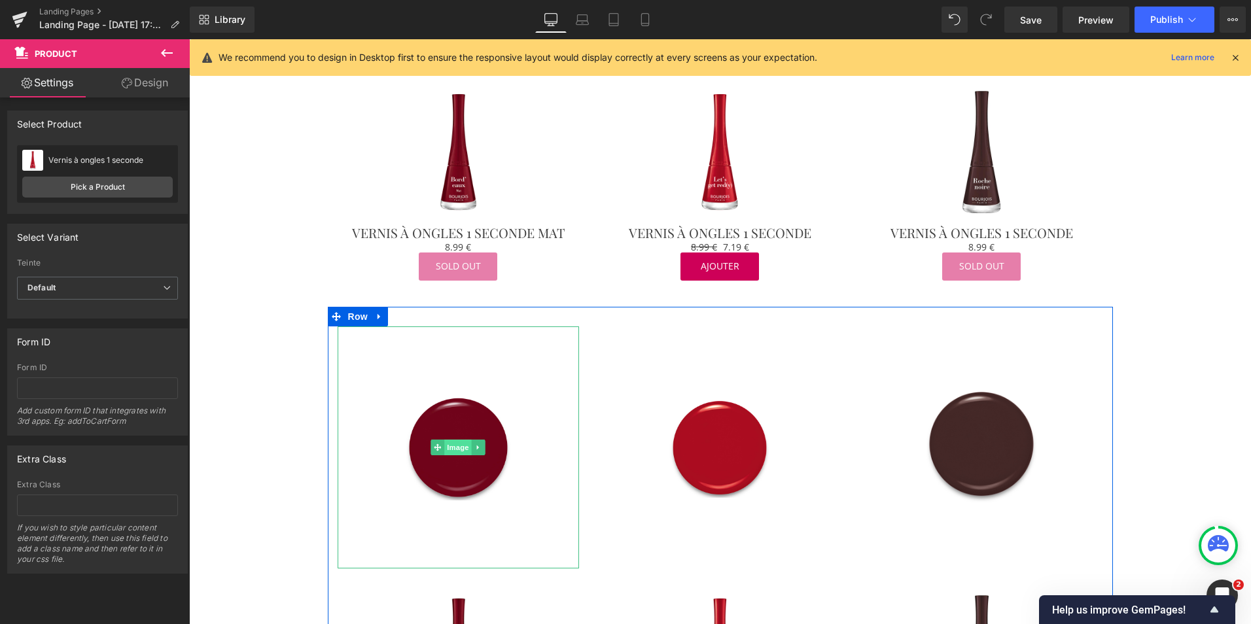
click at [459, 440] on span "Image" at bounding box center [458, 448] width 27 height 16
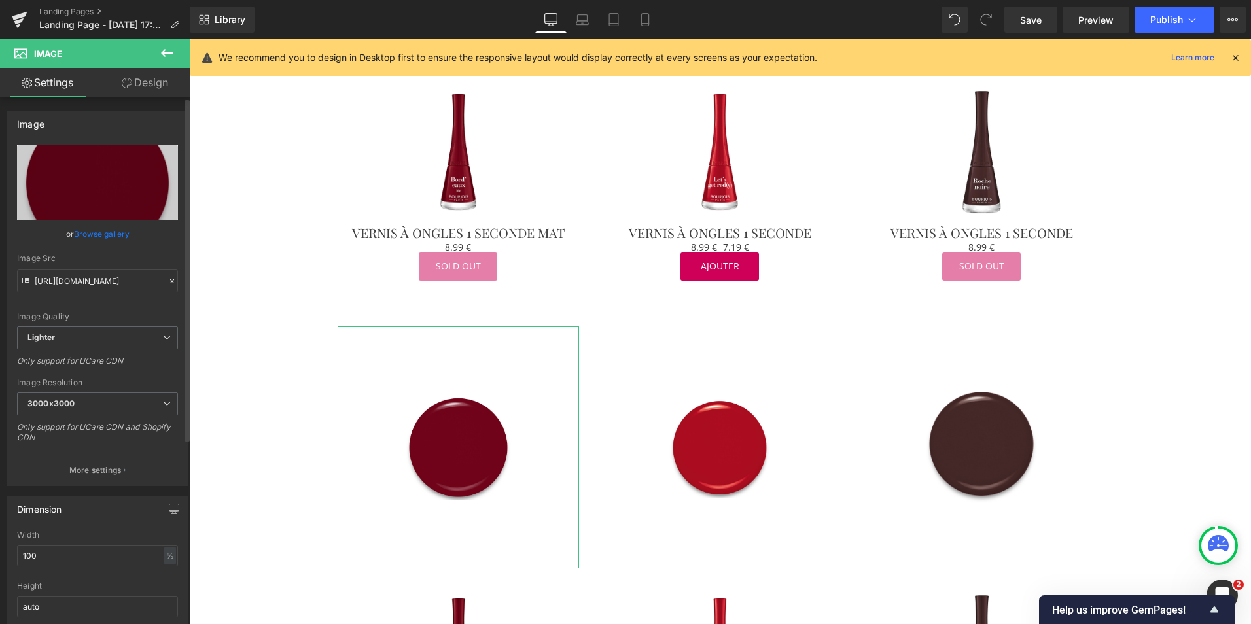
click at [119, 230] on link "Browse gallery" at bounding box center [102, 233] width 56 height 23
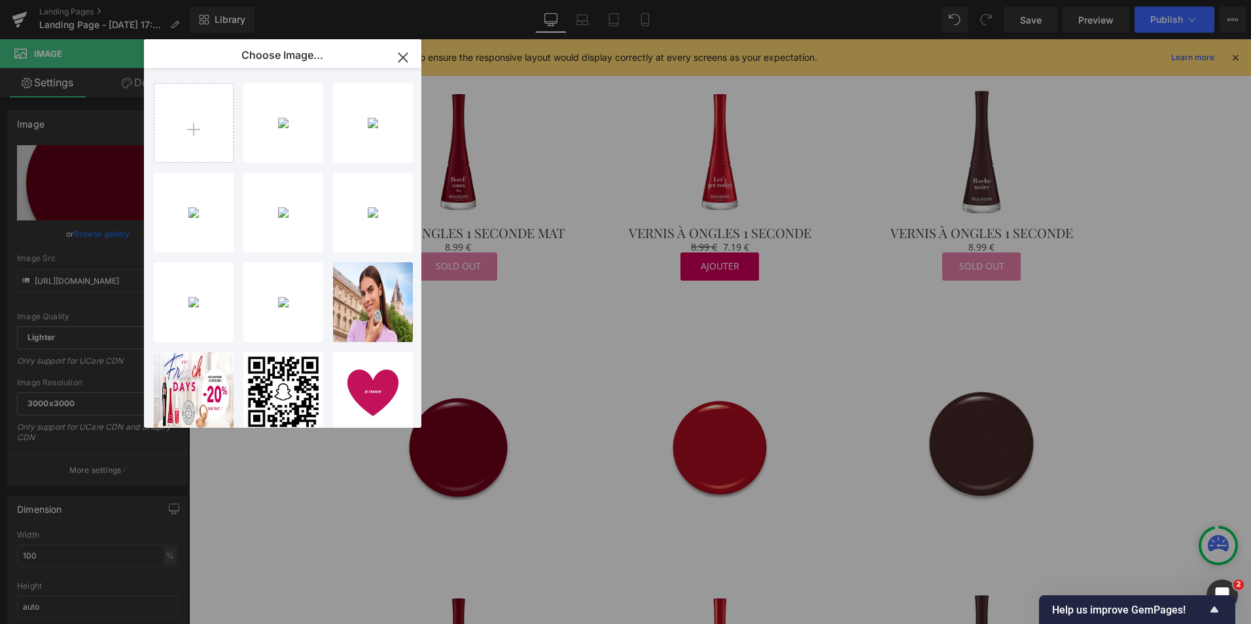
click at [408, 62] on icon "button" at bounding box center [403, 57] width 21 height 21
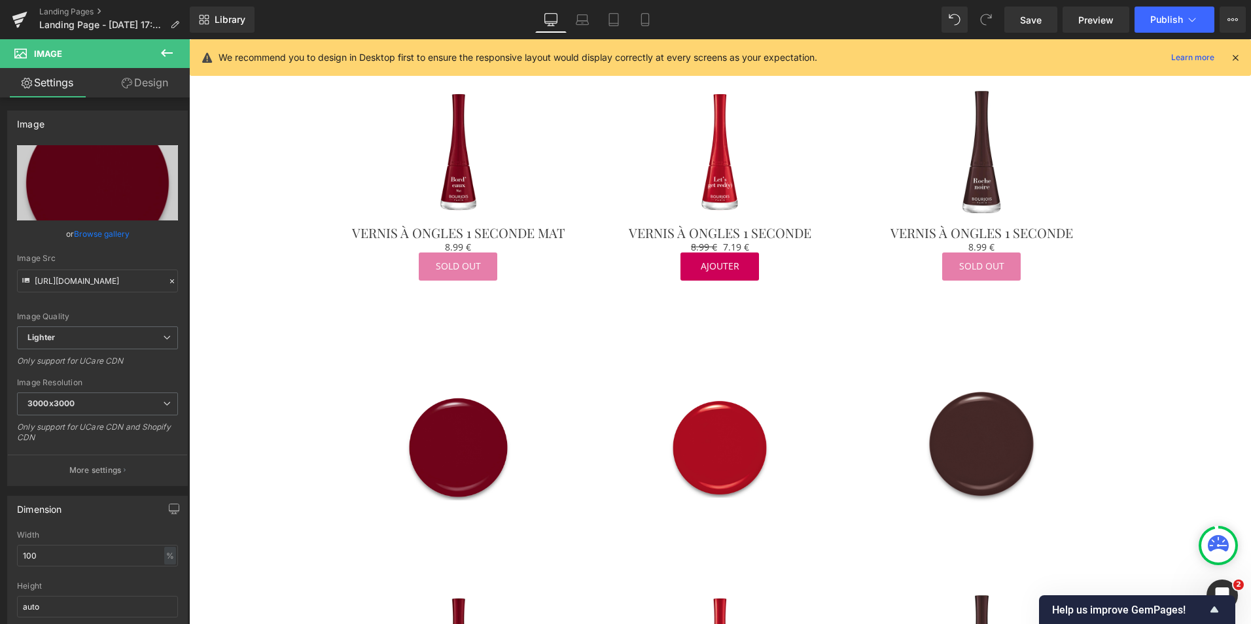
click at [168, 54] on icon at bounding box center [167, 53] width 12 height 8
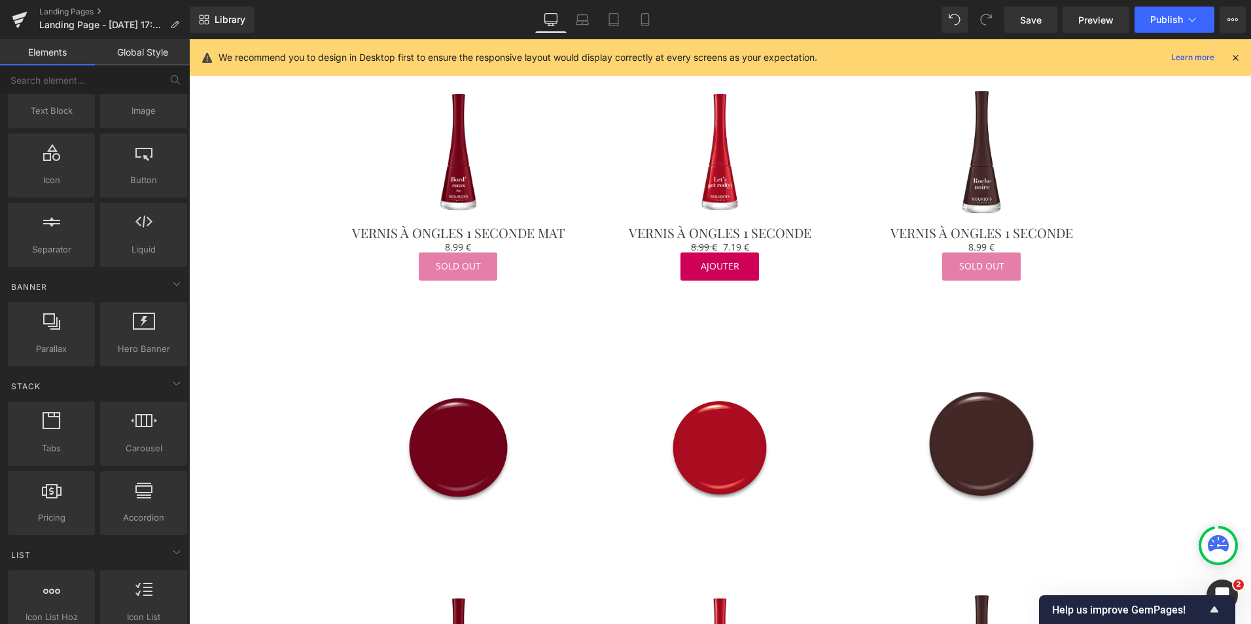
scroll to position [0, 0]
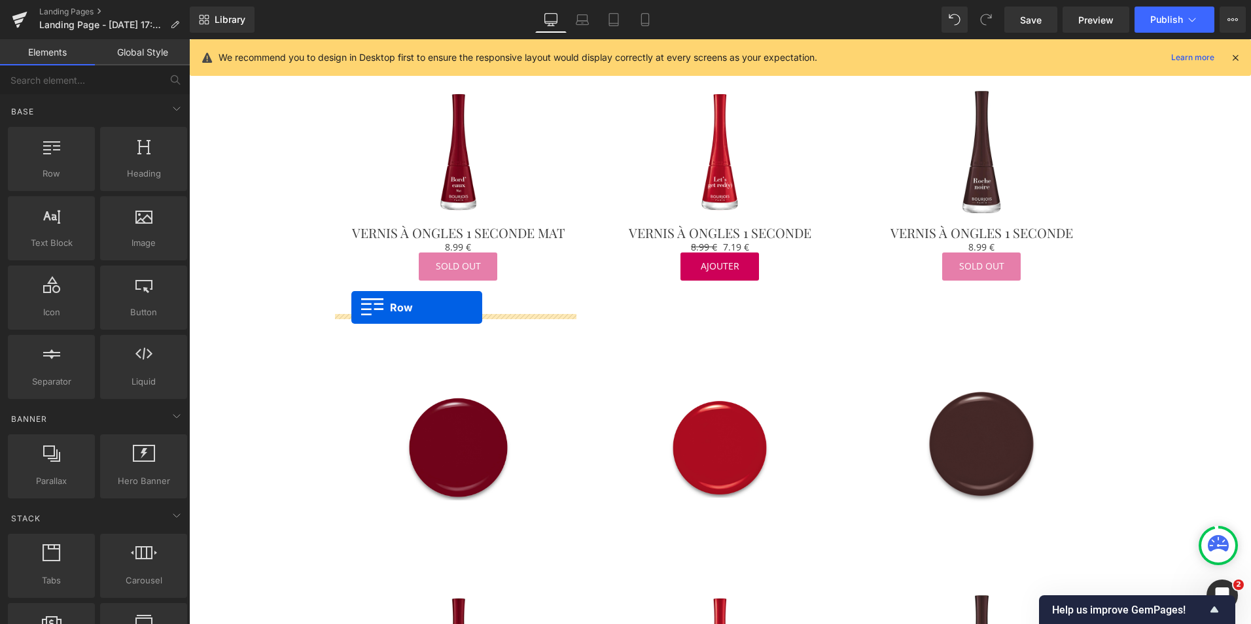
drag, startPoint x: 242, startPoint y: 209, endPoint x: 351, endPoint y: 308, distance: 146.9
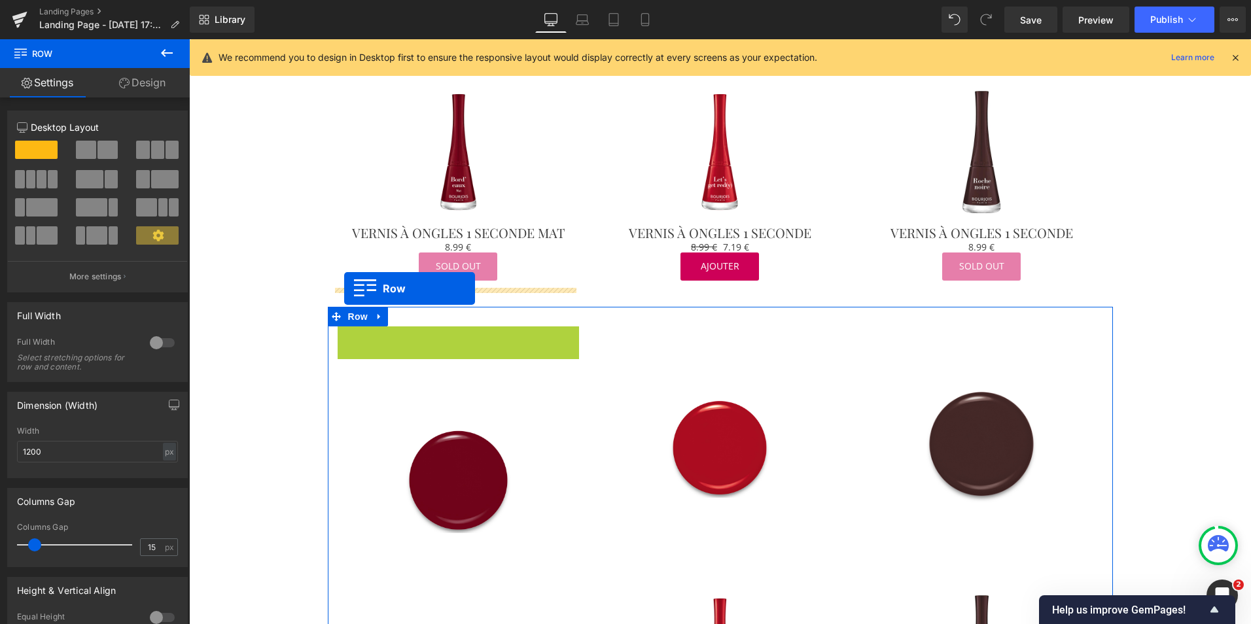
drag, startPoint x: 340, startPoint y: 322, endPoint x: 344, endPoint y: 289, distance: 33.7
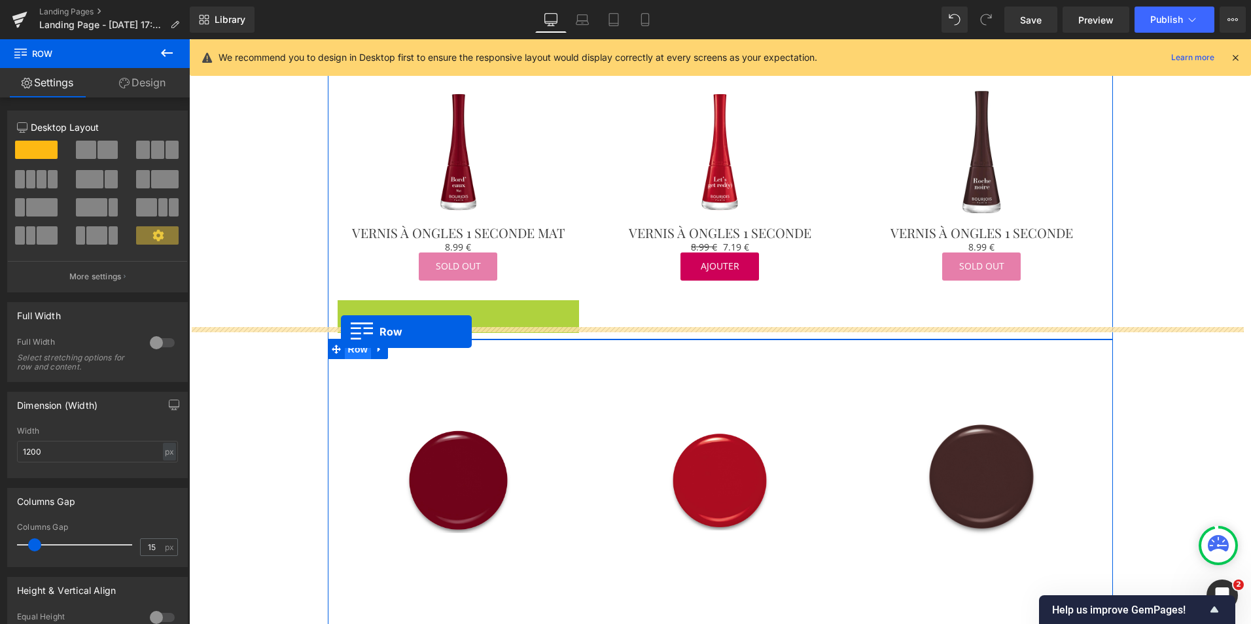
drag, startPoint x: 341, startPoint y: 299, endPoint x: 341, endPoint y: 332, distance: 32.7
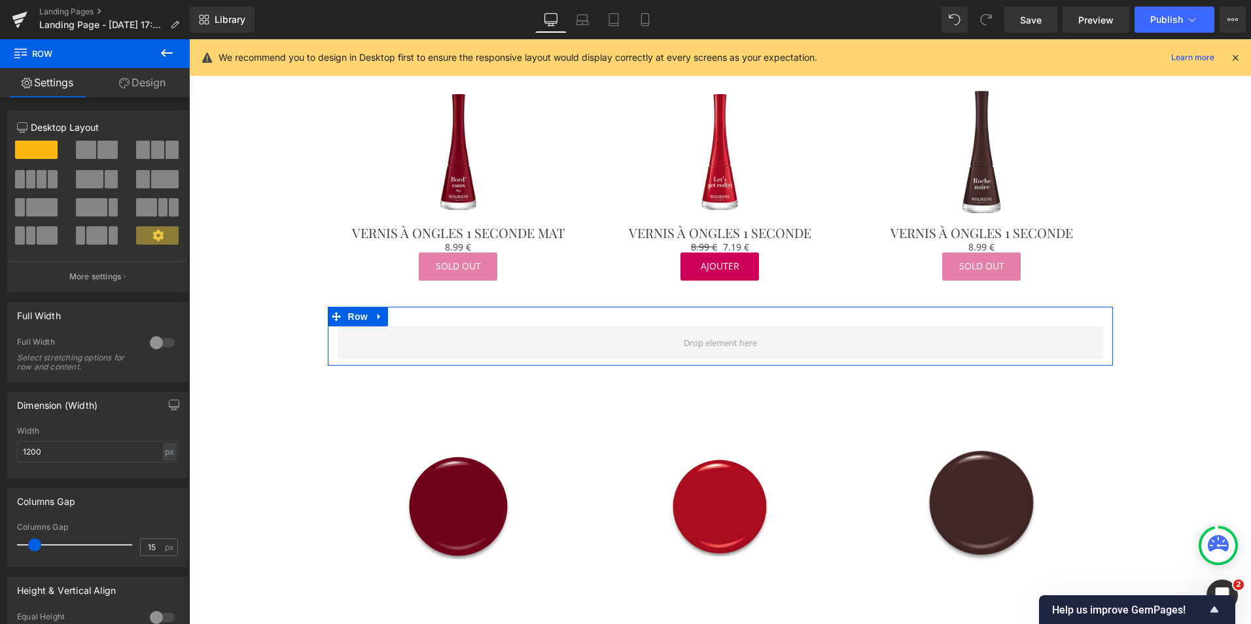
click at [154, 149] on span at bounding box center [157, 150] width 13 height 18
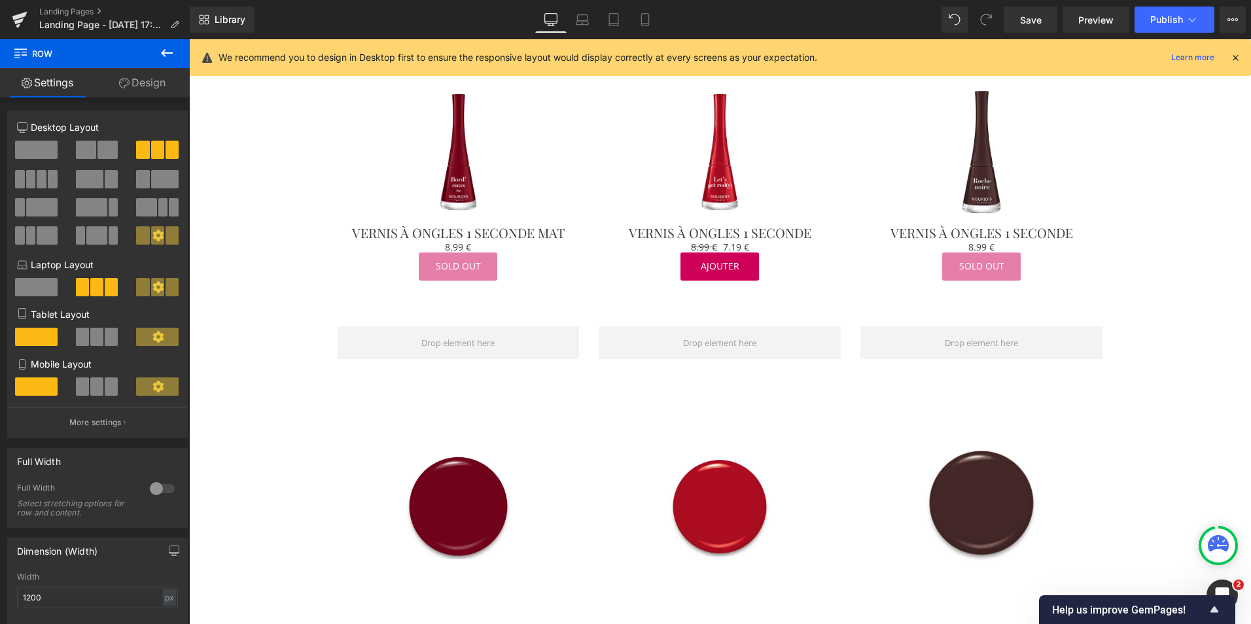
click at [167, 50] on icon at bounding box center [167, 53] width 16 height 16
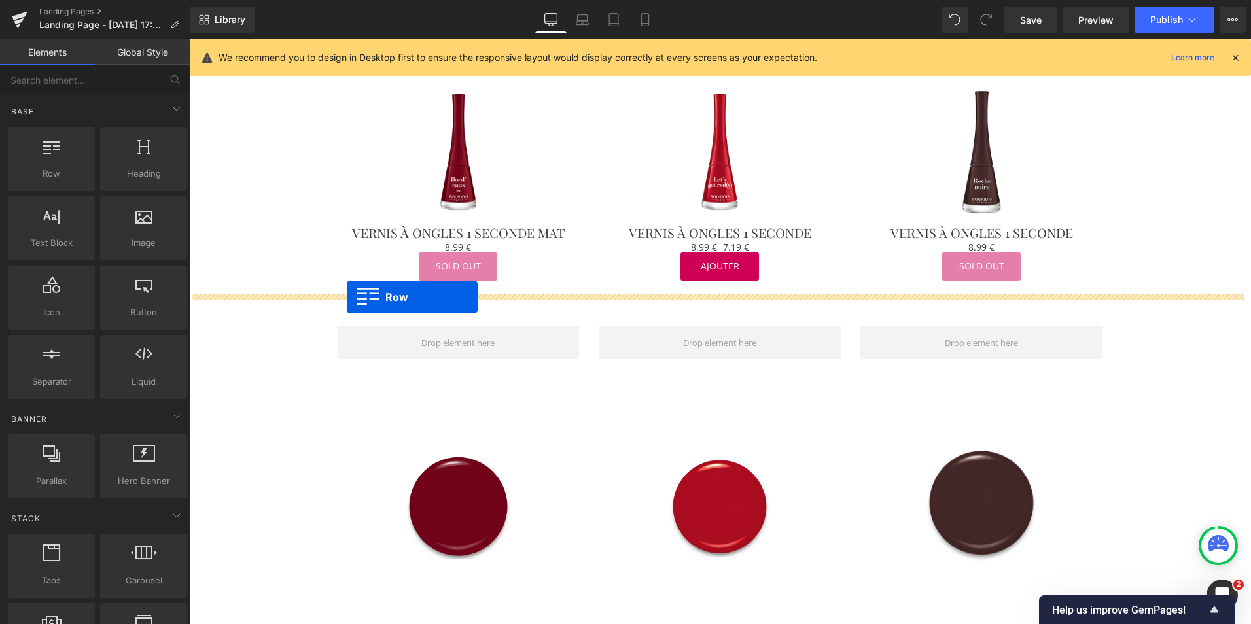
drag, startPoint x: 253, startPoint y: 209, endPoint x: 346, endPoint y: 296, distance: 127.3
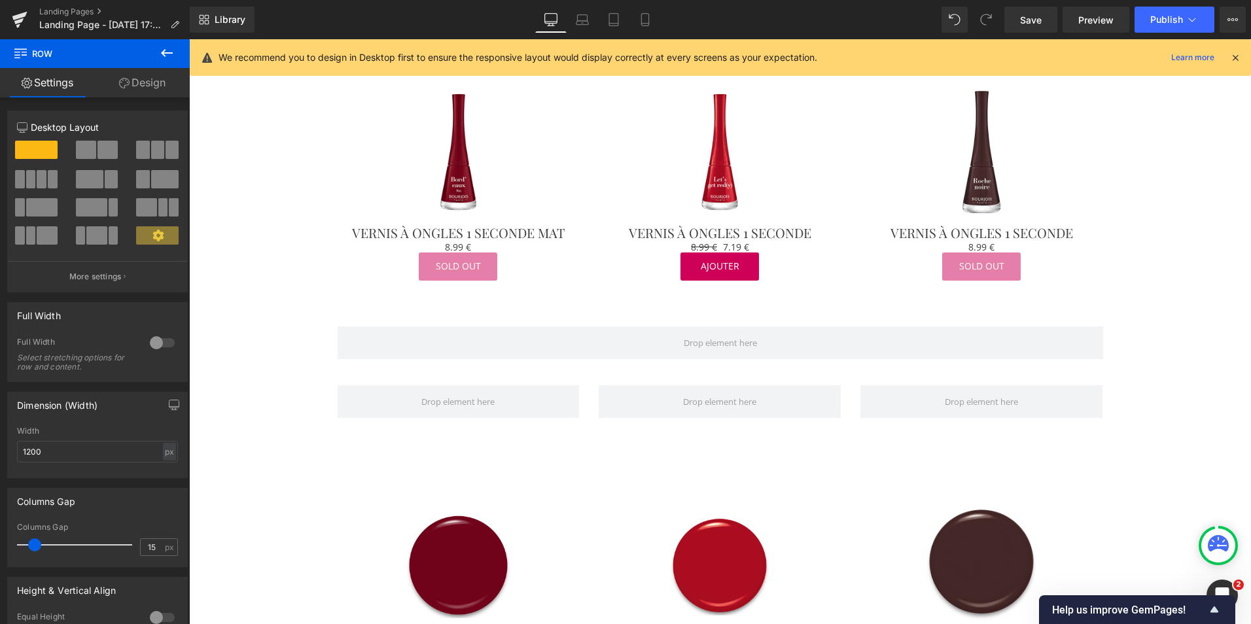
click at [164, 58] on icon at bounding box center [167, 53] width 16 height 16
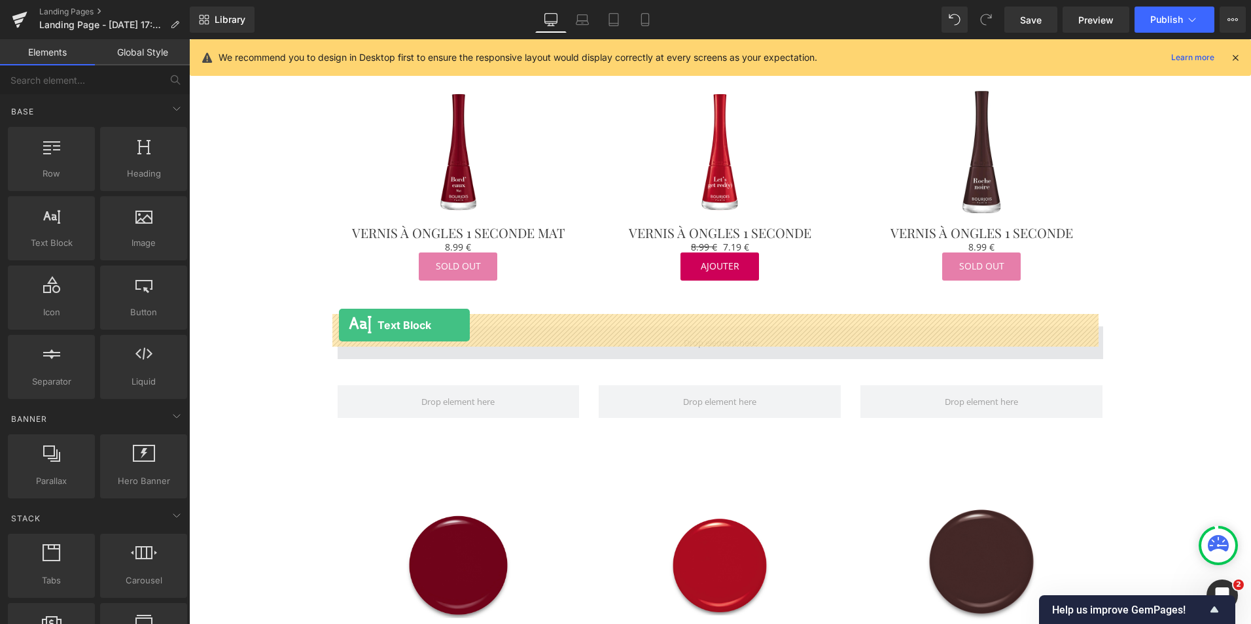
drag, startPoint x: 241, startPoint y: 289, endPoint x: 339, endPoint y: 325, distance: 104.5
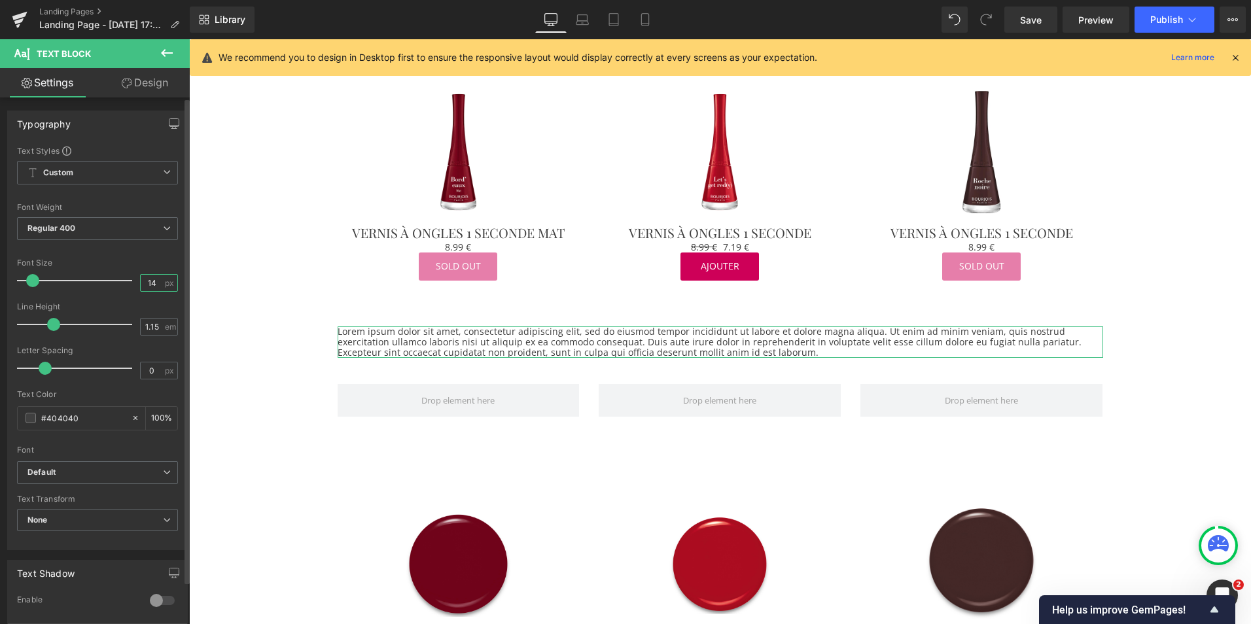
click at [152, 284] on input "14" at bounding box center [152, 283] width 23 height 16
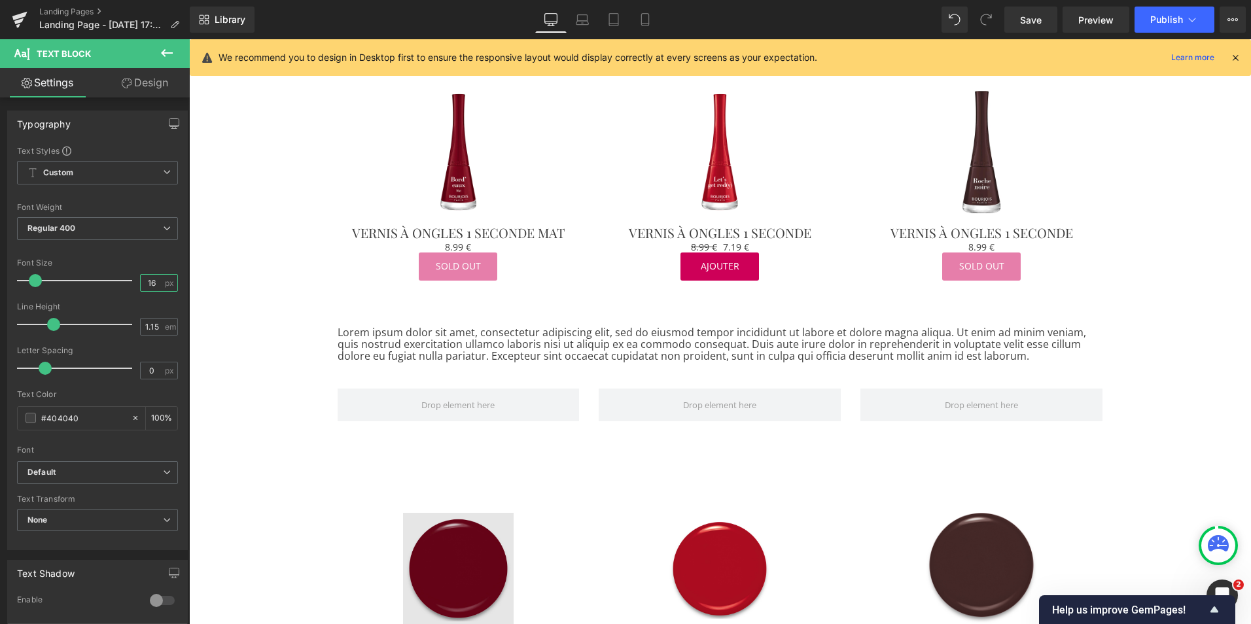
type input "16"
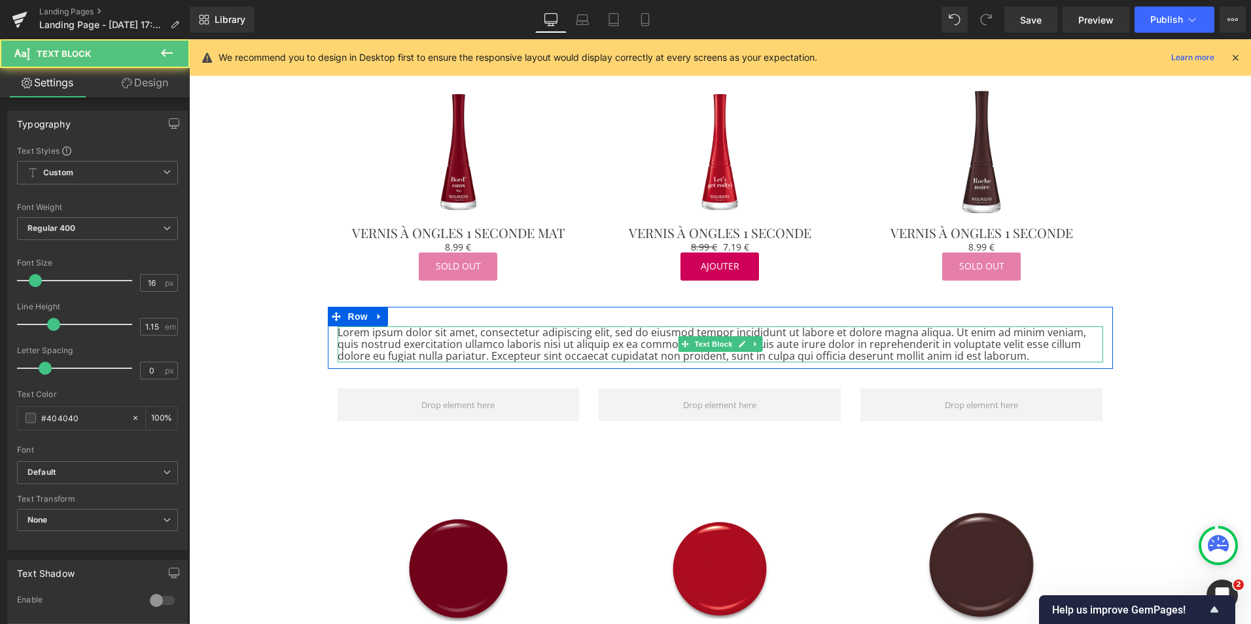
click at [436, 340] on p "Lorem ipsum dolor sit amet, consectetur adipiscing elit, sed do eiusmod tempor …" at bounding box center [721, 345] width 766 height 36
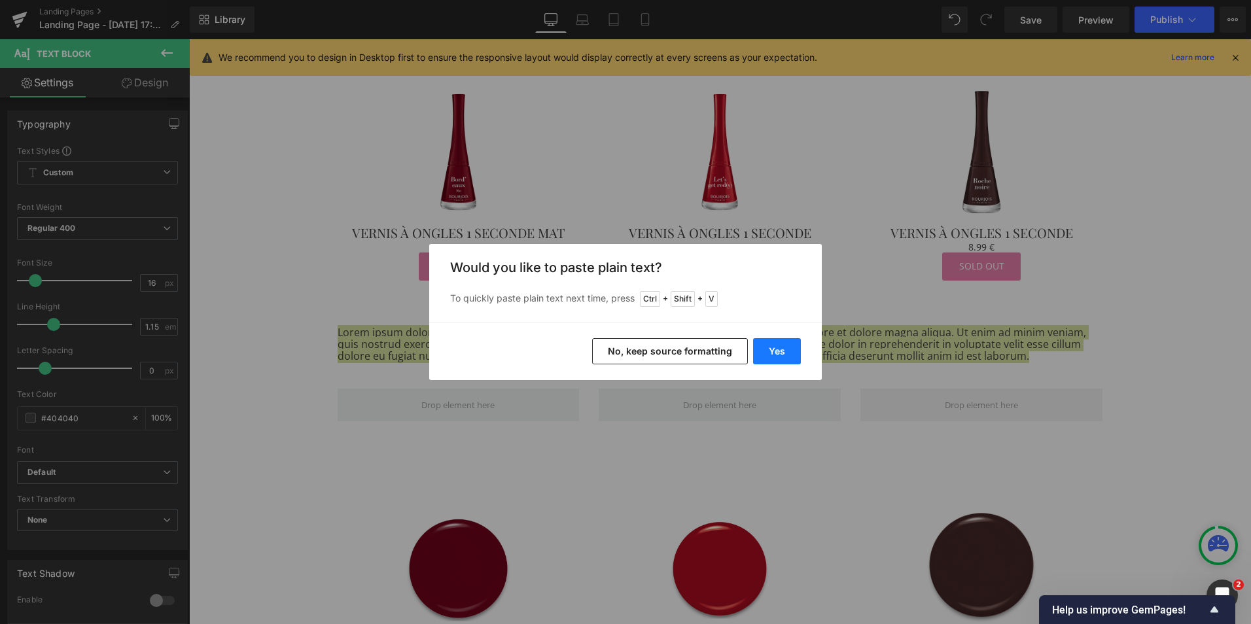
click at [767, 352] on button "Yes" at bounding box center [777, 351] width 48 height 26
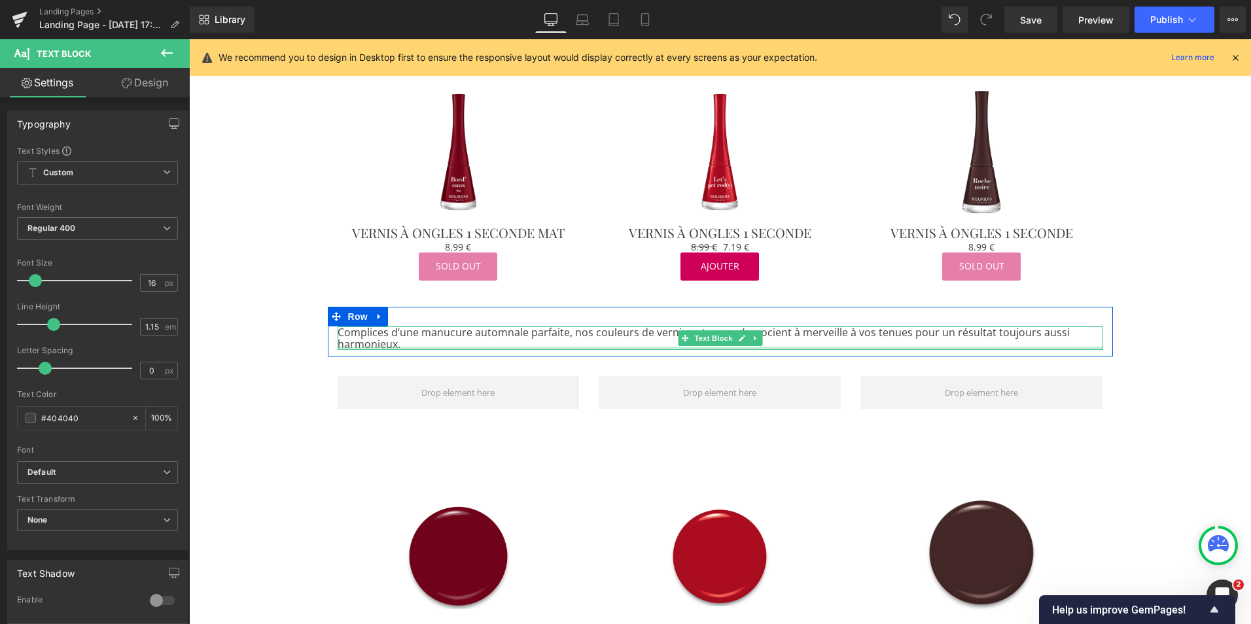
scroll to position [797, 0]
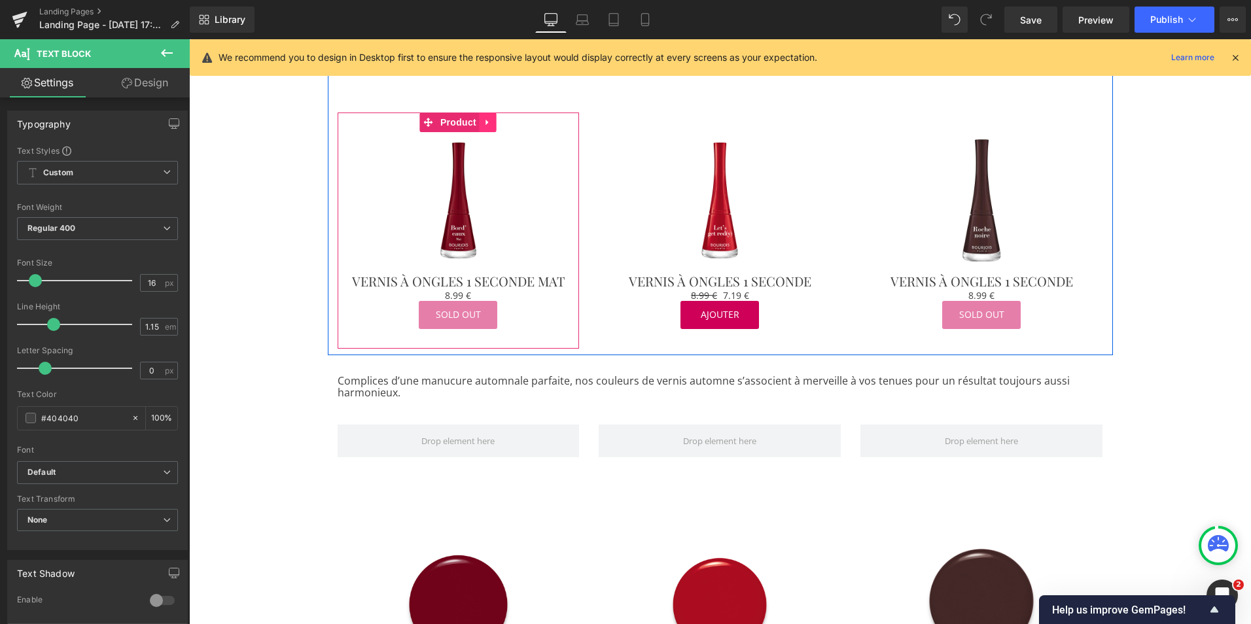
click at [484, 117] on icon at bounding box center [488, 122] width 9 height 10
click at [475, 118] on icon at bounding box center [479, 122] width 9 height 9
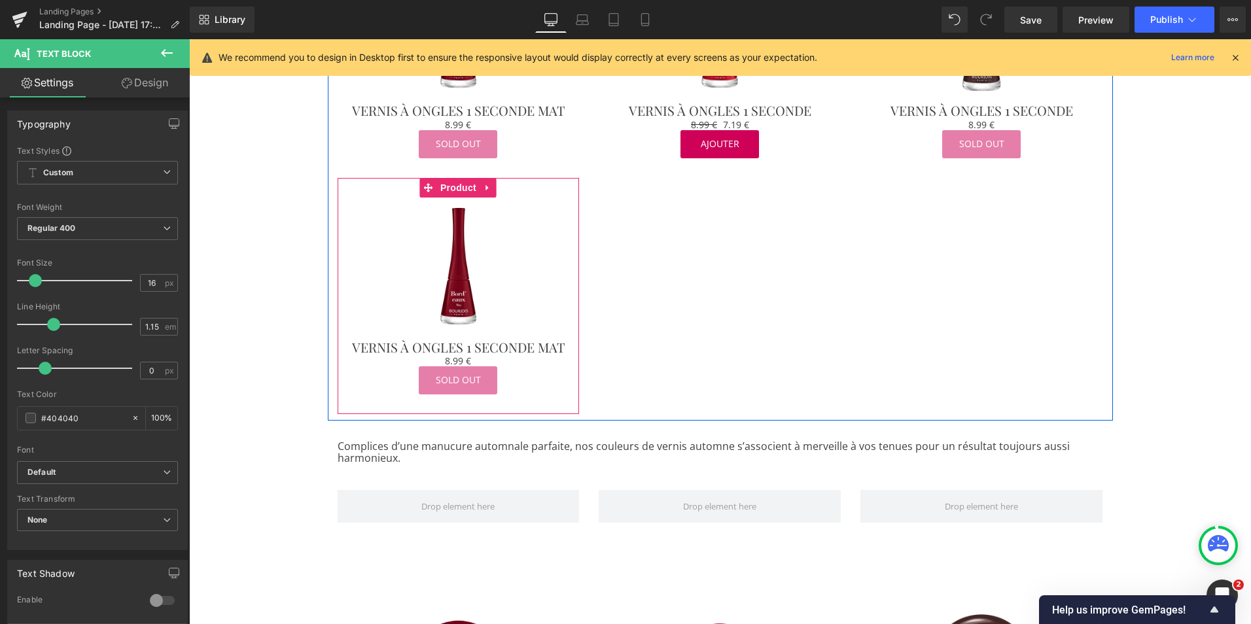
scroll to position [975, 0]
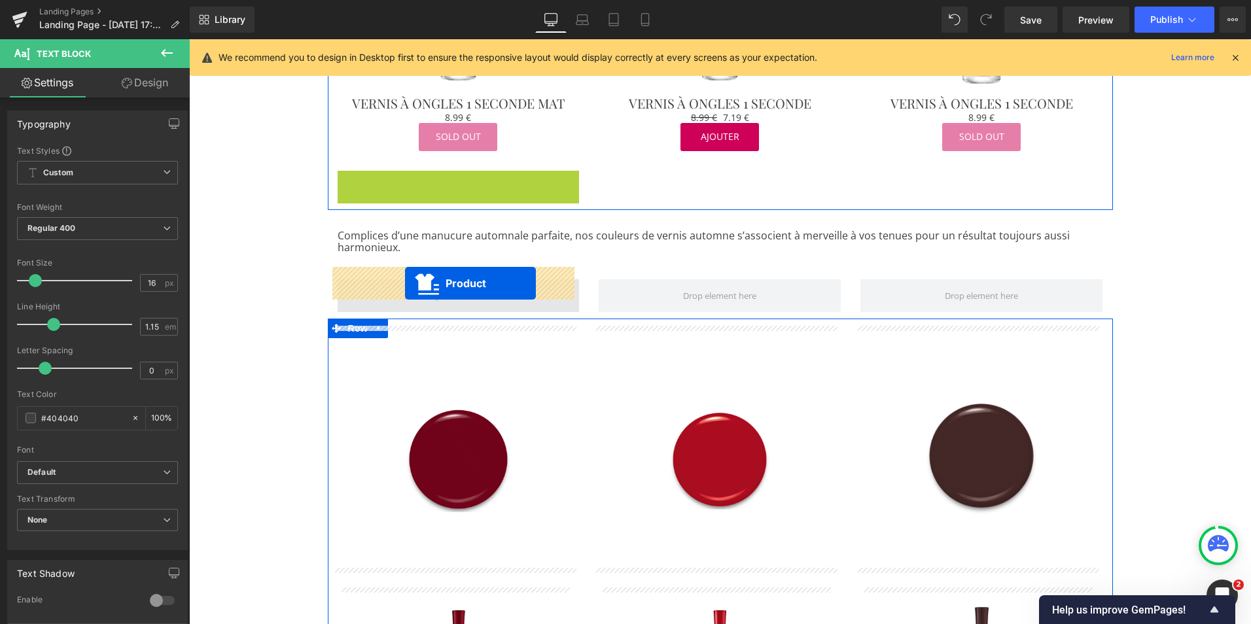
drag, startPoint x: 423, startPoint y: 169, endPoint x: 405, endPoint y: 283, distance: 115.2
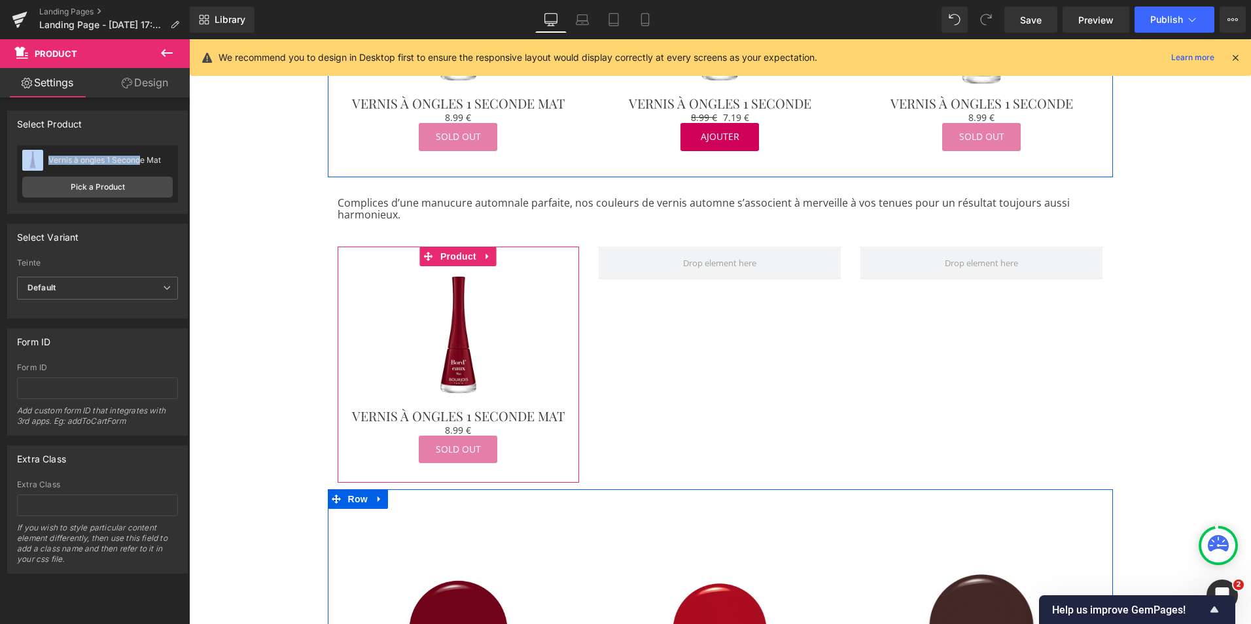
drag, startPoint x: 143, startPoint y: 158, endPoint x: 44, endPoint y: 154, distance: 98.2
click at [44, 154] on div "Vernis à ongles 1 Seconde Mat Vernis à ongles 1 Seconde Mat" at bounding box center [97, 161] width 151 height 20
copy div "Vernis à ongles 1 Second"
click at [82, 189] on link "Pick a Product" at bounding box center [97, 187] width 151 height 21
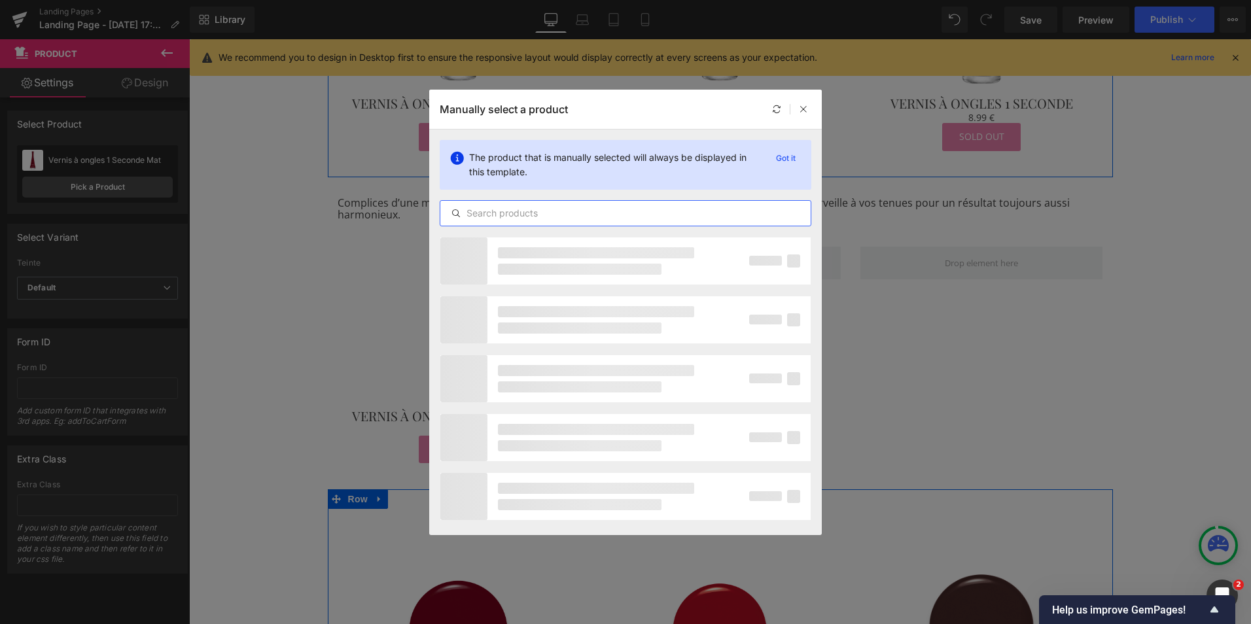
click at [484, 211] on input "text" at bounding box center [625, 213] width 370 height 16
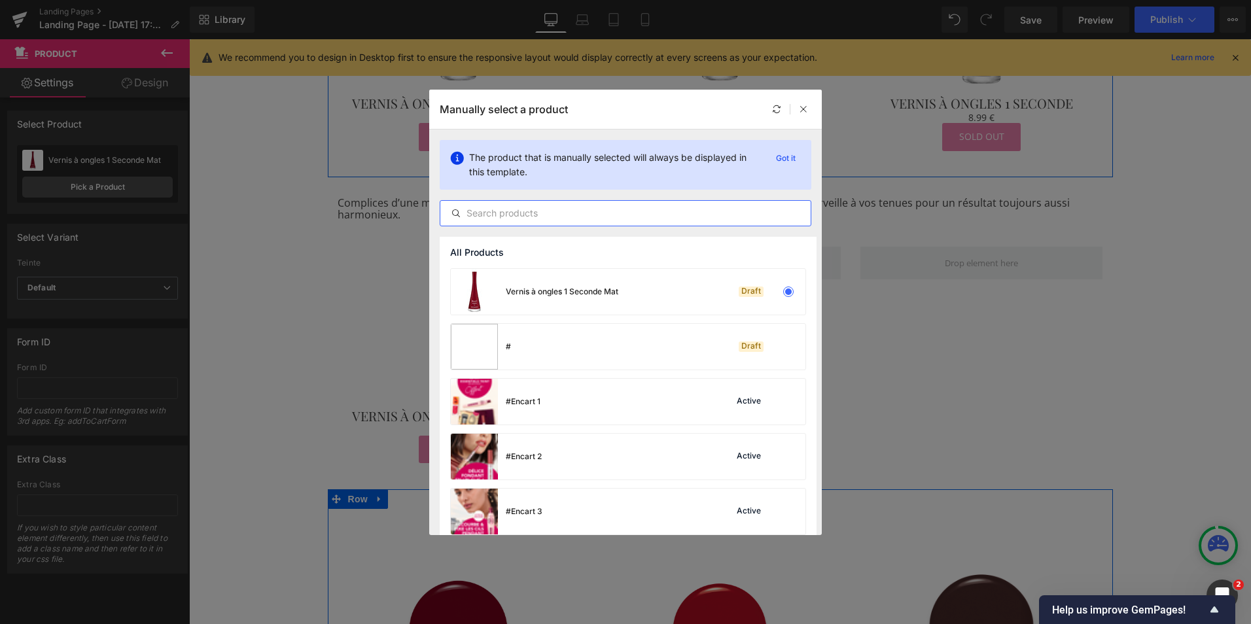
paste input "Vernis à ongles 1 Second"
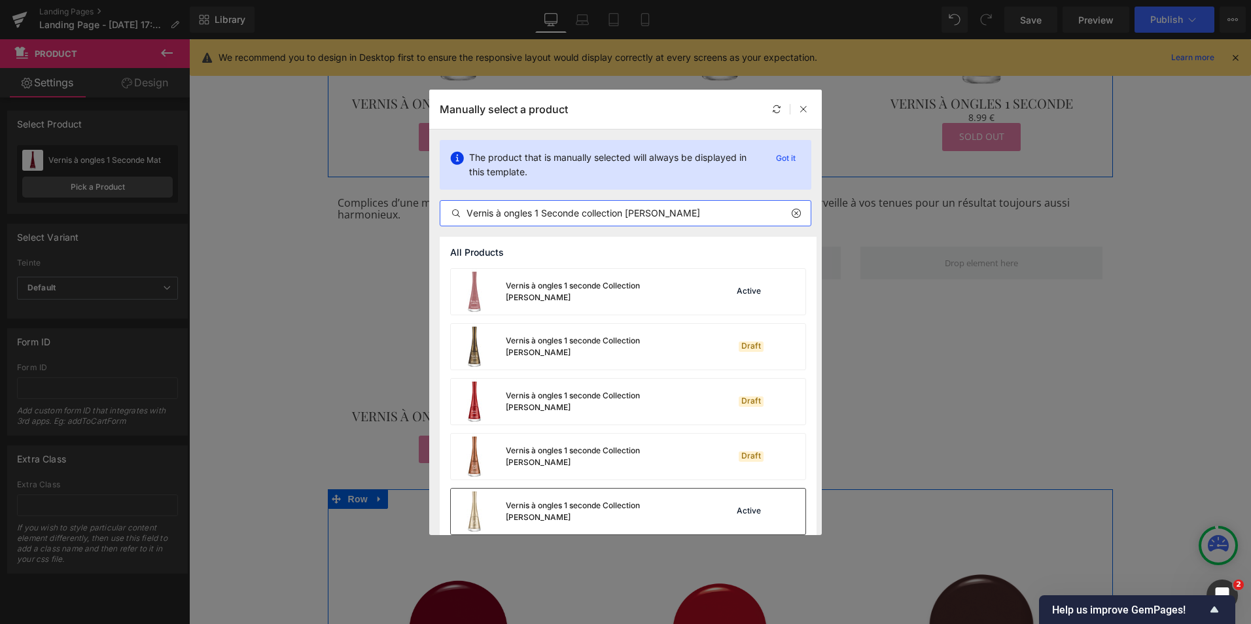
type input "Vernis à ongles 1 Seconde collection [PERSON_NAME]"
click at [587, 505] on div "Vernis à ongles 1 seconde Collection [PERSON_NAME]" at bounding box center [576, 512] width 251 height 46
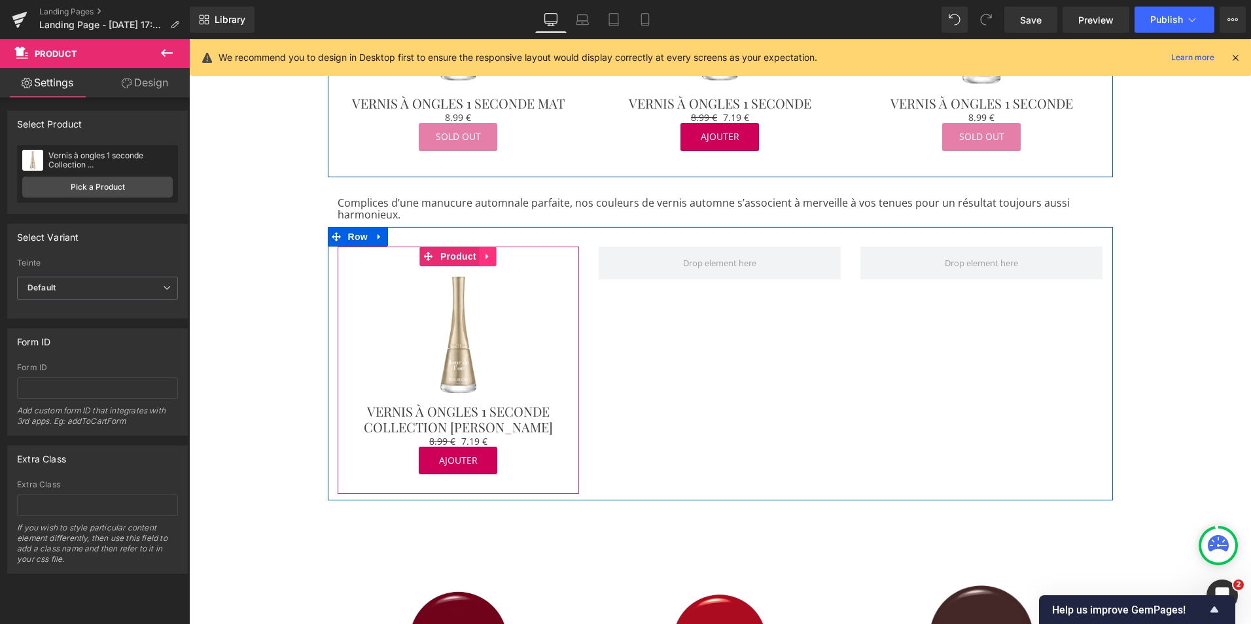
click at [484, 252] on icon at bounding box center [488, 257] width 9 height 10
click at [475, 252] on icon at bounding box center [479, 257] width 9 height 10
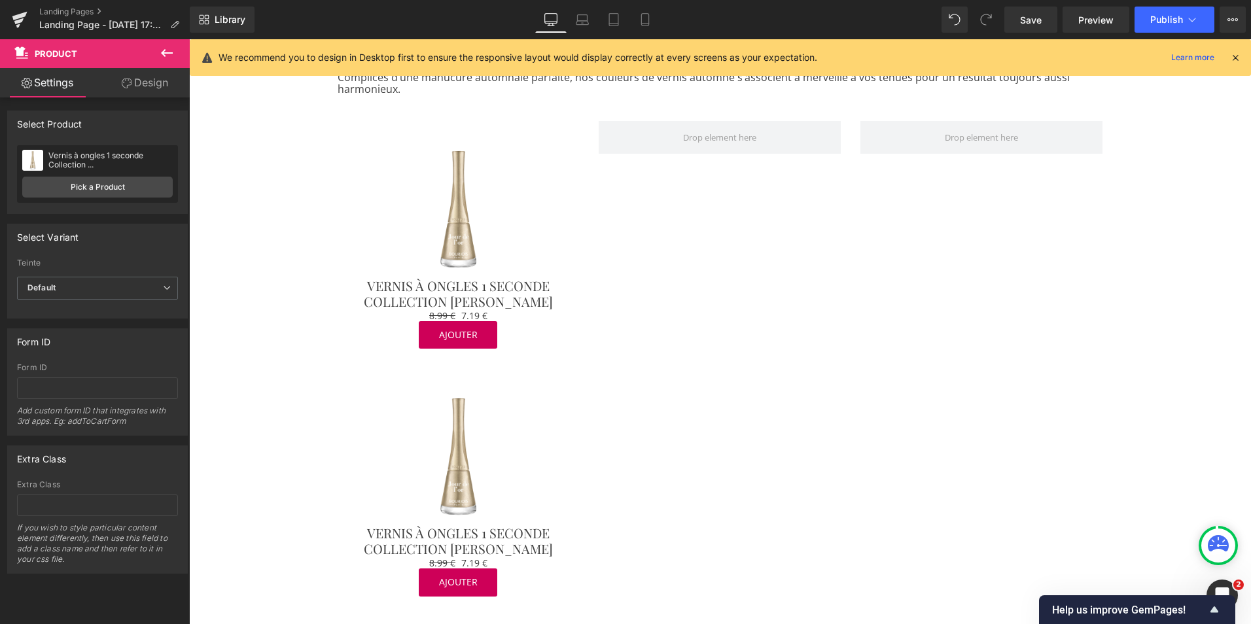
scroll to position [1076, 0]
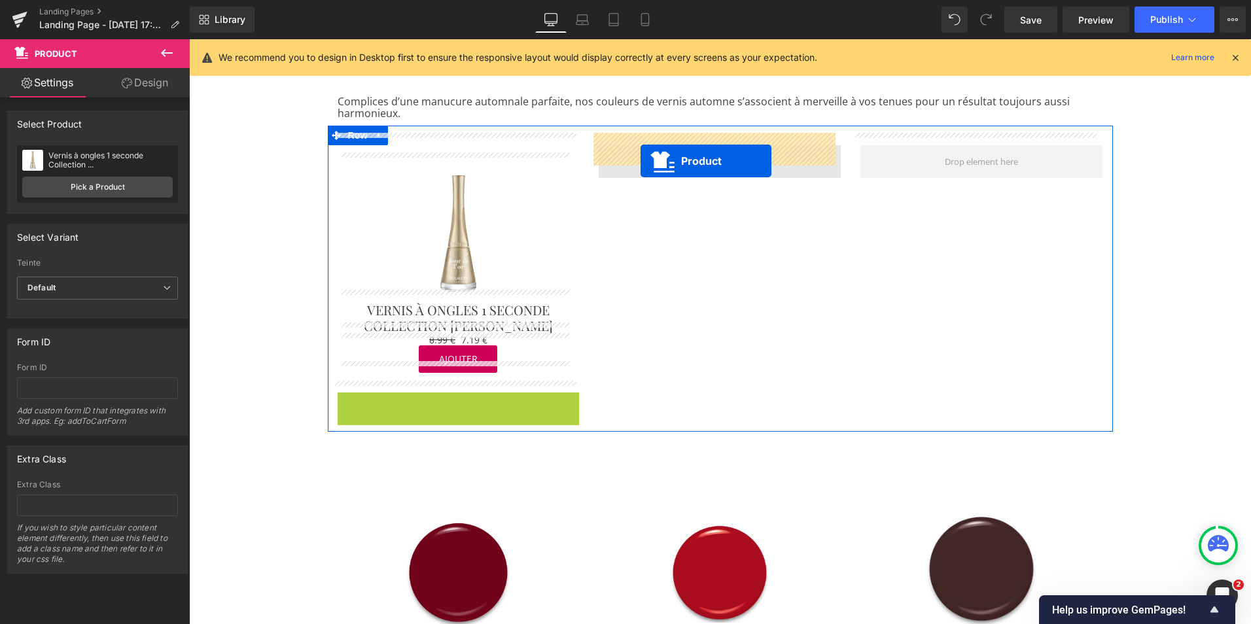
drag, startPoint x: 422, startPoint y: 389, endPoint x: 641, endPoint y: 161, distance: 315.6
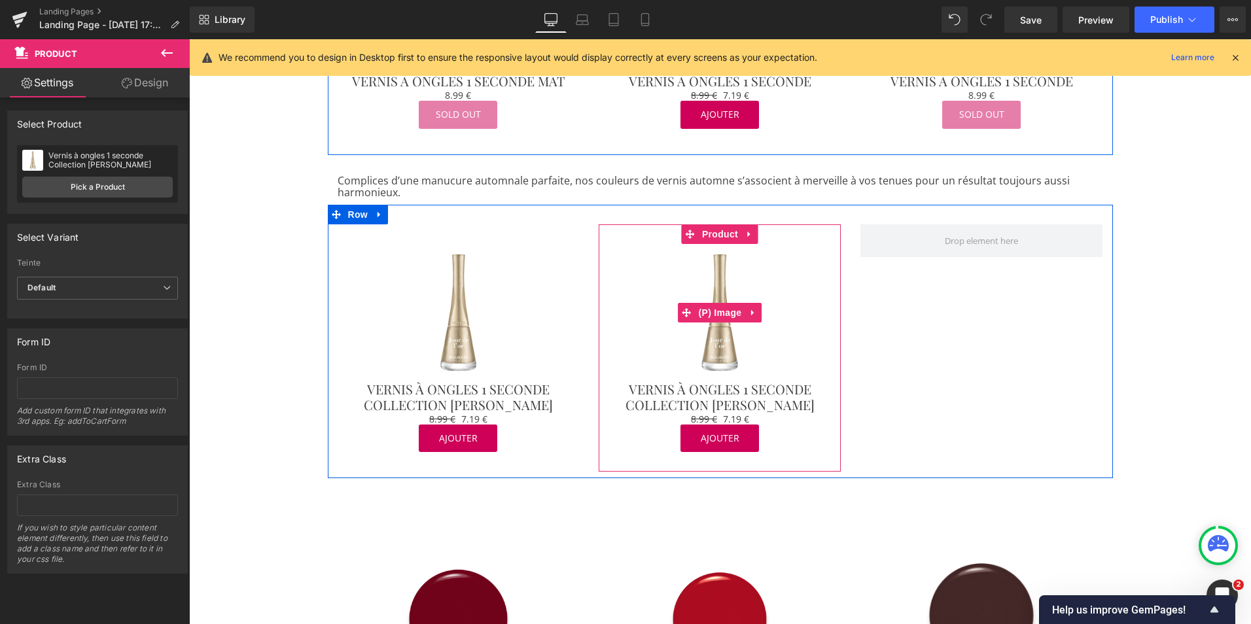
scroll to position [998, 0]
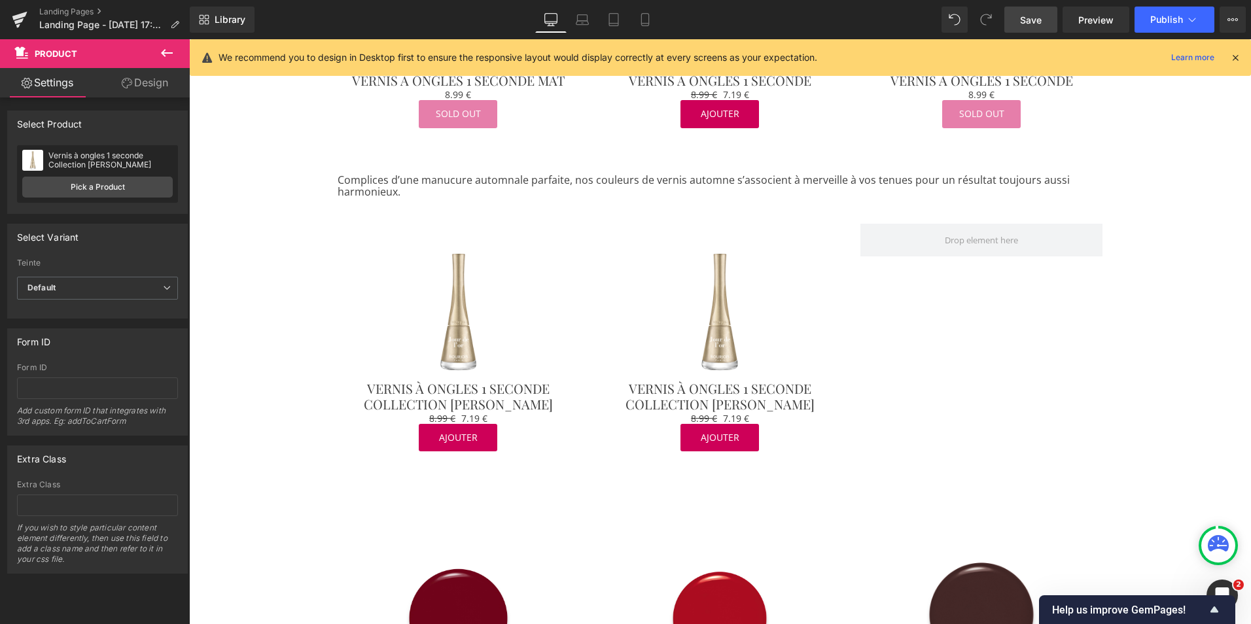
click at [1022, 26] on span "Save" at bounding box center [1031, 20] width 22 height 14
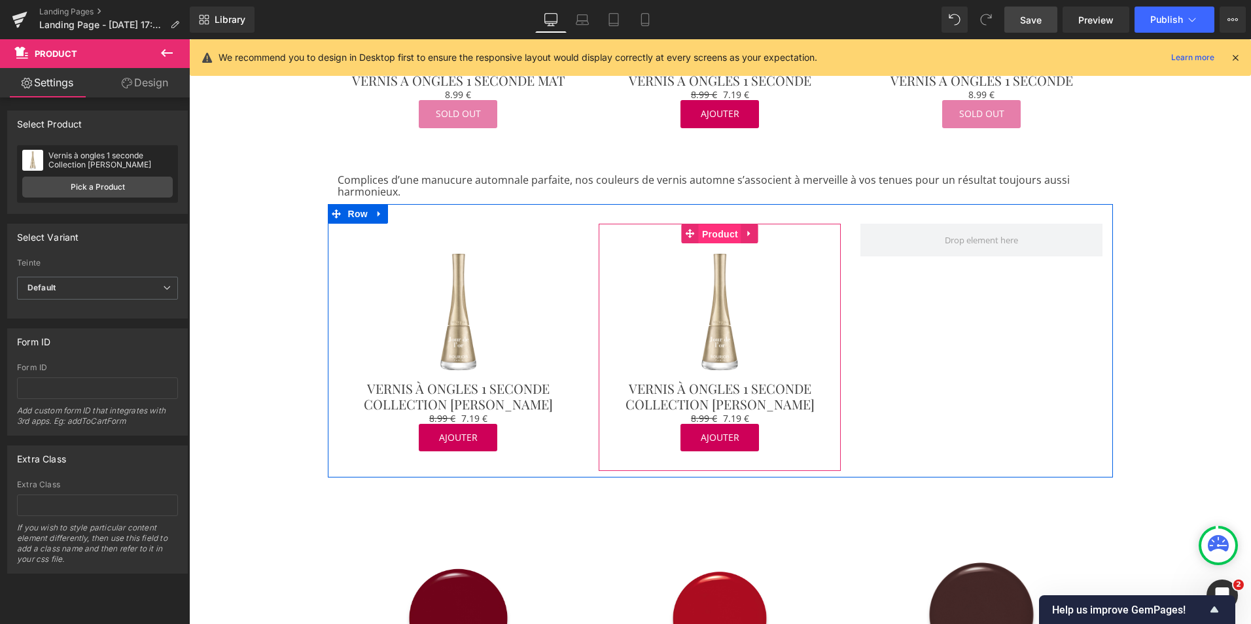
click at [709, 226] on span "Product" at bounding box center [720, 234] width 43 height 20
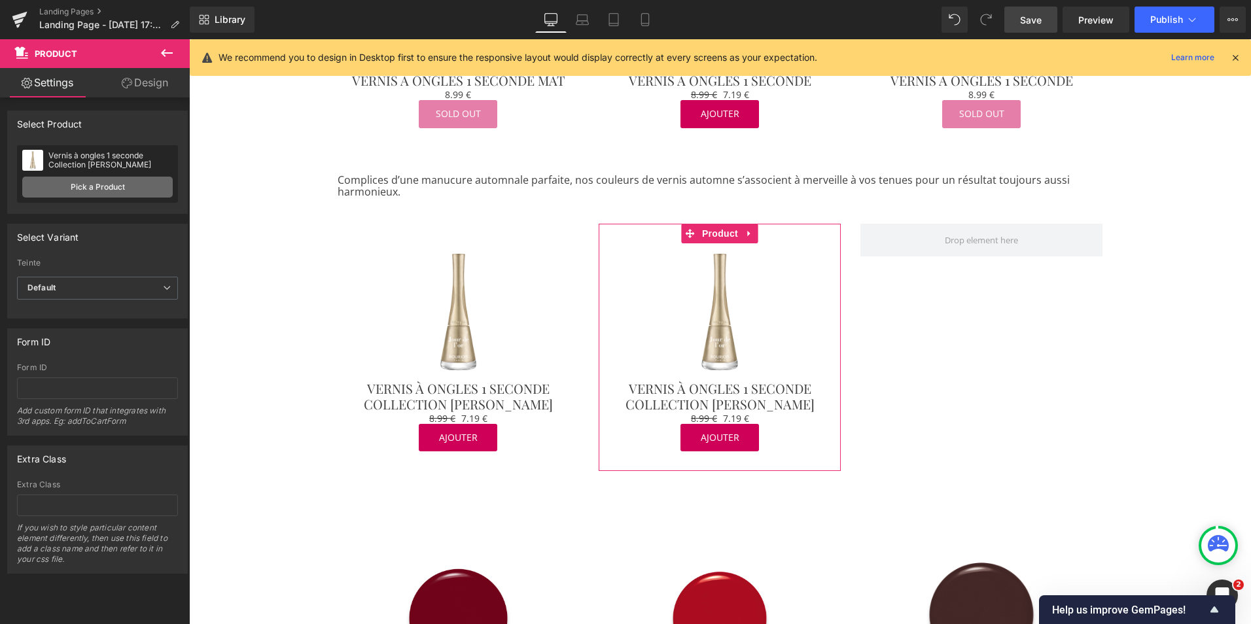
click at [128, 194] on link "Pick a Product" at bounding box center [97, 187] width 151 height 21
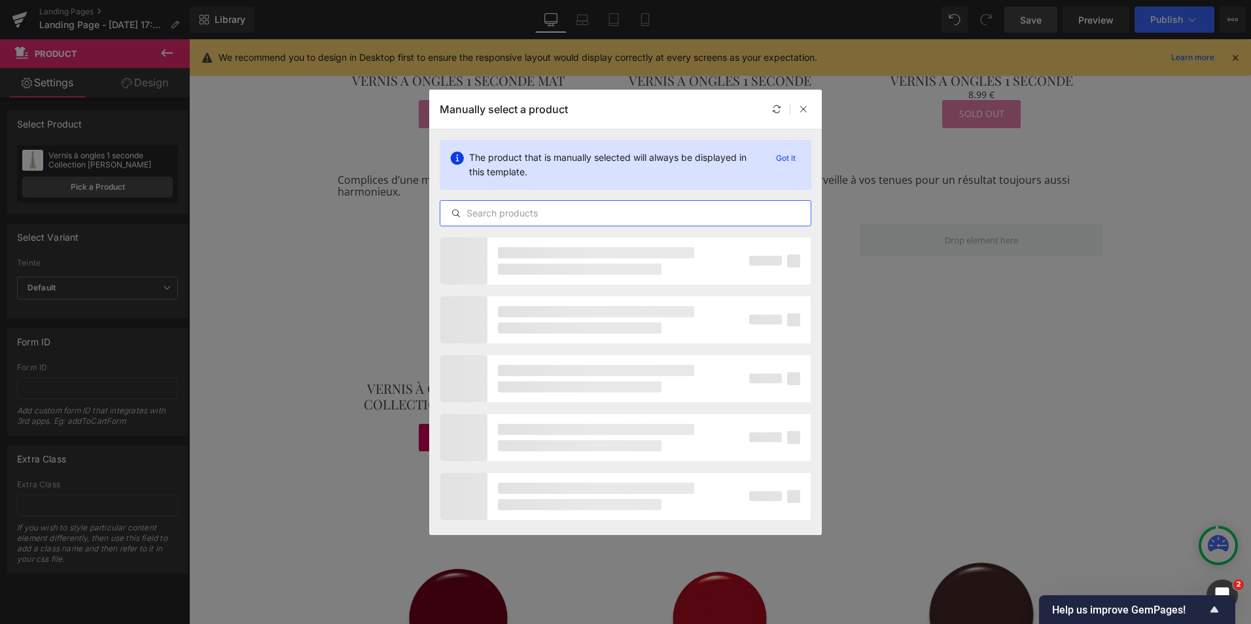
click at [472, 219] on input "text" at bounding box center [625, 213] width 370 height 16
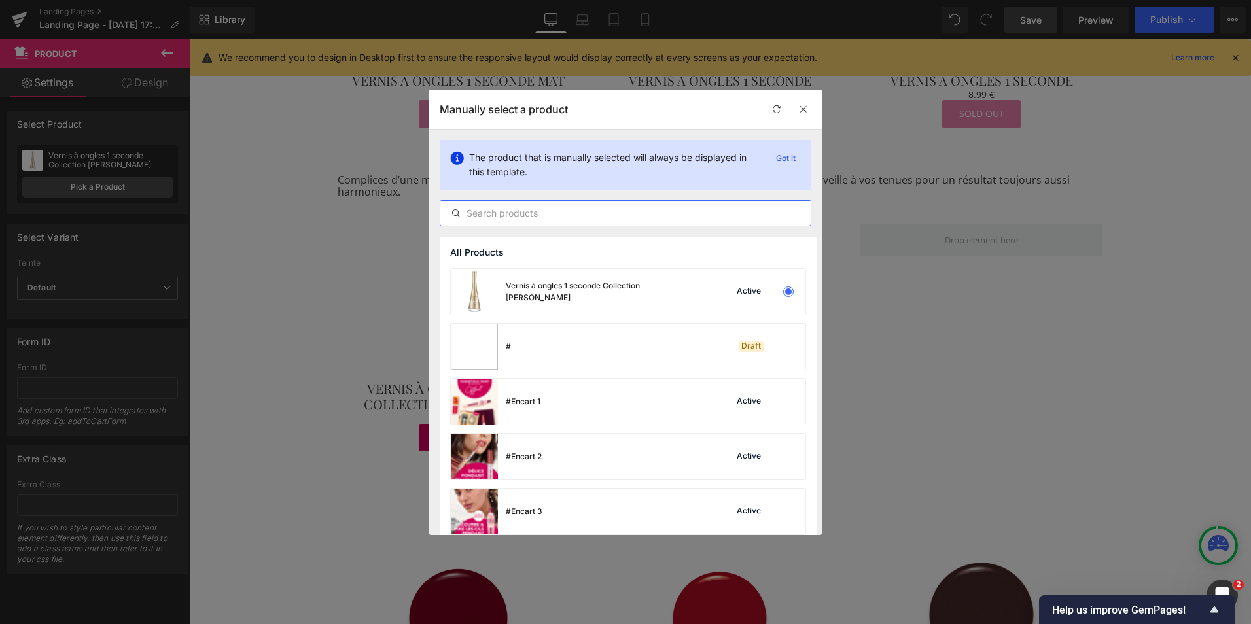
paste input "Vernis à ongles 1 Second"
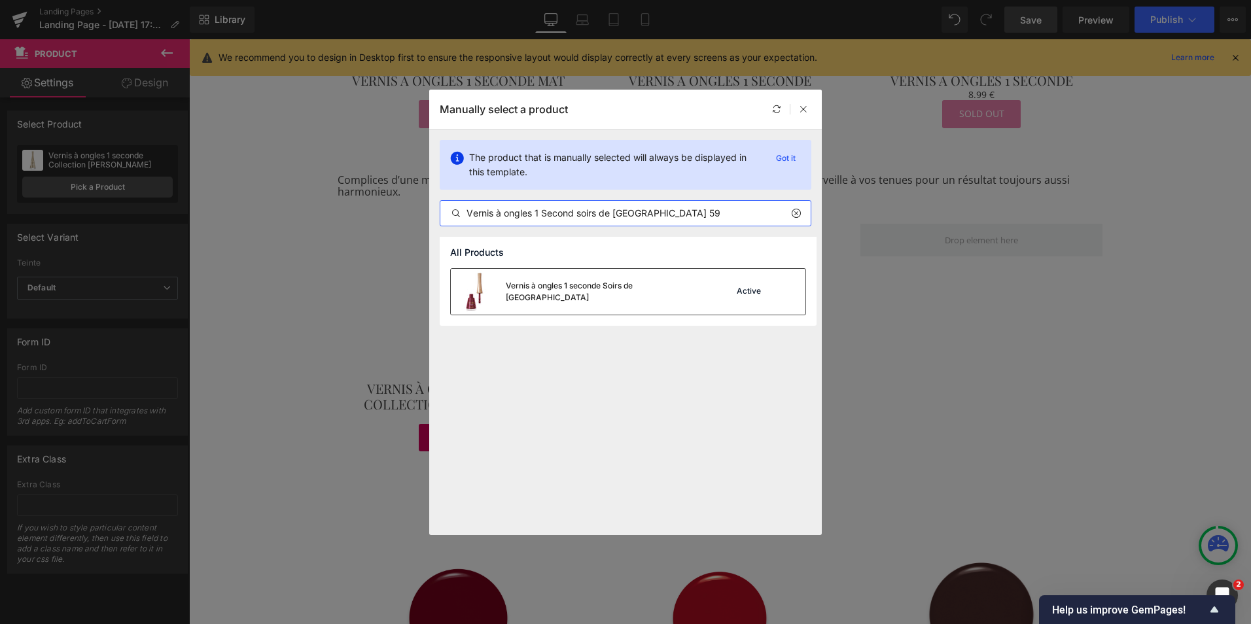
type input "Vernis à ongles 1 Second soirs de [GEOGRAPHIC_DATA] 59"
click at [629, 300] on div "Vernis à ongles 1 seconde Soirs de [GEOGRAPHIC_DATA]" at bounding box center [576, 292] width 251 height 46
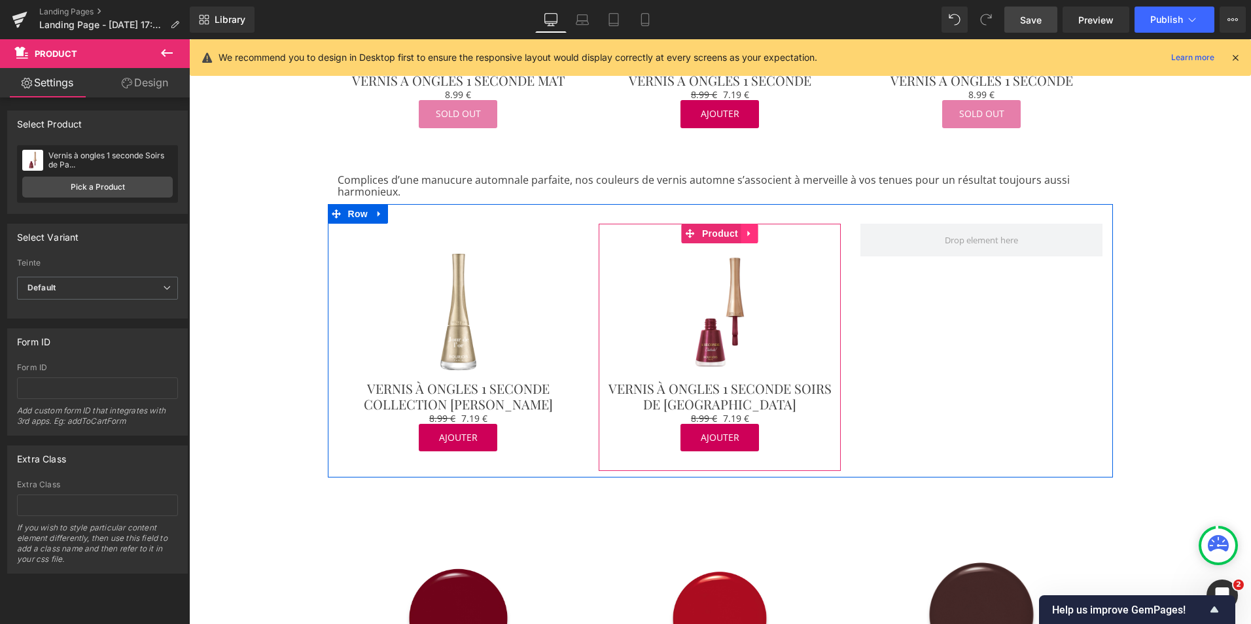
click at [746, 229] on icon at bounding box center [749, 234] width 9 height 10
click at [737, 229] on icon at bounding box center [741, 233] width 9 height 9
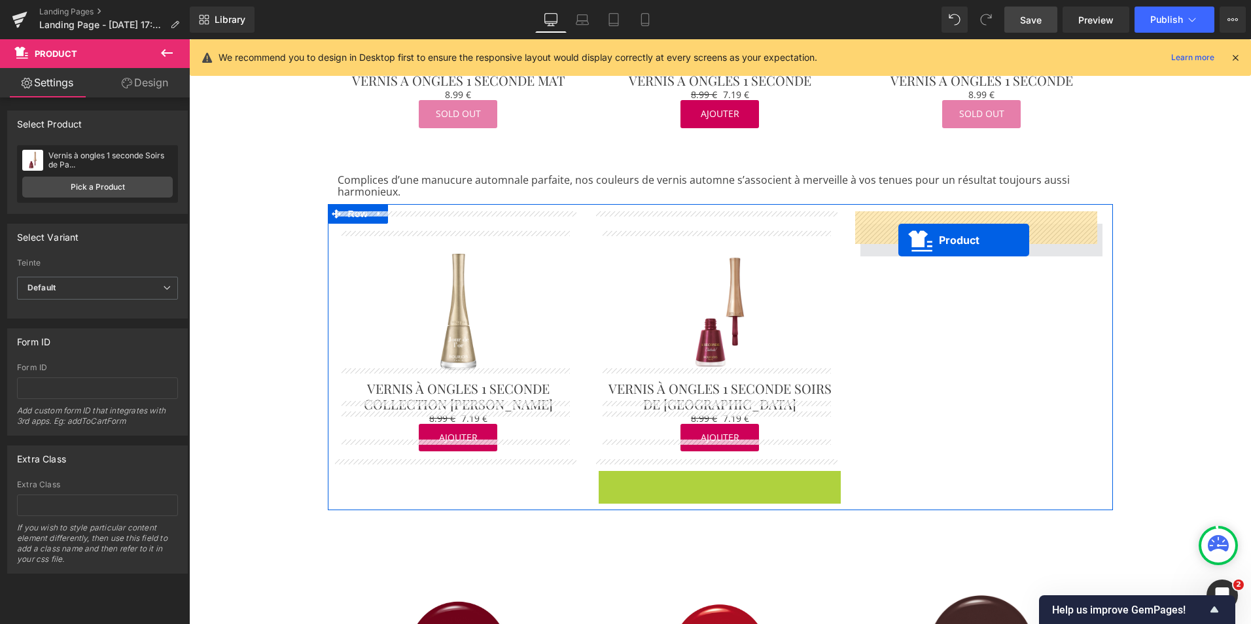
drag, startPoint x: 681, startPoint y: 467, endPoint x: 898, endPoint y: 241, distance: 313.8
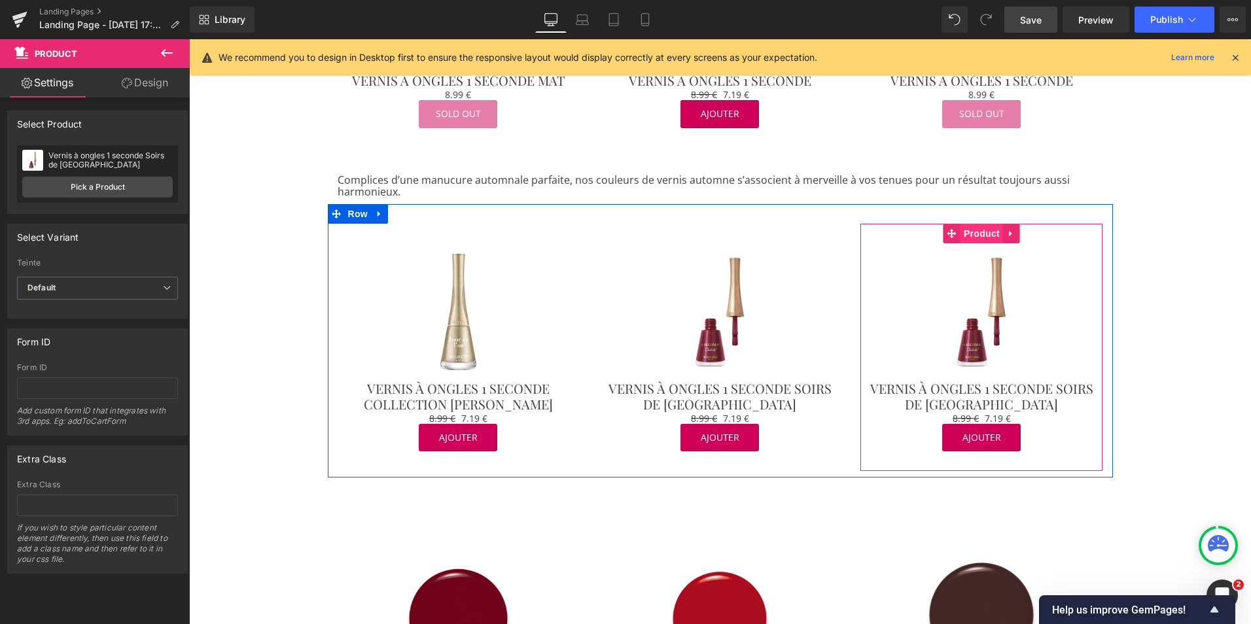
click at [970, 224] on span "Product" at bounding box center [982, 234] width 43 height 20
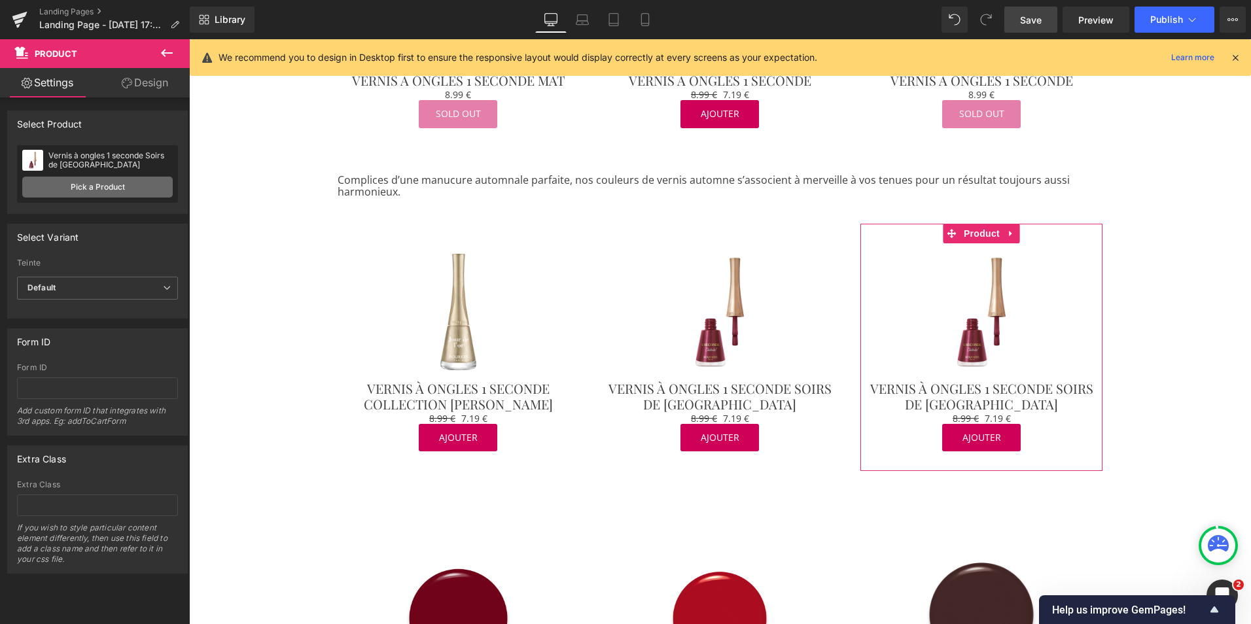
click at [133, 181] on link "Pick a Product" at bounding box center [97, 187] width 151 height 21
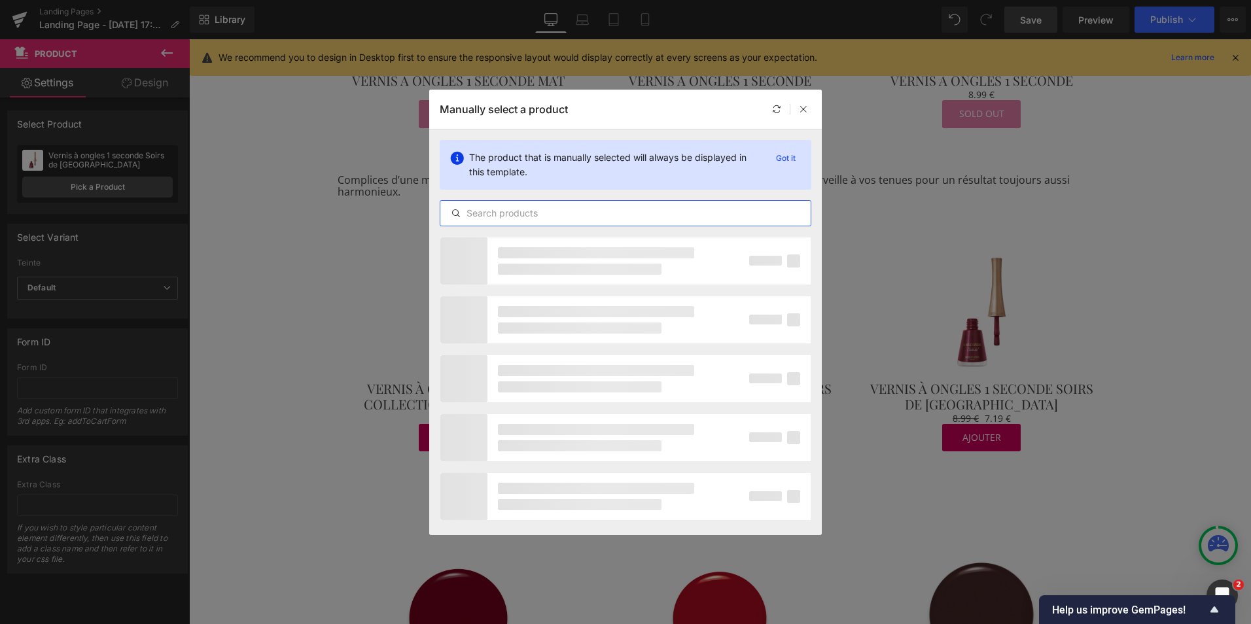
click at [502, 215] on input "text" at bounding box center [625, 213] width 370 height 16
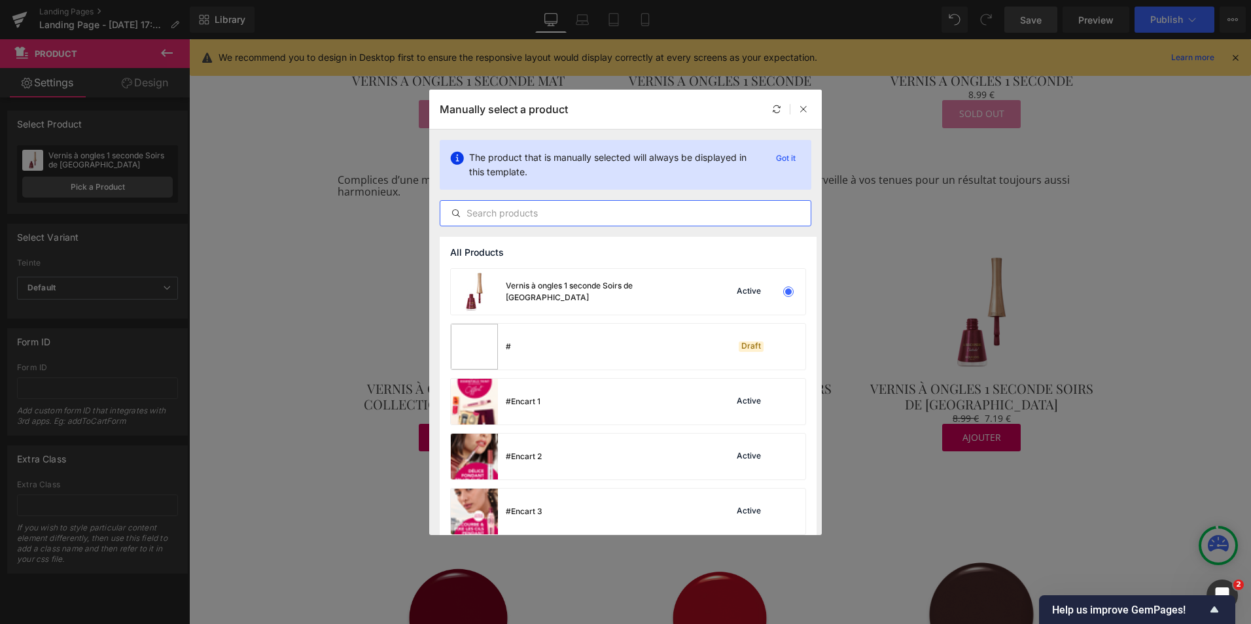
paste input "Vernis à ongles 1 Second"
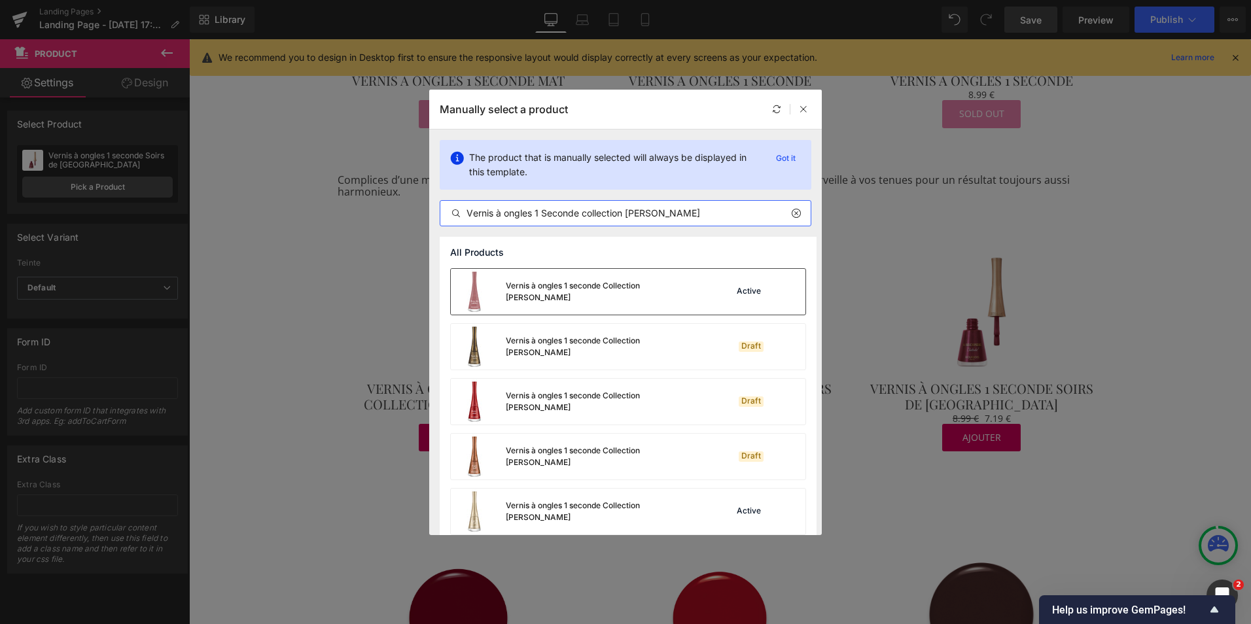
type input "Vernis à ongles 1 Seconde collection [PERSON_NAME]"
click at [577, 302] on div "Vernis à ongles 1 seconde Collection [PERSON_NAME]" at bounding box center [576, 292] width 251 height 46
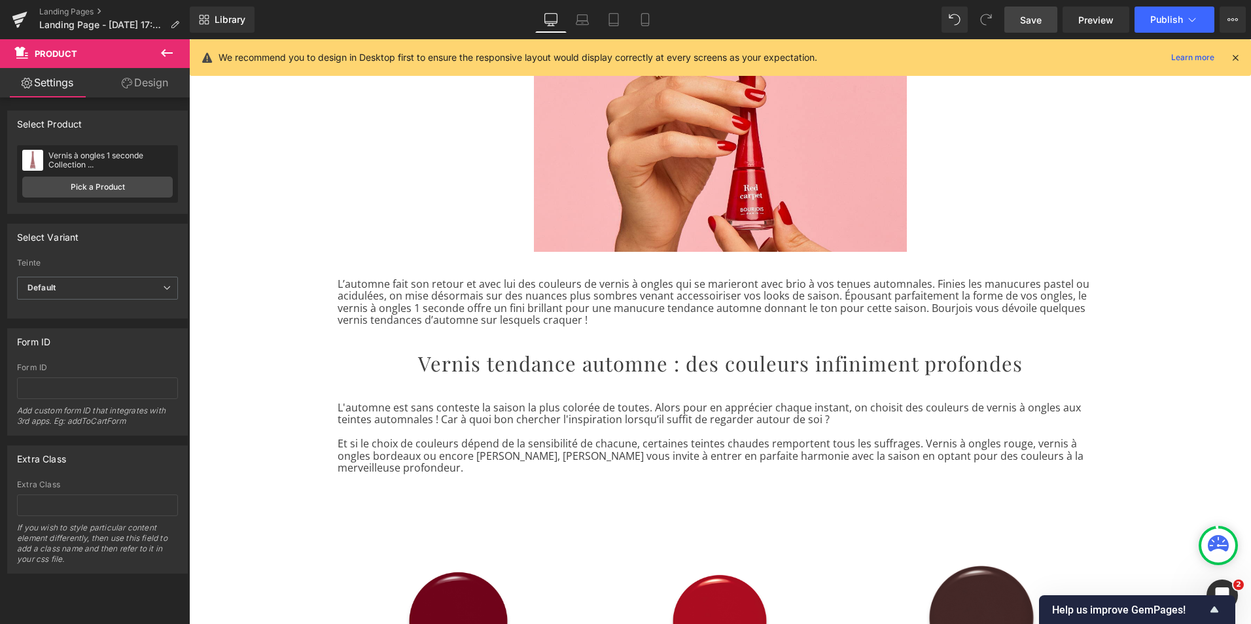
scroll to position [161, 0]
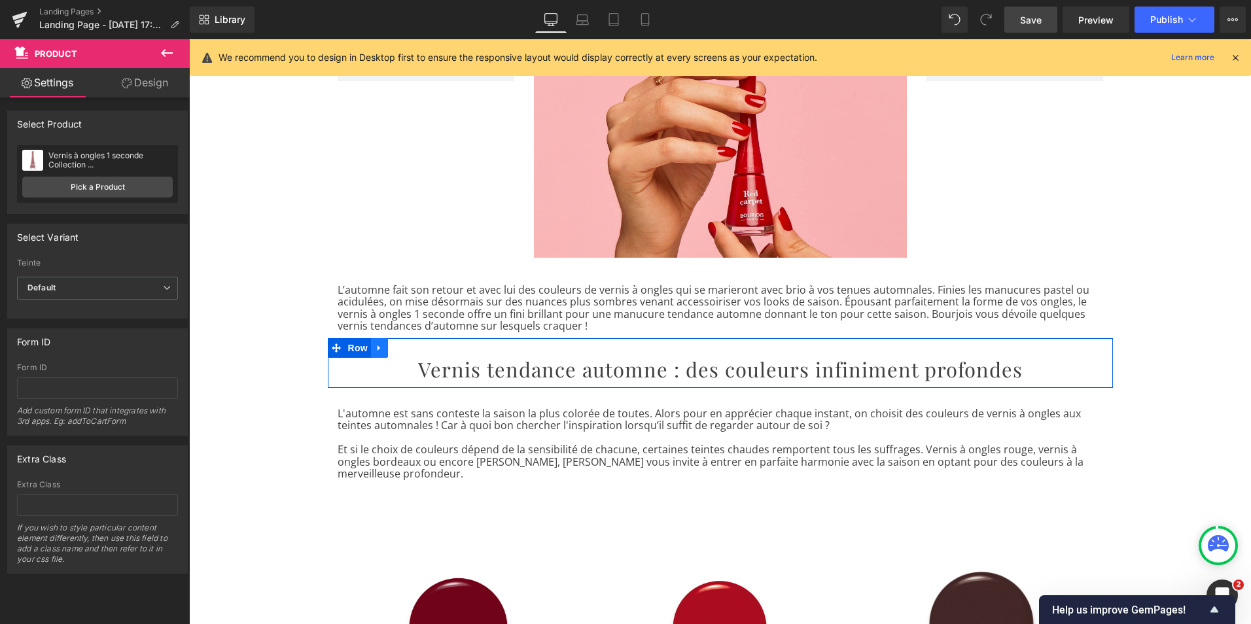
click at [376, 353] on icon at bounding box center [379, 349] width 9 height 10
click at [392, 352] on icon at bounding box center [396, 349] width 9 height 10
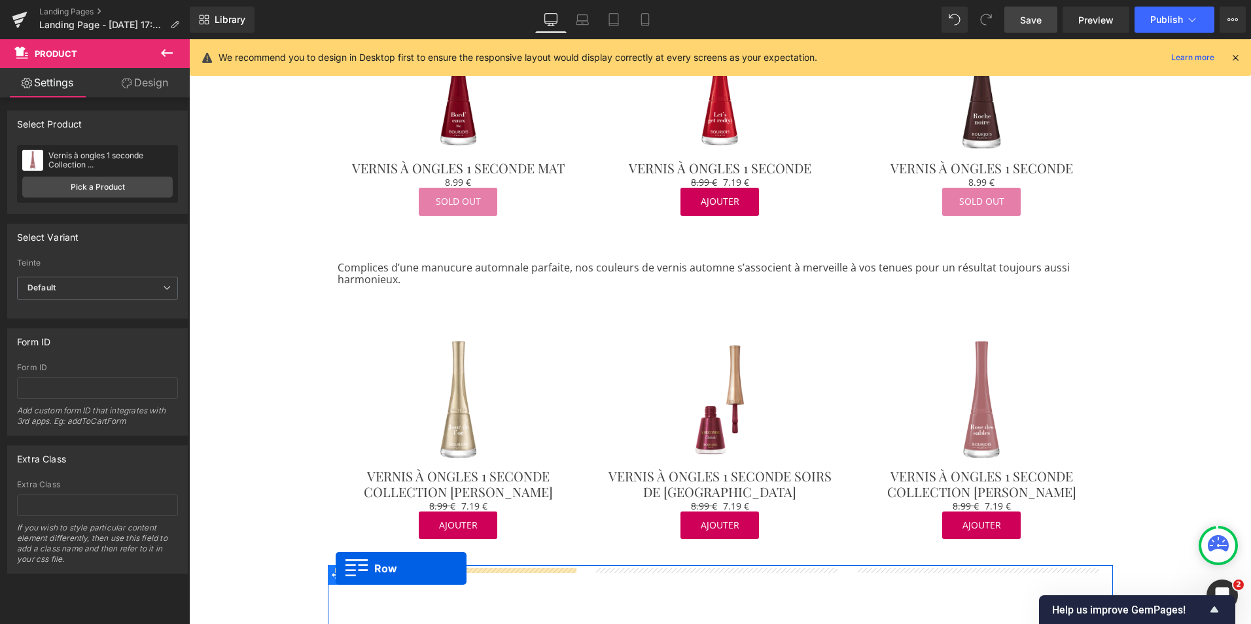
scroll to position [956, 0]
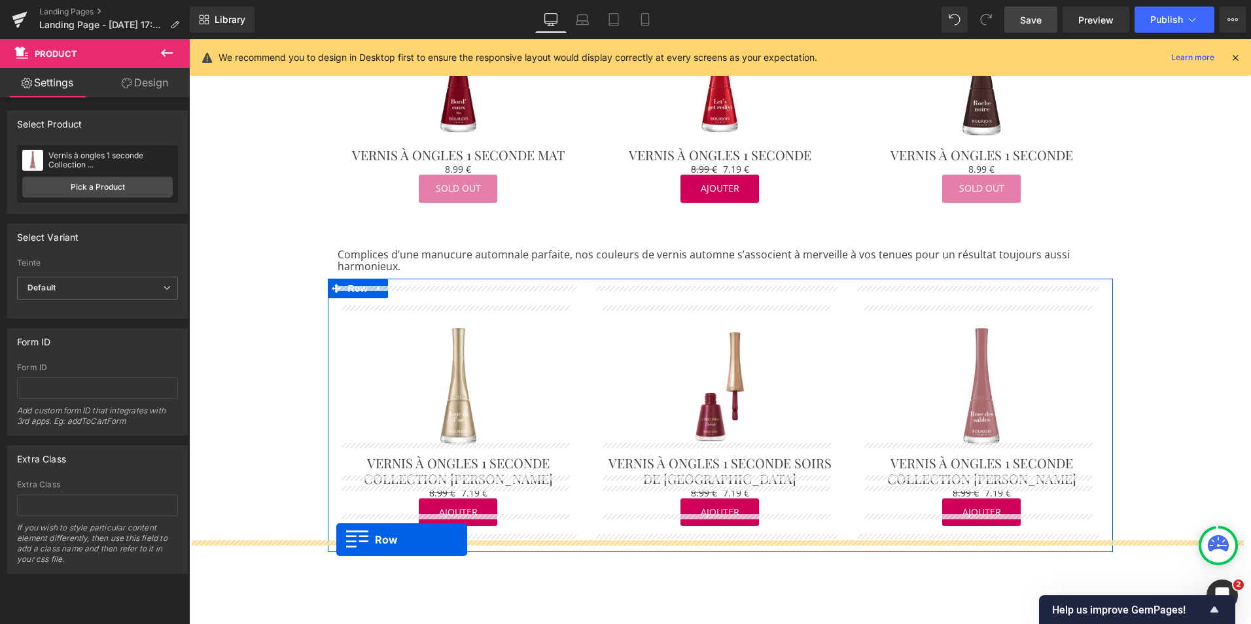
drag, startPoint x: 330, startPoint y: 396, endPoint x: 336, endPoint y: 540, distance: 144.1
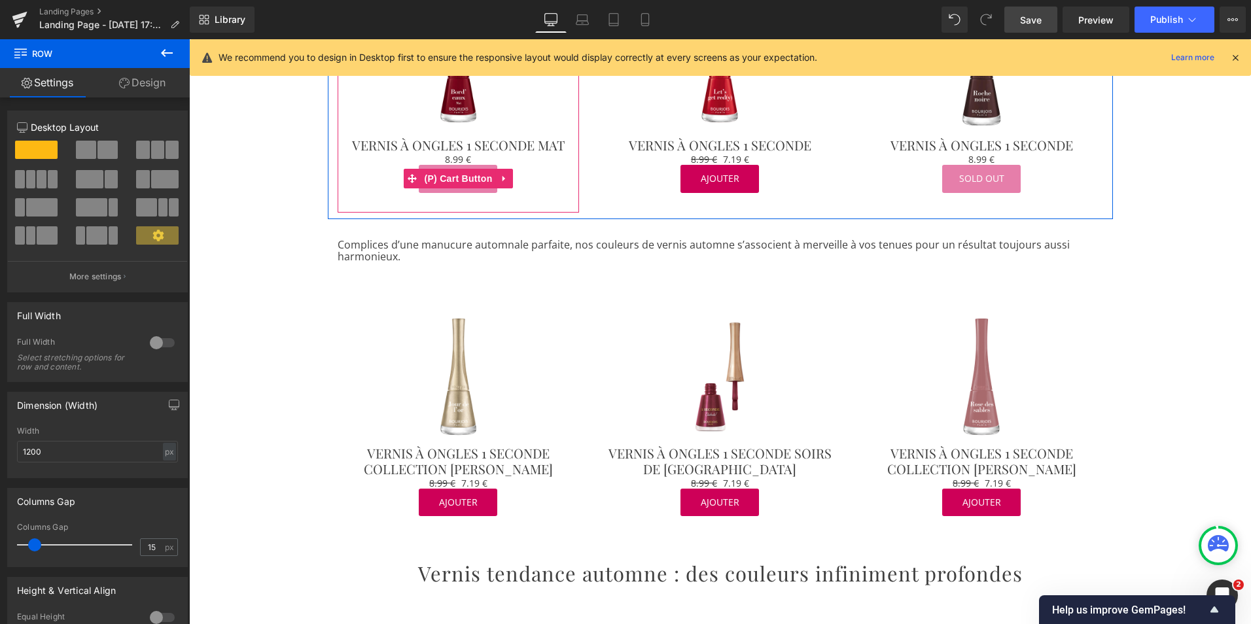
scroll to position [934, 0]
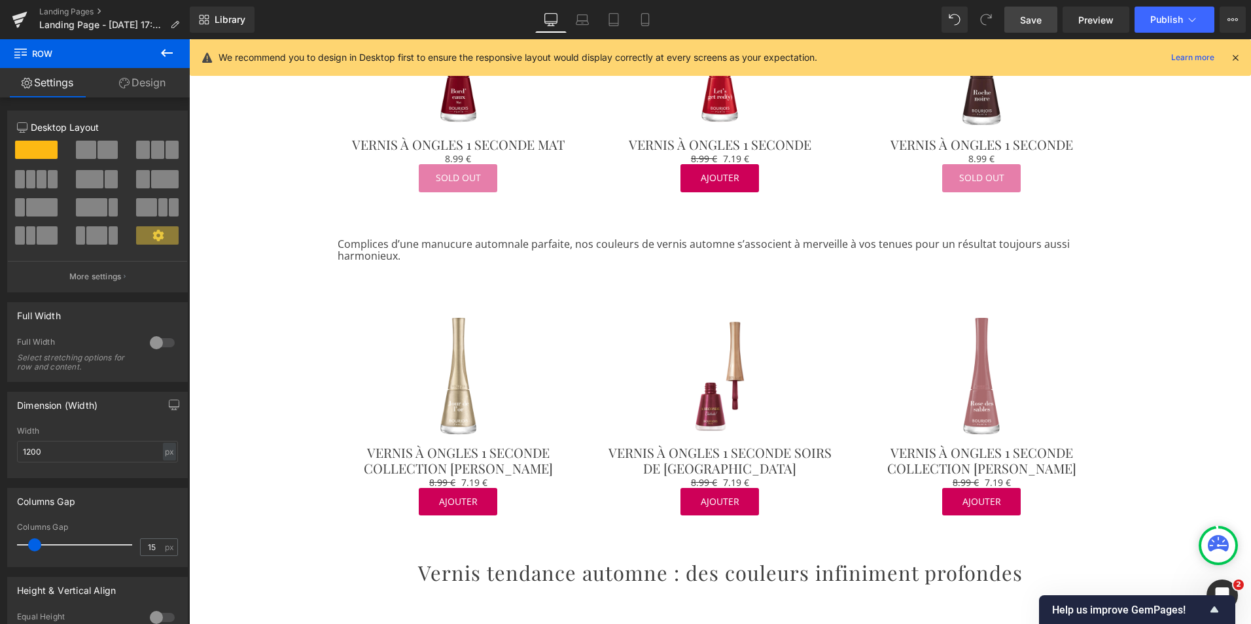
drag, startPoint x: 370, startPoint y: 253, endPoint x: 370, endPoint y: 230, distance: 23.6
click at [189, 39] on div at bounding box center [189, 39] width 0 height 0
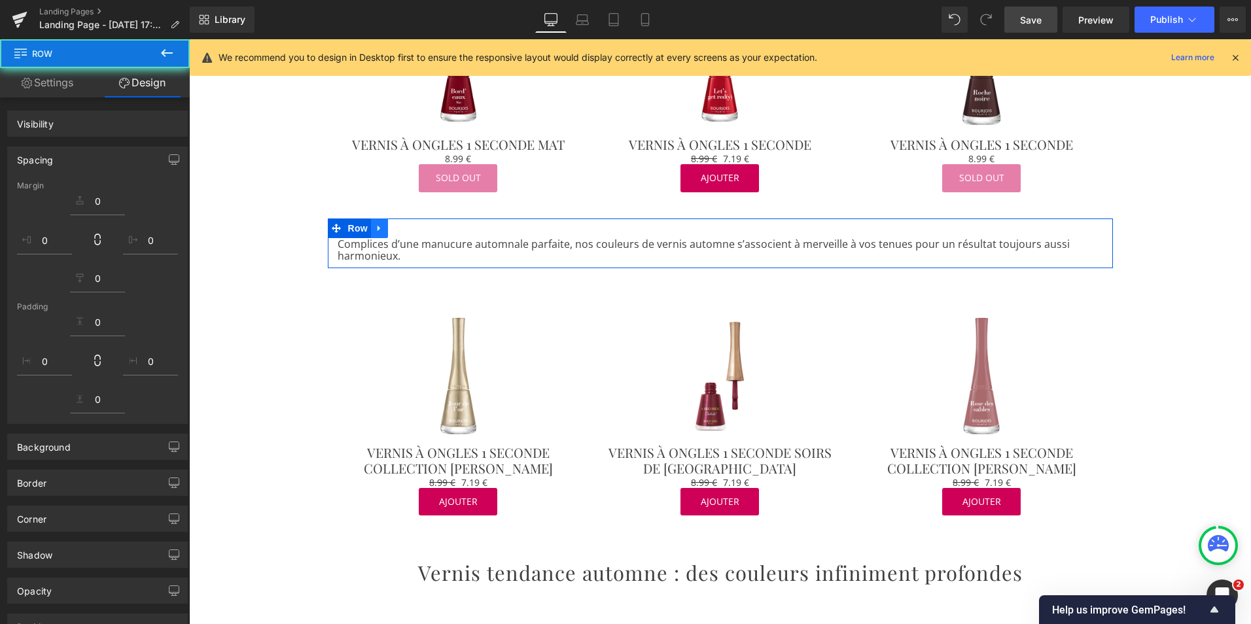
click at [378, 225] on icon at bounding box center [379, 228] width 3 height 6
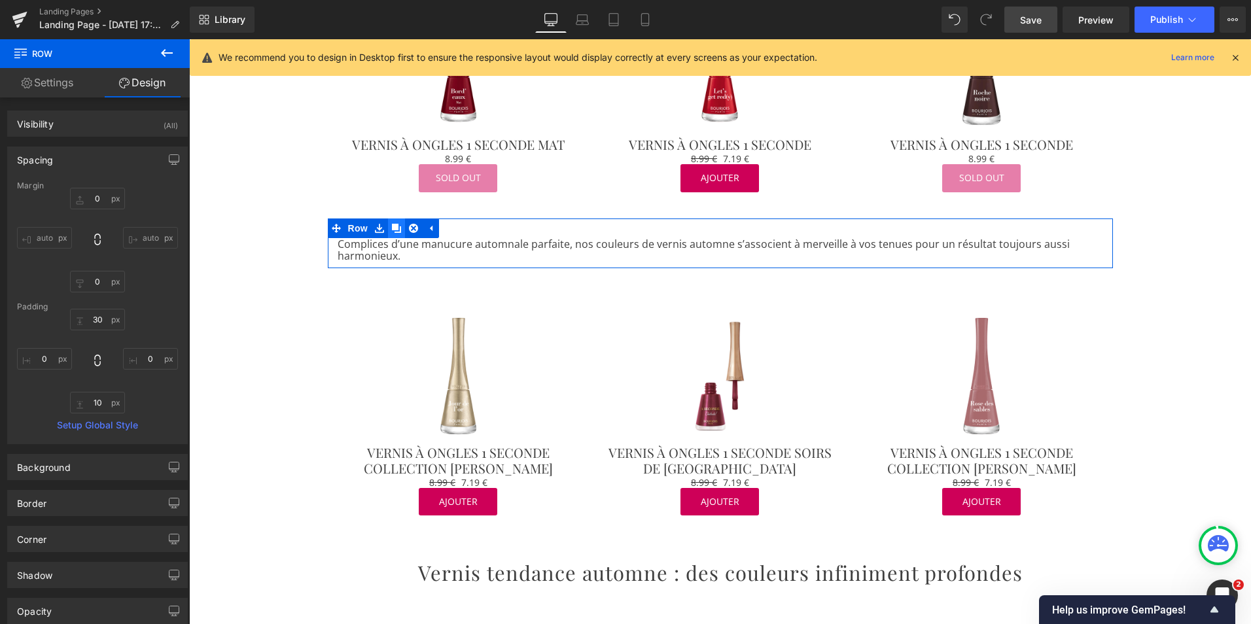
click at [392, 224] on icon at bounding box center [396, 228] width 9 height 9
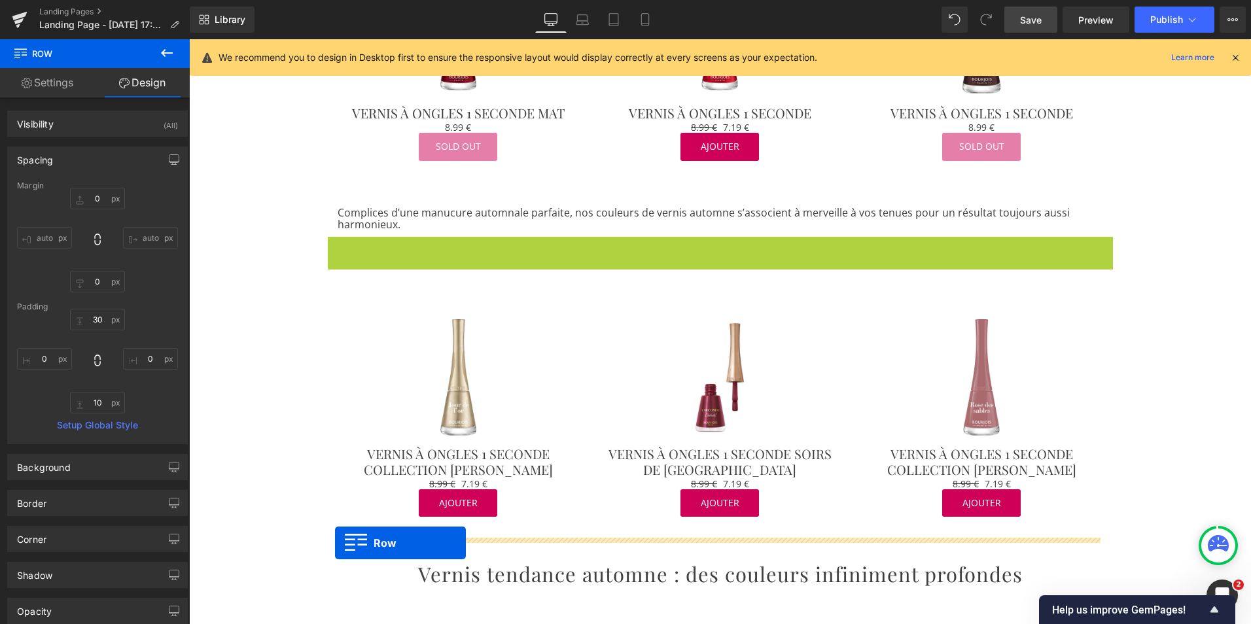
scroll to position [978, 0]
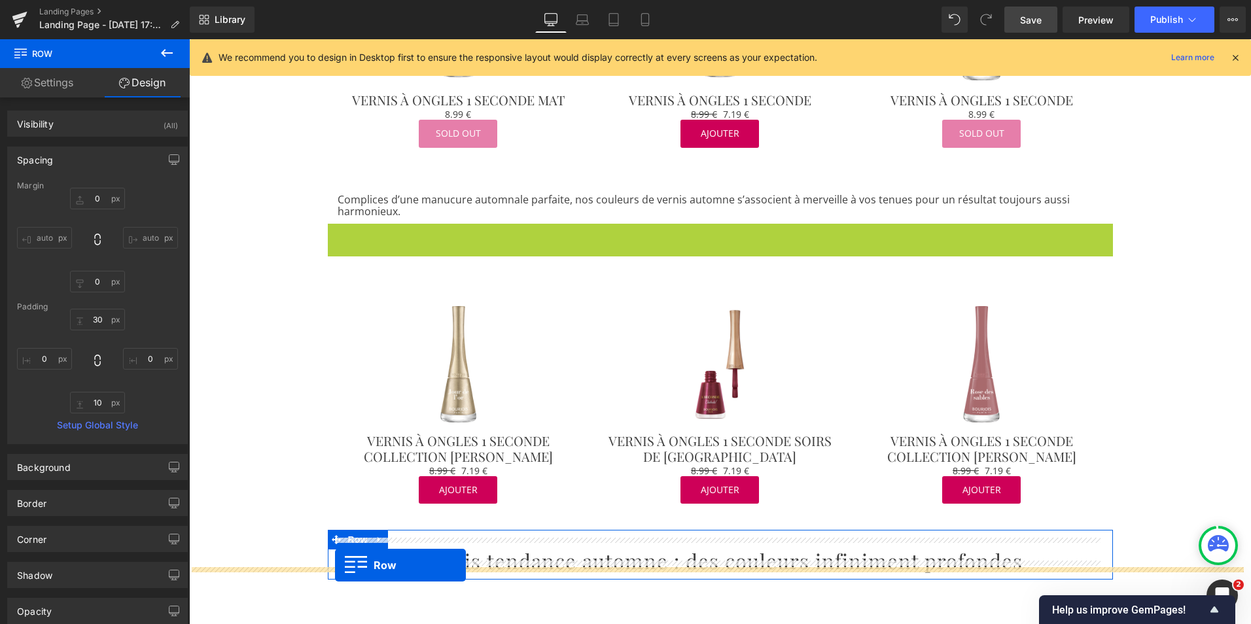
drag, startPoint x: 332, startPoint y: 271, endPoint x: 335, endPoint y: 565, distance: 294.5
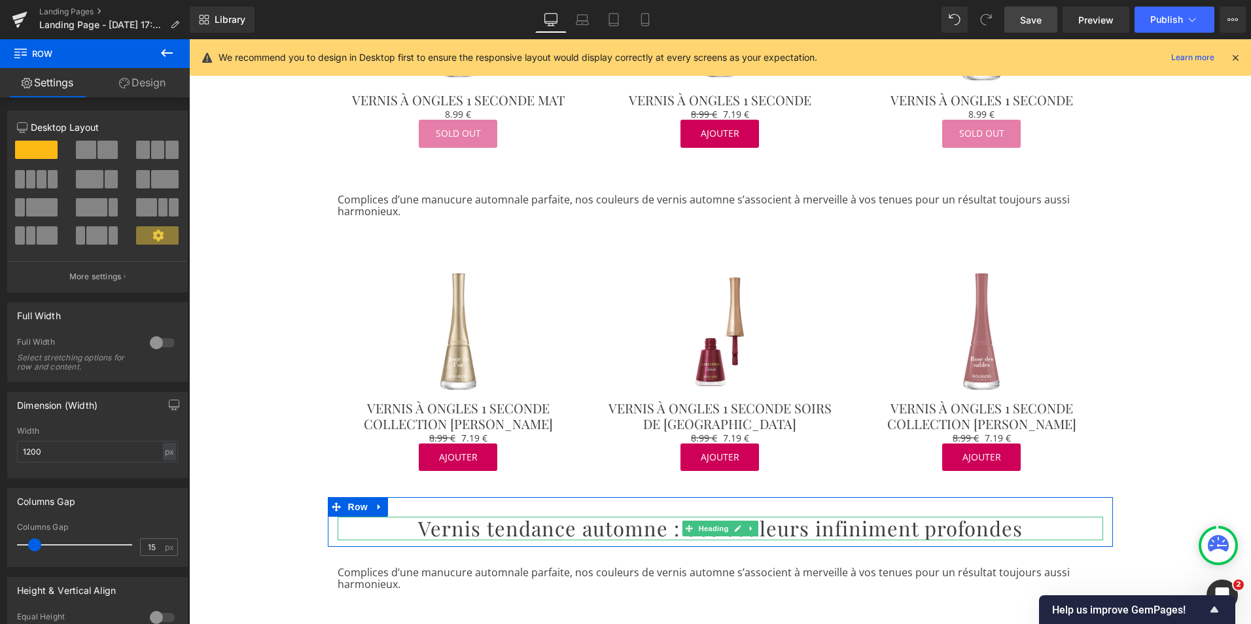
click at [540, 521] on h2 "Vernis tendance automne : des couleurs infiniment profondes" at bounding box center [721, 529] width 766 height 24
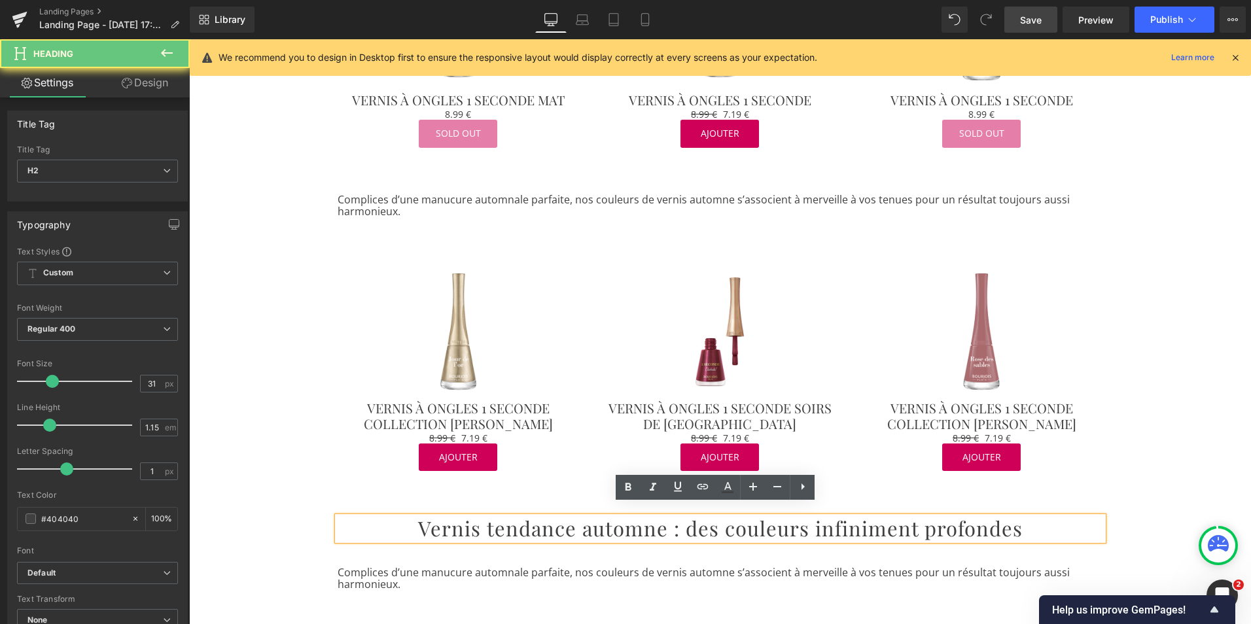
click at [556, 520] on h2 "Vernis tendance automne : des couleurs infiniment profondes" at bounding box center [721, 529] width 766 height 24
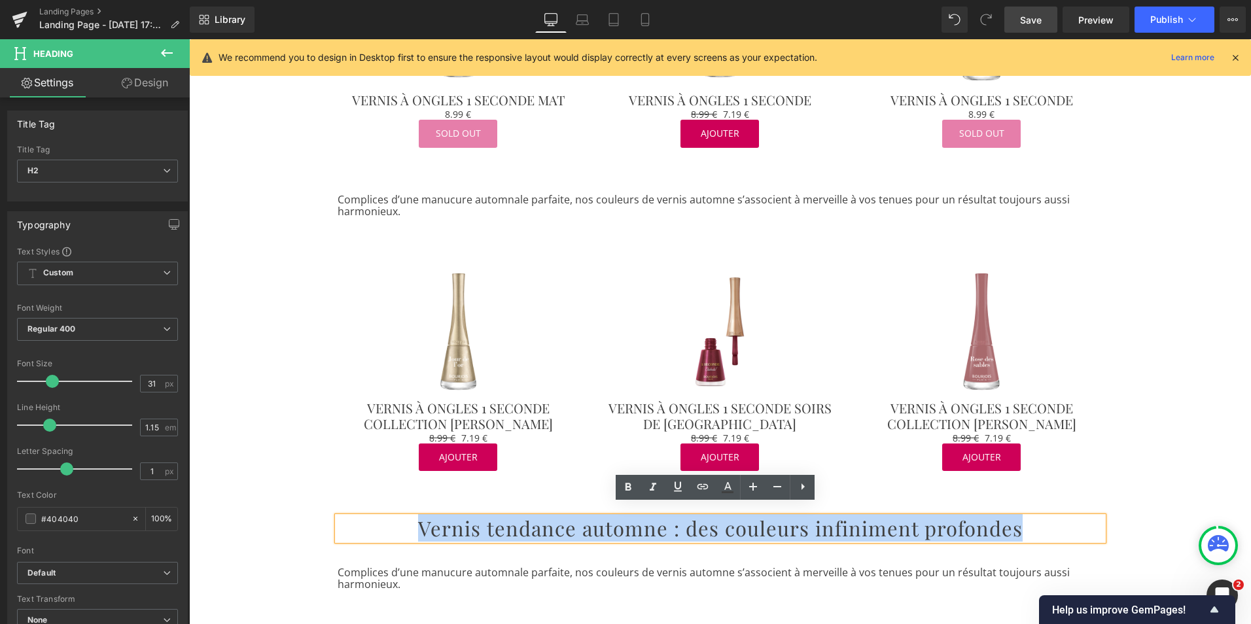
paste div
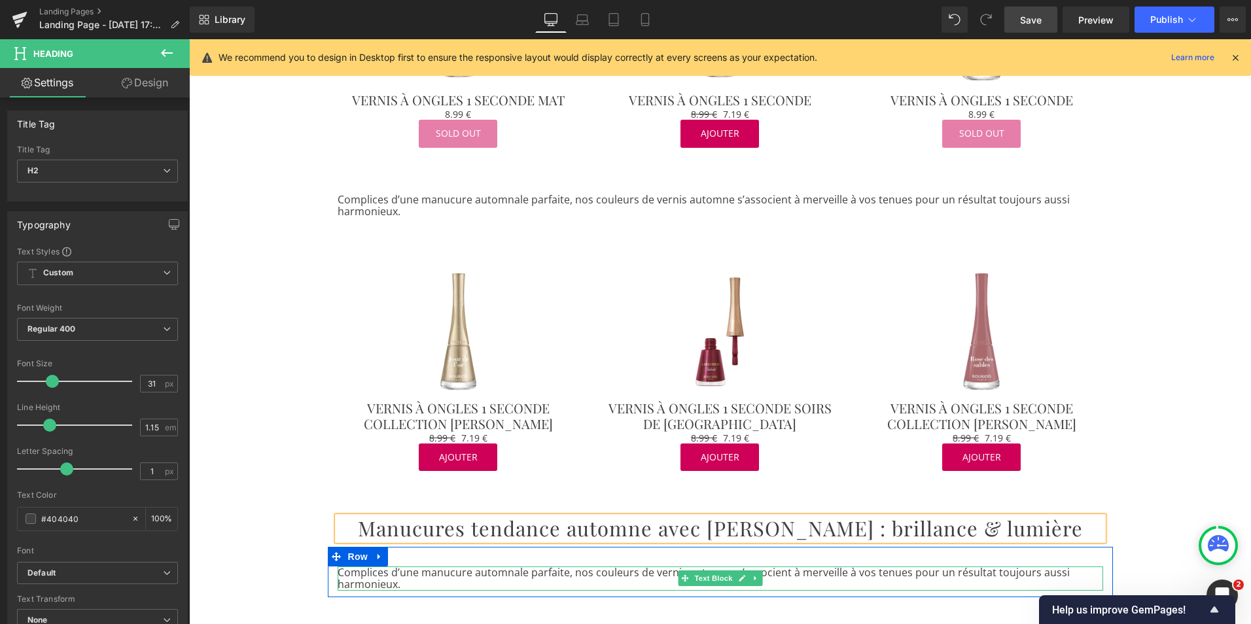
click at [374, 568] on p "Complices d’une manucure automnale parfaite, nos couleurs de vernis automne s’a…" at bounding box center [721, 579] width 766 height 24
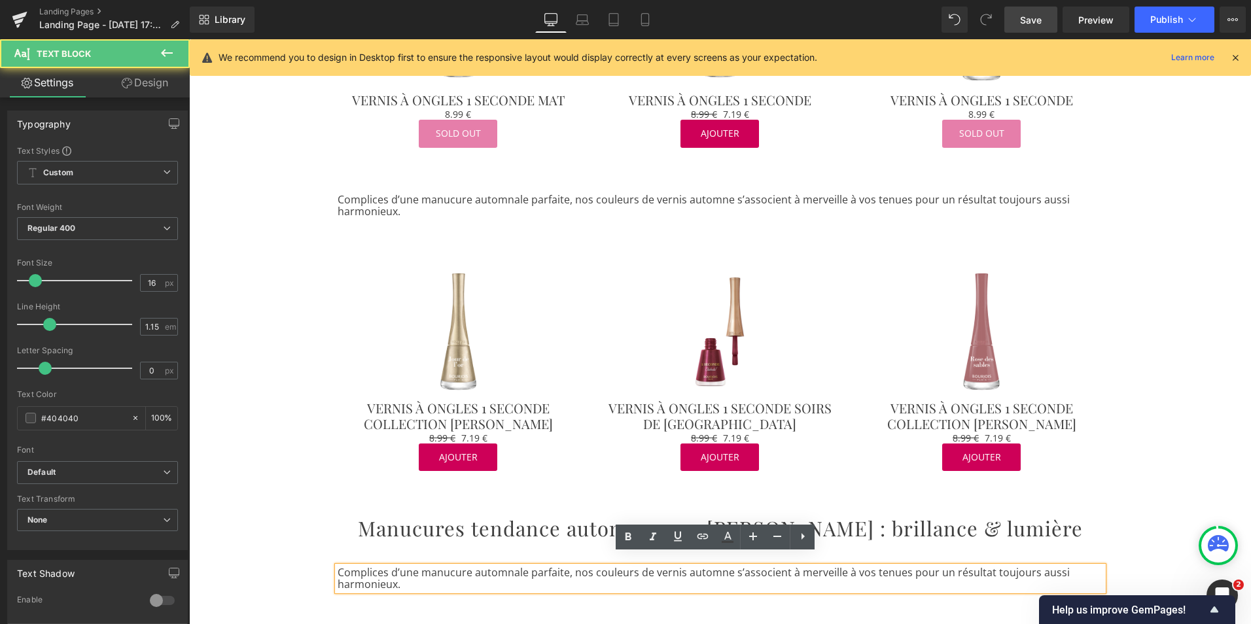
click at [391, 570] on p "Complices d’une manucure automnale parfaite, nos couleurs de vernis automne s’a…" at bounding box center [721, 579] width 766 height 24
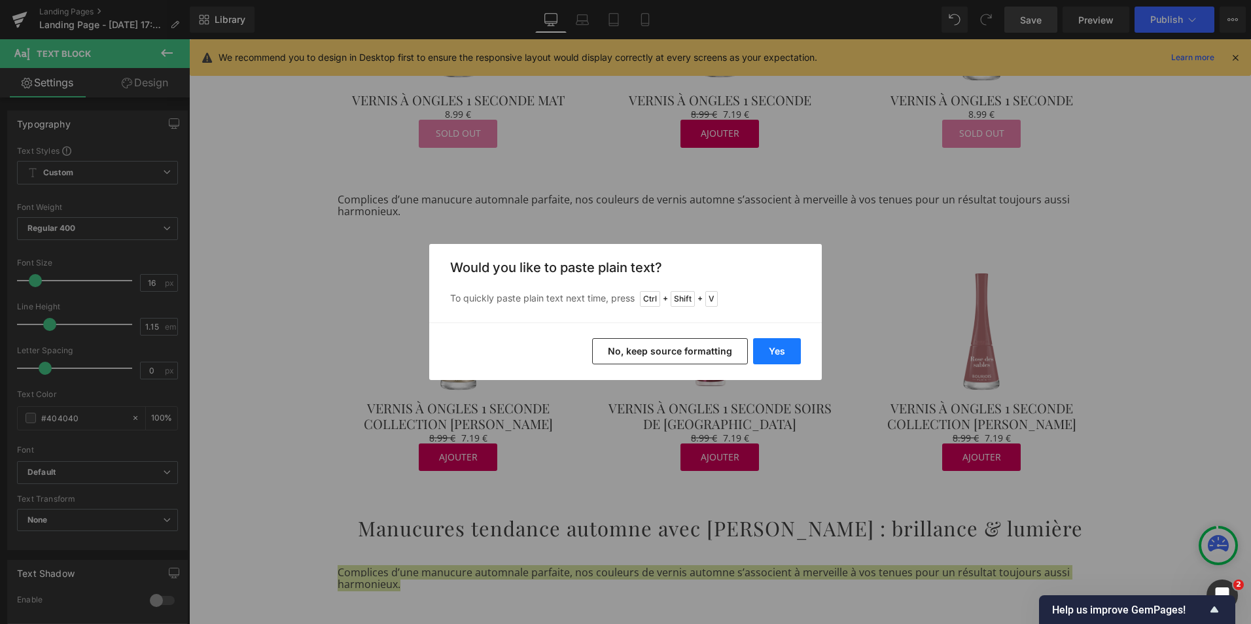
click at [780, 349] on button "Yes" at bounding box center [777, 351] width 48 height 26
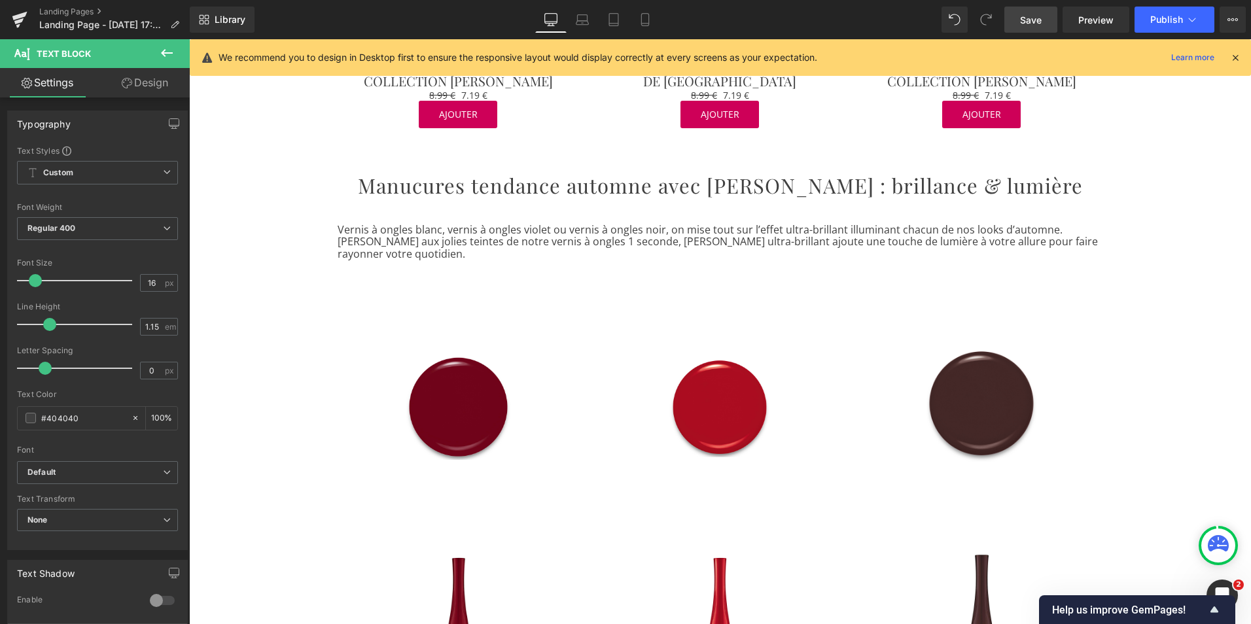
scroll to position [1336, 0]
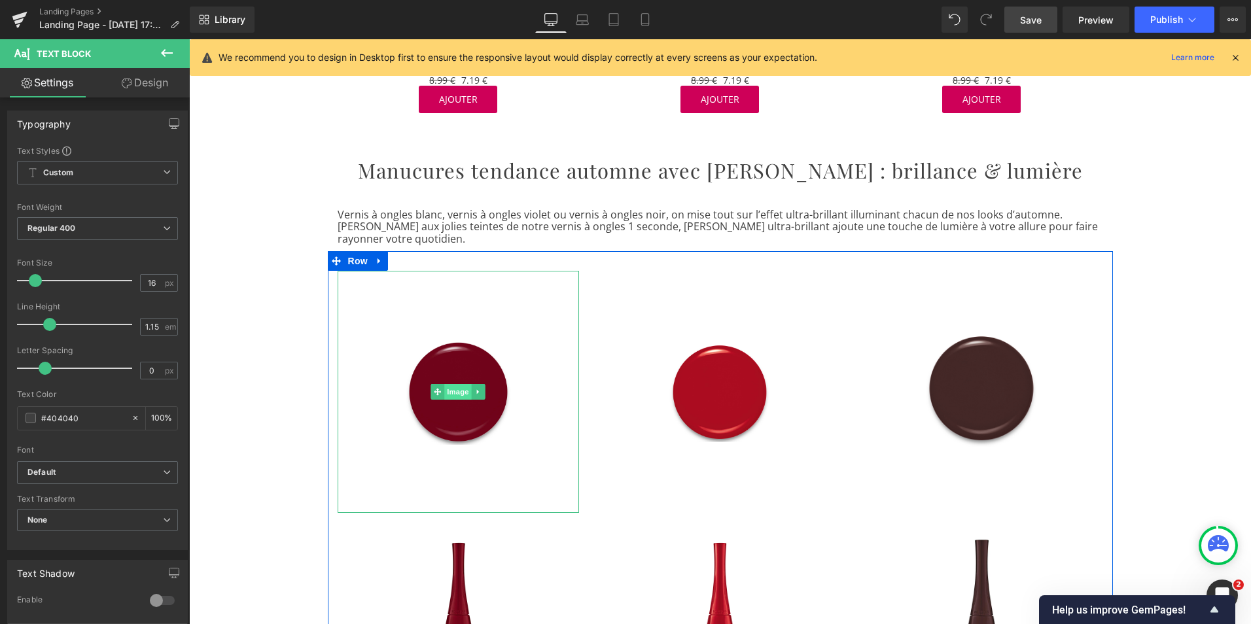
click at [457, 384] on span "Image" at bounding box center [458, 392] width 27 height 16
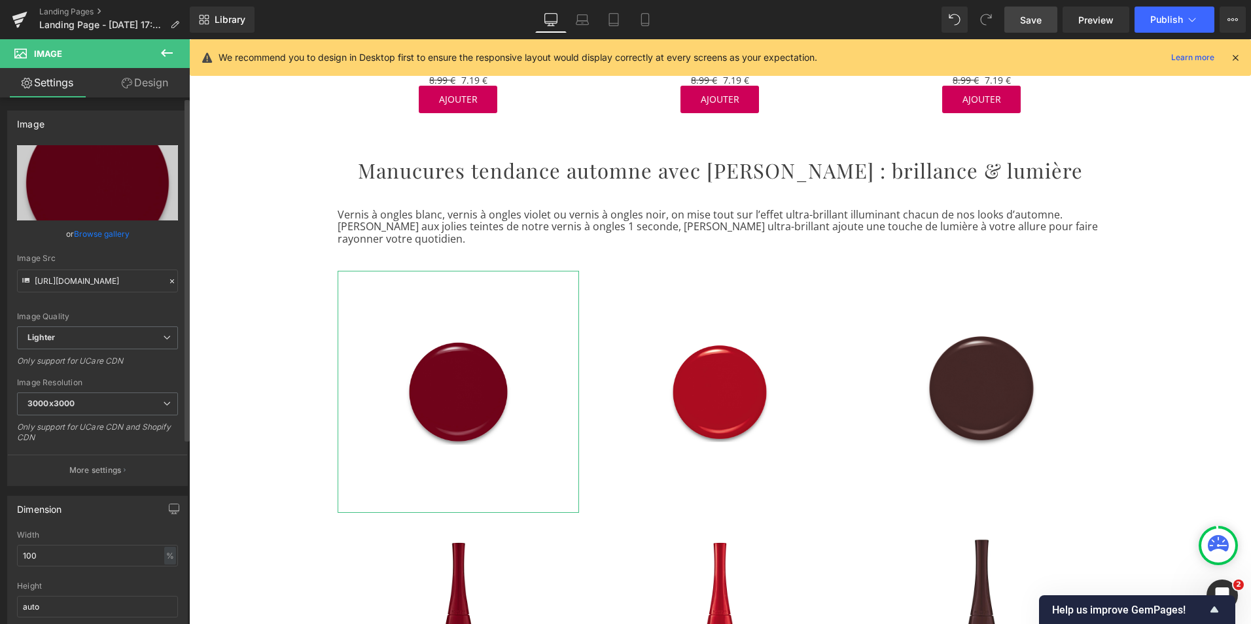
click at [101, 232] on link "Browse gallery" at bounding box center [102, 233] width 56 height 23
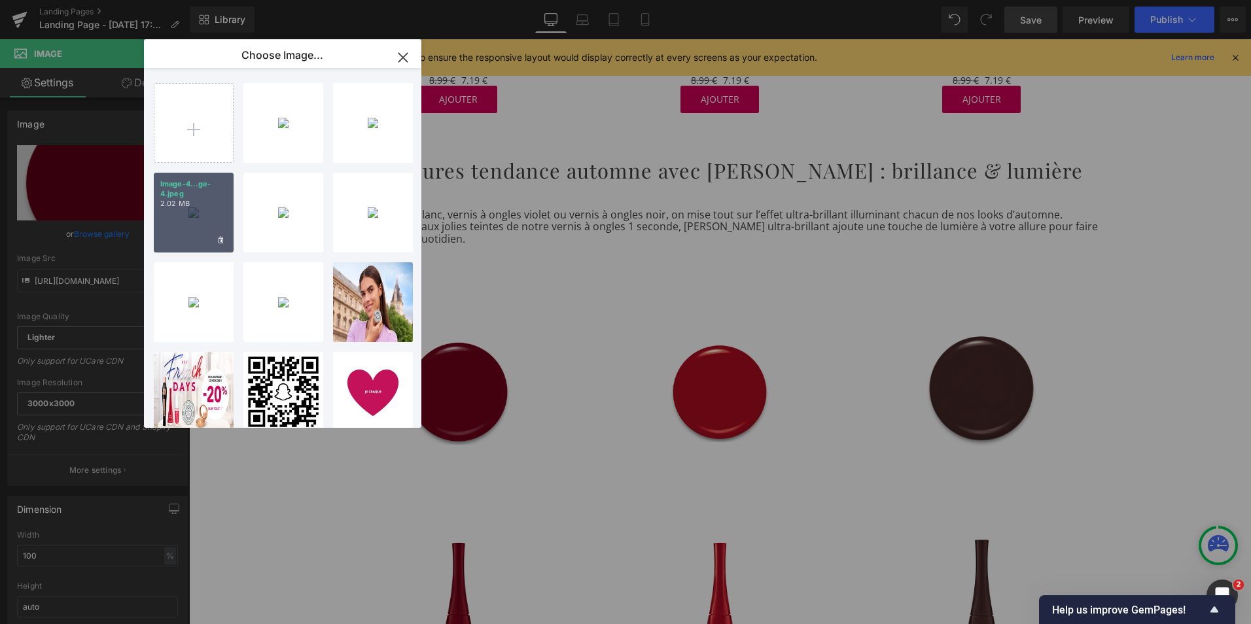
click at [210, 223] on div "Image-4...ge-4.jpeg 2.02 MB" at bounding box center [194, 213] width 80 height 80
type input "[URL][DOMAIN_NAME]"
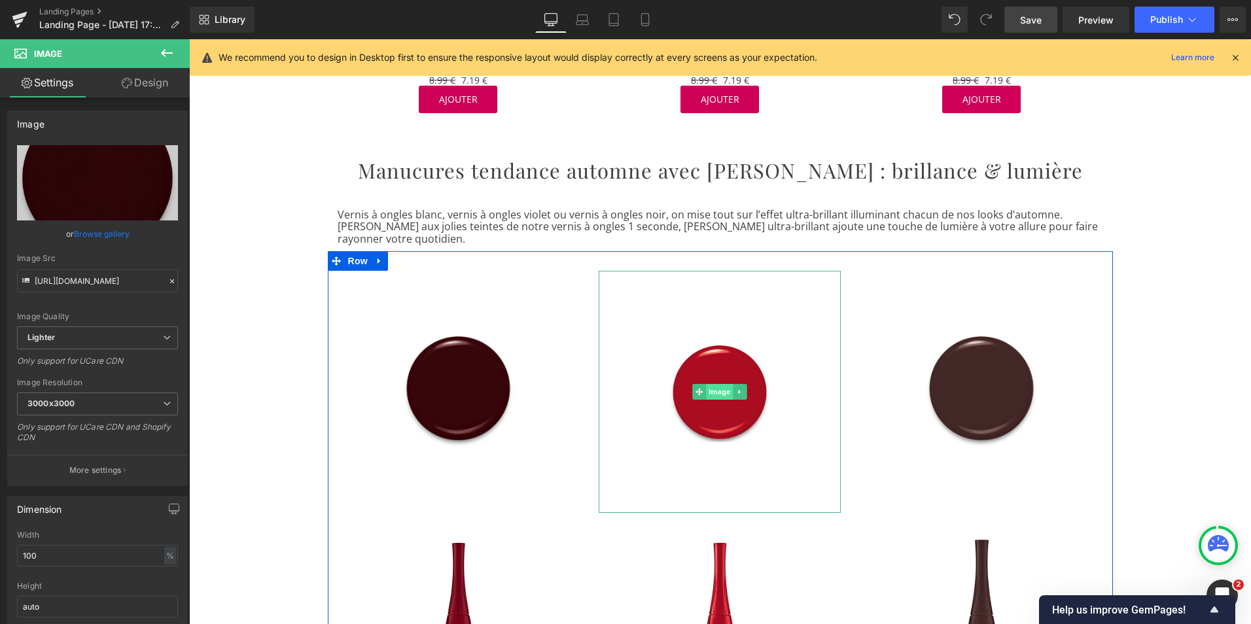
click at [720, 384] on span "Image" at bounding box center [720, 392] width 27 height 16
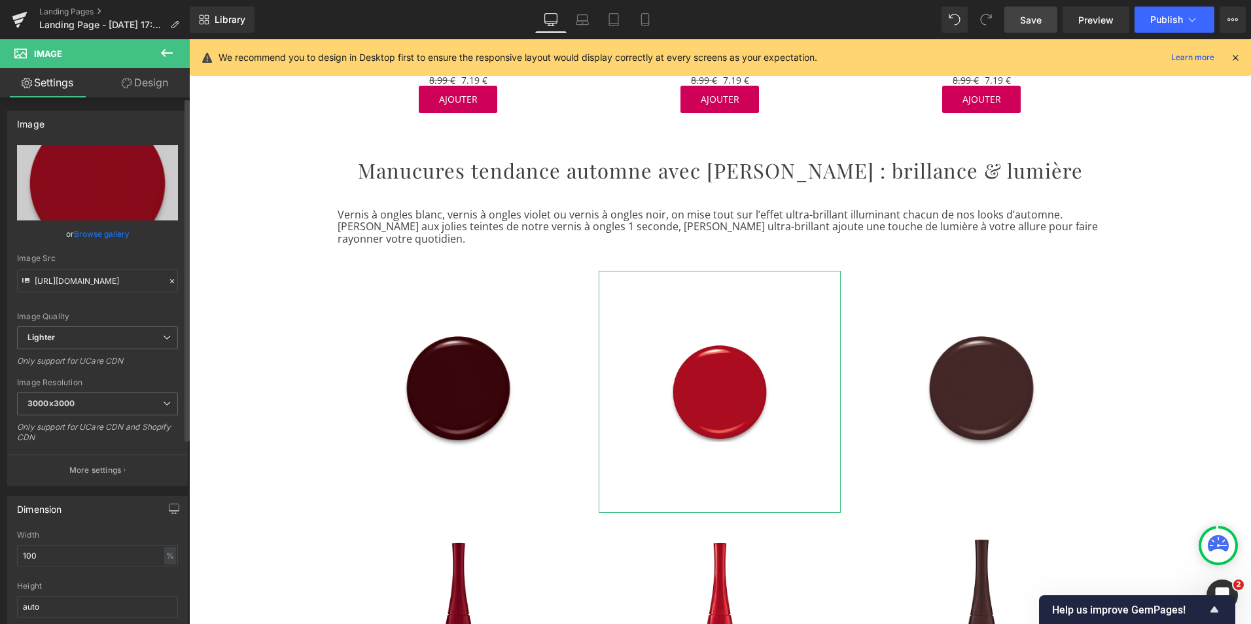
click at [107, 234] on link "Browse gallery" at bounding box center [102, 233] width 56 height 23
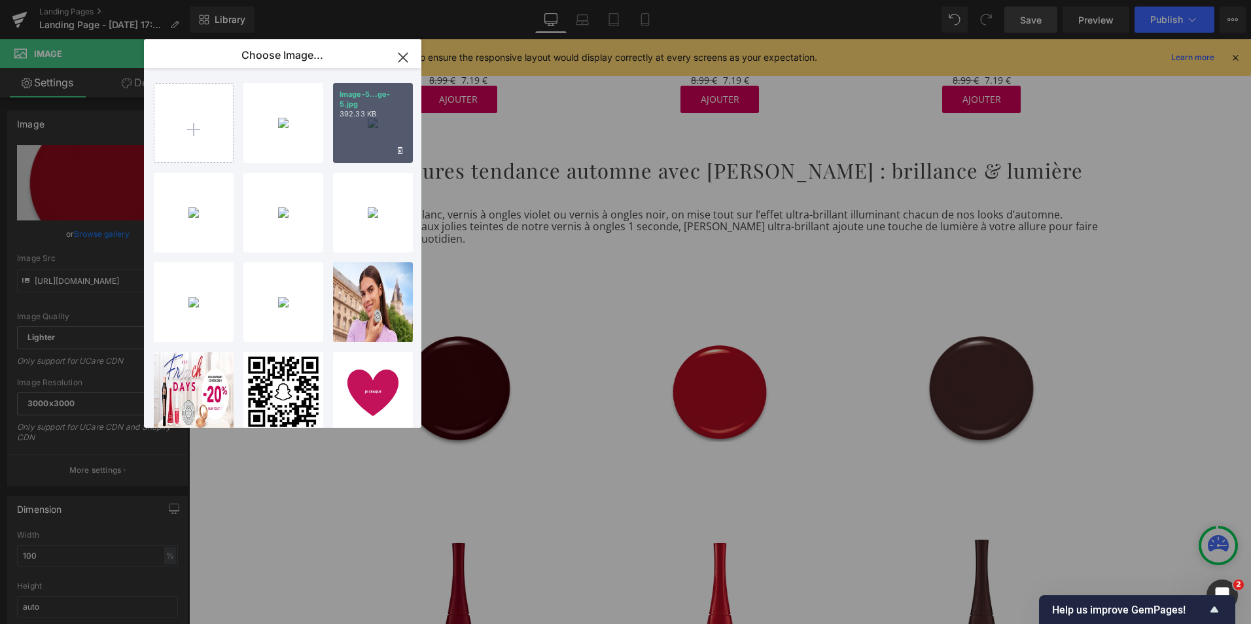
click at [383, 129] on div "Image-5...ge-5.jpg 392.33 KB" at bounding box center [373, 123] width 80 height 80
type input "[URL][DOMAIN_NAME]"
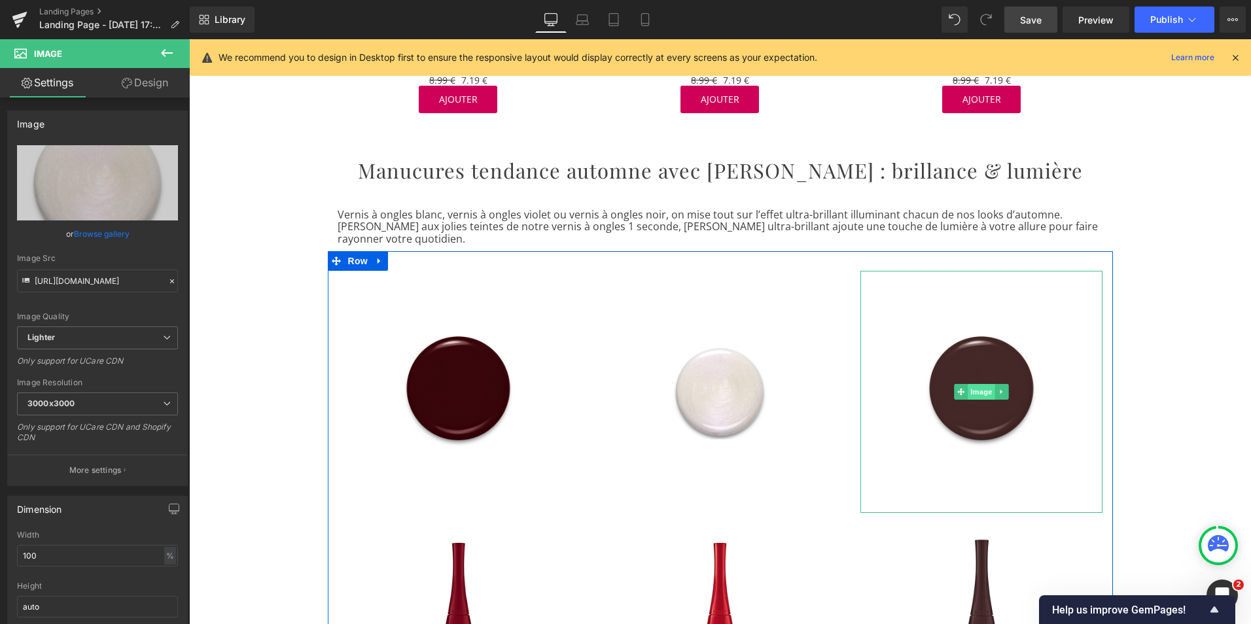
click at [975, 384] on span "Image" at bounding box center [981, 392] width 27 height 16
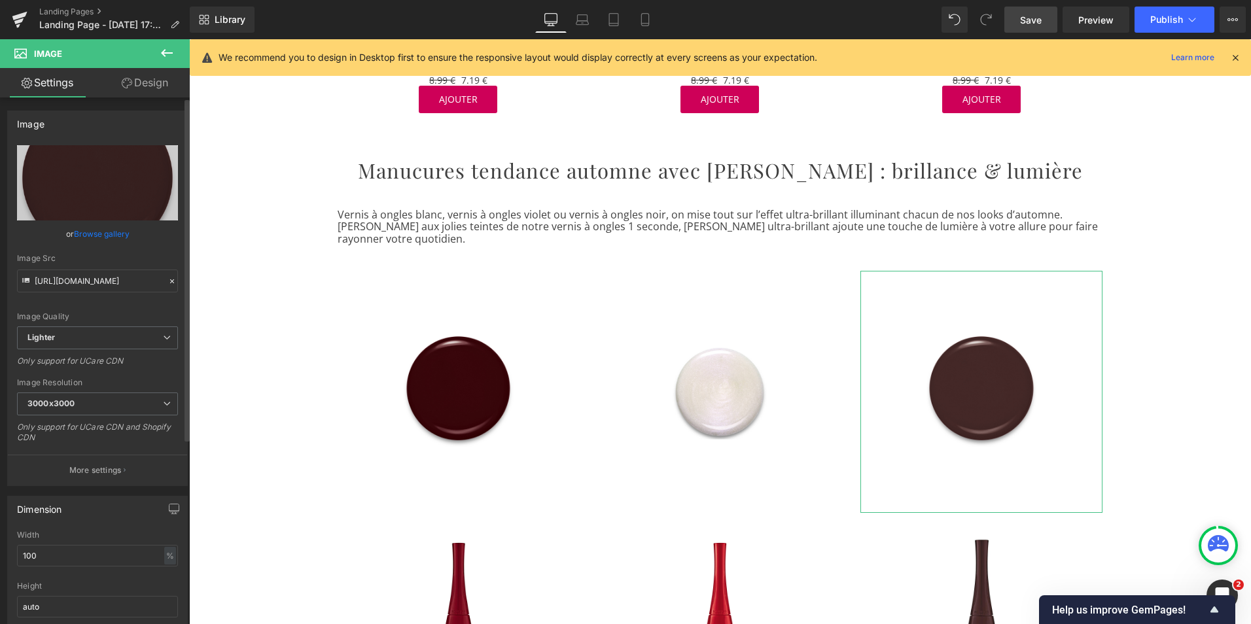
click at [109, 232] on link "Browse gallery" at bounding box center [102, 233] width 56 height 23
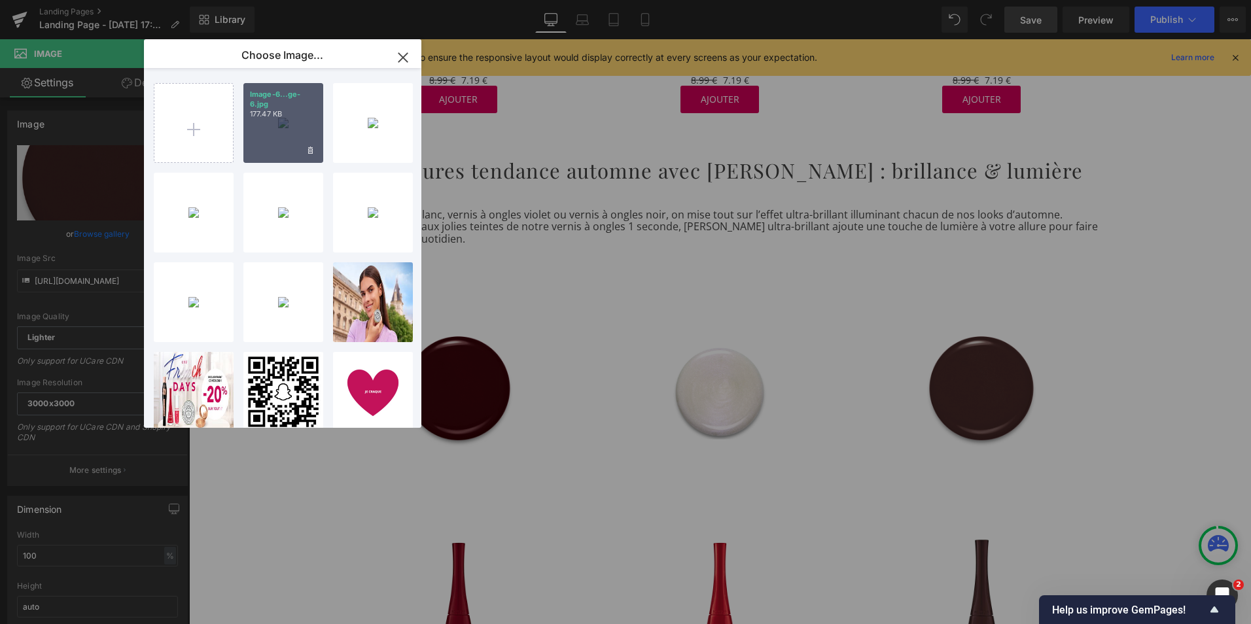
click at [275, 133] on div "Image-6...ge-6.jpg 177.47 KB" at bounding box center [283, 123] width 80 height 80
type input "[URL][DOMAIN_NAME]"
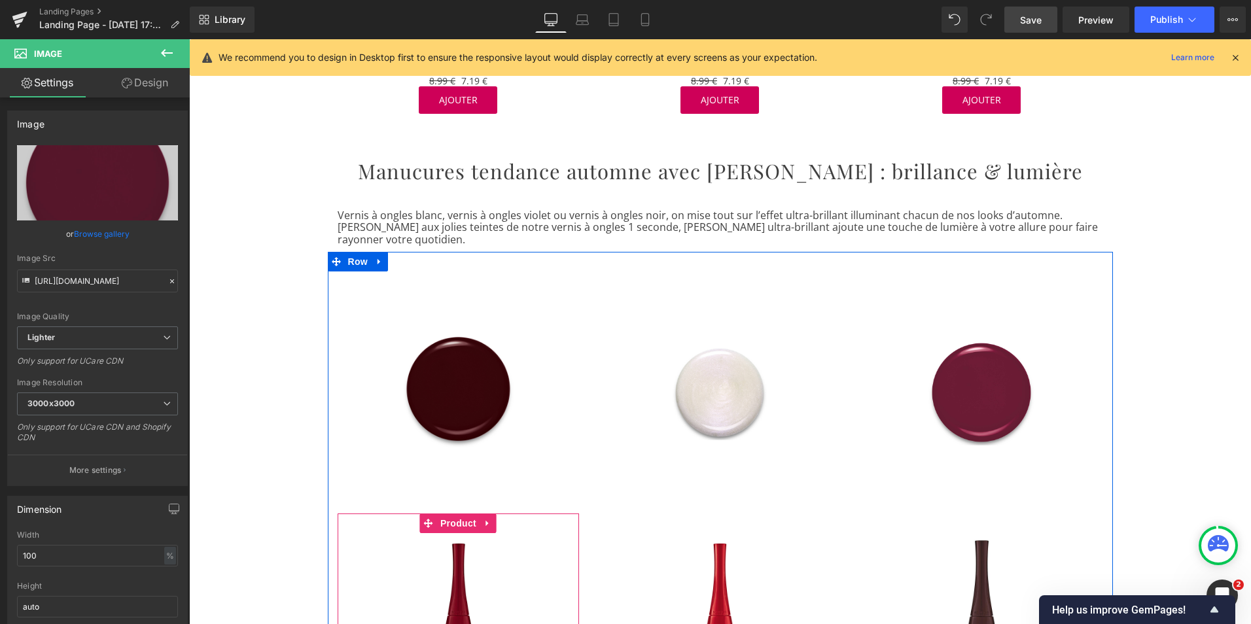
scroll to position [1334, 0]
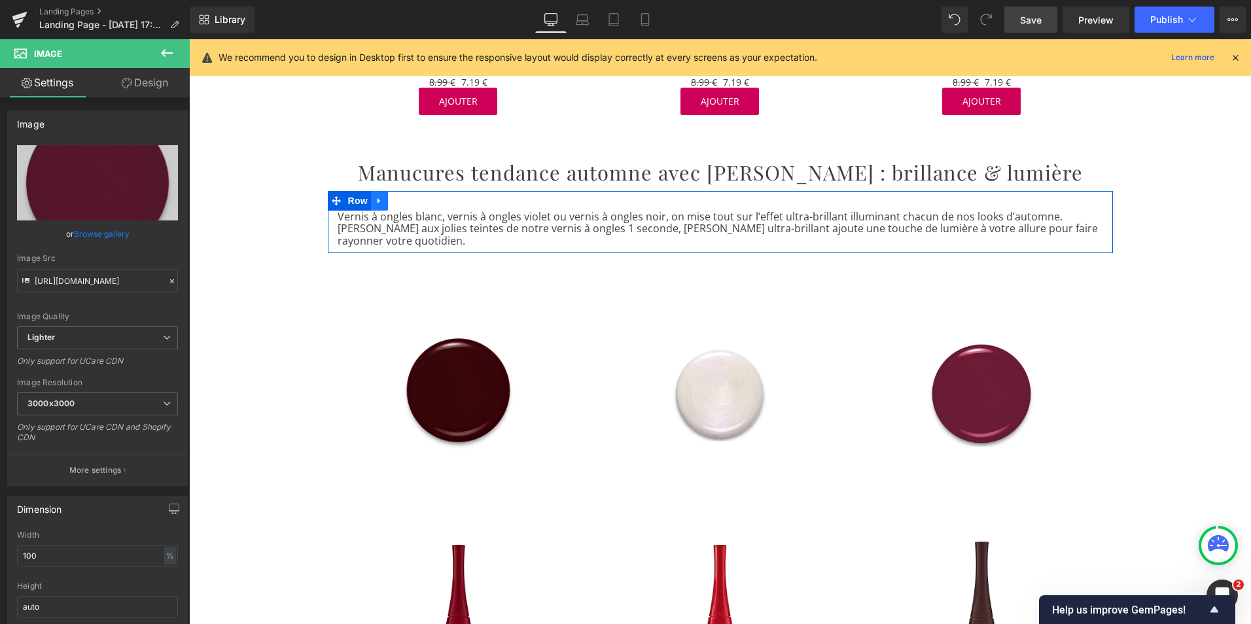
click at [375, 196] on icon at bounding box center [379, 201] width 9 height 10
click at [392, 196] on icon at bounding box center [396, 200] width 9 height 9
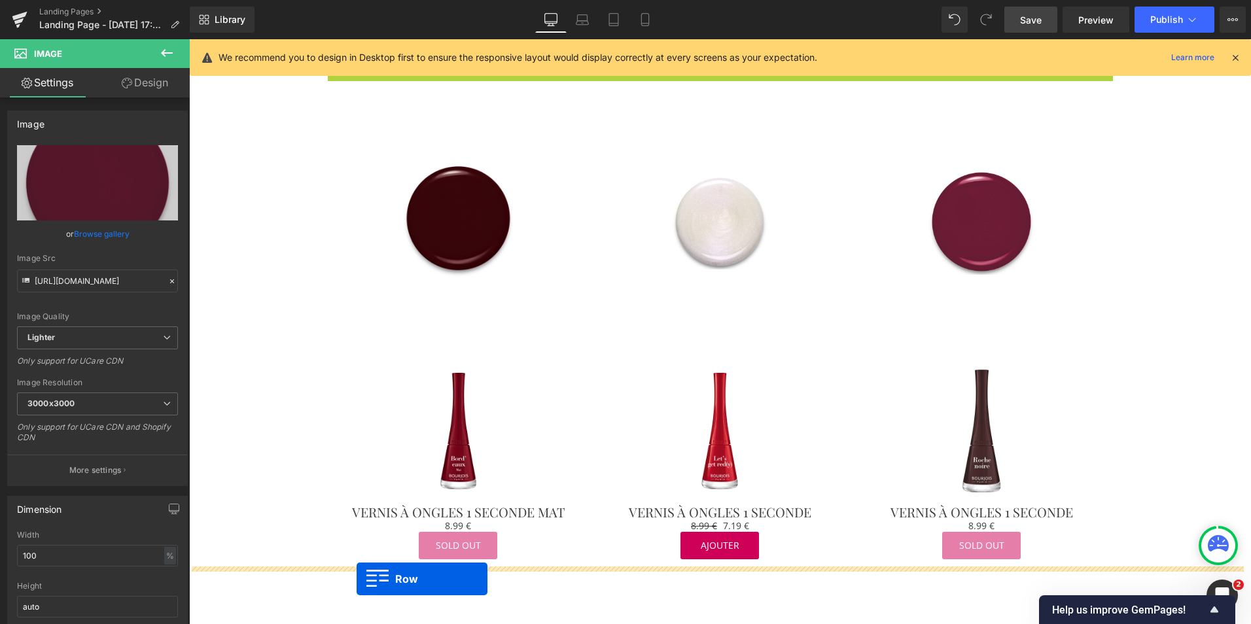
scroll to position [1551, 0]
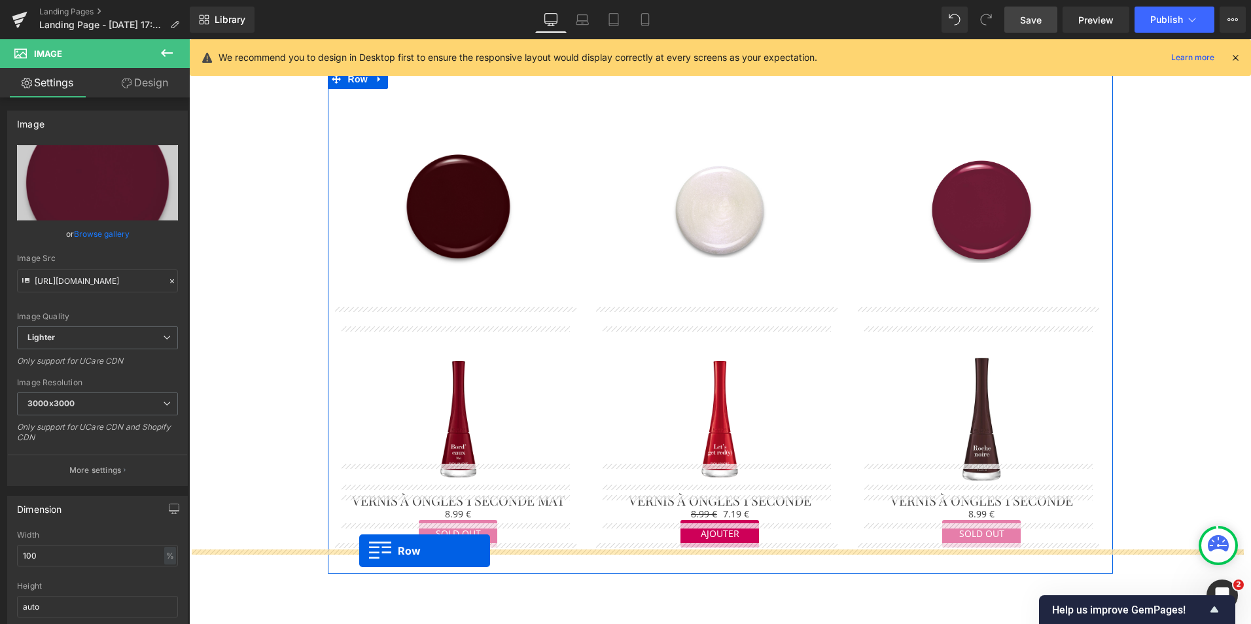
drag, startPoint x: 328, startPoint y: 242, endPoint x: 359, endPoint y: 551, distance: 310.4
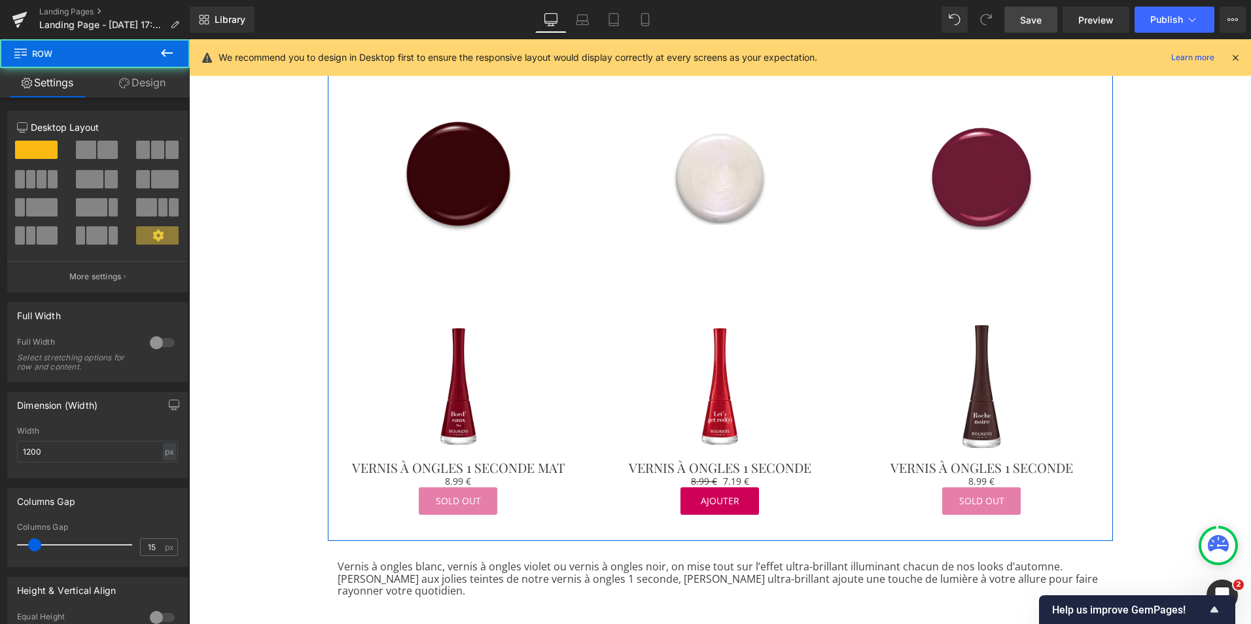
scroll to position [1518, 0]
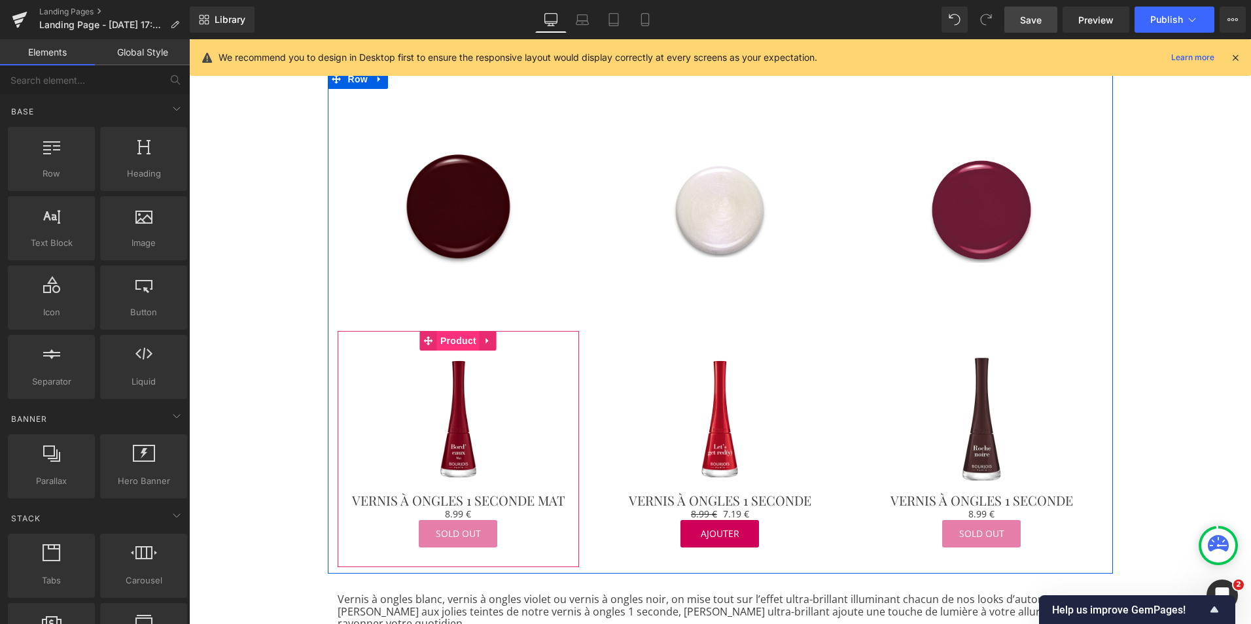
click at [449, 331] on span "Product" at bounding box center [458, 341] width 43 height 20
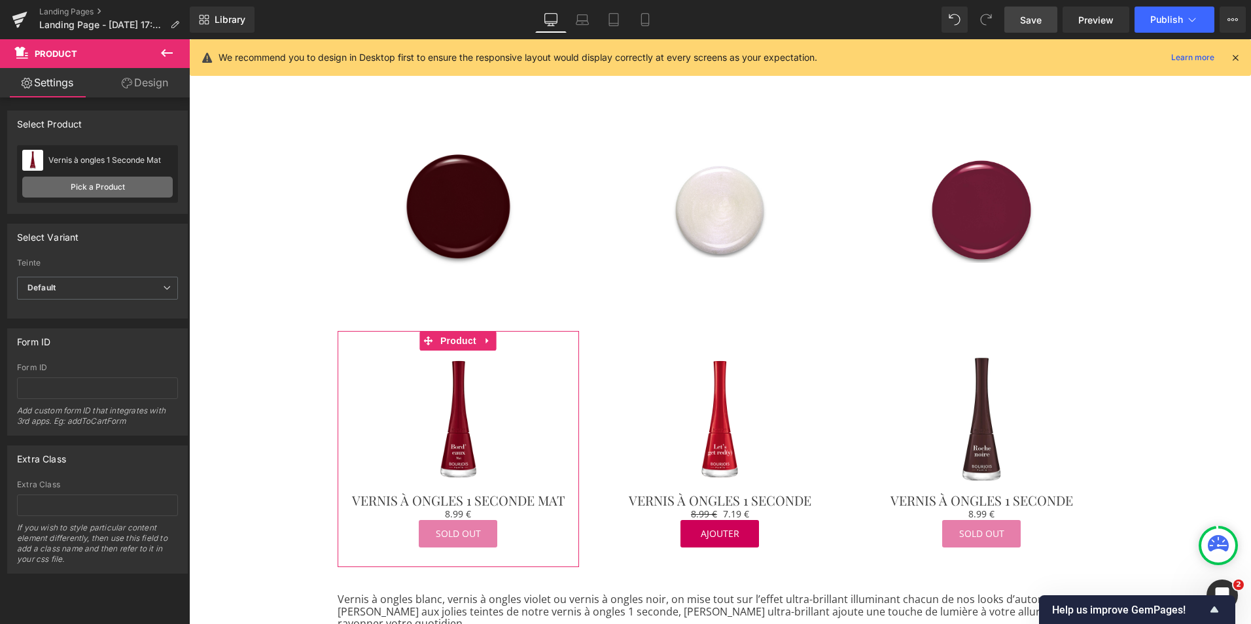
click at [118, 186] on link "Pick a Product" at bounding box center [97, 187] width 151 height 21
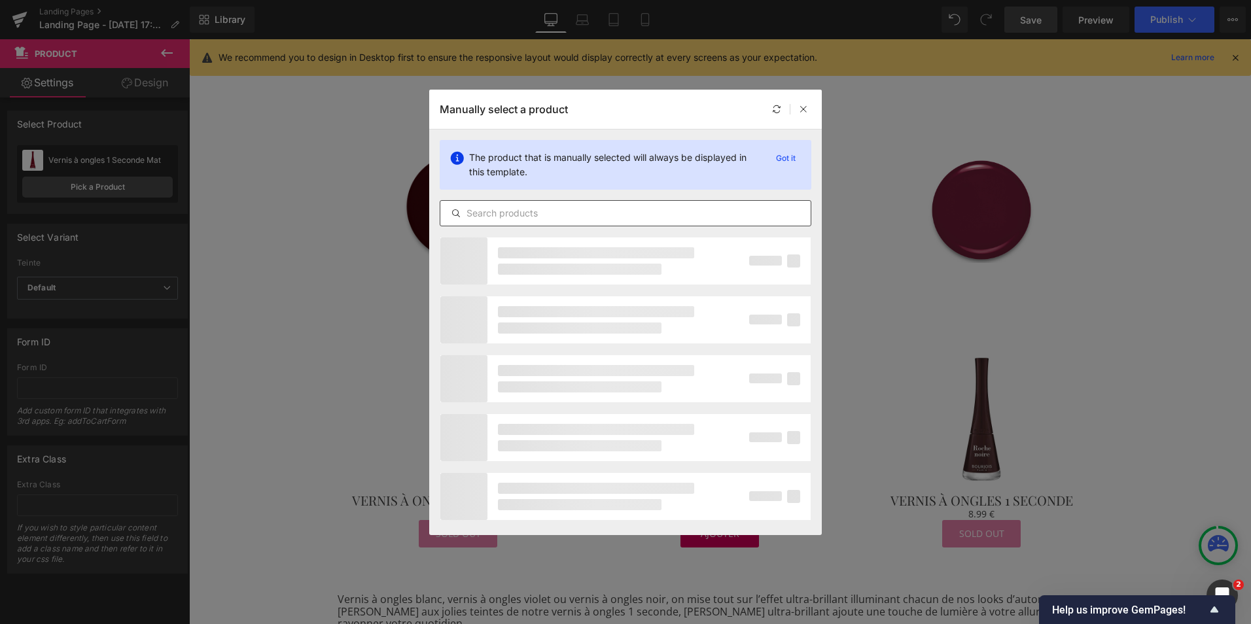
click at [520, 217] on input "text" at bounding box center [625, 213] width 370 height 16
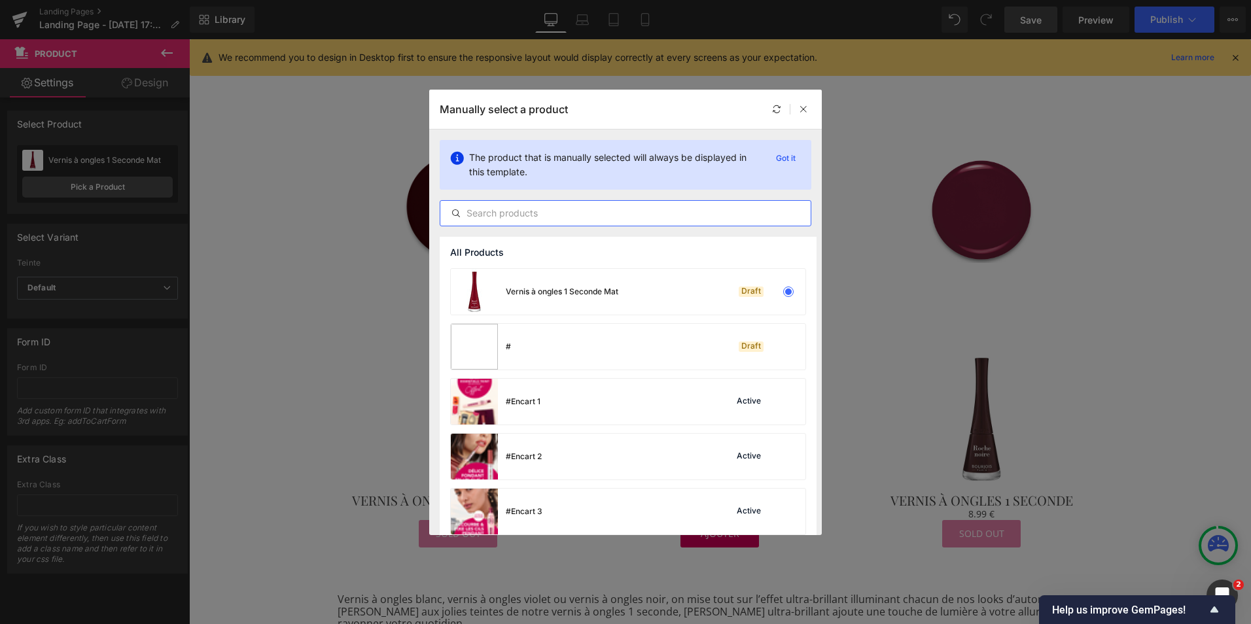
paste input "Vernis à ongles blanc, vernis à ongles violet ou vernis à ongles noir, on mise …"
type input "Vernis à ongles blanc, vernis à ongles violet ou vernis à ongles noir, on mise …"
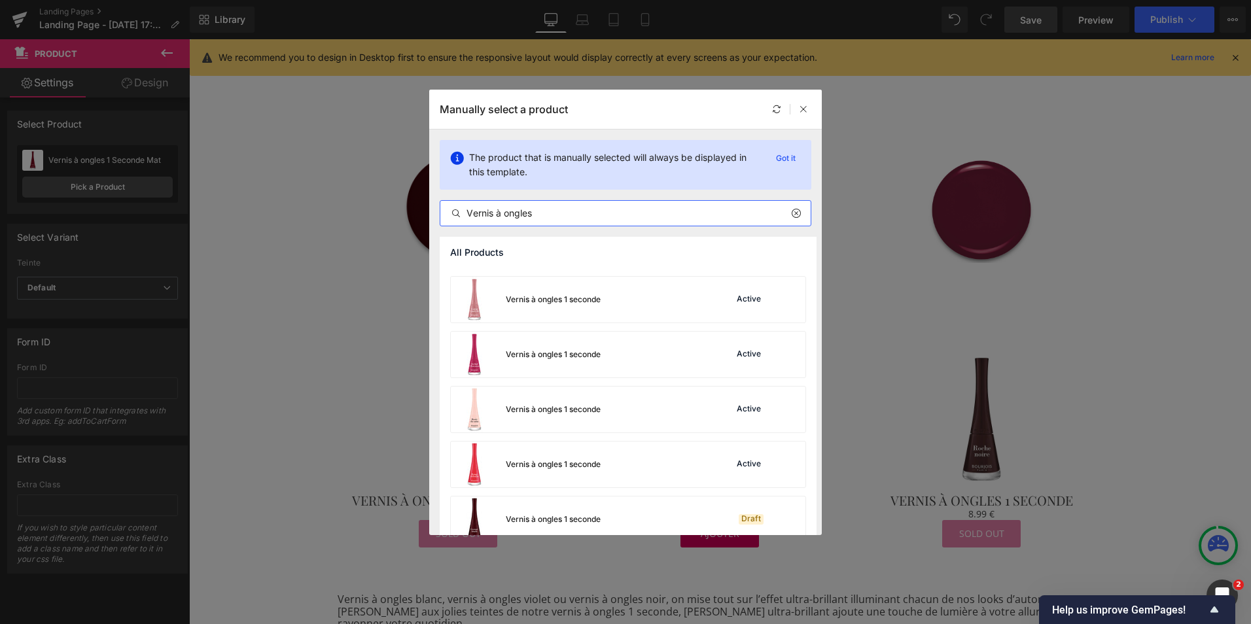
scroll to position [263, 0]
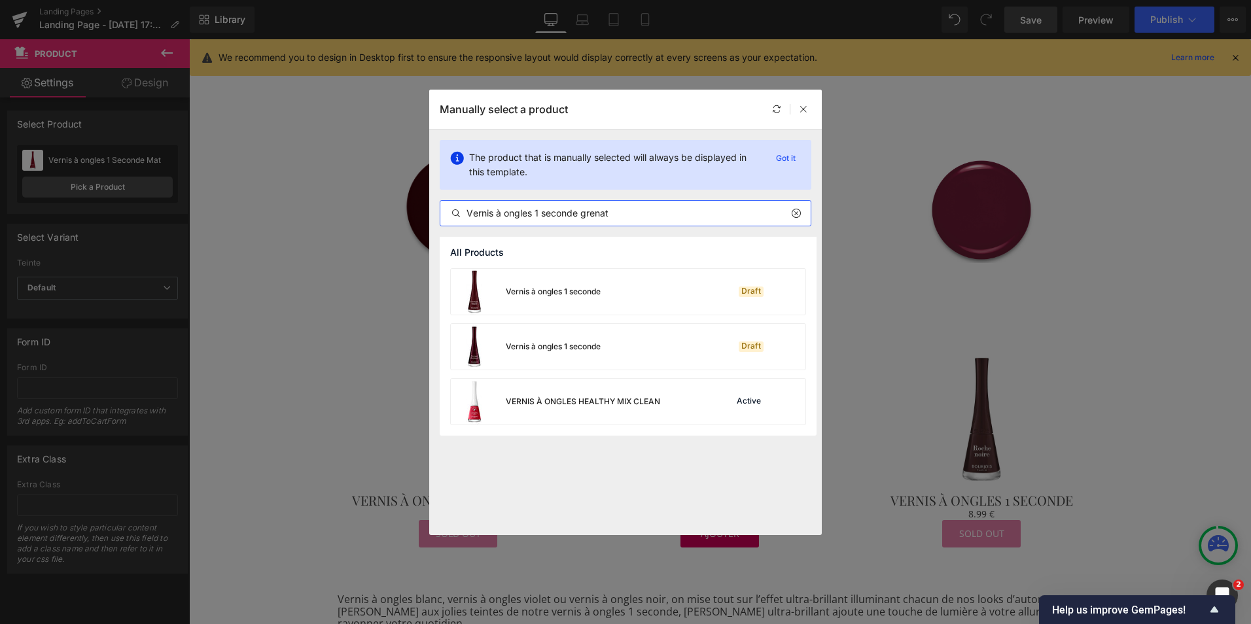
click at [584, 213] on input "Vernis à ongles 1 seconde grenat" at bounding box center [625, 213] width 370 height 16
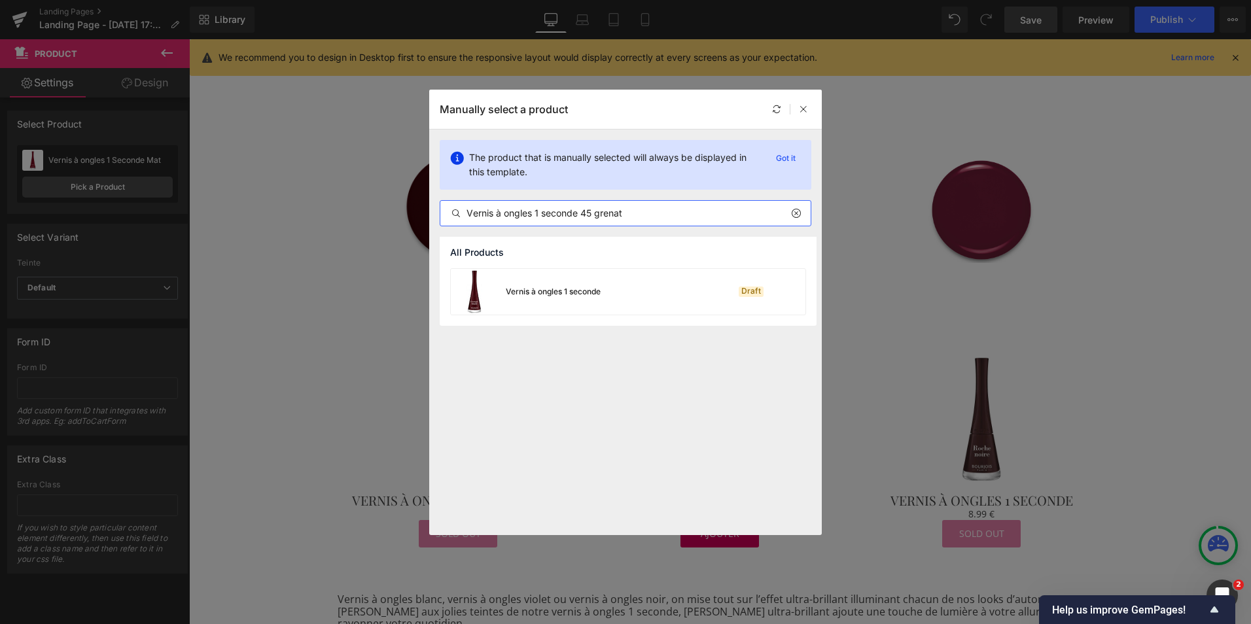
drag, startPoint x: 628, startPoint y: 212, endPoint x: 583, endPoint y: 211, distance: 44.5
click at [583, 211] on input "Vernis à ongles 1 seconde 45 grenat" at bounding box center [625, 213] width 370 height 16
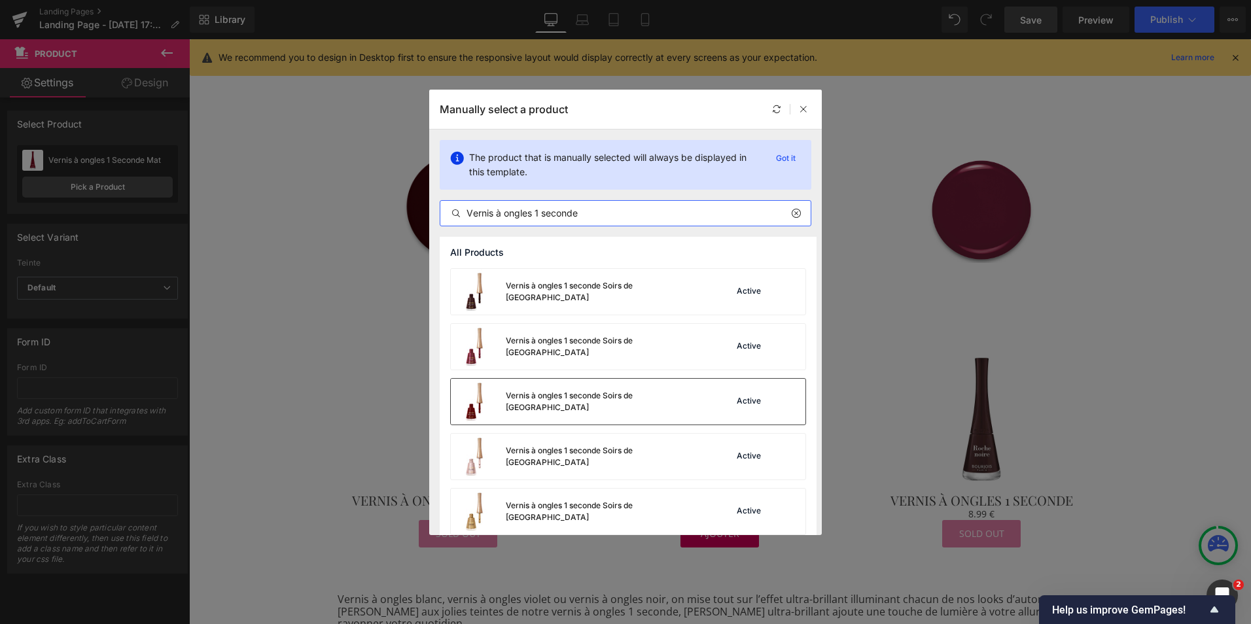
scroll to position [824, 0]
type input "Vernis à ongles 1 seconde"
click at [667, 414] on div "Vernis à ongles 1 seconde Soirs de [GEOGRAPHIC_DATA] Active" at bounding box center [628, 403] width 355 height 46
